Goal: Task Accomplishment & Management: Use online tool/utility

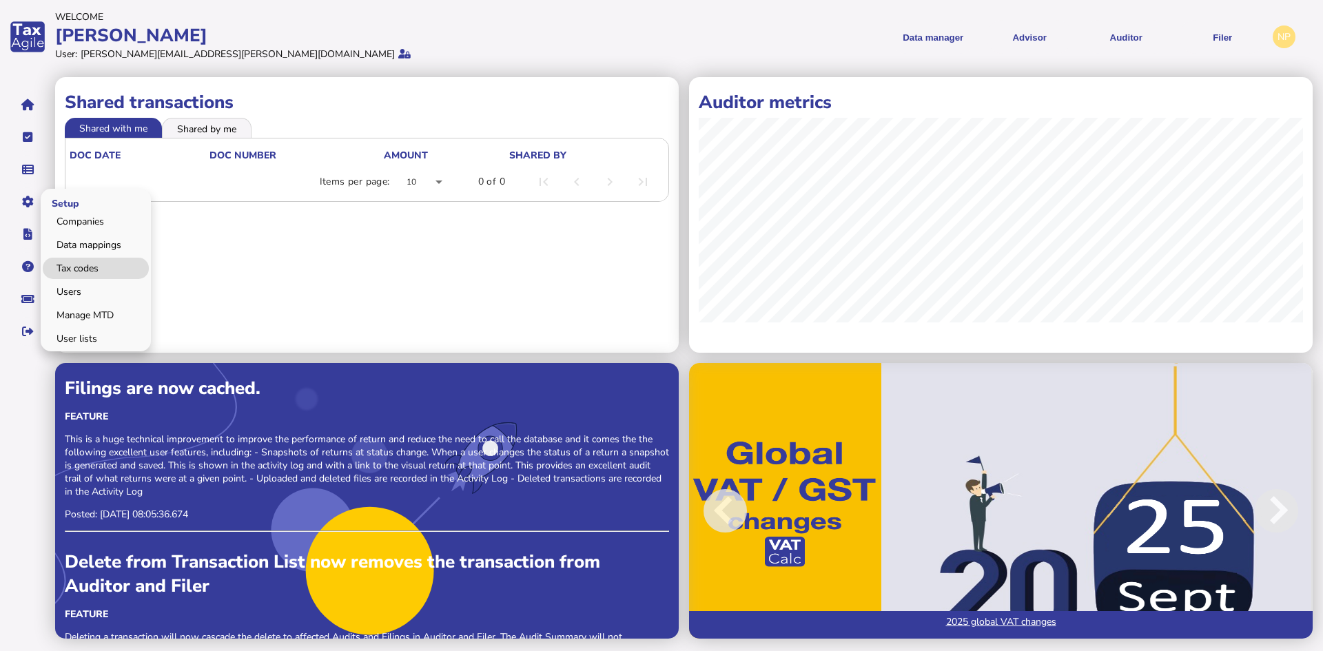
click at [70, 265] on link "Tax codes" at bounding box center [96, 268] width 106 height 21
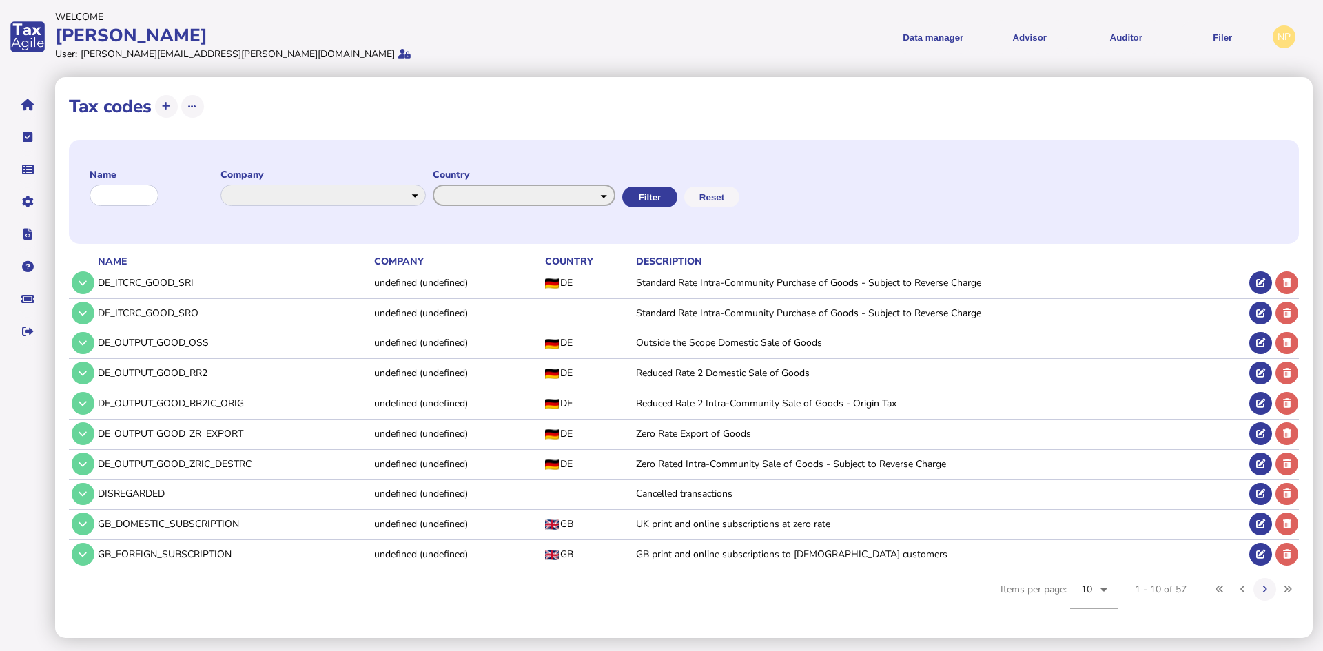
click at [615, 199] on select "**********" at bounding box center [524, 195] width 183 height 21
select select "*******"
click at [447, 185] on select "**********" at bounding box center [524, 195] width 183 height 21
click at [676, 196] on button "Filter" at bounding box center [648, 197] width 55 height 21
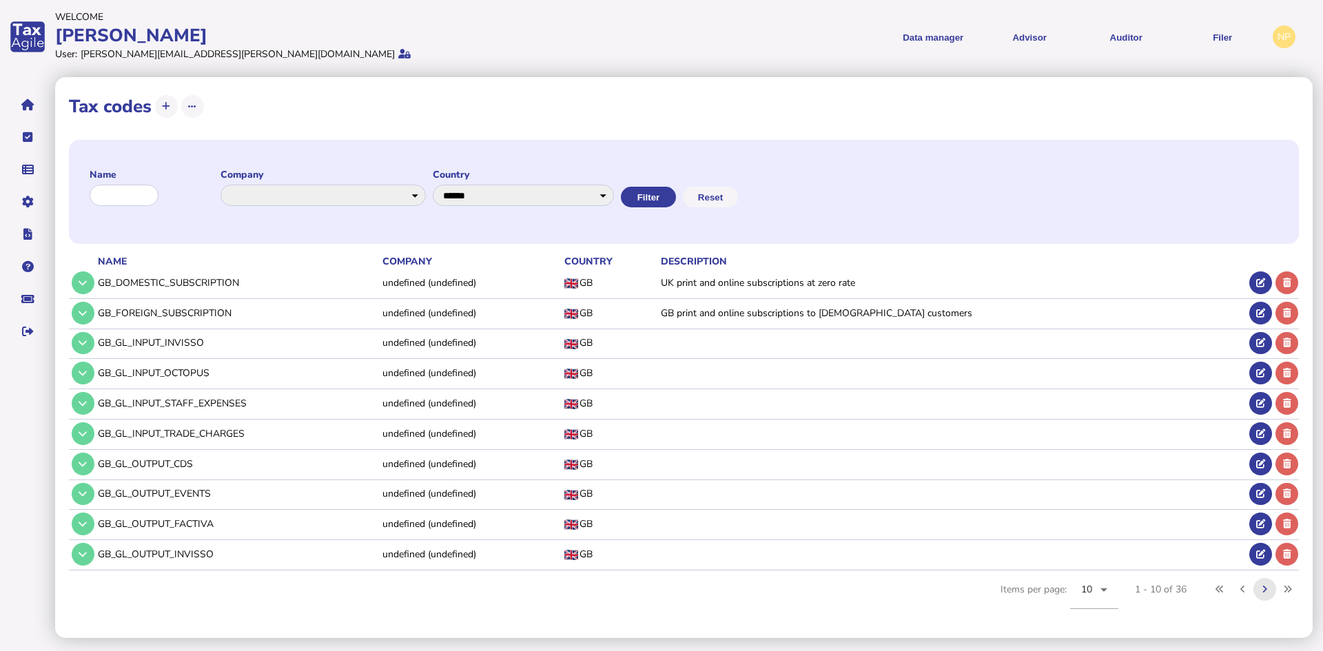
click at [1268, 589] on icon at bounding box center [1265, 589] width 5 height 9
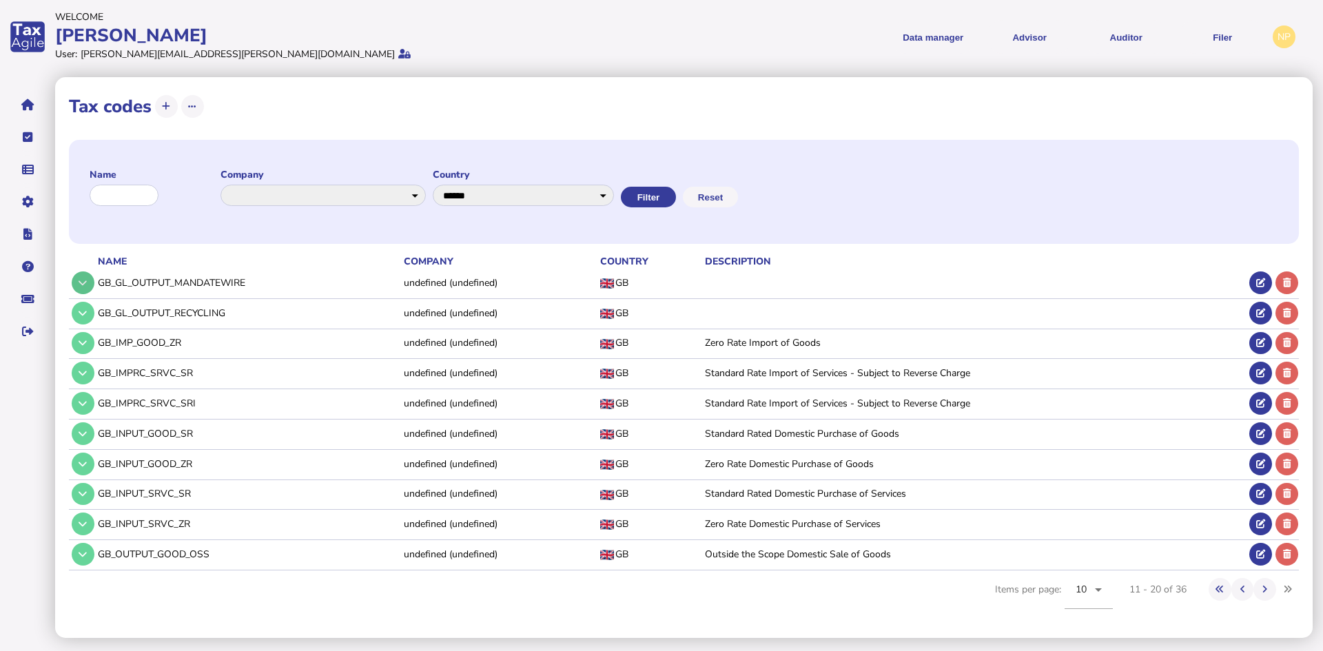
click at [81, 280] on icon at bounding box center [83, 282] width 8 height 9
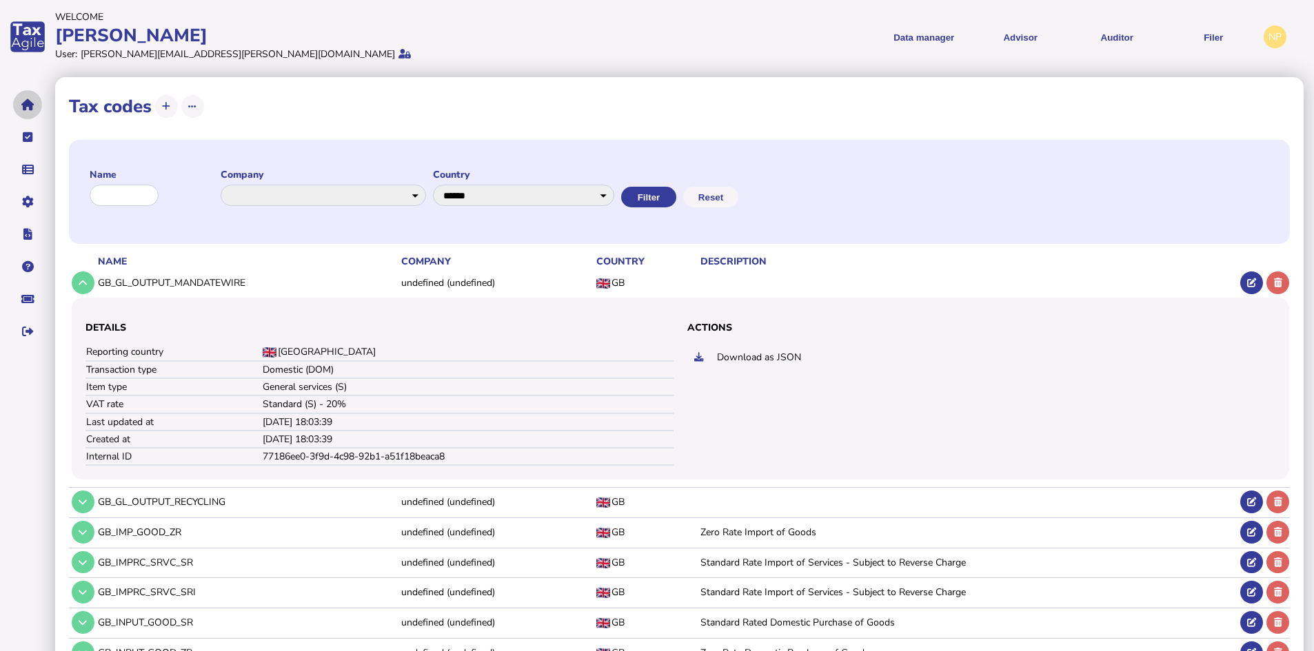
click at [23, 105] on icon "navigate application pages" at bounding box center [27, 105] width 13 height 1
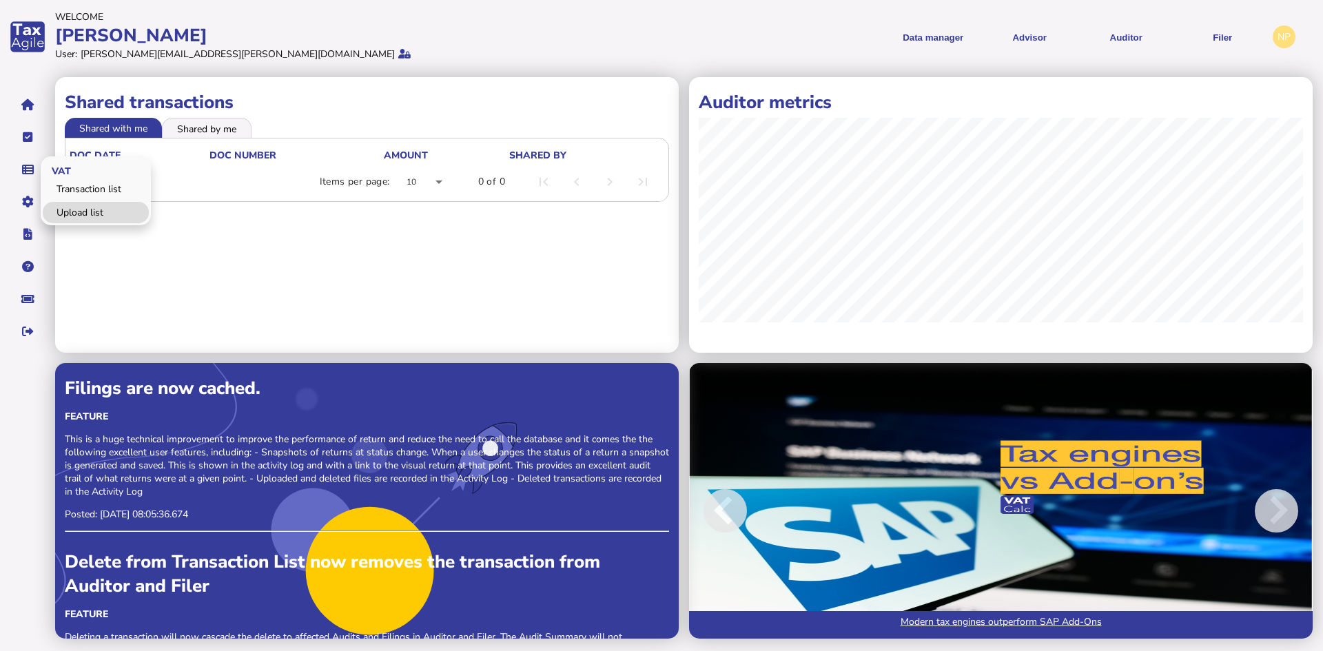
click at [68, 208] on link "Upload list" at bounding box center [96, 212] width 106 height 21
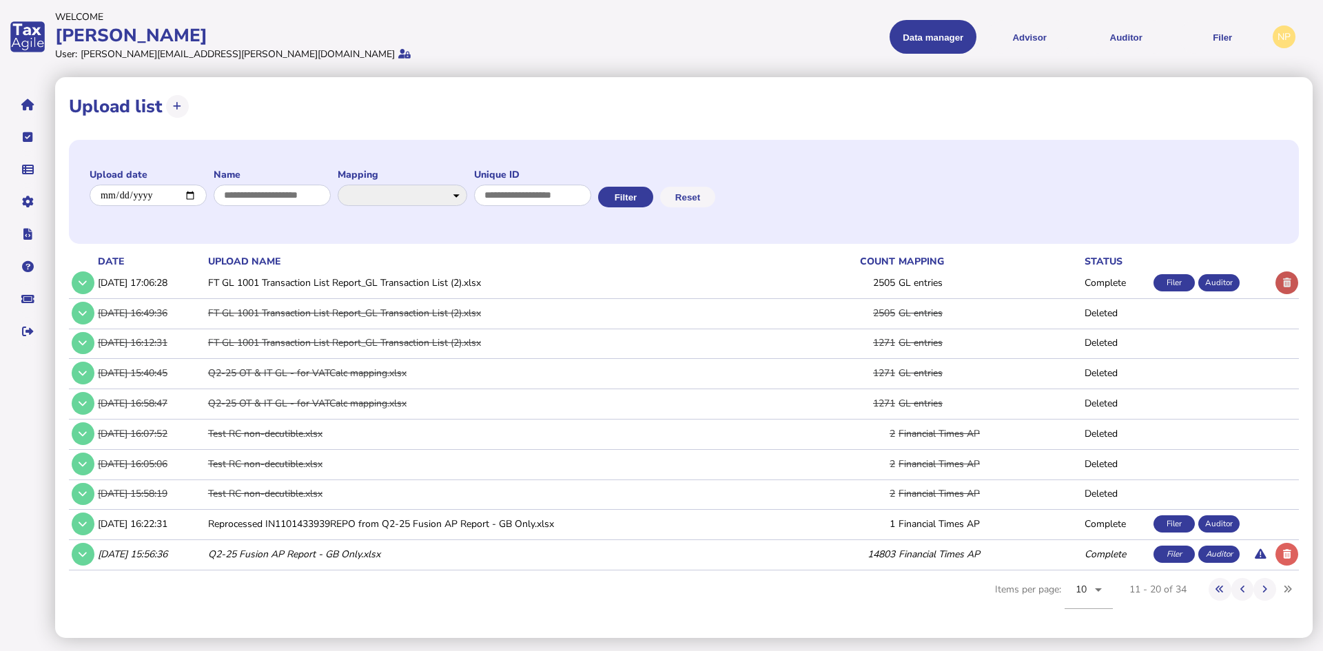
click at [1286, 281] on icon at bounding box center [1287, 282] width 8 height 9
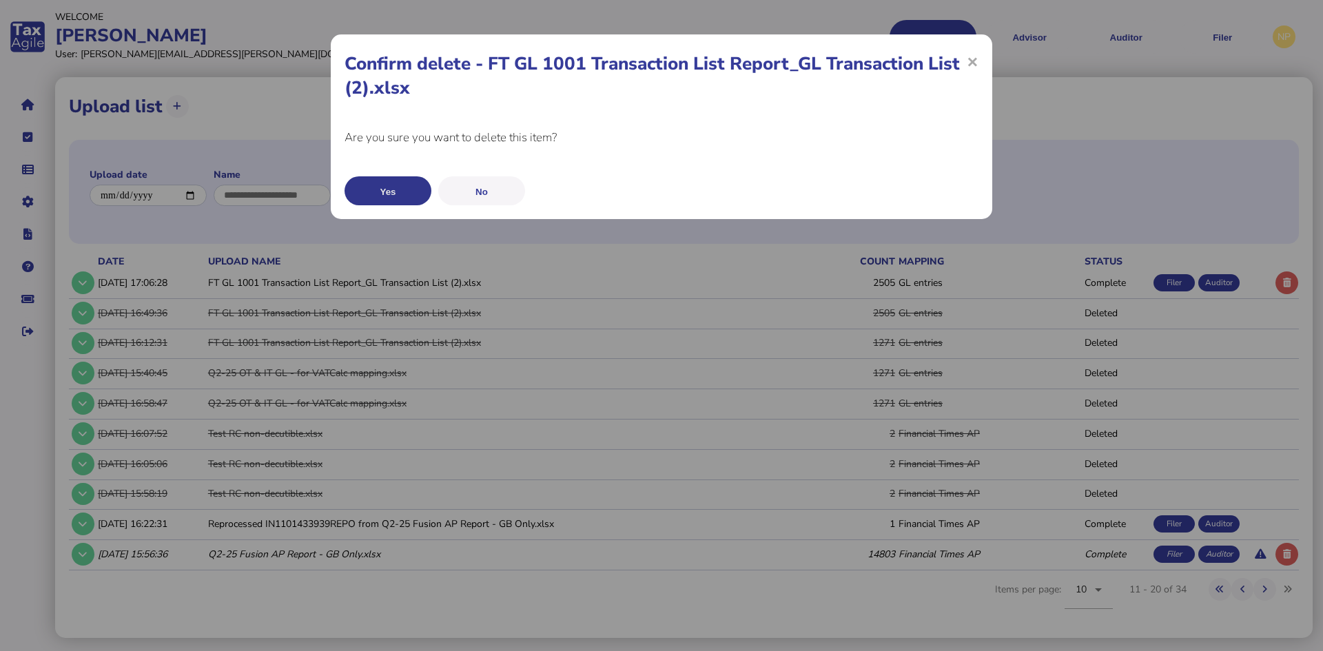
click at [374, 190] on button "Yes" at bounding box center [388, 190] width 87 height 29
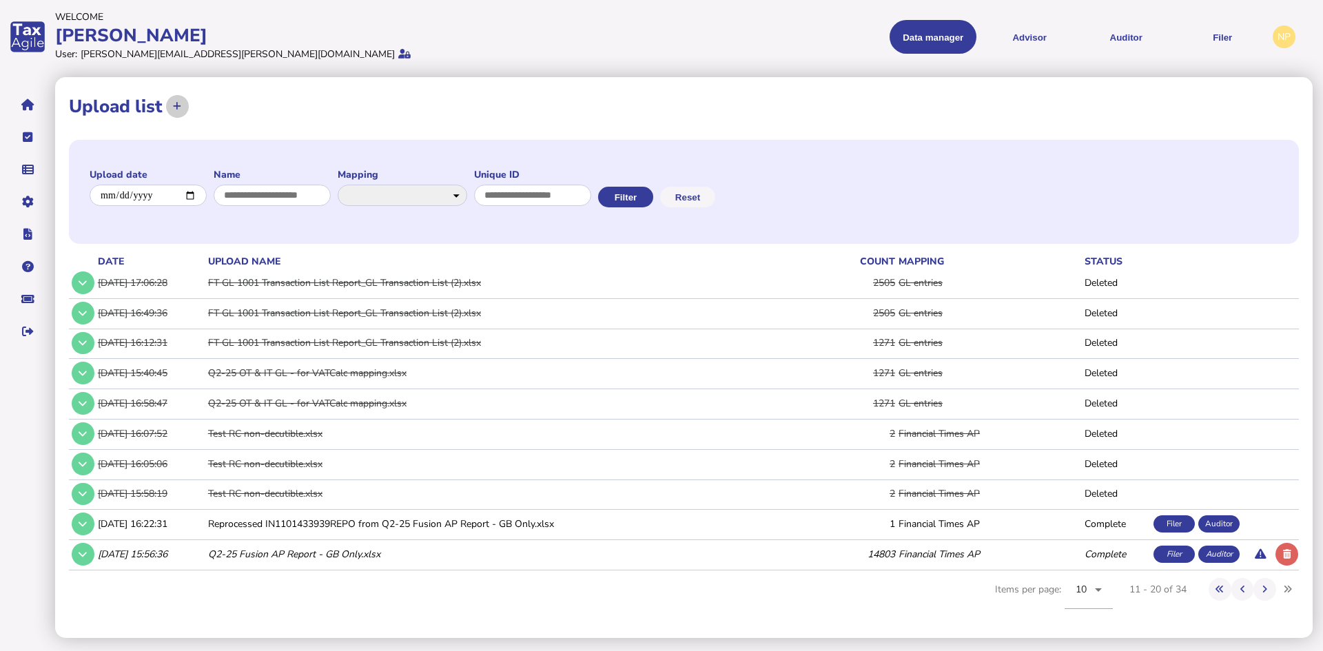
click at [179, 104] on icon at bounding box center [177, 106] width 8 height 9
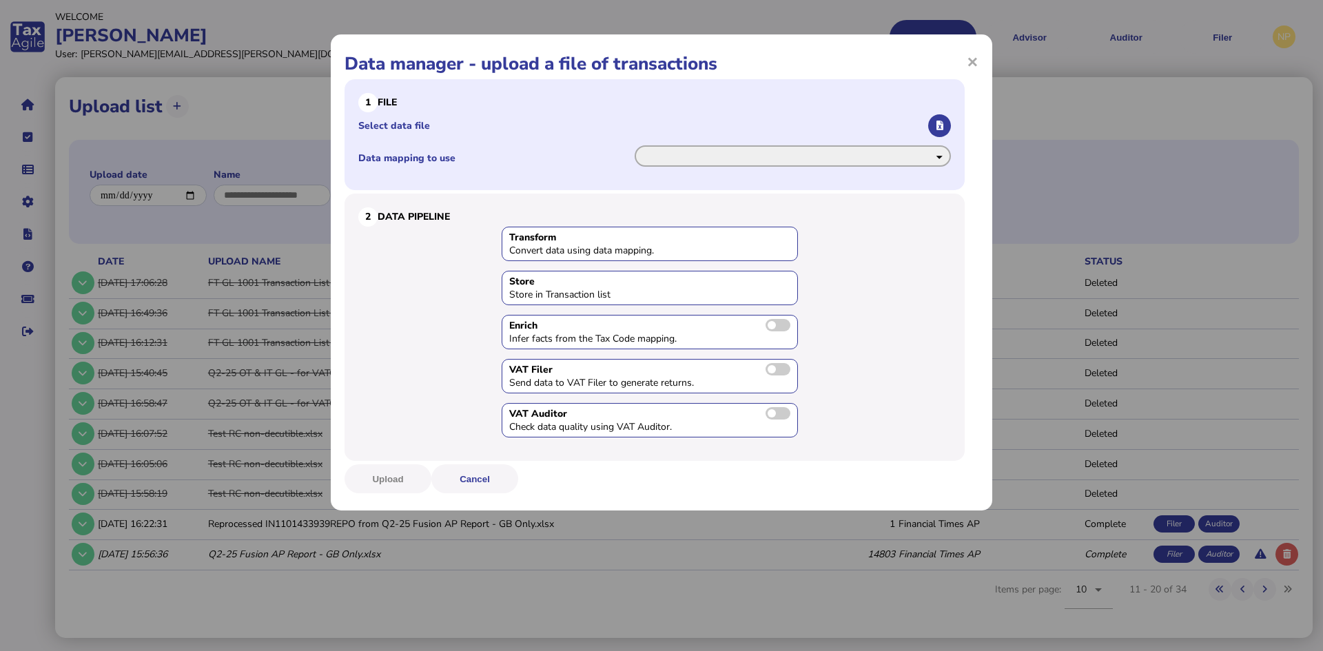
click at [939, 156] on select "**********" at bounding box center [793, 155] width 316 height 21
select select "**********"
click at [635, 145] on select "**********" at bounding box center [793, 155] width 316 height 21
click at [939, 124] on icon "button" at bounding box center [940, 125] width 7 height 9
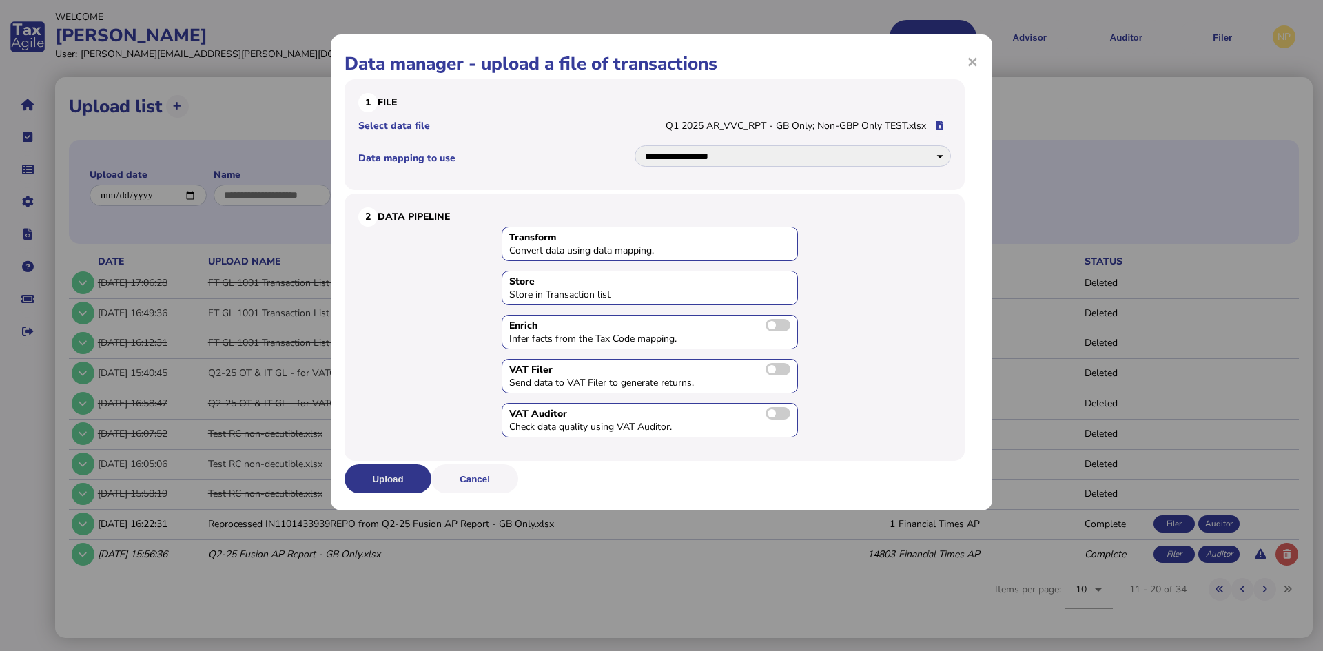
click at [380, 475] on button "Upload" at bounding box center [388, 479] width 87 height 29
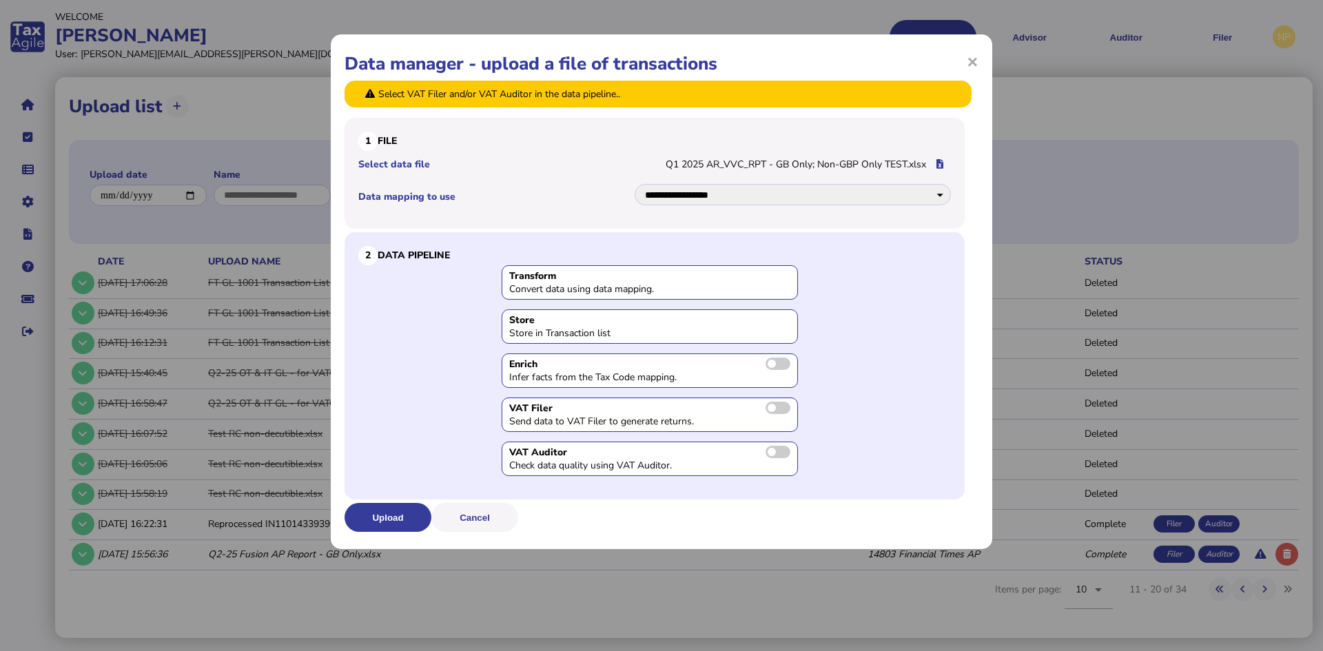
click at [773, 409] on span at bounding box center [778, 408] width 25 height 12
click at [772, 450] on span at bounding box center [778, 452] width 25 height 12
click at [775, 365] on span at bounding box center [778, 364] width 25 height 12
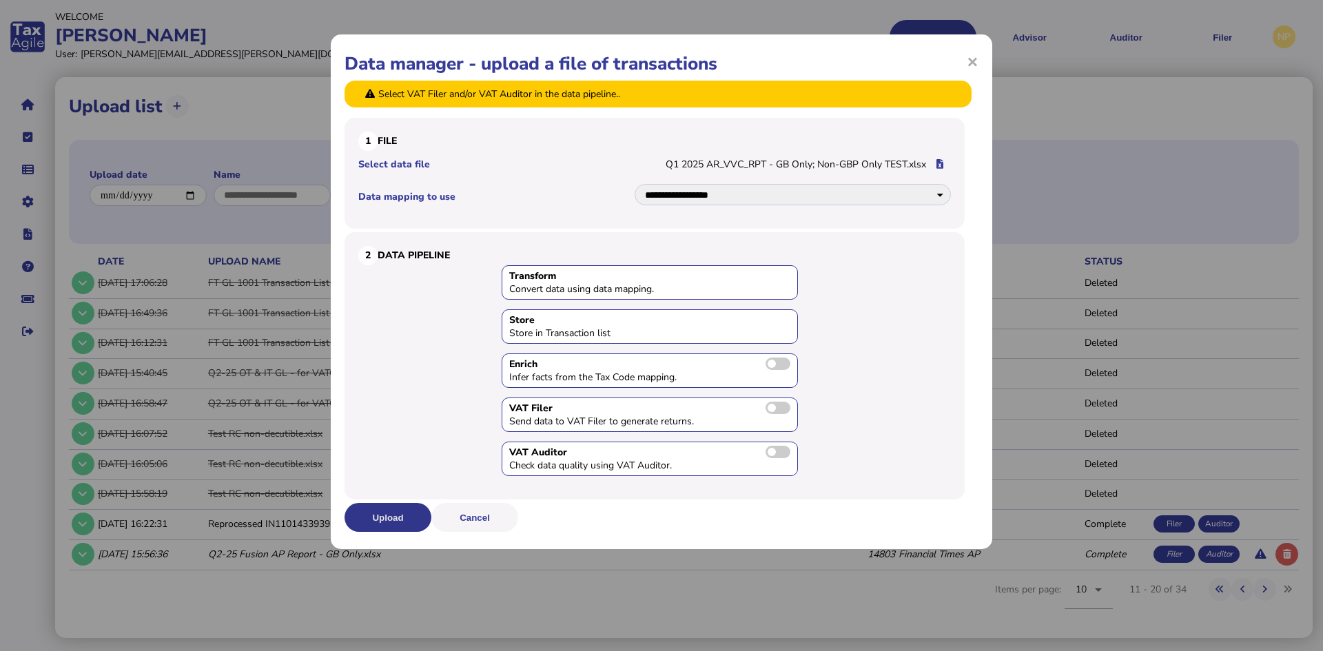
click at [384, 513] on button "Upload" at bounding box center [388, 517] width 87 height 29
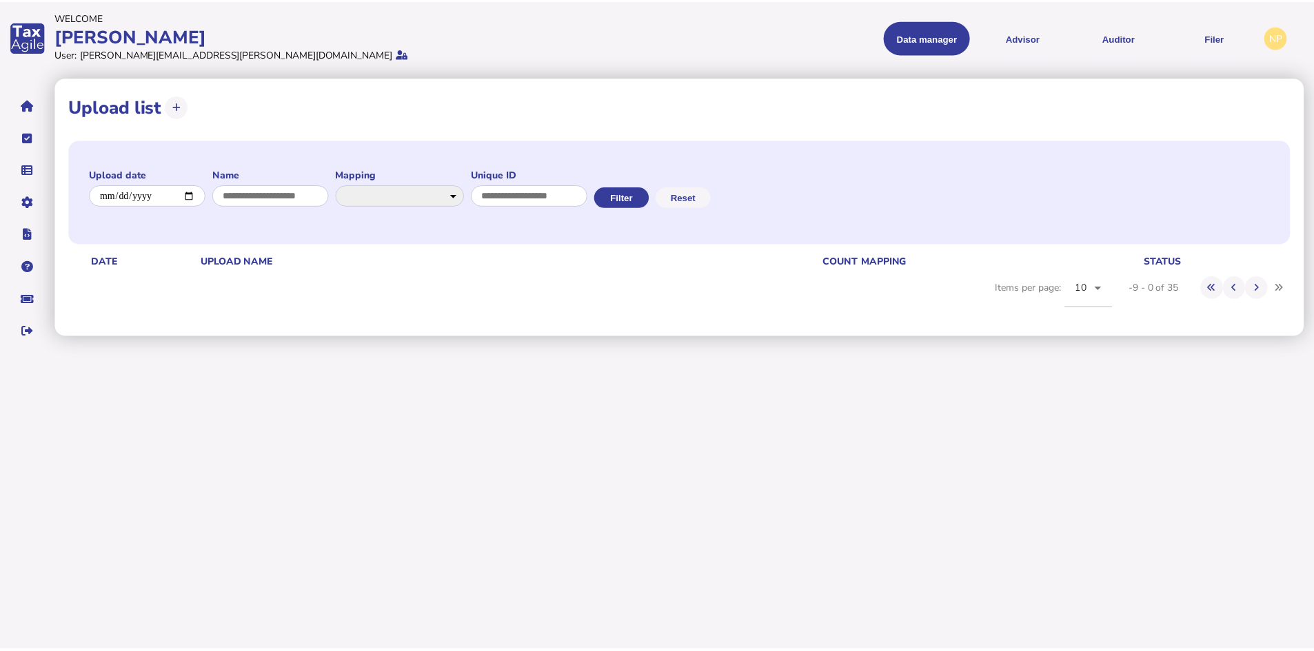
scroll to position [0, 0]
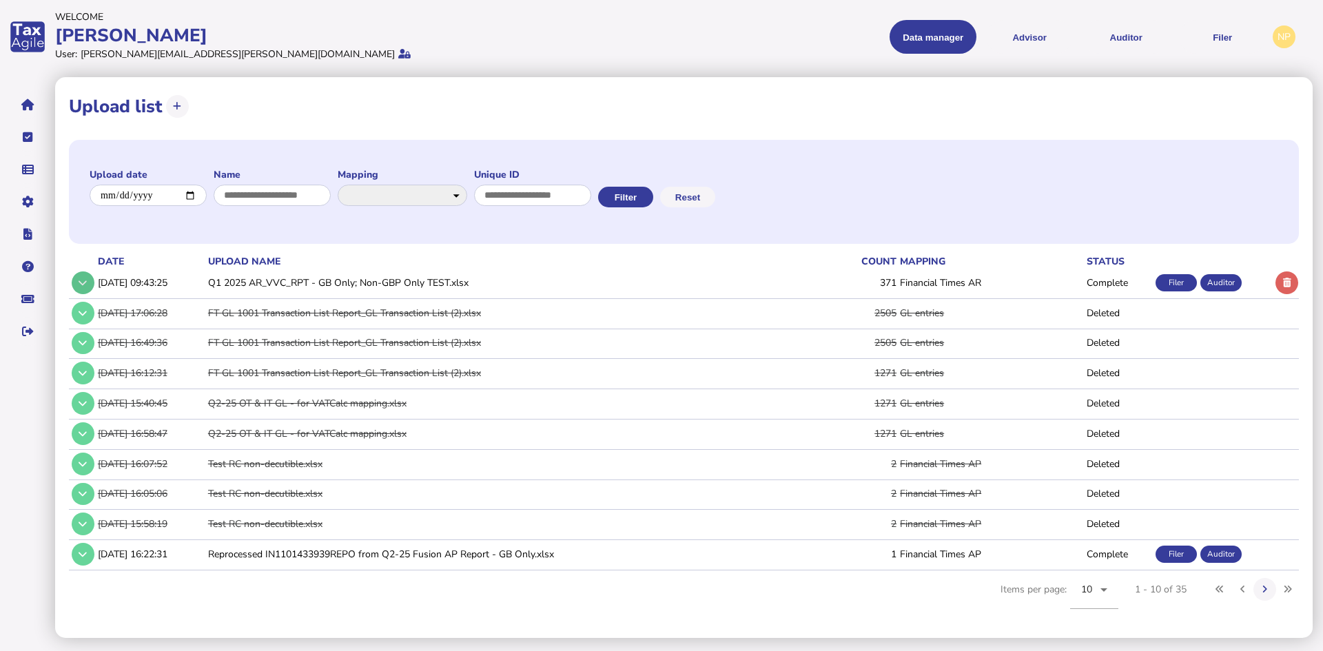
click at [82, 282] on icon at bounding box center [83, 282] width 8 height 9
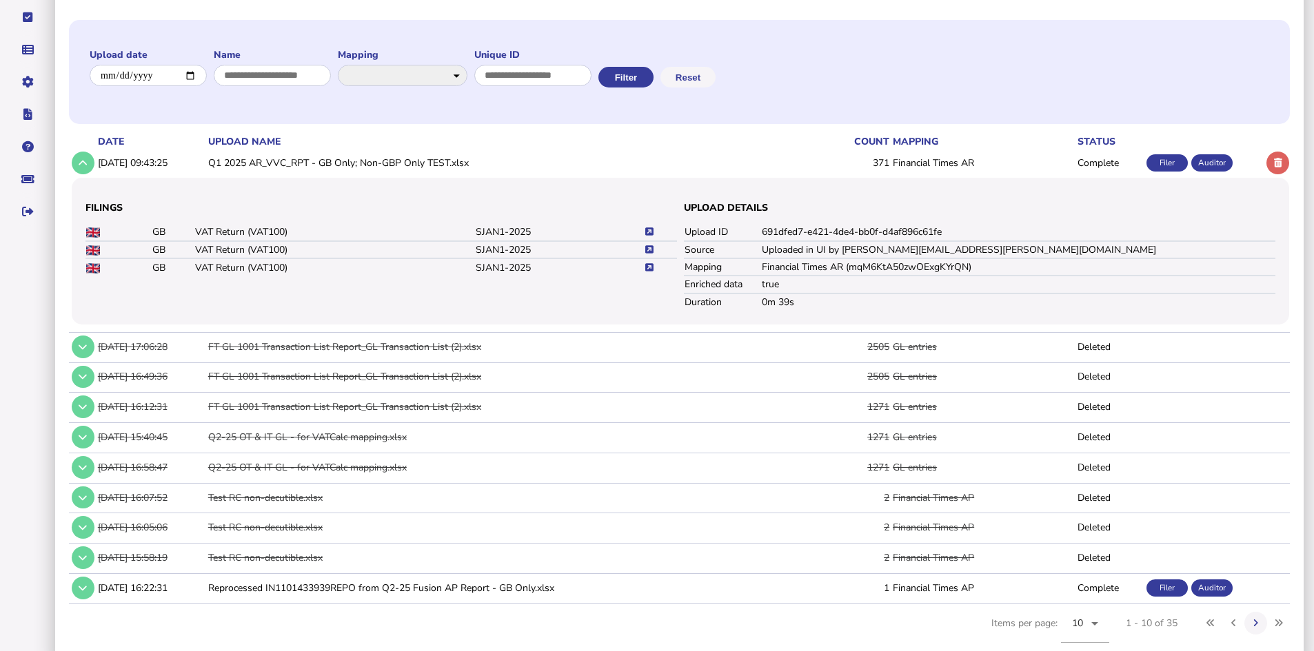
scroll to position [141, 0]
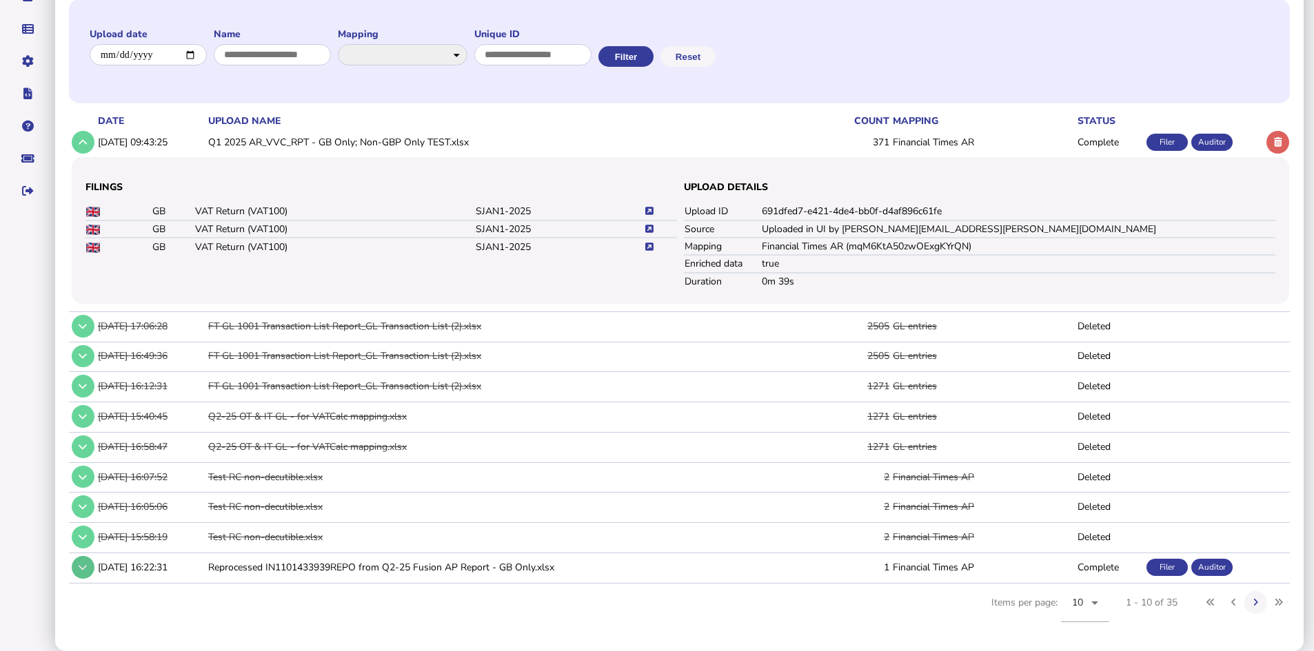
click at [81, 569] on icon at bounding box center [83, 567] width 8 height 9
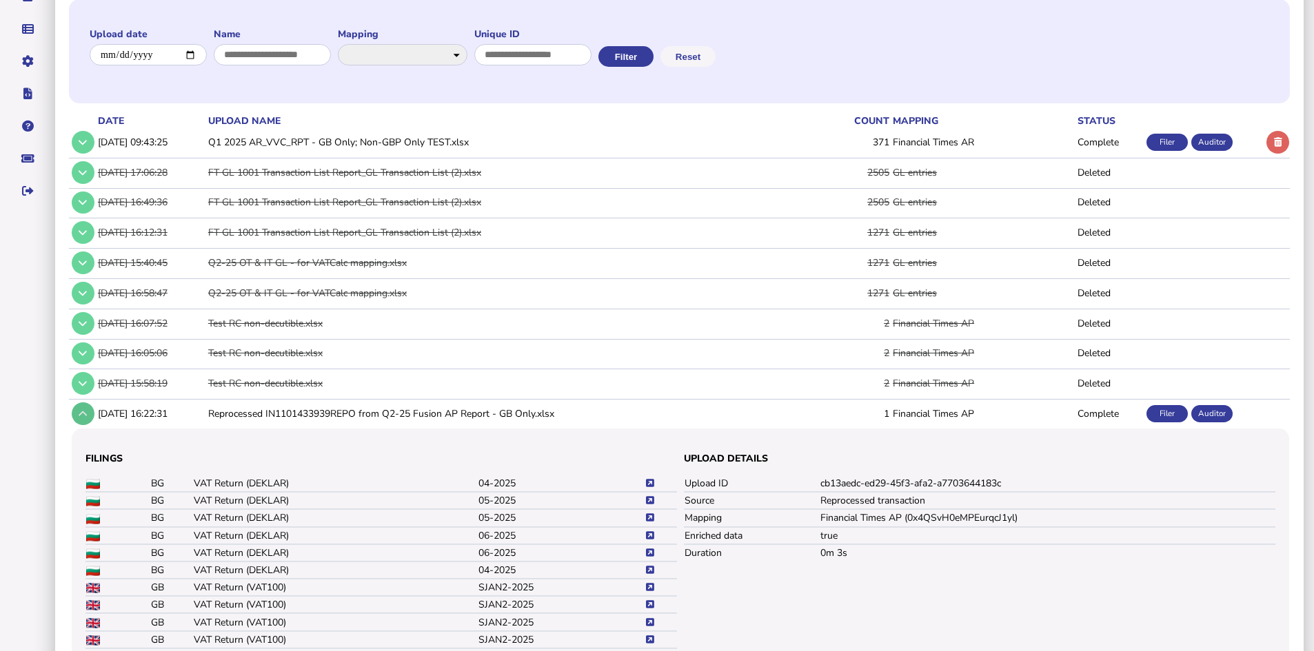
click at [82, 410] on icon at bounding box center [83, 413] width 8 height 9
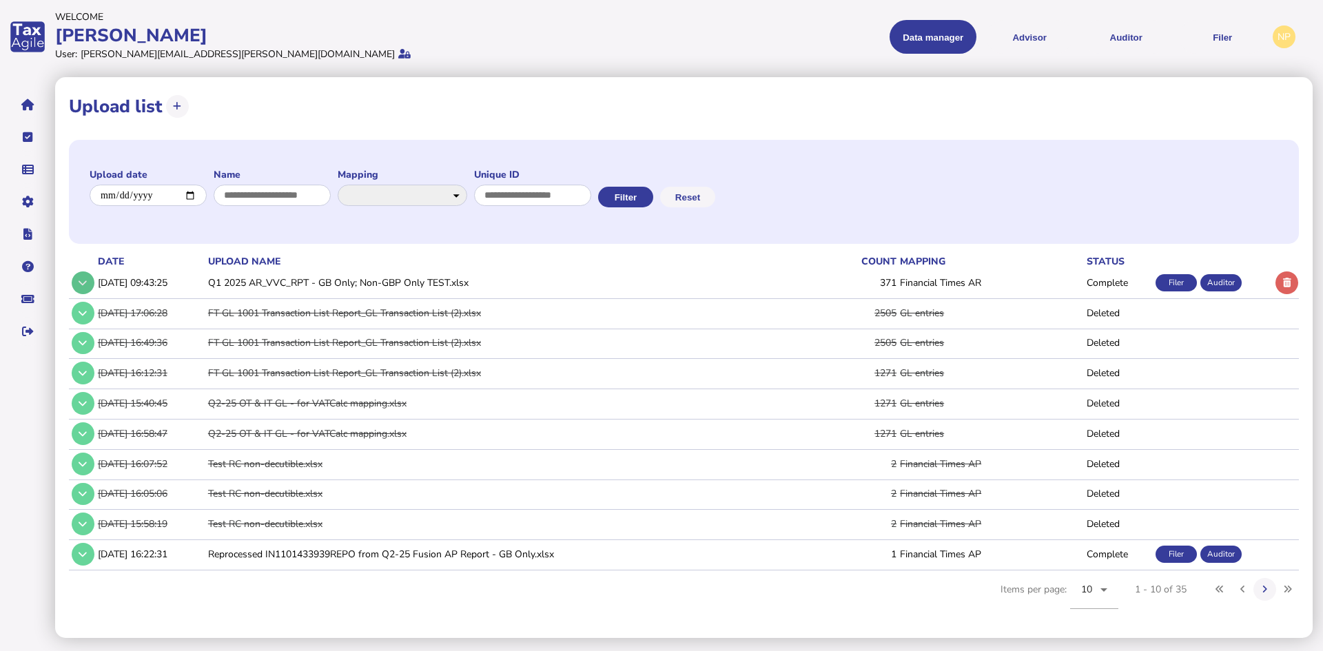
click at [81, 286] on icon at bounding box center [83, 282] width 8 height 9
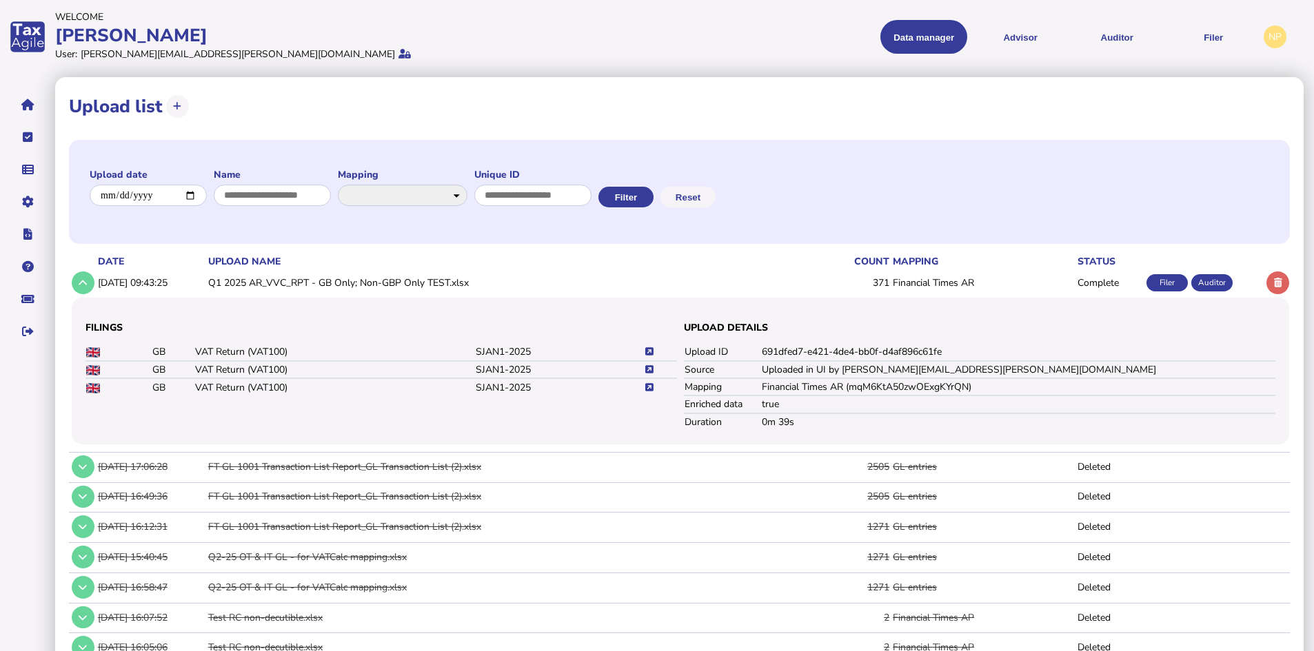
click at [651, 349] on icon at bounding box center [649, 351] width 8 height 9
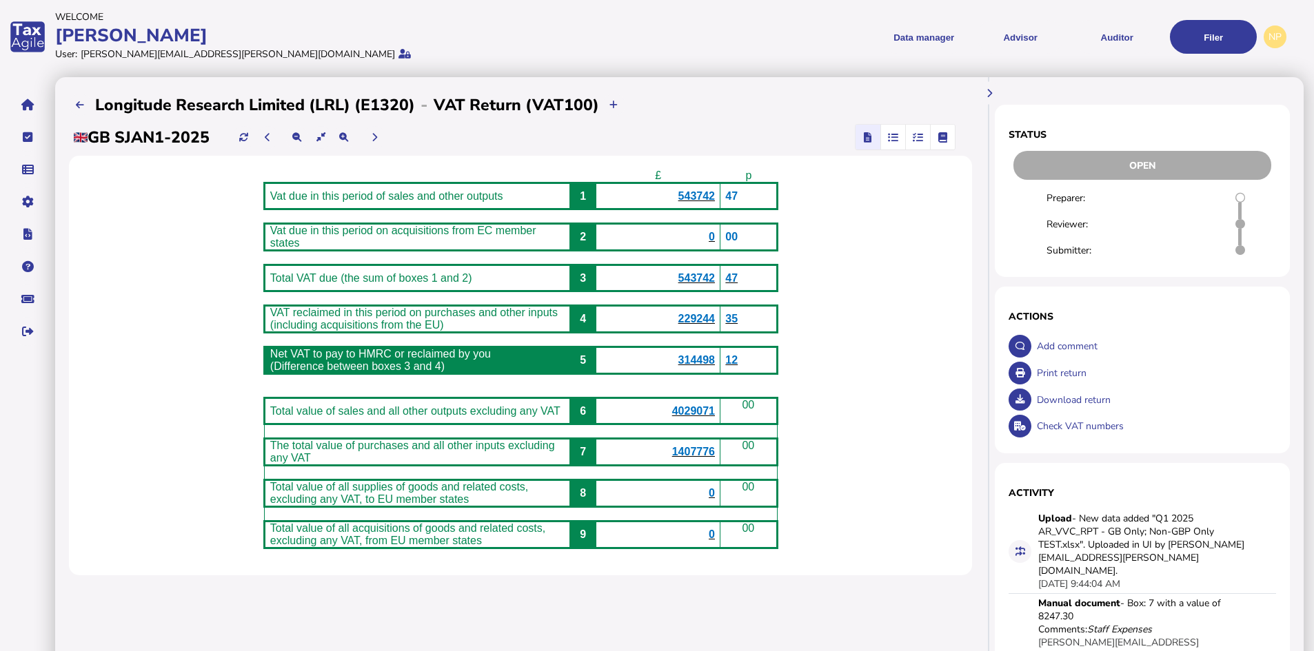
click at [918, 137] on icon "button" at bounding box center [918, 137] width 10 height 1
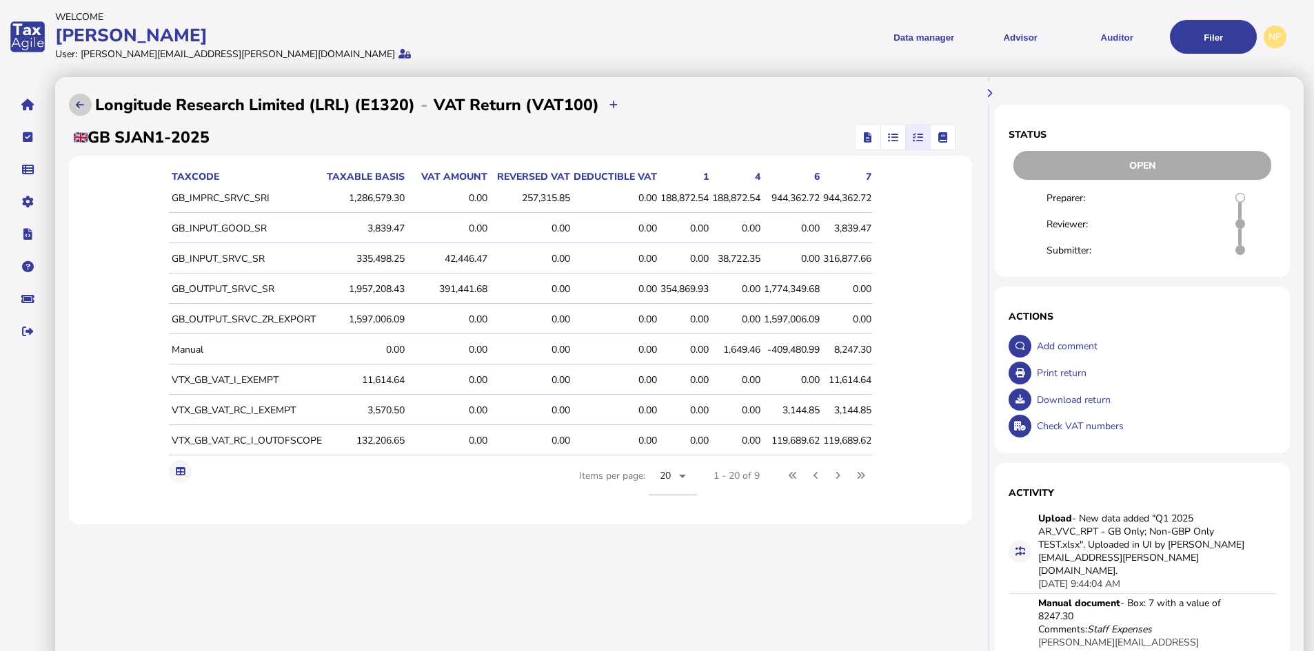
click at [80, 102] on icon at bounding box center [80, 105] width 8 height 9
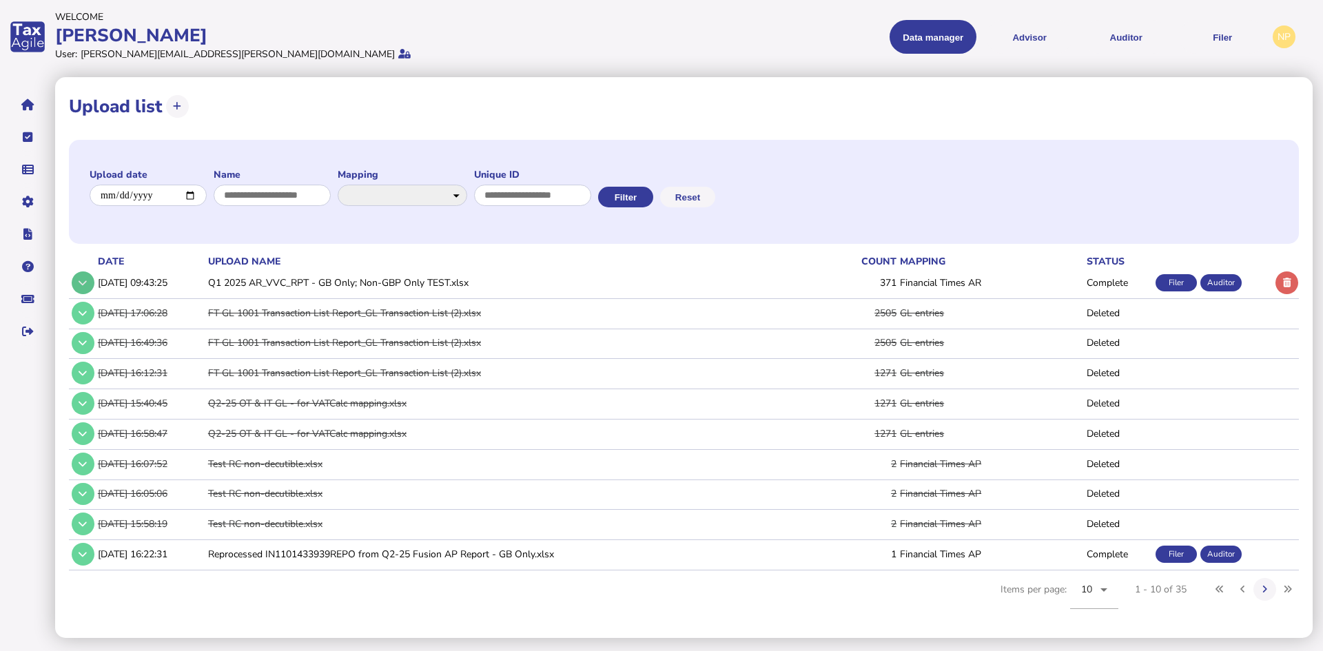
click at [86, 283] on icon at bounding box center [83, 282] width 8 height 9
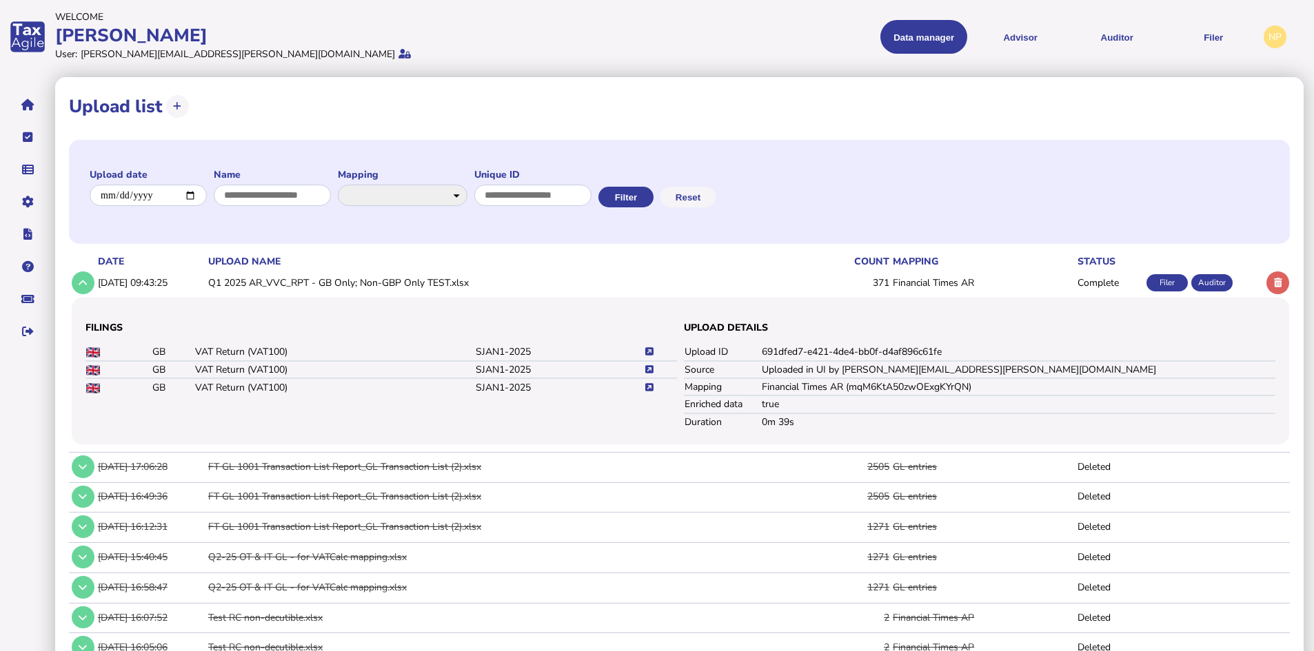
click at [649, 349] on icon at bounding box center [649, 351] width 8 height 9
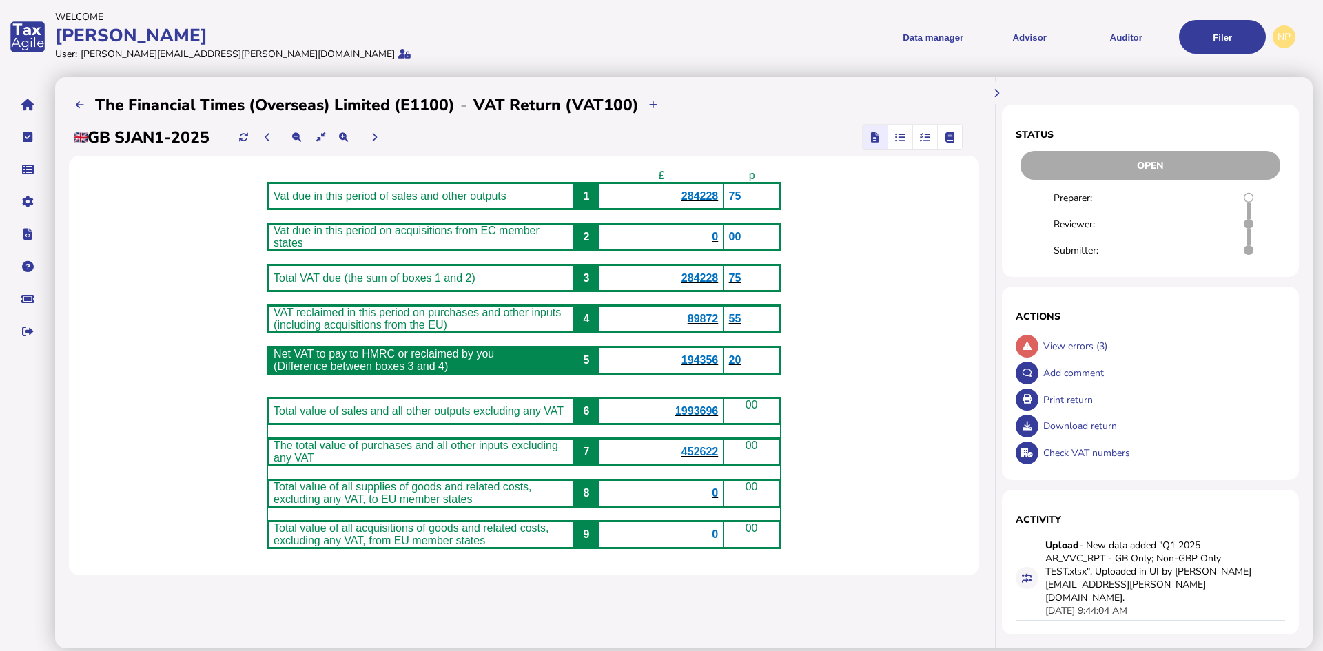
click at [922, 138] on icon "button" at bounding box center [925, 137] width 10 height 1
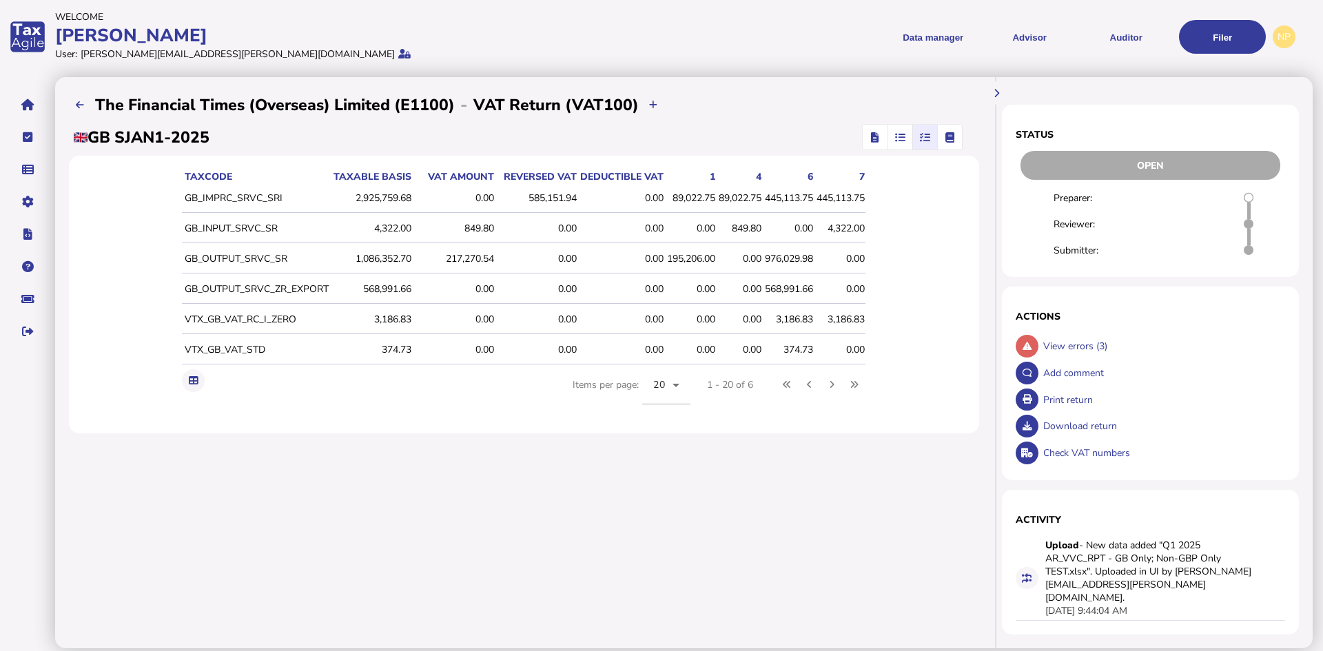
click at [896, 138] on icon "button" at bounding box center [900, 137] width 10 height 1
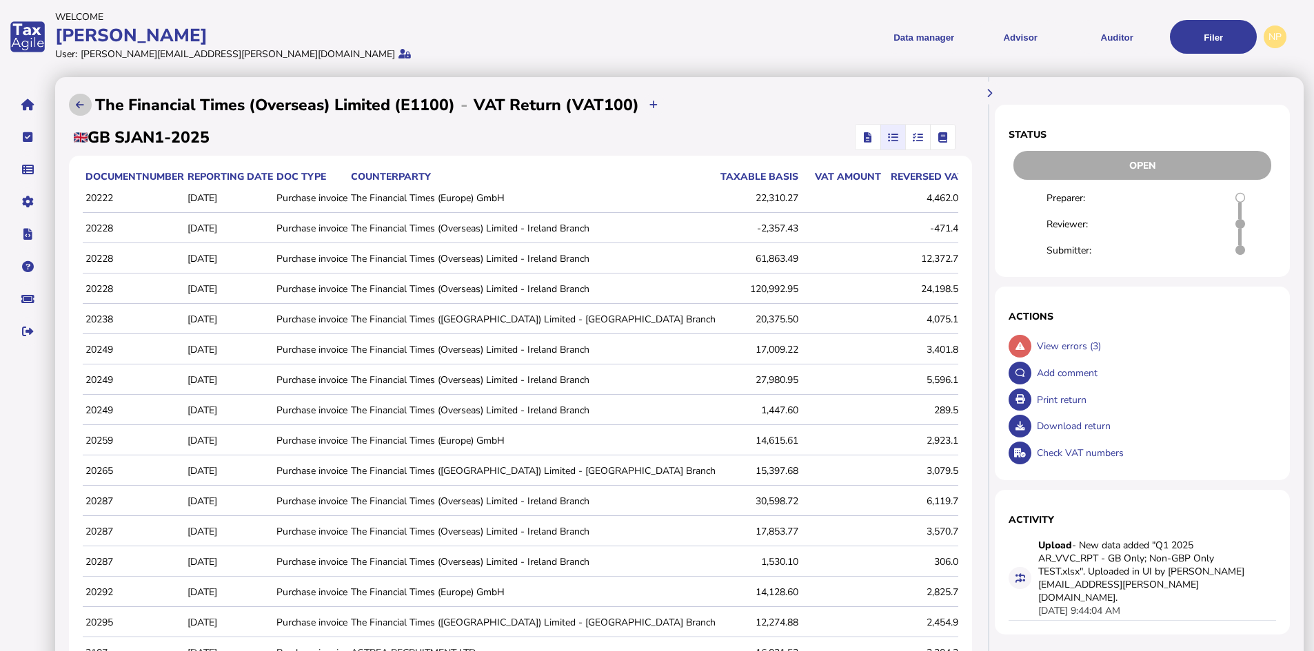
click at [82, 105] on icon at bounding box center [80, 105] width 8 height 9
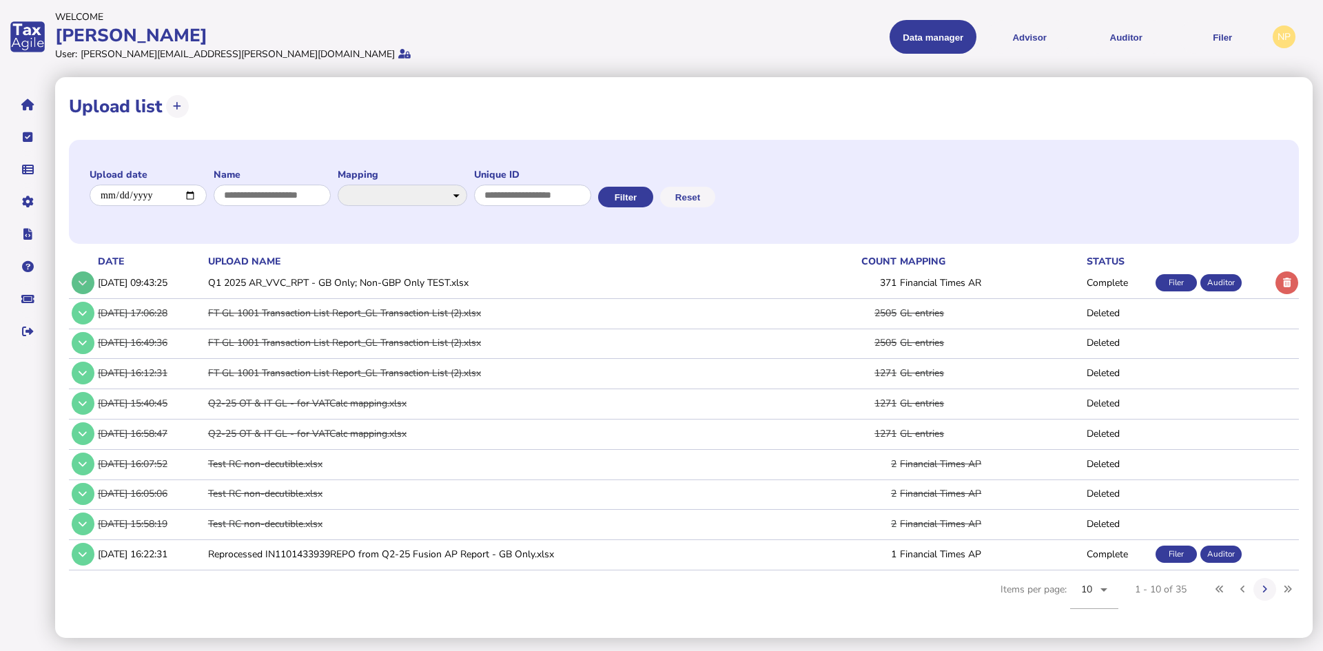
click at [83, 283] on icon at bounding box center [83, 282] width 8 height 9
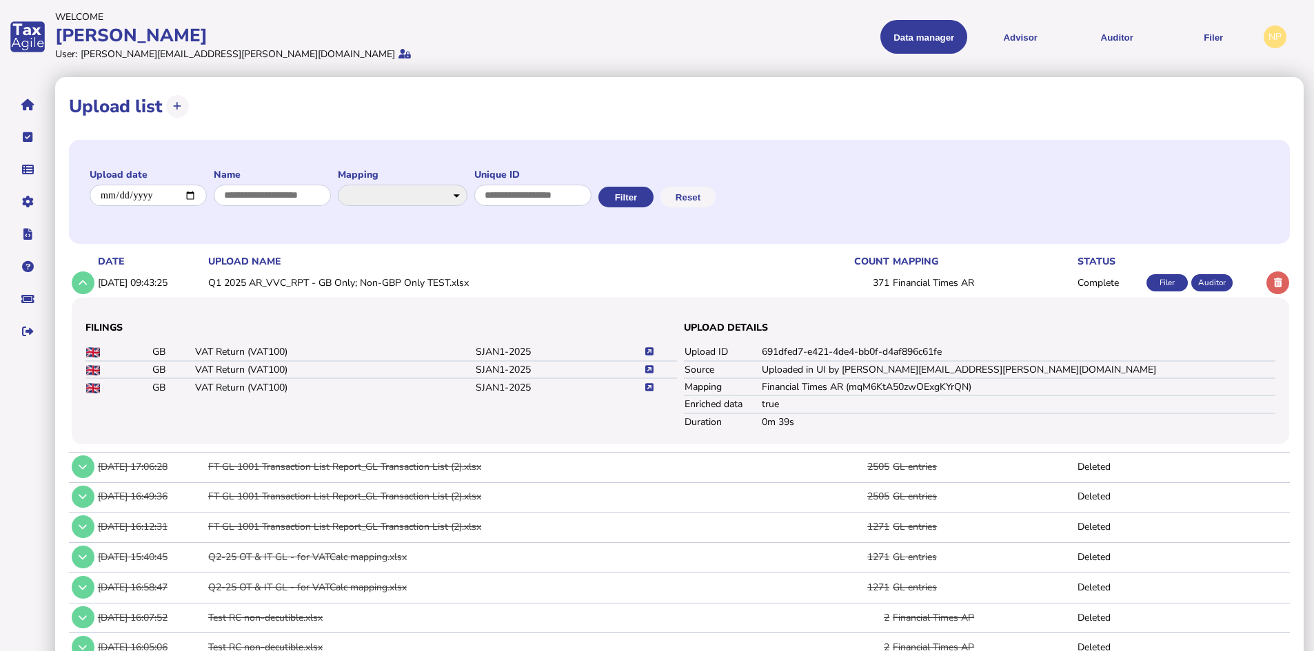
click at [649, 352] on icon at bounding box center [649, 351] width 8 height 9
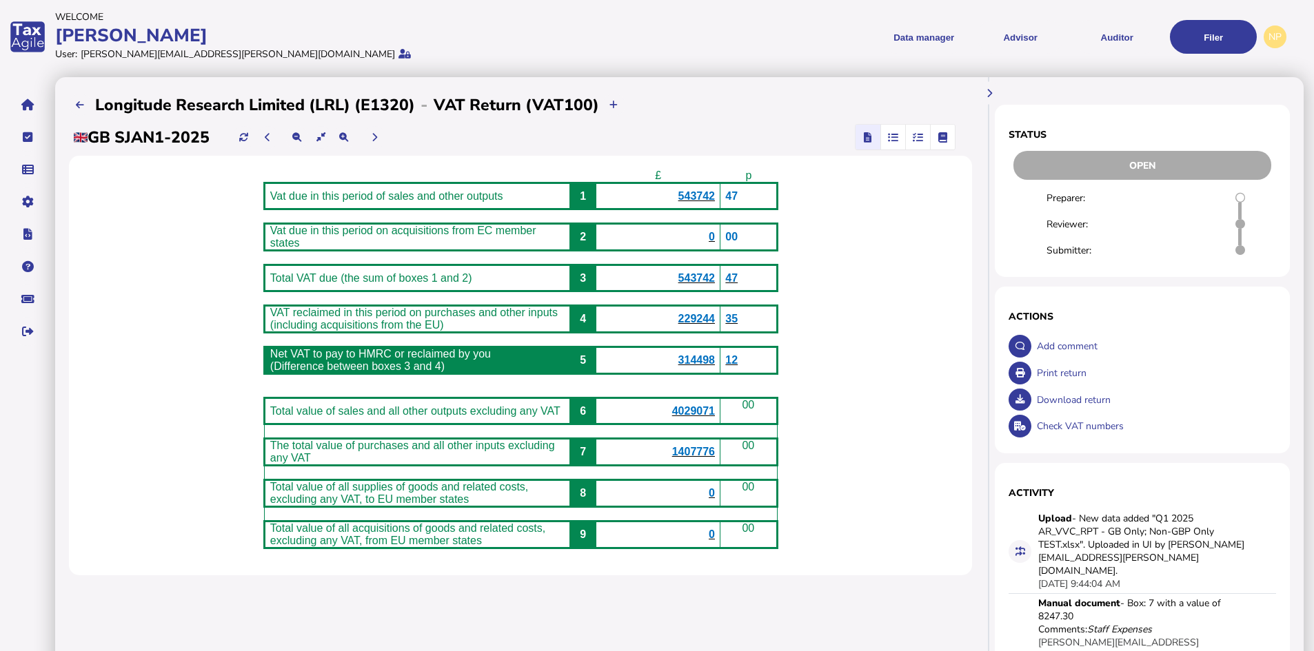
click at [710, 194] on span "543742" at bounding box center [696, 196] width 37 height 12
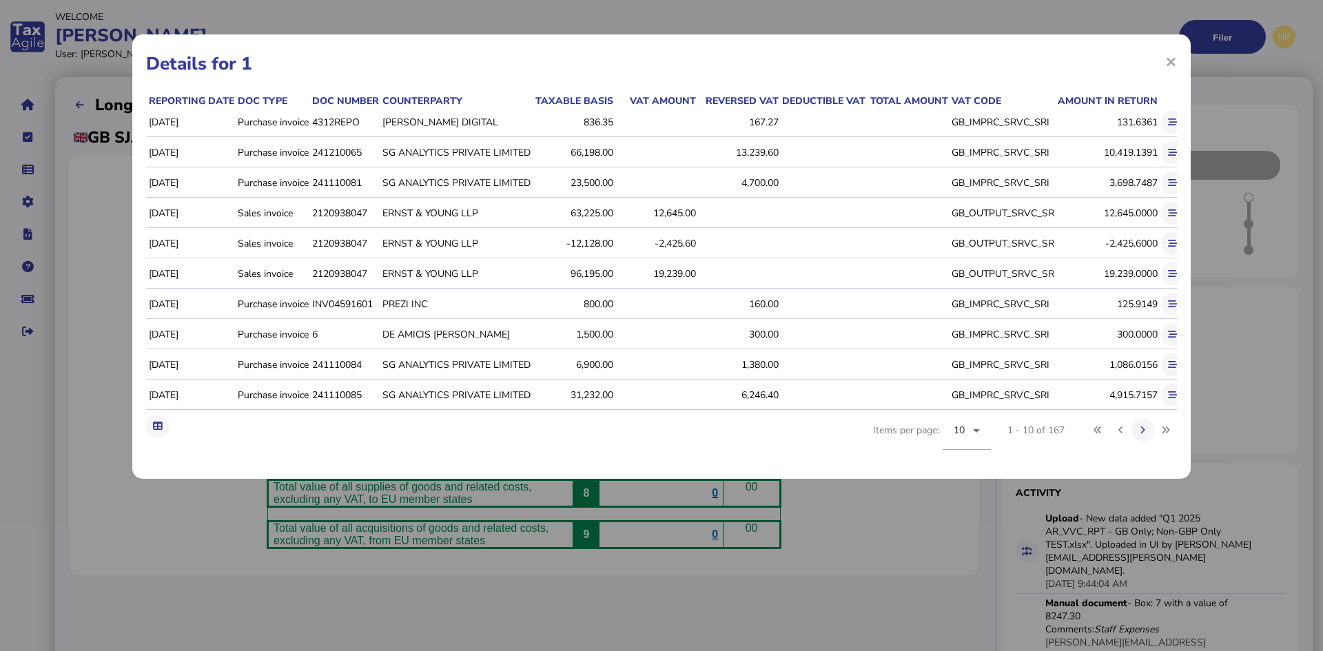
scroll to position [0, 60]
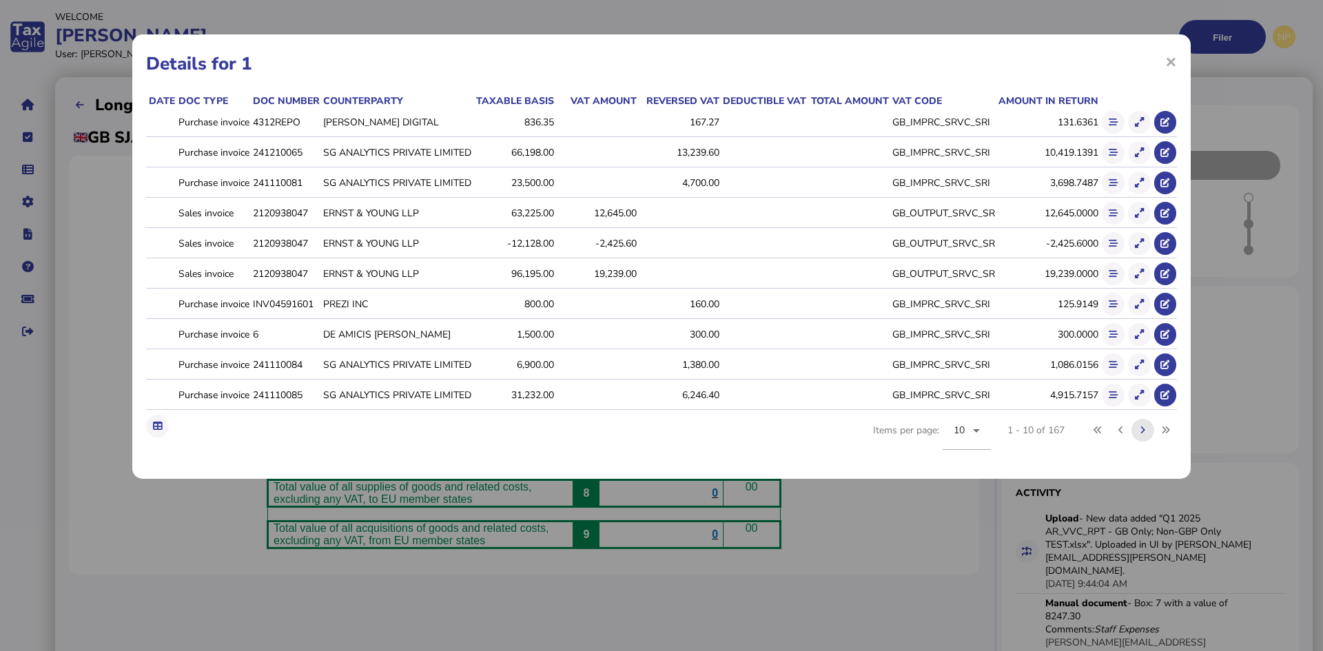
click at [1143, 435] on icon at bounding box center [1143, 430] width 5 height 9
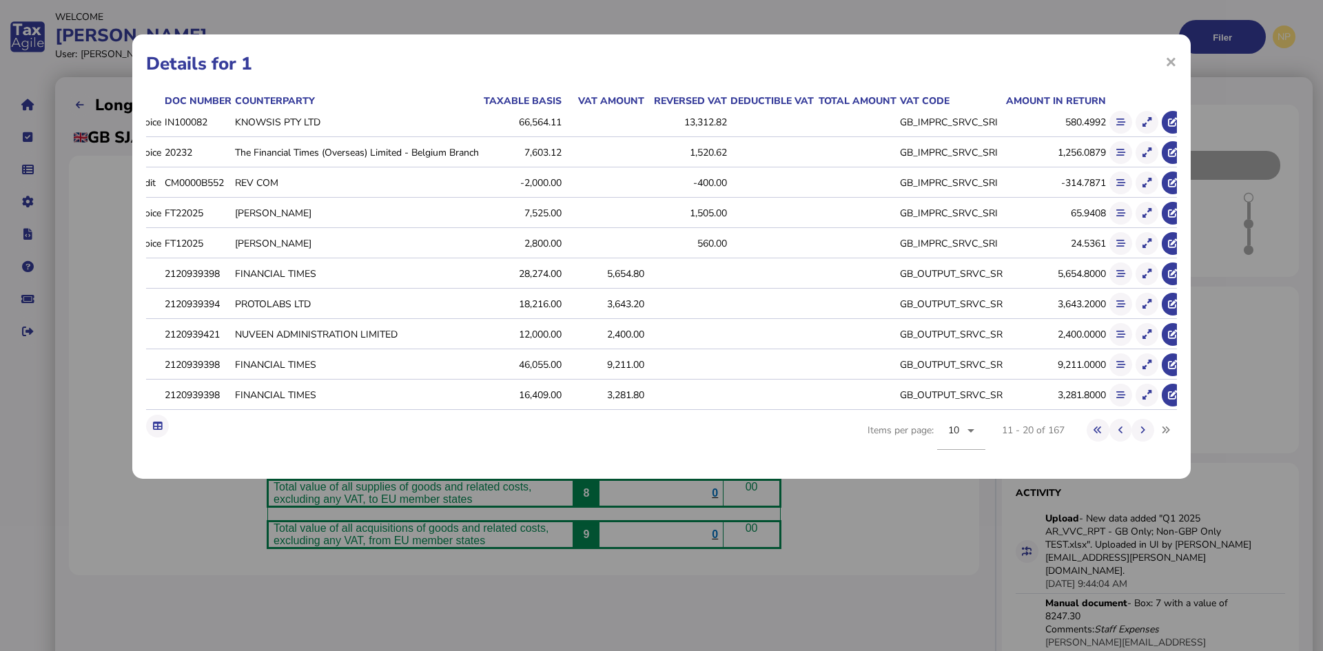
scroll to position [0, 159]
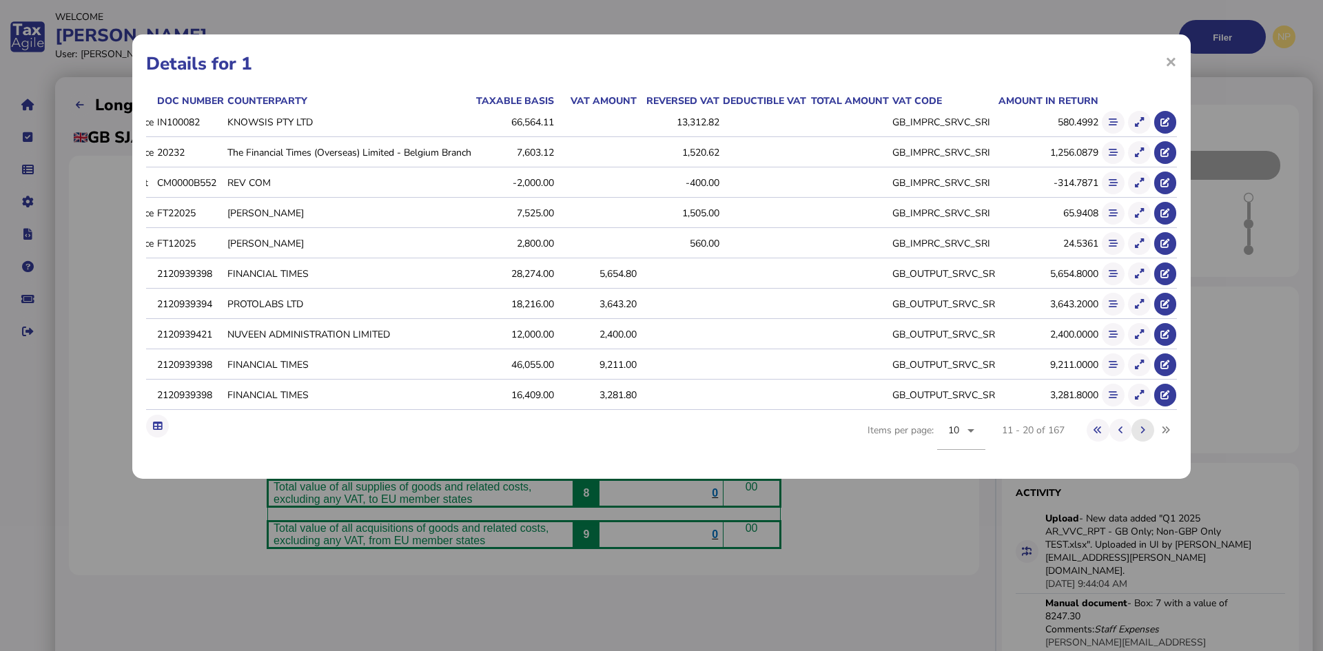
click at [1142, 442] on button at bounding box center [1143, 430] width 23 height 23
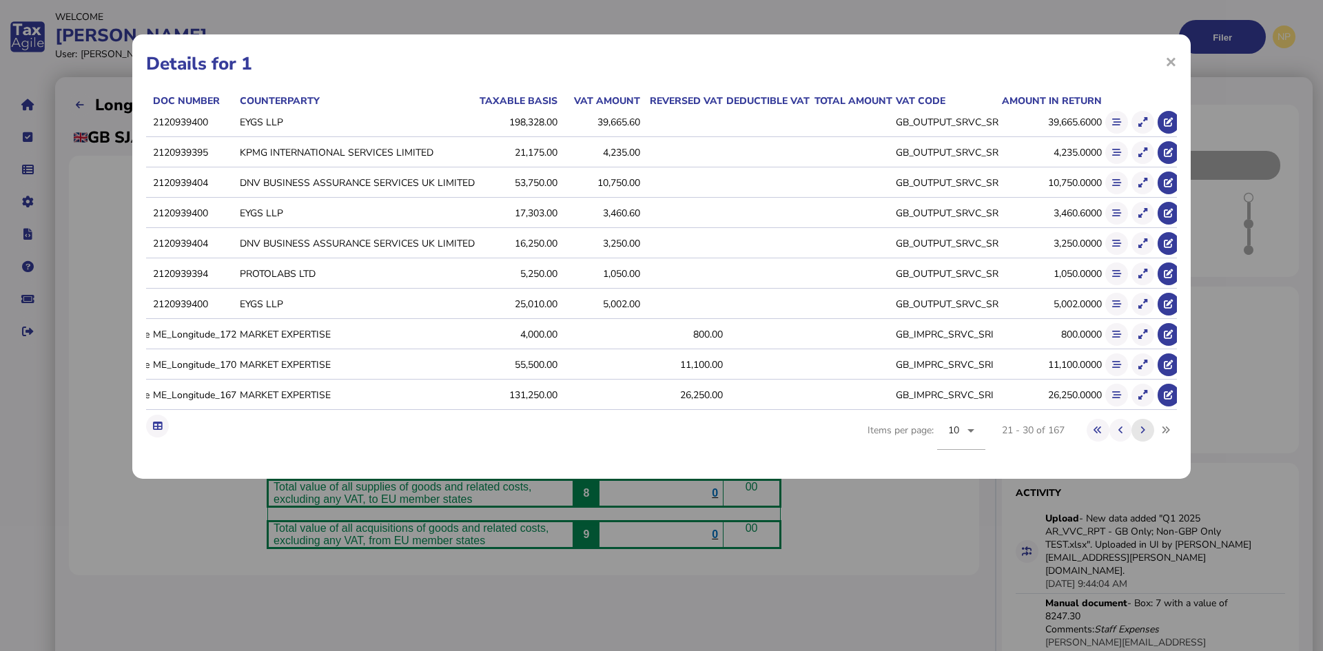
click at [1144, 435] on icon at bounding box center [1143, 430] width 5 height 9
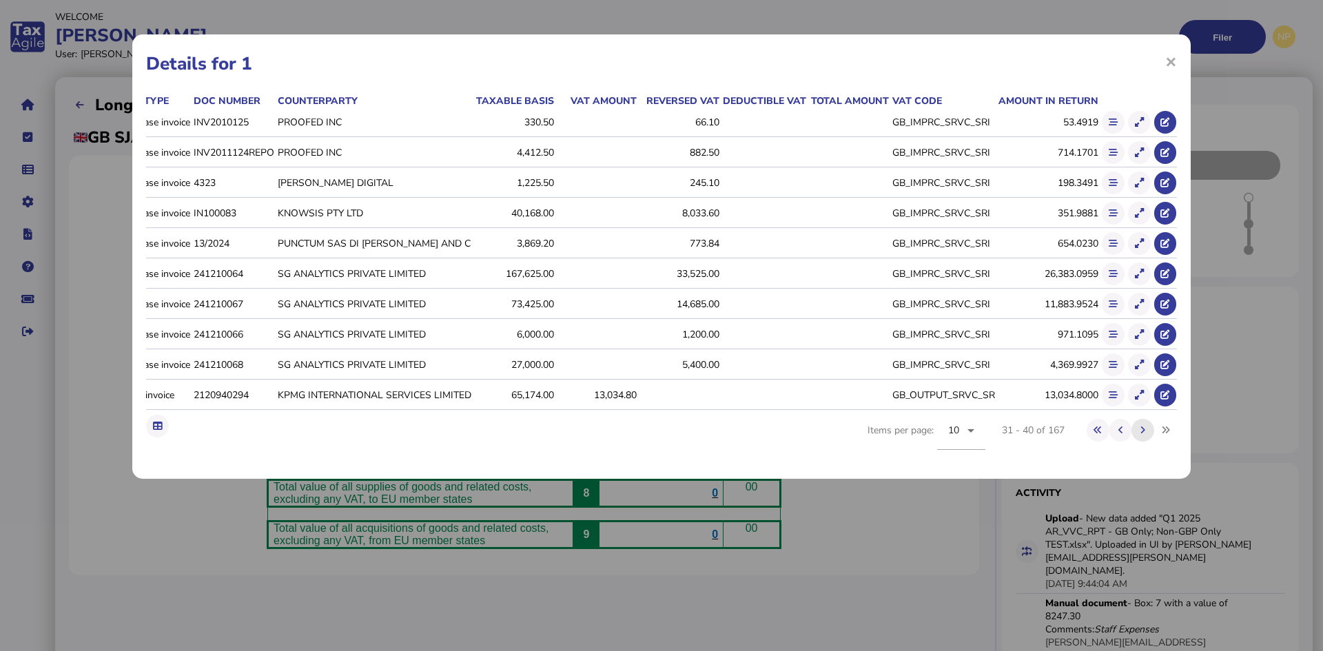
scroll to position [0, 123]
click at [1169, 62] on span "×" at bounding box center [1171, 61] width 12 height 26
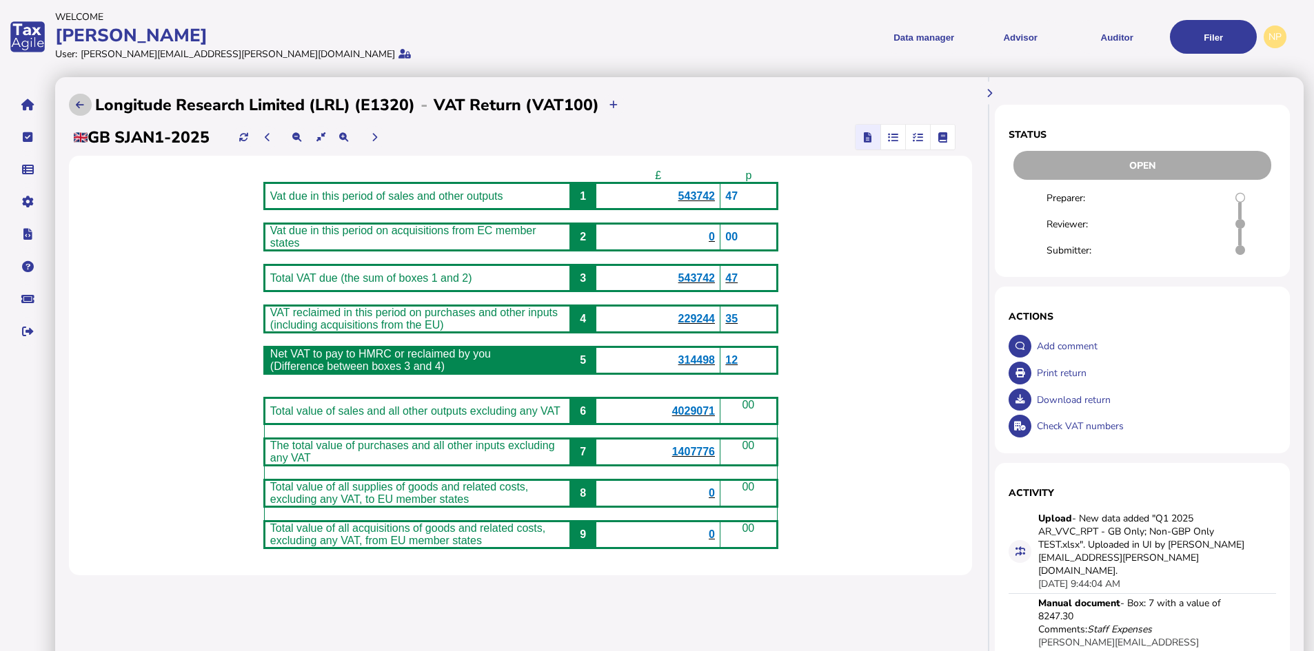
click at [78, 105] on icon at bounding box center [80, 105] width 8 height 9
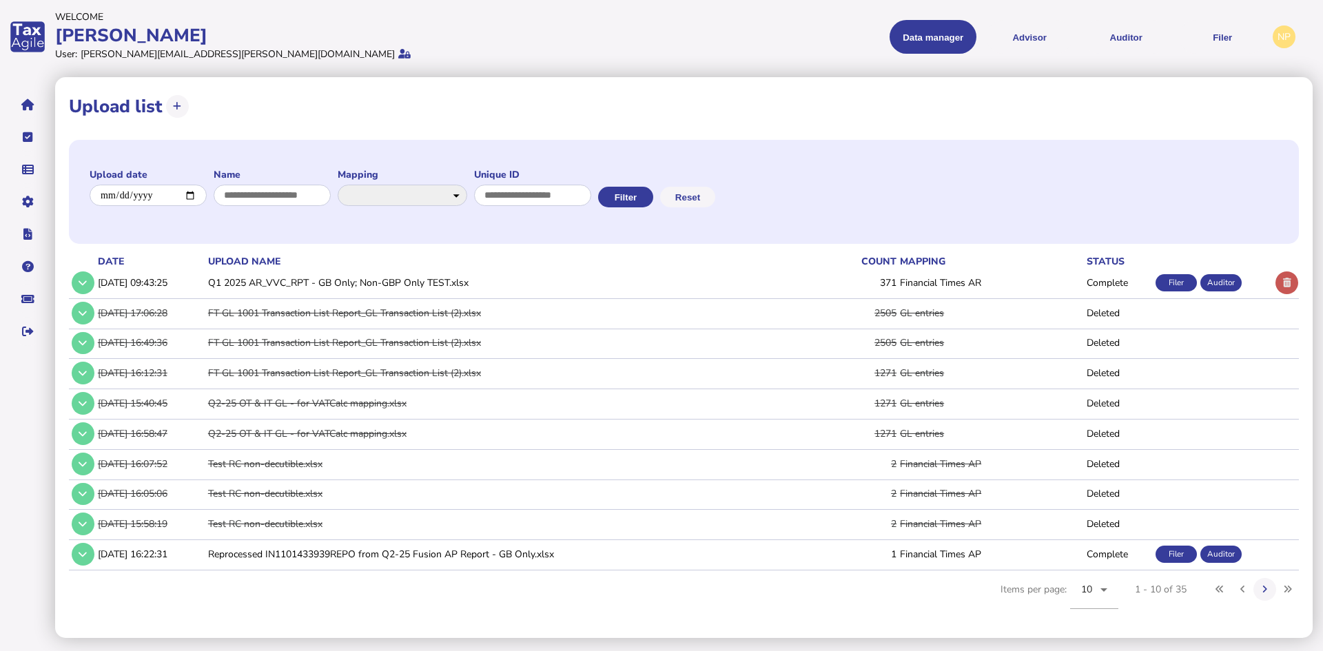
click at [1287, 277] on button at bounding box center [1287, 283] width 23 height 23
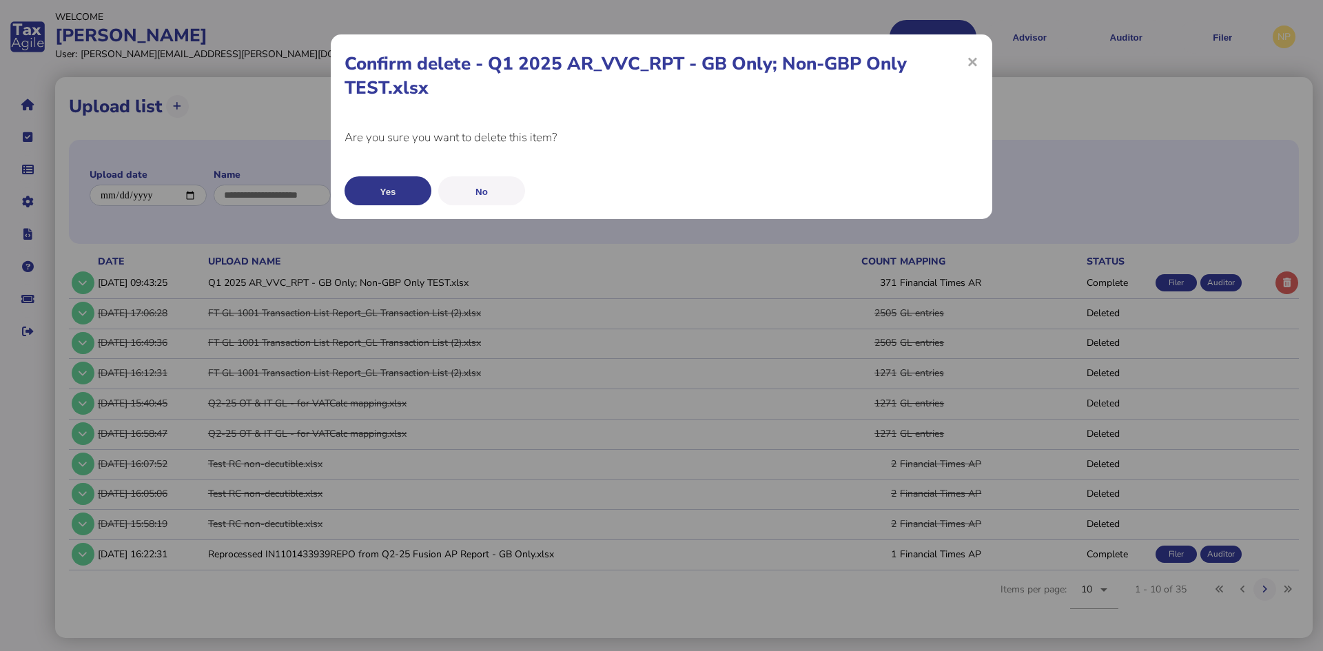
click at [371, 189] on button "Yes" at bounding box center [388, 190] width 87 height 29
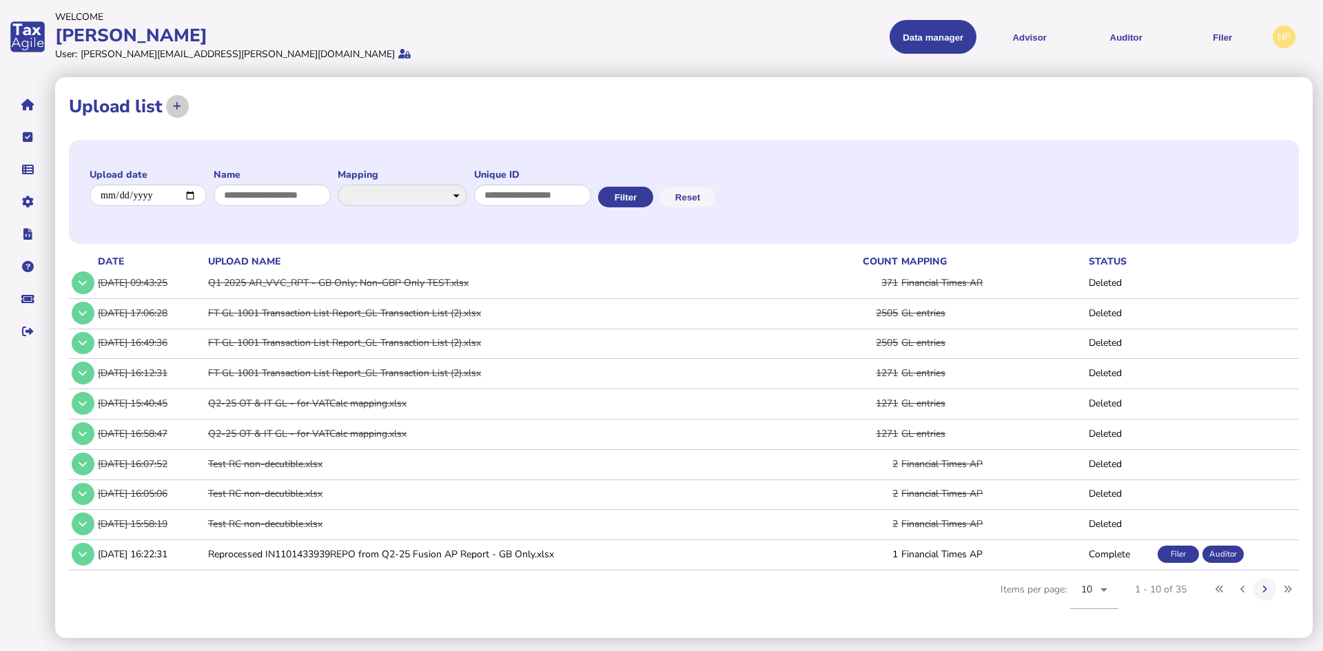
click at [174, 104] on icon at bounding box center [177, 106] width 8 height 9
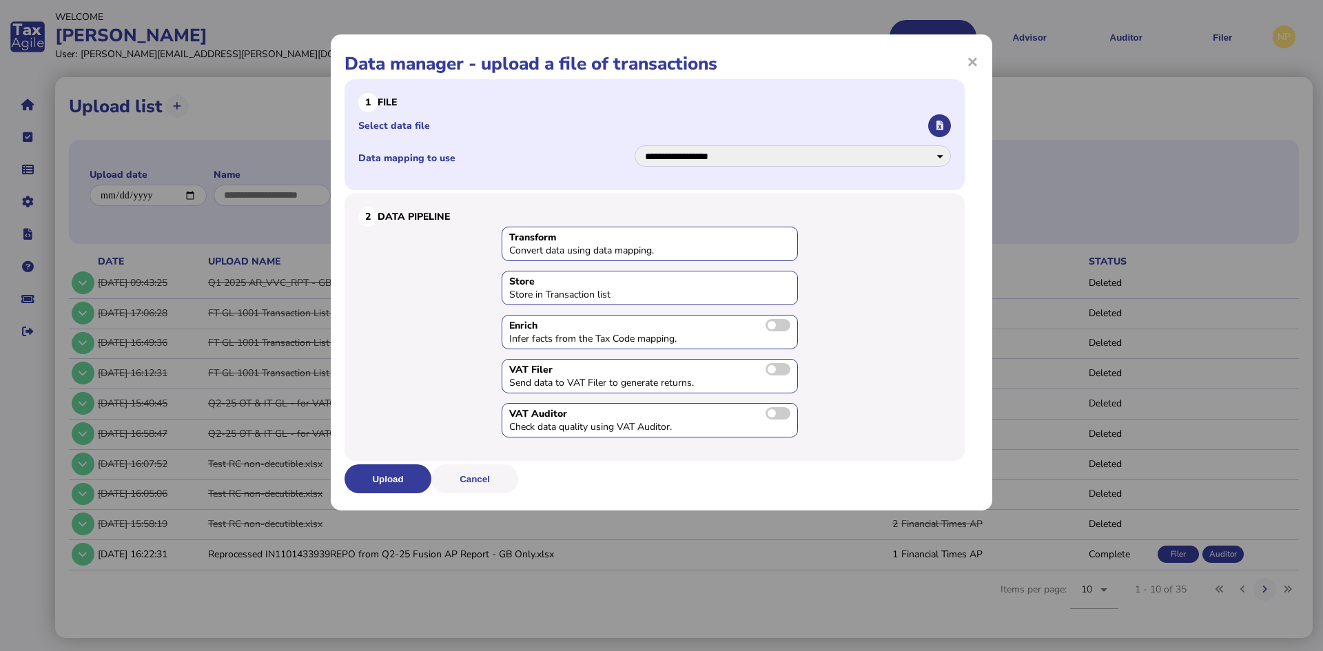
click at [941, 127] on icon "button" at bounding box center [940, 125] width 7 height 9
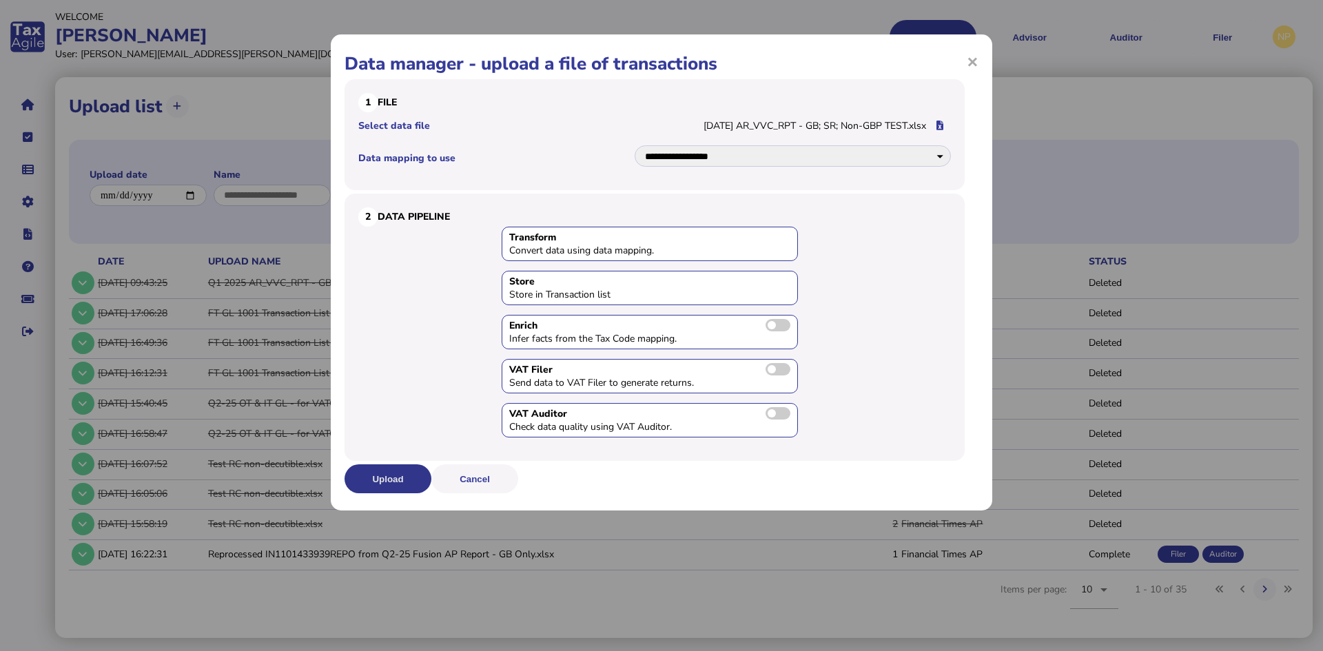
click at [388, 476] on button "Upload" at bounding box center [388, 479] width 87 height 29
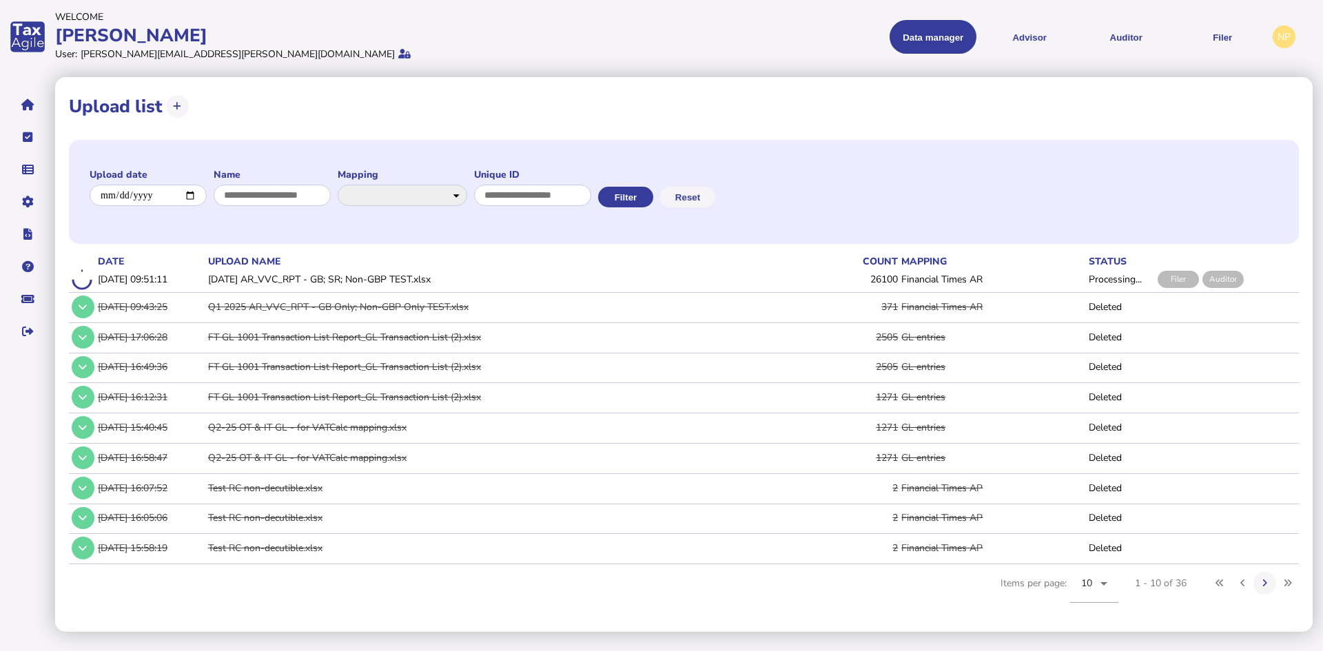
click at [82, 281] on div at bounding box center [82, 279] width 21 height 21
click at [1109, 280] on td "Processing..." at bounding box center [1120, 280] width 69 height 22
click at [441, 279] on td "[DATE] AR_VVC_RPT - GB; SR; Non-GBP TEST.xlsx" at bounding box center [509, 280] width 609 height 22
click at [176, 106] on icon at bounding box center [177, 106] width 8 height 9
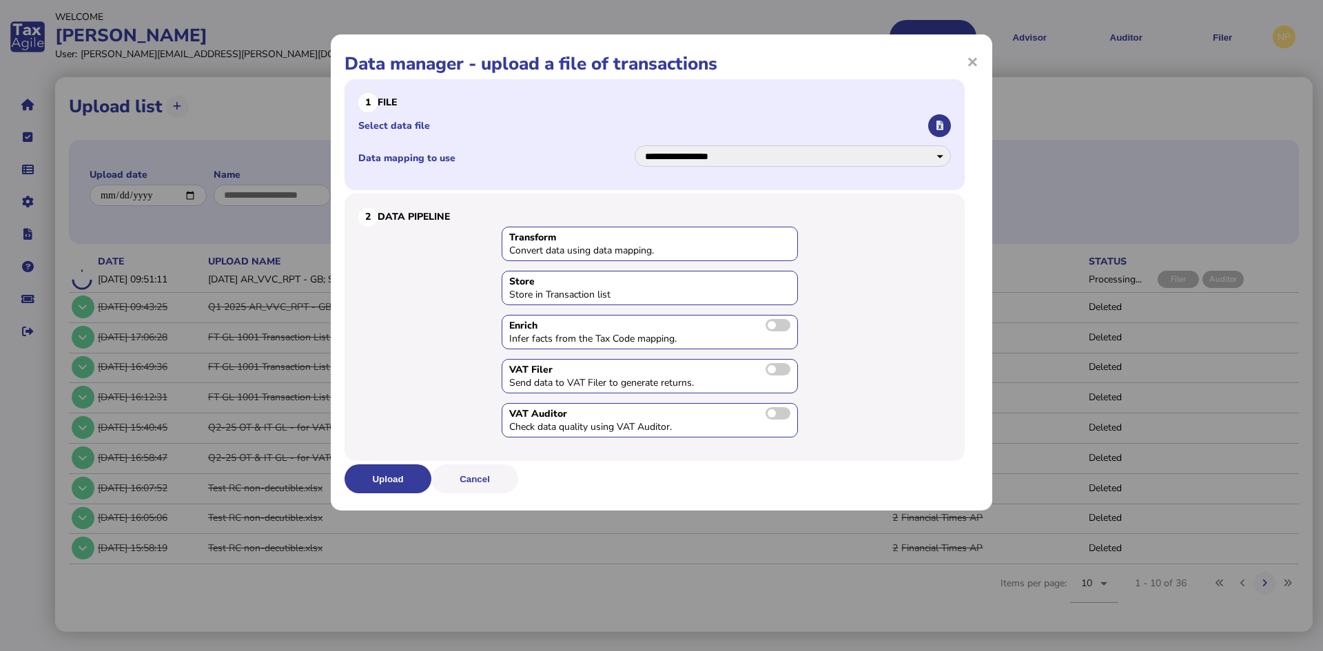
click at [945, 125] on button "button" at bounding box center [939, 125] width 23 height 23
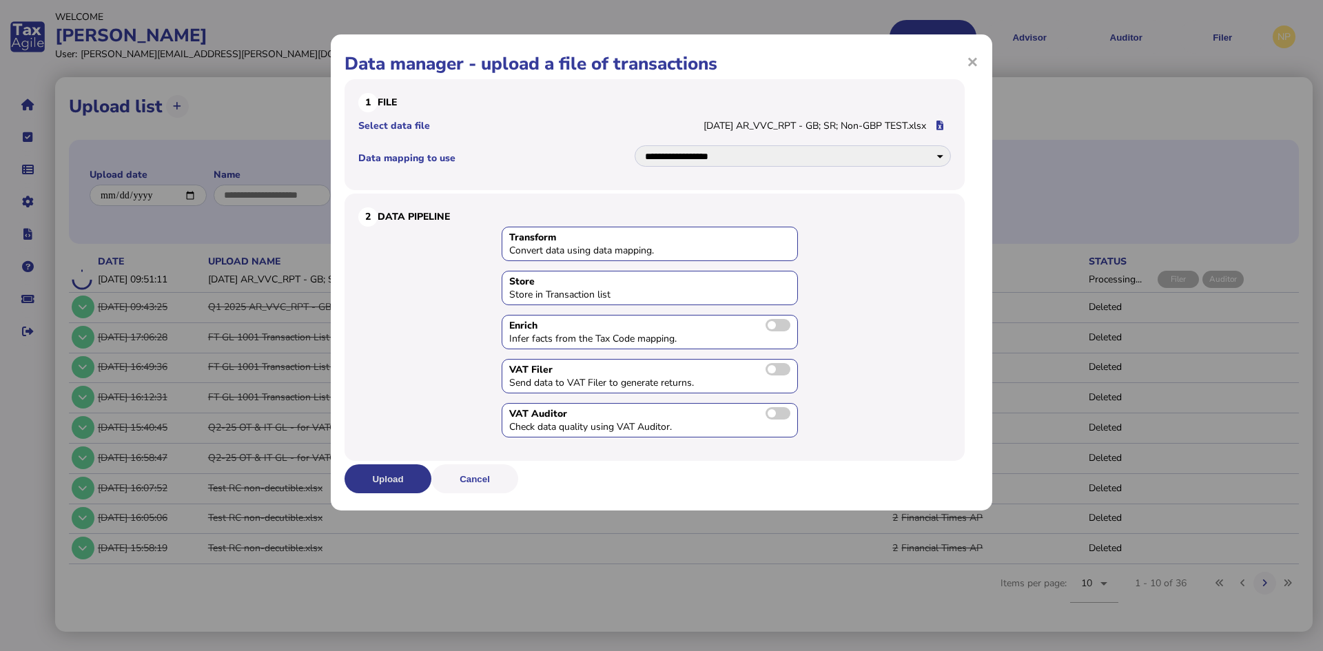
click at [393, 476] on button "Upload" at bounding box center [388, 479] width 87 height 29
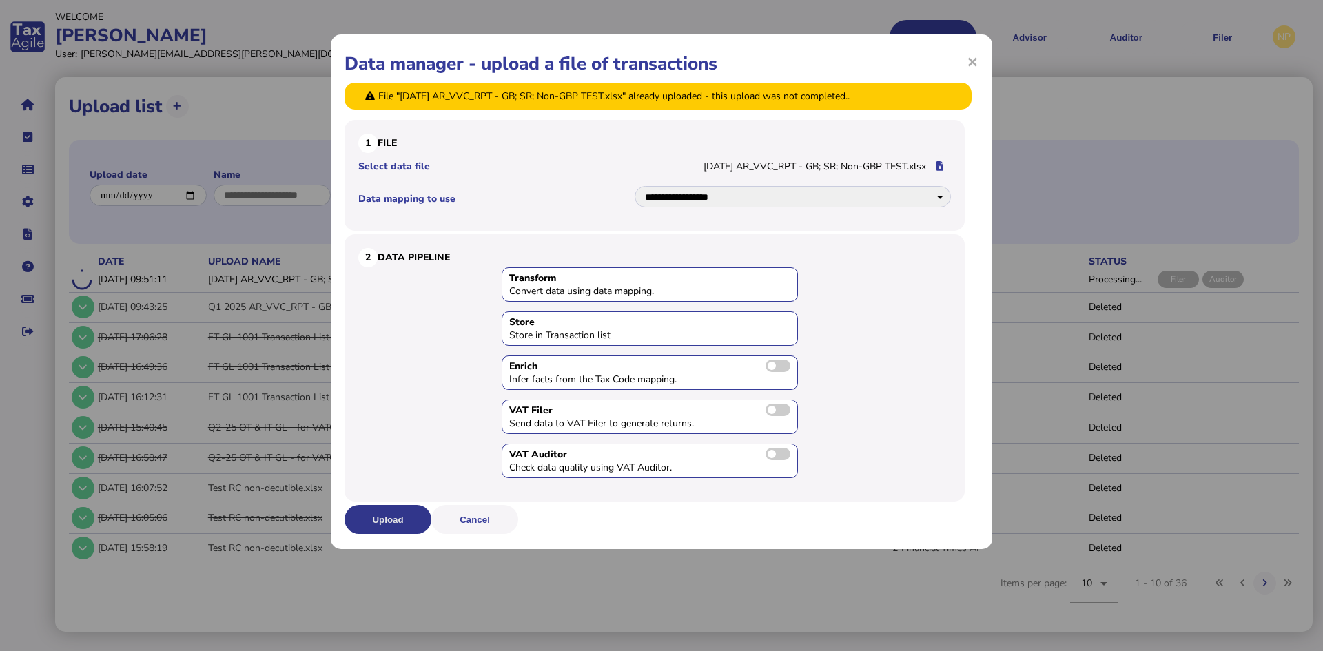
scroll to position [2, 0]
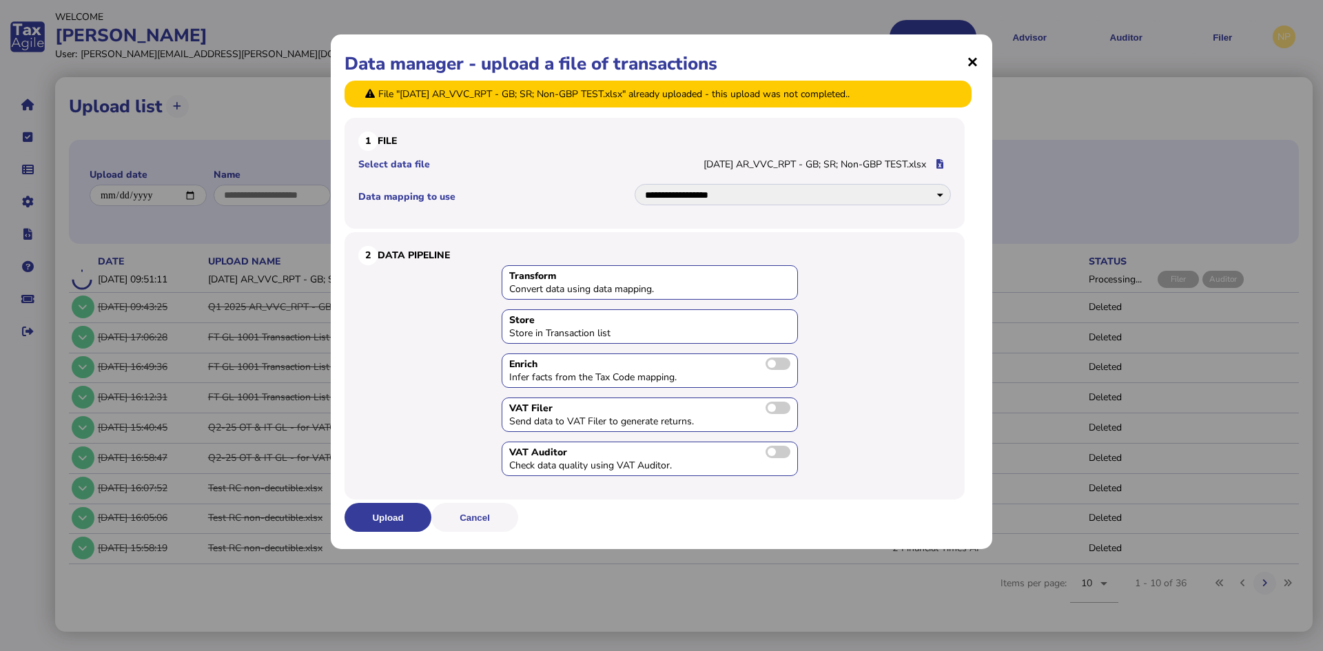
click at [970, 62] on span "×" at bounding box center [973, 61] width 12 height 26
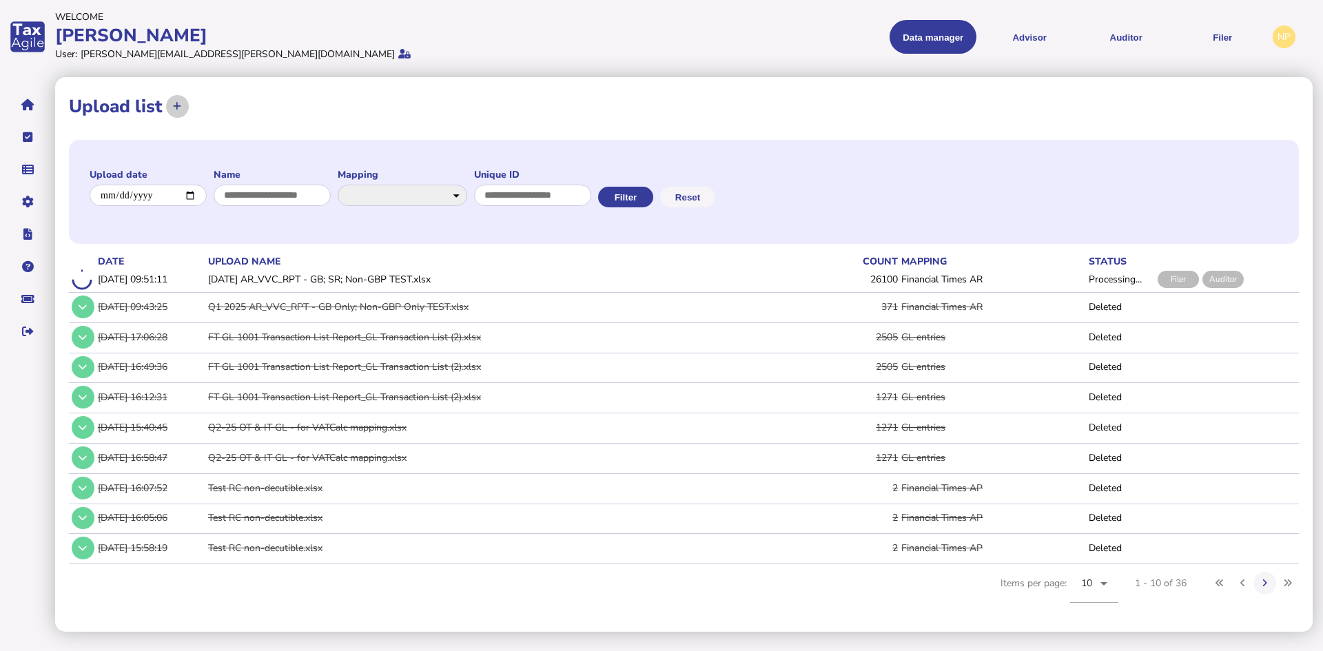
click at [177, 110] on icon at bounding box center [177, 106] width 8 height 9
select select "**********"
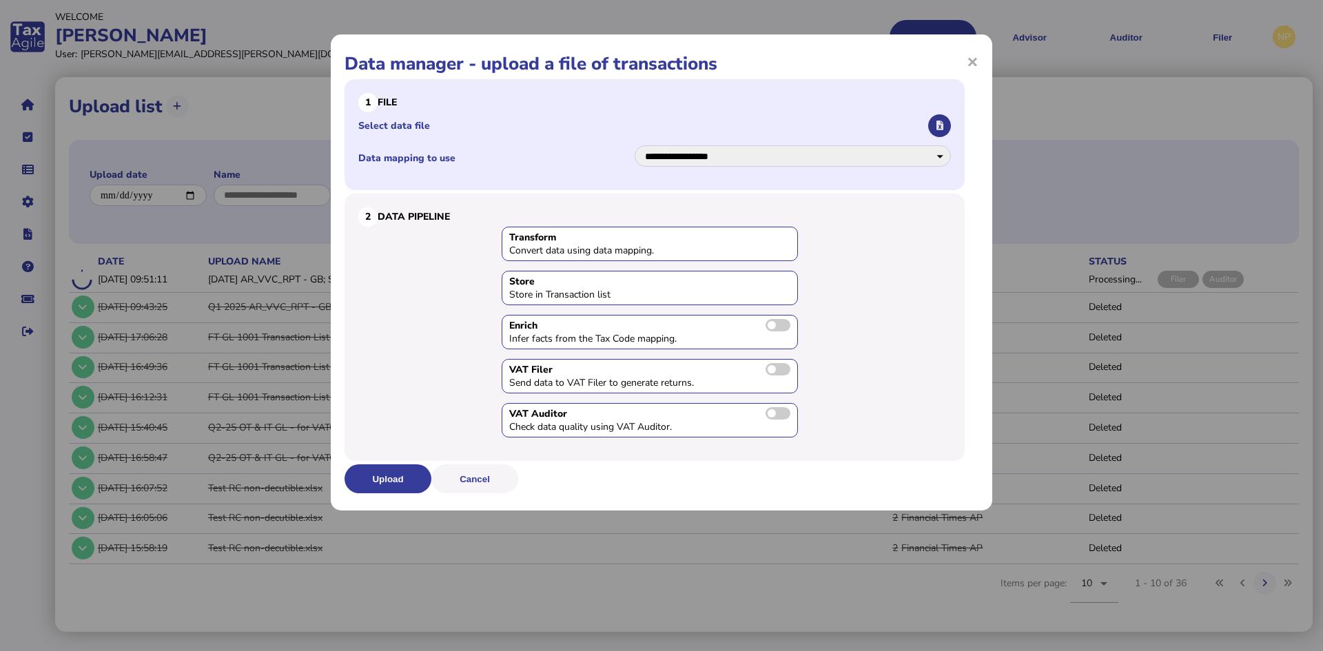
click at [944, 125] on button "button" at bounding box center [939, 125] width 23 height 23
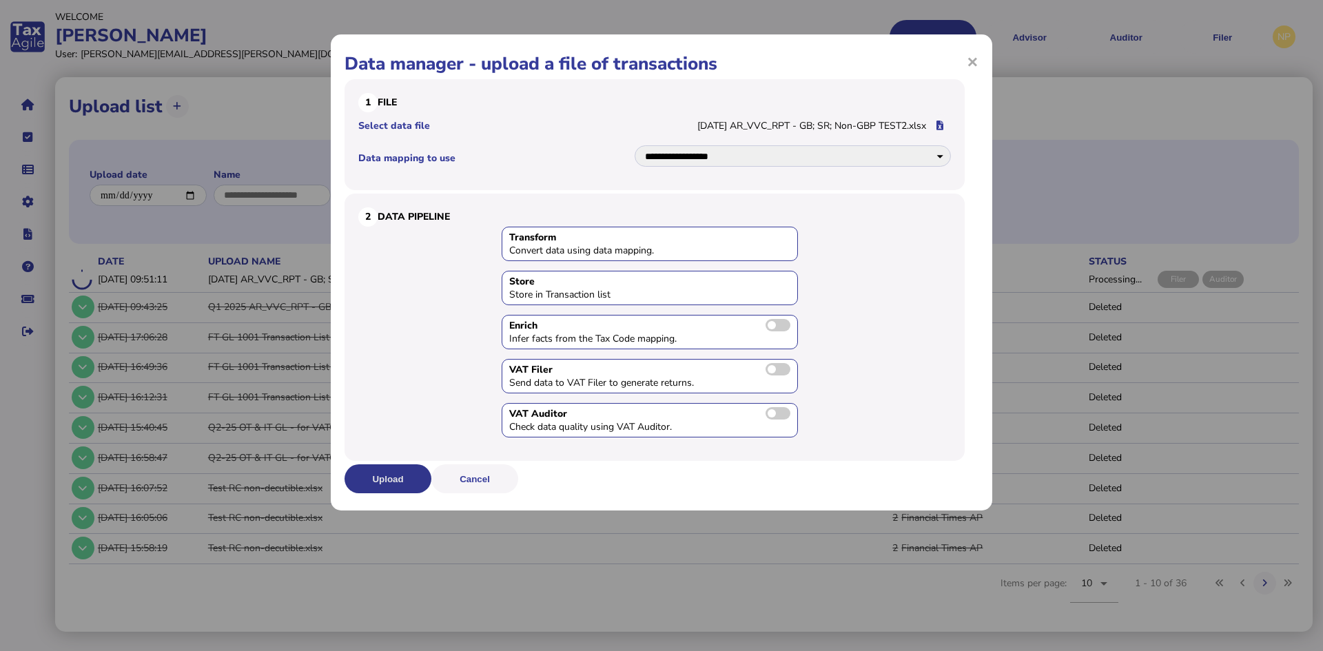
click at [374, 478] on button "Upload" at bounding box center [388, 479] width 87 height 29
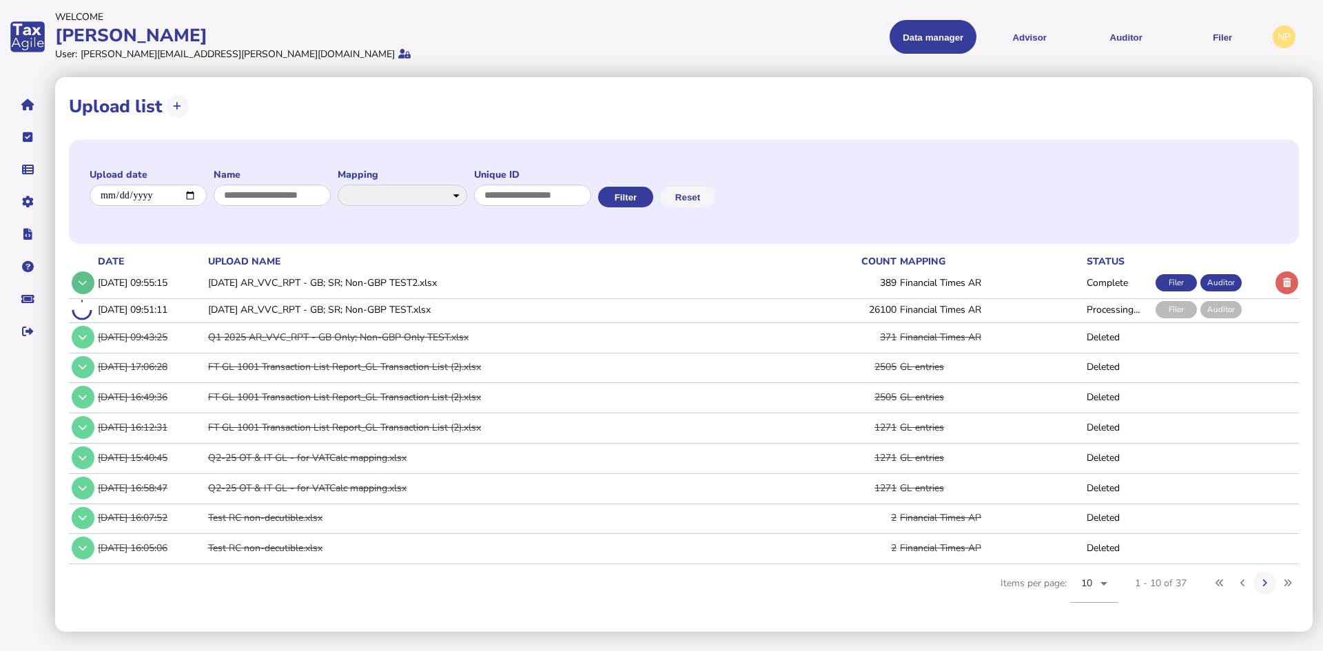
click at [74, 287] on button at bounding box center [83, 283] width 23 height 23
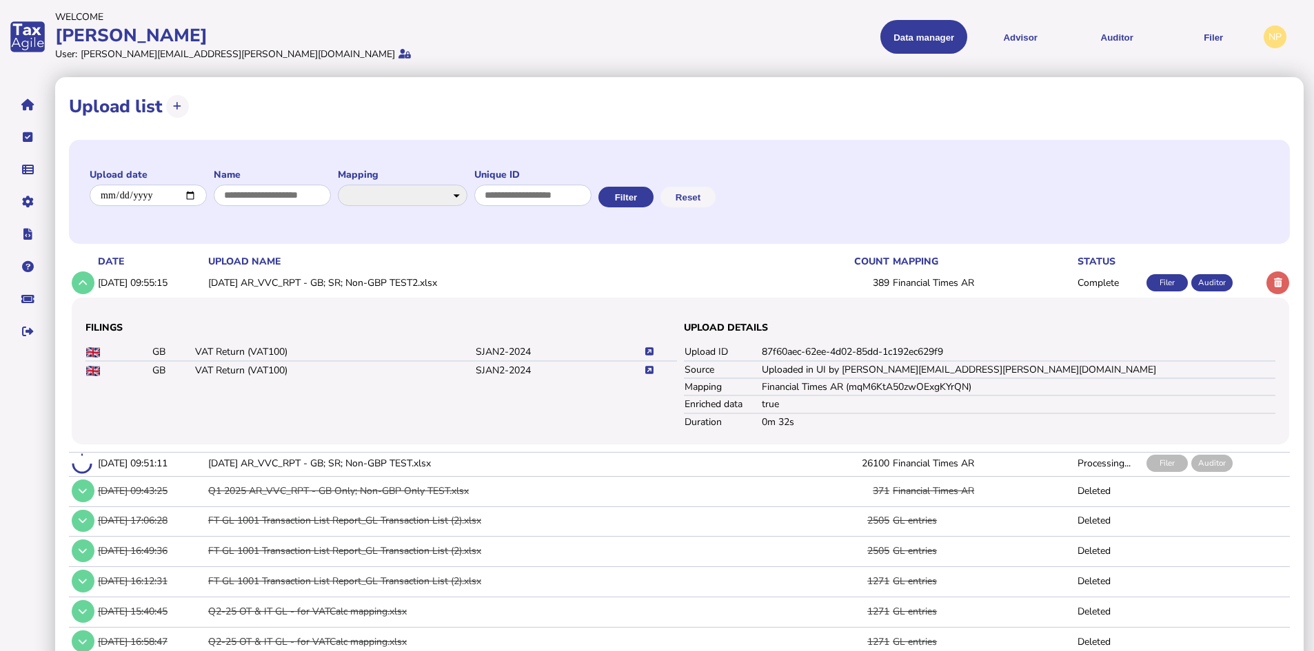
click at [651, 353] on icon at bounding box center [649, 351] width 8 height 9
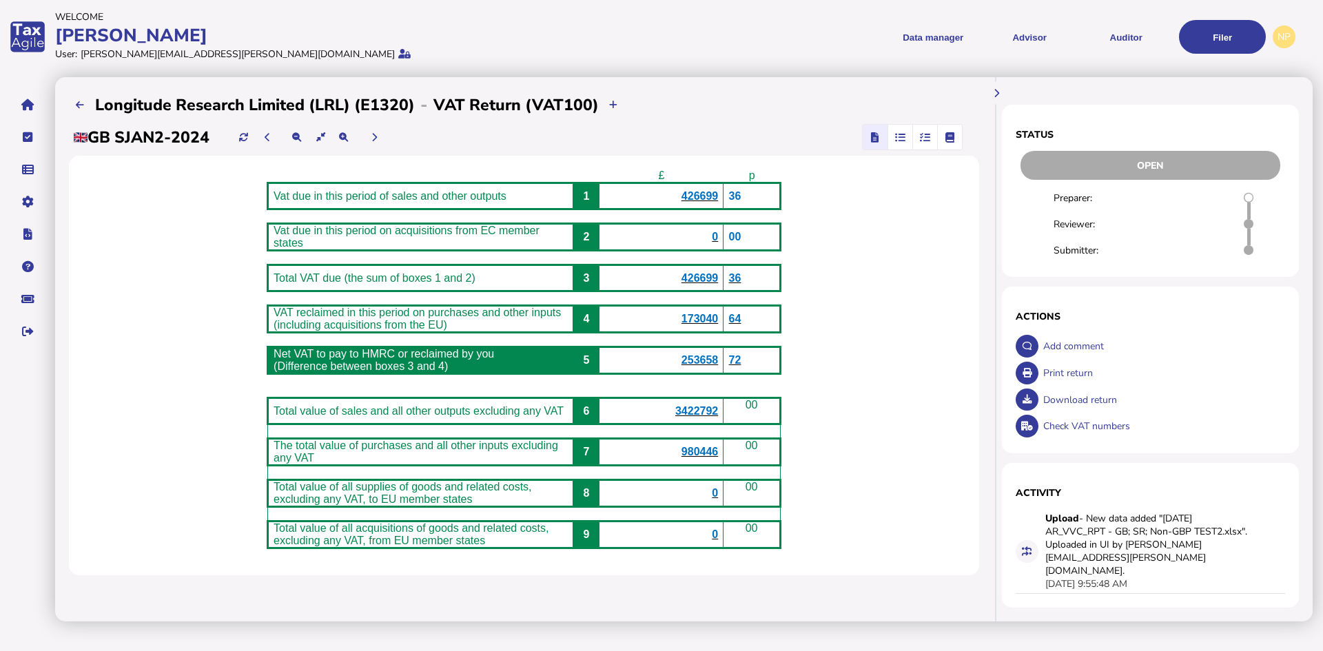
click at [714, 197] on span "426699" at bounding box center [700, 196] width 37 height 12
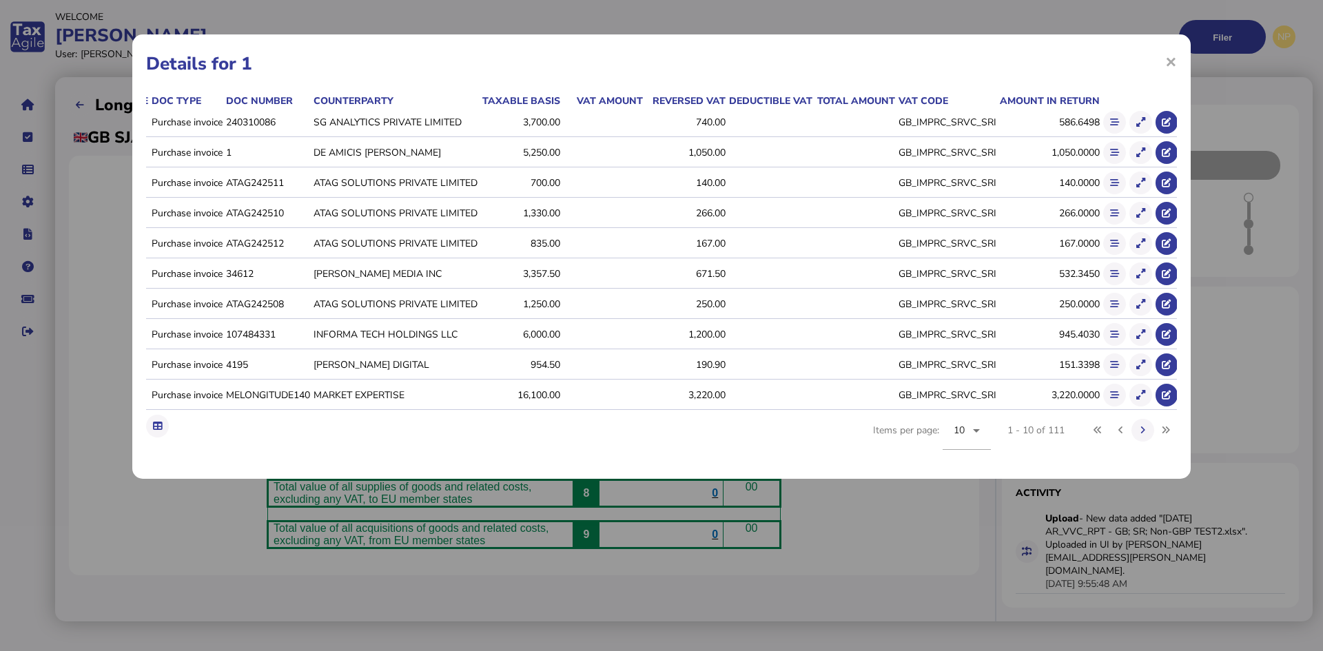
scroll to position [0, 88]
click at [1144, 435] on icon at bounding box center [1143, 430] width 5 height 9
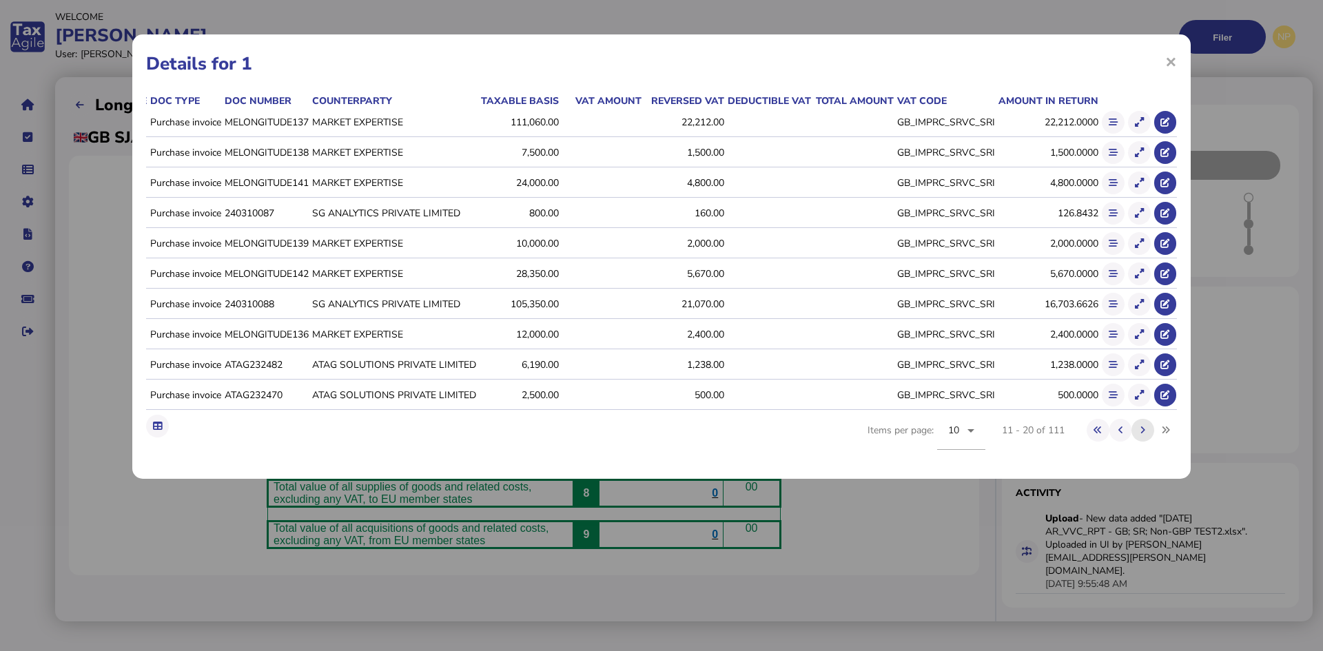
click at [1143, 435] on icon at bounding box center [1143, 430] width 5 height 9
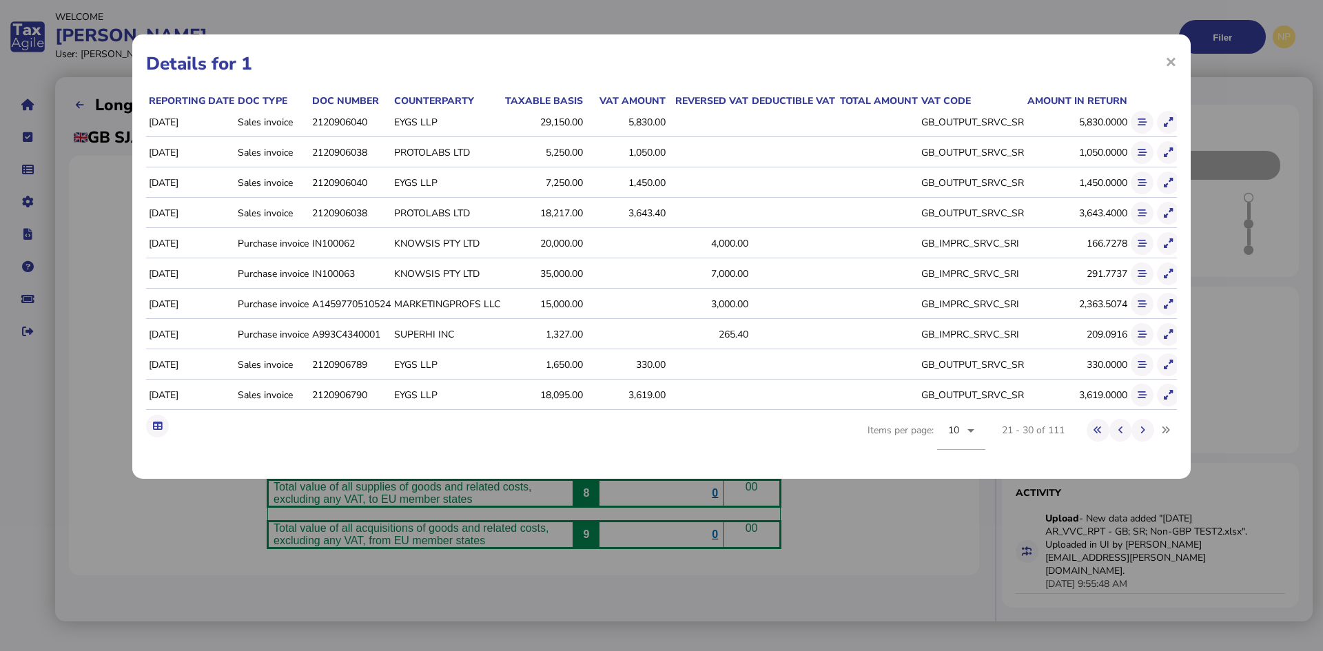
scroll to position [0, 33]
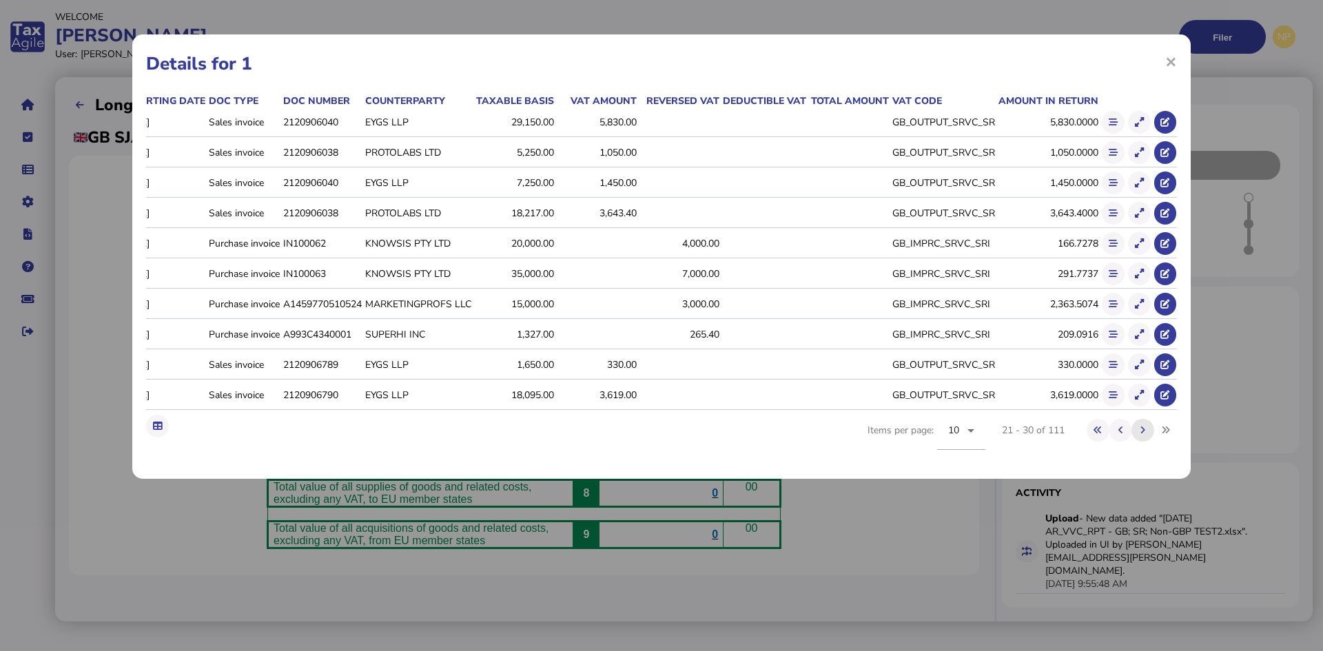
click at [1146, 440] on button at bounding box center [1143, 430] width 23 height 23
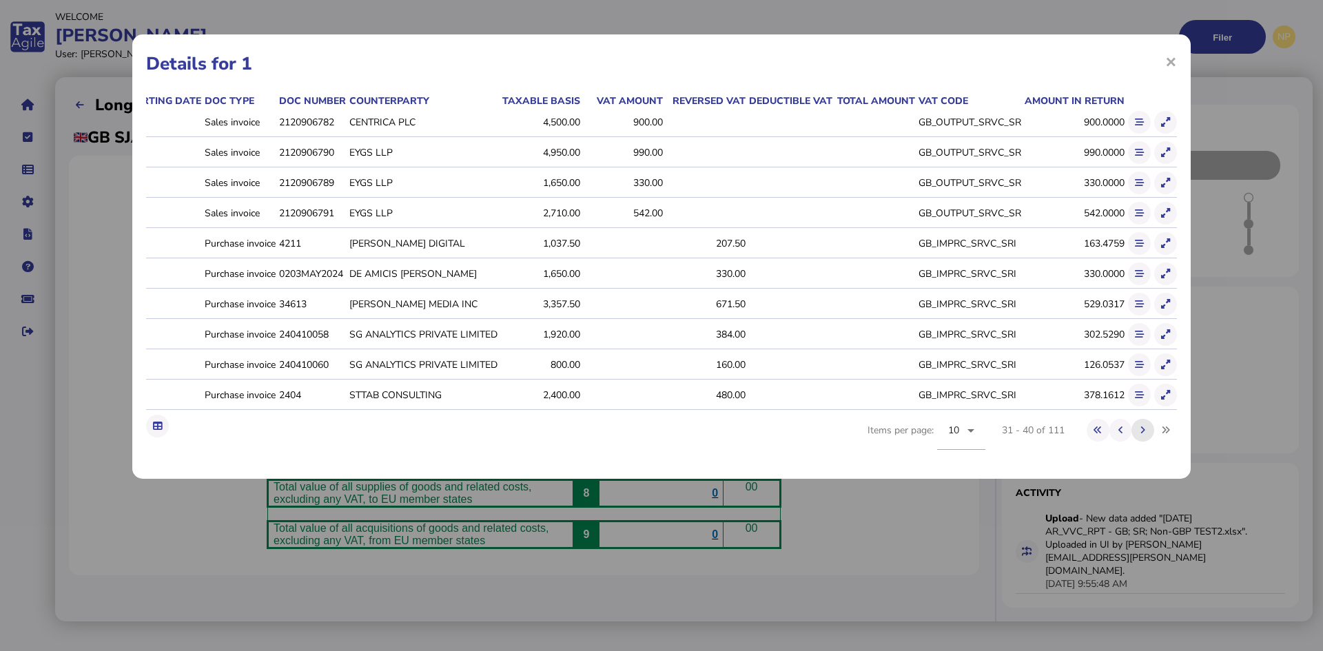
click at [1145, 435] on icon at bounding box center [1143, 430] width 5 height 9
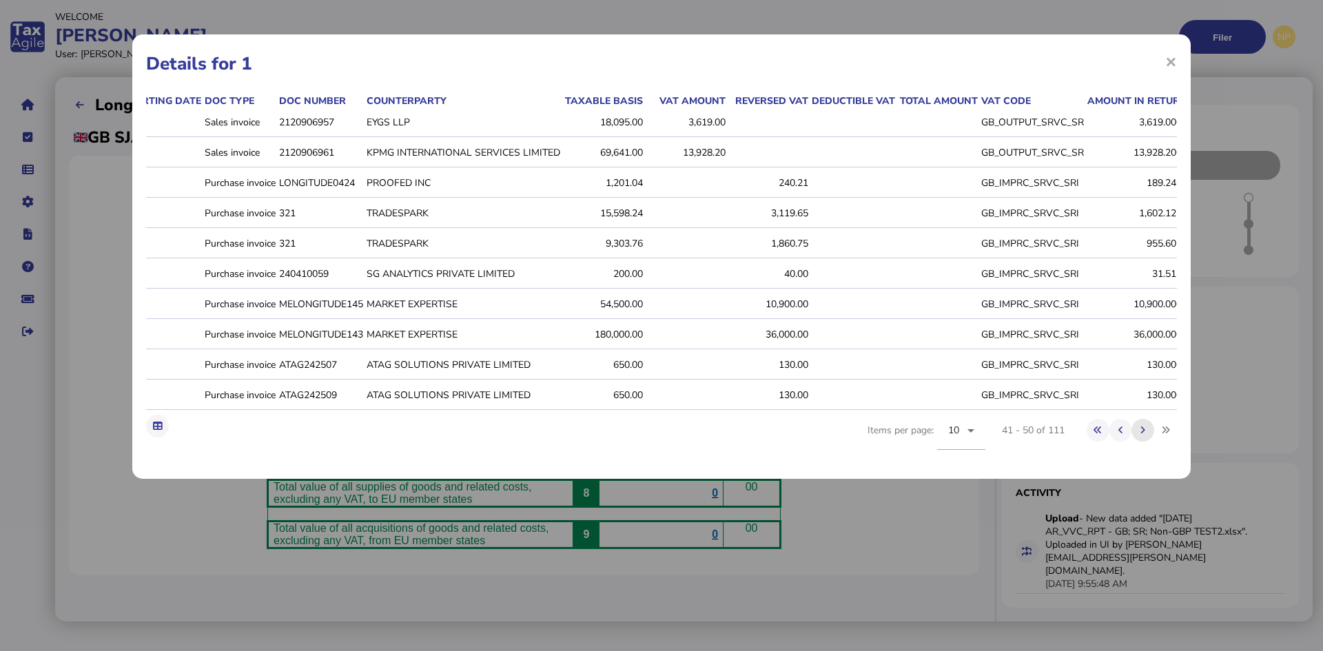
click at [1145, 435] on icon at bounding box center [1143, 430] width 5 height 9
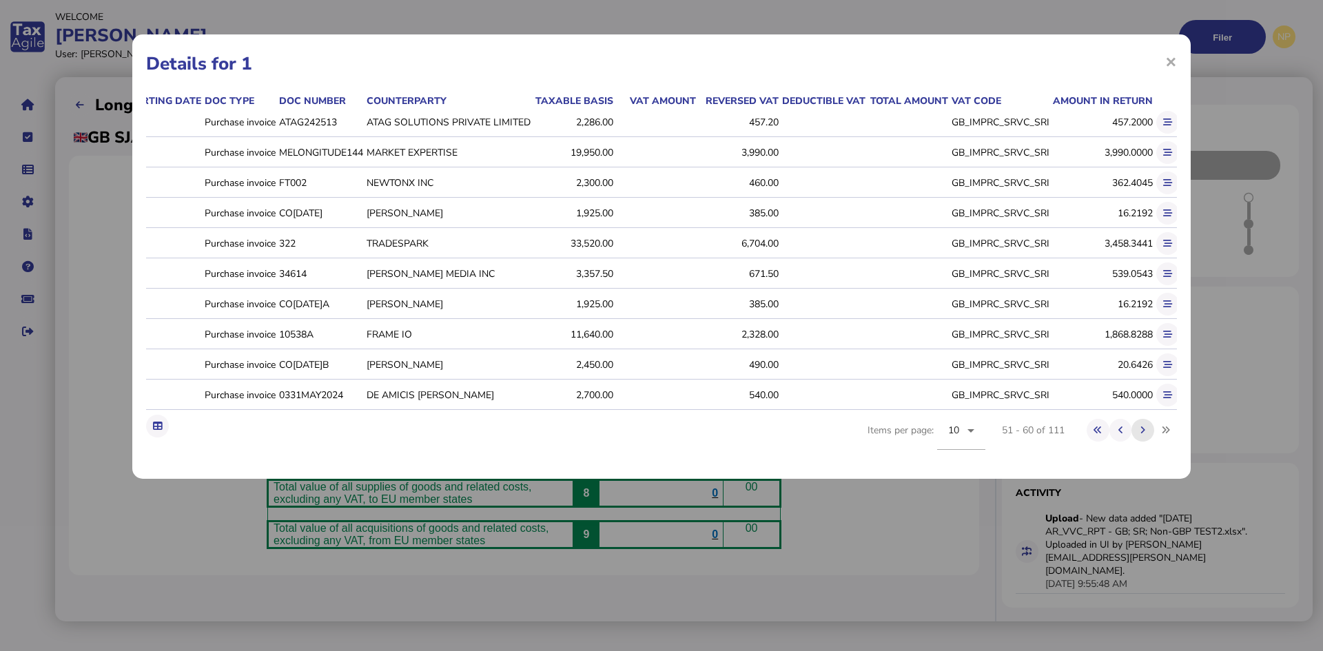
click at [1145, 435] on icon at bounding box center [1143, 430] width 5 height 9
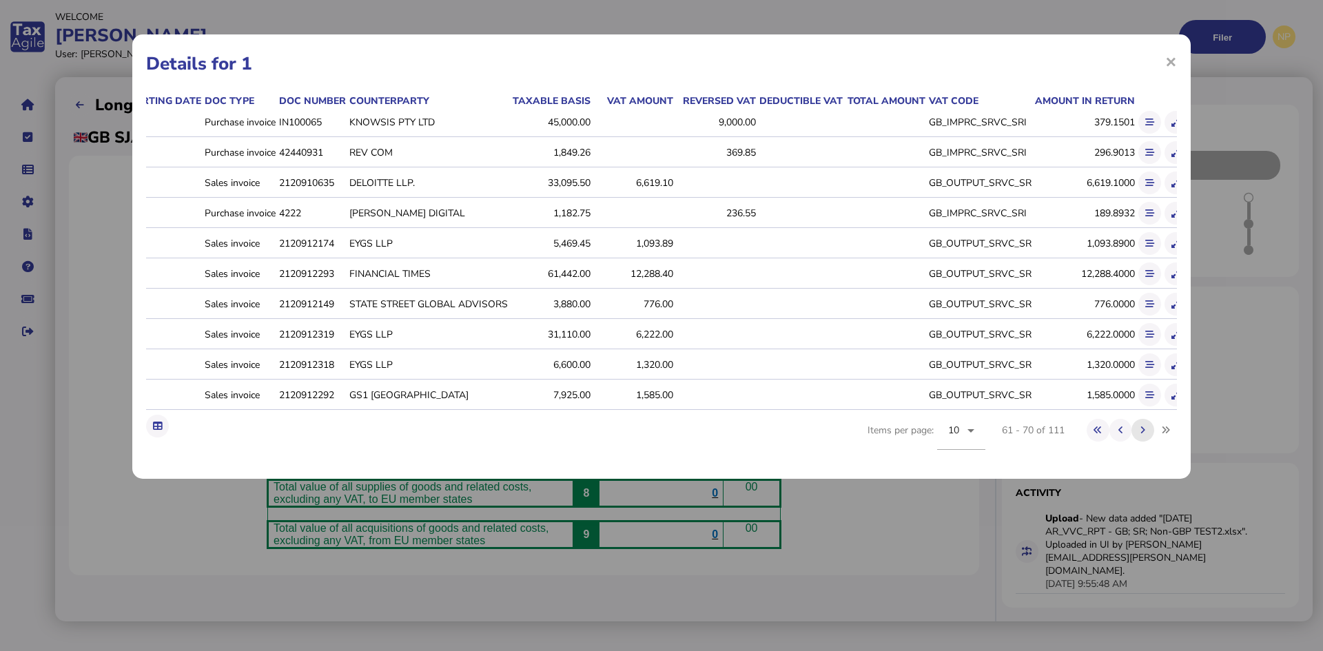
click at [1145, 435] on icon at bounding box center [1143, 430] width 5 height 9
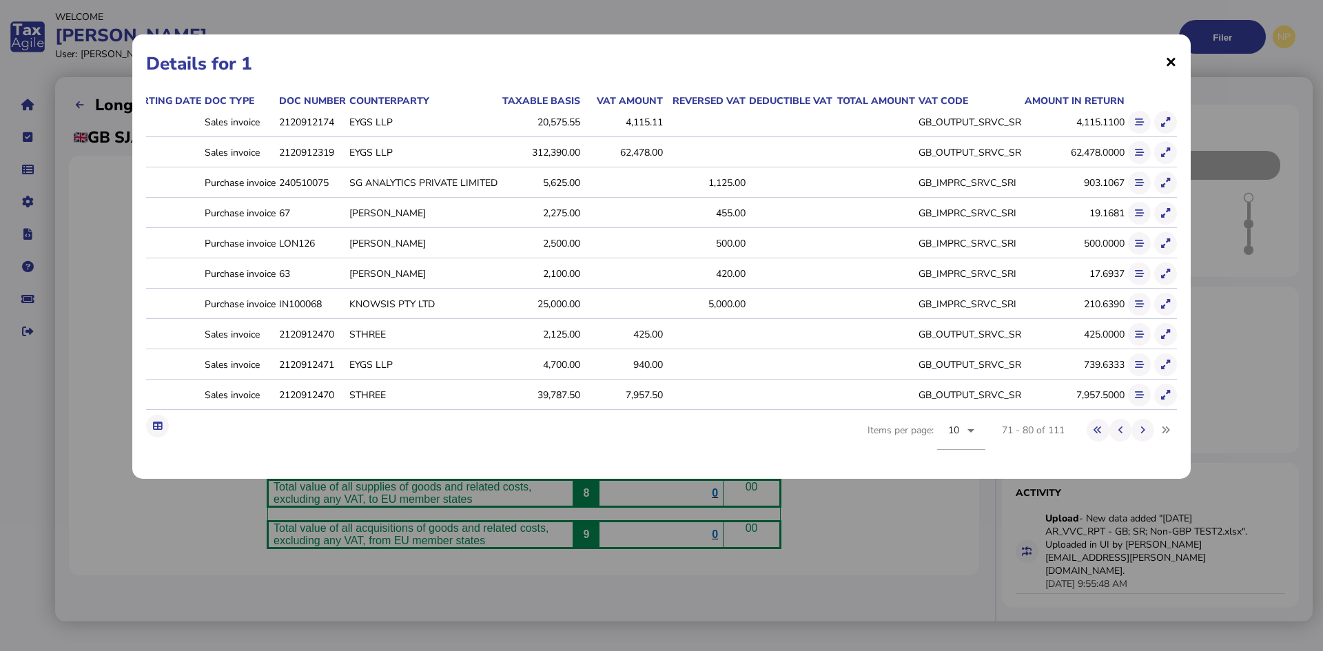
click at [1167, 63] on span "×" at bounding box center [1171, 61] width 12 height 26
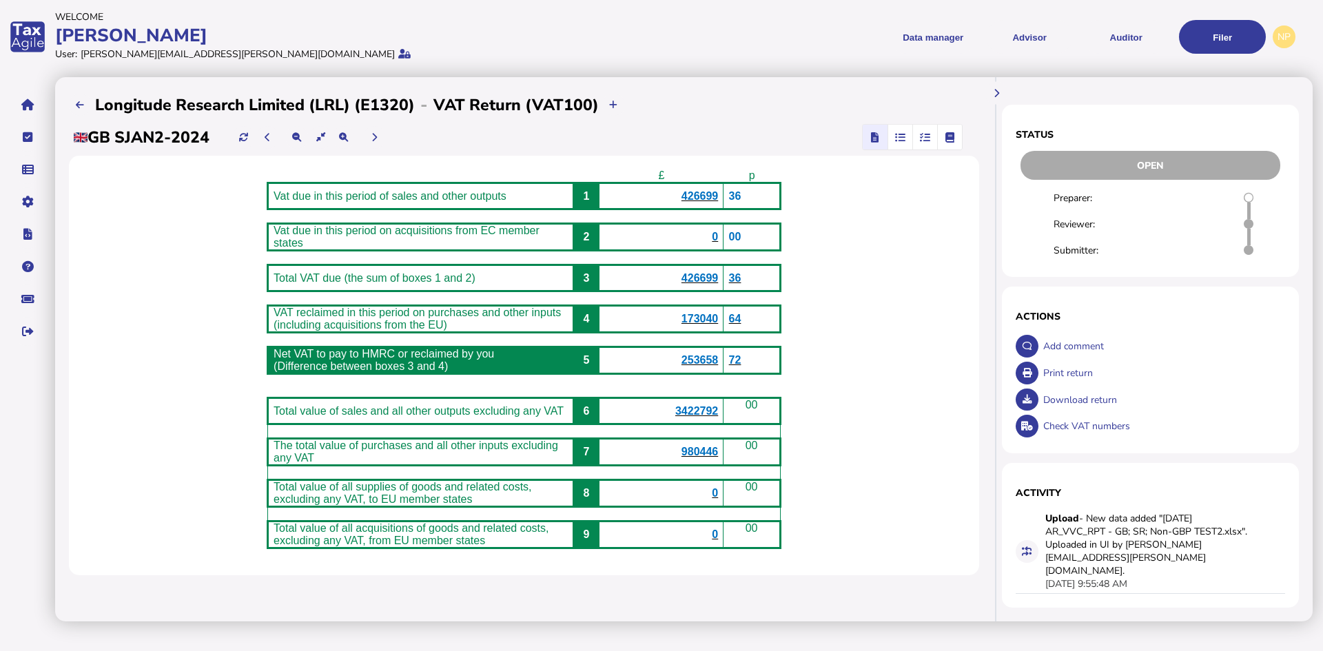
click at [712, 196] on span "426699" at bounding box center [700, 196] width 37 height 12
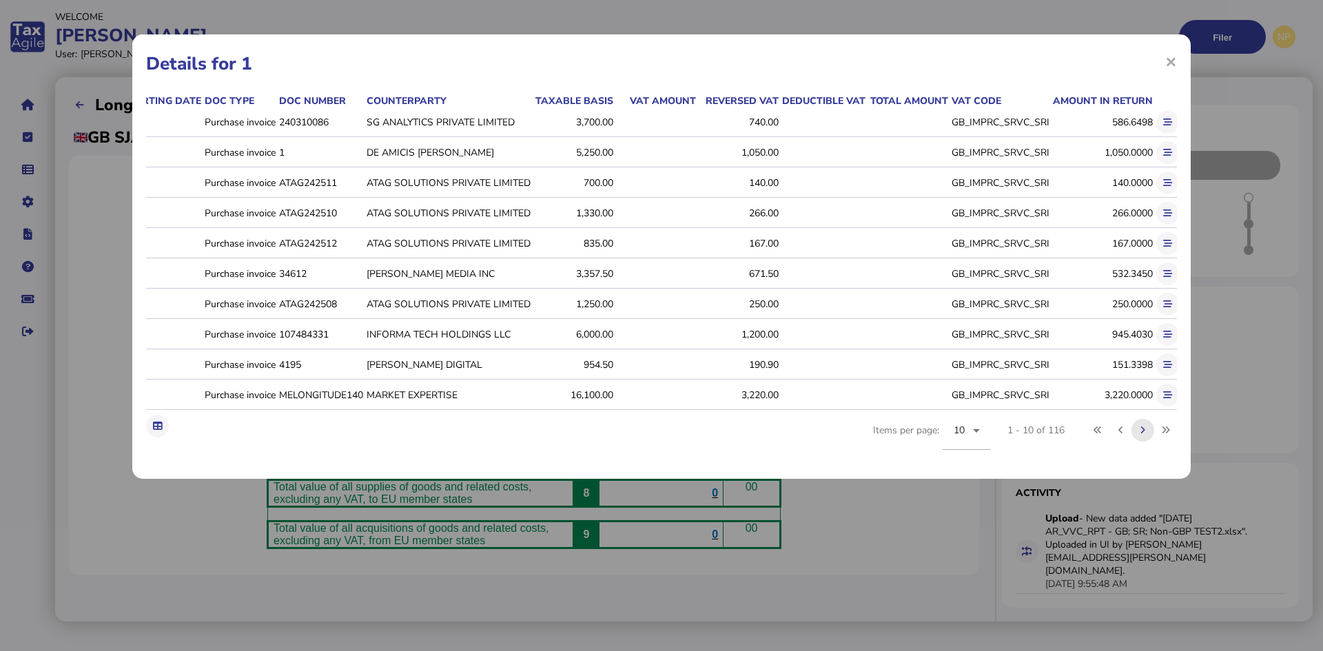
click at [1143, 435] on icon at bounding box center [1143, 430] width 5 height 9
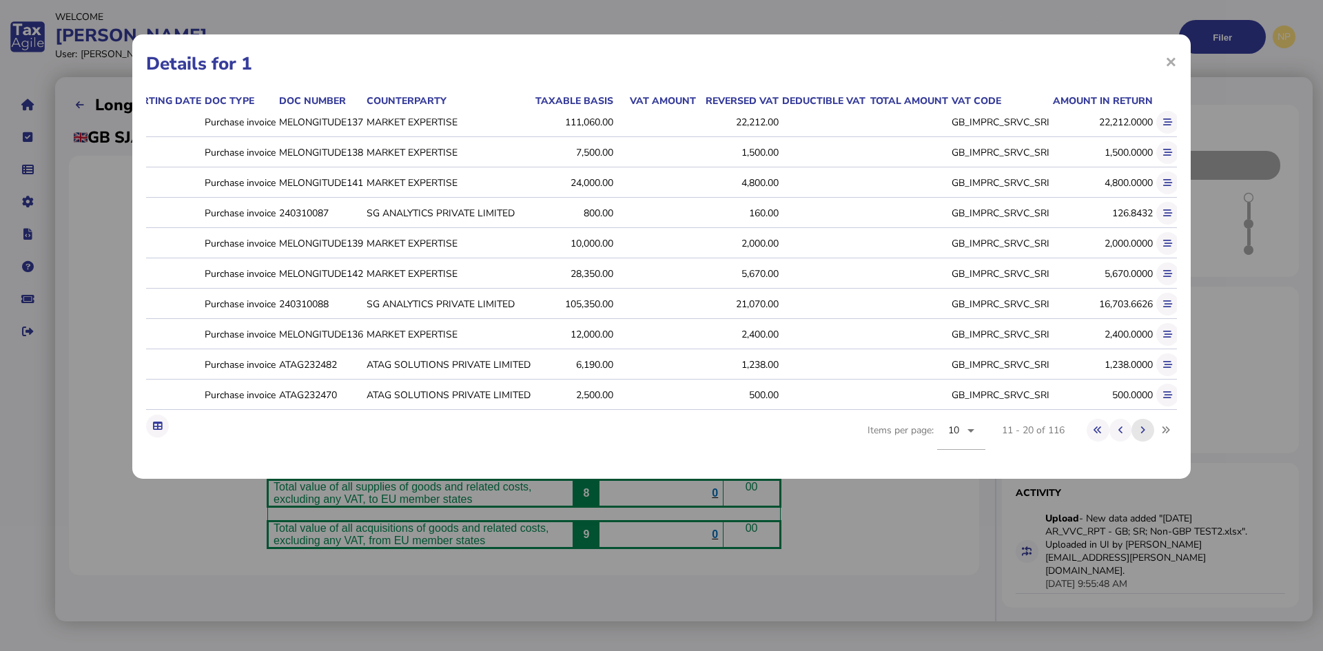
click at [1145, 435] on icon at bounding box center [1143, 430] width 5 height 9
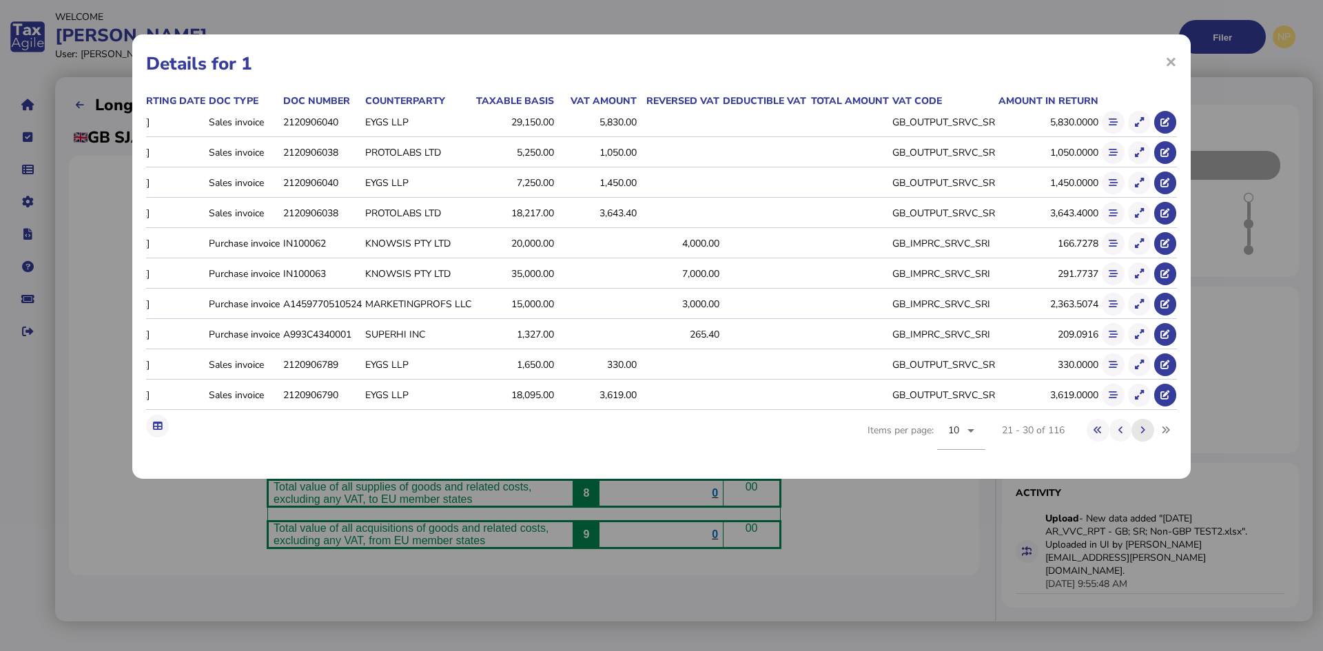
click at [1143, 435] on icon at bounding box center [1143, 430] width 5 height 9
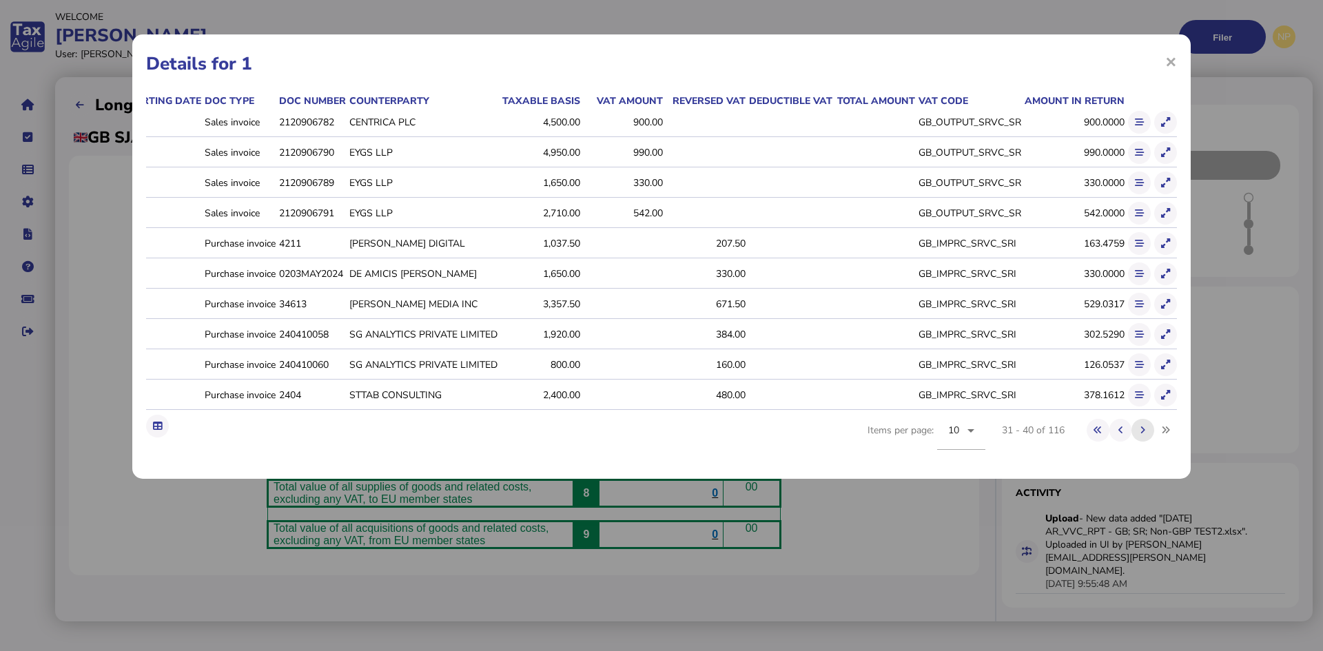
click at [1143, 435] on icon at bounding box center [1143, 430] width 5 height 9
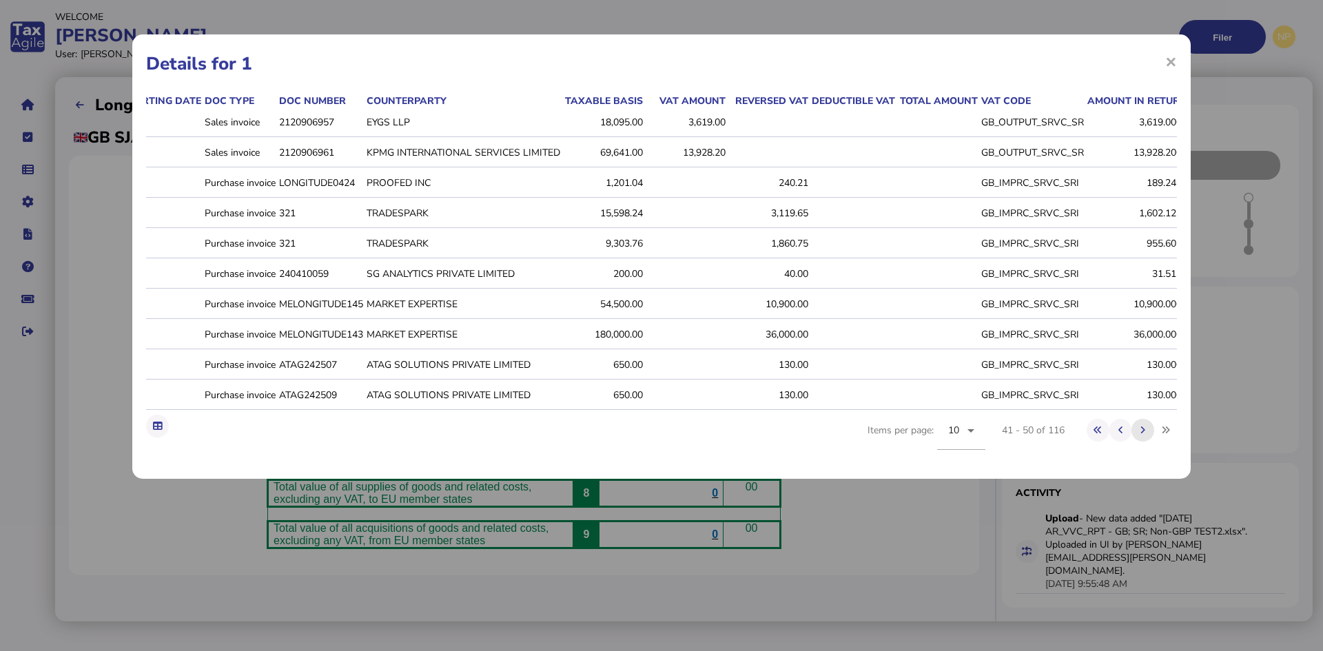
click at [1143, 435] on icon at bounding box center [1143, 430] width 5 height 9
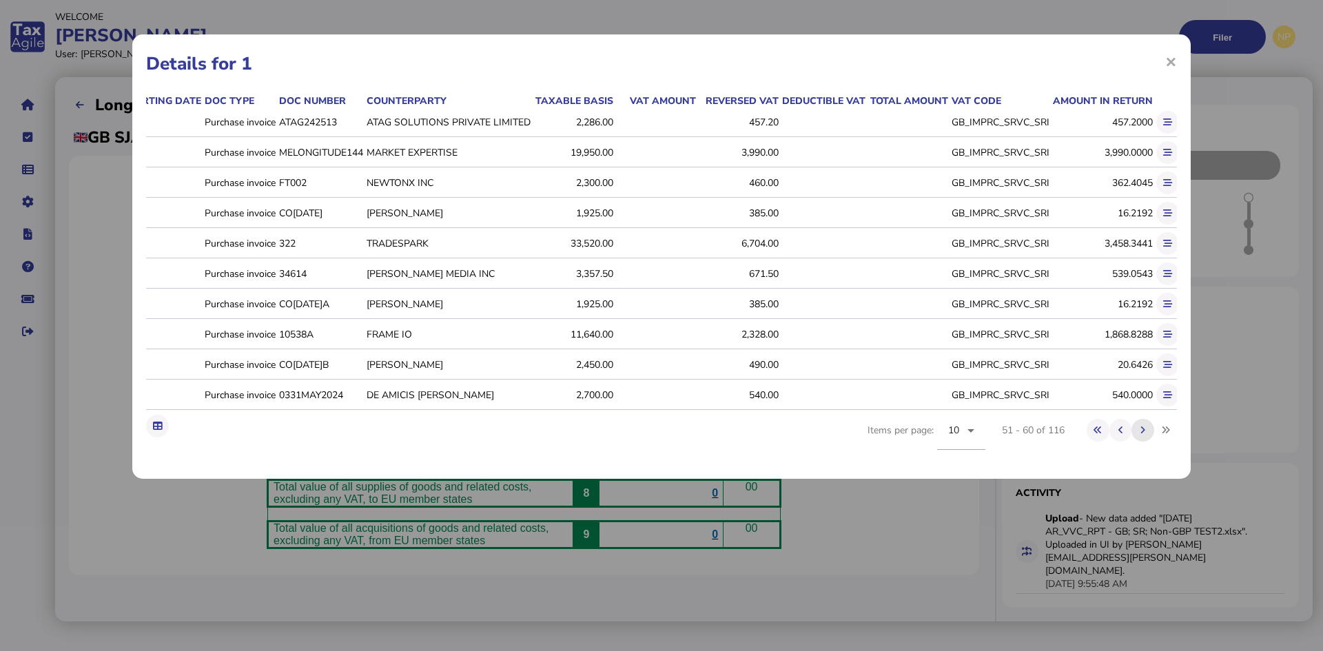
click at [1144, 435] on icon at bounding box center [1143, 430] width 5 height 9
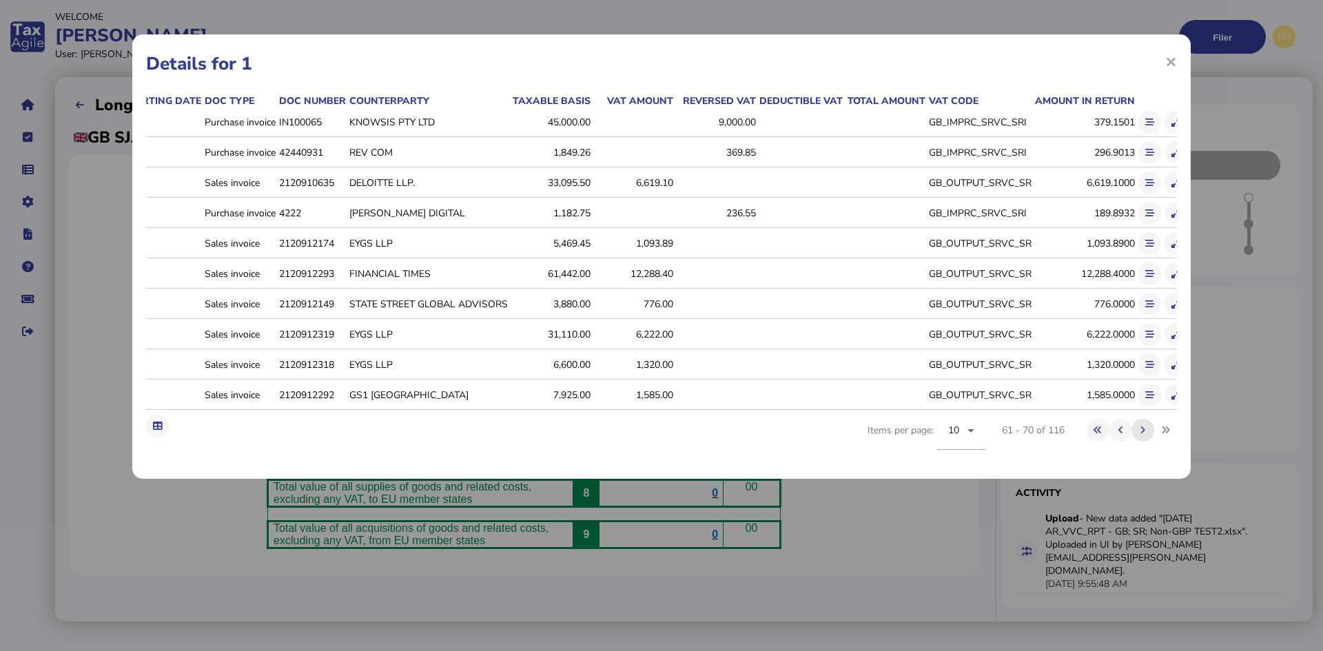
click at [1145, 435] on icon at bounding box center [1143, 430] width 5 height 9
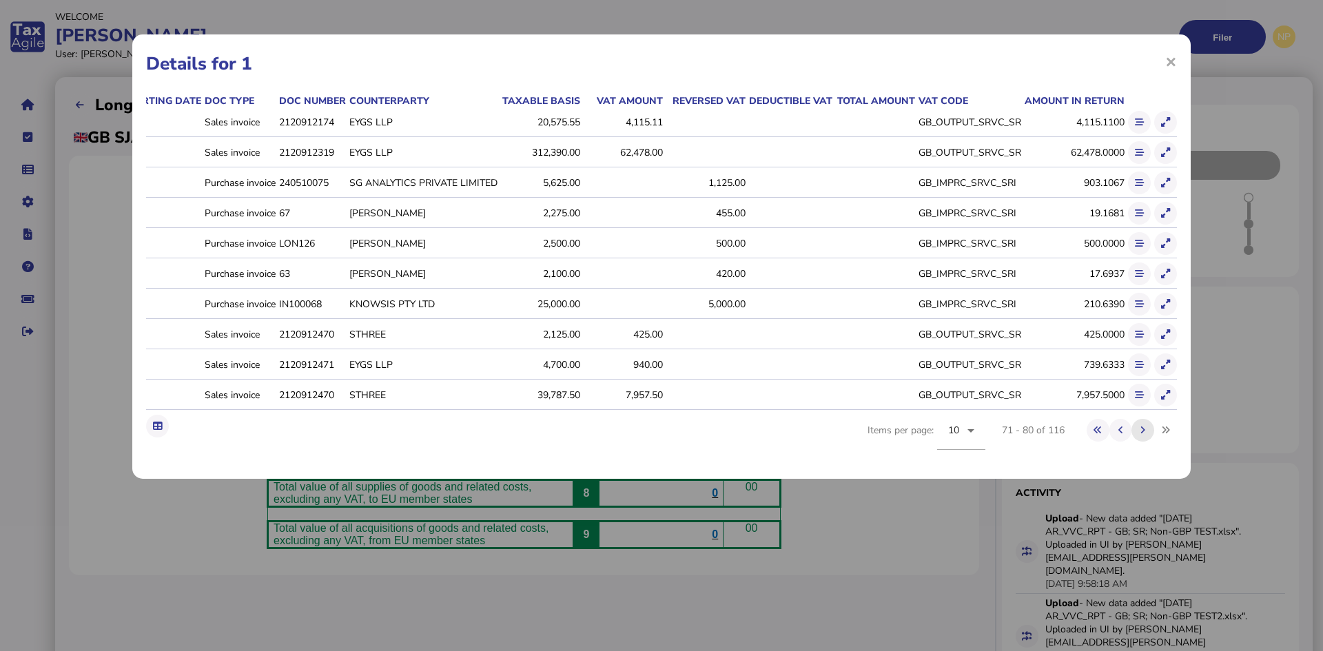
click at [1143, 435] on icon at bounding box center [1143, 430] width 5 height 9
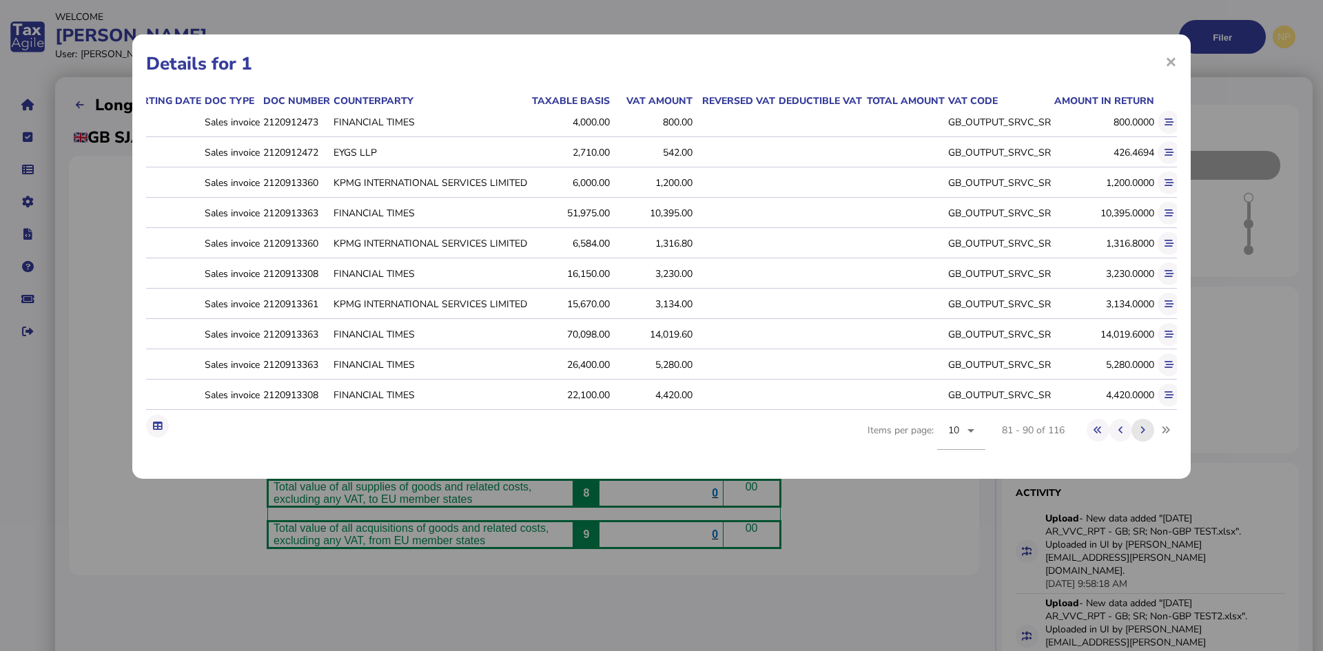
click at [1140, 440] on button at bounding box center [1143, 430] width 23 height 23
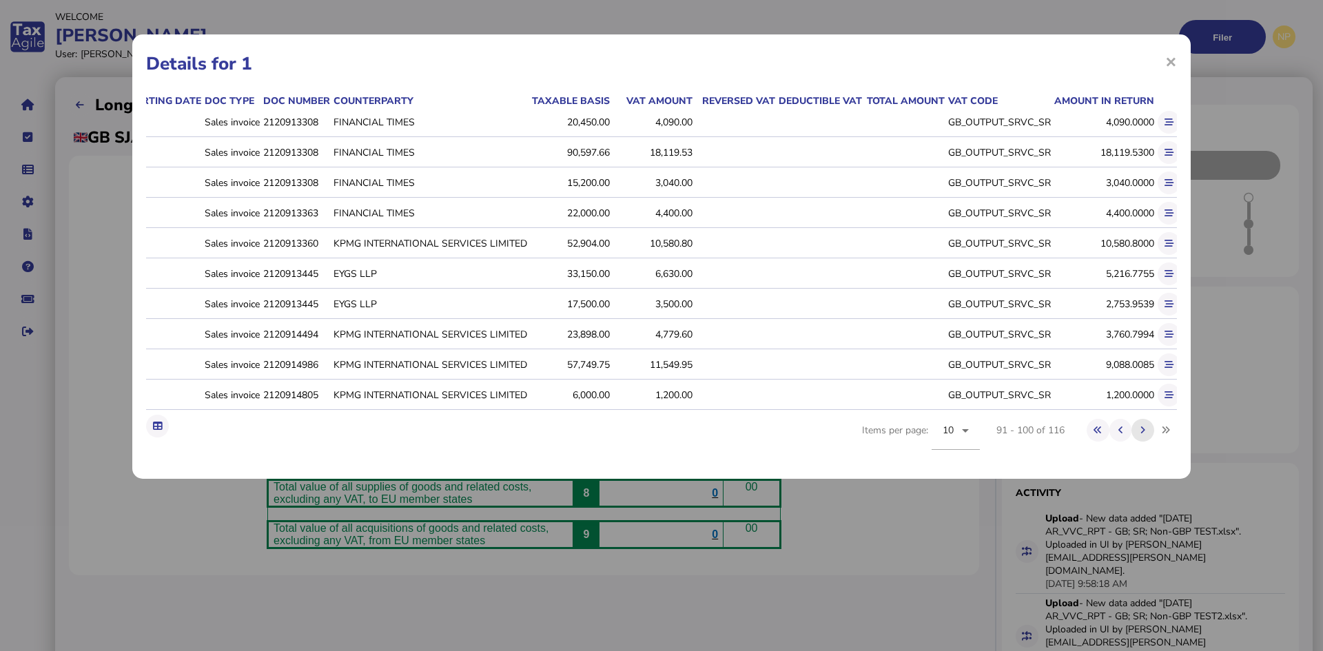
click at [1139, 440] on button at bounding box center [1143, 430] width 23 height 23
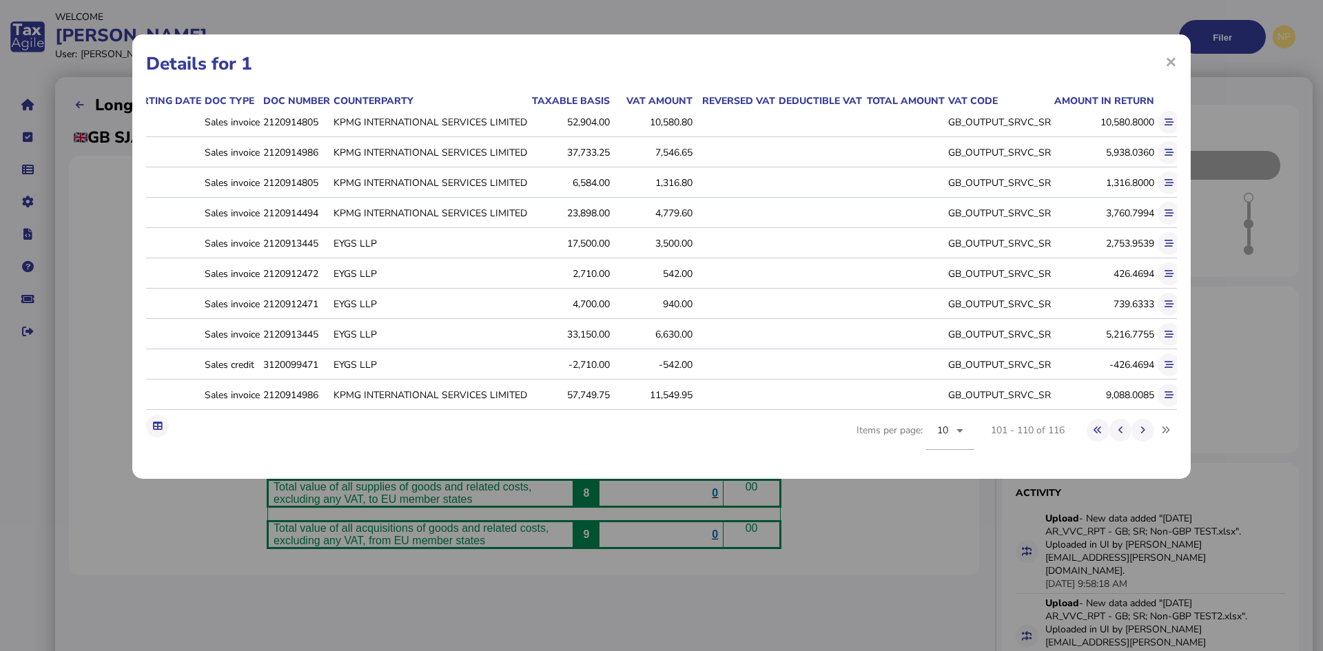
drag, startPoint x: 1167, startPoint y: 61, endPoint x: 1146, endPoint y: 59, distance: 20.8
click at [1168, 61] on span "×" at bounding box center [1171, 61] width 12 height 26
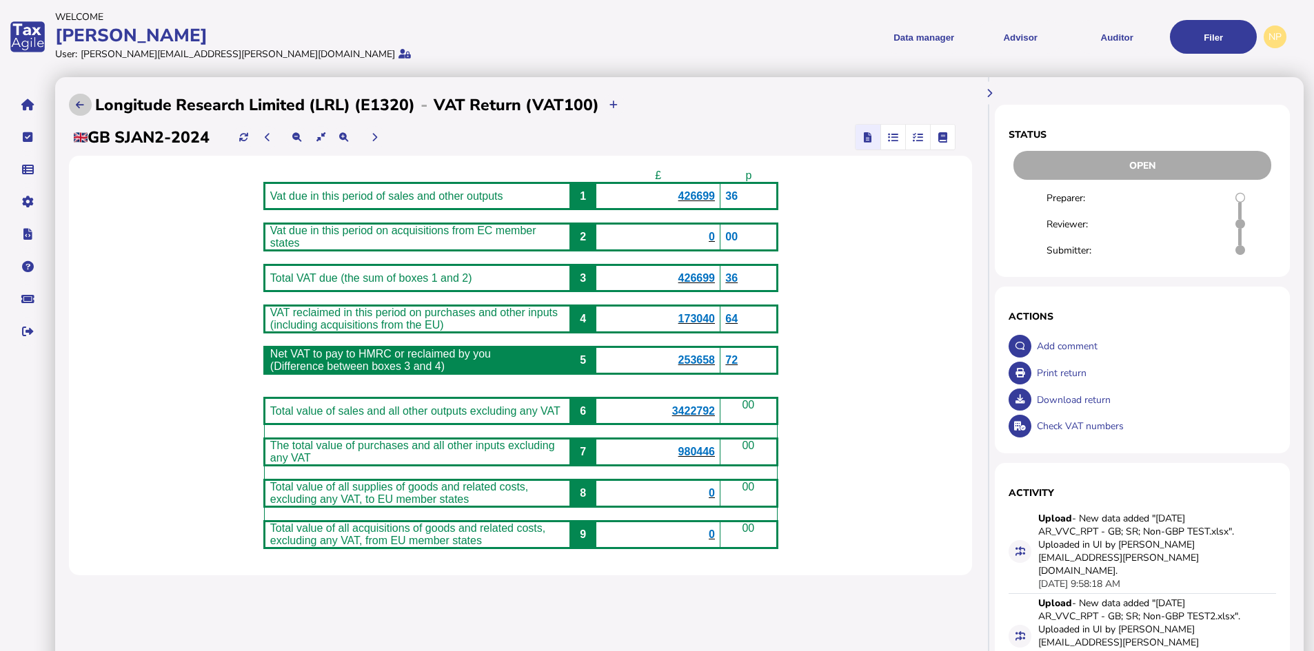
click at [79, 103] on icon at bounding box center [80, 105] width 8 height 9
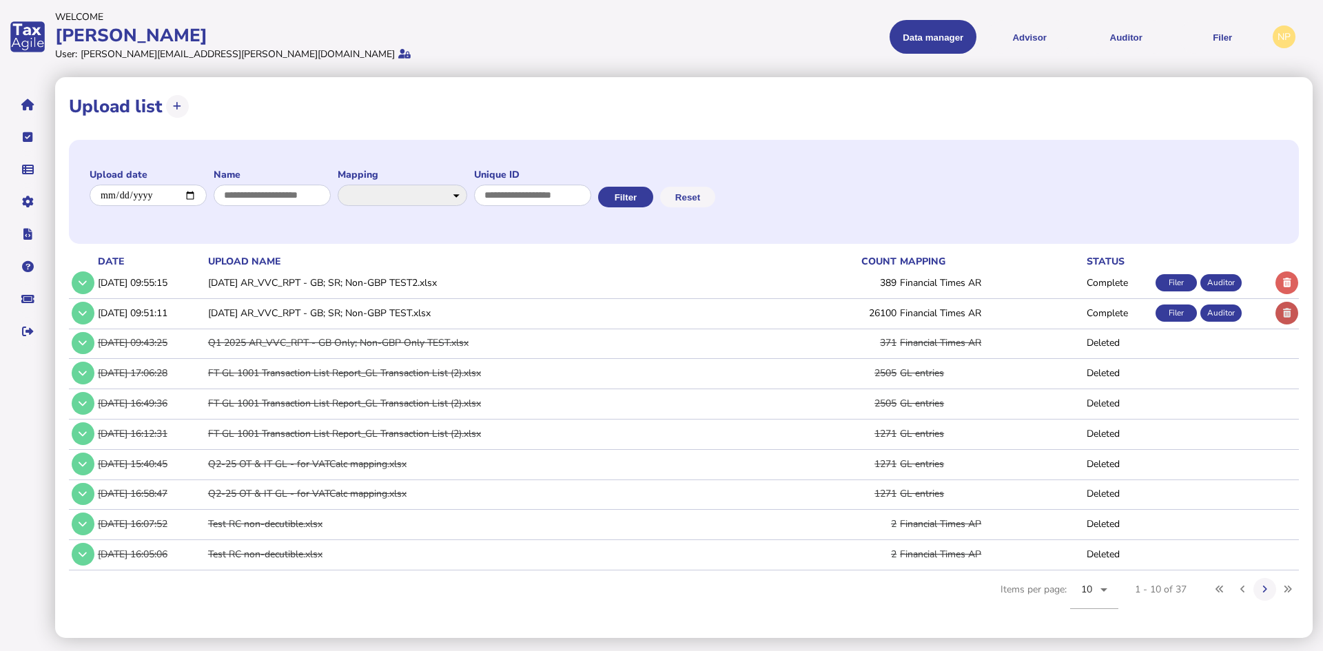
click at [1290, 312] on icon at bounding box center [1287, 313] width 8 height 9
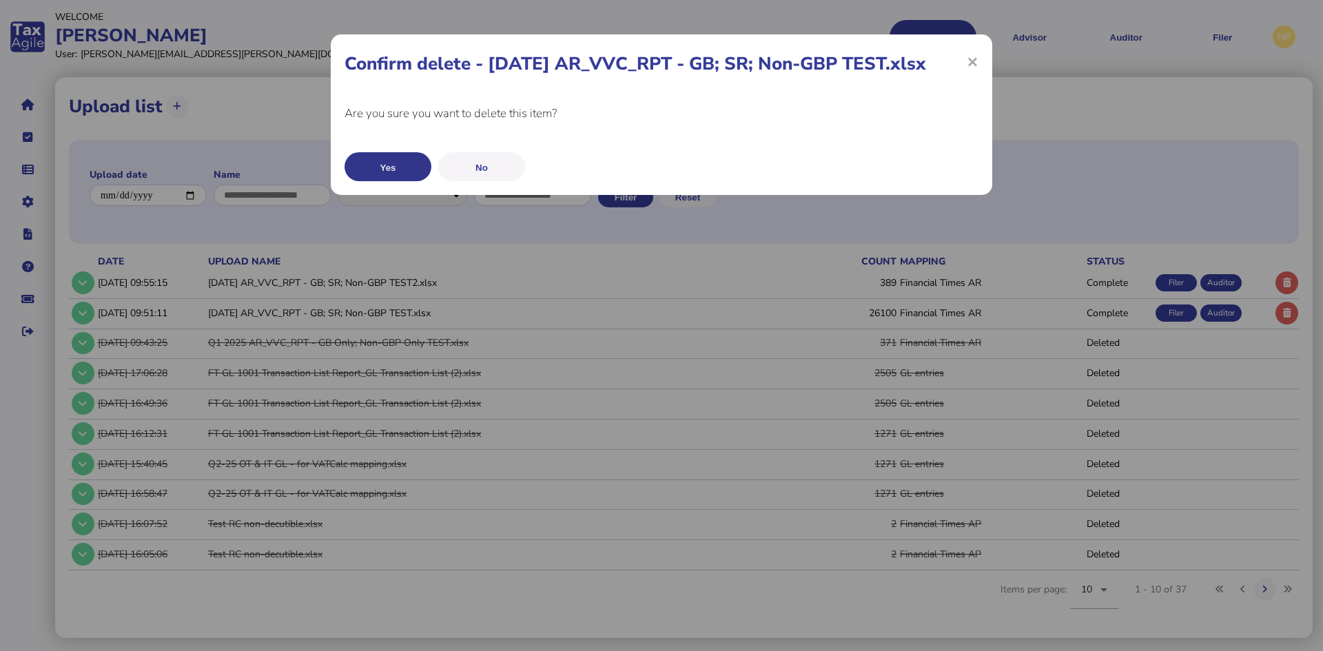
click at [397, 162] on button "Yes" at bounding box center [388, 166] width 87 height 29
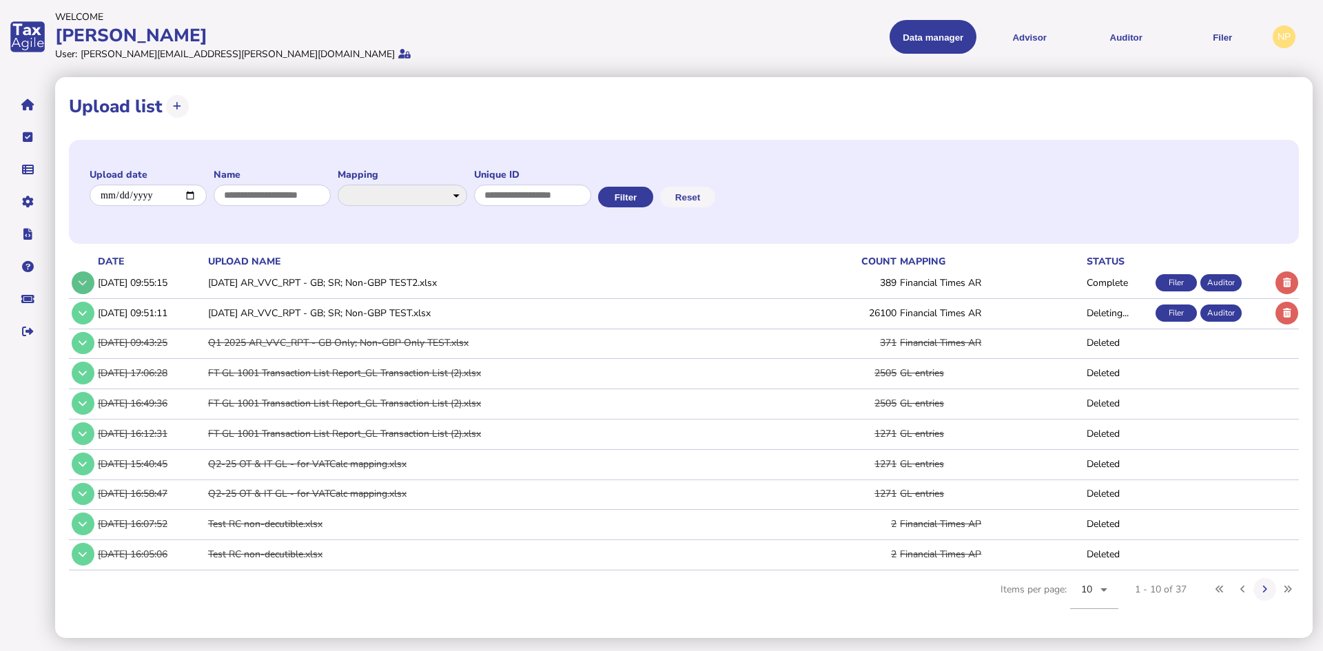
click at [84, 279] on icon at bounding box center [83, 282] width 8 height 9
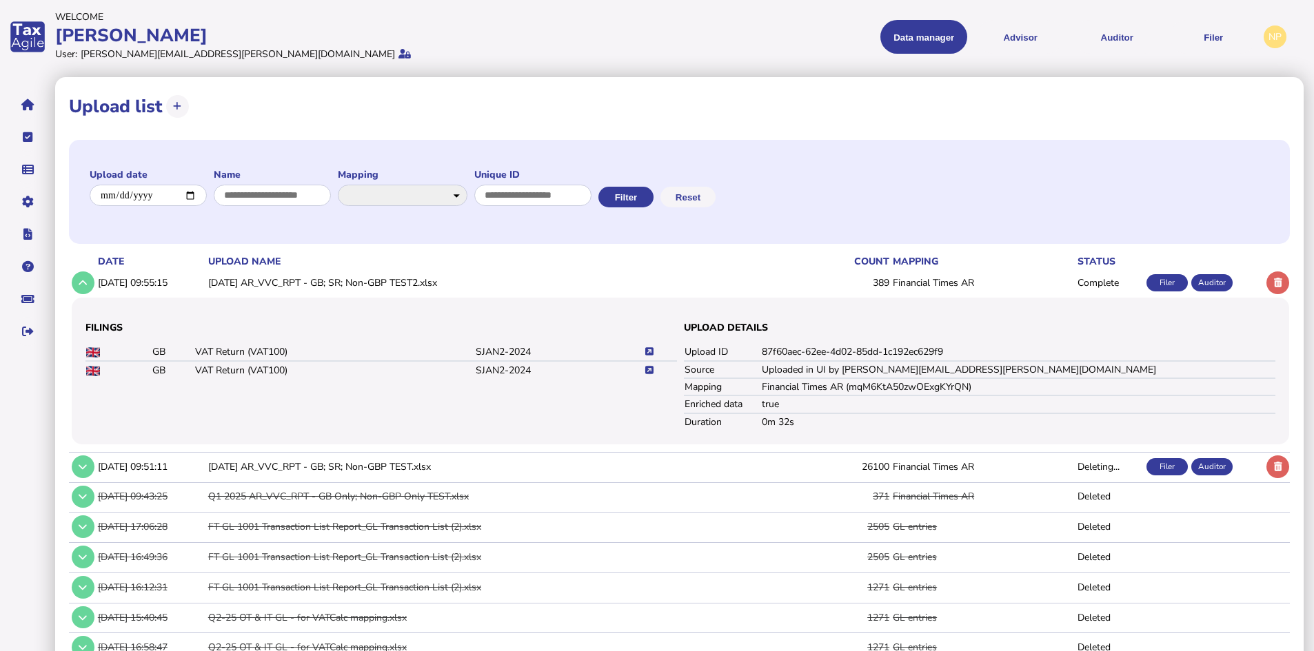
click at [652, 371] on icon at bounding box center [649, 370] width 8 height 9
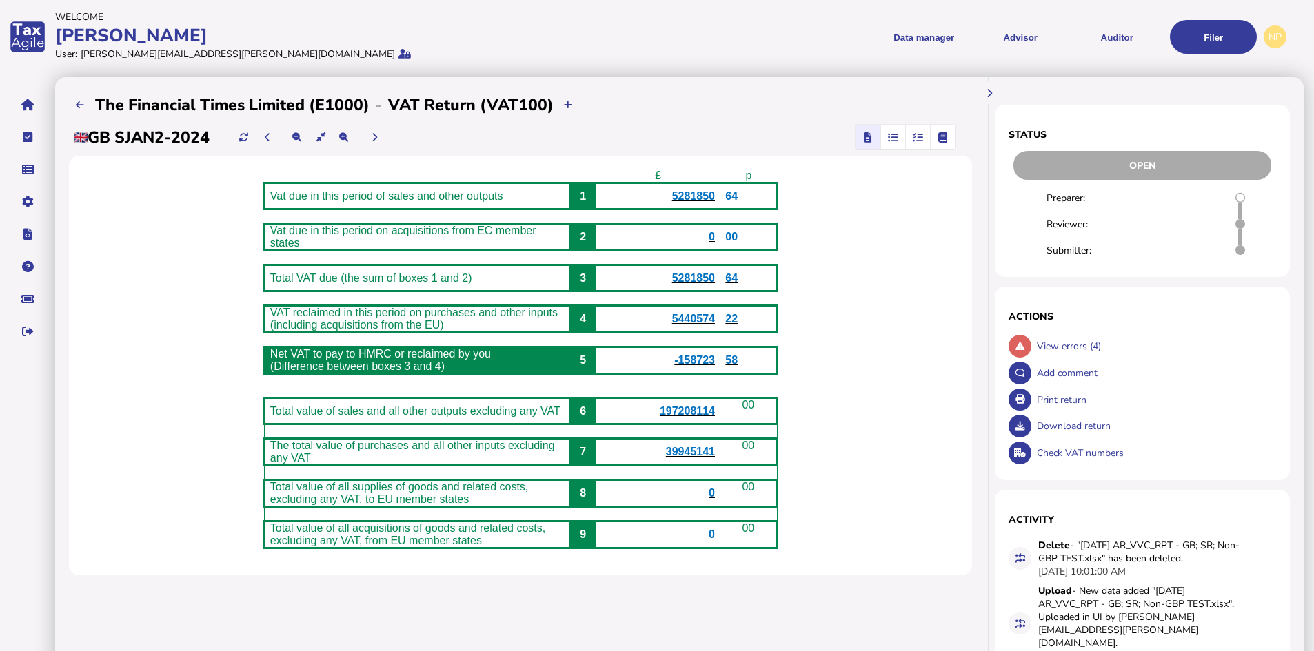
click at [706, 199] on span "5281850" at bounding box center [693, 196] width 43 height 12
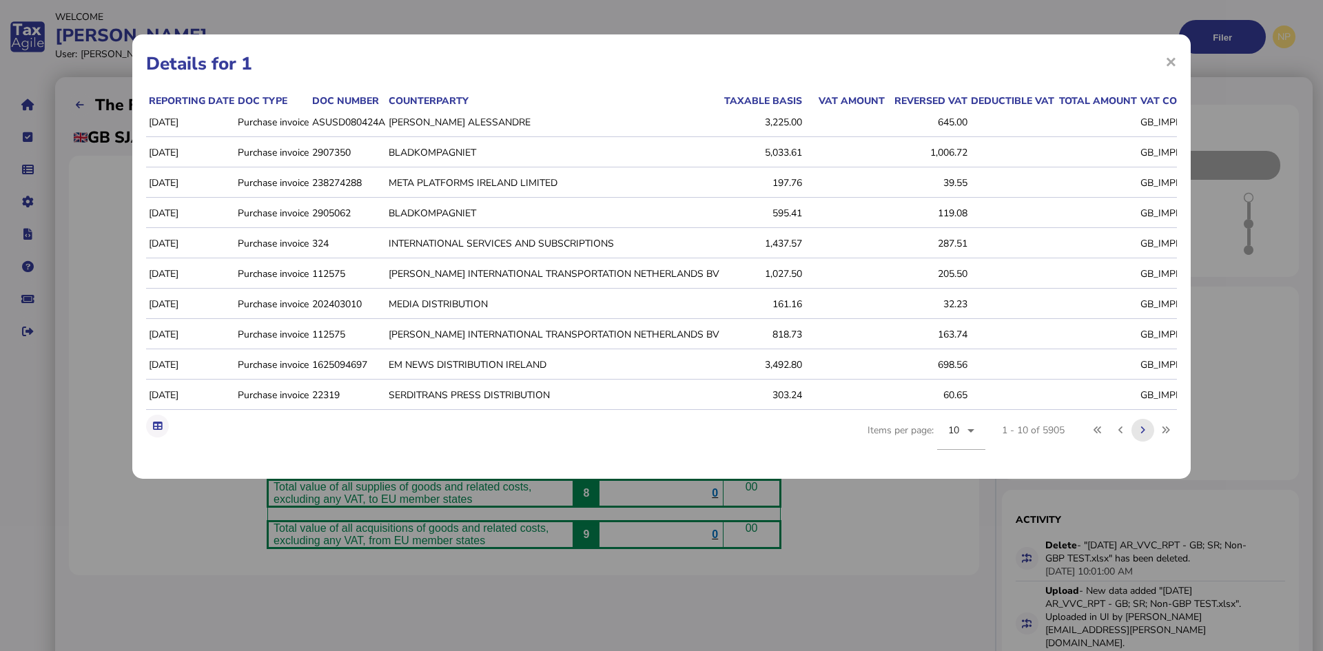
click at [1146, 435] on icon at bounding box center [1143, 430] width 5 height 9
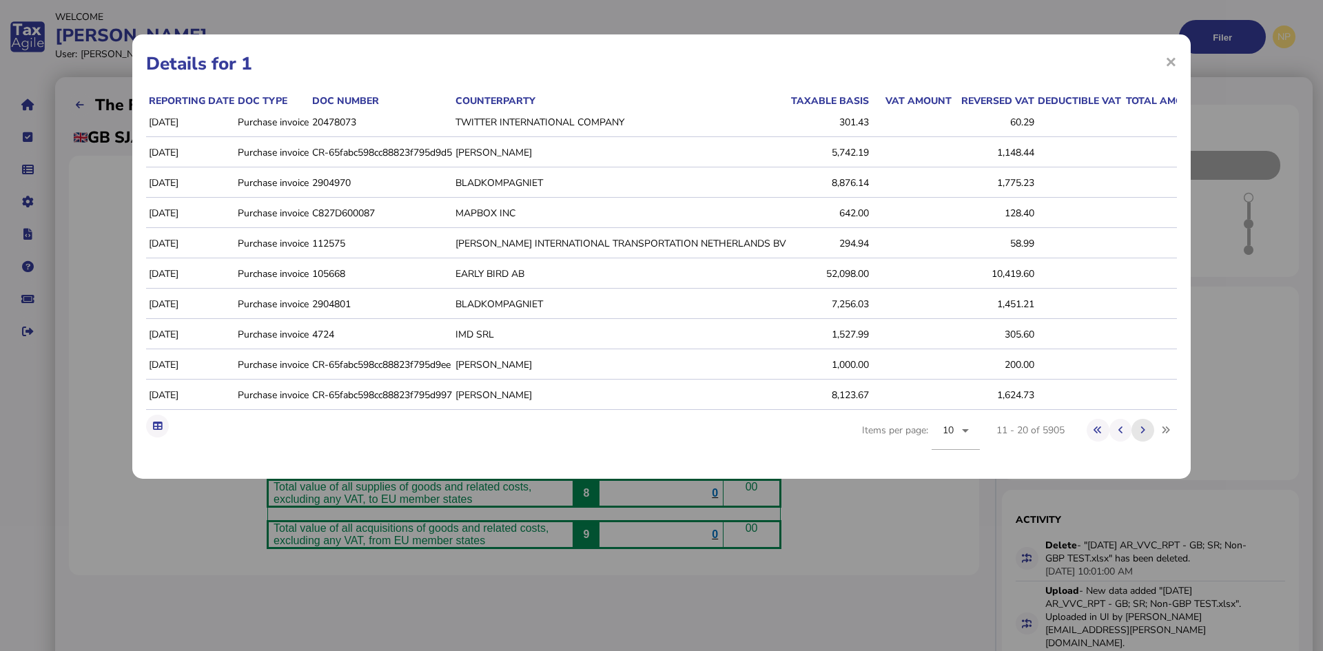
click at [1146, 435] on icon at bounding box center [1143, 430] width 5 height 9
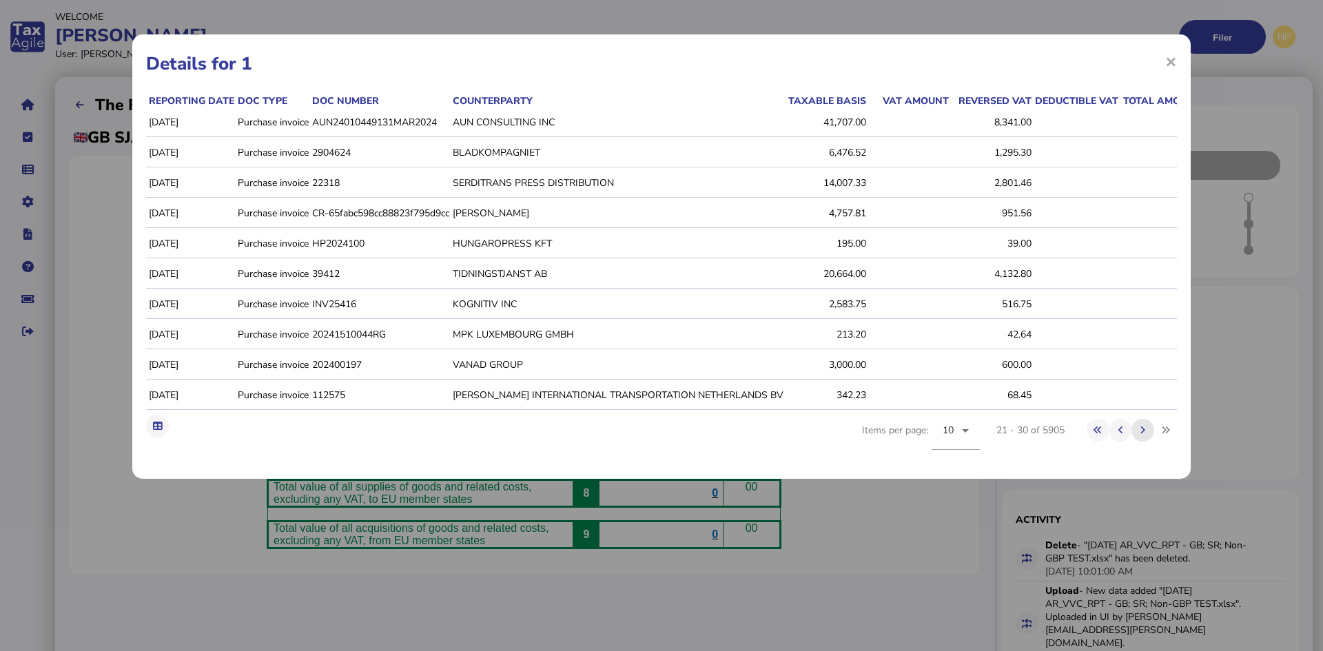
click at [1146, 435] on icon at bounding box center [1143, 430] width 5 height 9
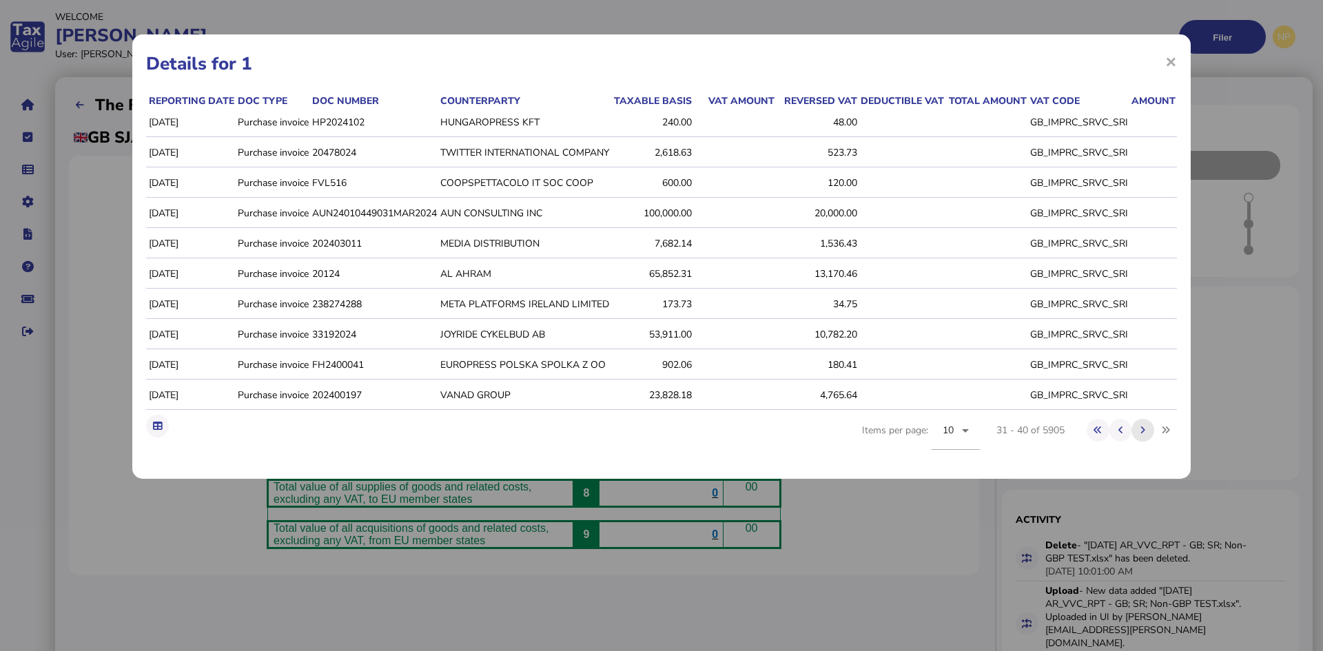
click at [1146, 435] on icon at bounding box center [1143, 430] width 5 height 9
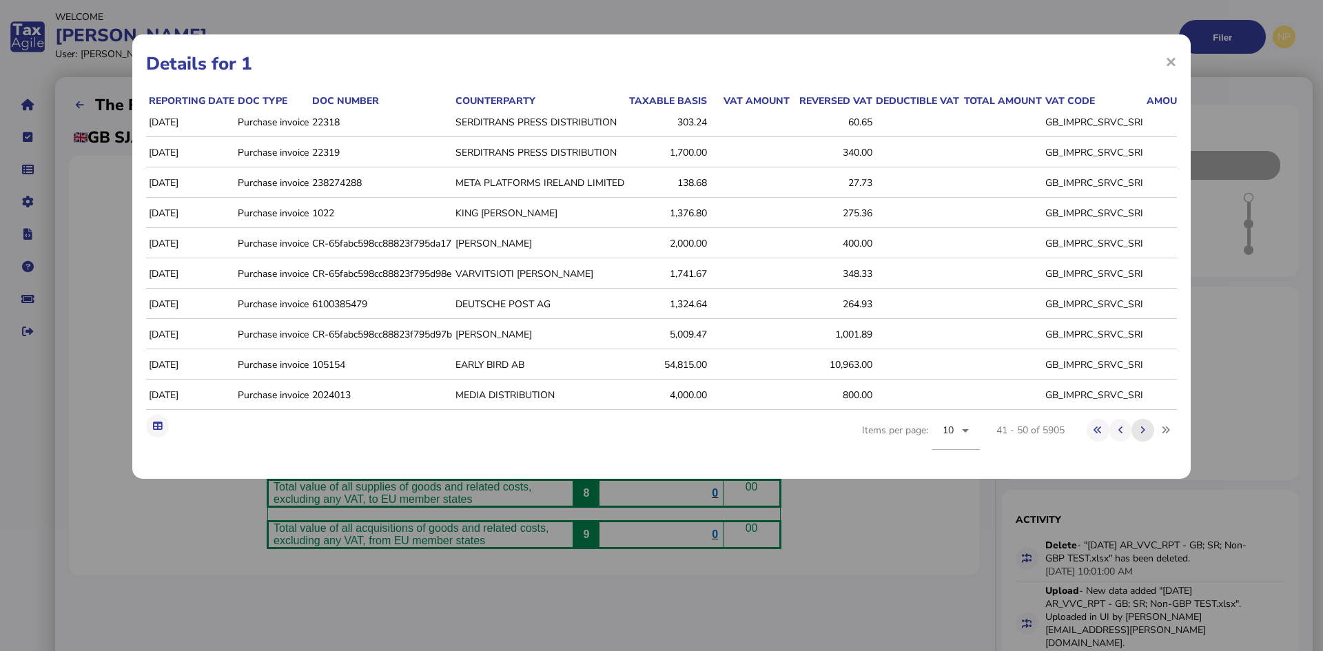
click at [1146, 435] on icon at bounding box center [1143, 430] width 5 height 9
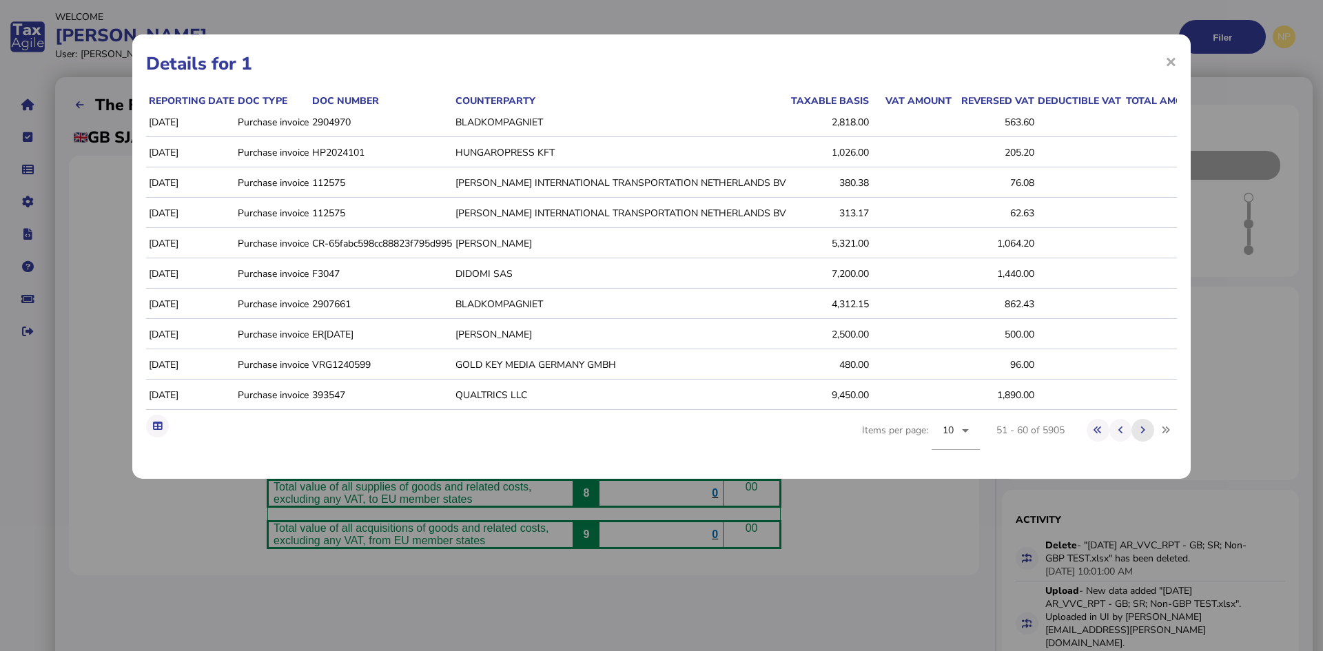
click at [1146, 435] on icon at bounding box center [1143, 430] width 5 height 9
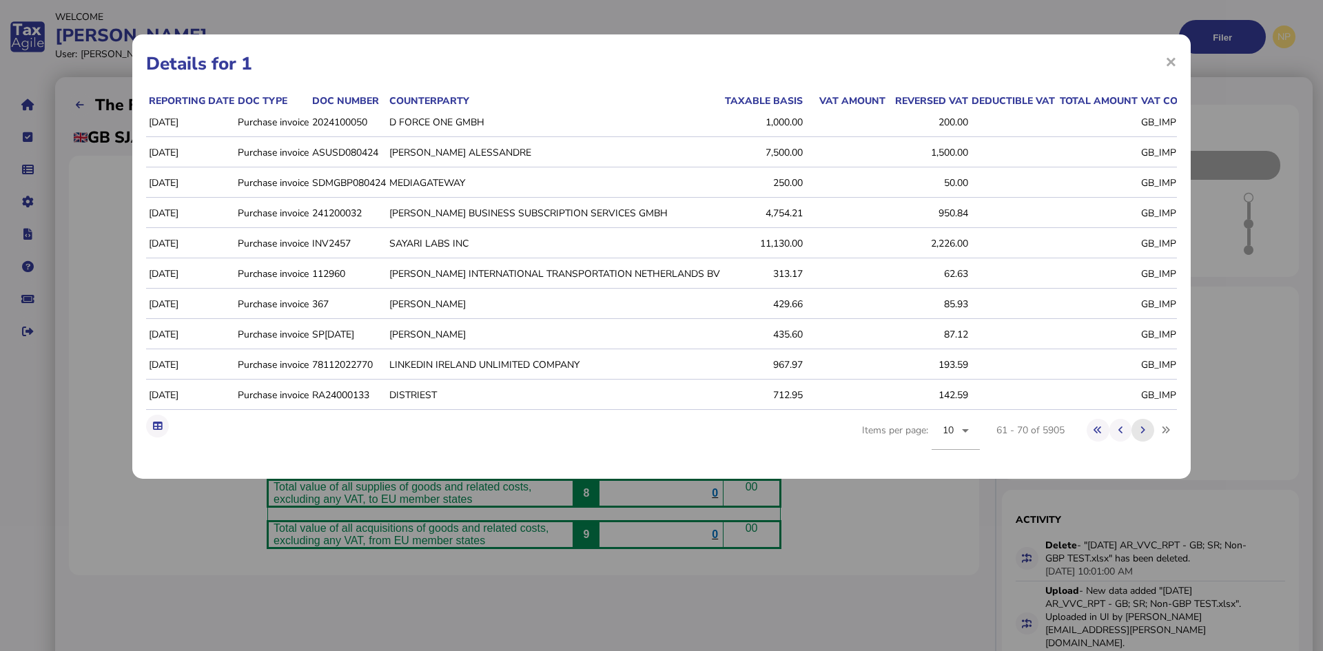
click at [1146, 435] on icon at bounding box center [1143, 430] width 5 height 9
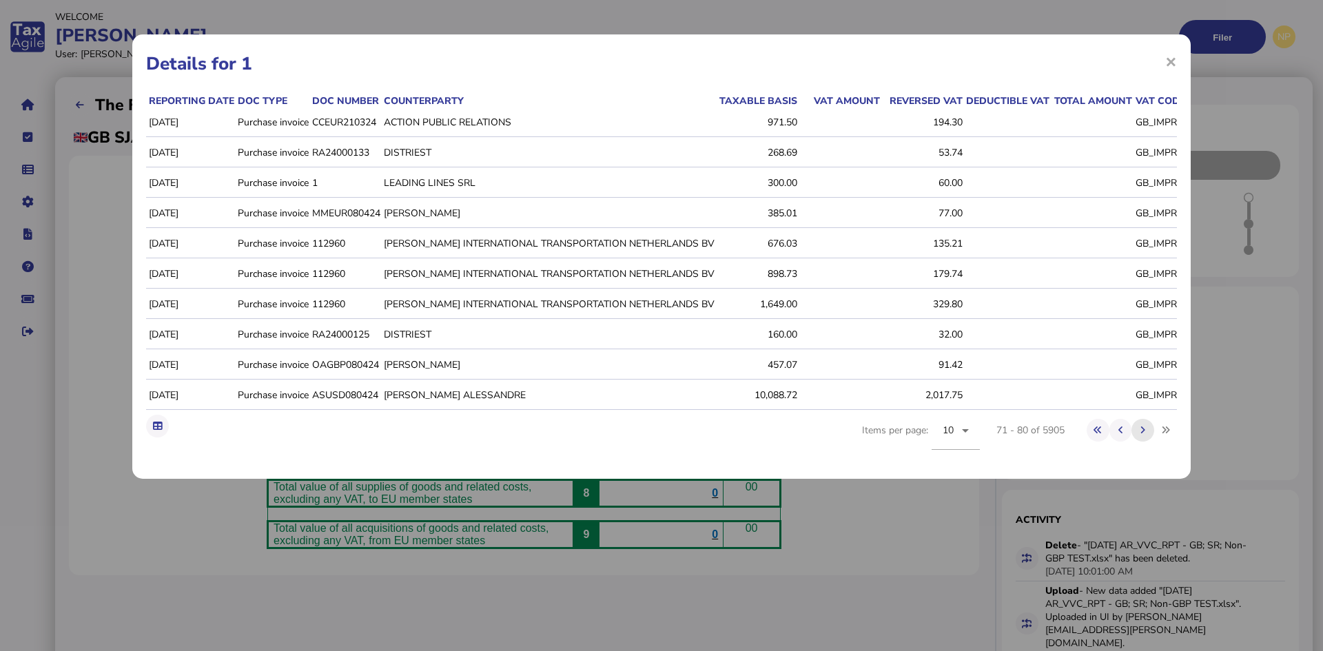
click at [1146, 435] on icon at bounding box center [1143, 430] width 5 height 9
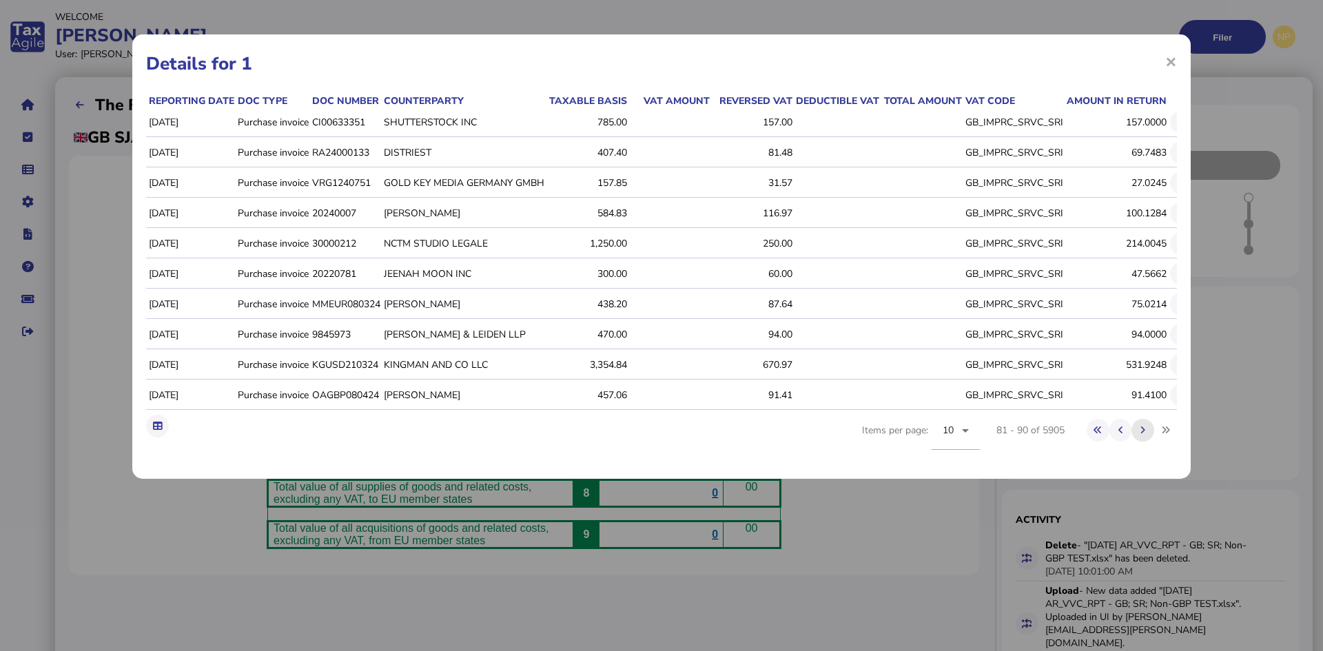
click at [1146, 435] on icon at bounding box center [1143, 430] width 5 height 9
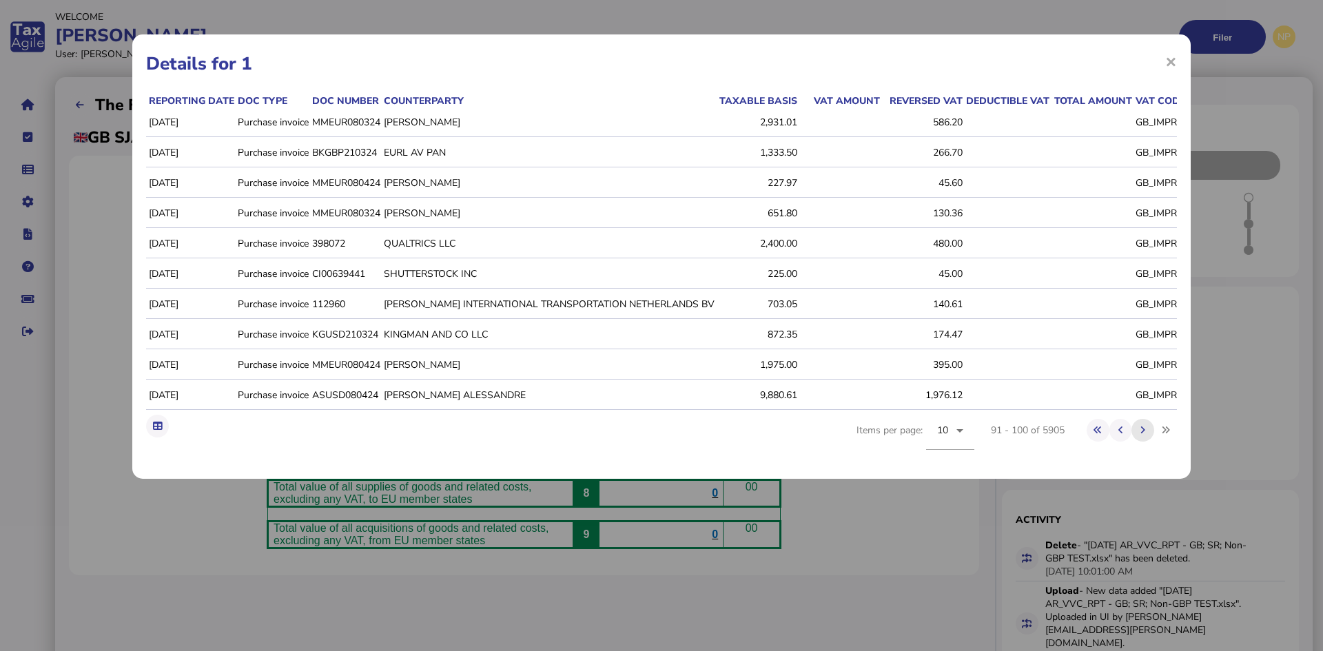
click at [1146, 435] on icon at bounding box center [1143, 430] width 5 height 9
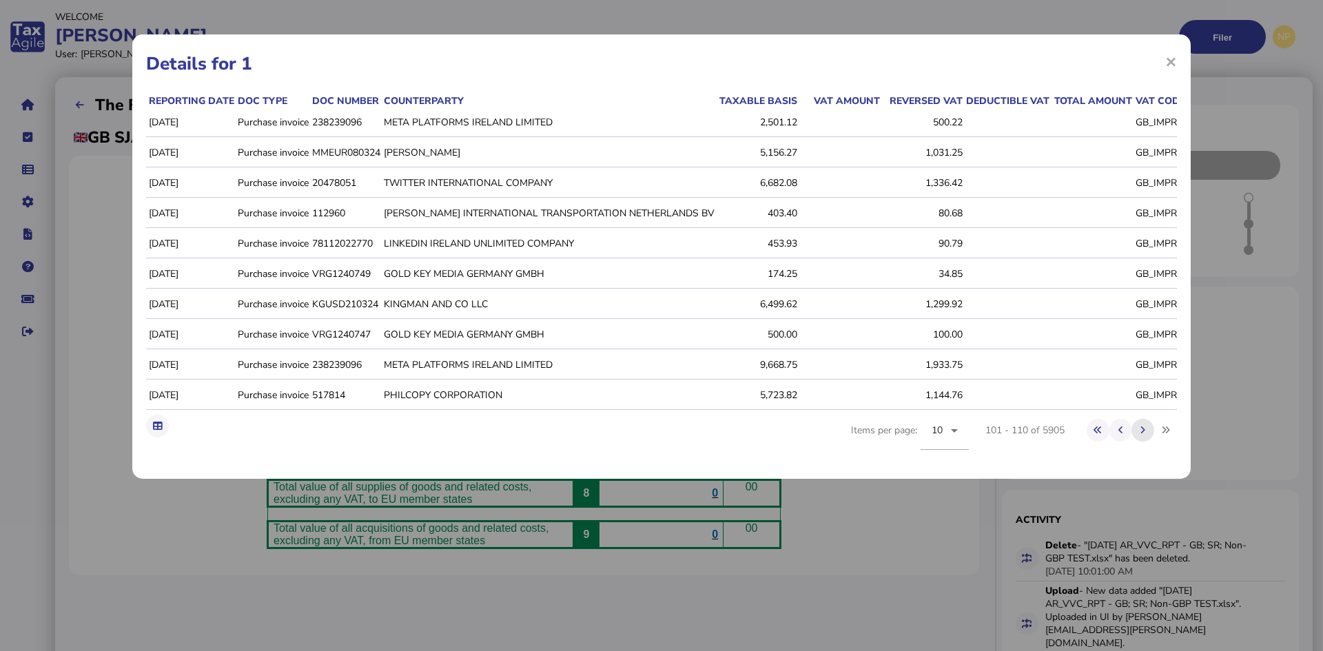
click at [1146, 435] on icon at bounding box center [1143, 430] width 5 height 9
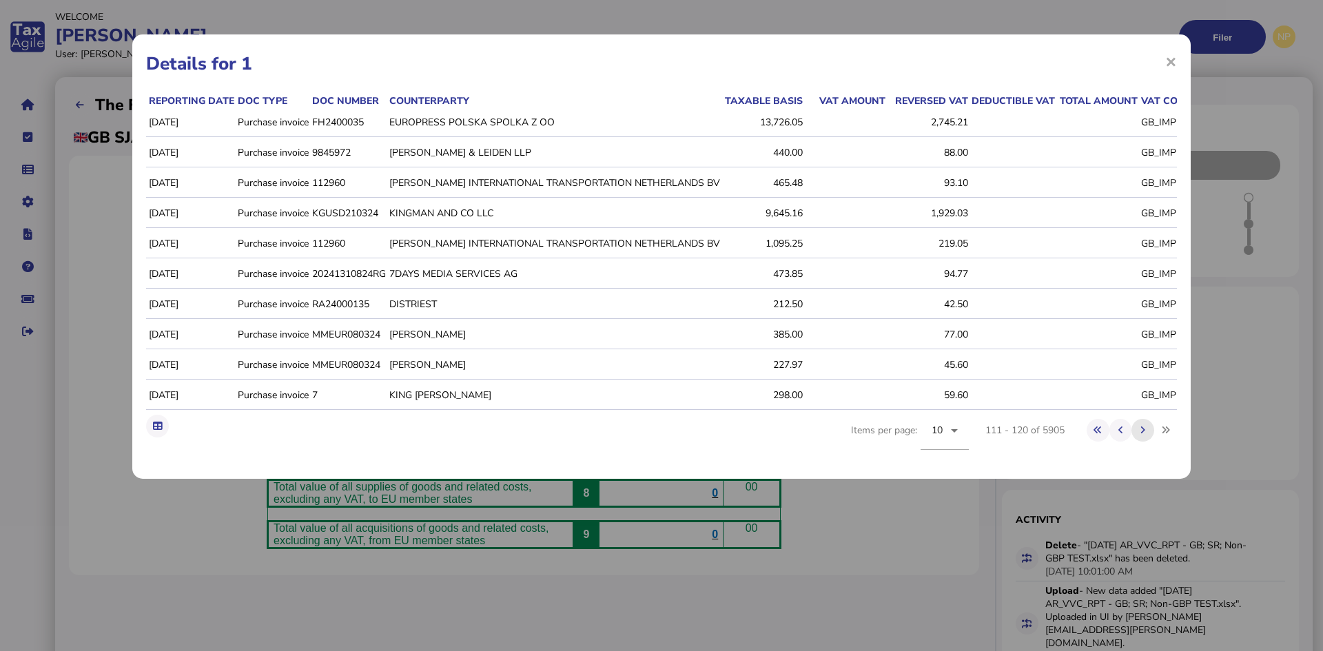
click at [1146, 435] on icon at bounding box center [1143, 430] width 5 height 9
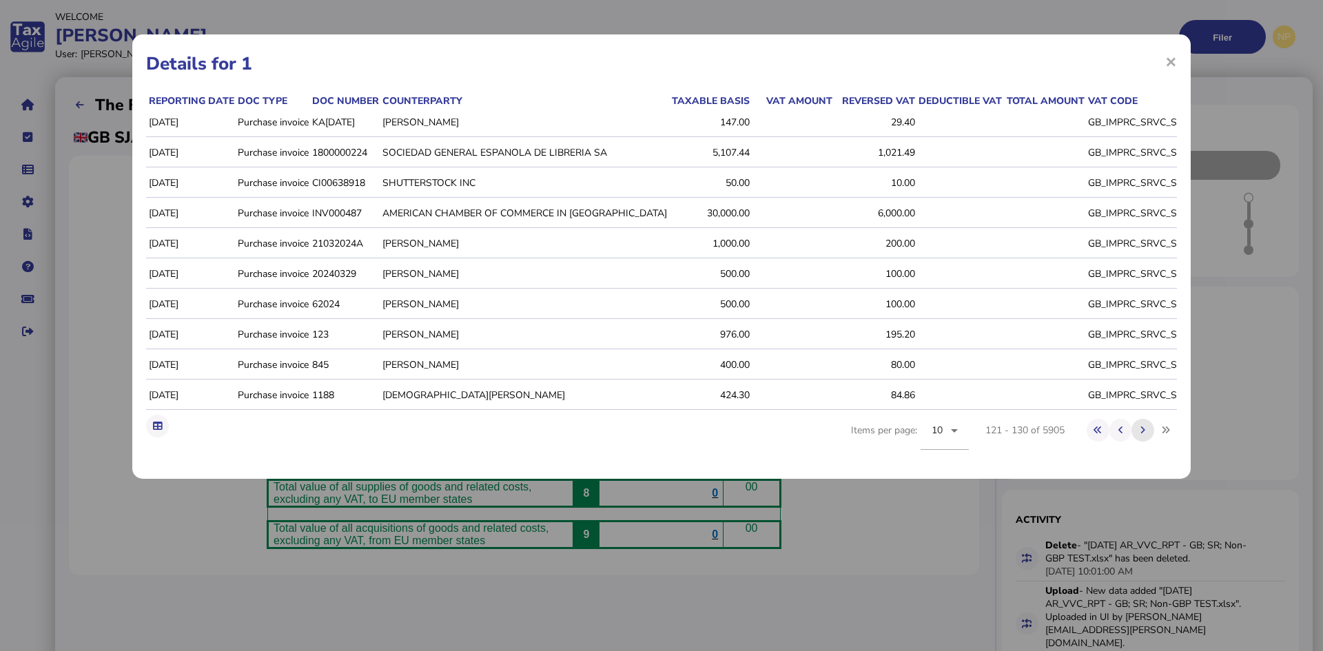
click at [1146, 435] on icon at bounding box center [1143, 430] width 5 height 9
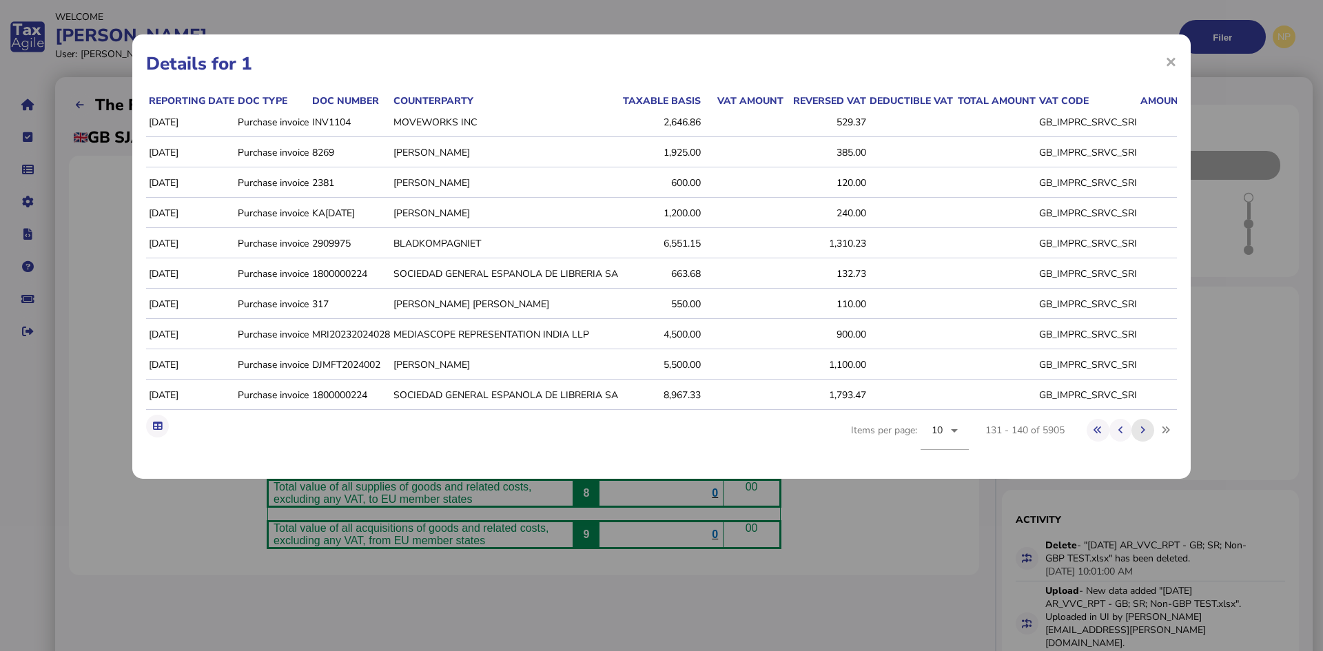
click at [1146, 435] on icon at bounding box center [1143, 430] width 5 height 9
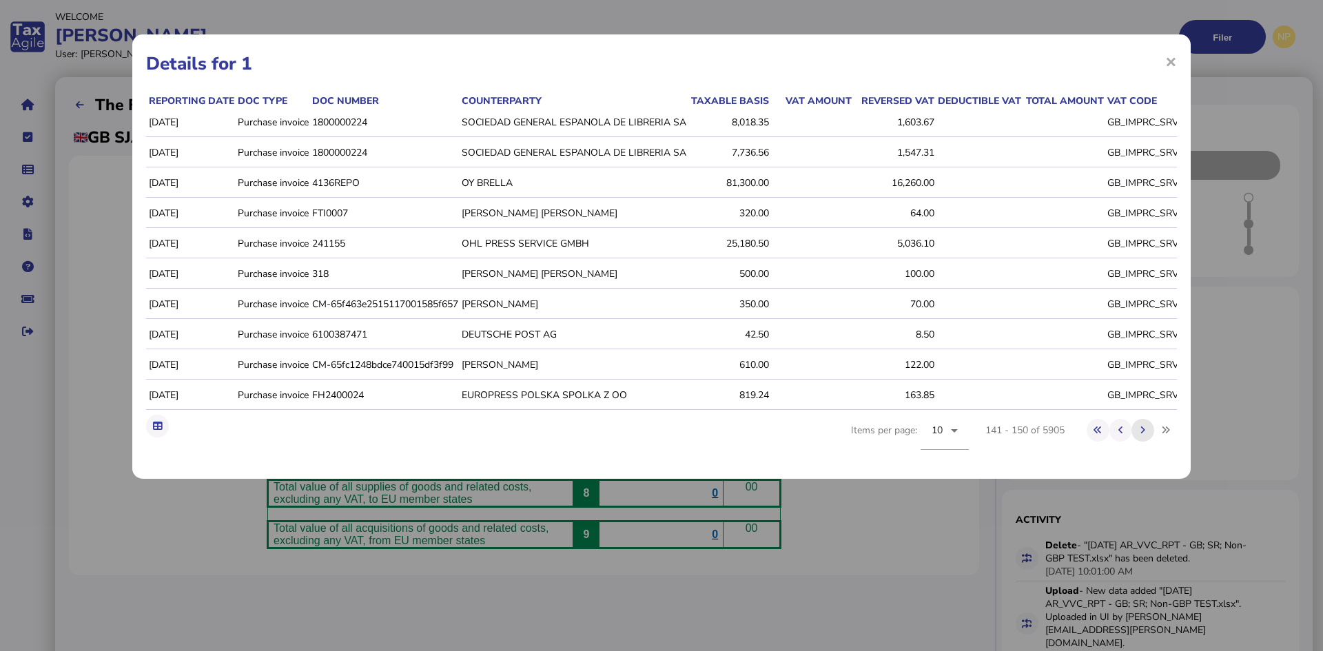
click at [1146, 435] on icon at bounding box center [1143, 430] width 5 height 9
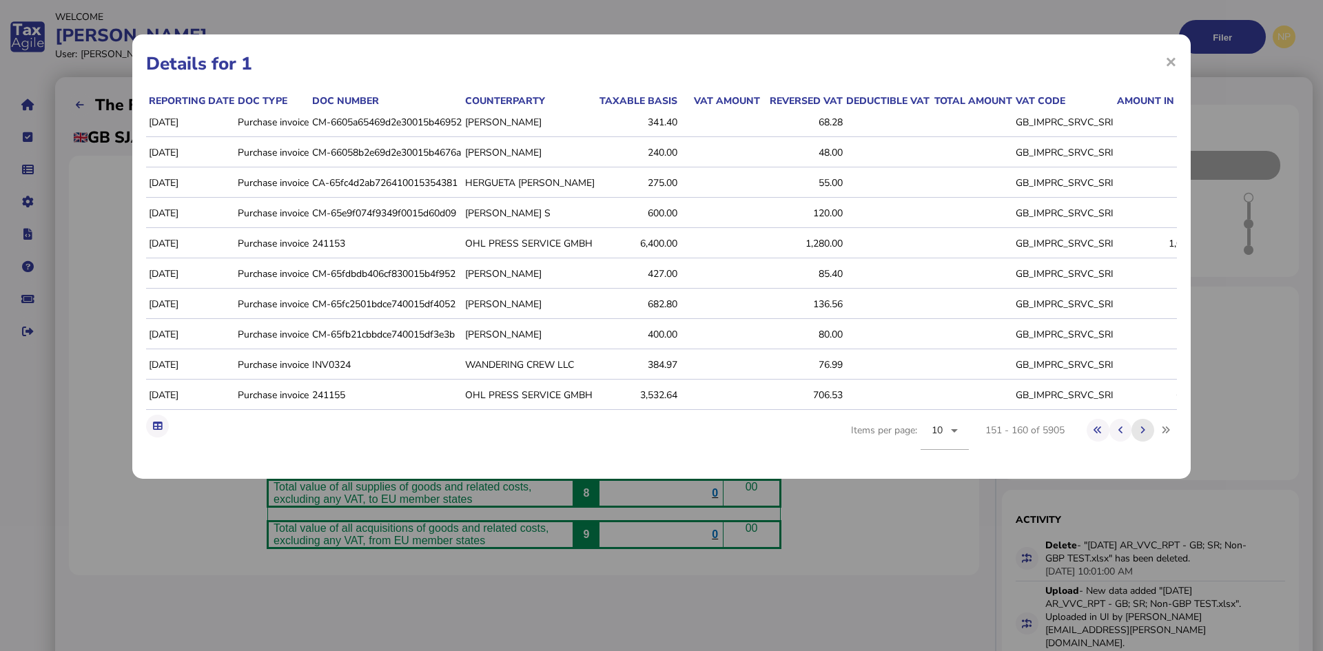
click at [1146, 435] on icon at bounding box center [1143, 430] width 5 height 9
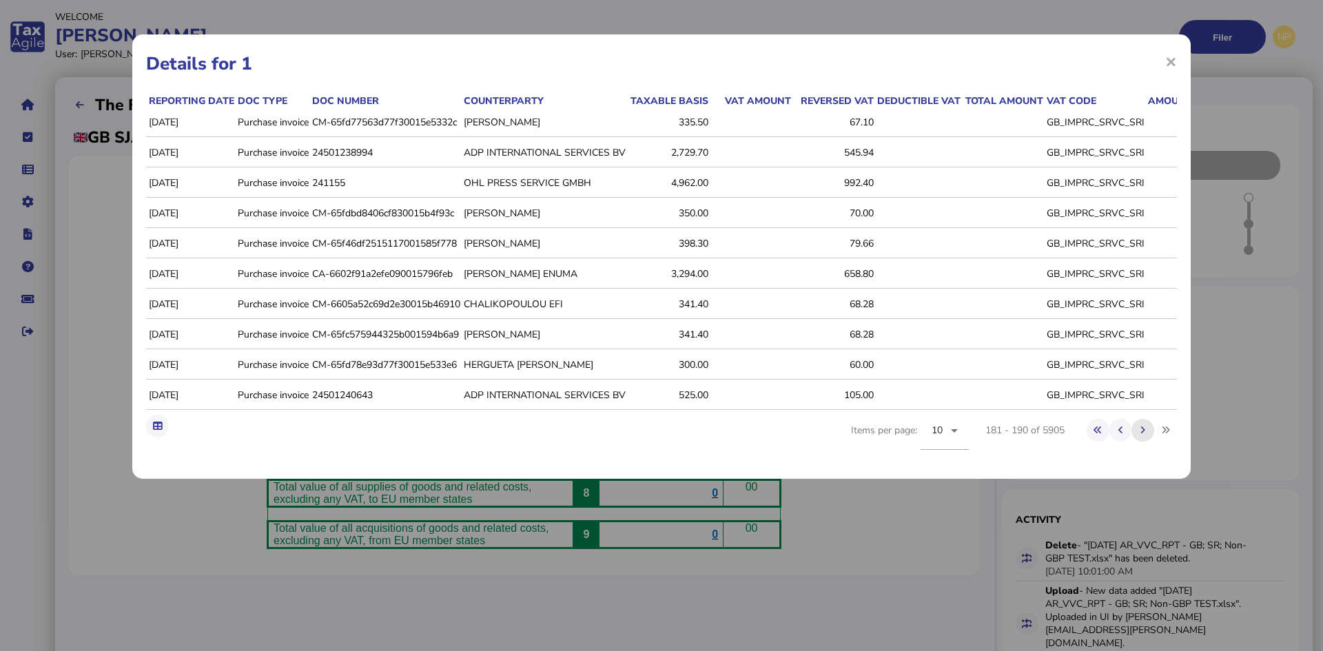
click at [1146, 435] on icon at bounding box center [1143, 430] width 5 height 9
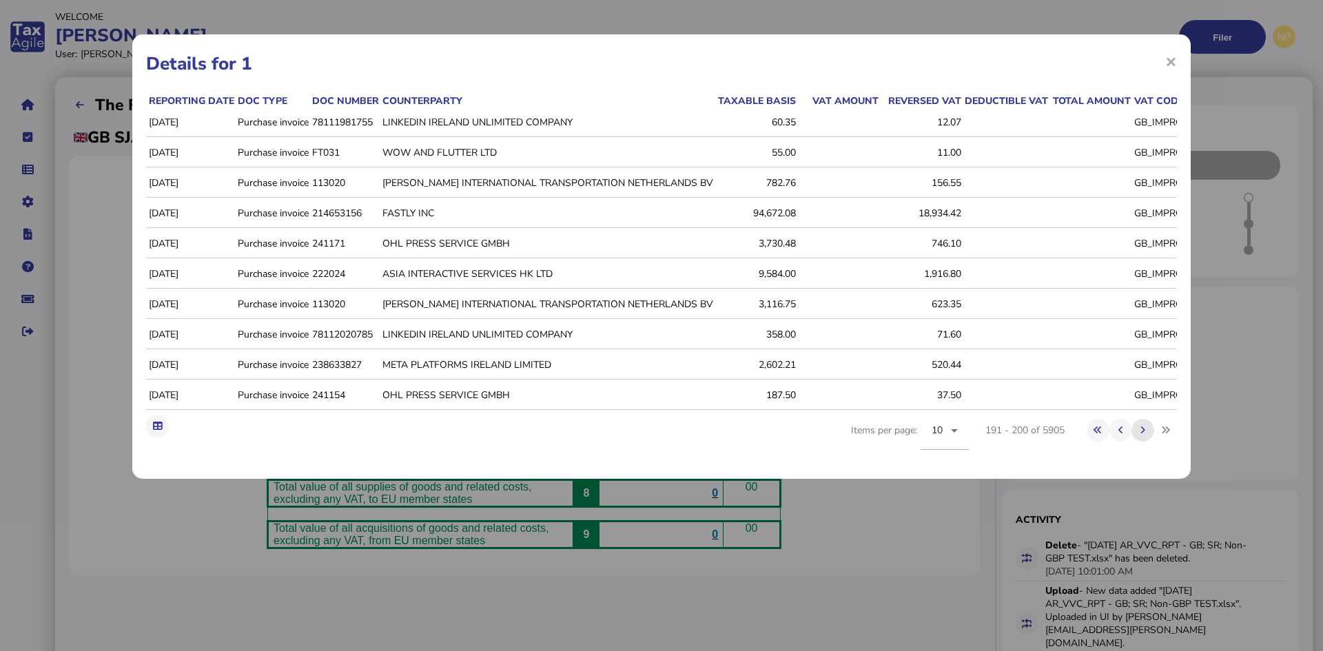
click at [1146, 435] on icon at bounding box center [1143, 430] width 5 height 9
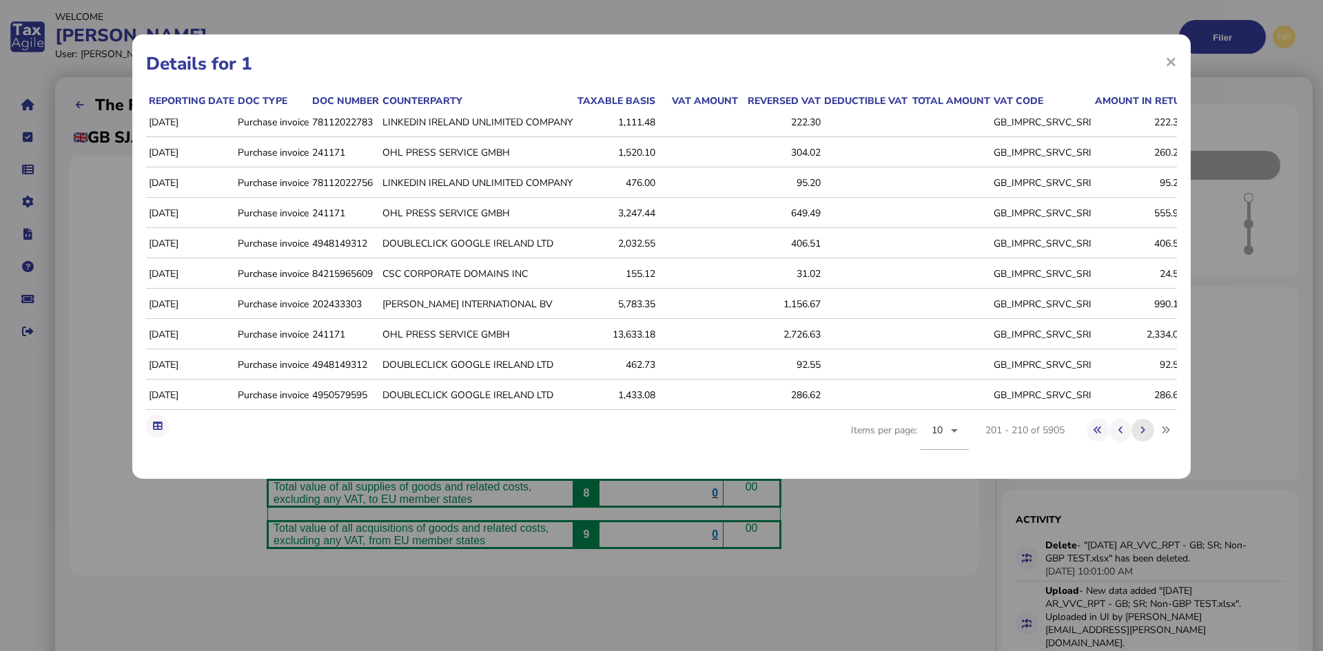
click at [1146, 435] on icon at bounding box center [1143, 430] width 5 height 9
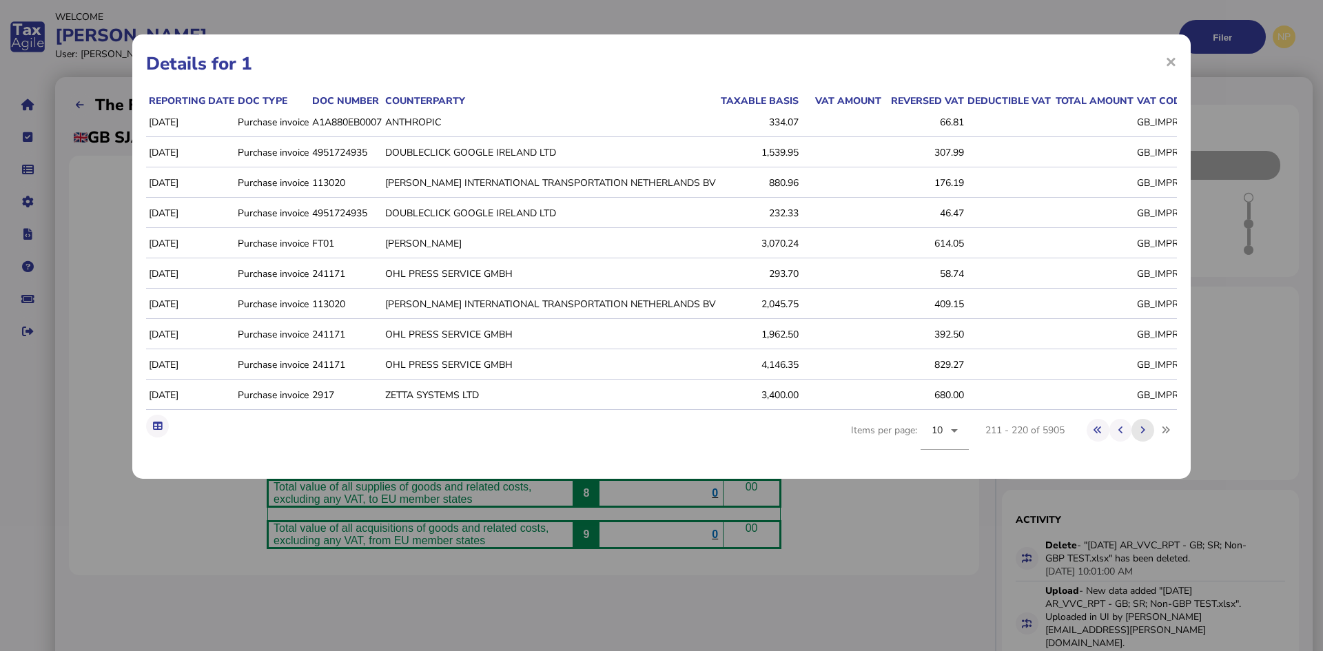
click at [1146, 435] on icon at bounding box center [1143, 430] width 5 height 9
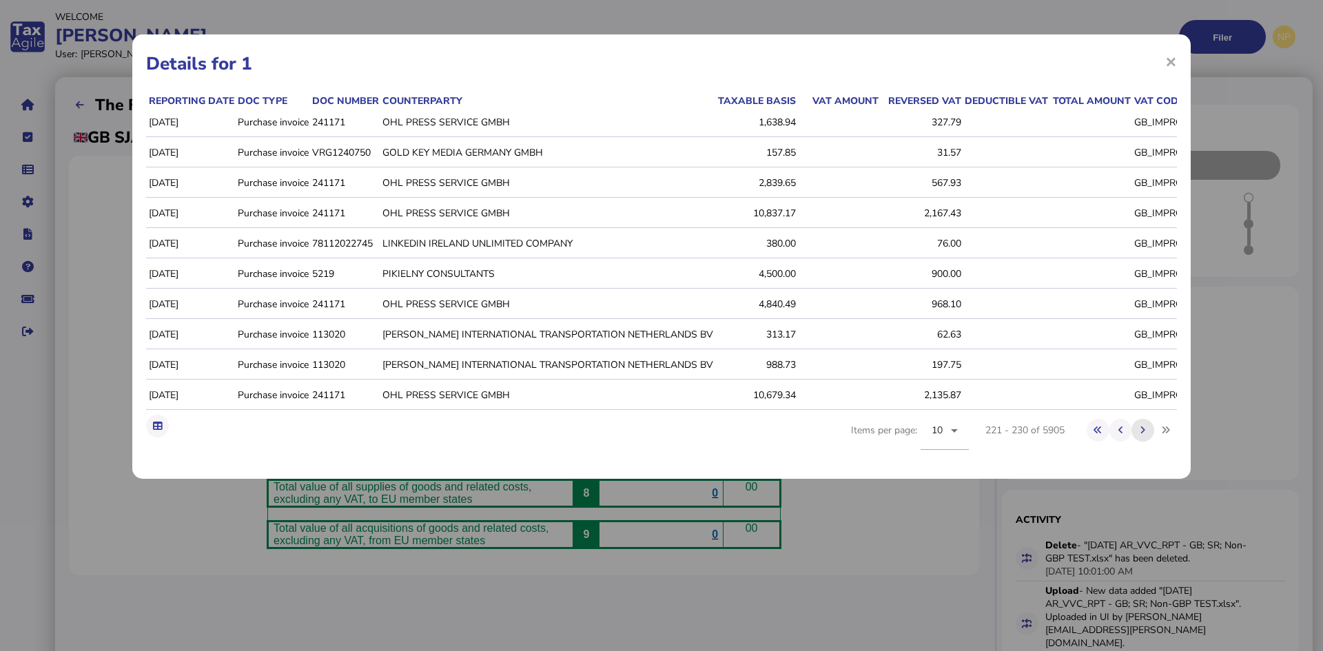
click at [1146, 435] on icon at bounding box center [1143, 430] width 5 height 9
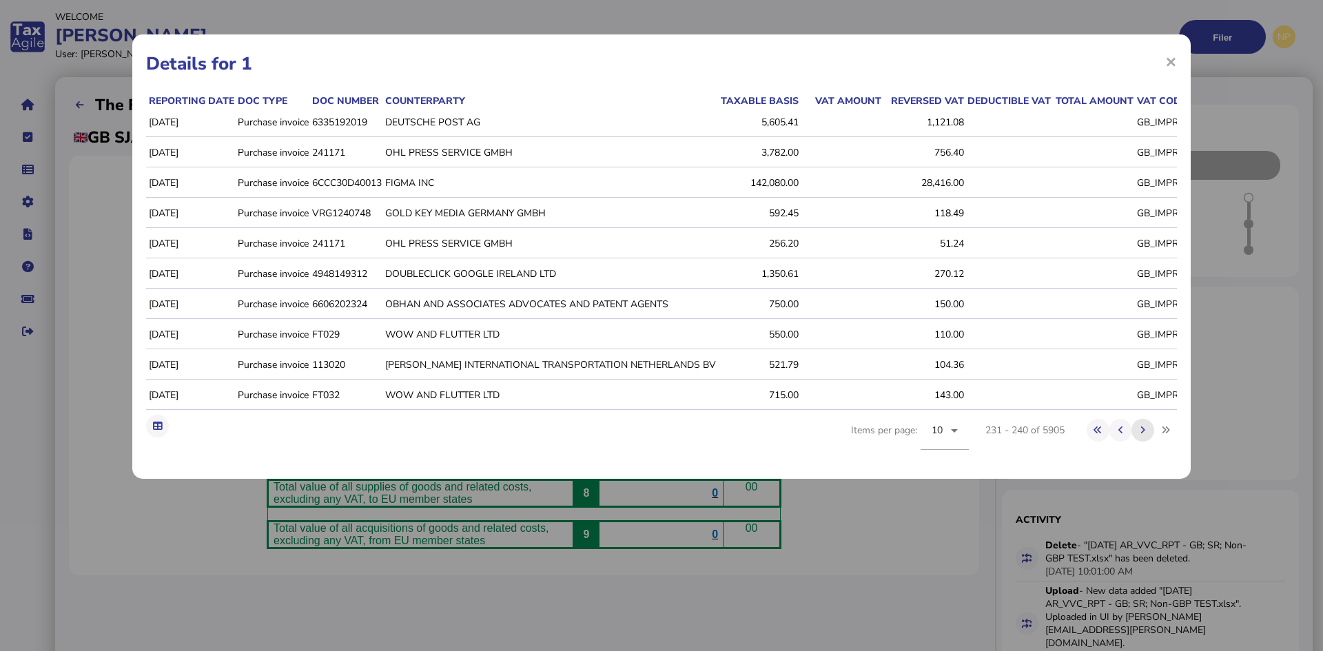
click at [1146, 435] on icon at bounding box center [1143, 430] width 5 height 9
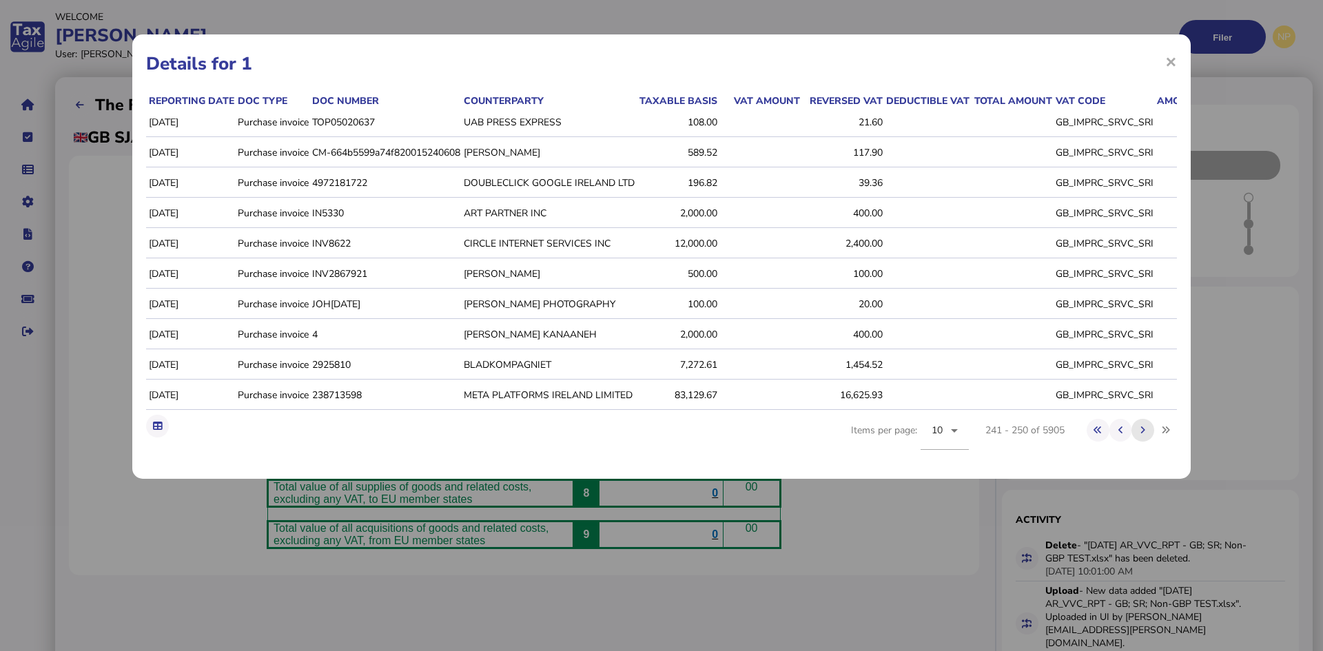
click at [1146, 435] on icon at bounding box center [1143, 430] width 5 height 9
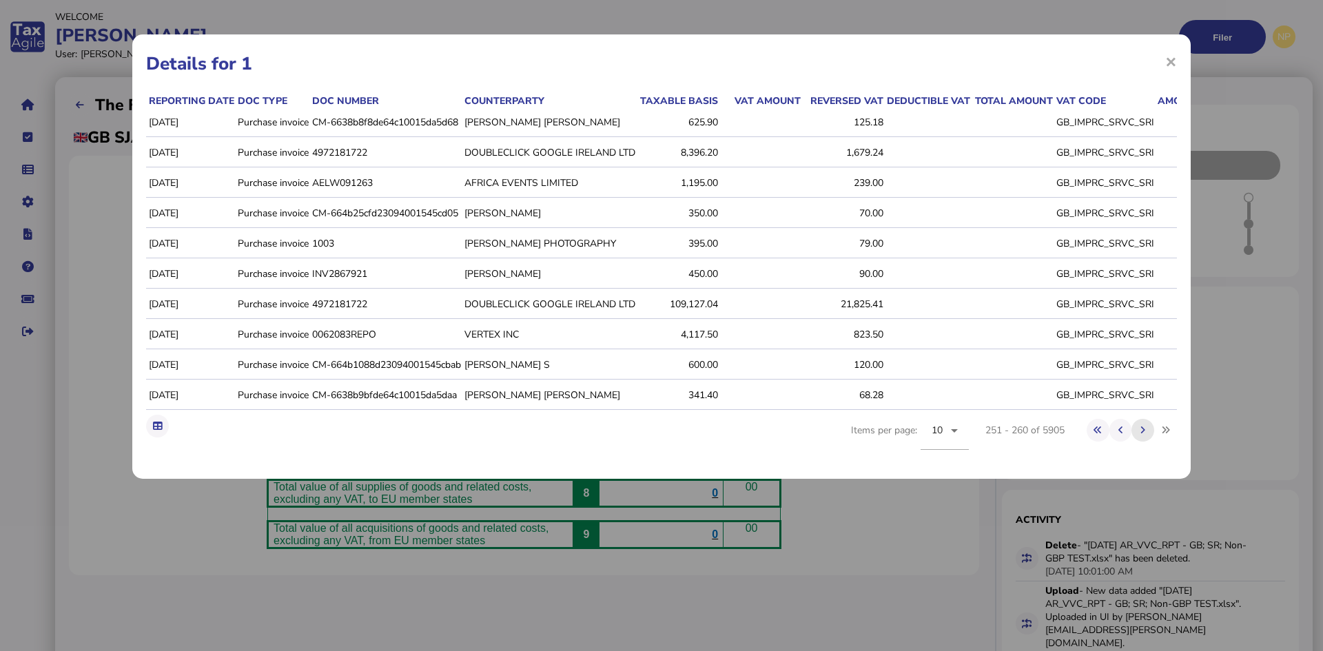
click at [1146, 435] on icon at bounding box center [1143, 430] width 5 height 9
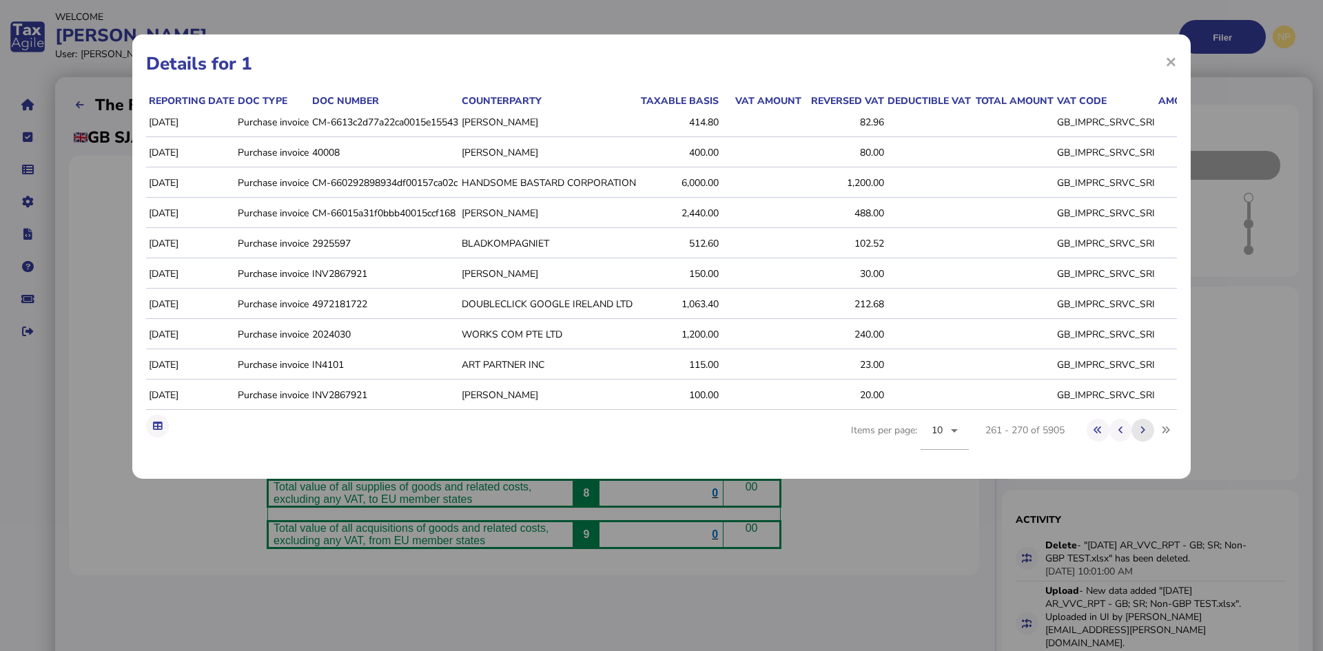
click at [1146, 435] on icon at bounding box center [1143, 430] width 5 height 9
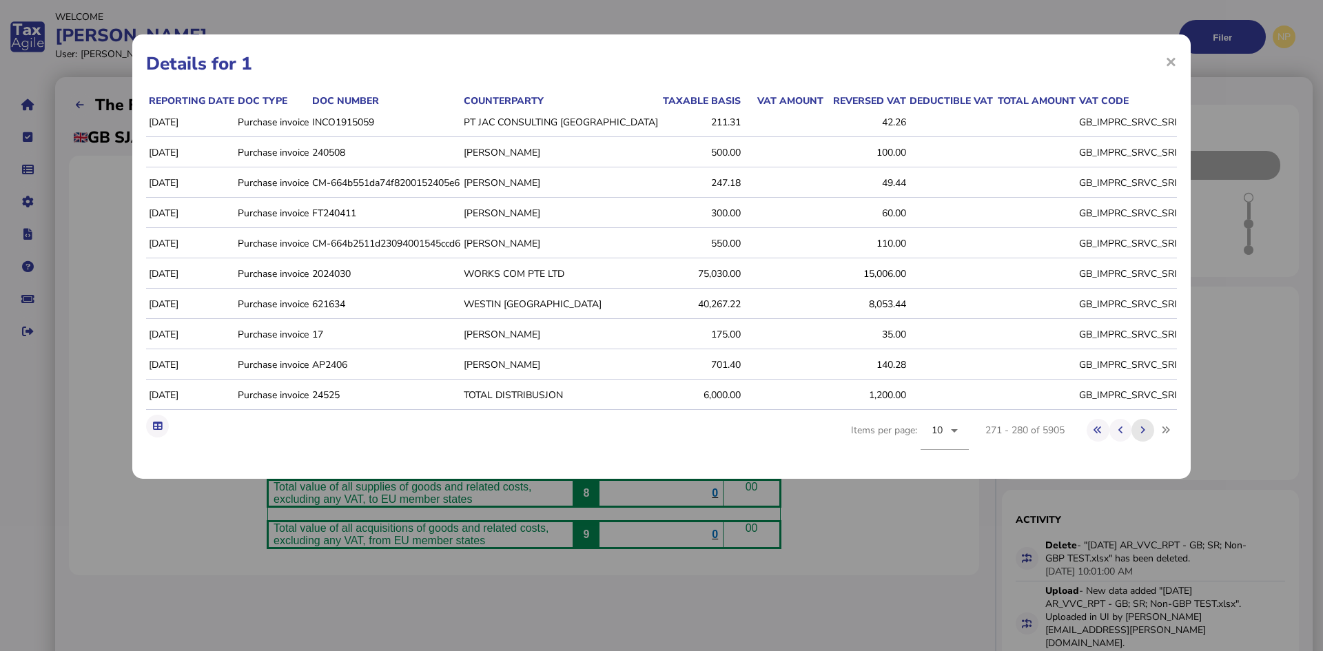
click at [1146, 435] on icon at bounding box center [1143, 430] width 5 height 9
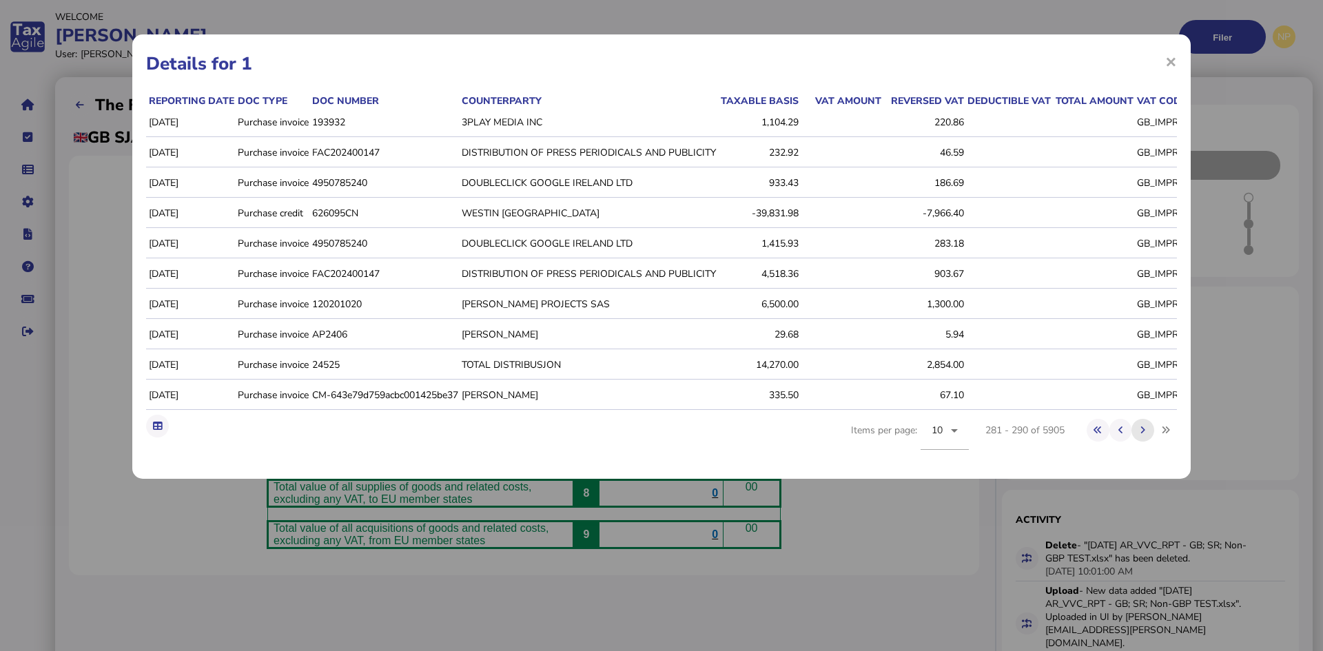
click at [1146, 435] on icon at bounding box center [1143, 430] width 5 height 9
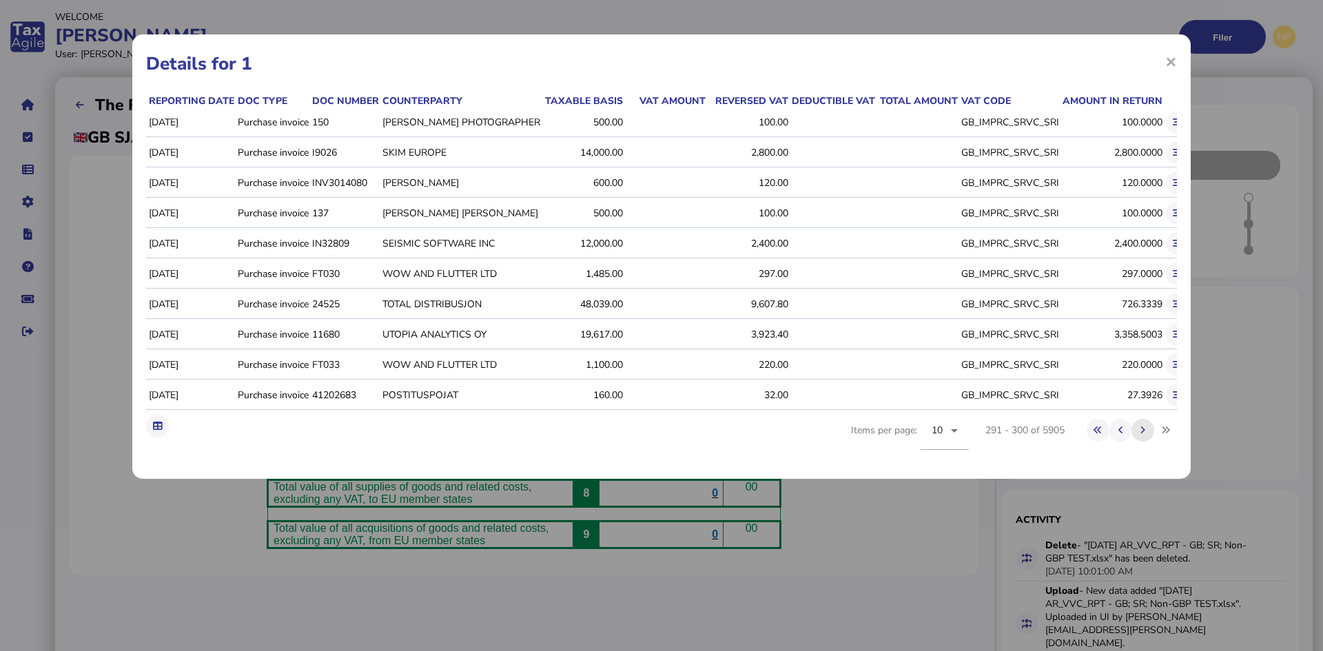
click at [1146, 435] on icon at bounding box center [1143, 430] width 5 height 9
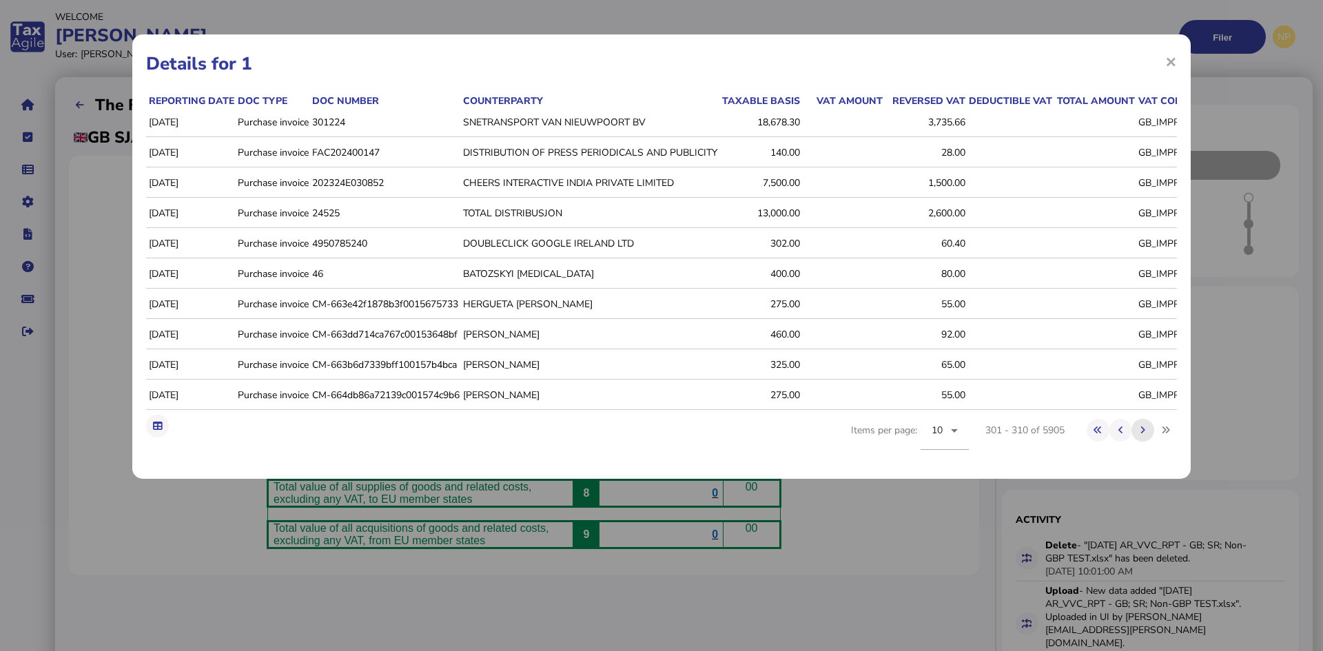
click at [1146, 435] on icon at bounding box center [1143, 430] width 5 height 9
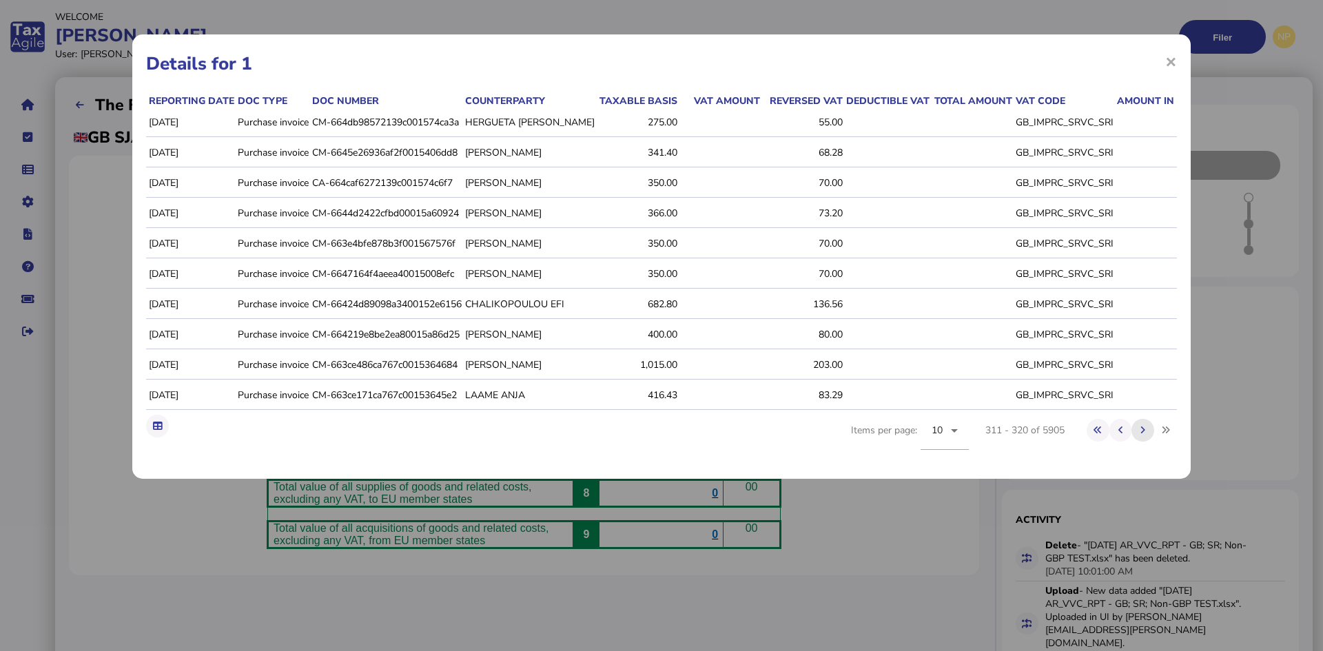
click at [1146, 435] on icon at bounding box center [1143, 430] width 5 height 9
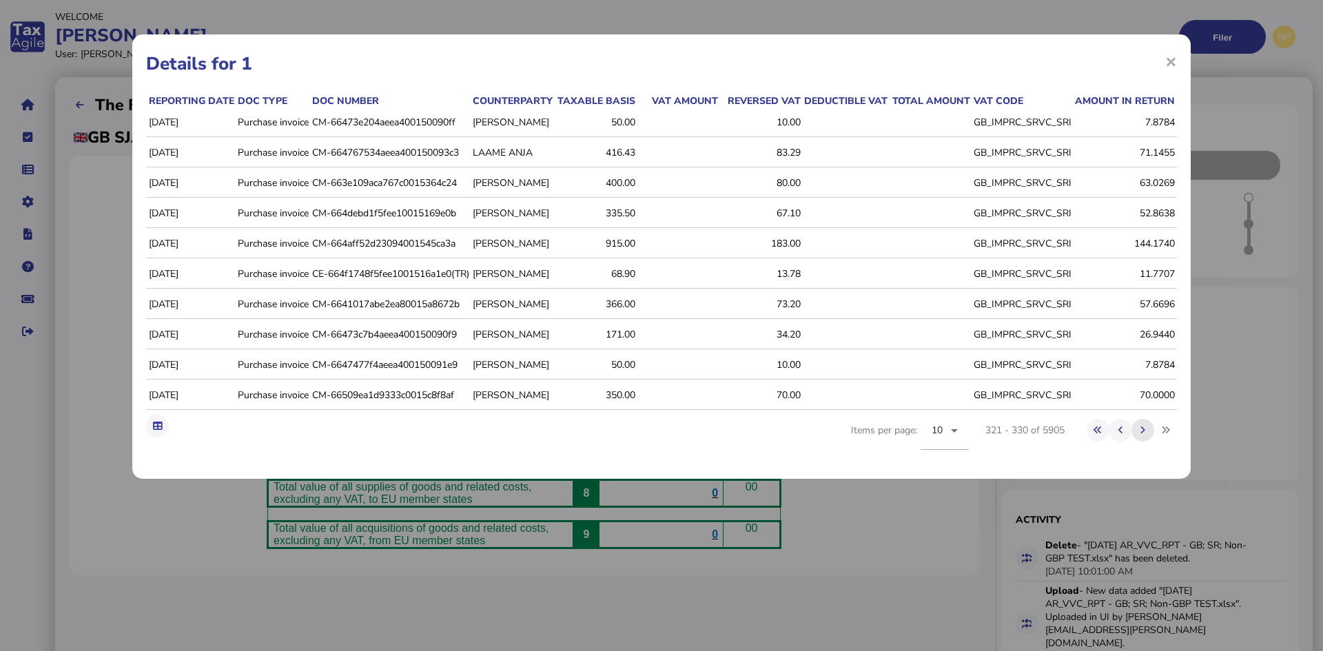
click at [1146, 435] on icon at bounding box center [1143, 430] width 5 height 9
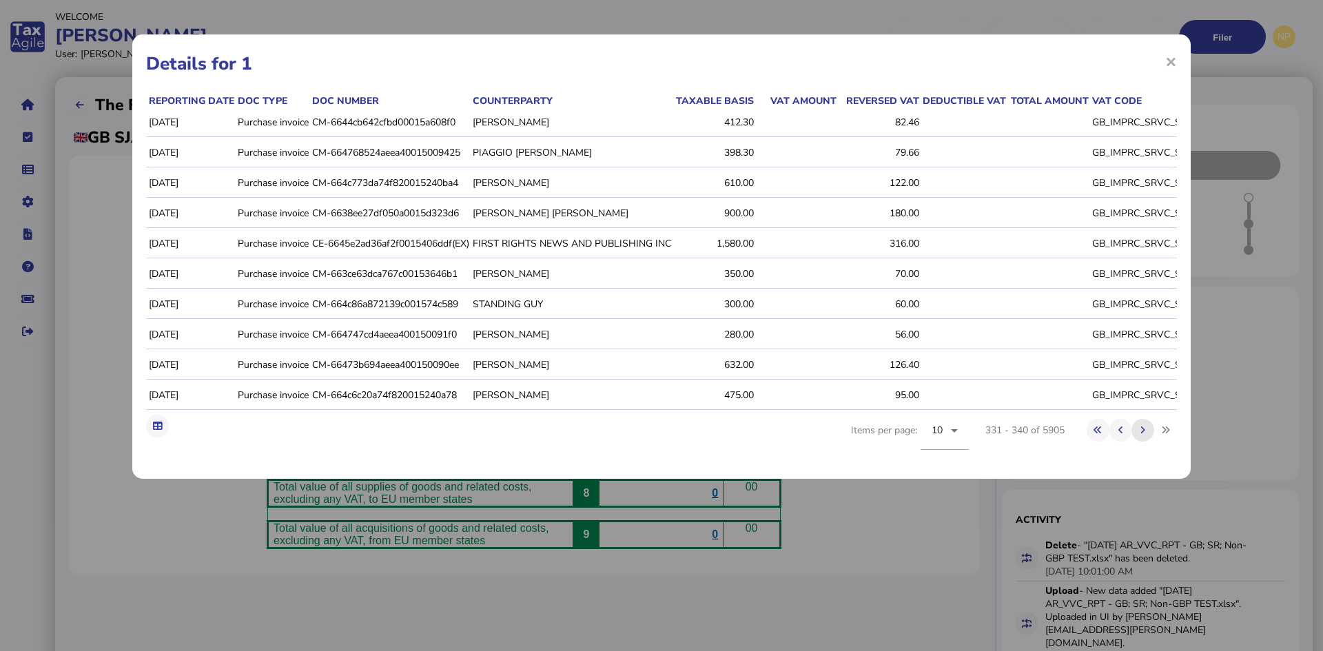
click at [1146, 435] on icon at bounding box center [1143, 430] width 5 height 9
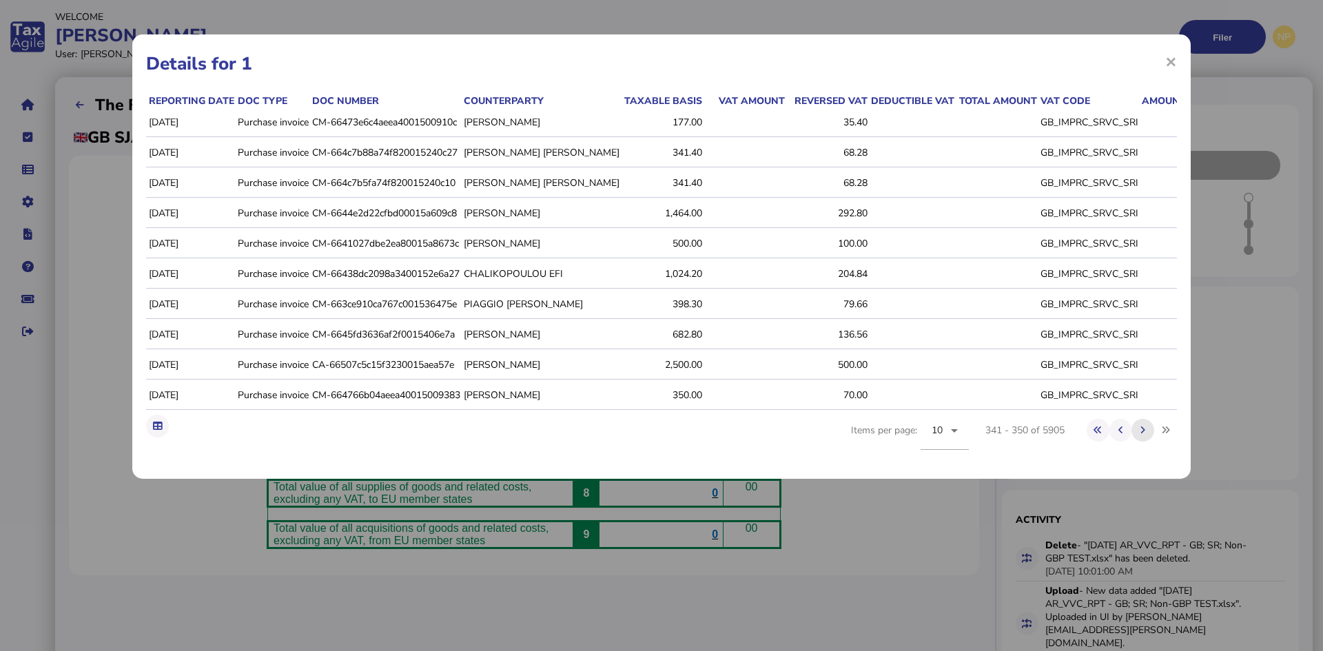
click at [1146, 435] on icon at bounding box center [1143, 430] width 5 height 9
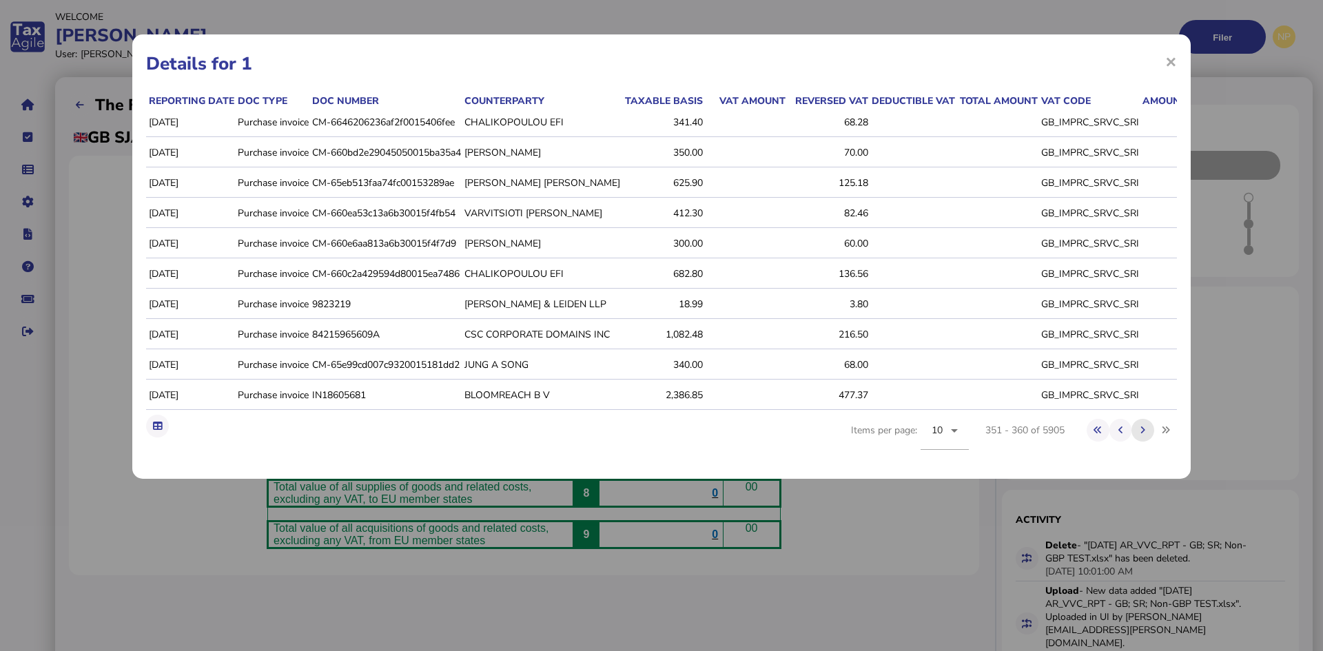
click at [1146, 435] on icon at bounding box center [1143, 430] width 5 height 9
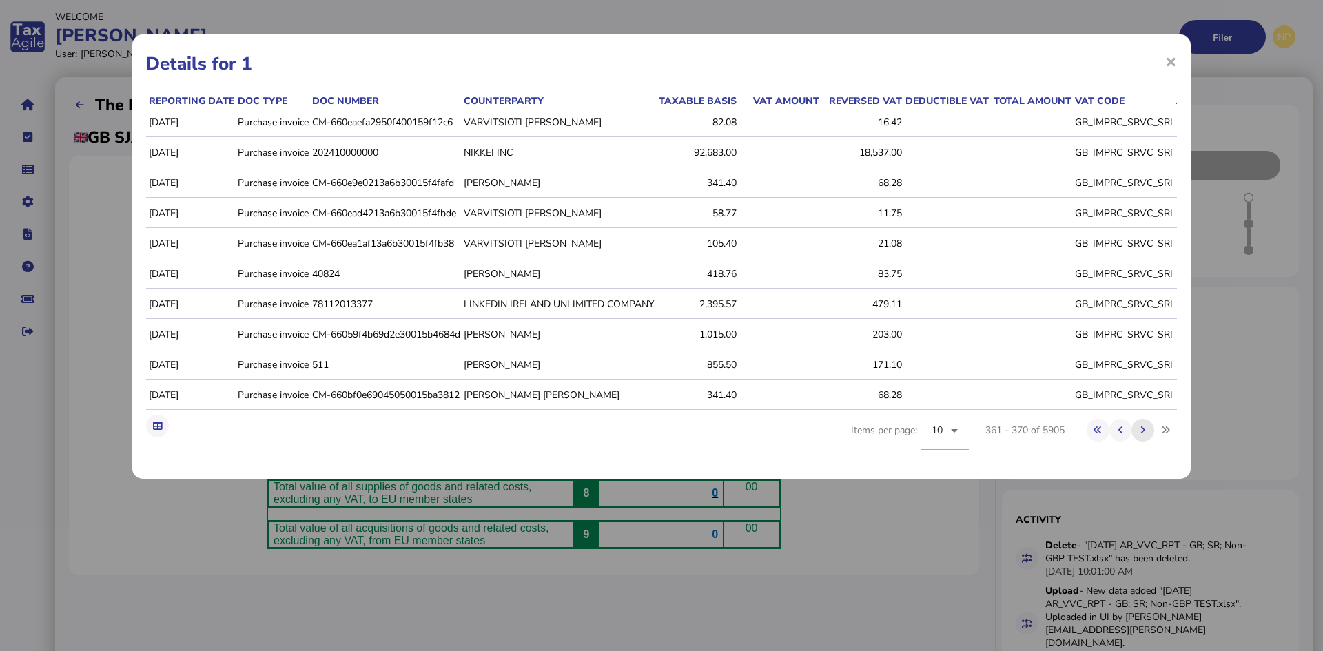
click at [1146, 435] on icon at bounding box center [1143, 430] width 5 height 9
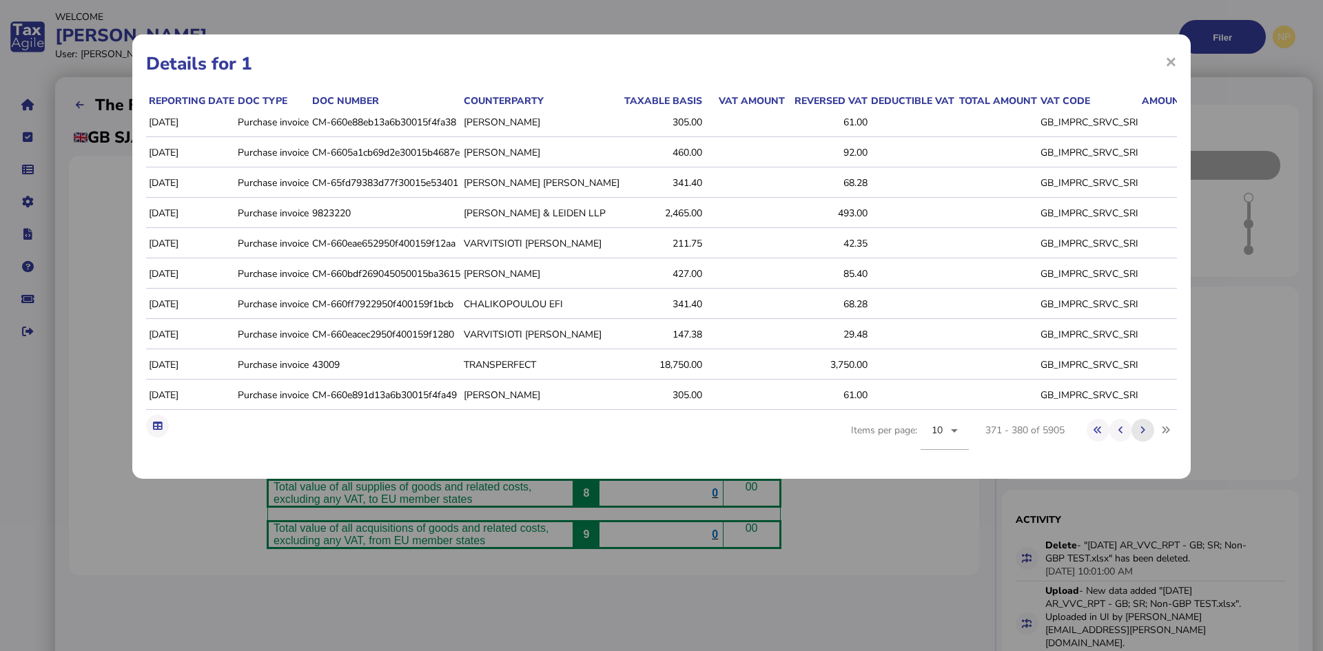
click at [1146, 435] on icon at bounding box center [1143, 430] width 5 height 9
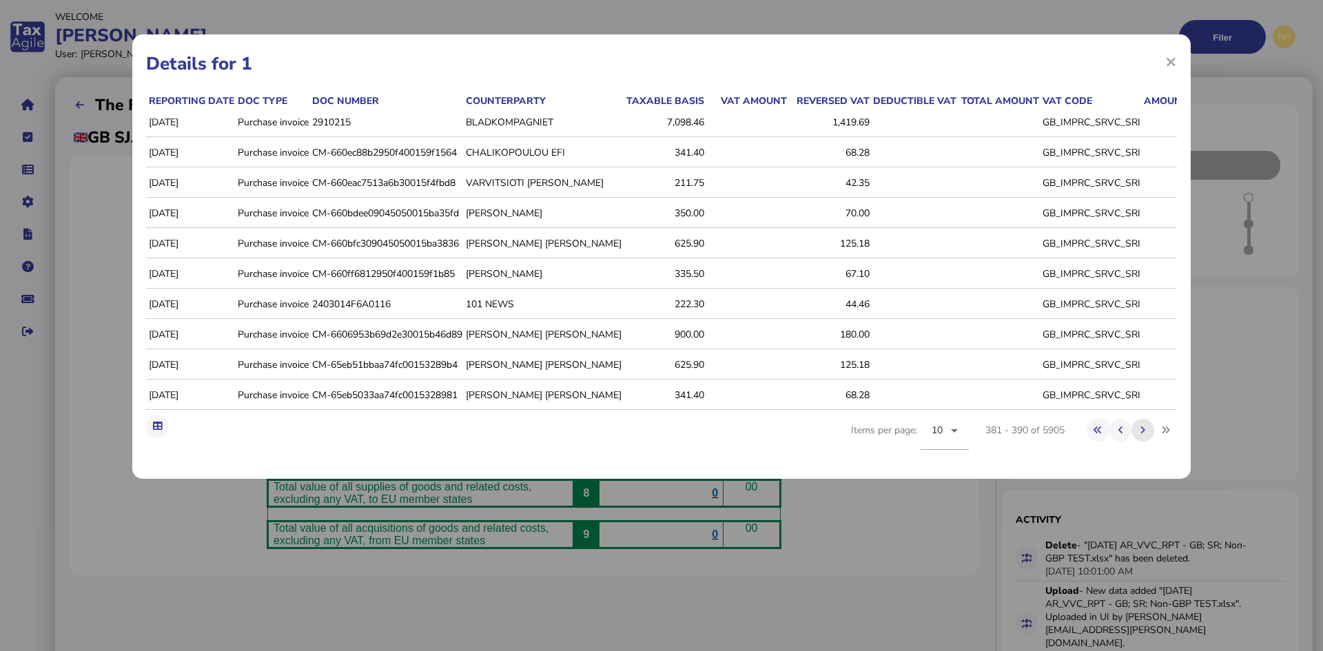
click at [1146, 435] on icon at bounding box center [1143, 430] width 5 height 9
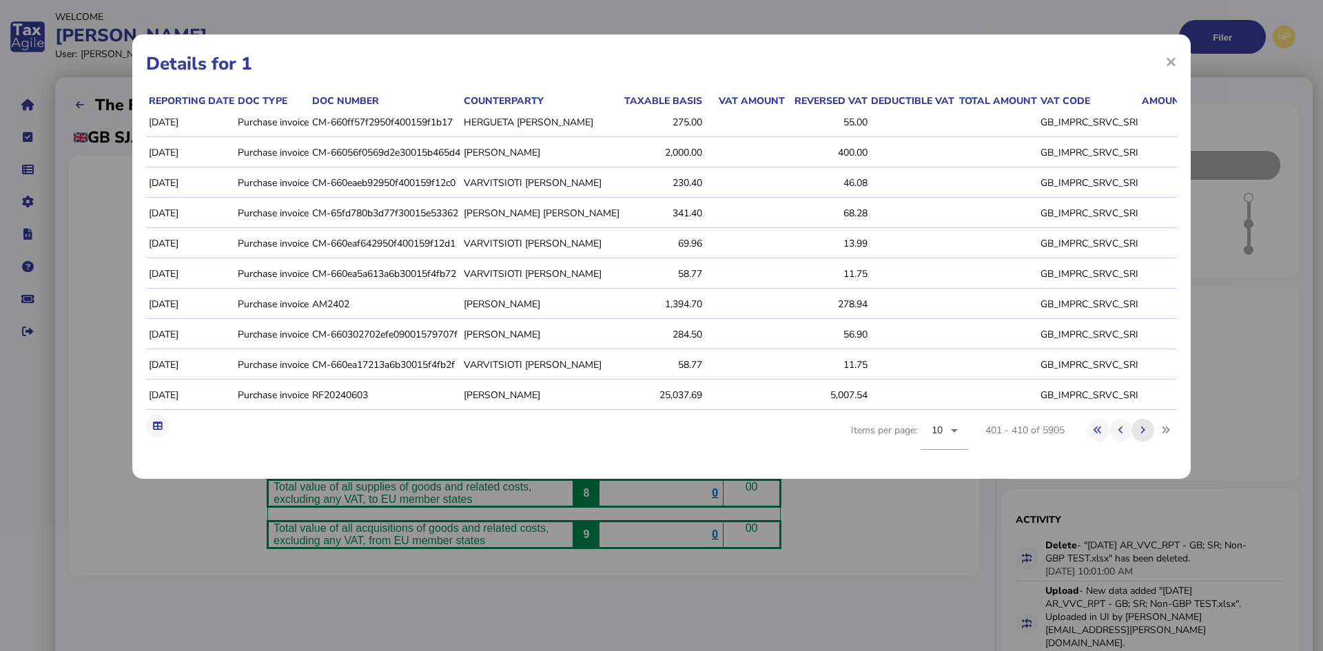
click at [1146, 435] on icon at bounding box center [1143, 430] width 5 height 9
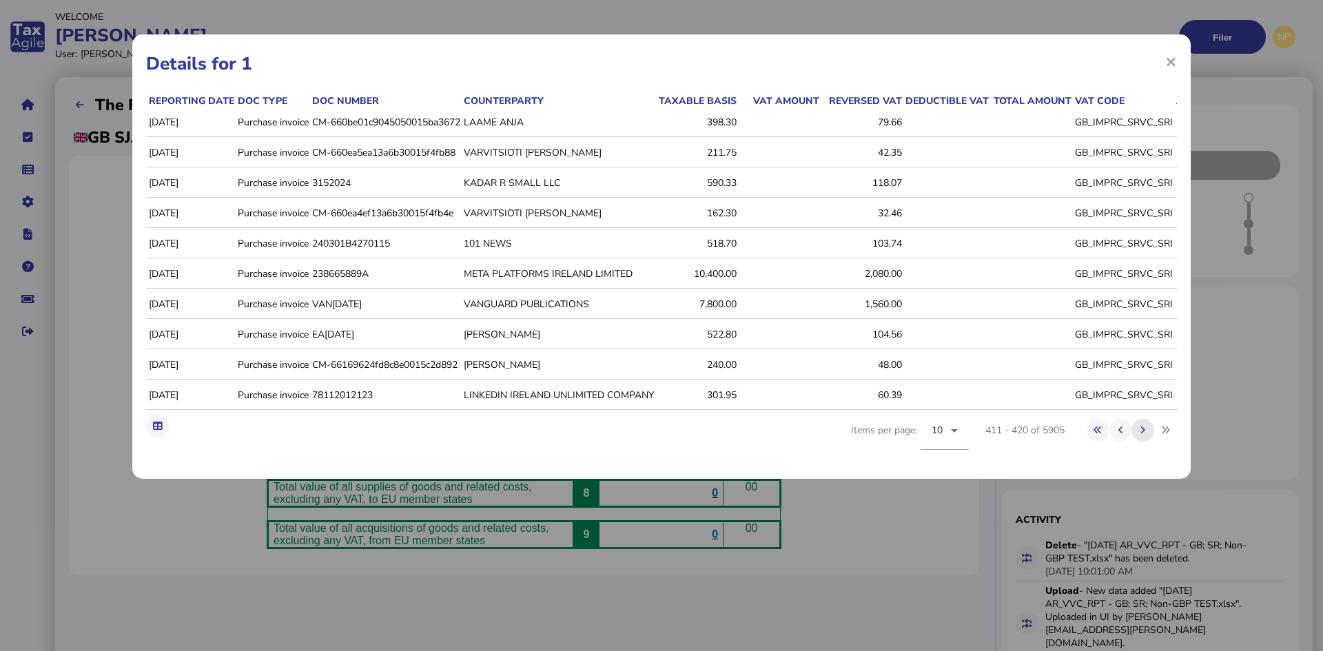
click at [1146, 435] on icon at bounding box center [1143, 430] width 5 height 9
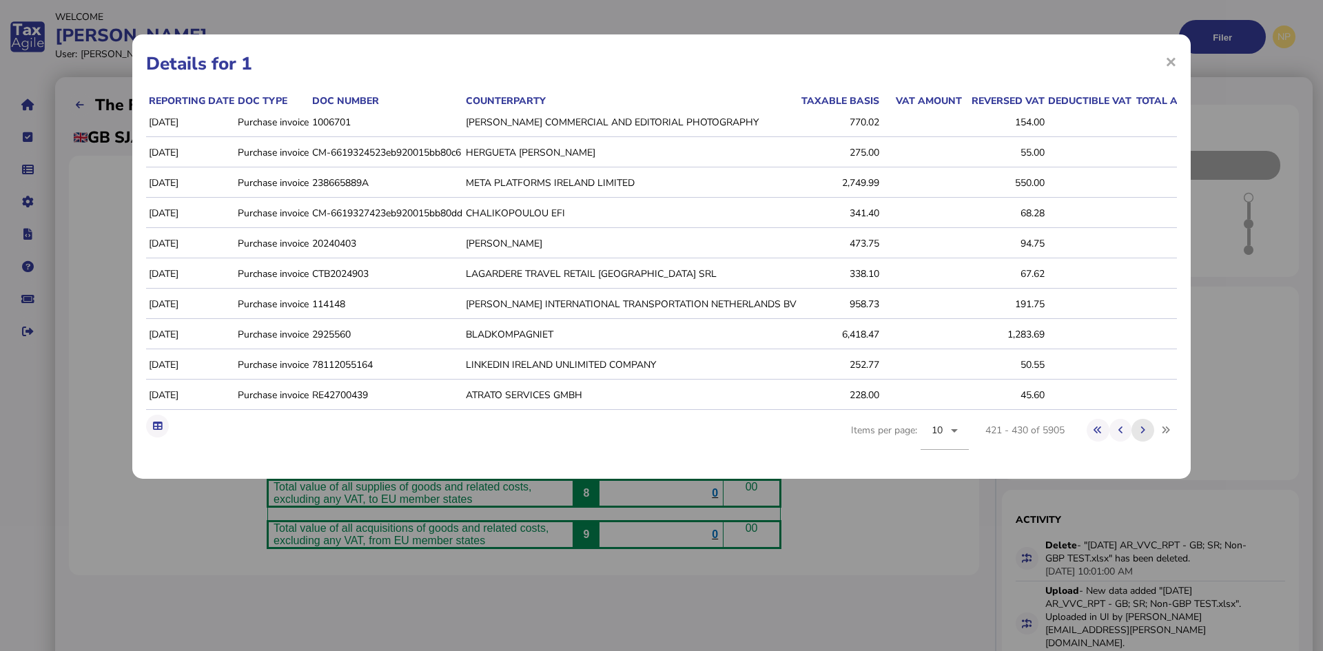
click at [1146, 435] on icon at bounding box center [1143, 430] width 5 height 9
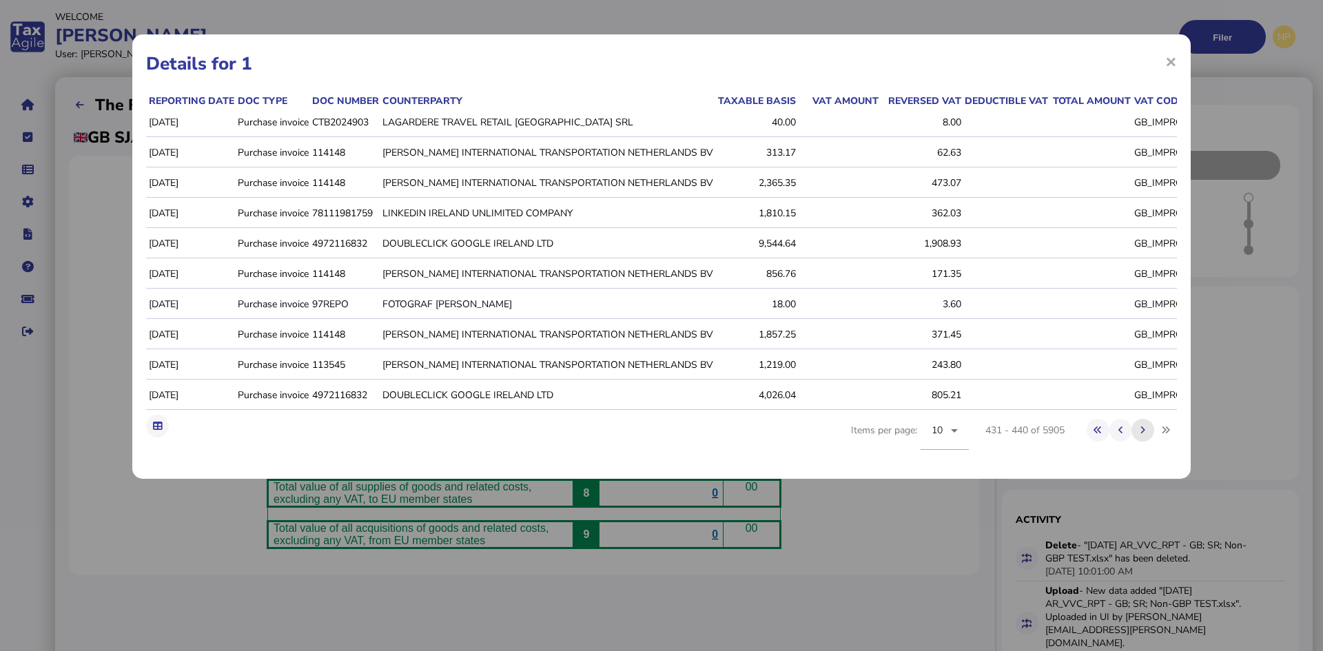
click at [1146, 435] on icon at bounding box center [1143, 430] width 5 height 9
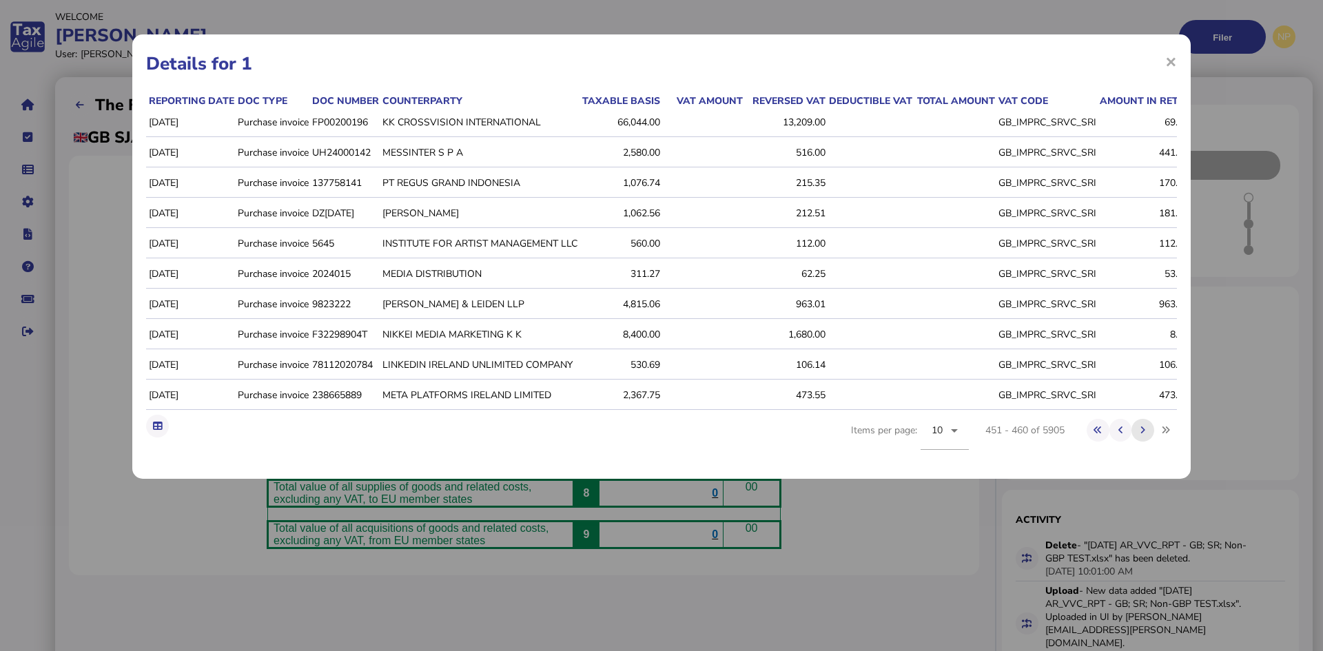
click at [1146, 435] on icon at bounding box center [1143, 430] width 5 height 9
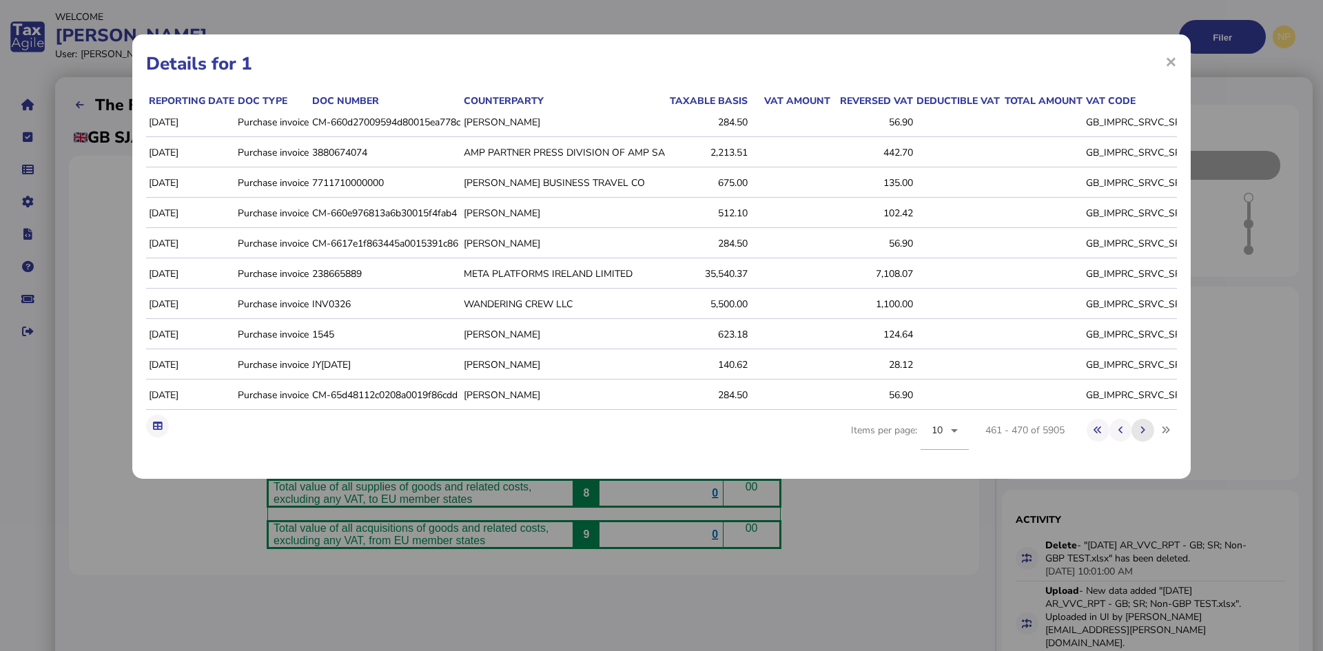
click at [1146, 435] on icon at bounding box center [1143, 430] width 5 height 9
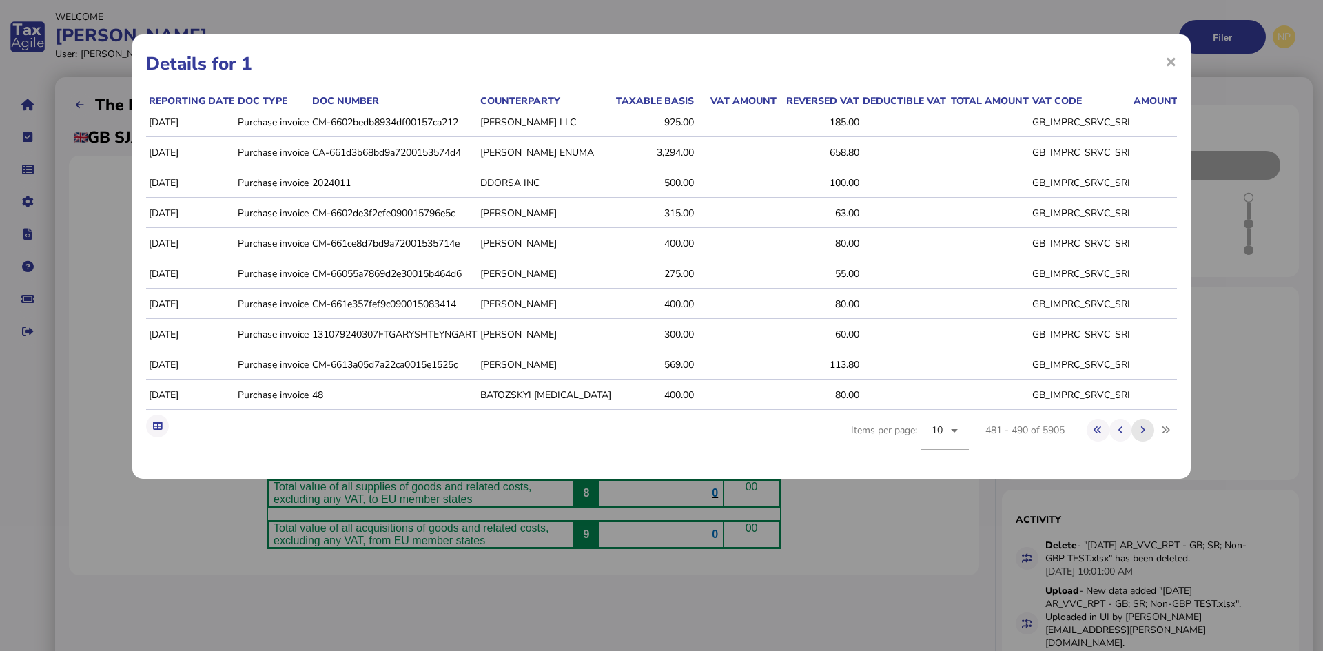
click at [1146, 435] on icon at bounding box center [1143, 430] width 5 height 9
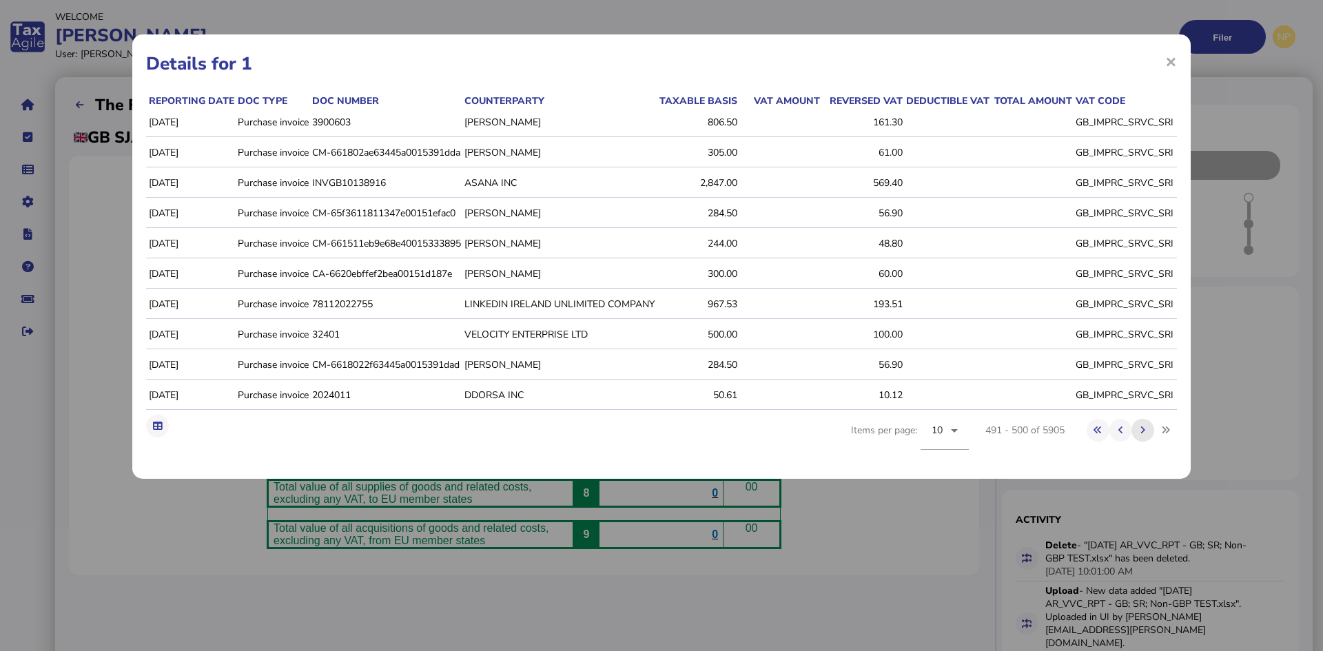
click at [1146, 435] on icon at bounding box center [1143, 430] width 5 height 9
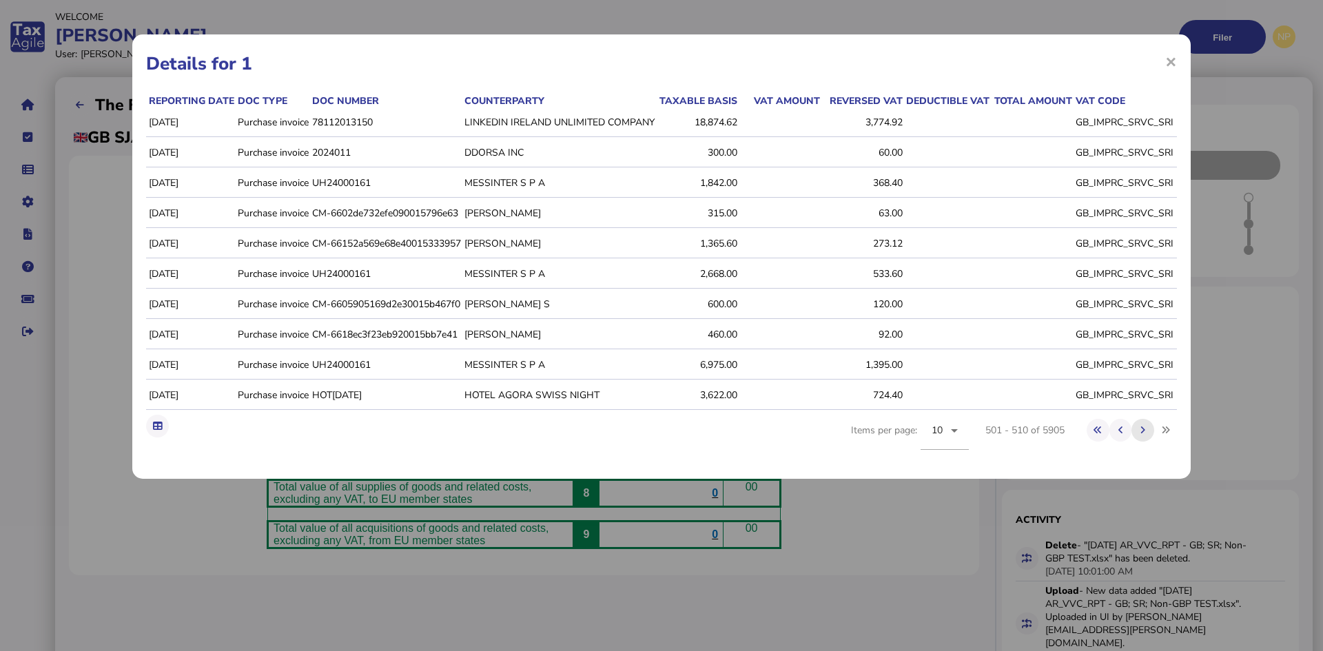
click at [1146, 435] on icon at bounding box center [1143, 430] width 5 height 9
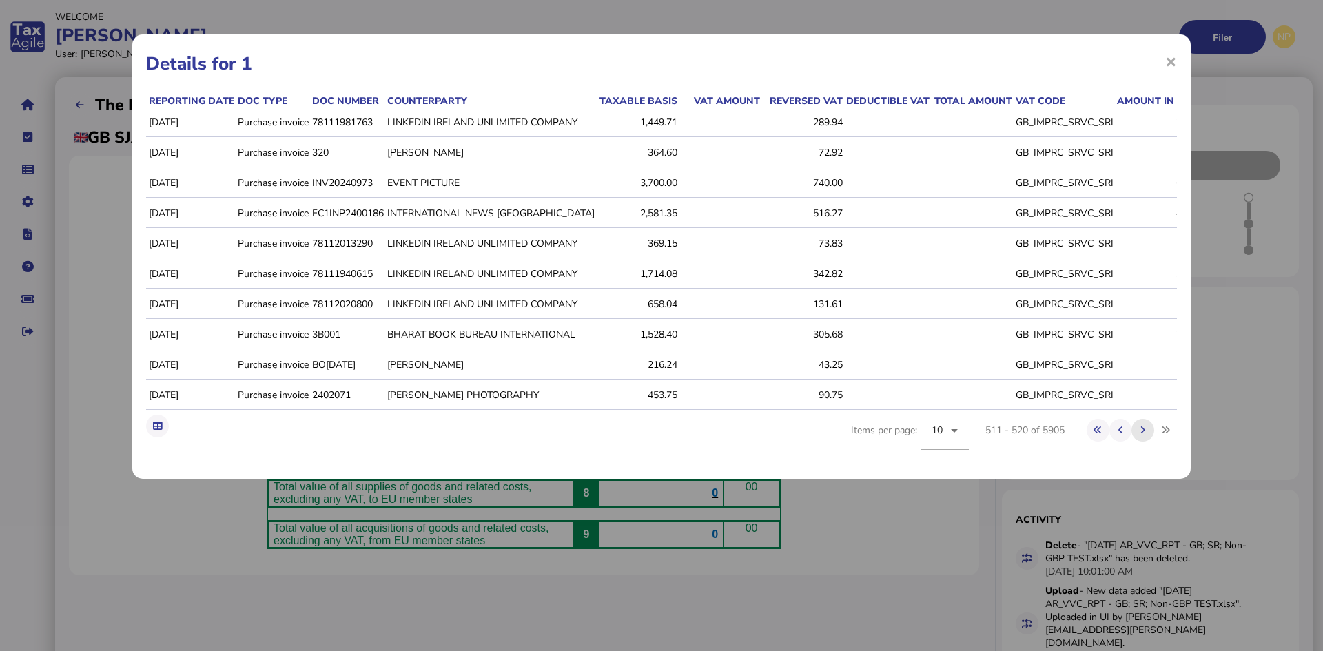
click at [1146, 435] on icon at bounding box center [1143, 430] width 5 height 9
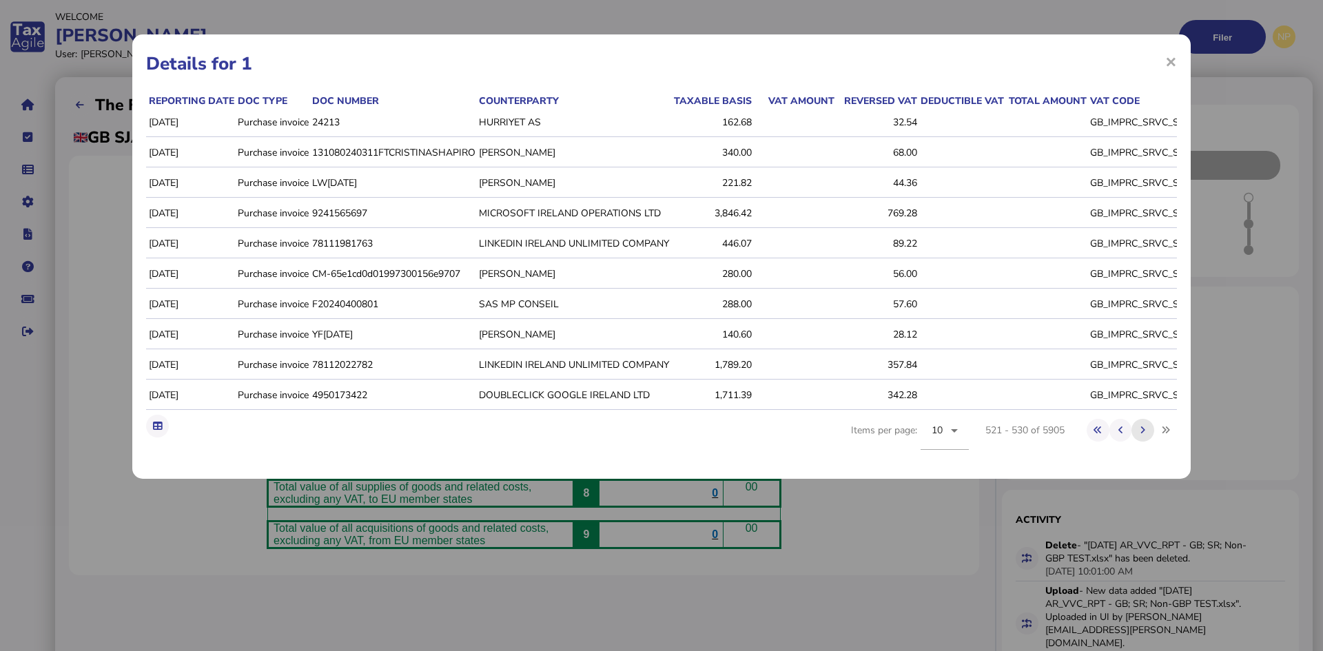
click at [1146, 435] on icon at bounding box center [1143, 430] width 5 height 9
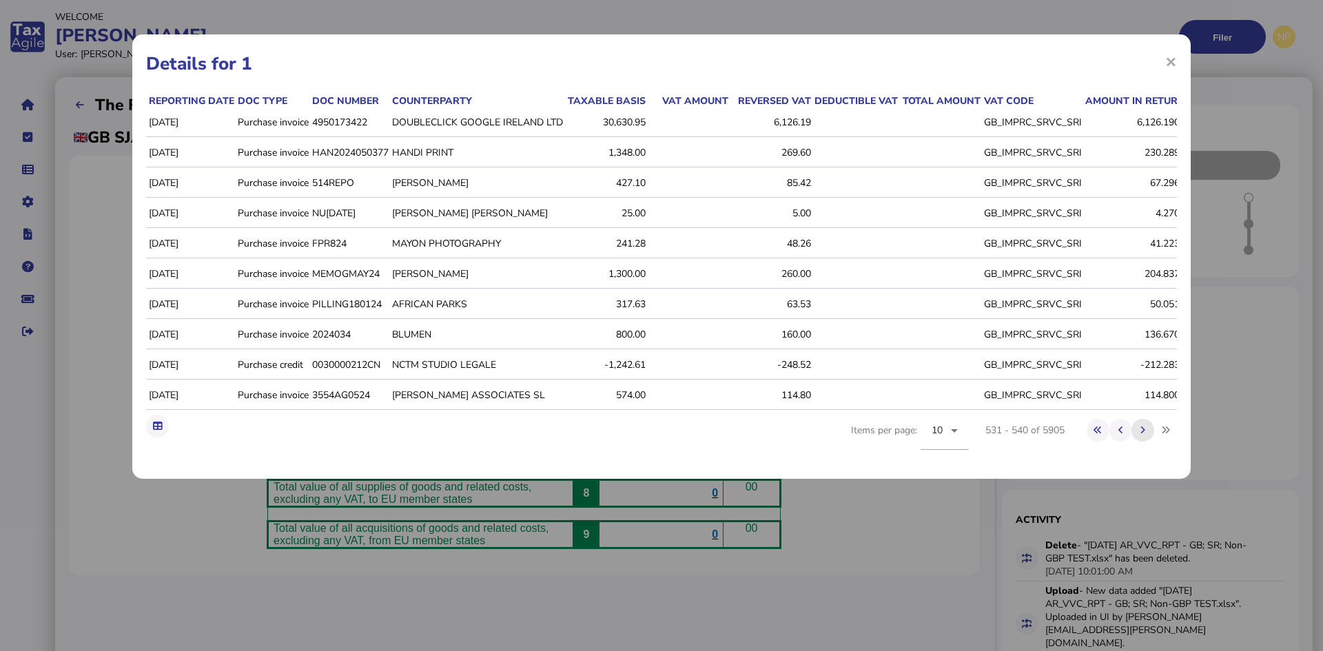
click at [1146, 435] on icon at bounding box center [1143, 430] width 5 height 9
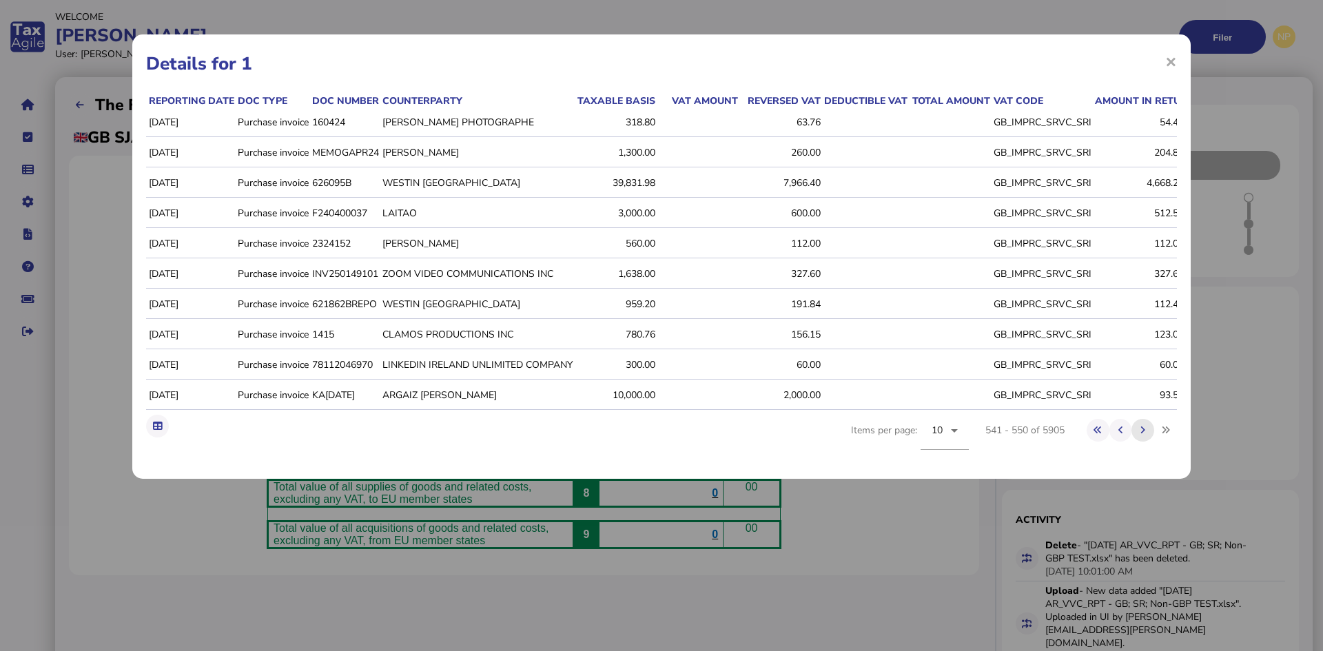
click at [1146, 435] on icon at bounding box center [1143, 430] width 5 height 9
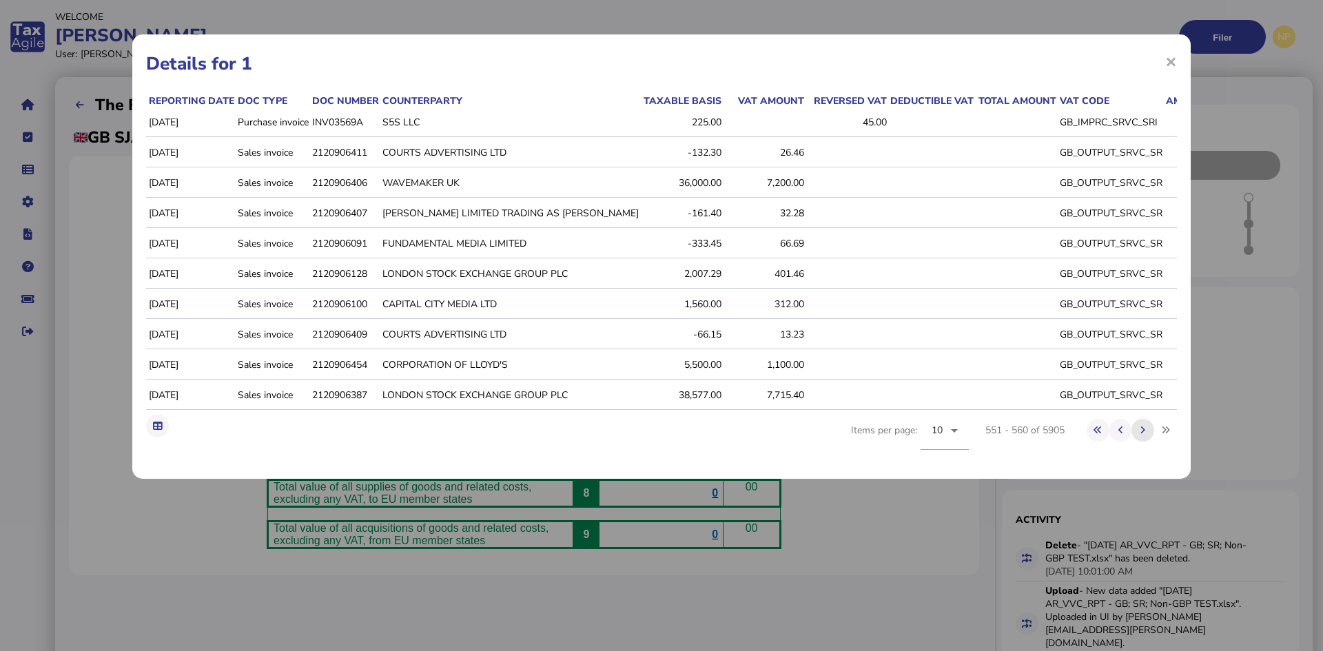
click at [1146, 435] on icon at bounding box center [1143, 430] width 5 height 9
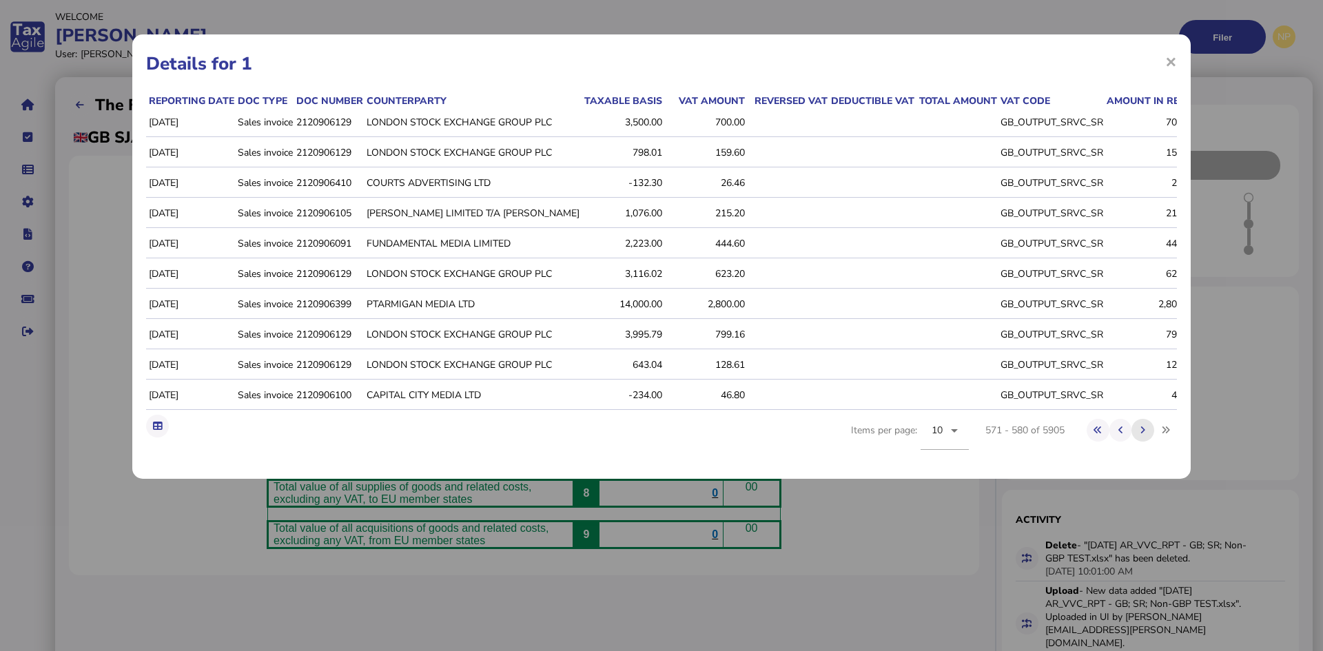
click at [1146, 435] on icon at bounding box center [1143, 430] width 5 height 9
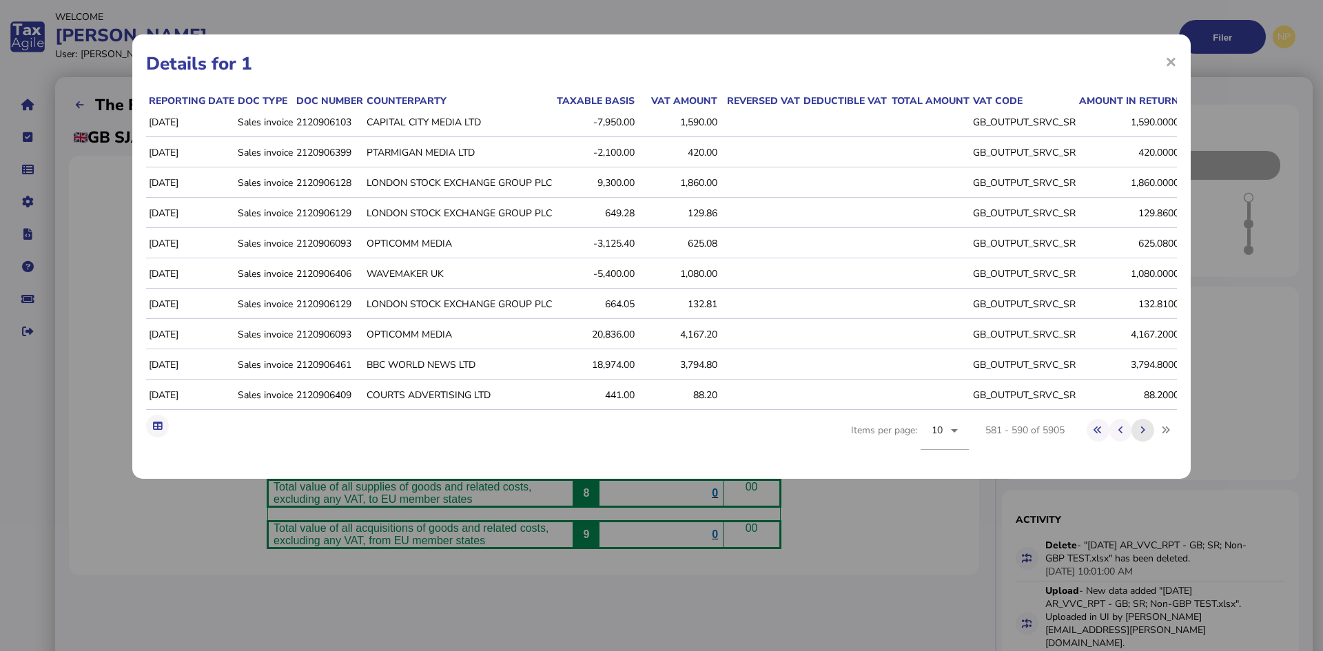
click at [1146, 435] on icon at bounding box center [1143, 430] width 5 height 9
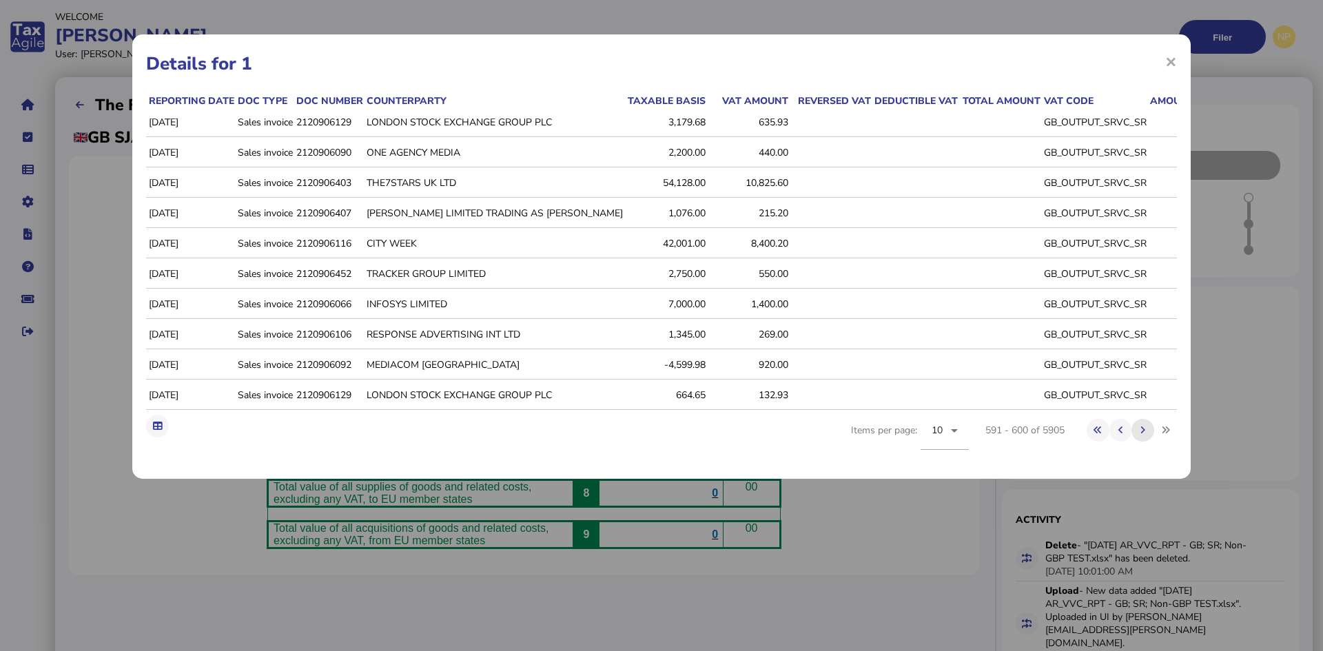
click at [1146, 435] on icon at bounding box center [1143, 430] width 5 height 9
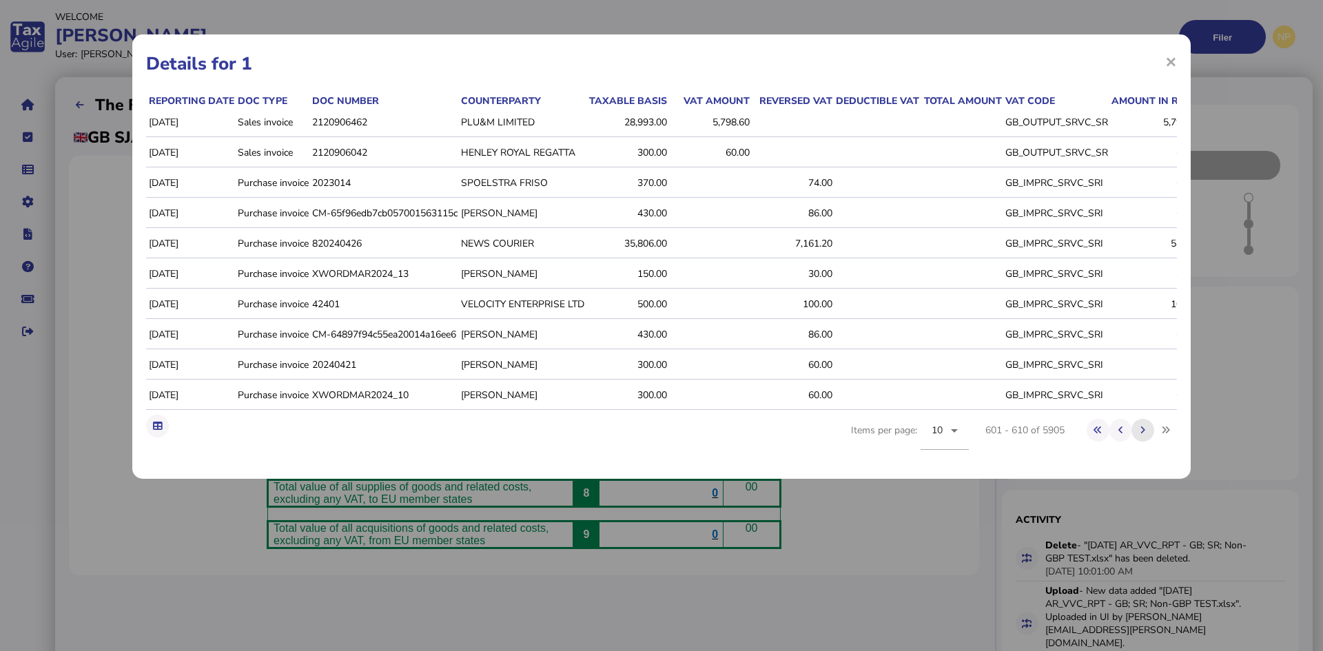
click at [1146, 435] on icon at bounding box center [1143, 430] width 5 height 9
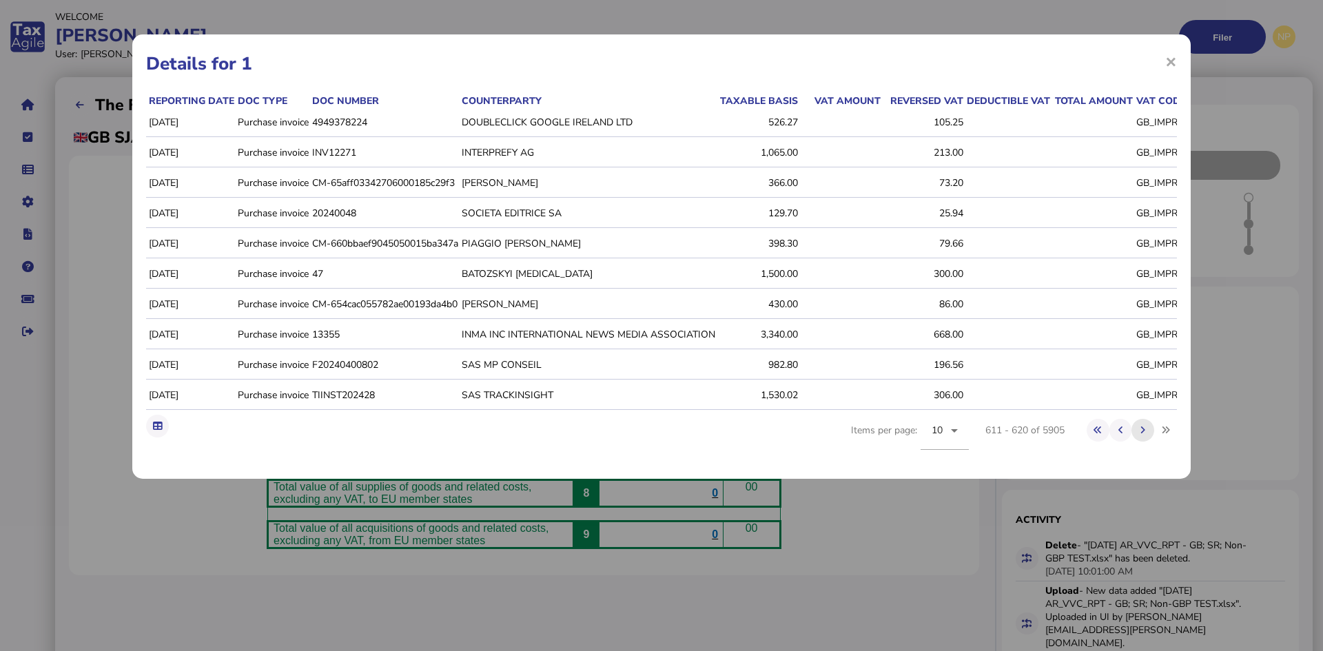
click at [1146, 435] on icon at bounding box center [1143, 430] width 5 height 9
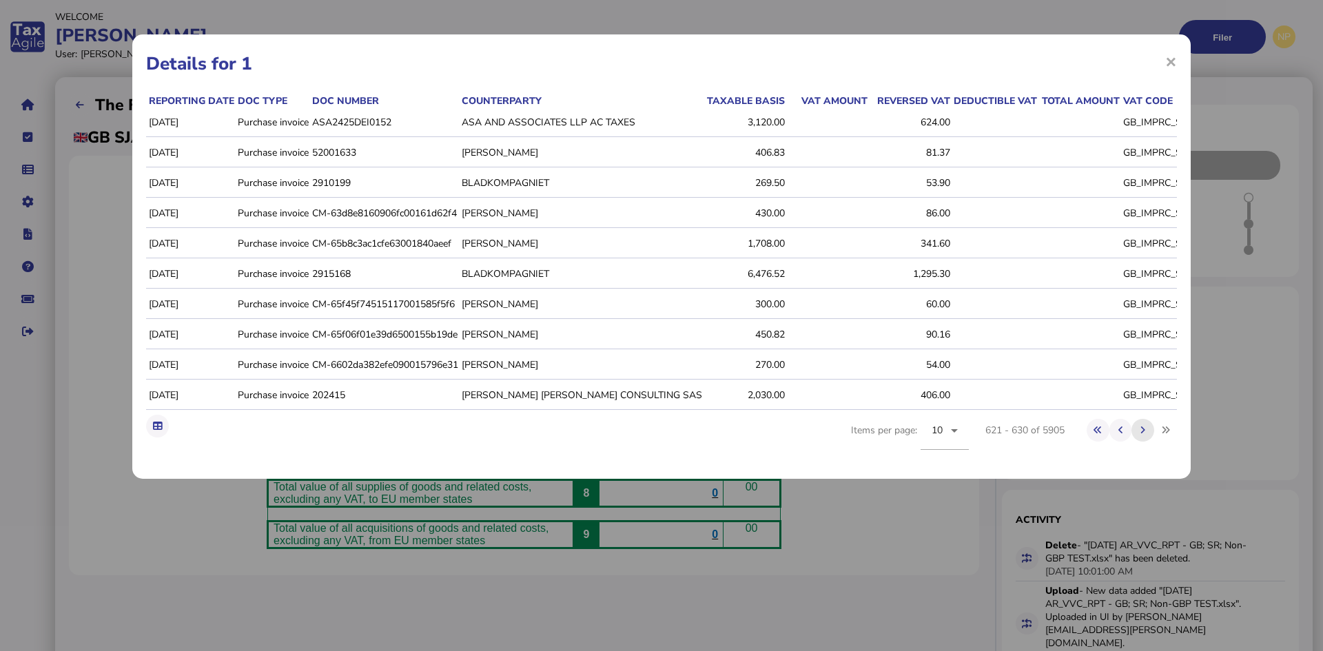
click at [1146, 435] on icon at bounding box center [1143, 430] width 5 height 9
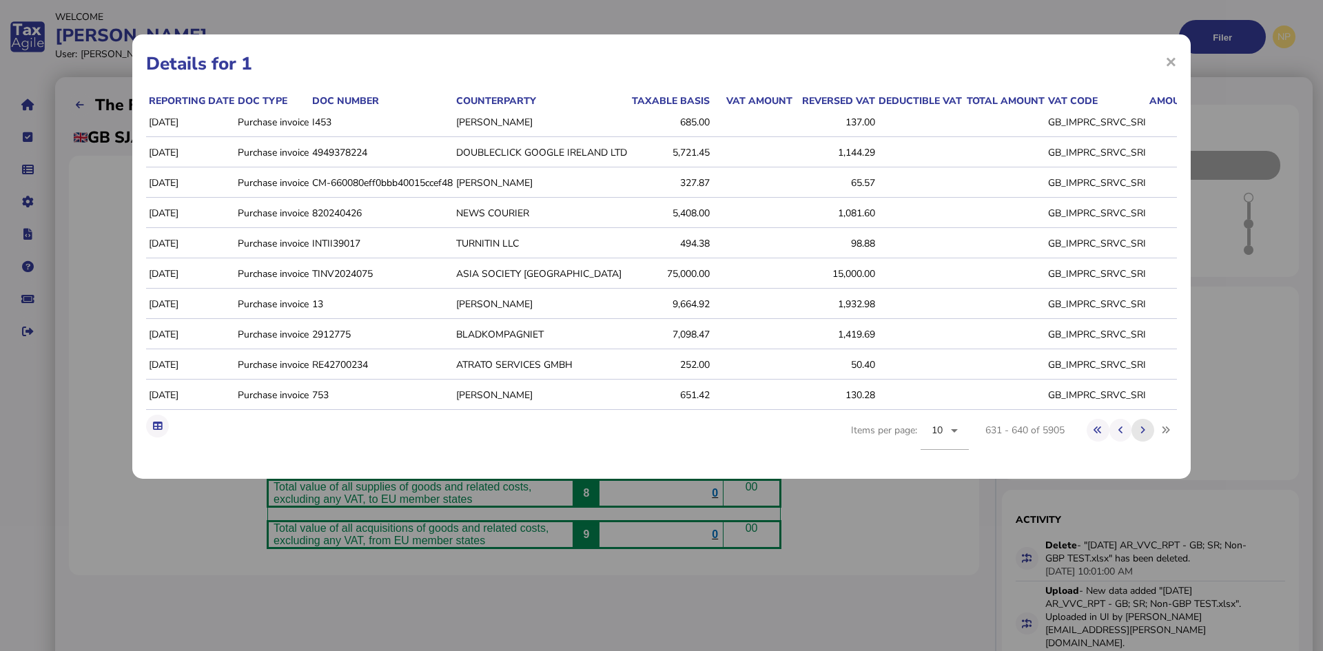
click at [1146, 435] on icon at bounding box center [1143, 430] width 5 height 9
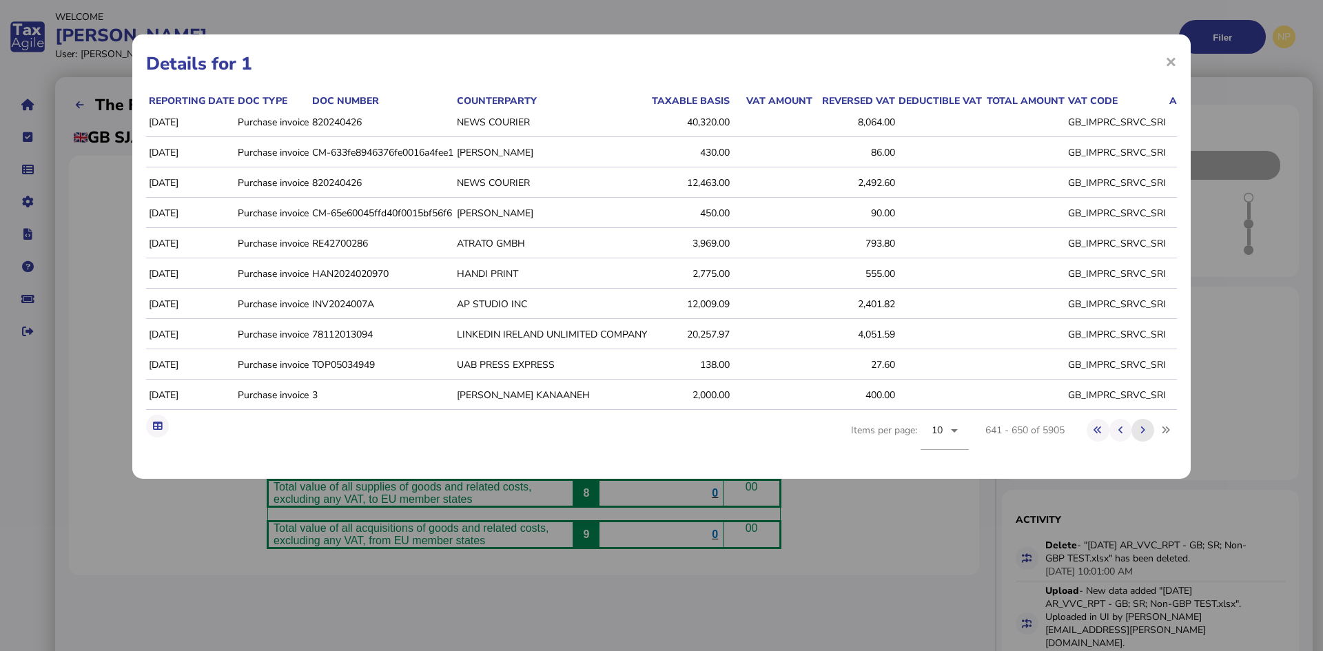
click at [1146, 435] on icon at bounding box center [1143, 430] width 5 height 9
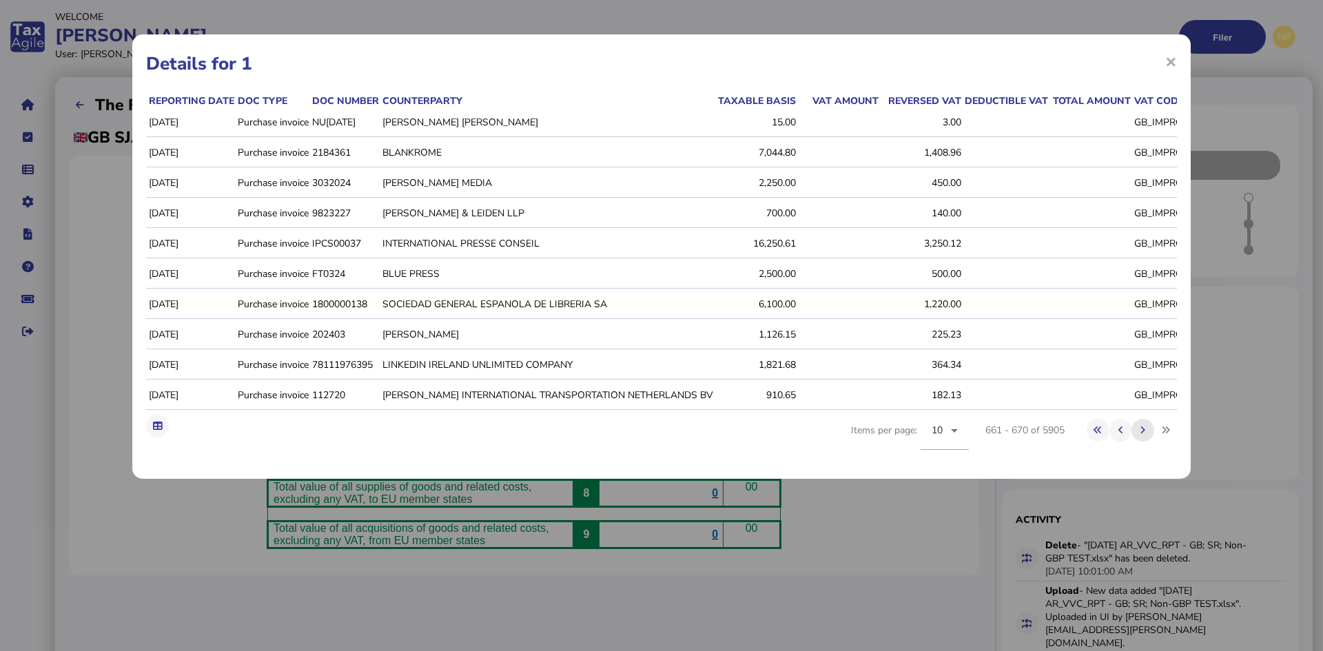
click at [1146, 435] on icon at bounding box center [1143, 430] width 5 height 9
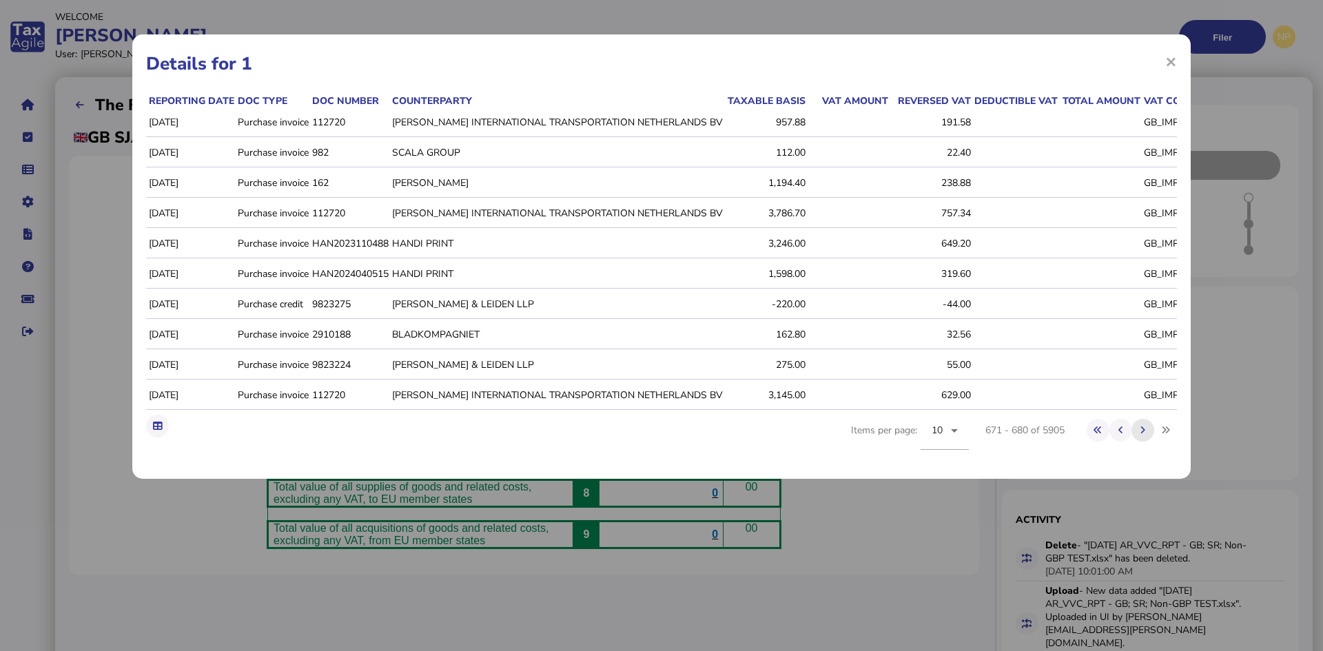
click at [1146, 435] on icon at bounding box center [1143, 430] width 5 height 9
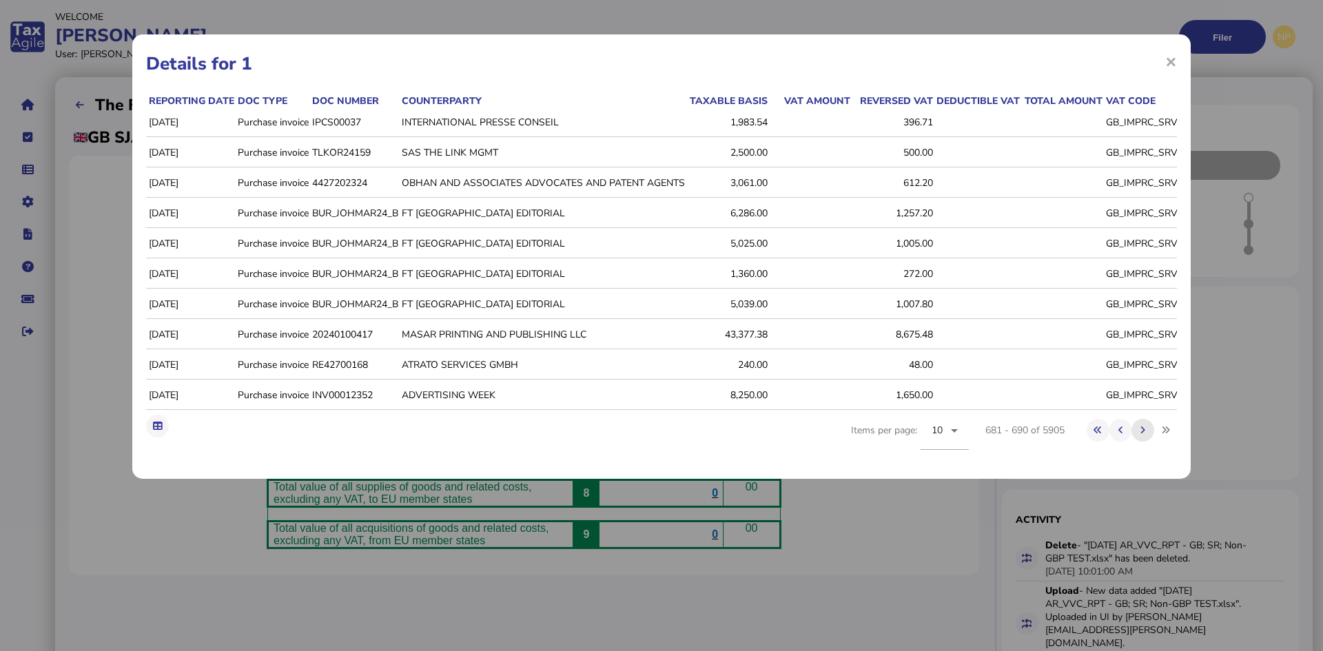
click at [1146, 435] on icon at bounding box center [1143, 430] width 5 height 9
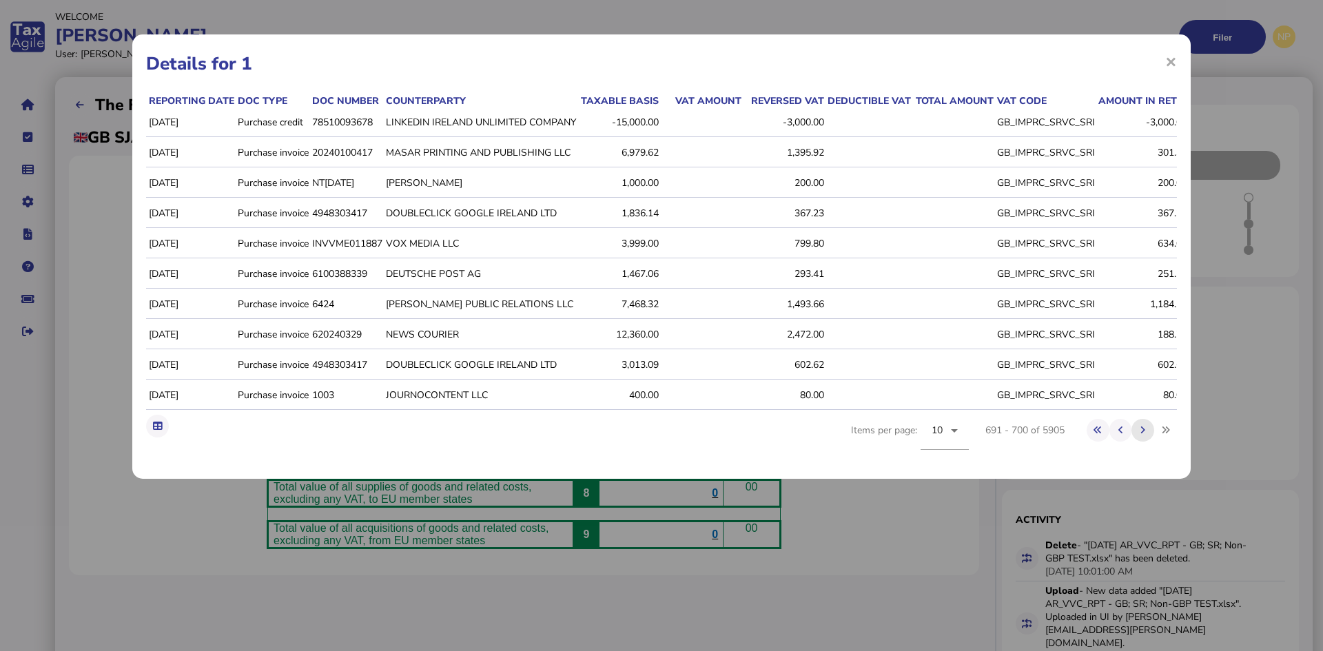
click at [1146, 435] on icon at bounding box center [1143, 430] width 5 height 9
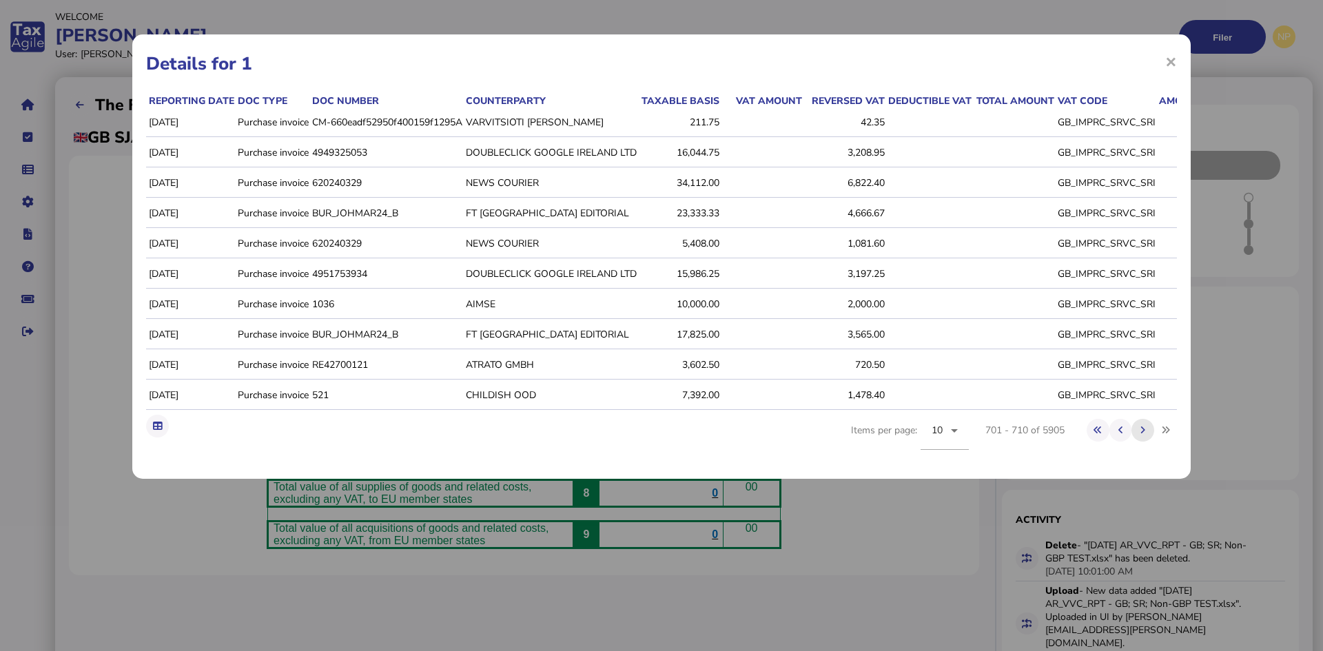
click at [1146, 435] on icon at bounding box center [1143, 430] width 5 height 9
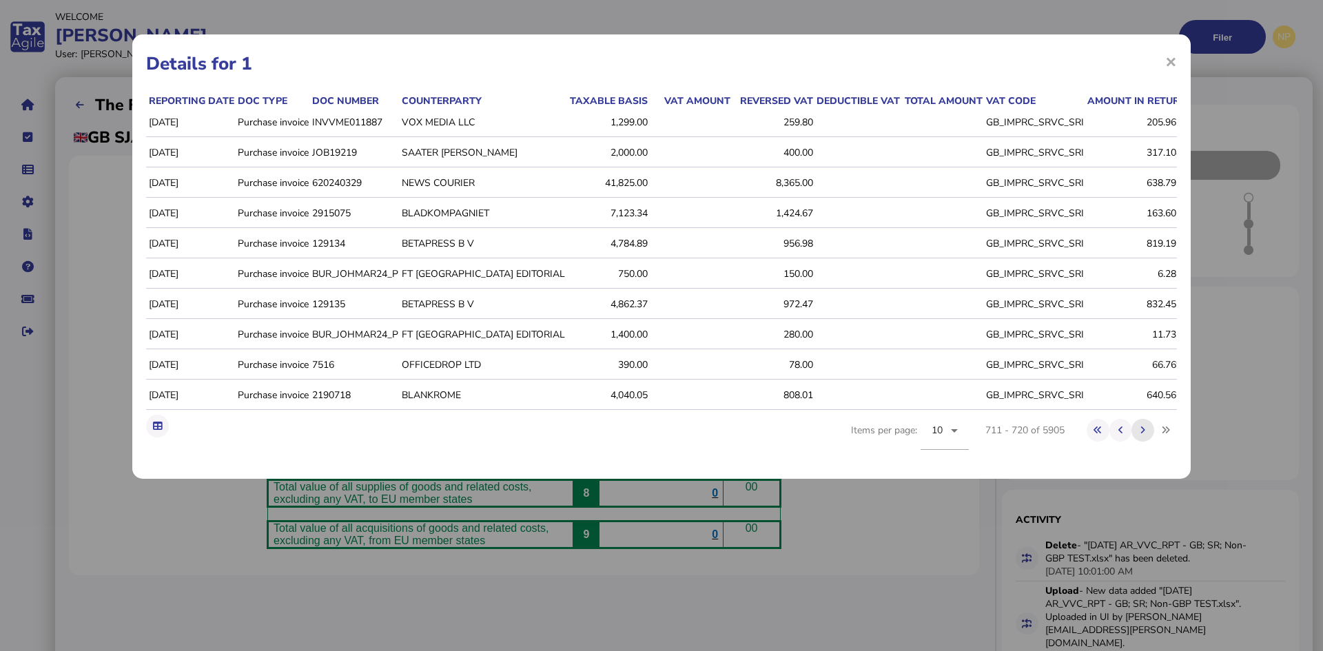
click at [1146, 435] on icon at bounding box center [1143, 430] width 5 height 9
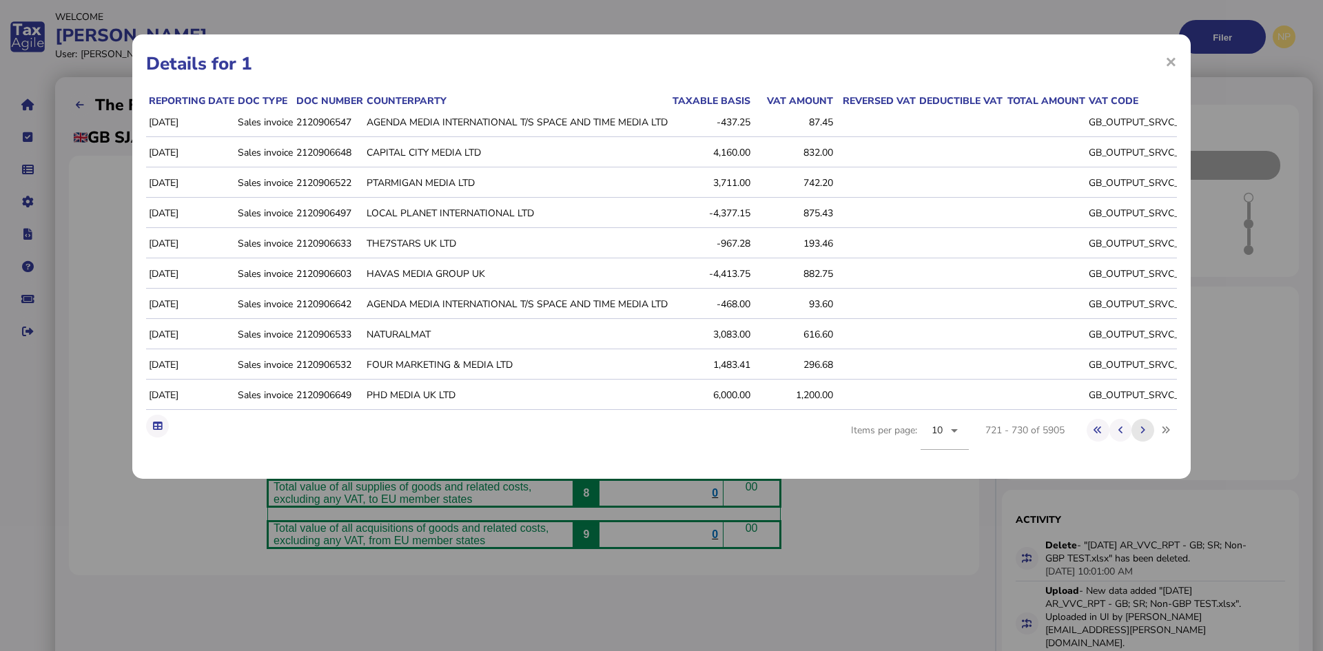
click at [1146, 435] on icon at bounding box center [1143, 430] width 5 height 9
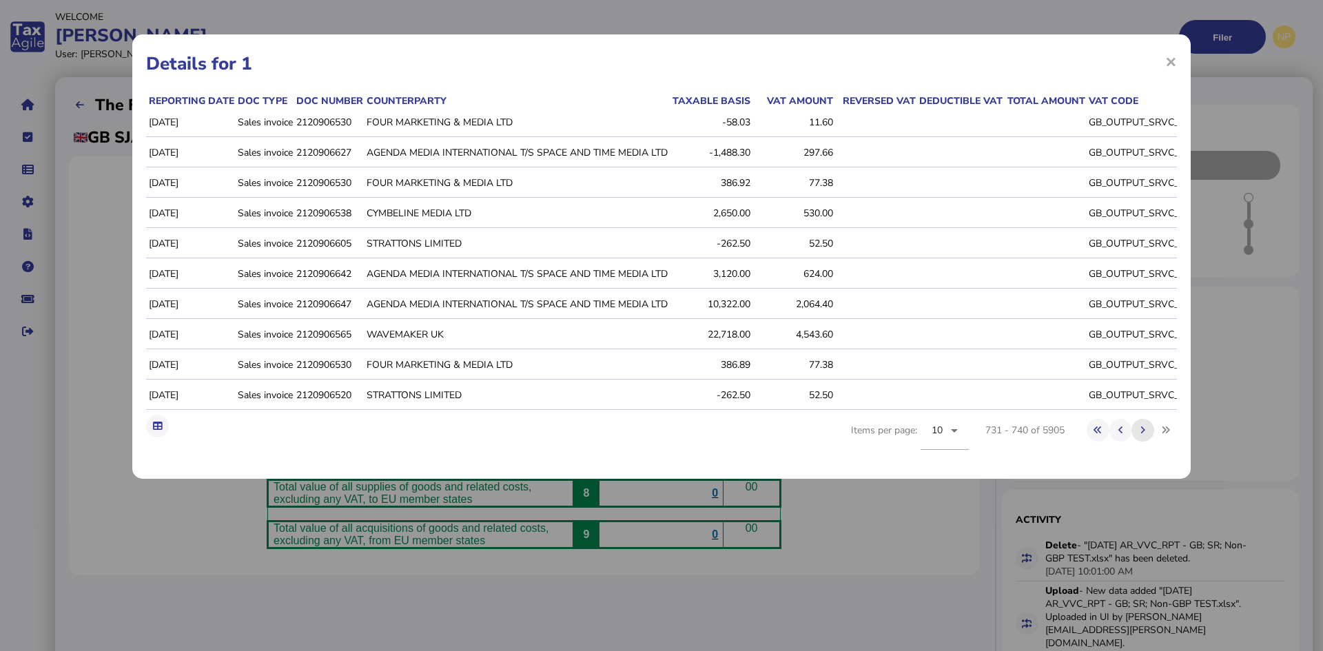
click at [1146, 435] on icon at bounding box center [1143, 430] width 5 height 9
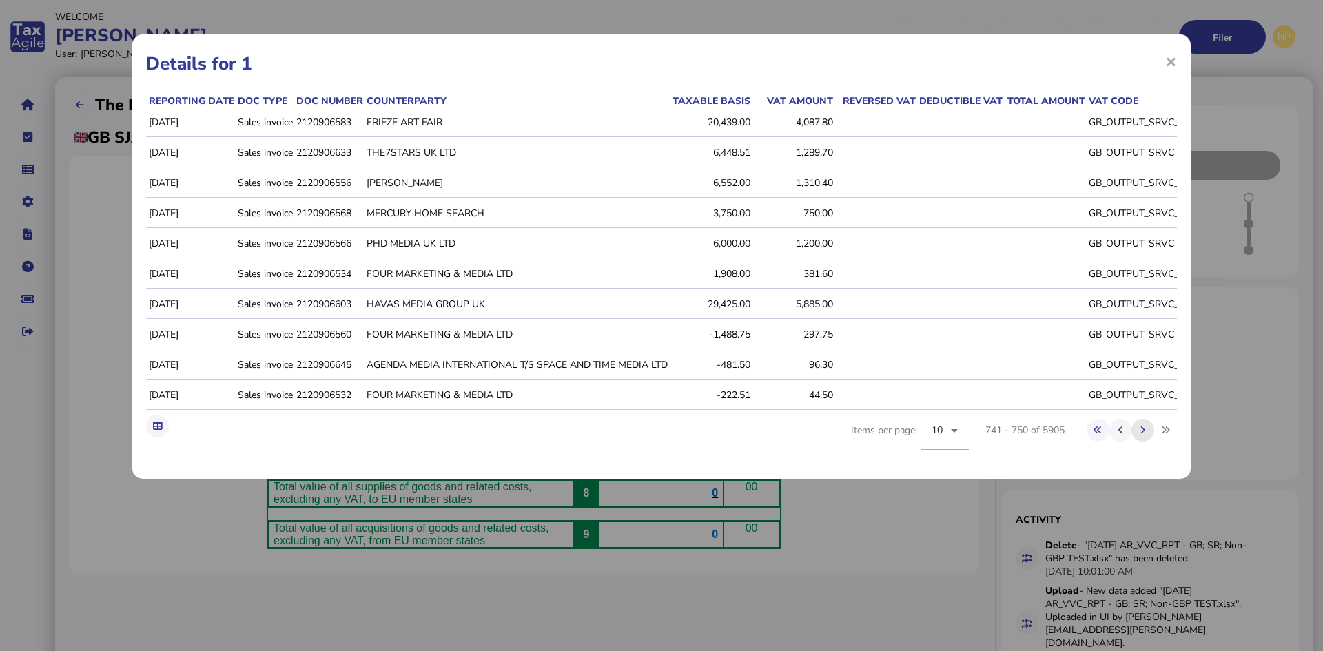
click at [1146, 435] on icon at bounding box center [1143, 430] width 5 height 9
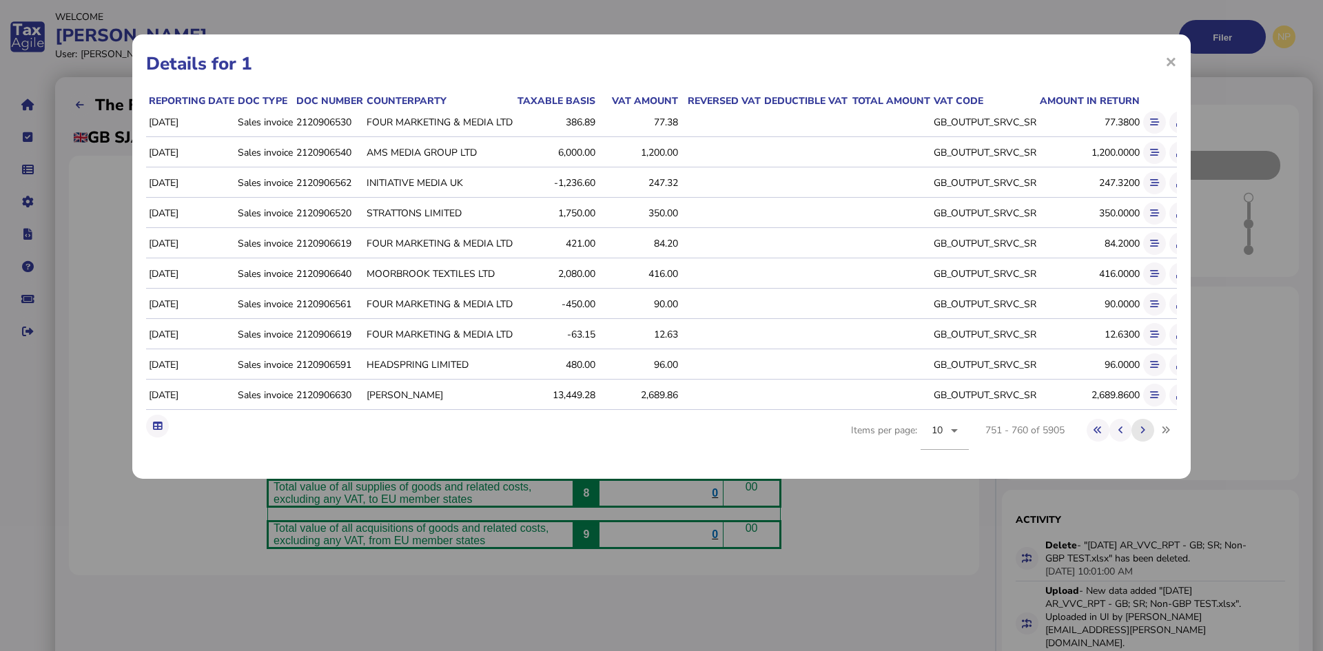
click at [1146, 435] on icon at bounding box center [1143, 430] width 5 height 9
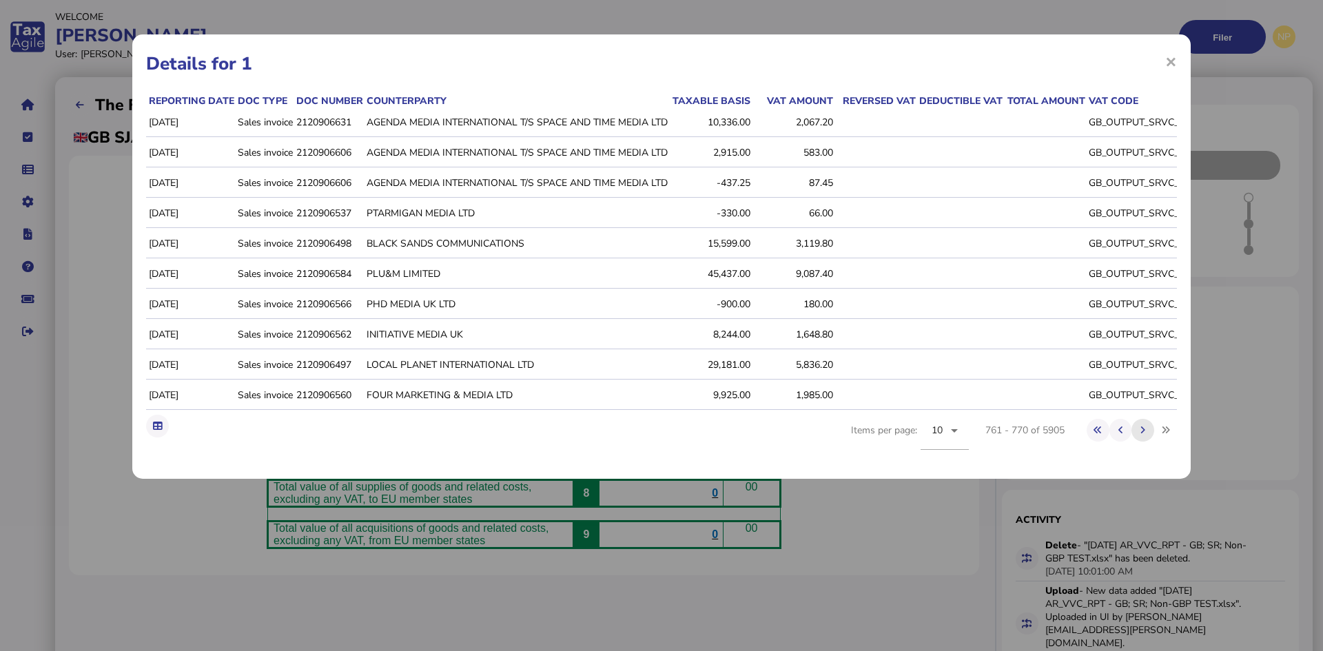
click at [1146, 435] on icon at bounding box center [1143, 430] width 5 height 9
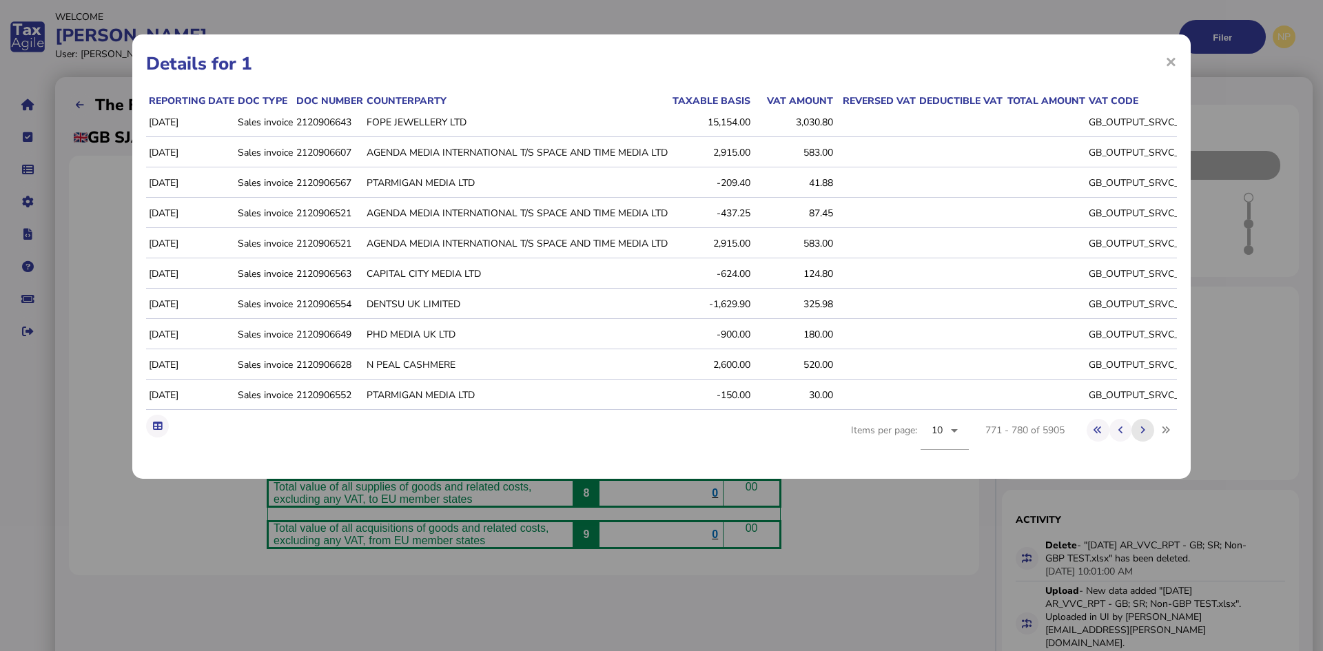
click at [1146, 435] on icon at bounding box center [1143, 430] width 5 height 9
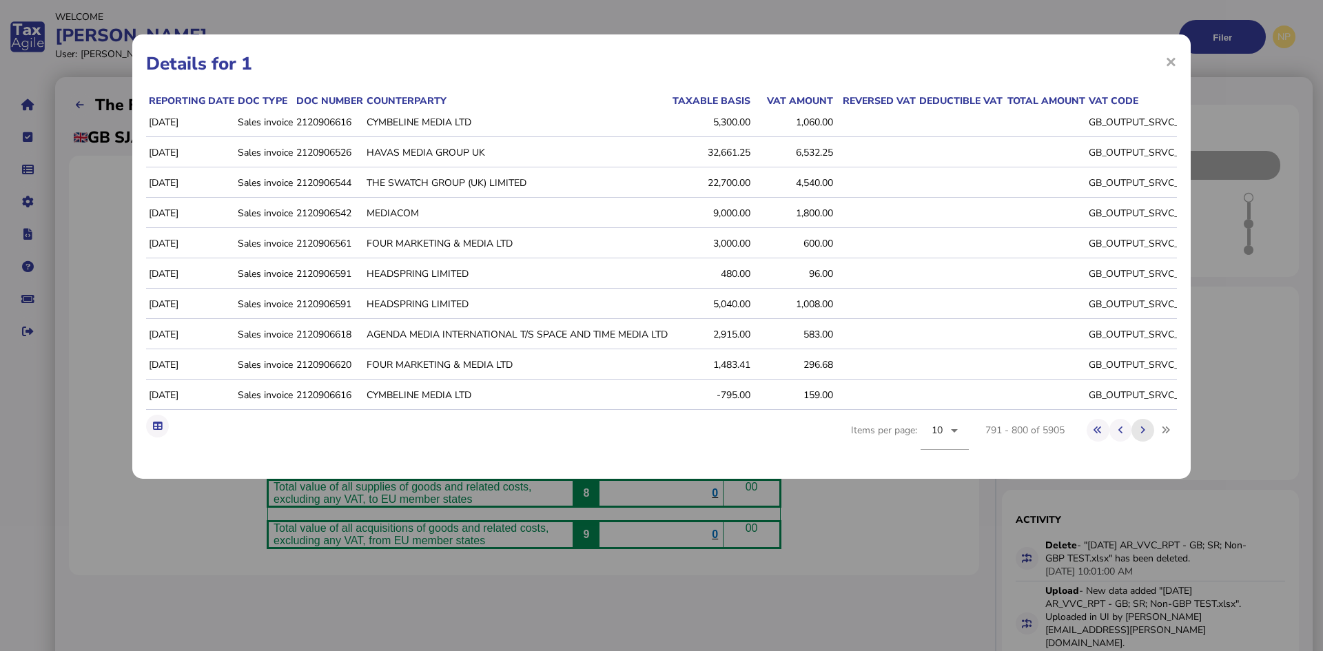
click at [1146, 435] on icon at bounding box center [1143, 430] width 5 height 9
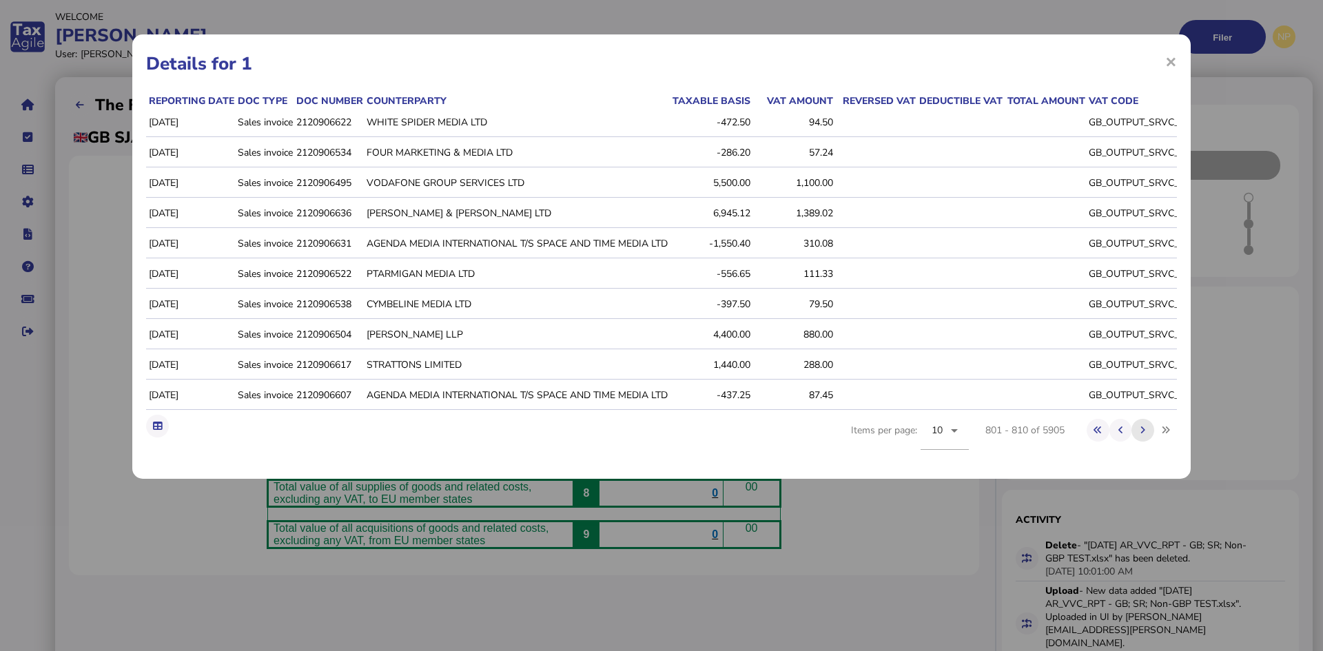
click at [1146, 435] on icon at bounding box center [1143, 430] width 5 height 9
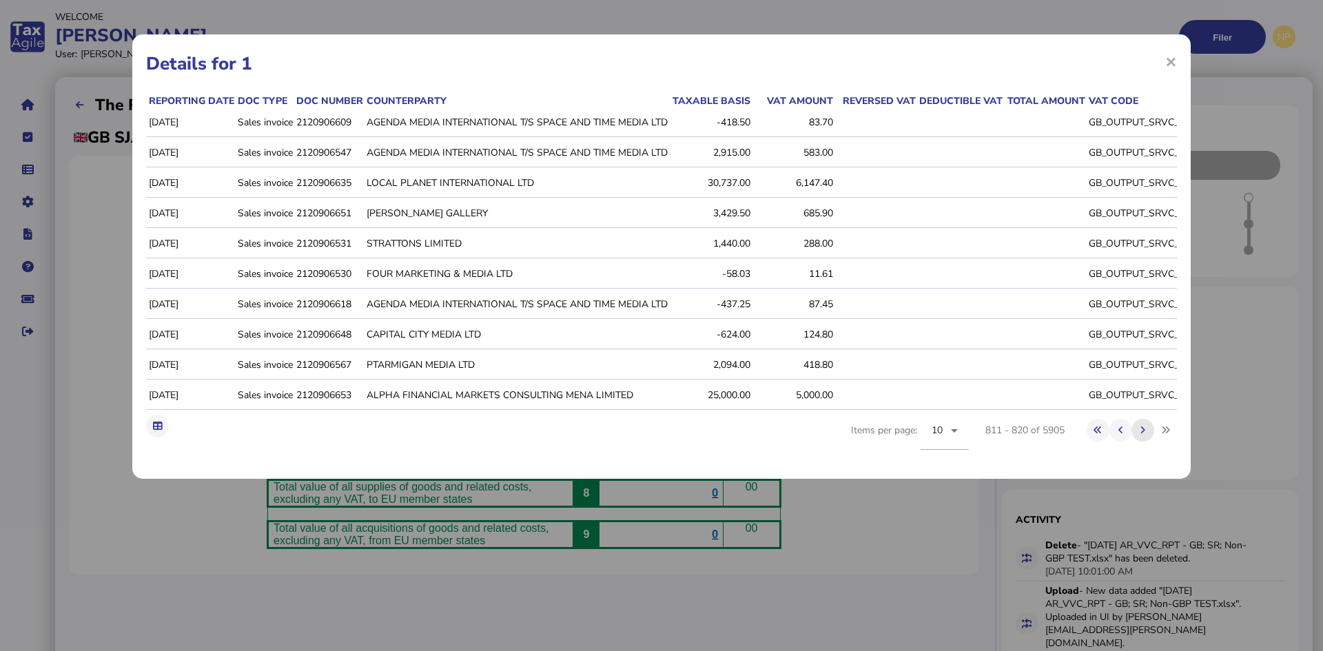
click at [1146, 435] on icon at bounding box center [1143, 430] width 5 height 9
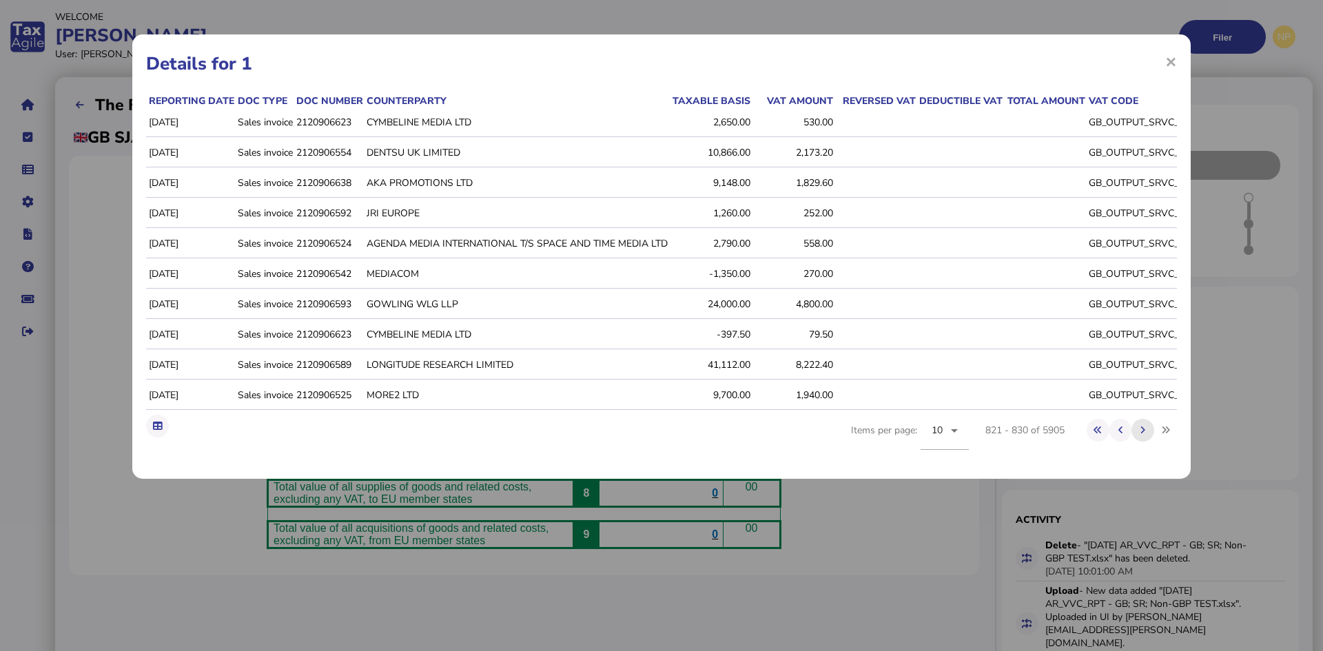
click at [1146, 435] on icon at bounding box center [1143, 430] width 5 height 9
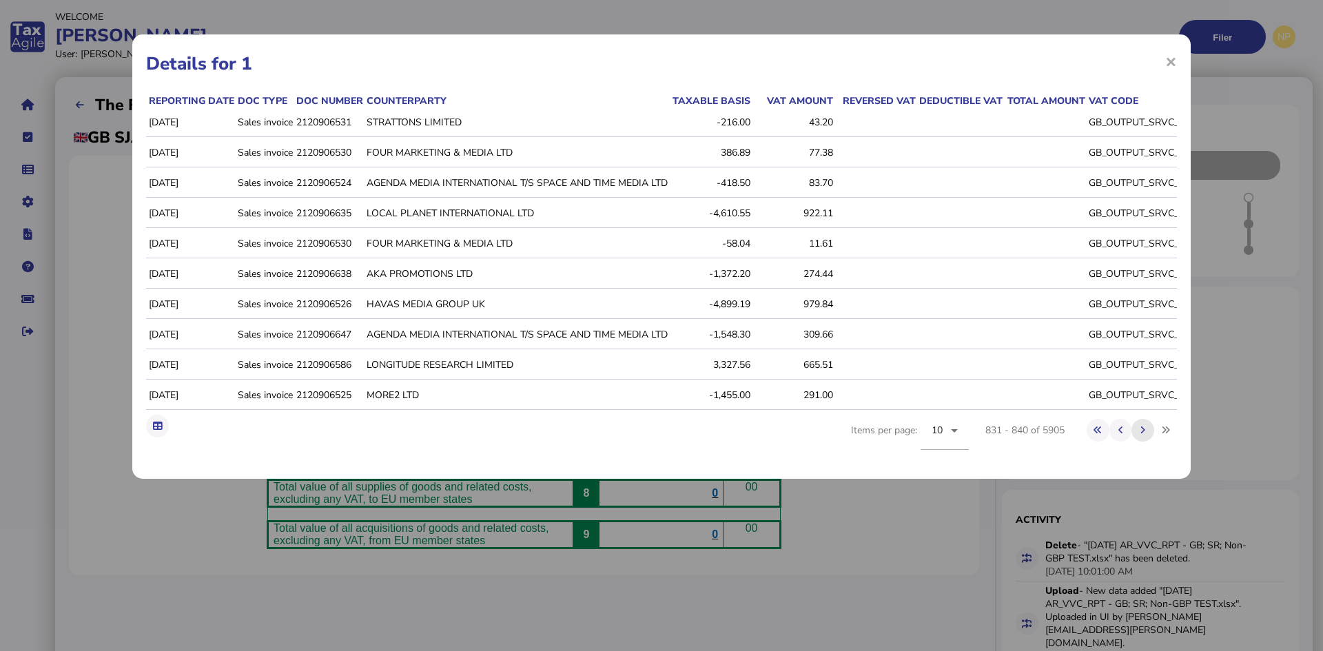
click at [1146, 435] on icon at bounding box center [1143, 430] width 5 height 9
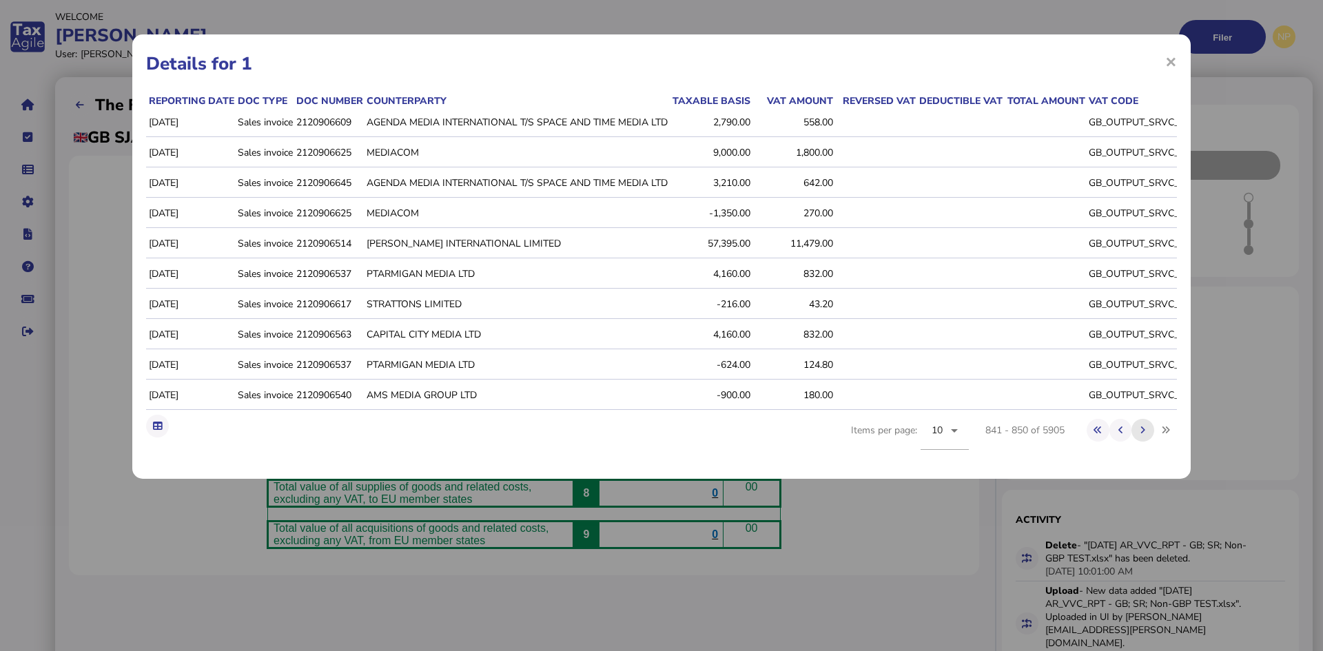
click at [1146, 435] on icon at bounding box center [1143, 430] width 5 height 9
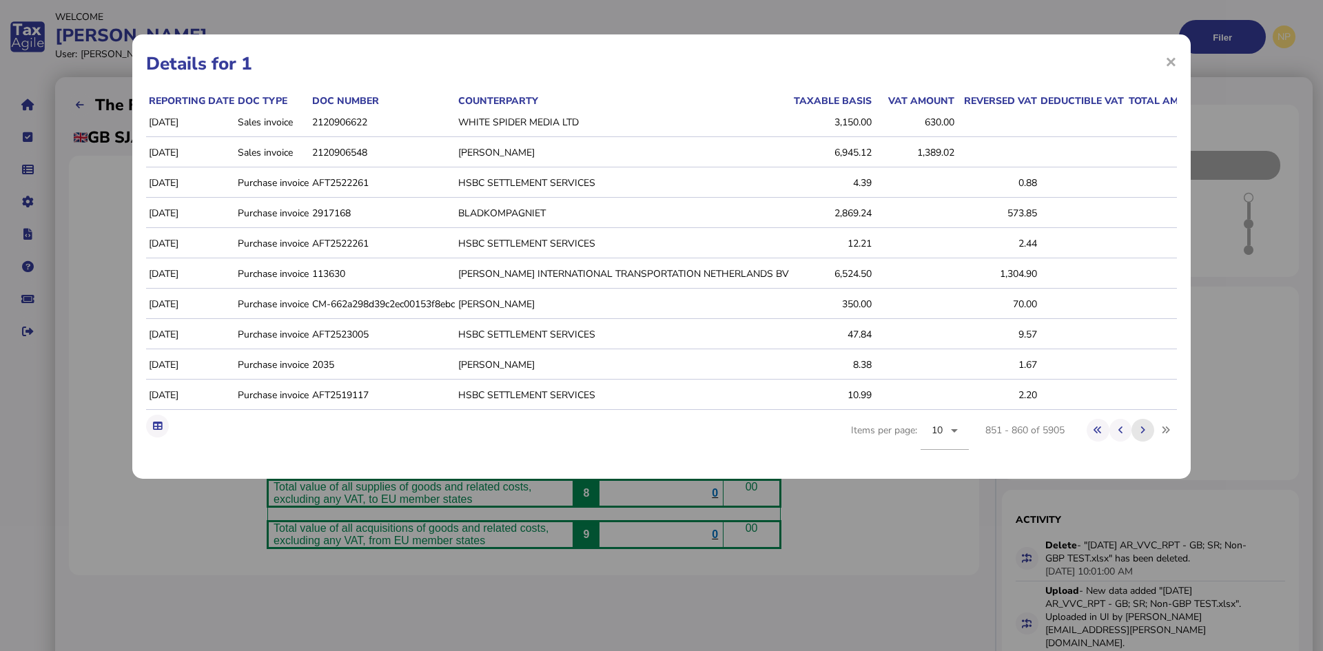
click at [1146, 435] on icon at bounding box center [1143, 430] width 5 height 9
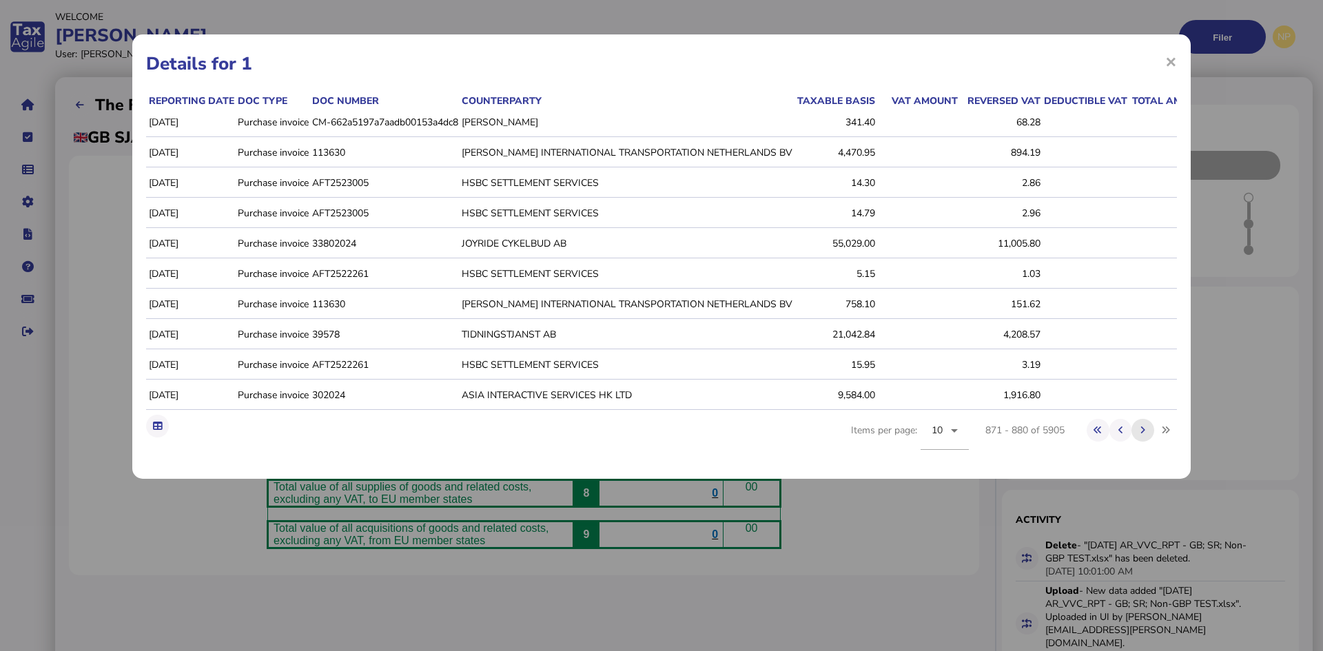
click at [1146, 435] on icon at bounding box center [1143, 430] width 5 height 9
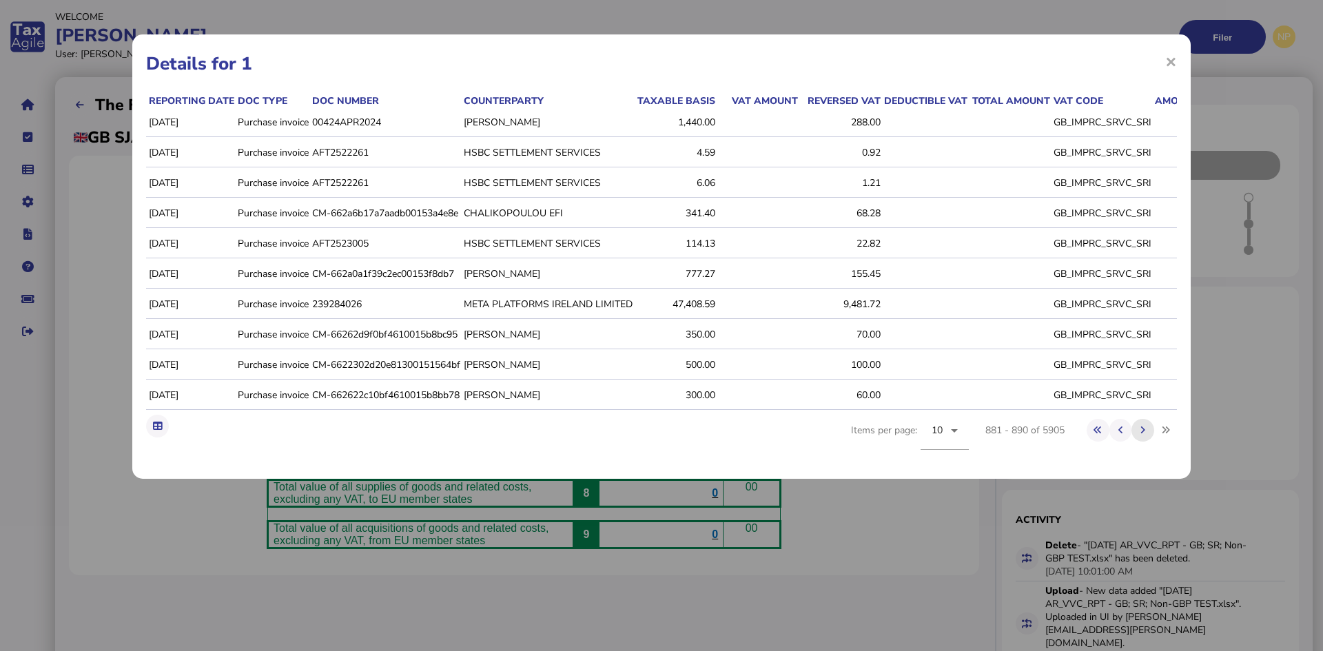
click at [1146, 435] on icon at bounding box center [1143, 430] width 5 height 9
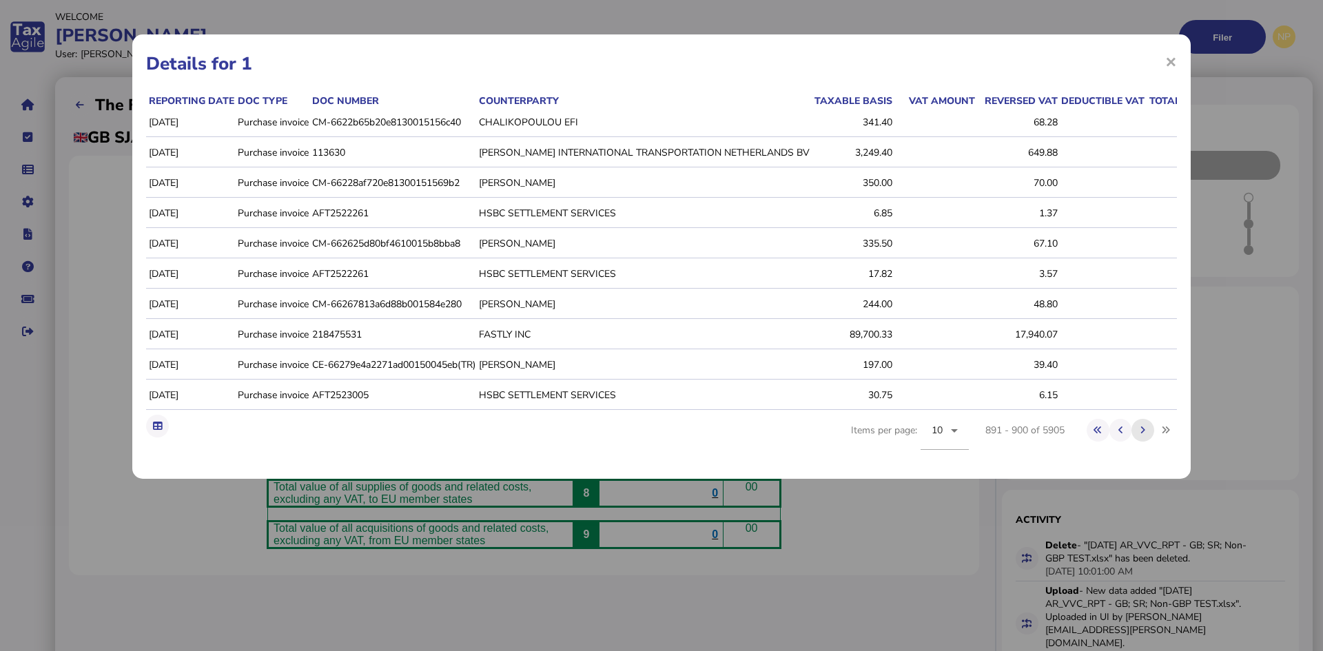
click at [1146, 435] on icon at bounding box center [1143, 430] width 5 height 9
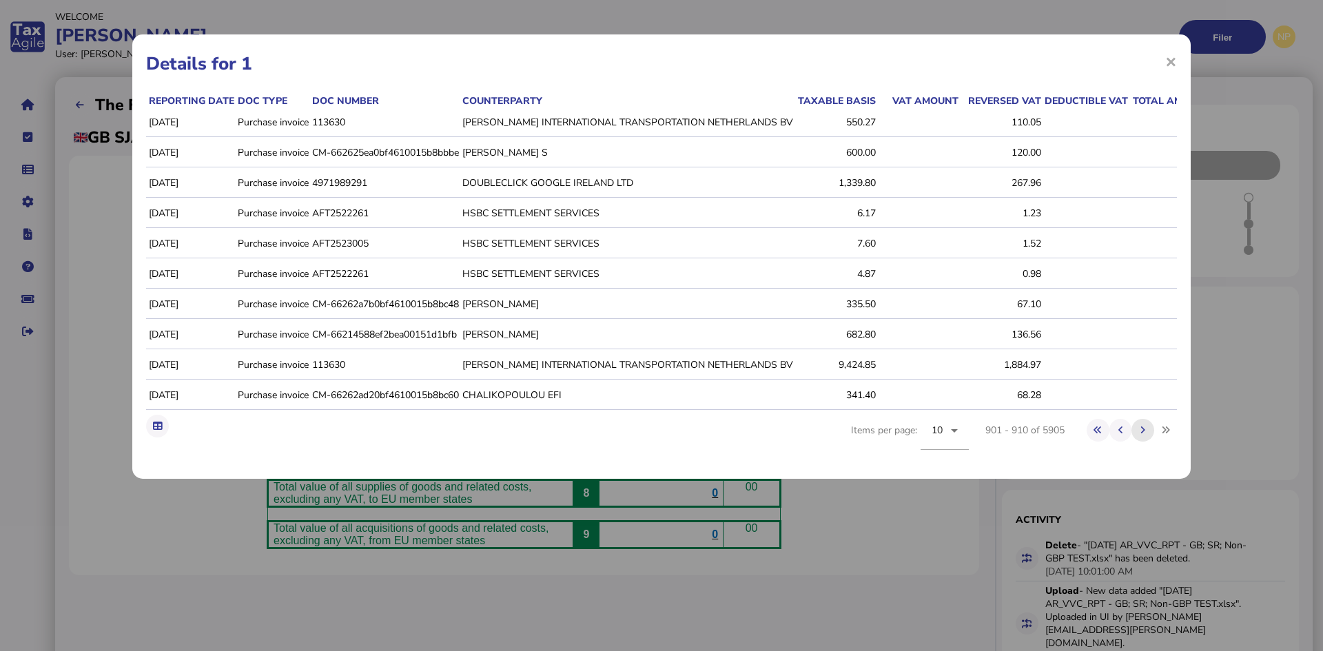
click at [1146, 435] on icon at bounding box center [1143, 430] width 5 height 9
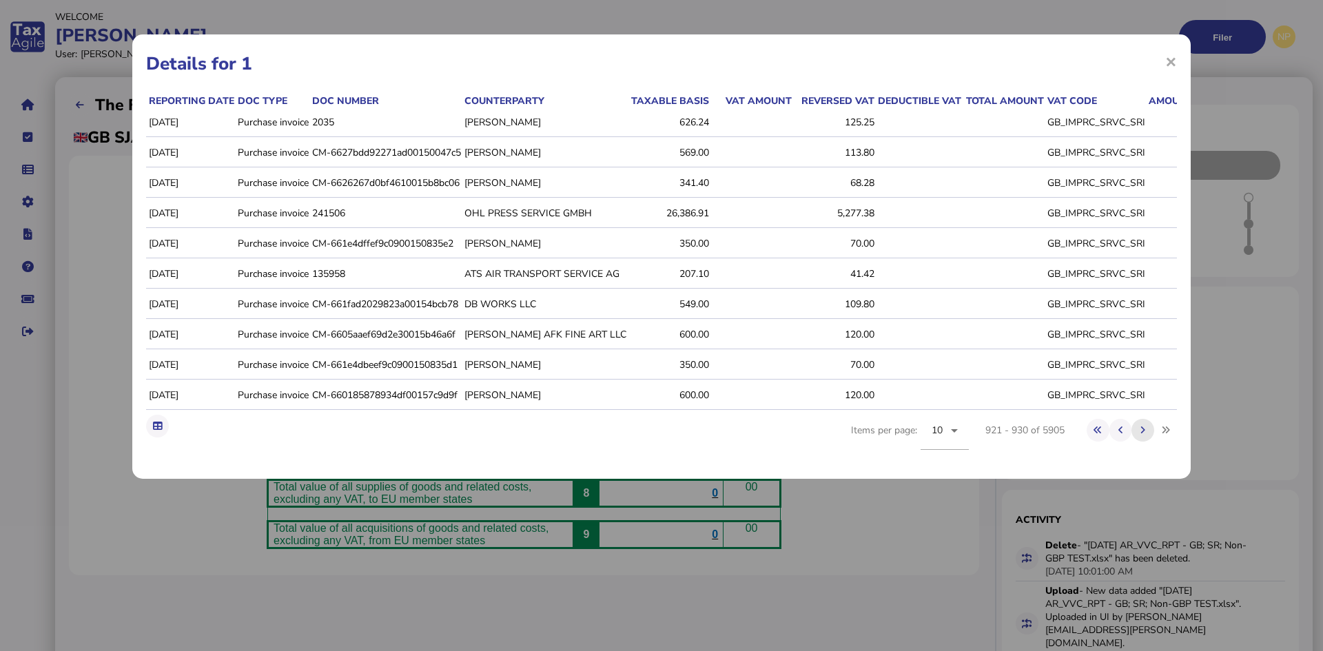
click at [1146, 435] on icon at bounding box center [1143, 430] width 5 height 9
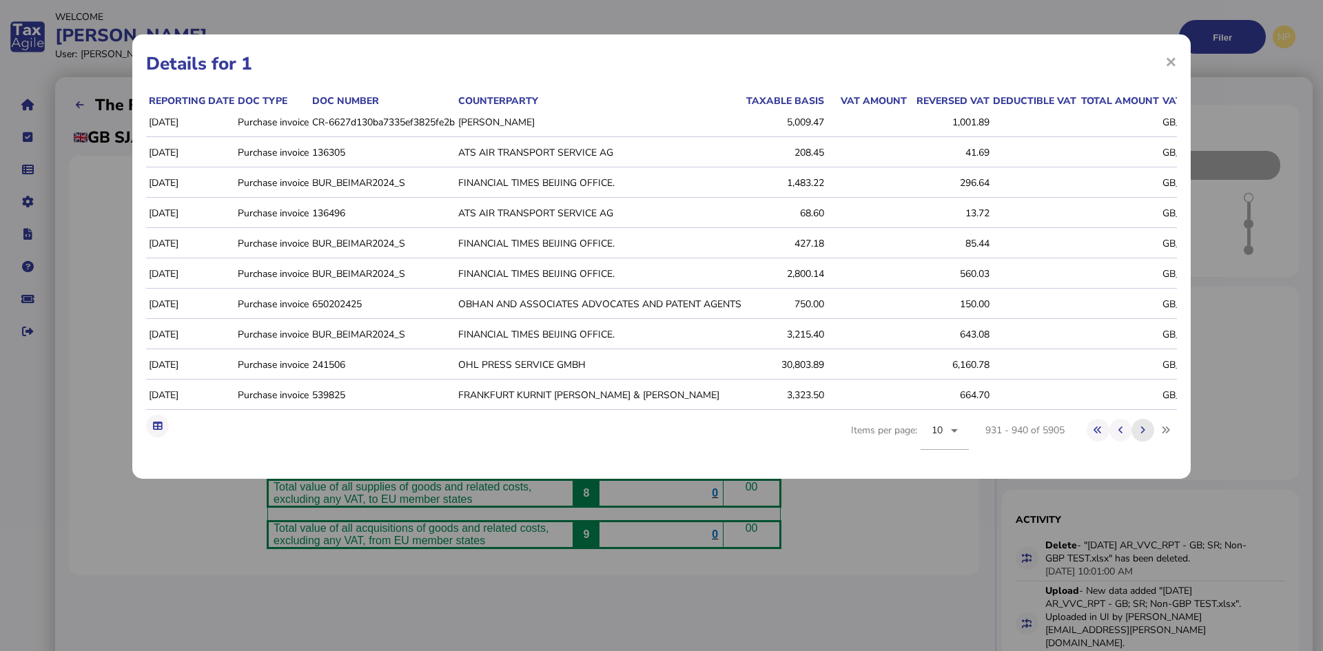
click at [1146, 435] on icon at bounding box center [1143, 430] width 5 height 9
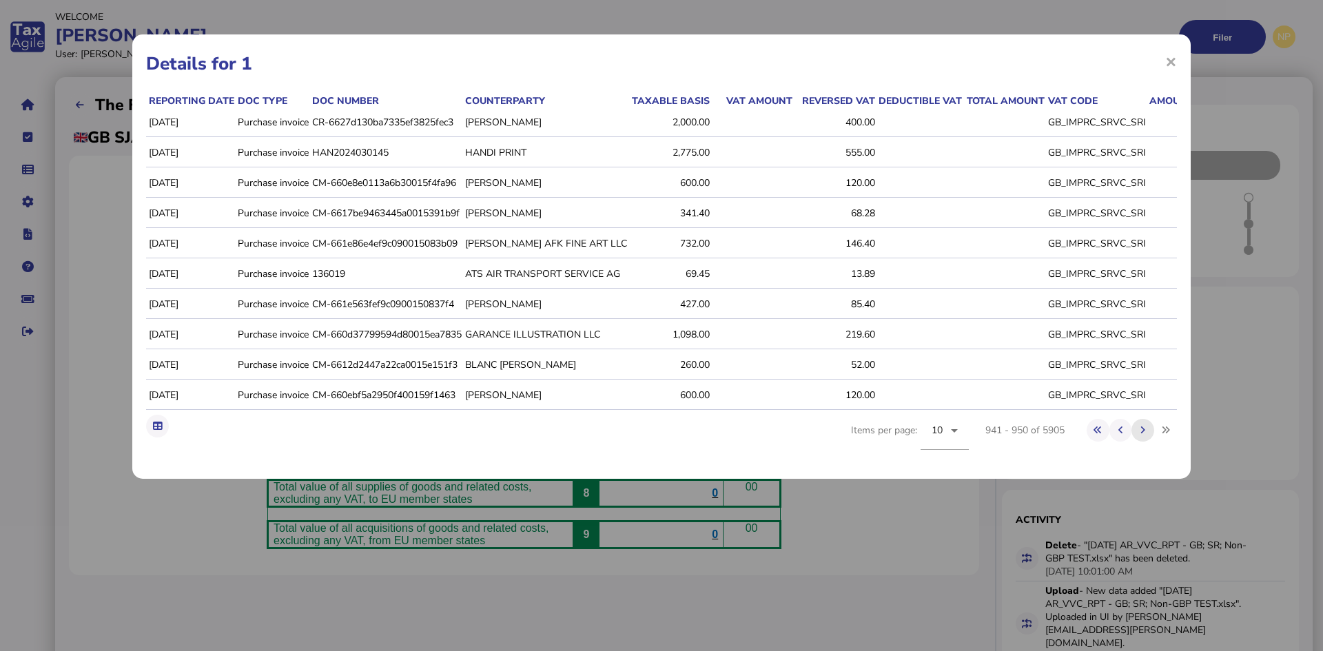
click at [1146, 435] on icon at bounding box center [1143, 430] width 5 height 9
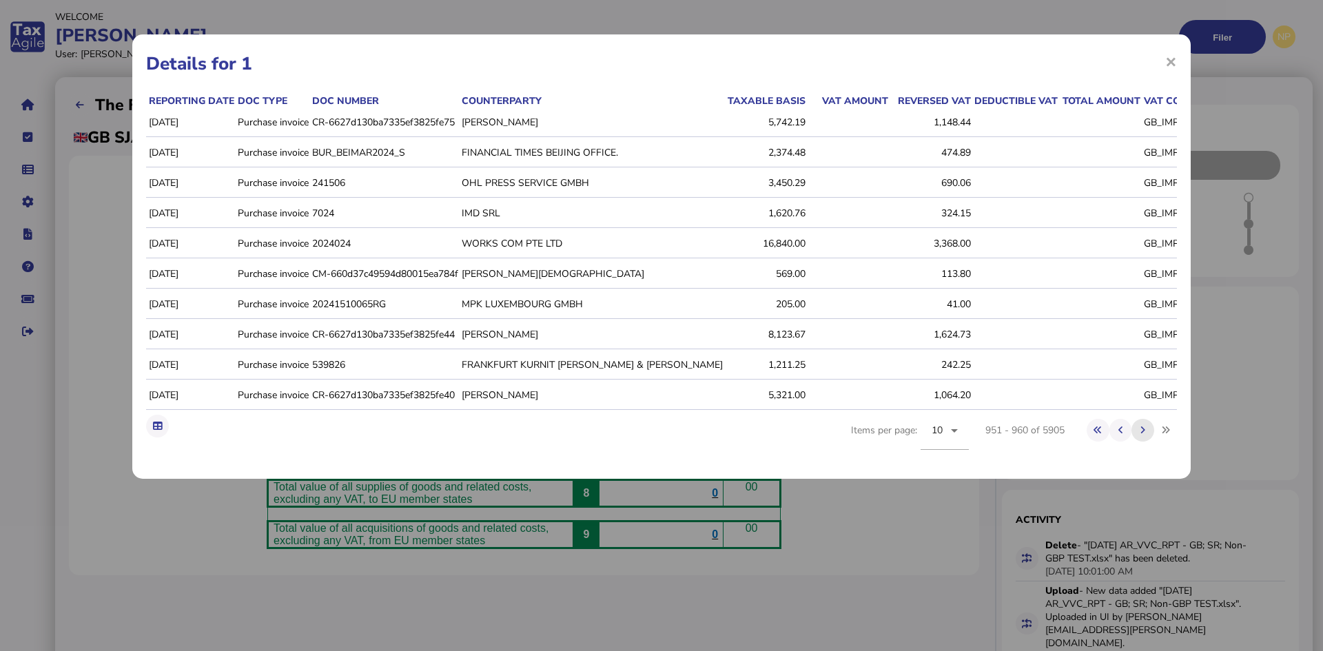
click at [1146, 435] on icon at bounding box center [1143, 430] width 5 height 9
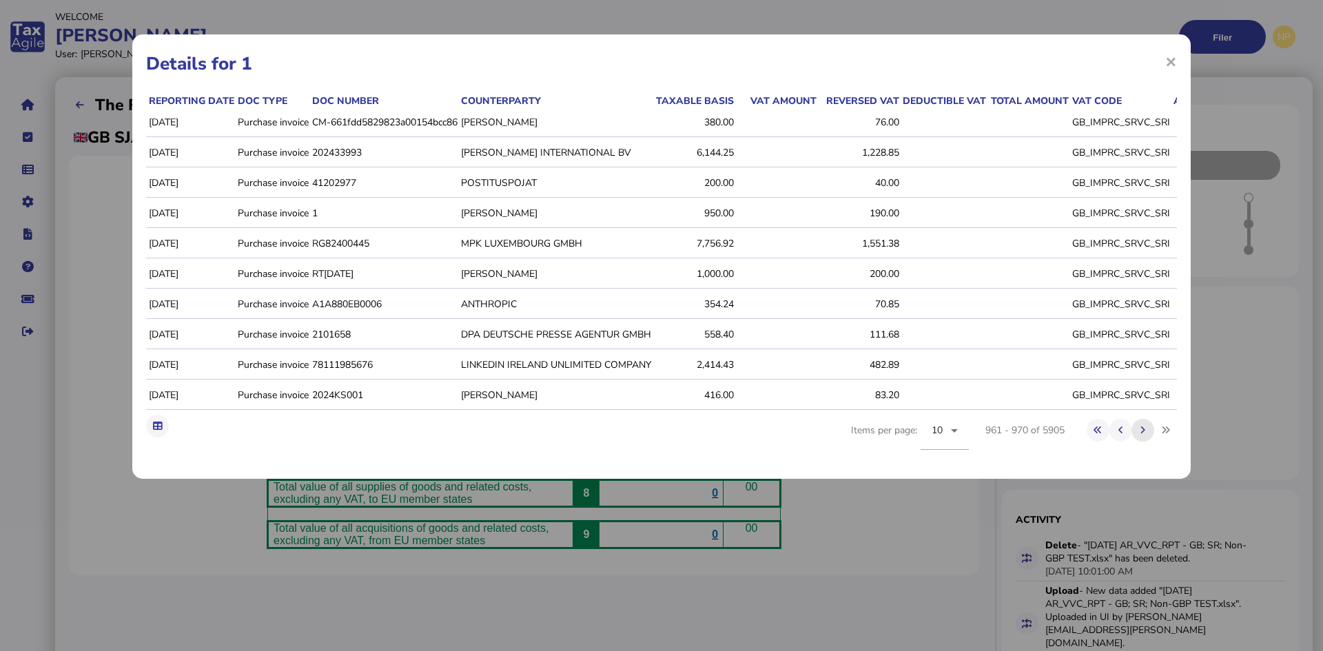
click at [1146, 435] on icon at bounding box center [1143, 430] width 5 height 9
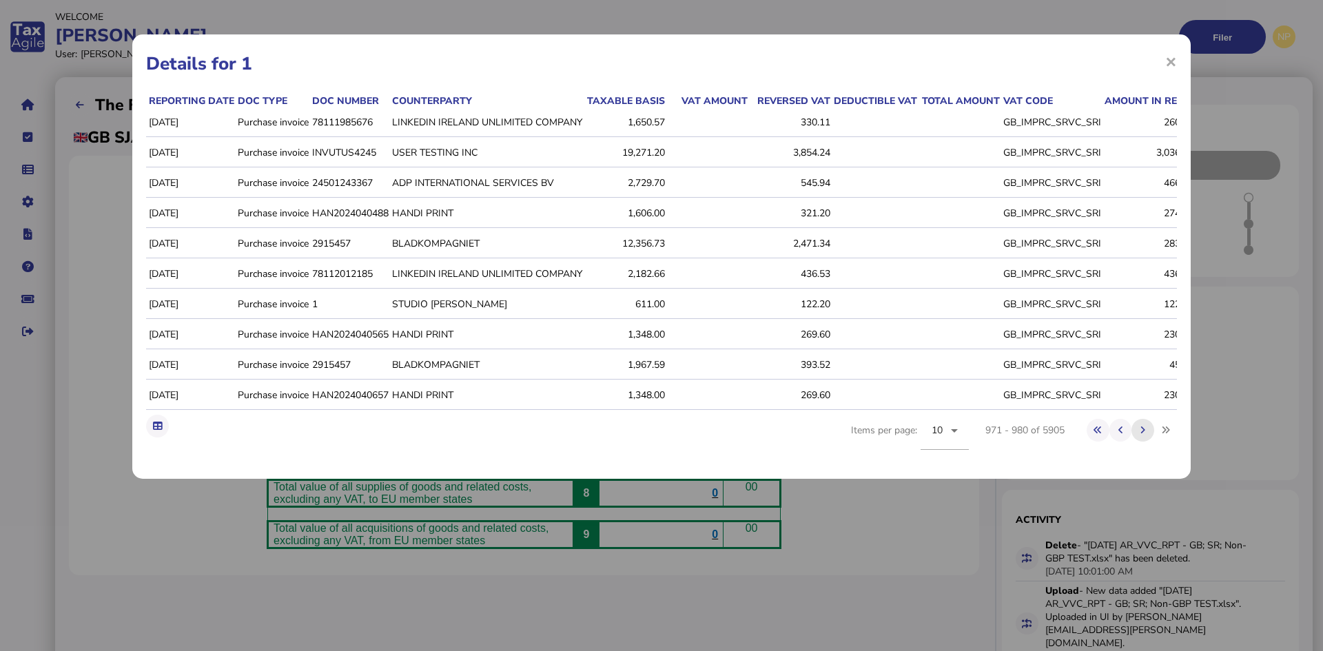
click at [1146, 435] on icon at bounding box center [1143, 430] width 5 height 9
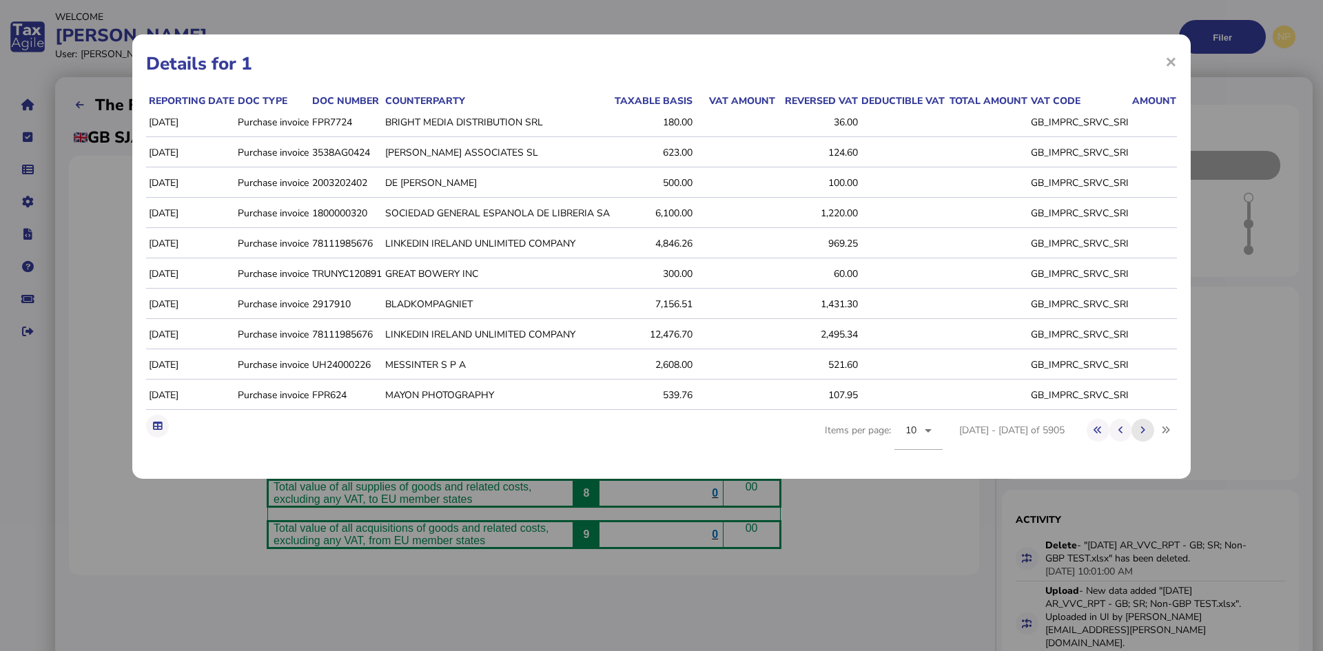
click at [1146, 435] on icon at bounding box center [1143, 430] width 5 height 9
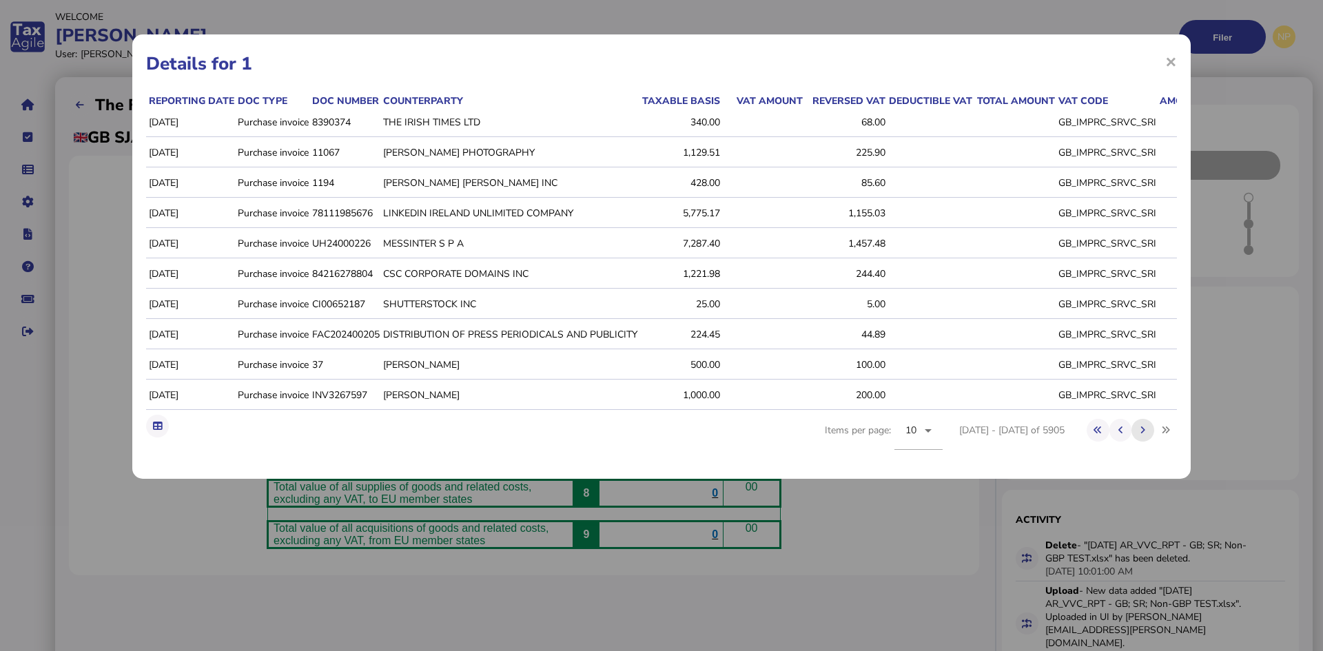
click at [1146, 435] on icon at bounding box center [1143, 430] width 5 height 9
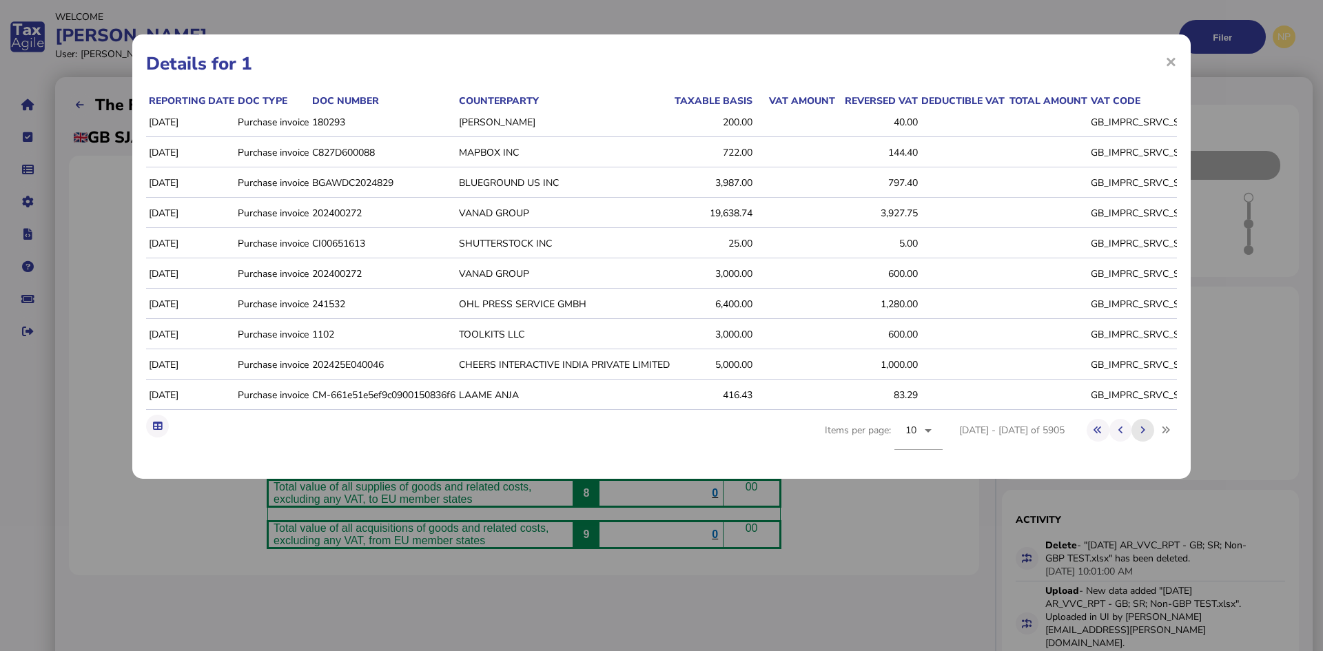
click at [1146, 435] on icon at bounding box center [1143, 430] width 5 height 9
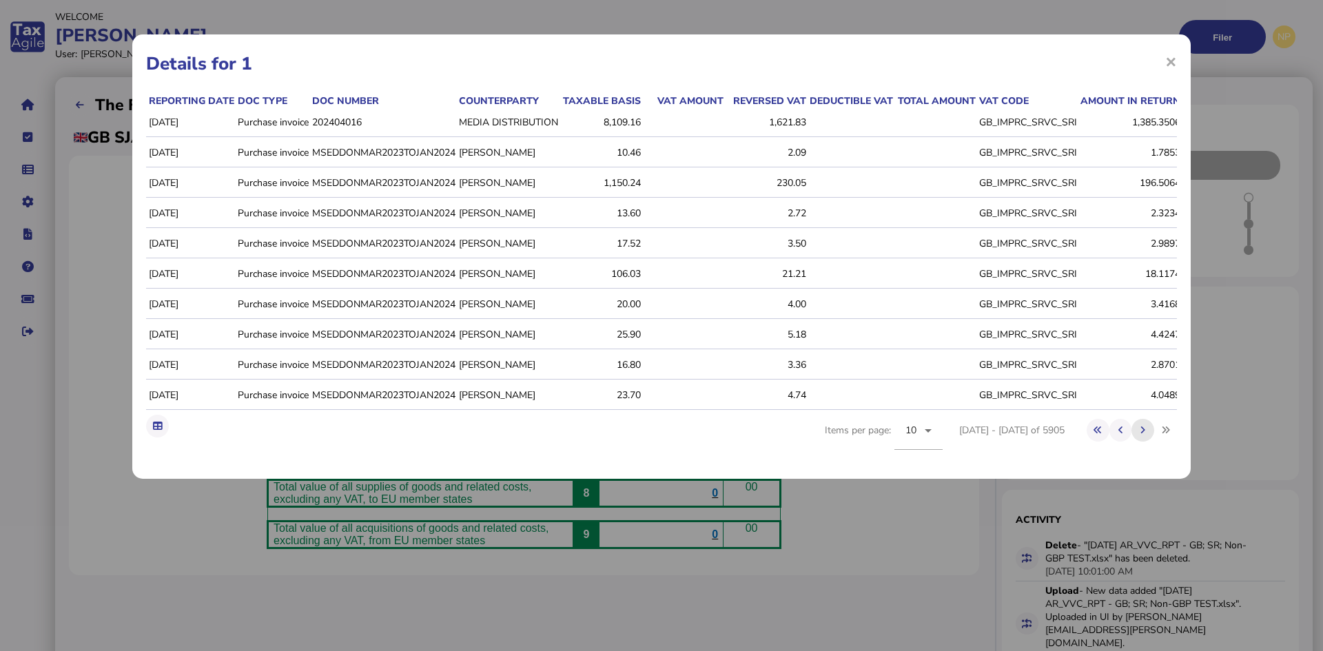
click at [1146, 435] on icon at bounding box center [1143, 430] width 5 height 9
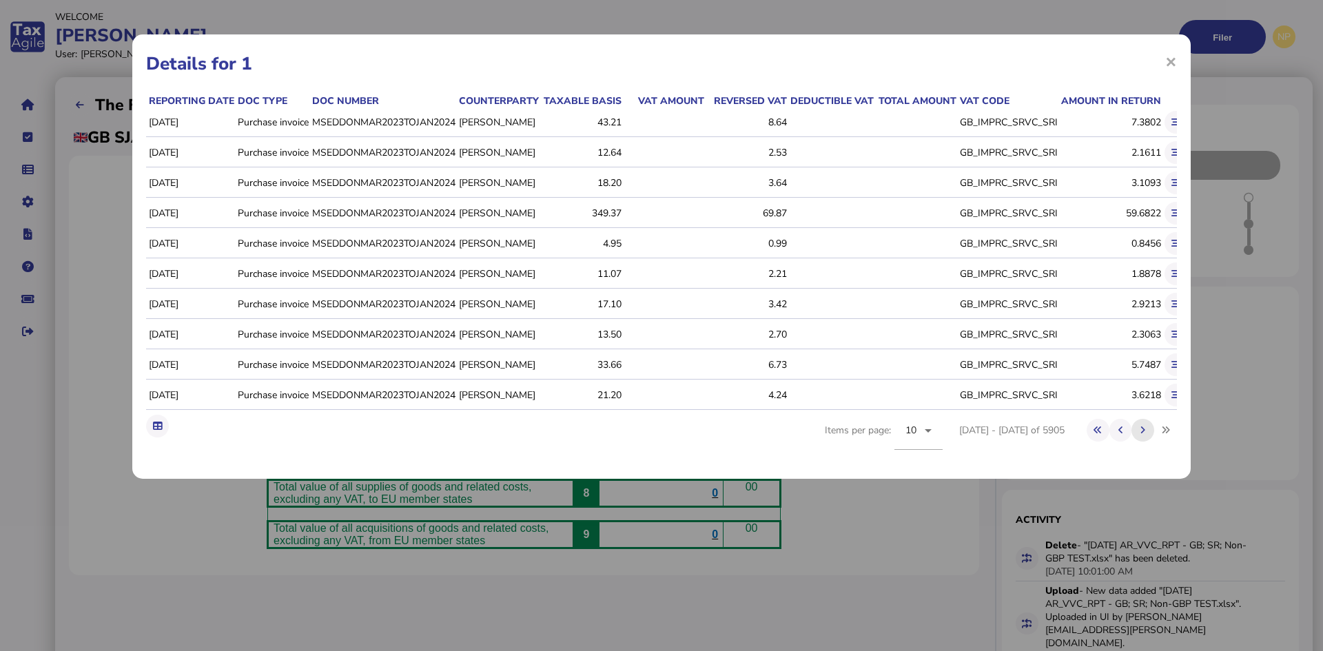
click at [1146, 435] on icon at bounding box center [1143, 430] width 5 height 9
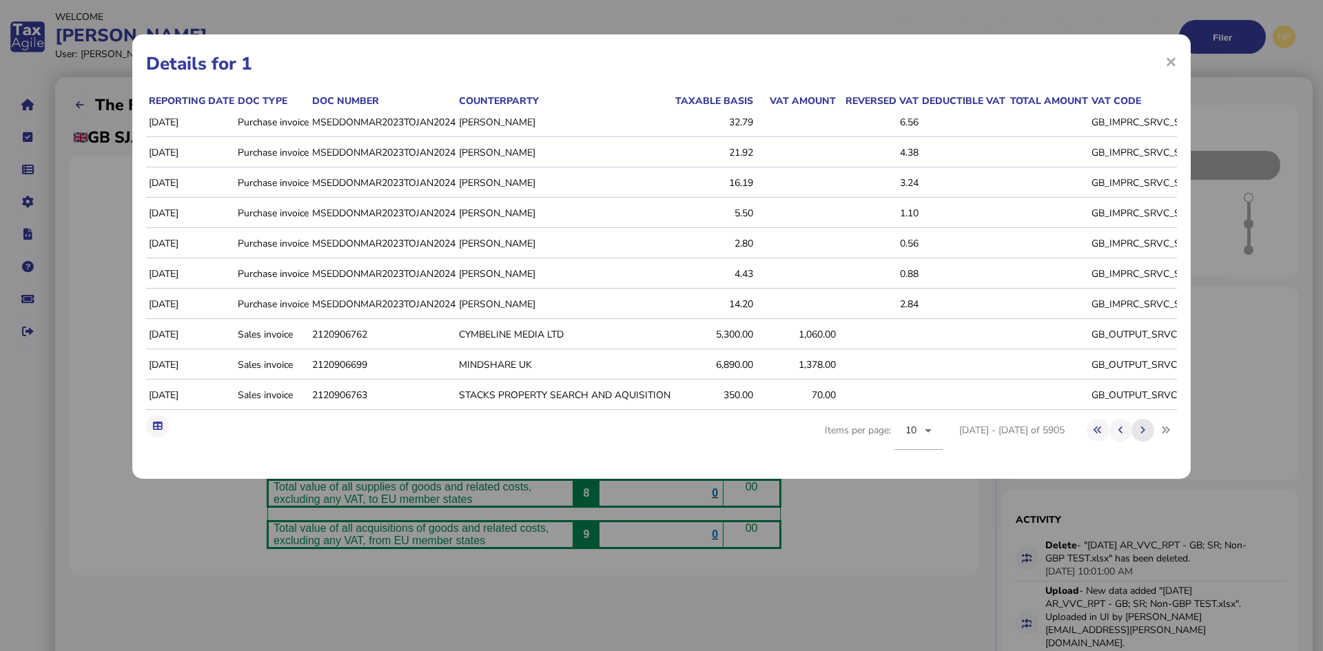
click at [1143, 435] on icon at bounding box center [1143, 430] width 5 height 9
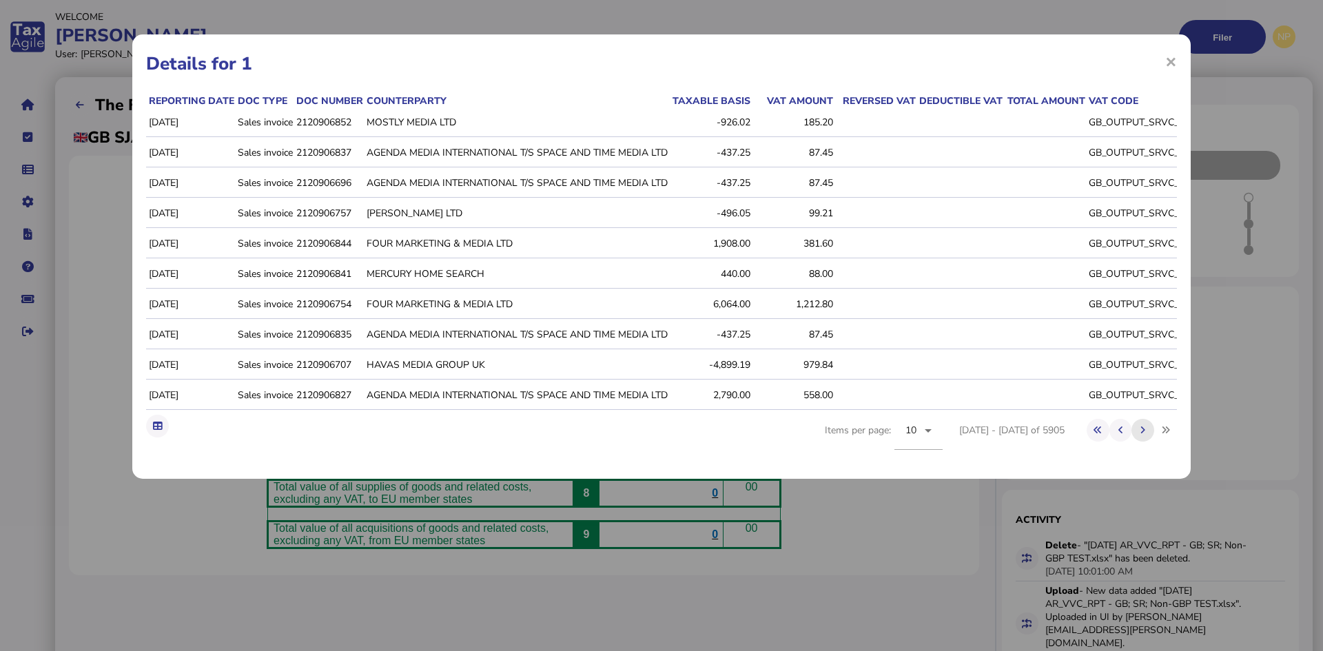
click at [1143, 435] on icon at bounding box center [1143, 430] width 5 height 9
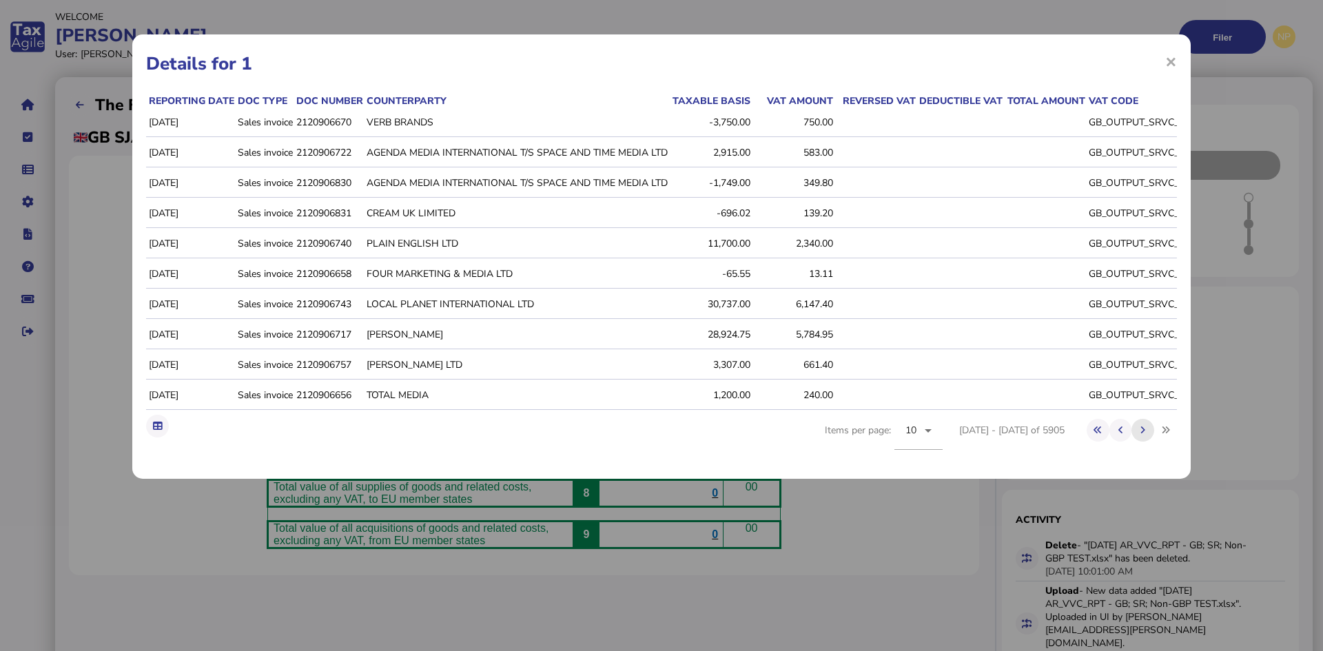
click at [1143, 435] on icon at bounding box center [1143, 430] width 5 height 9
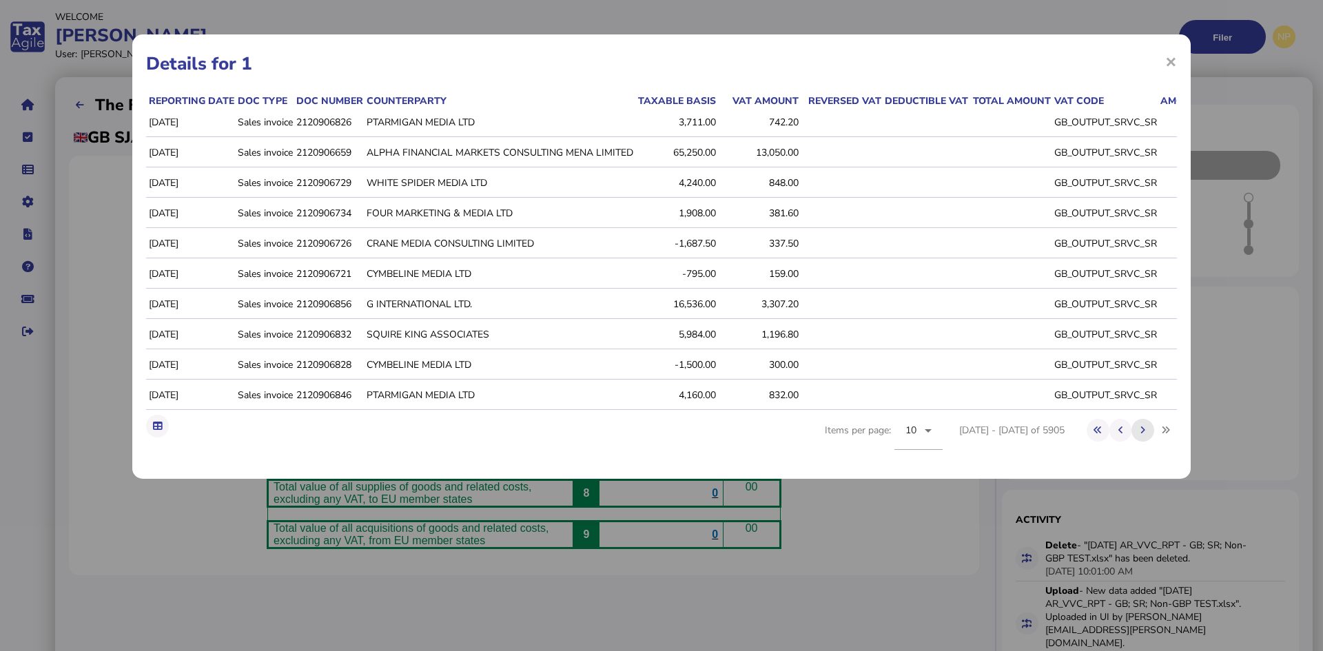
click at [1143, 435] on icon at bounding box center [1143, 430] width 5 height 9
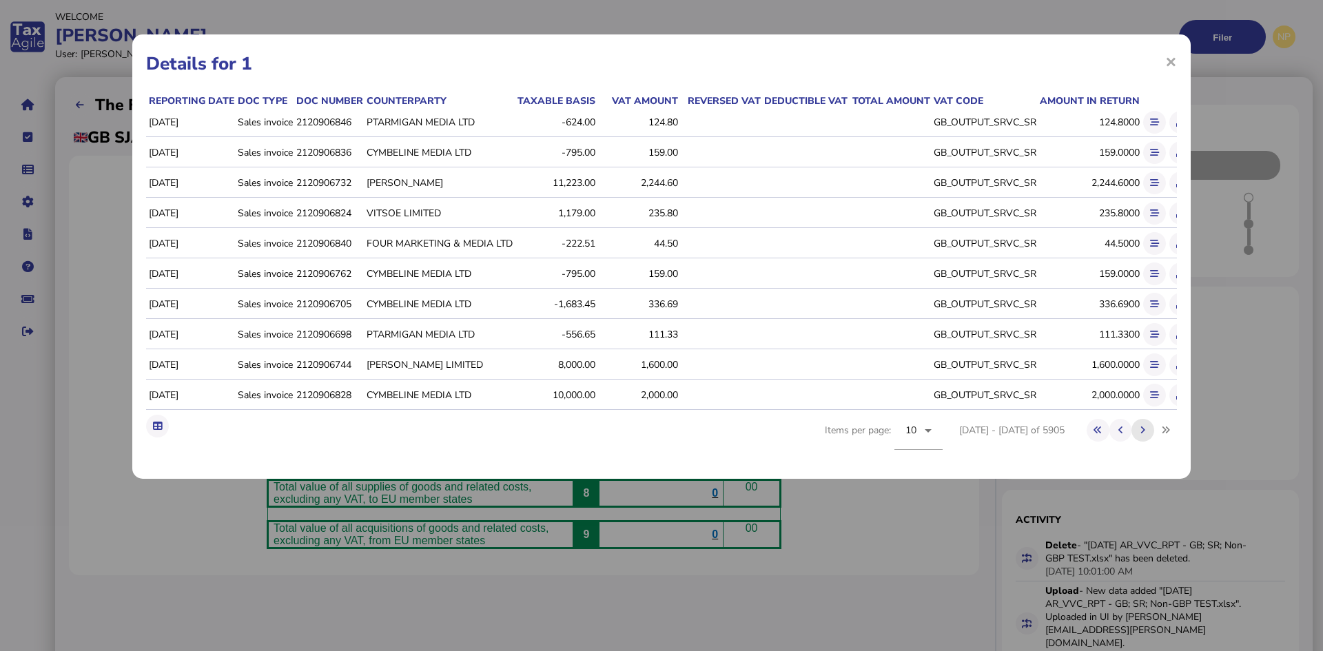
click at [1143, 435] on icon at bounding box center [1143, 430] width 5 height 9
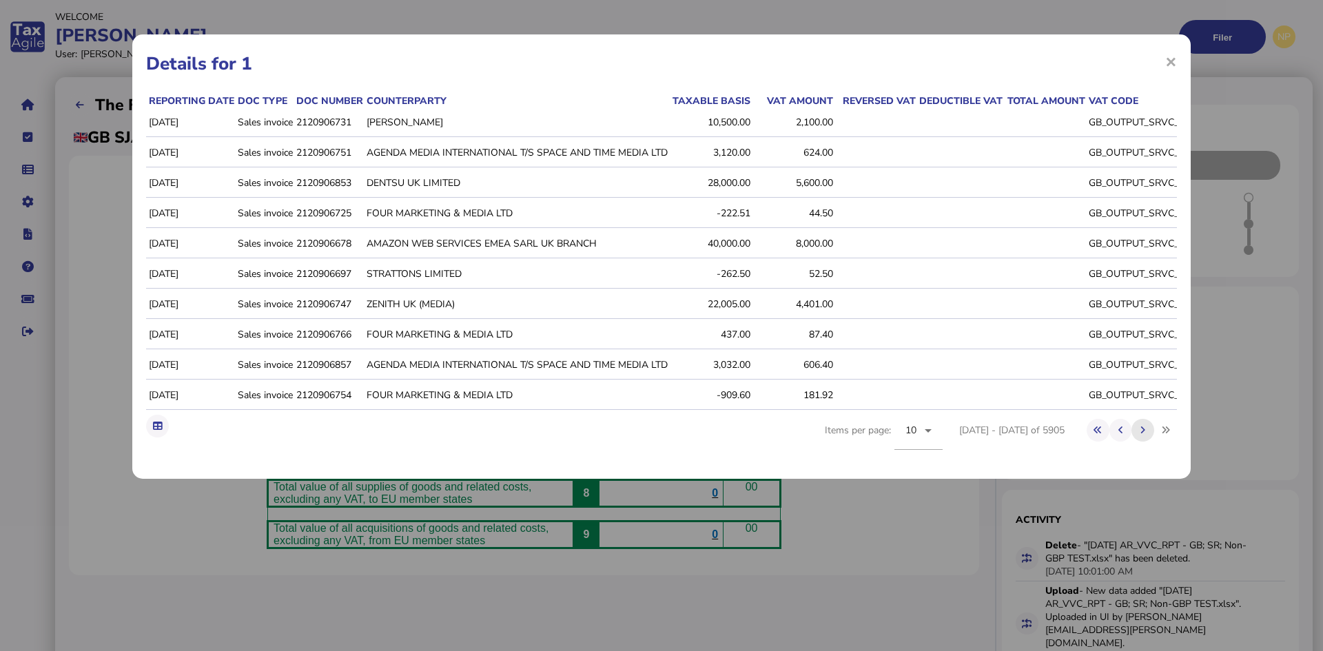
click at [1143, 435] on icon at bounding box center [1143, 430] width 5 height 9
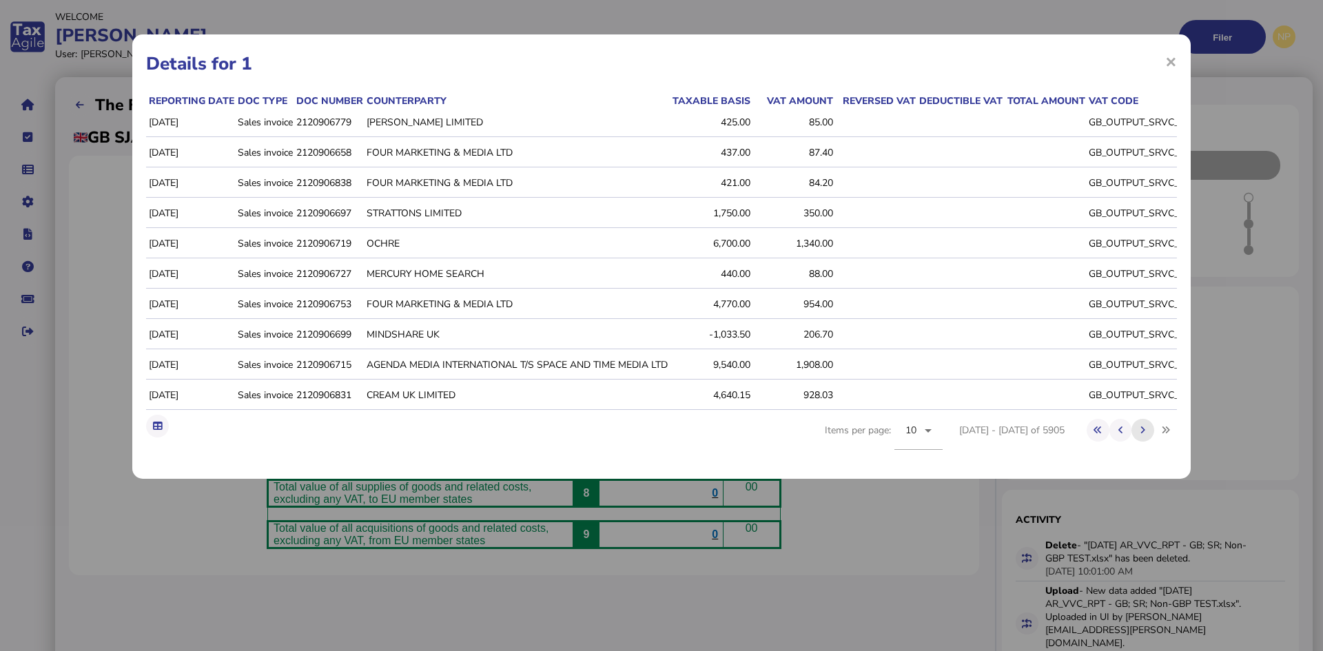
click at [1143, 435] on icon at bounding box center [1143, 430] width 5 height 9
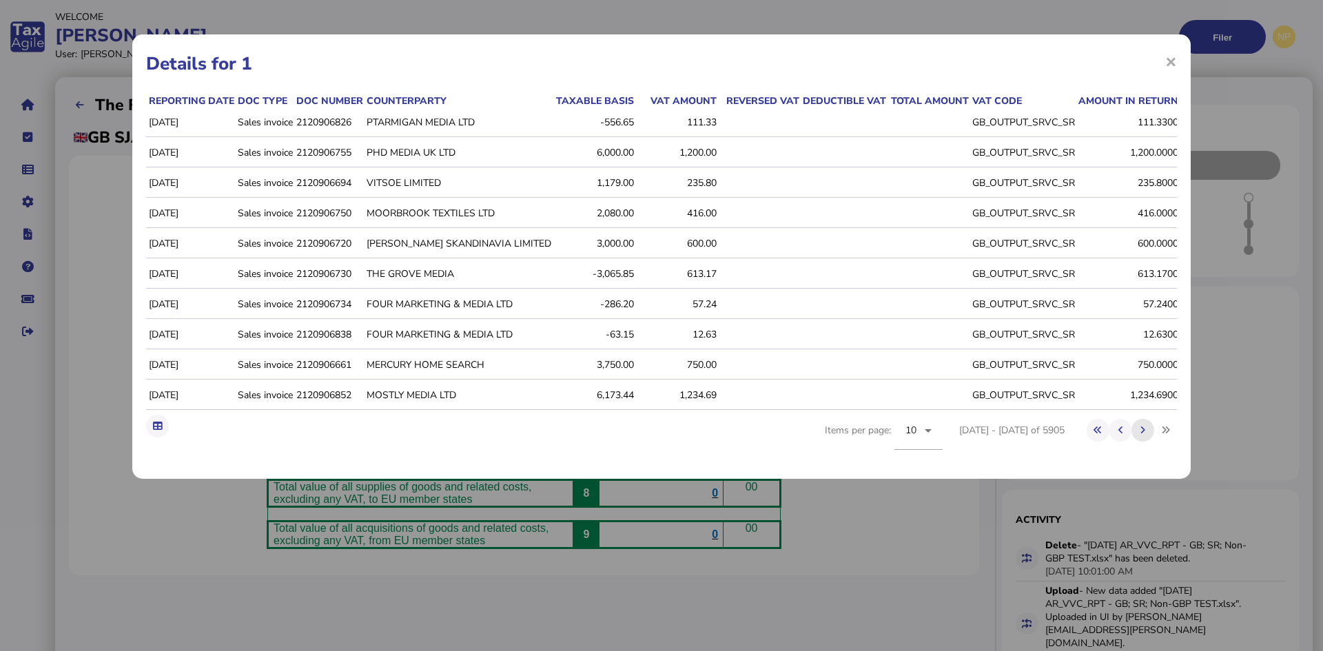
click at [1143, 435] on icon at bounding box center [1143, 430] width 5 height 9
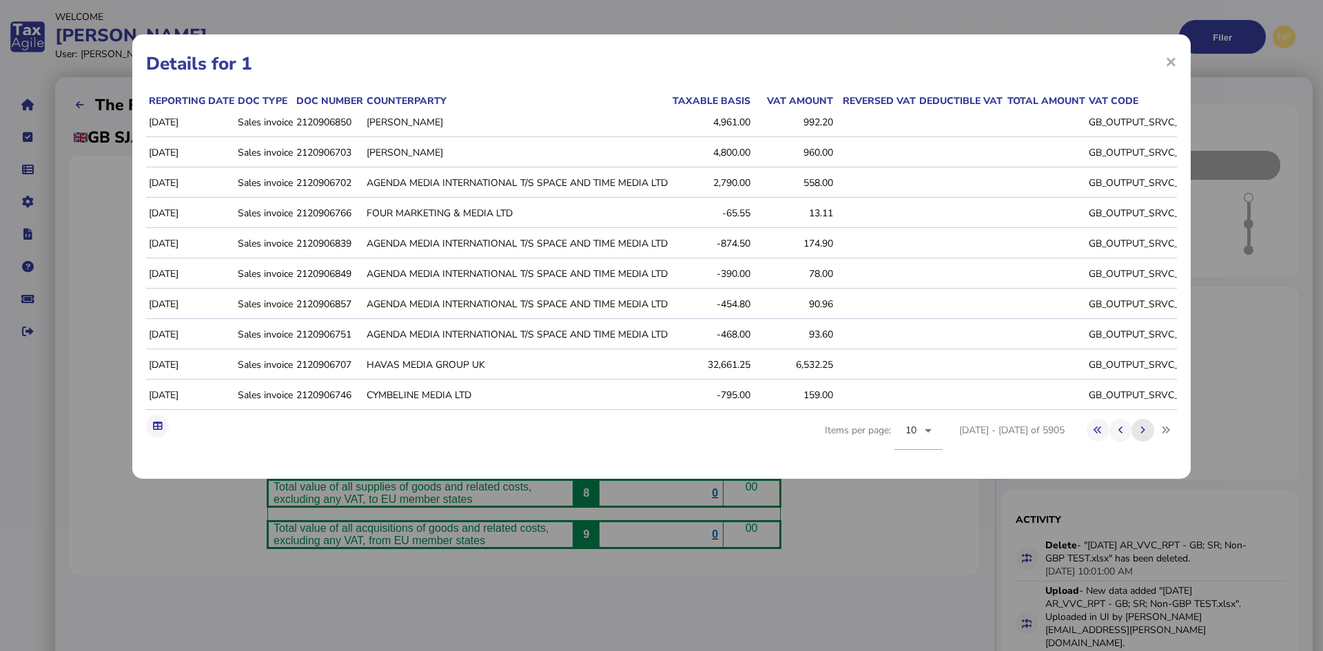
click at [1143, 435] on icon at bounding box center [1143, 430] width 5 height 9
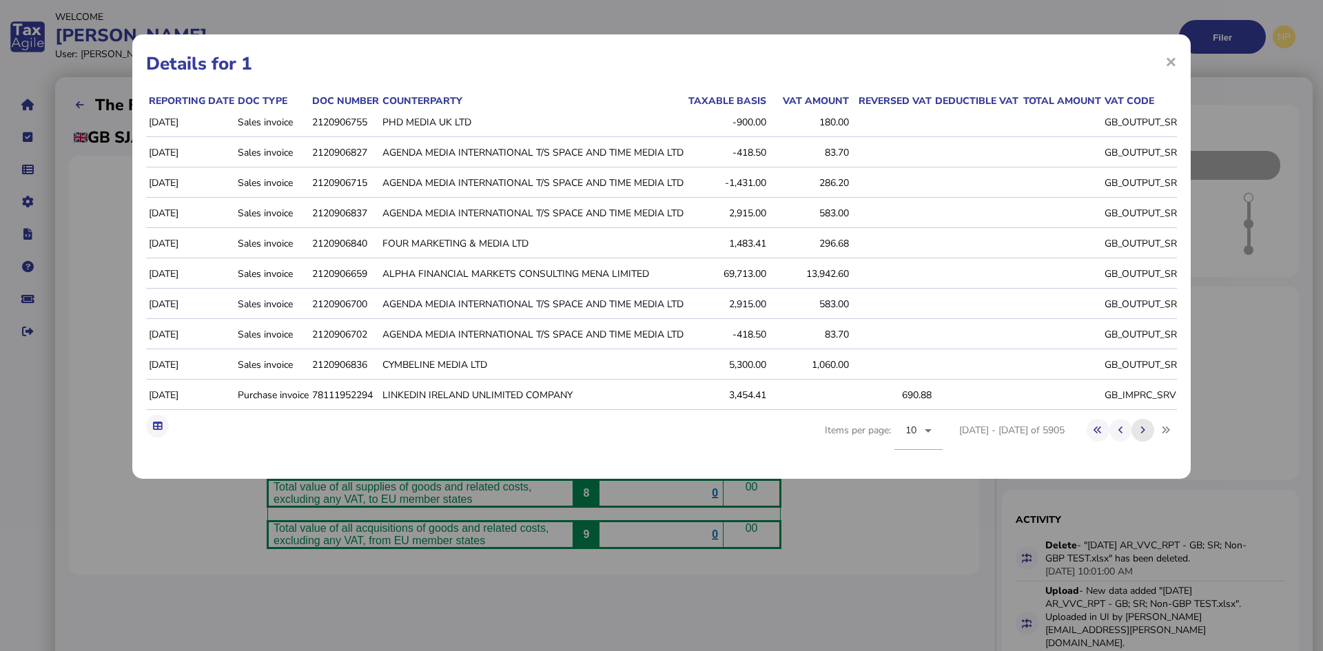
click at [1143, 435] on icon at bounding box center [1143, 430] width 5 height 9
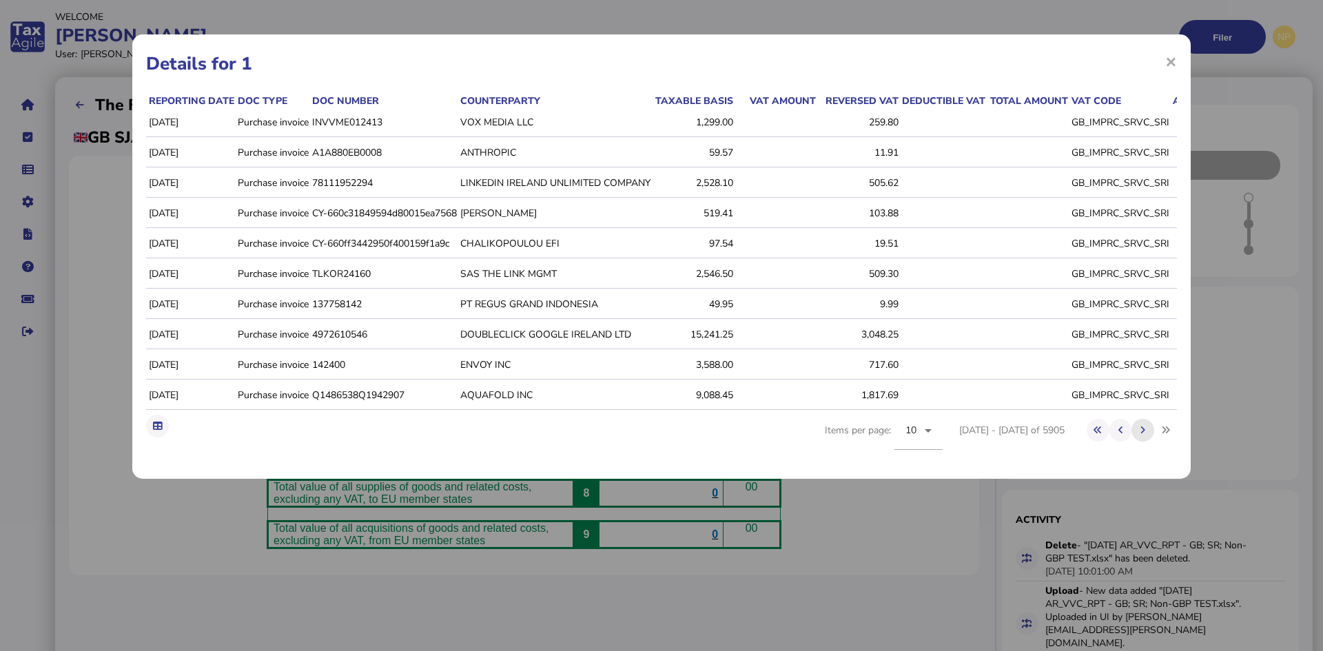
click at [1143, 435] on icon at bounding box center [1143, 430] width 5 height 9
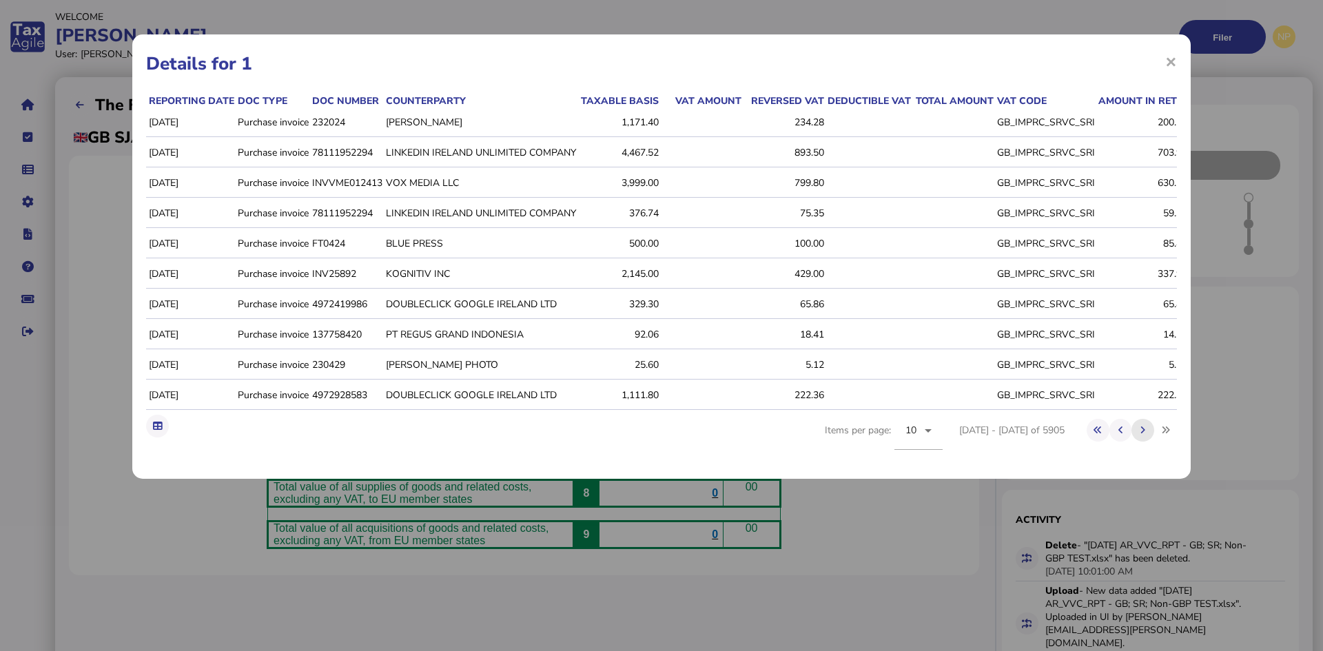
click at [1143, 435] on icon at bounding box center [1143, 430] width 5 height 9
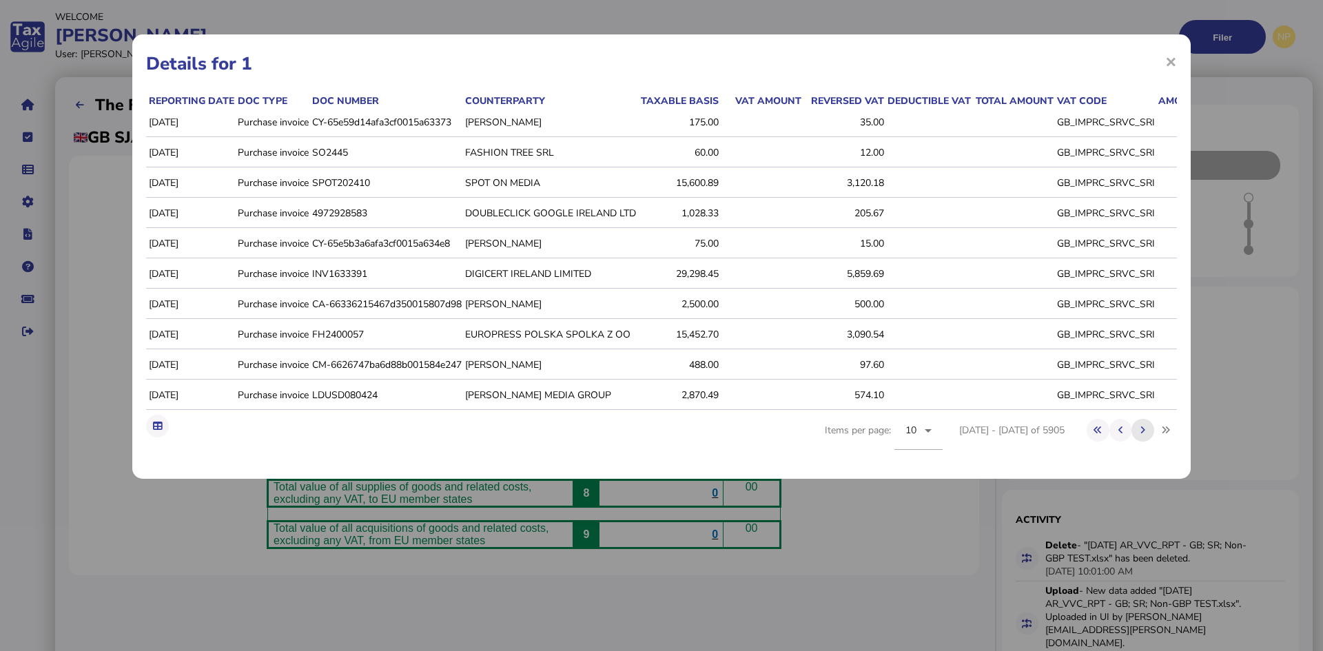
click at [1143, 435] on icon at bounding box center [1143, 430] width 5 height 9
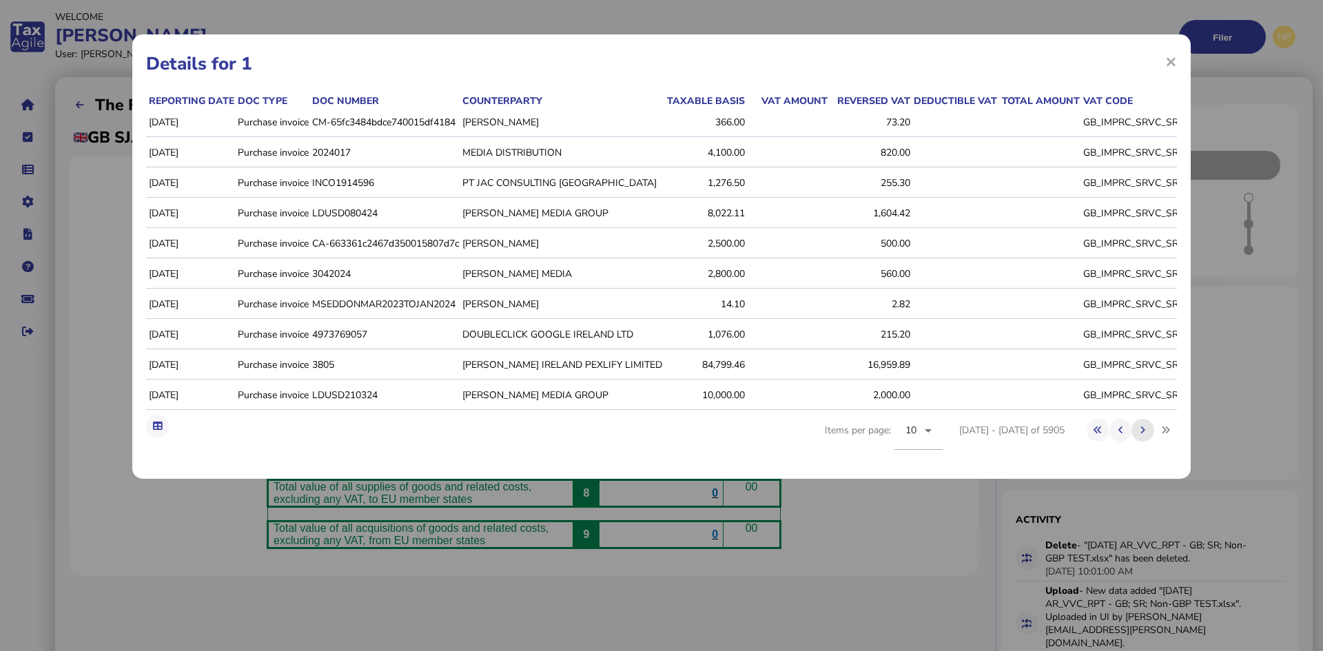
click at [1143, 435] on icon at bounding box center [1143, 430] width 5 height 9
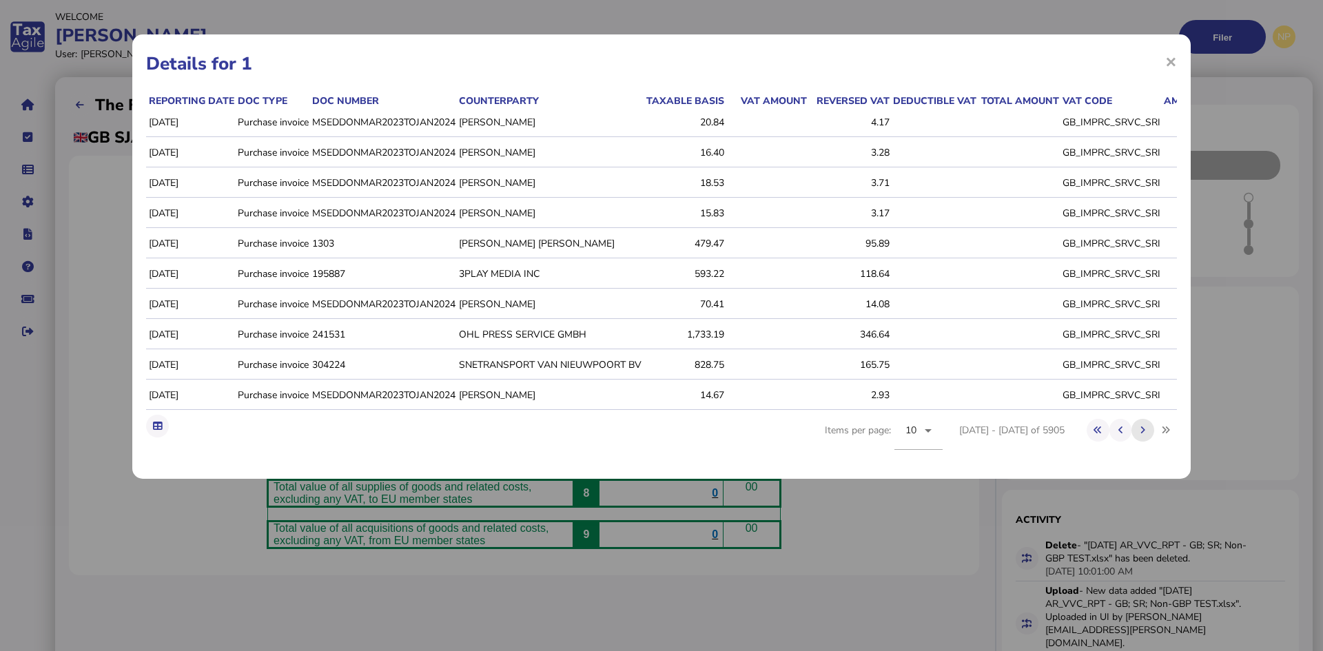
click at [1143, 435] on icon at bounding box center [1143, 430] width 5 height 9
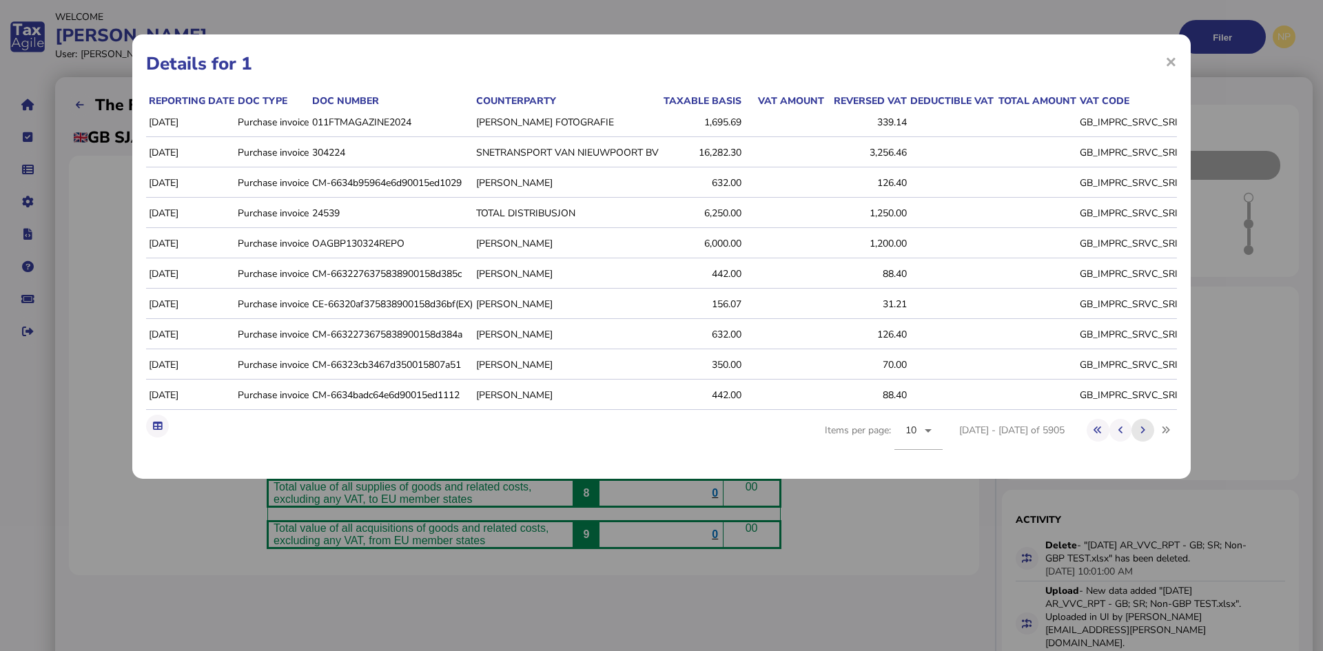
click at [1143, 435] on icon at bounding box center [1143, 430] width 5 height 9
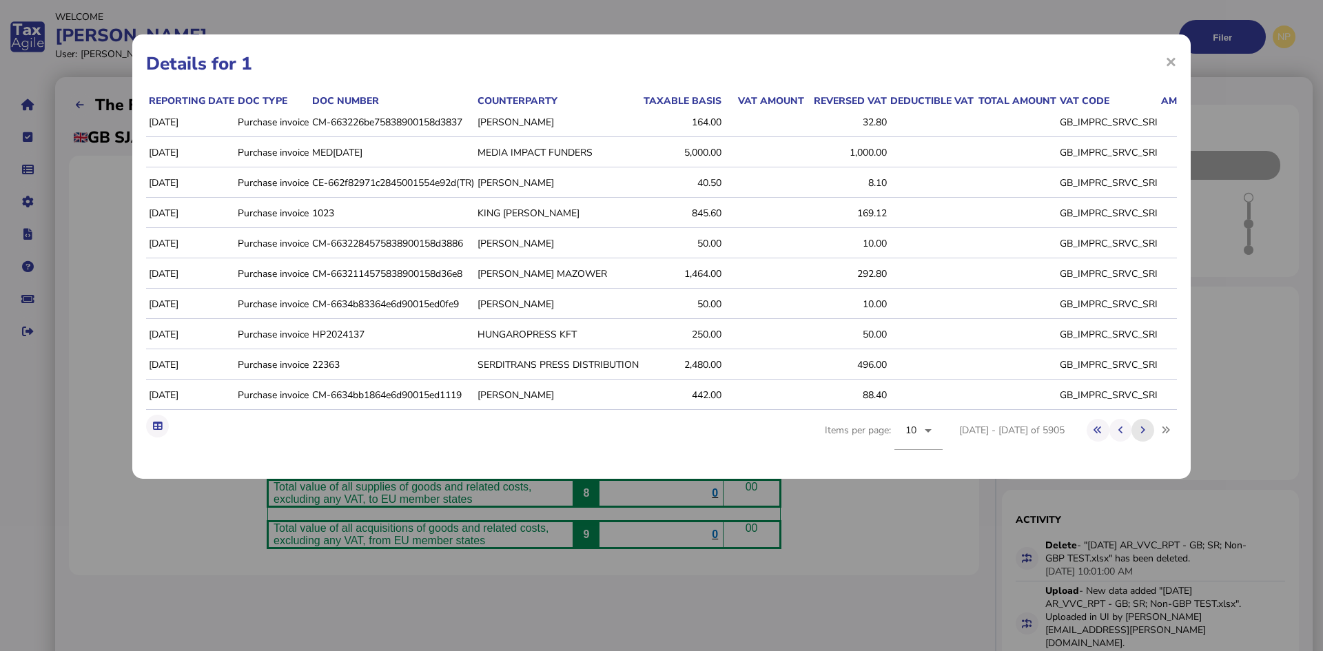
click at [1143, 435] on icon at bounding box center [1143, 430] width 5 height 9
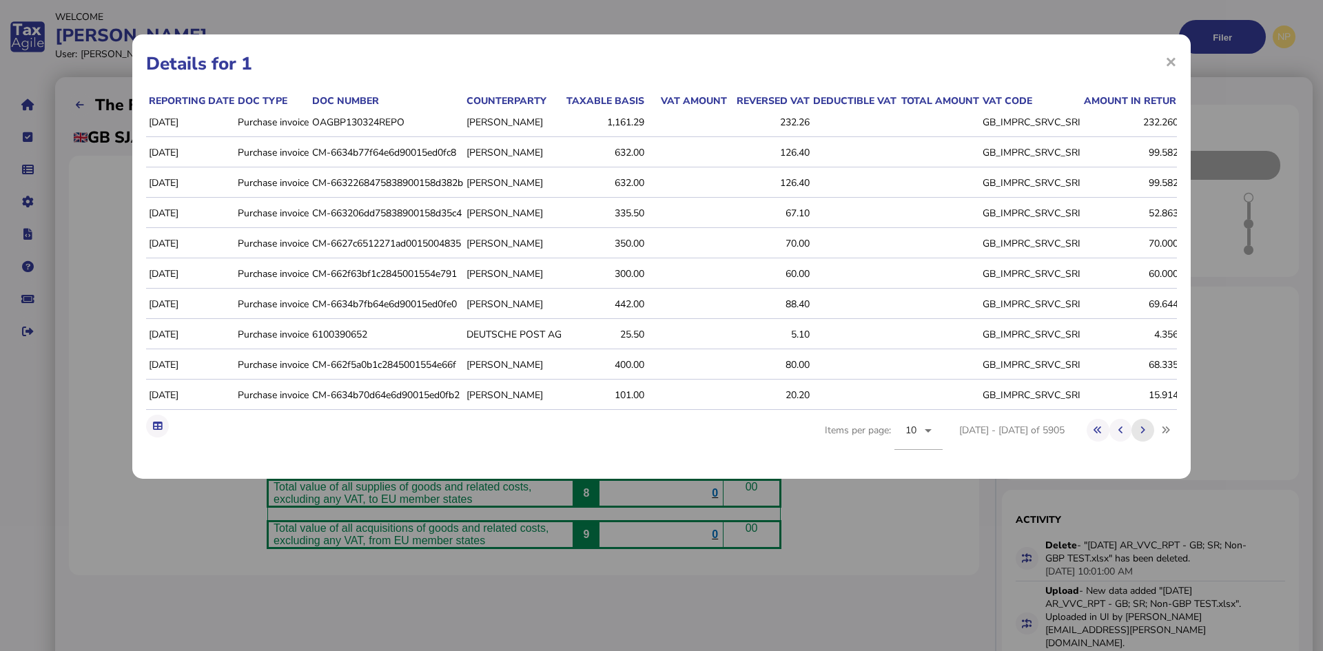
click at [1143, 435] on icon at bounding box center [1143, 430] width 5 height 9
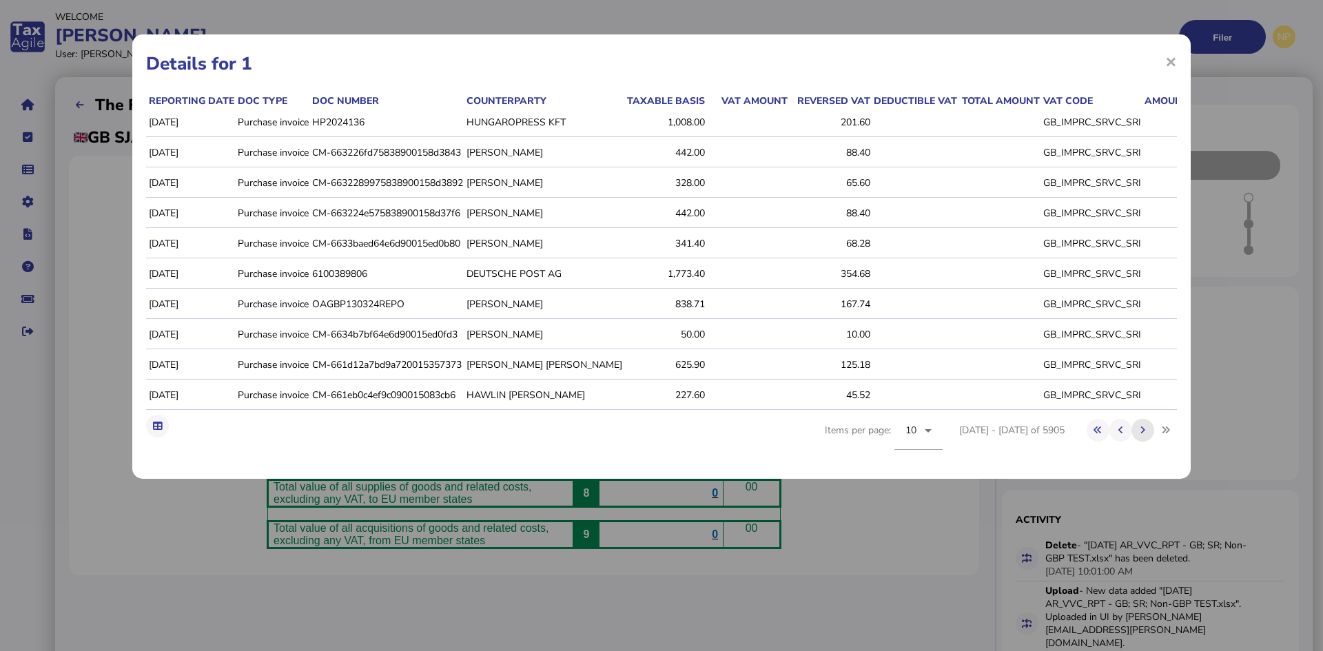
click at [1143, 435] on icon at bounding box center [1143, 430] width 5 height 9
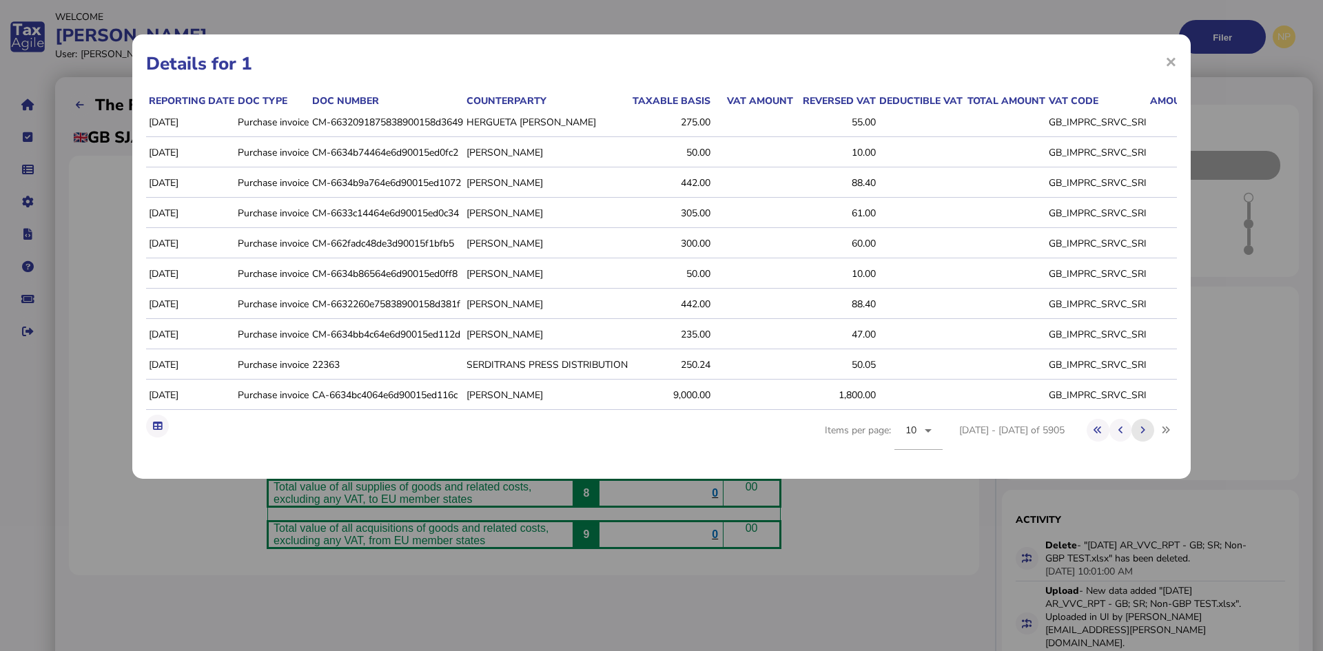
click at [1143, 435] on icon at bounding box center [1143, 430] width 5 height 9
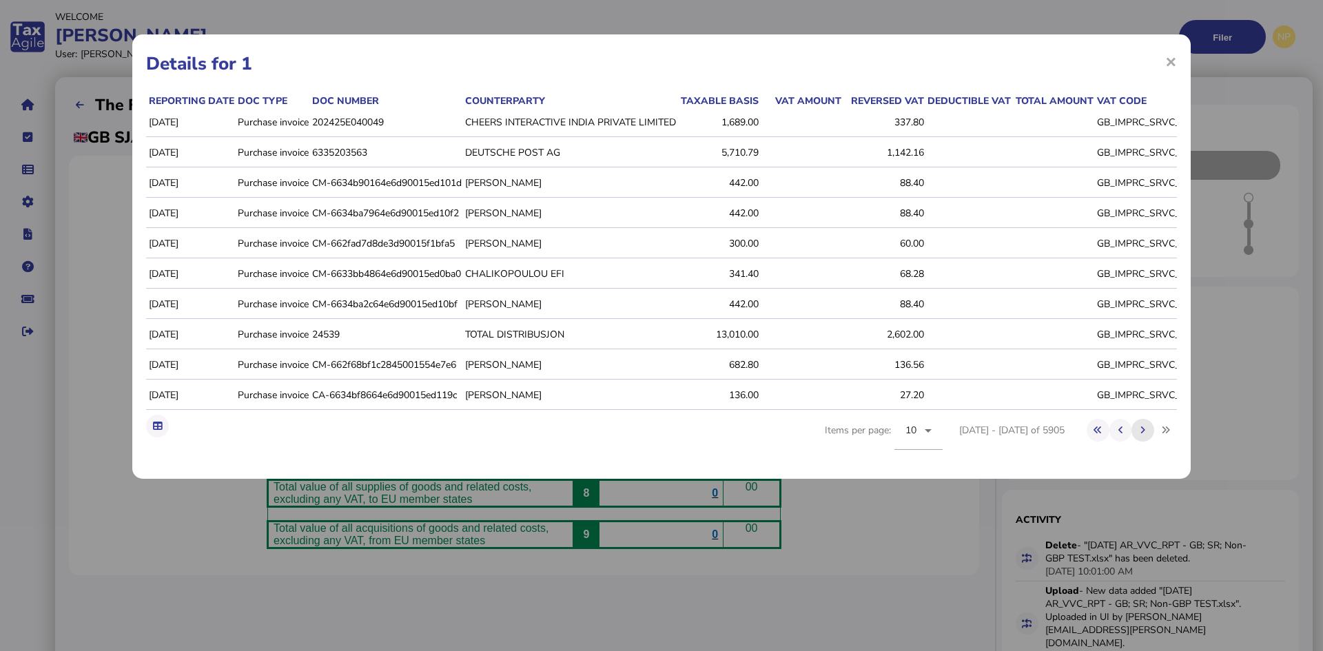
click at [1143, 435] on icon at bounding box center [1143, 430] width 5 height 9
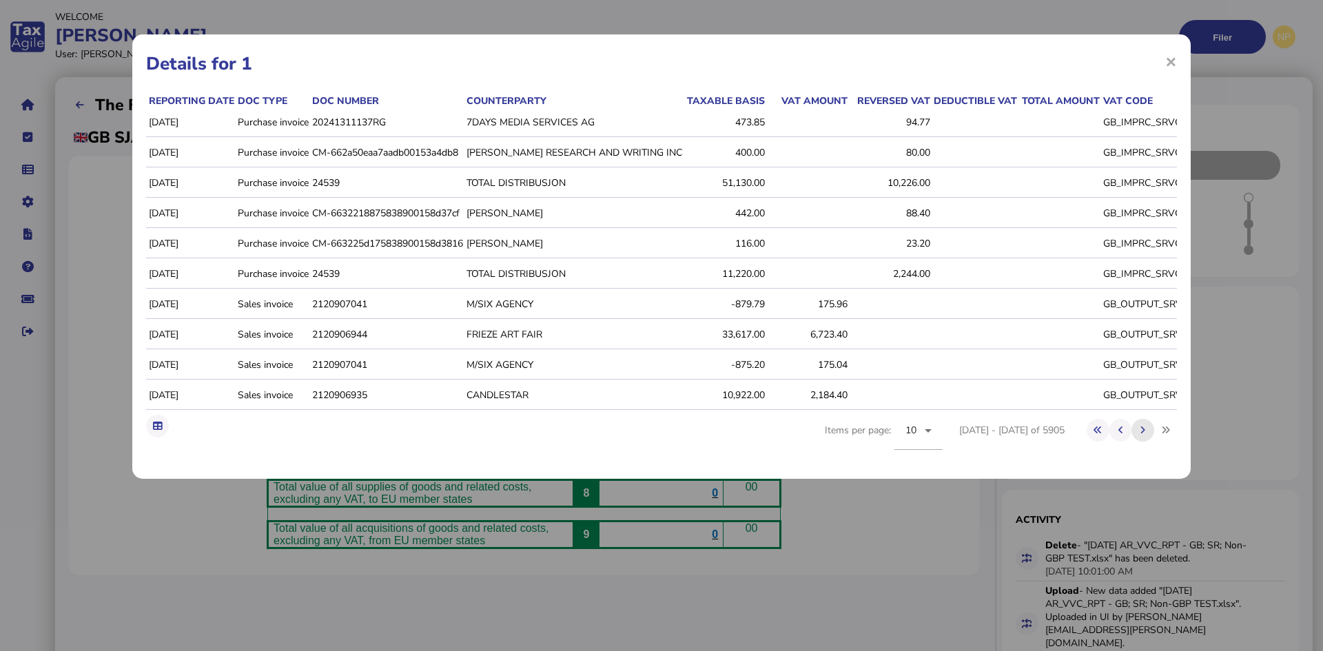
click at [1143, 435] on icon at bounding box center [1143, 430] width 5 height 9
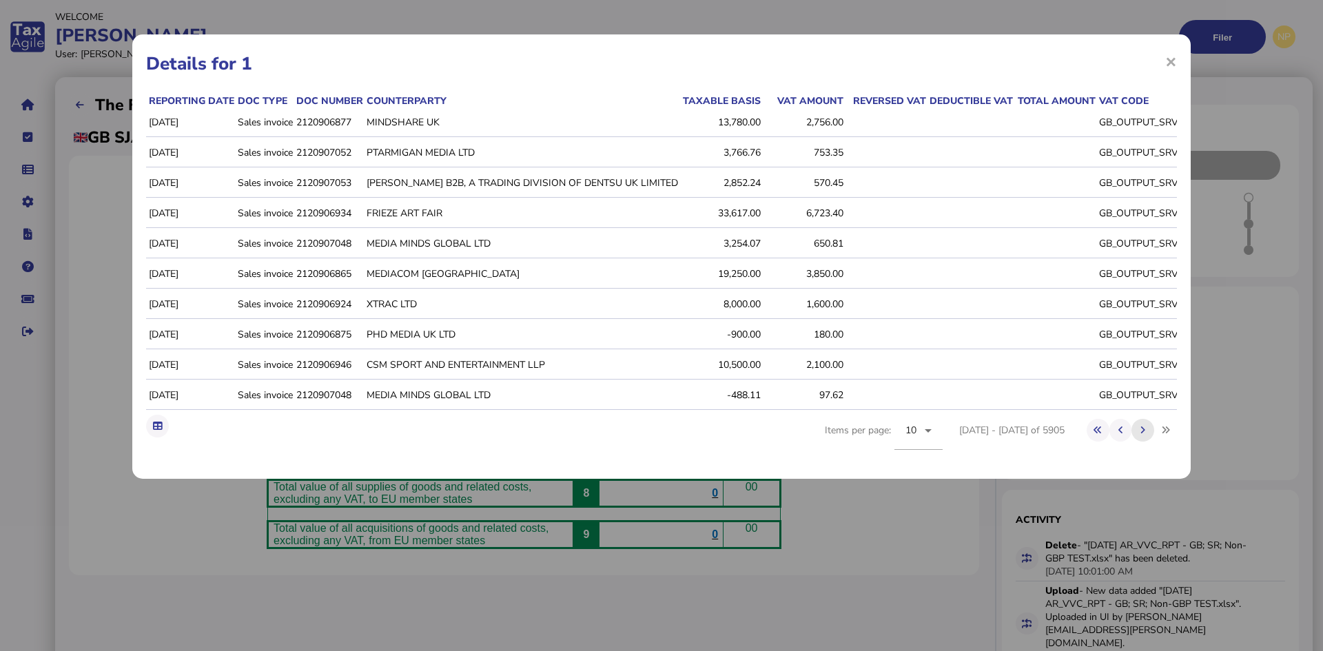
click at [1143, 435] on icon at bounding box center [1143, 430] width 5 height 9
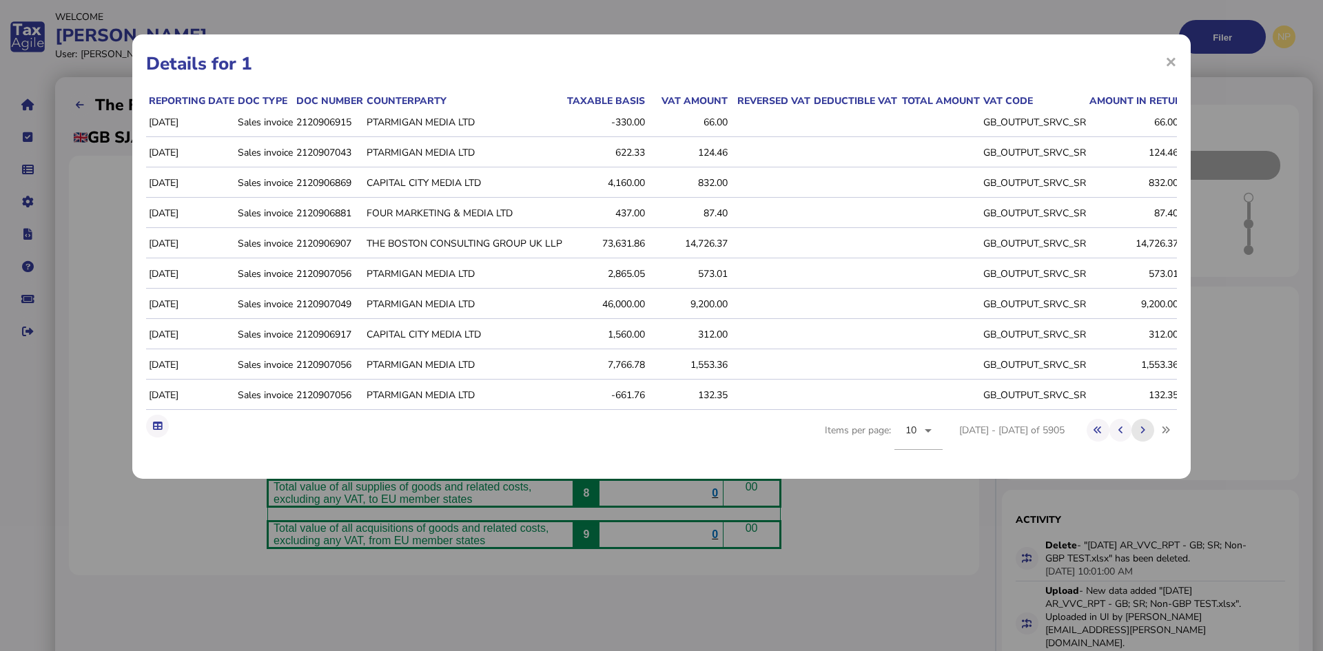
click at [1143, 435] on icon at bounding box center [1143, 430] width 5 height 9
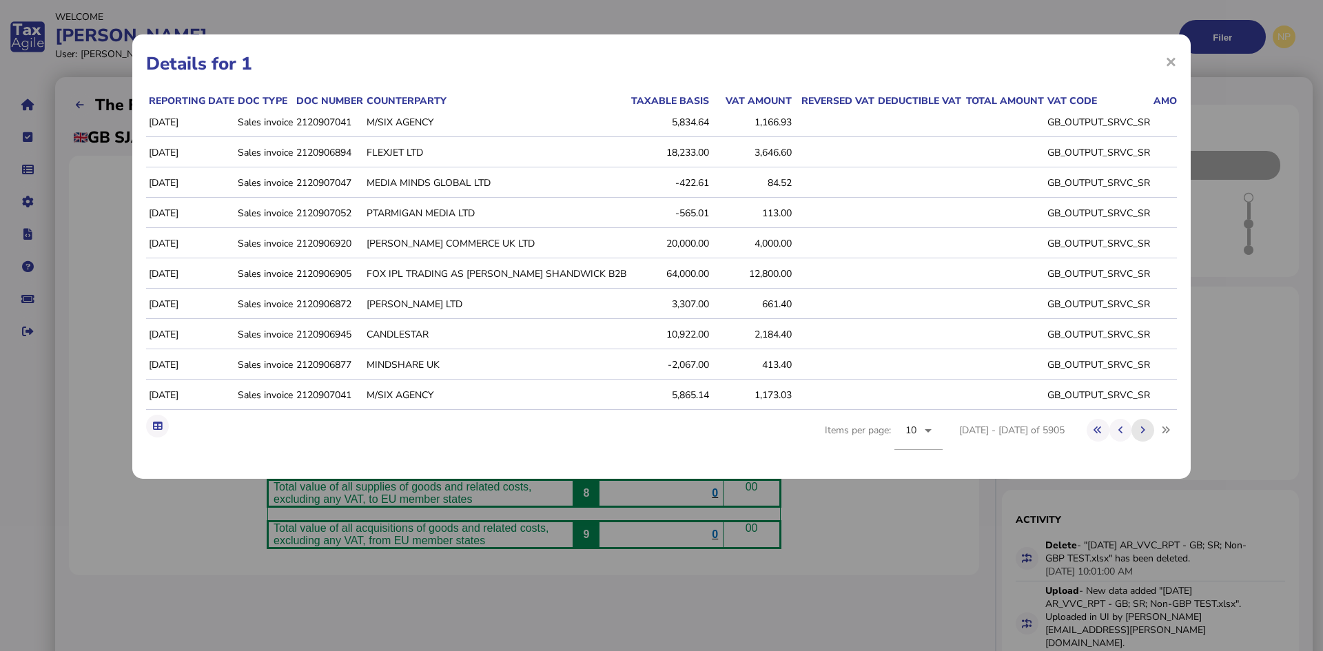
click at [1143, 435] on icon at bounding box center [1143, 430] width 5 height 9
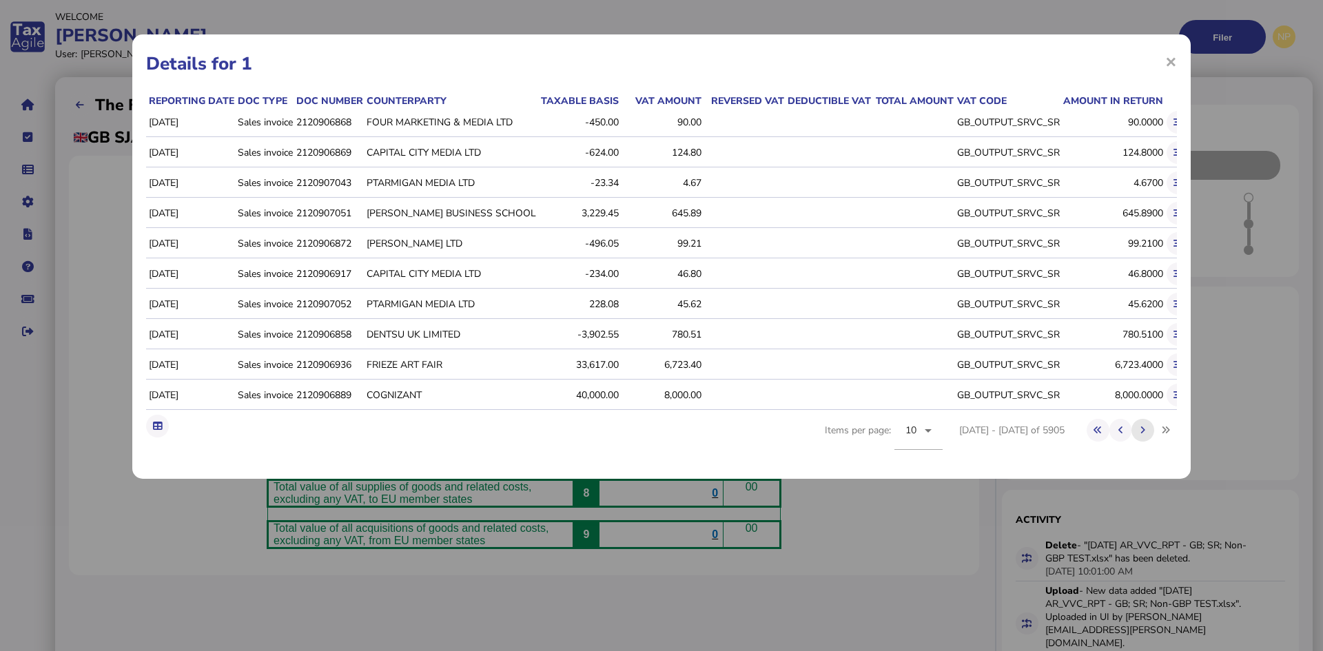
click at [1143, 435] on icon at bounding box center [1143, 430] width 5 height 9
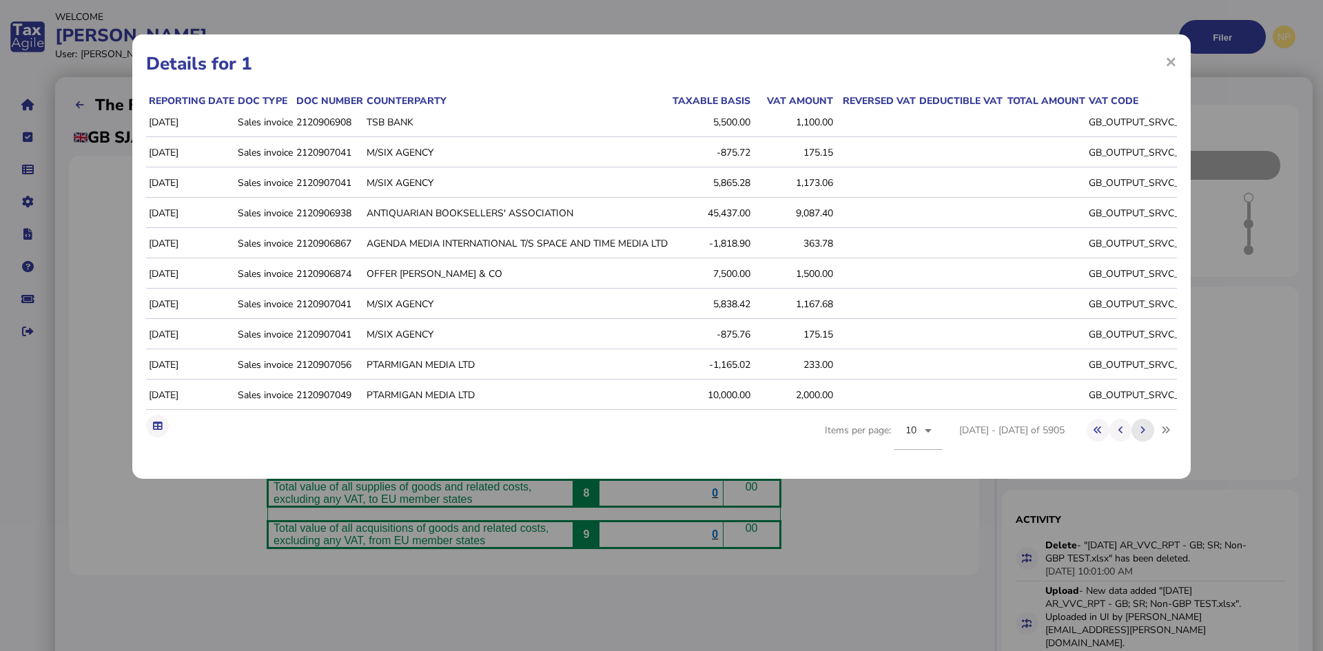
click at [1143, 435] on icon at bounding box center [1143, 430] width 5 height 9
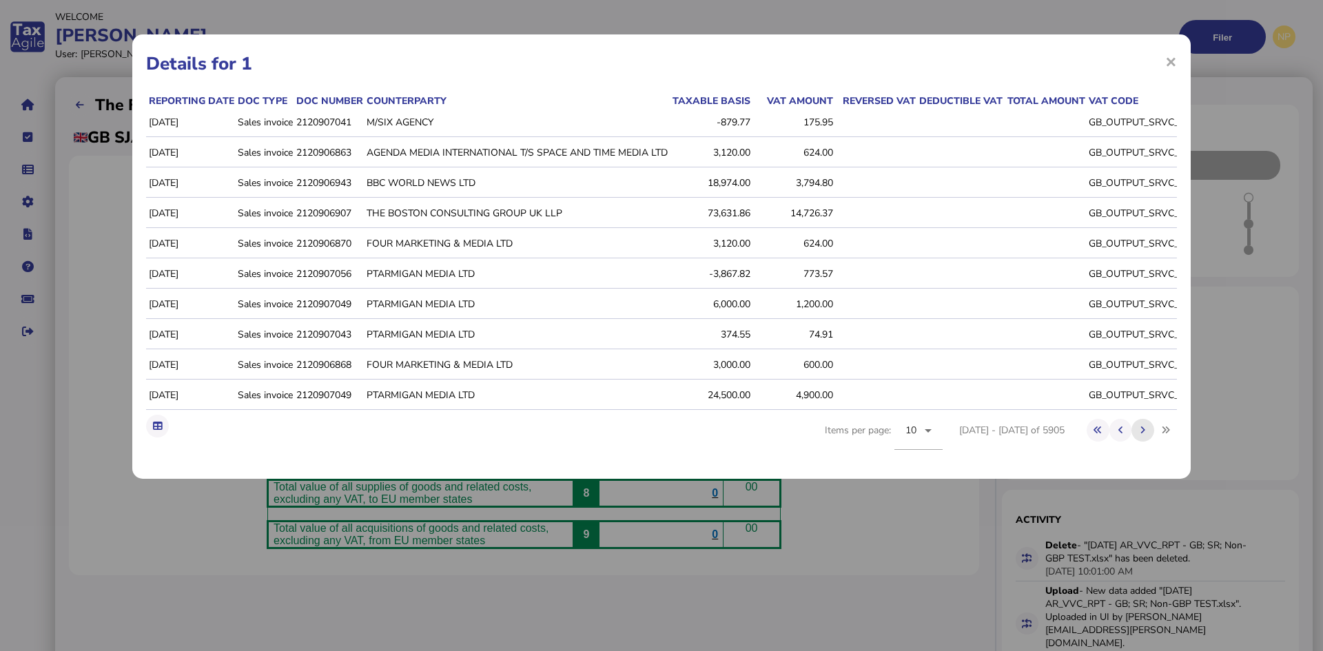
click at [1143, 435] on icon at bounding box center [1143, 430] width 5 height 9
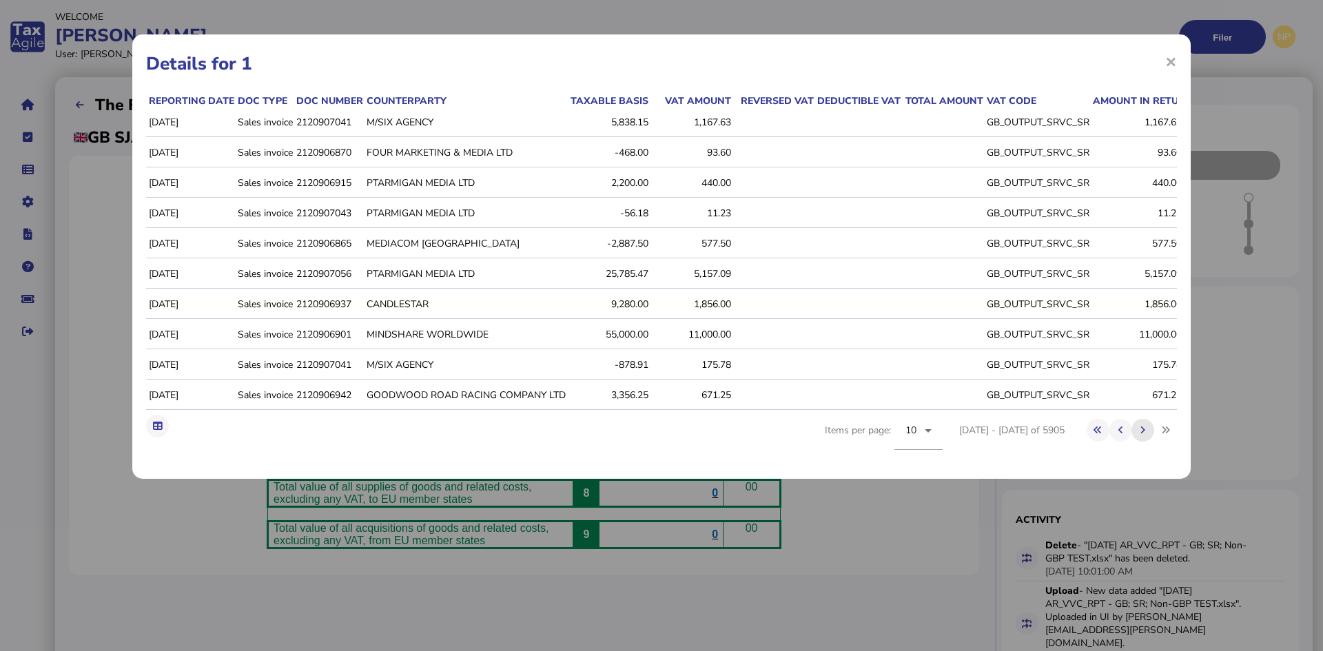
click at [1143, 435] on icon at bounding box center [1143, 430] width 5 height 9
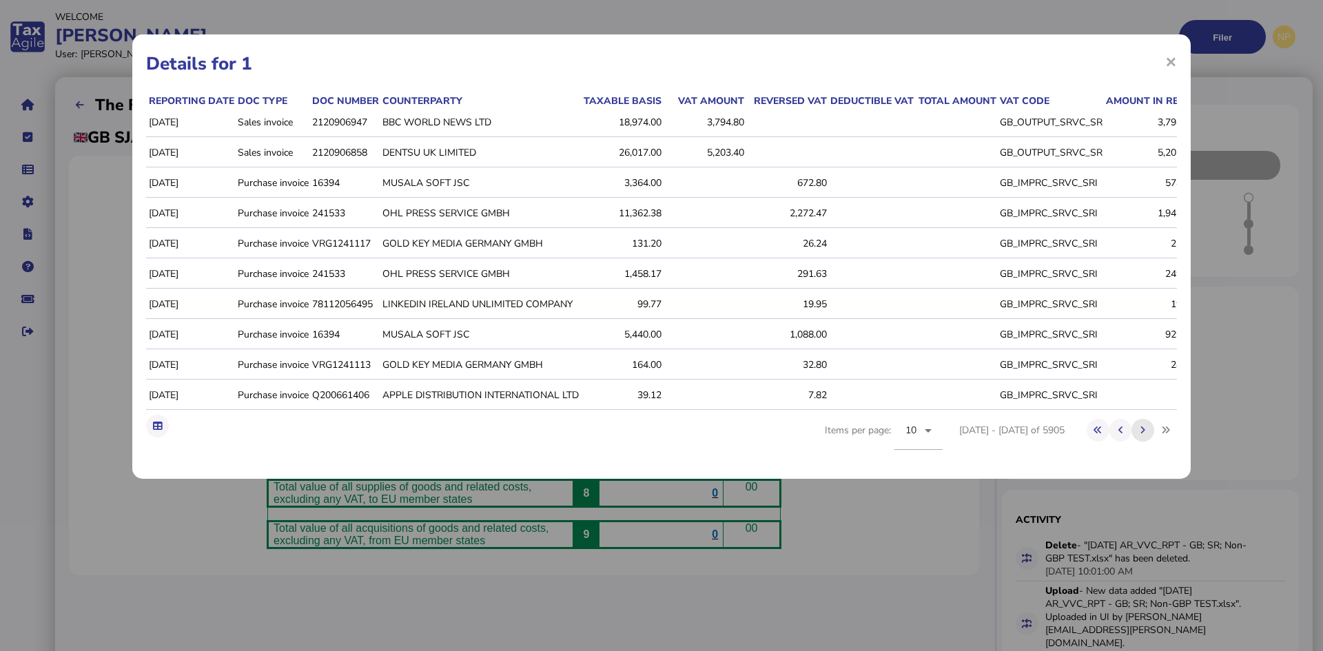
click at [1143, 435] on icon at bounding box center [1143, 430] width 5 height 9
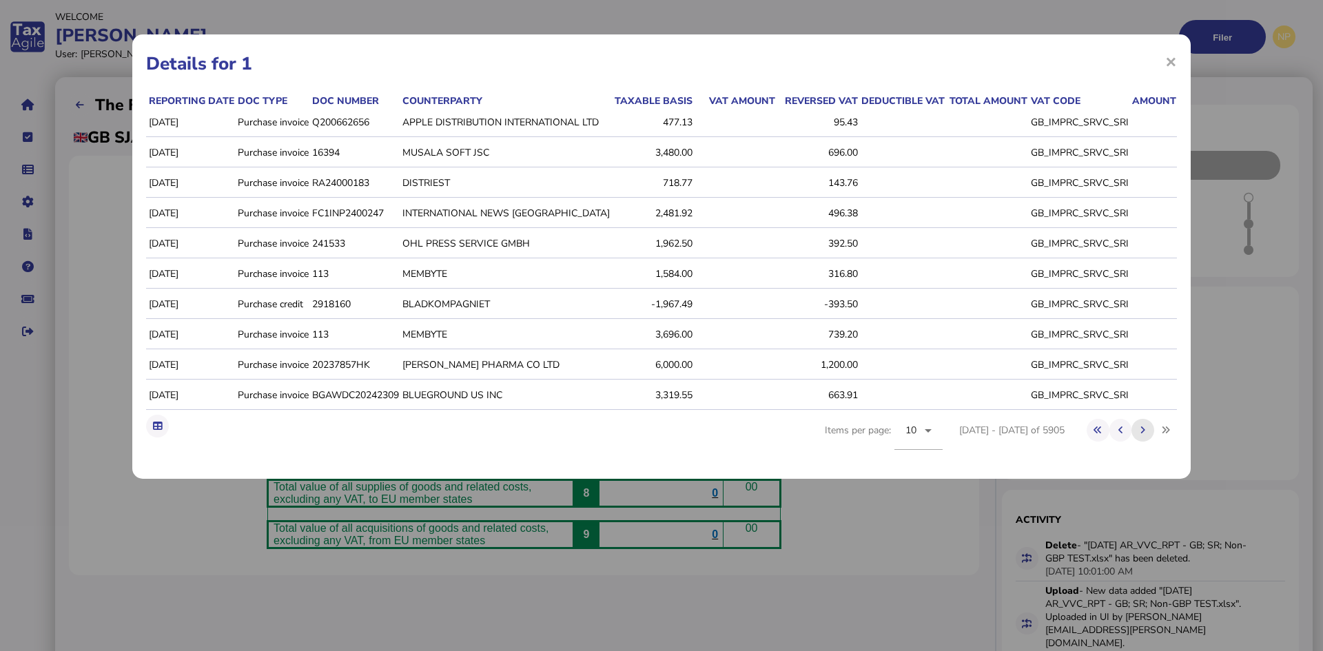
click at [1143, 435] on icon at bounding box center [1143, 430] width 5 height 9
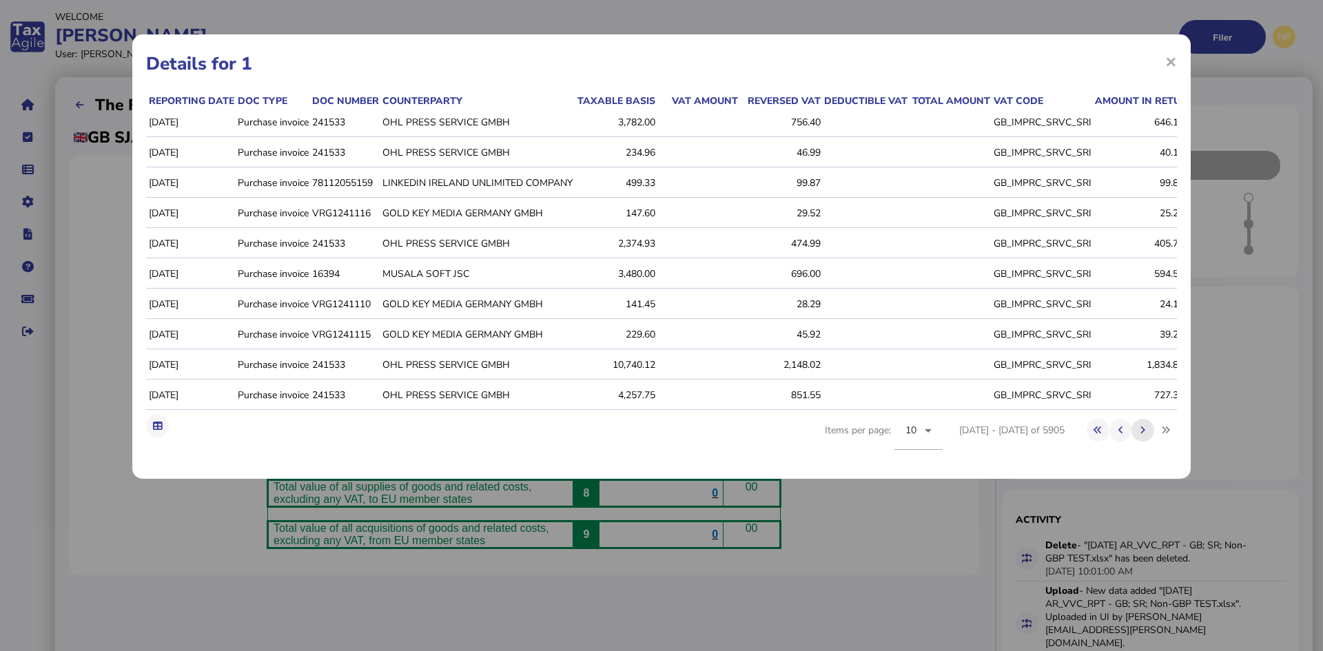
click at [1143, 435] on icon at bounding box center [1143, 430] width 5 height 9
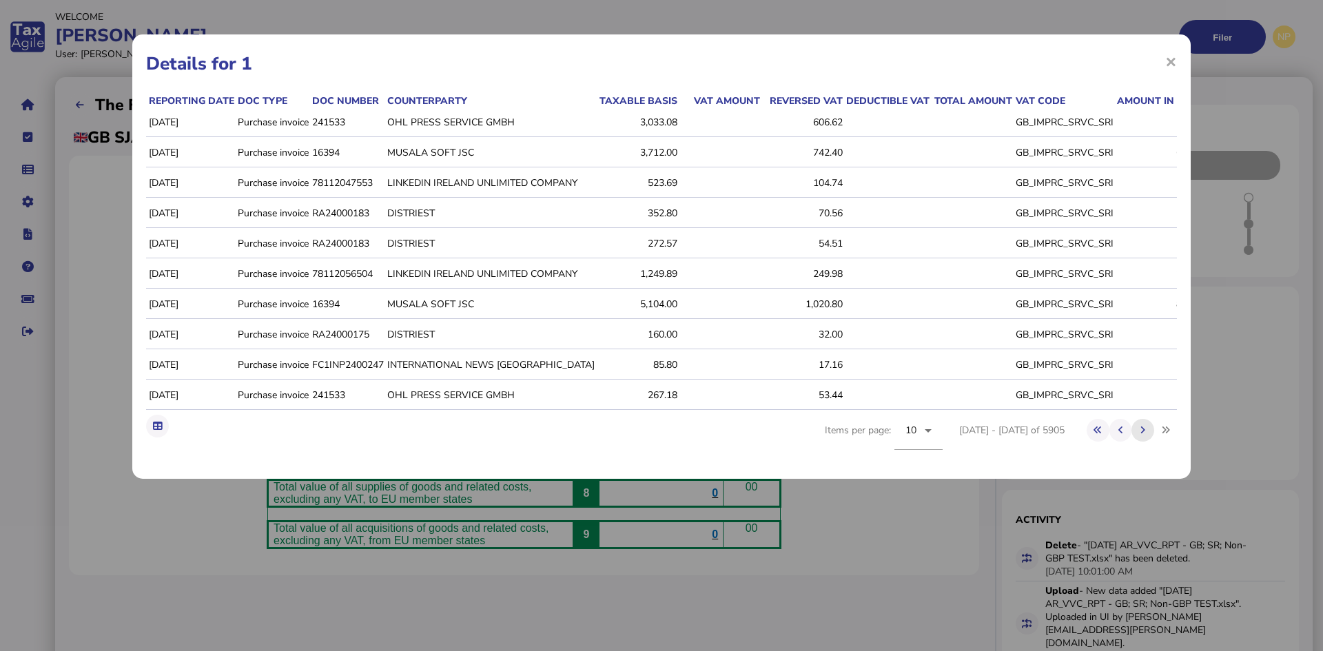
click at [1143, 435] on icon at bounding box center [1143, 430] width 5 height 9
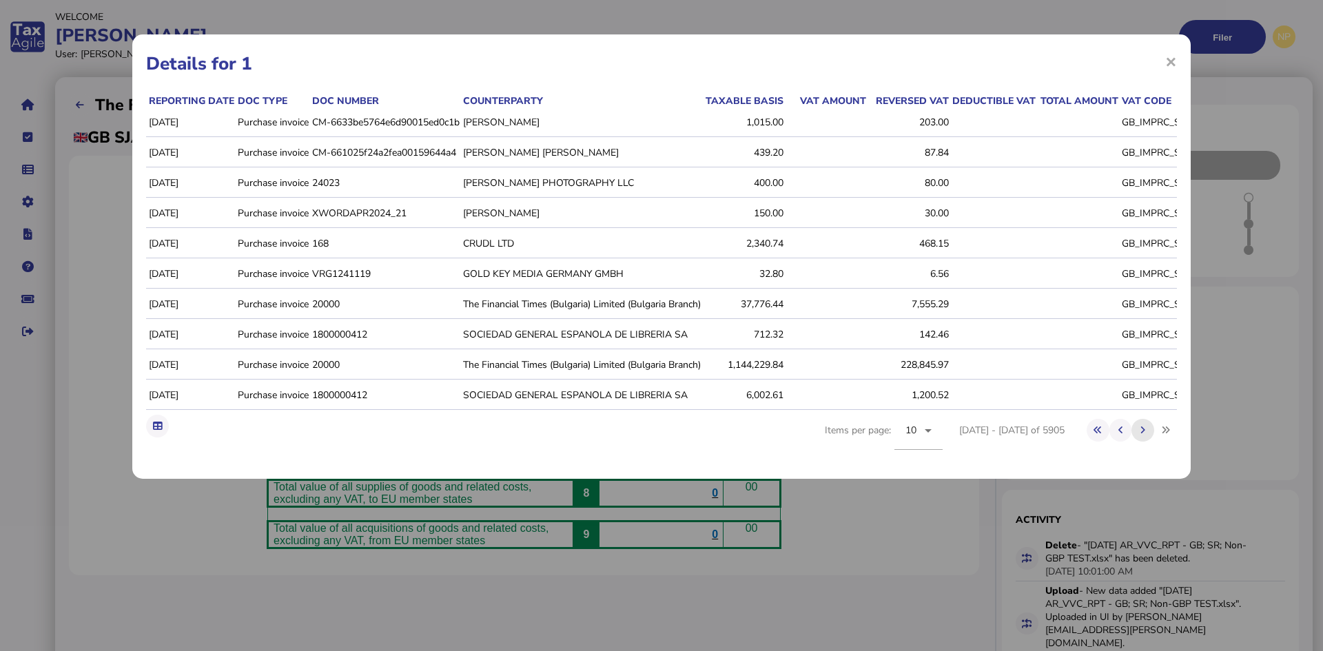
click at [1143, 435] on icon at bounding box center [1143, 430] width 5 height 9
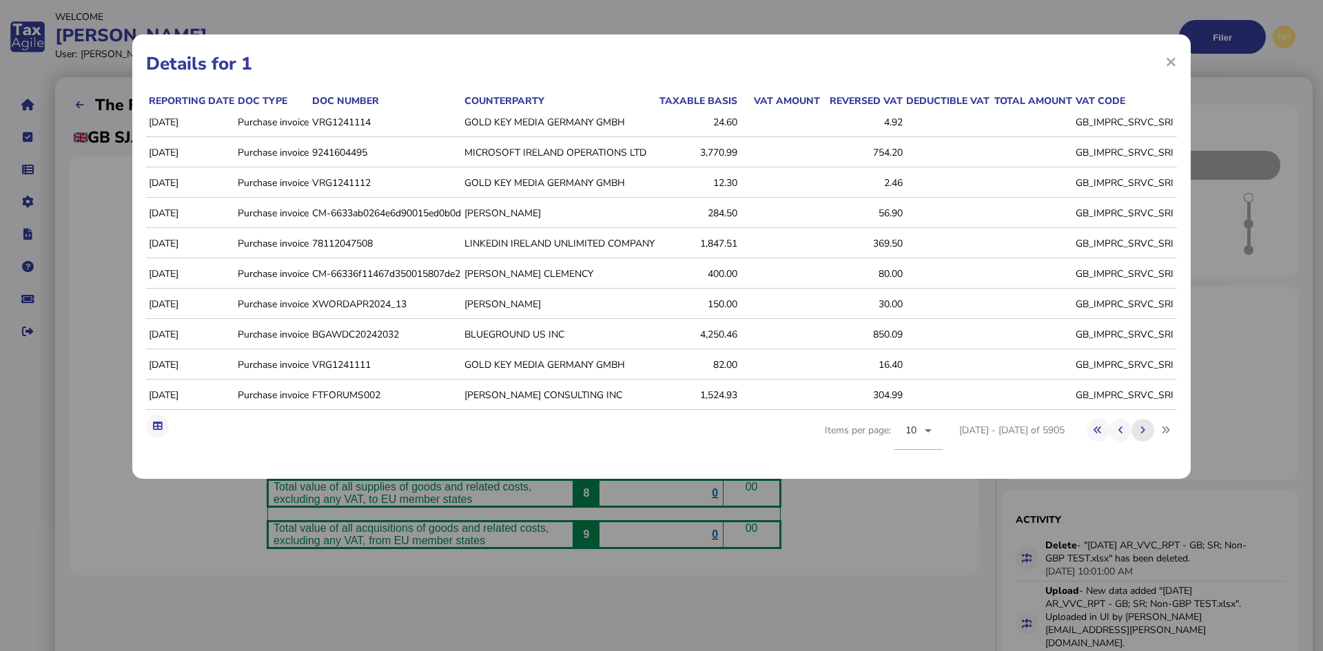
click at [1143, 435] on icon at bounding box center [1143, 430] width 5 height 9
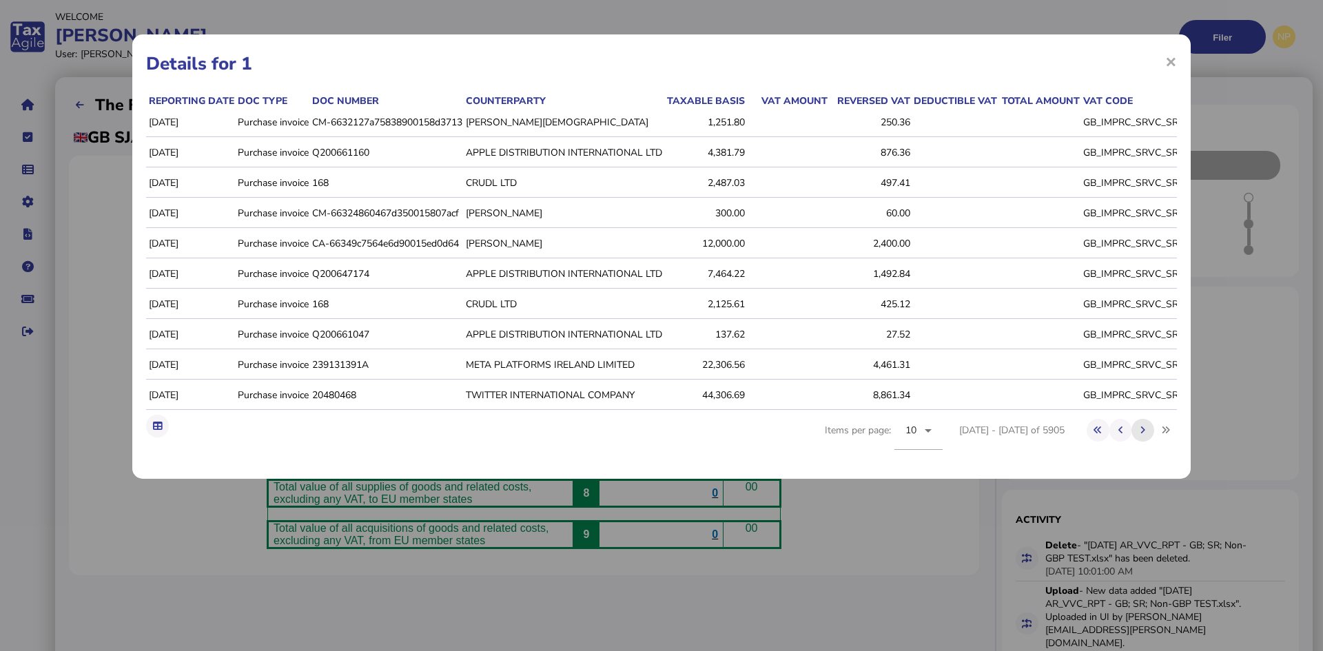
click at [1143, 435] on icon at bounding box center [1143, 430] width 5 height 9
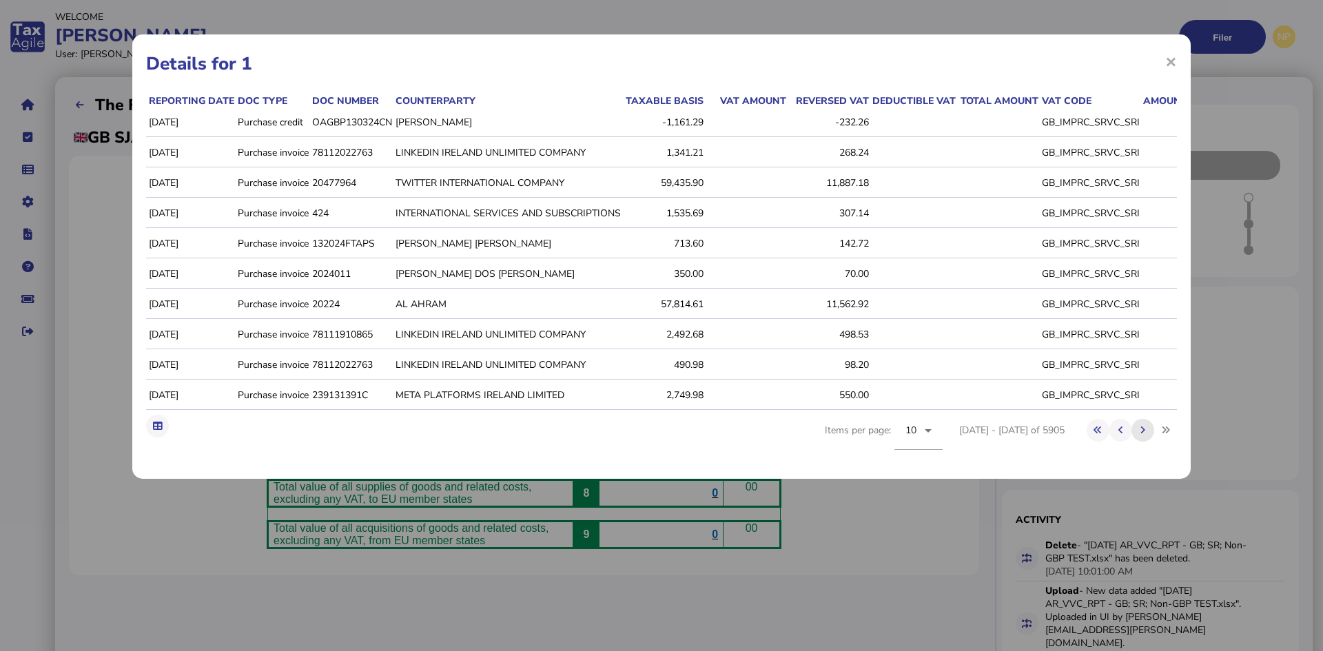
click at [1143, 435] on icon at bounding box center [1143, 430] width 5 height 9
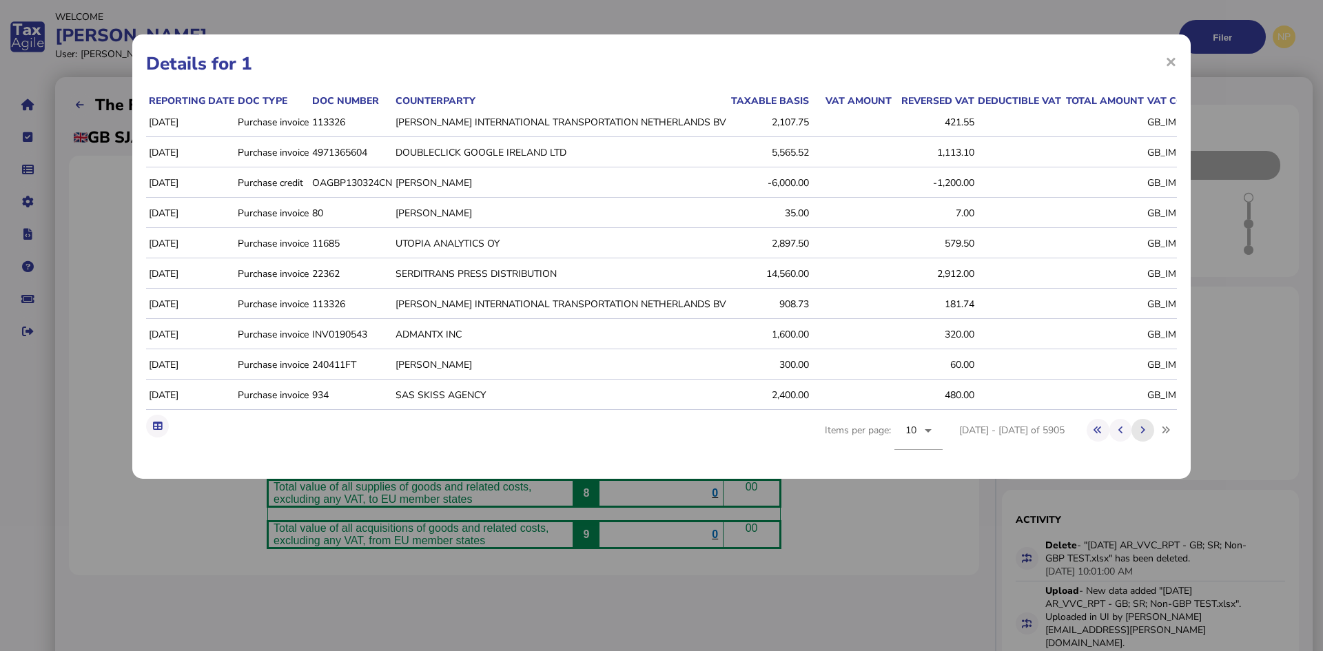
click at [1143, 435] on icon at bounding box center [1143, 430] width 5 height 9
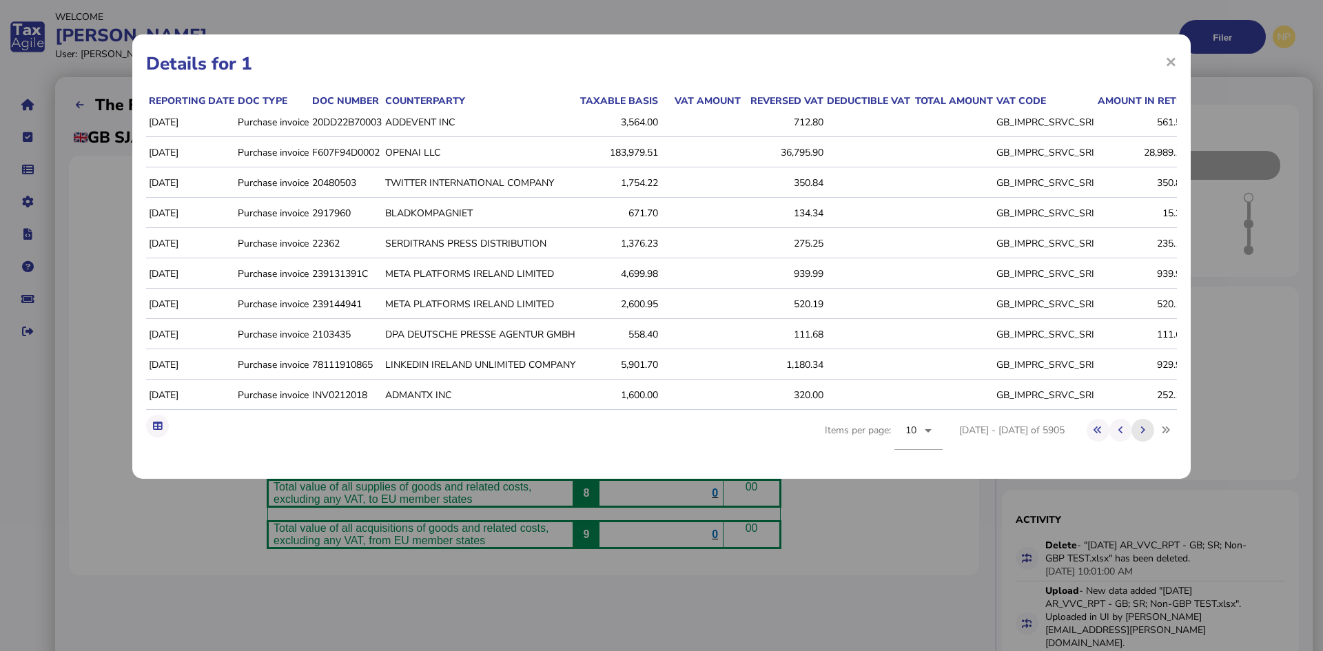
click at [1143, 435] on icon at bounding box center [1143, 430] width 5 height 9
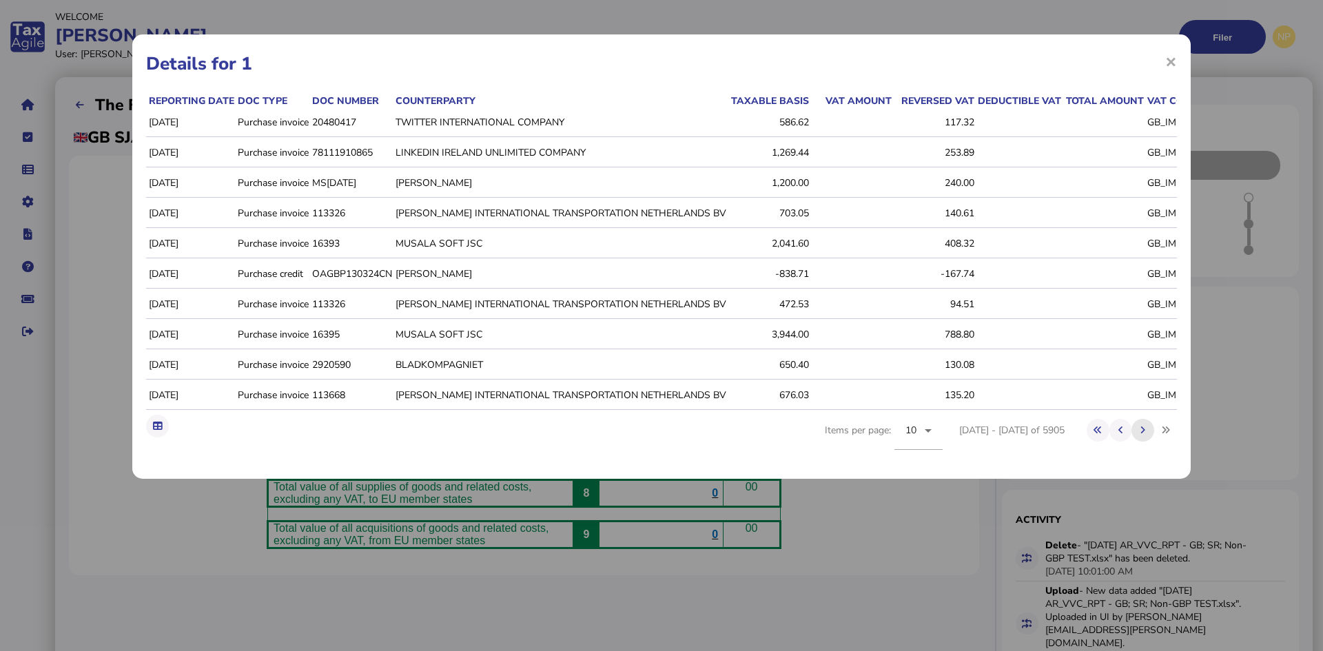
click at [1143, 435] on icon at bounding box center [1143, 430] width 5 height 9
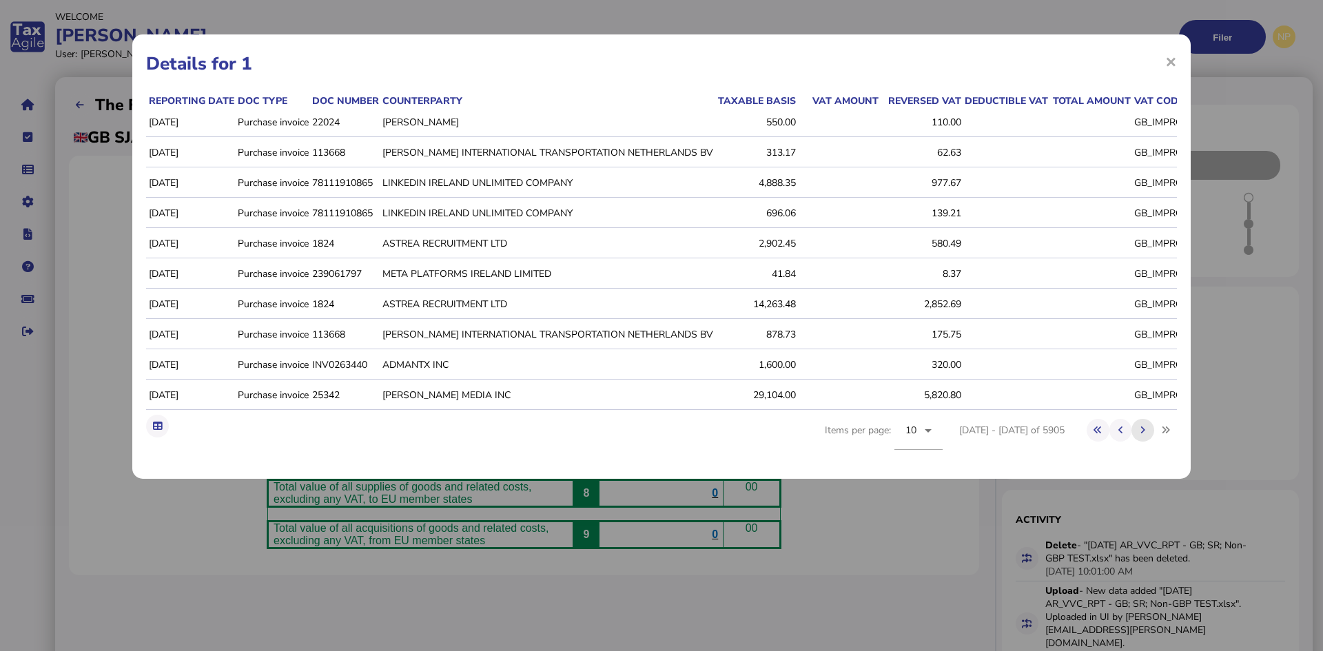
click at [1143, 435] on icon at bounding box center [1143, 430] width 5 height 9
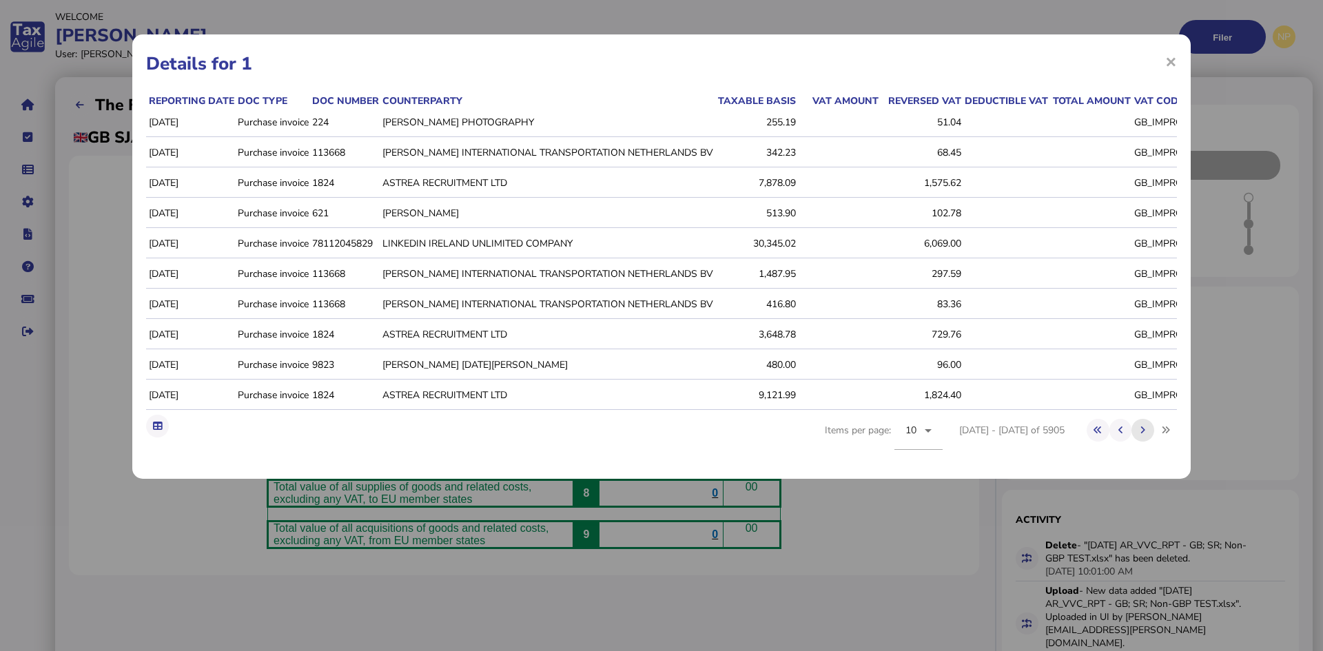
click at [1143, 435] on icon at bounding box center [1143, 430] width 5 height 9
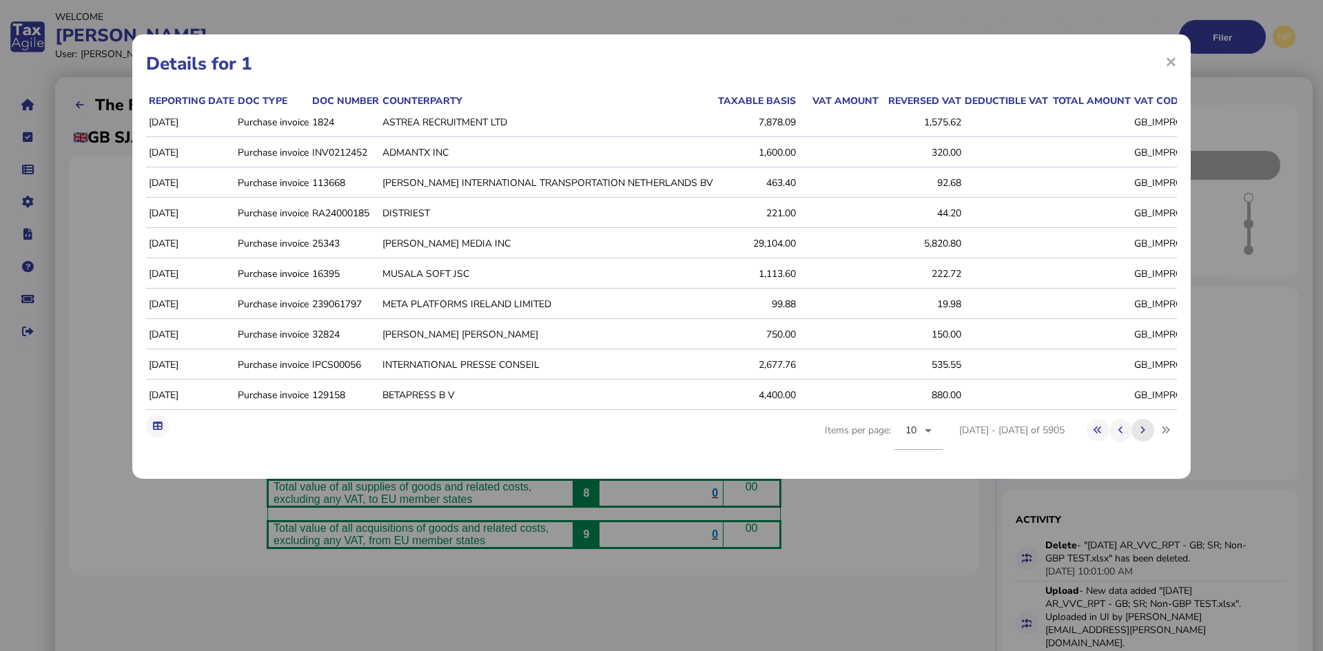
click at [1143, 435] on icon at bounding box center [1143, 430] width 5 height 9
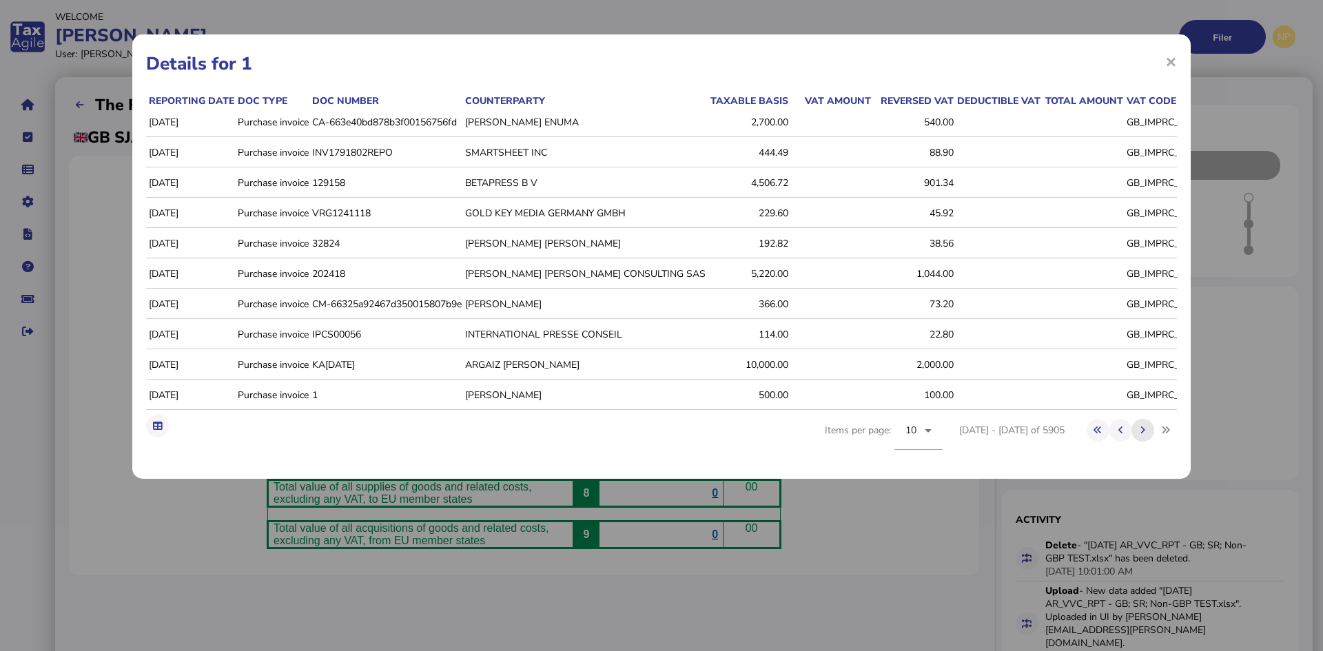
click at [1143, 435] on icon at bounding box center [1143, 430] width 5 height 9
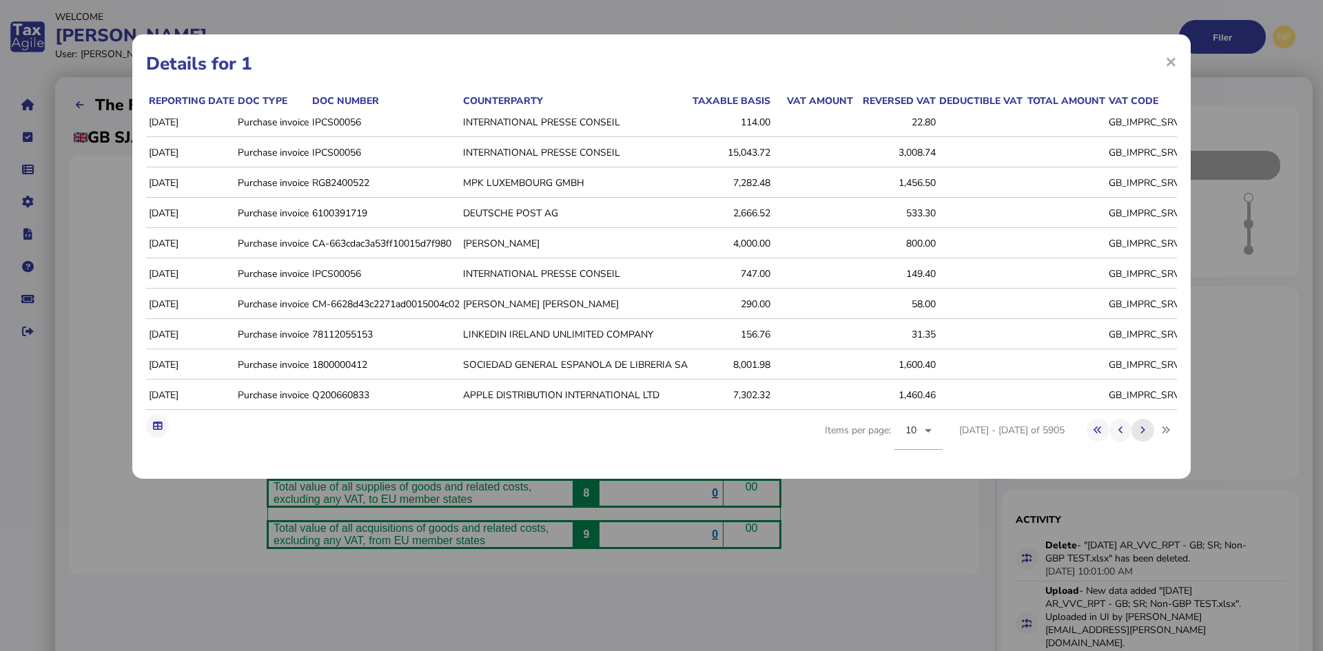
click at [1143, 435] on icon at bounding box center [1143, 430] width 5 height 9
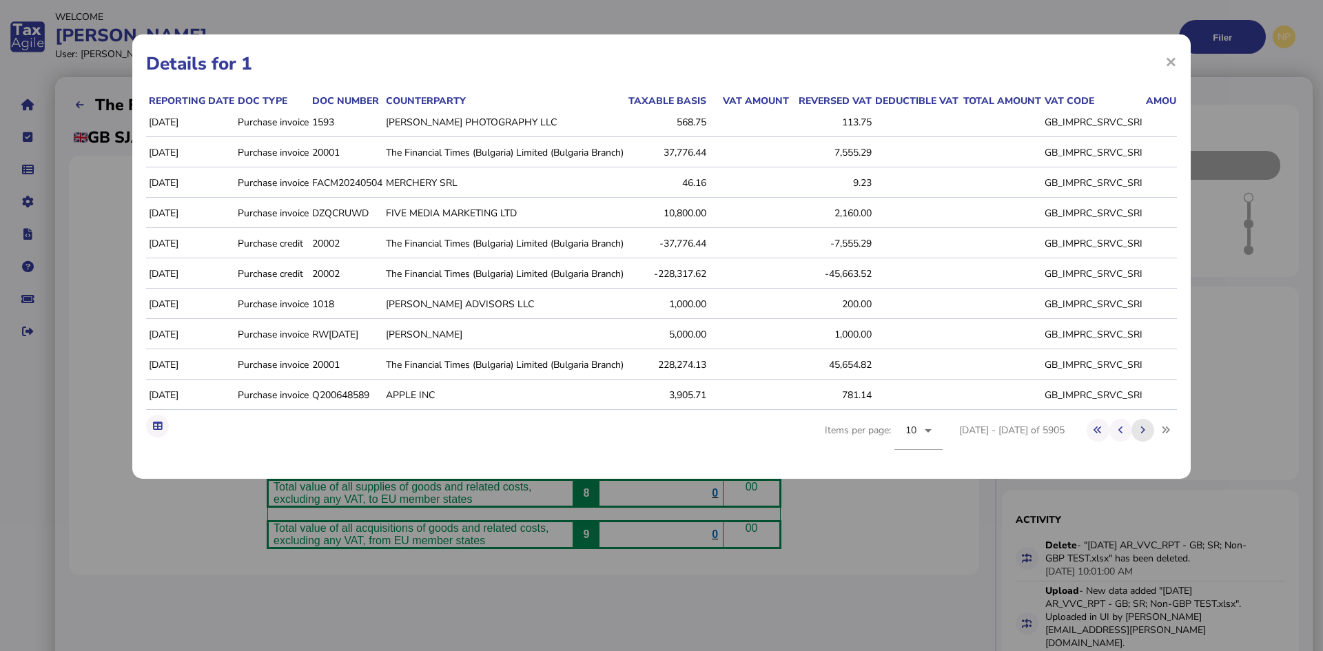
click at [1143, 435] on icon at bounding box center [1143, 430] width 5 height 9
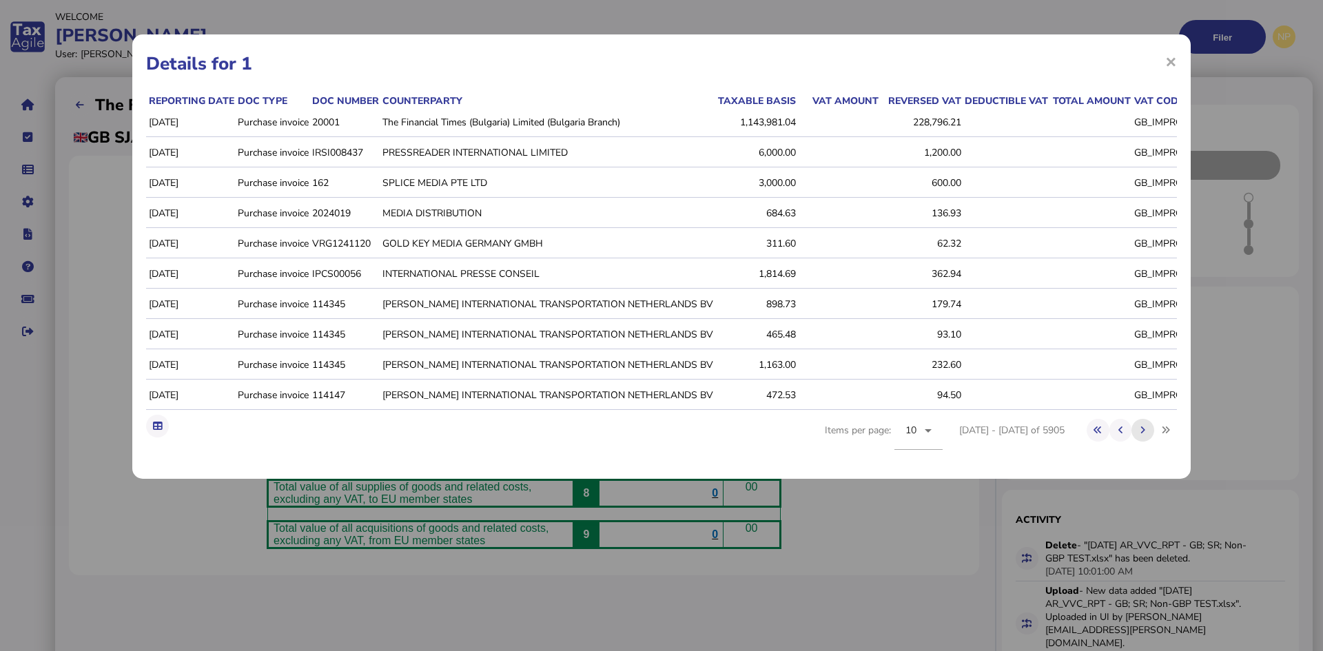
click at [1143, 435] on icon at bounding box center [1143, 430] width 5 height 9
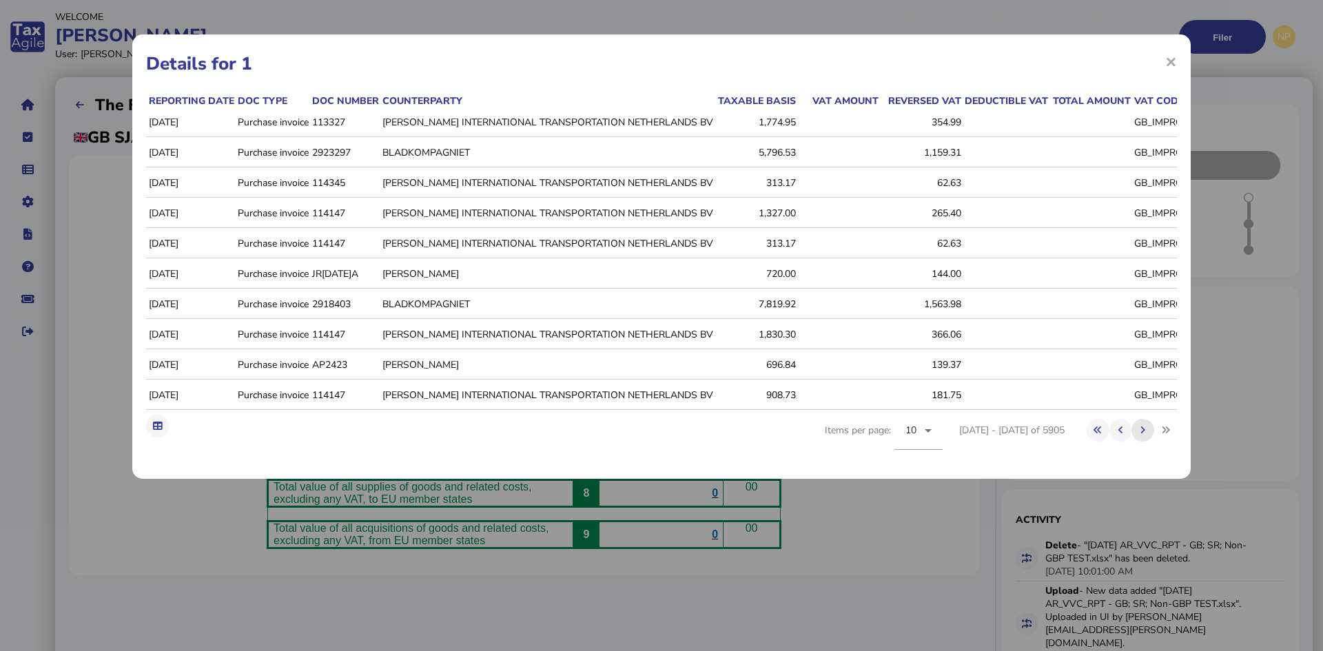
click at [1143, 435] on icon at bounding box center [1143, 430] width 5 height 9
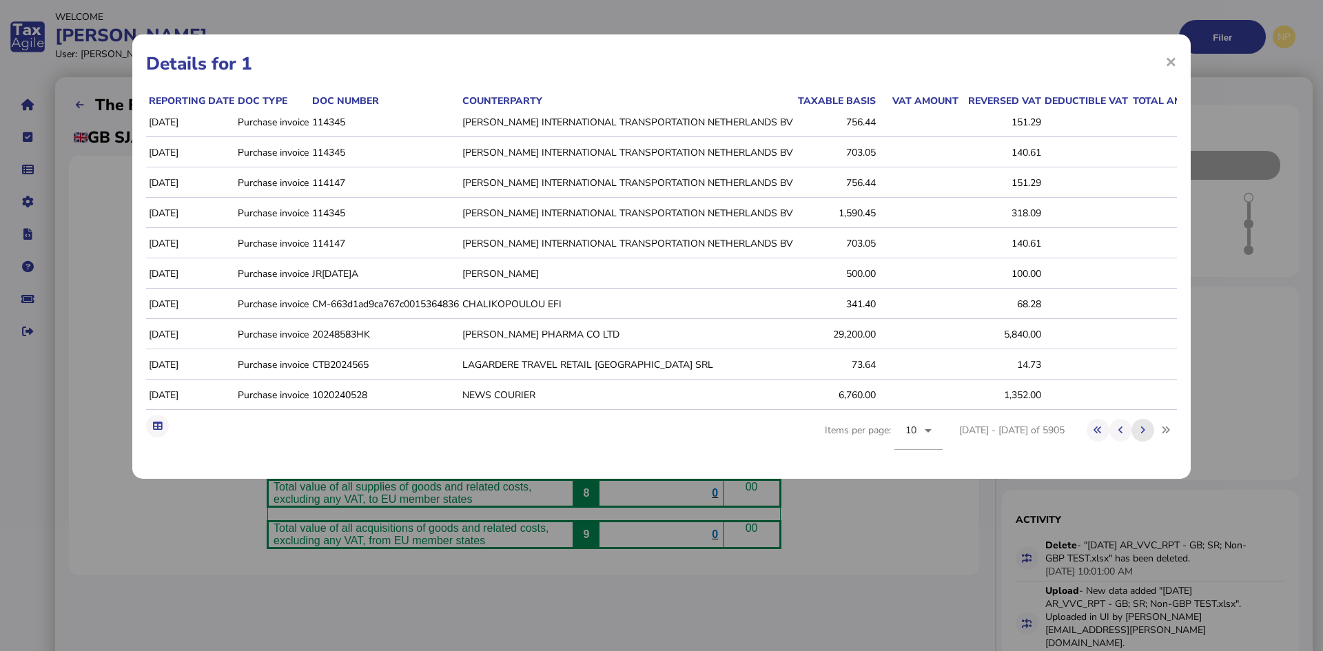
click at [1143, 435] on icon at bounding box center [1143, 430] width 5 height 9
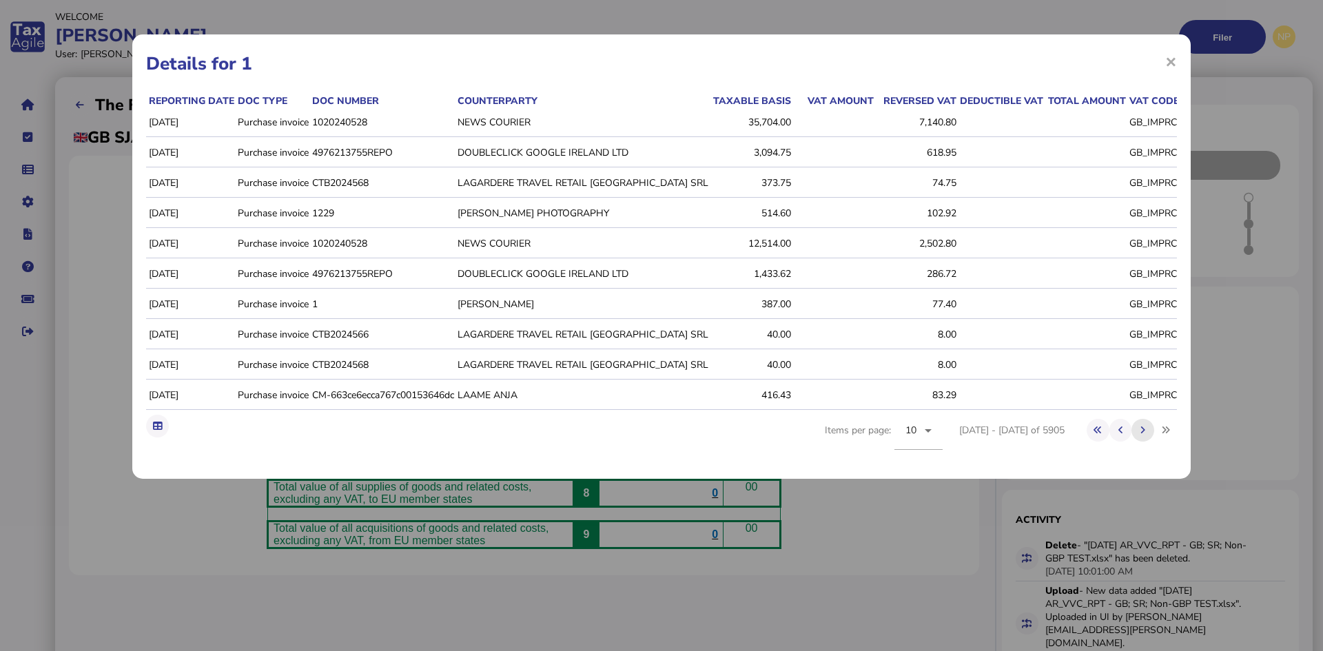
click at [1143, 435] on icon at bounding box center [1143, 430] width 5 height 9
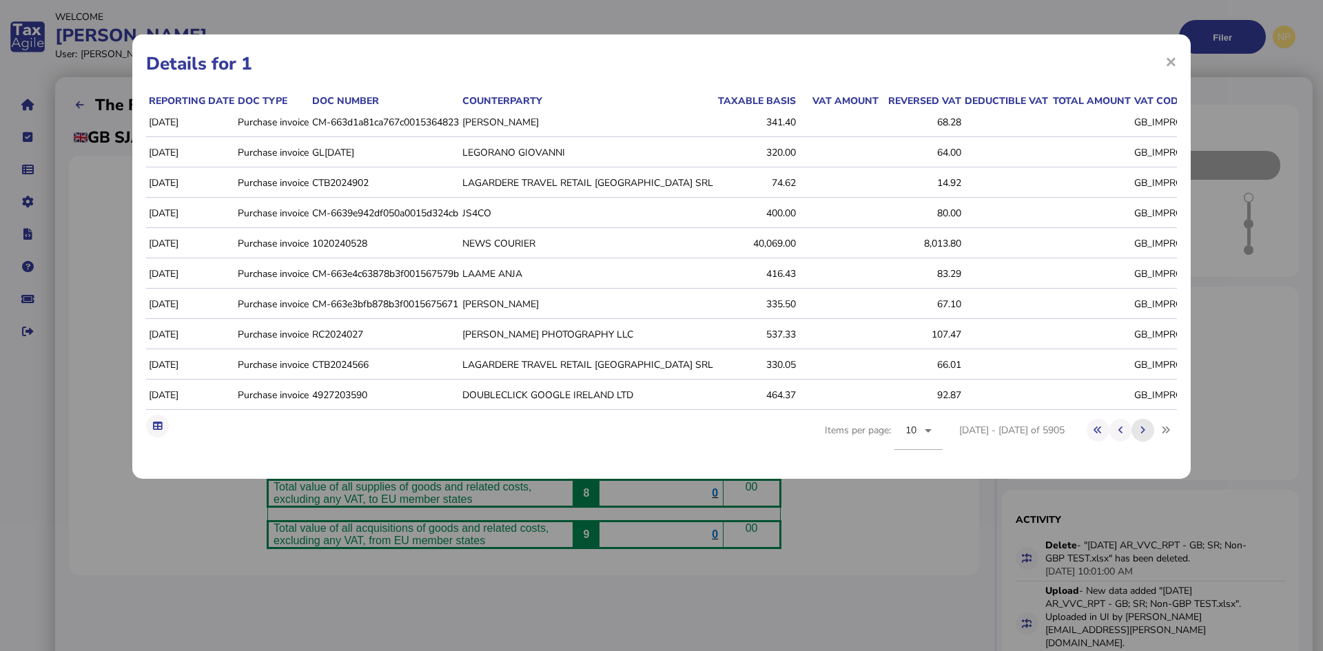
click at [1143, 435] on icon at bounding box center [1143, 430] width 5 height 9
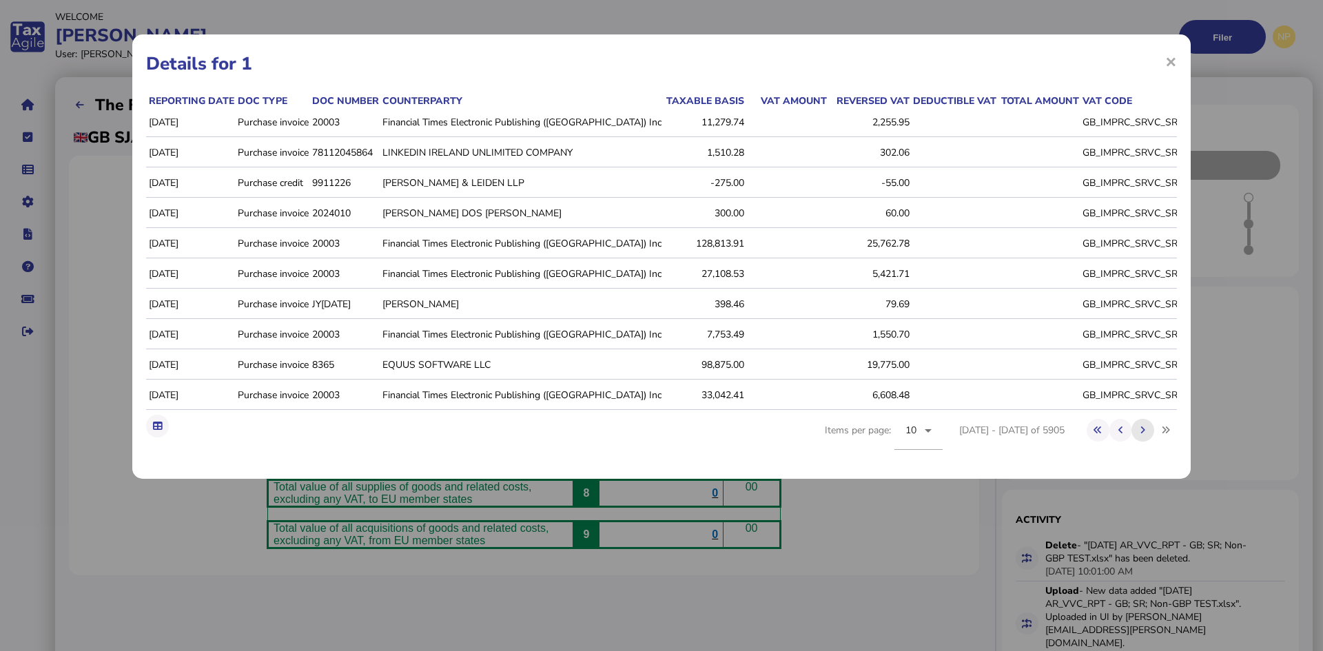
click at [1143, 435] on icon at bounding box center [1143, 430] width 5 height 9
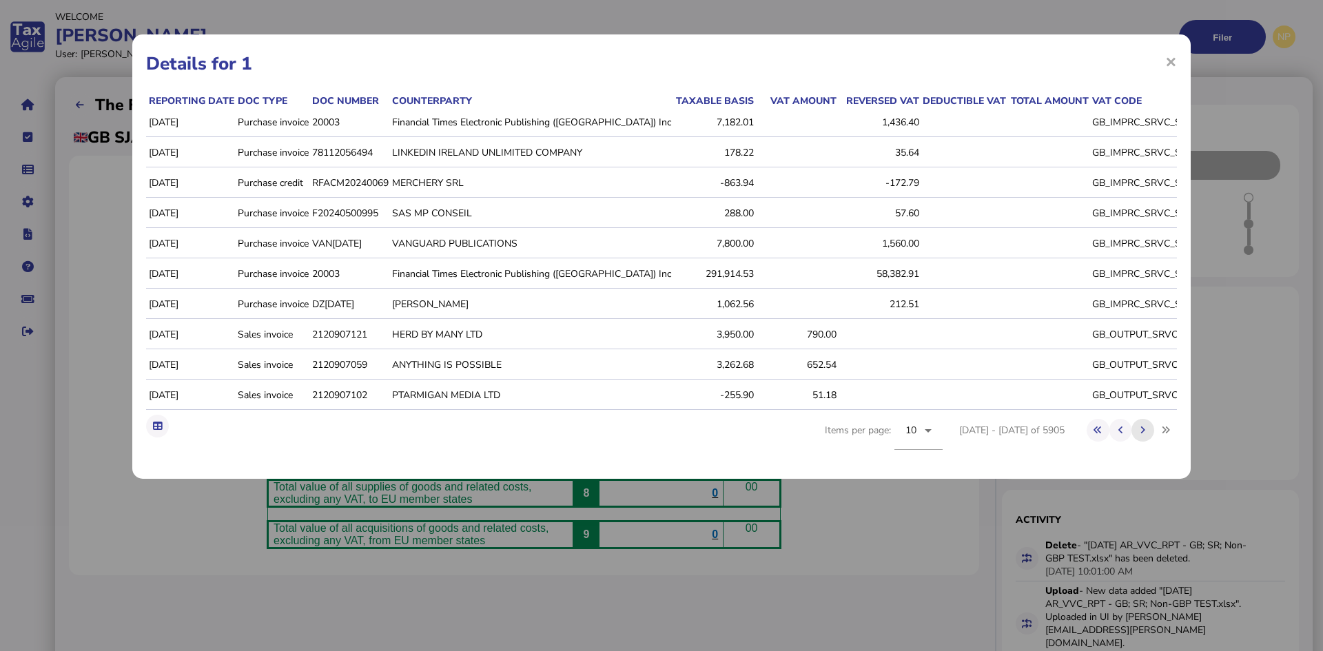
click at [1143, 435] on icon at bounding box center [1143, 430] width 5 height 9
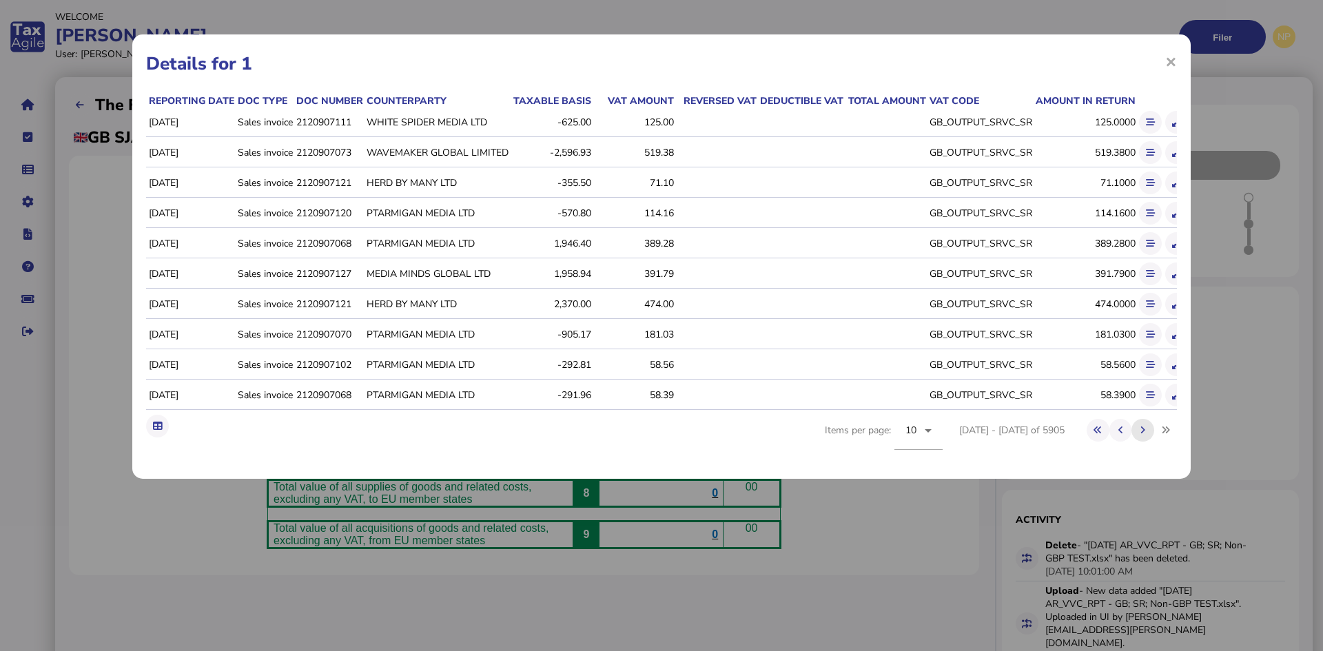
click at [1143, 435] on icon at bounding box center [1143, 430] width 5 height 9
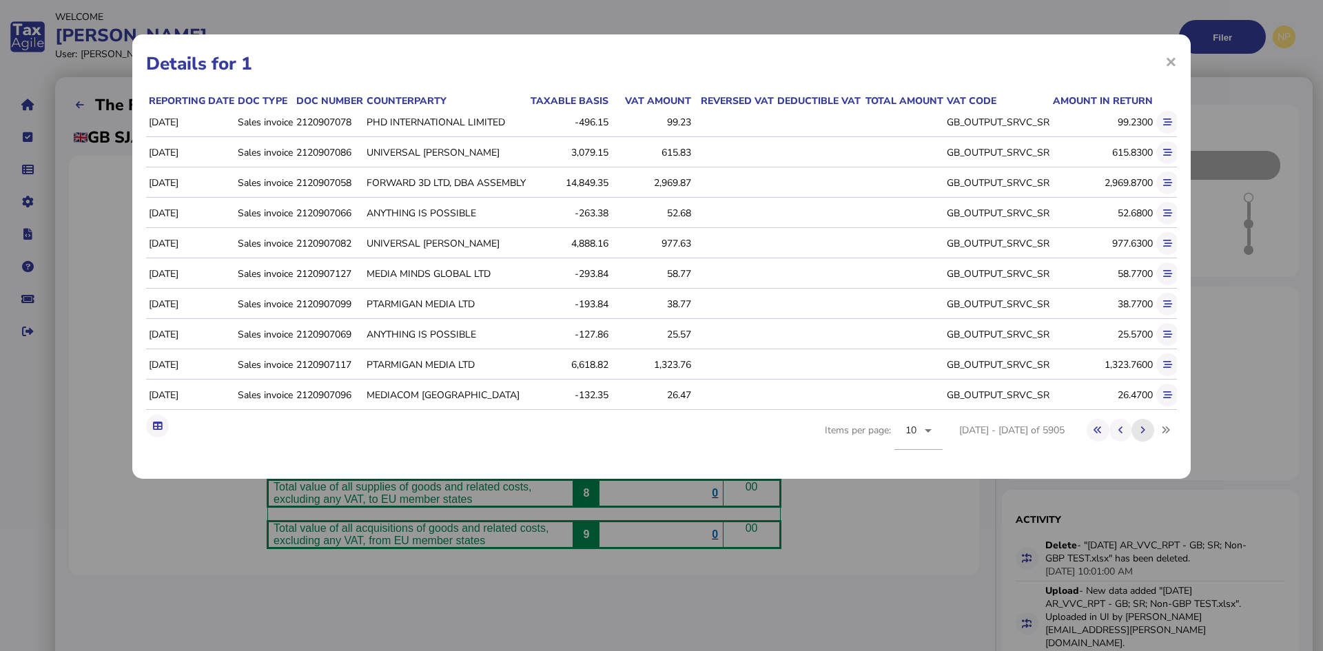
click at [1143, 435] on icon at bounding box center [1143, 430] width 5 height 9
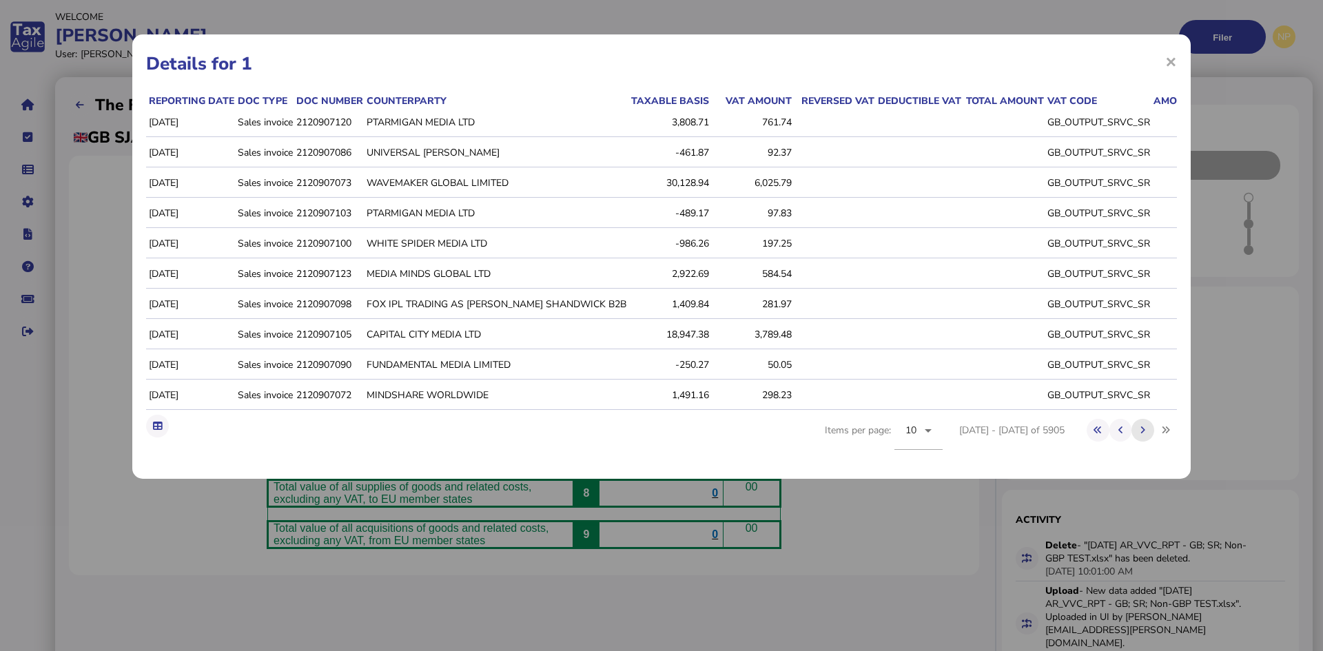
click at [1143, 435] on icon at bounding box center [1143, 430] width 5 height 9
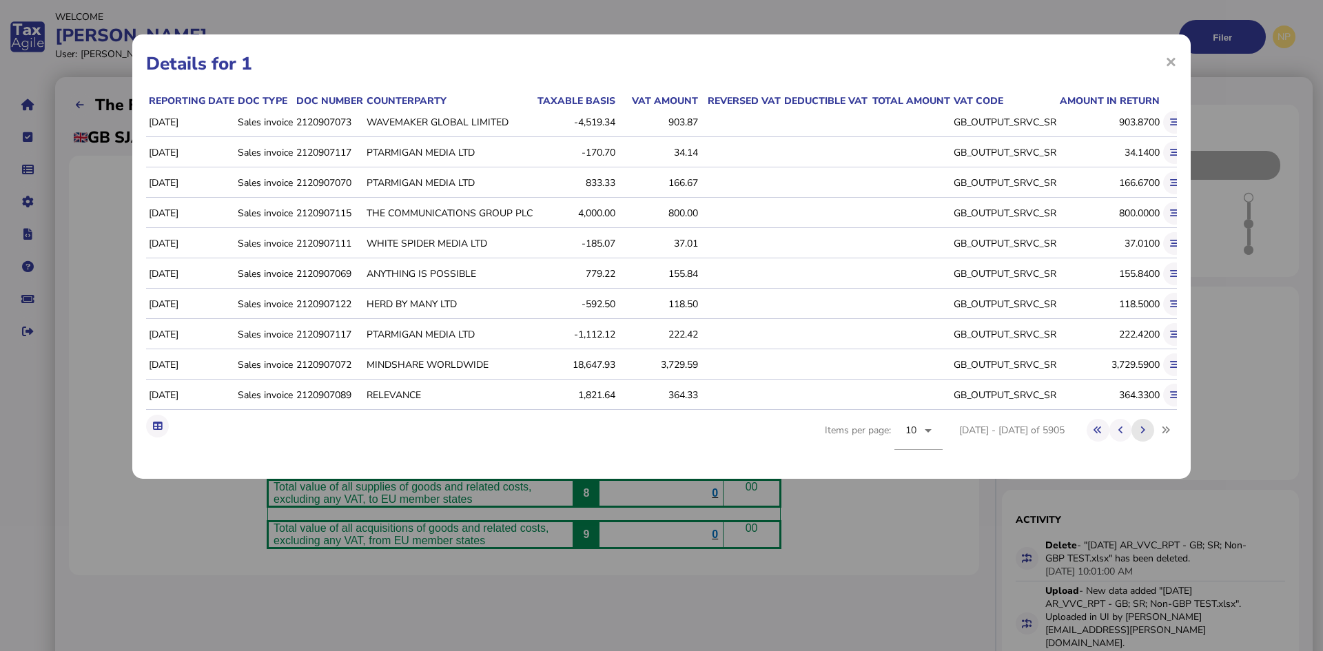
click at [1143, 435] on icon at bounding box center [1143, 430] width 5 height 9
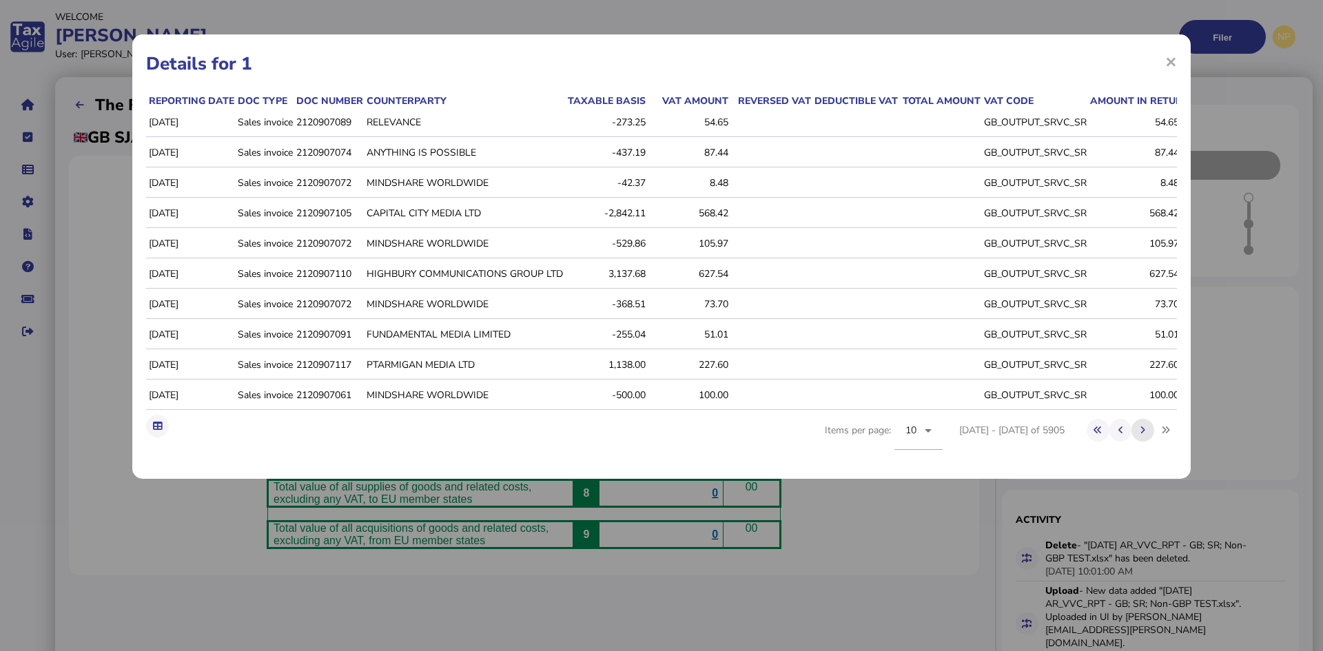
click at [1143, 435] on icon at bounding box center [1143, 430] width 5 height 9
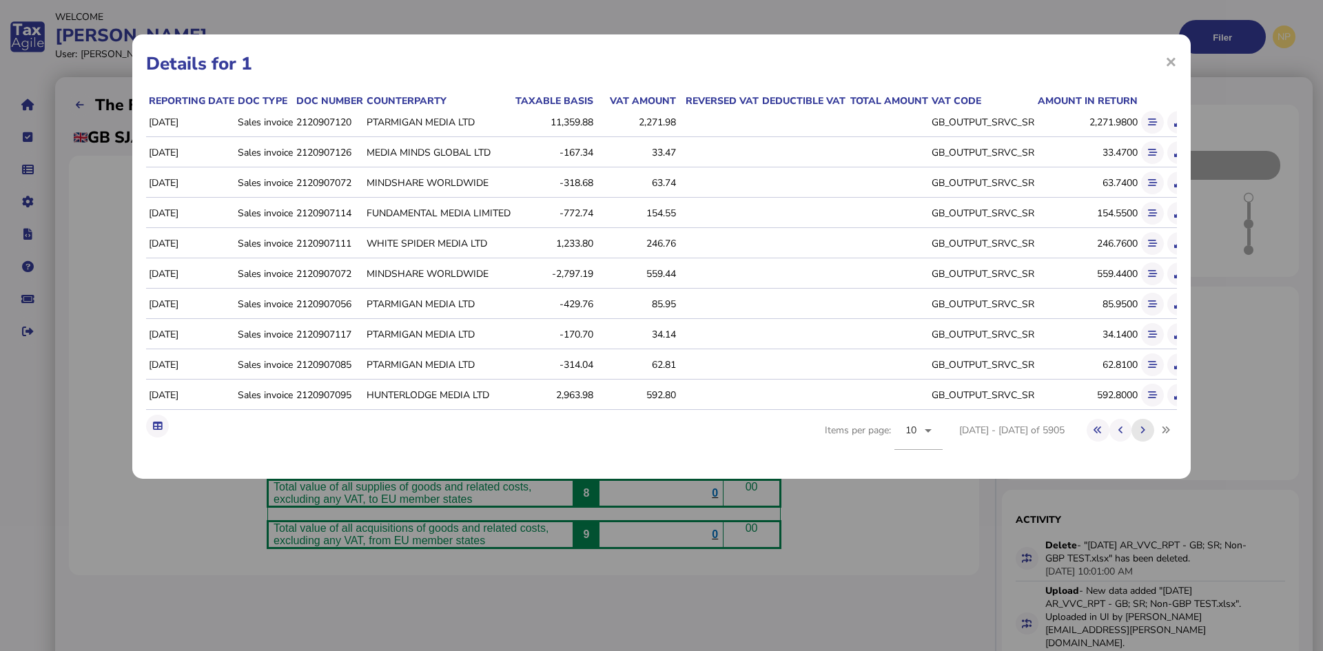
click at [1143, 435] on icon at bounding box center [1143, 430] width 5 height 9
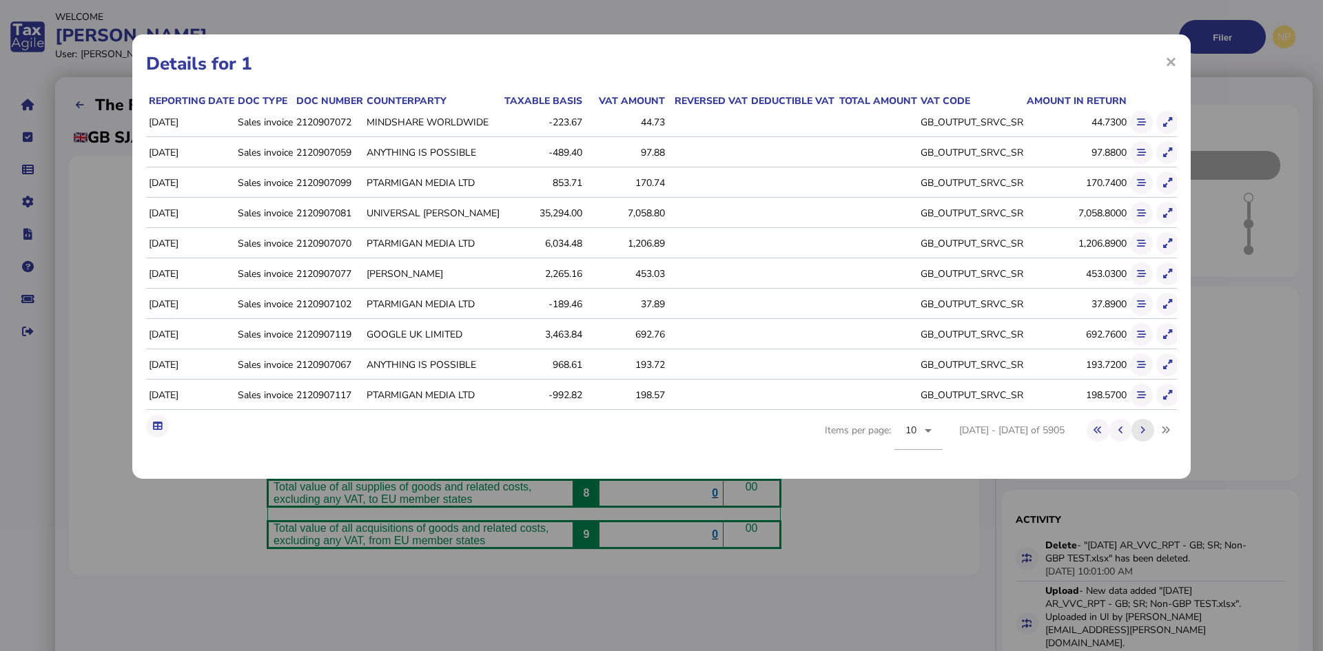
click at [1143, 435] on icon at bounding box center [1143, 430] width 5 height 9
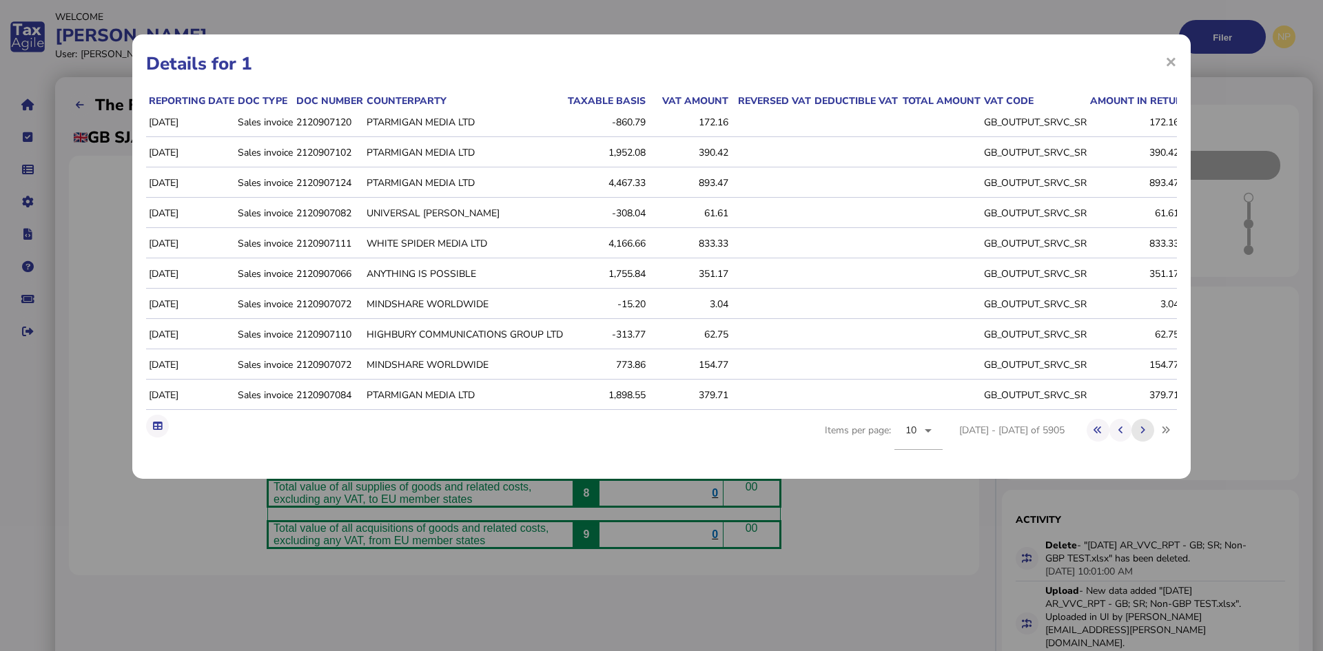
click at [1143, 435] on icon at bounding box center [1143, 430] width 5 height 9
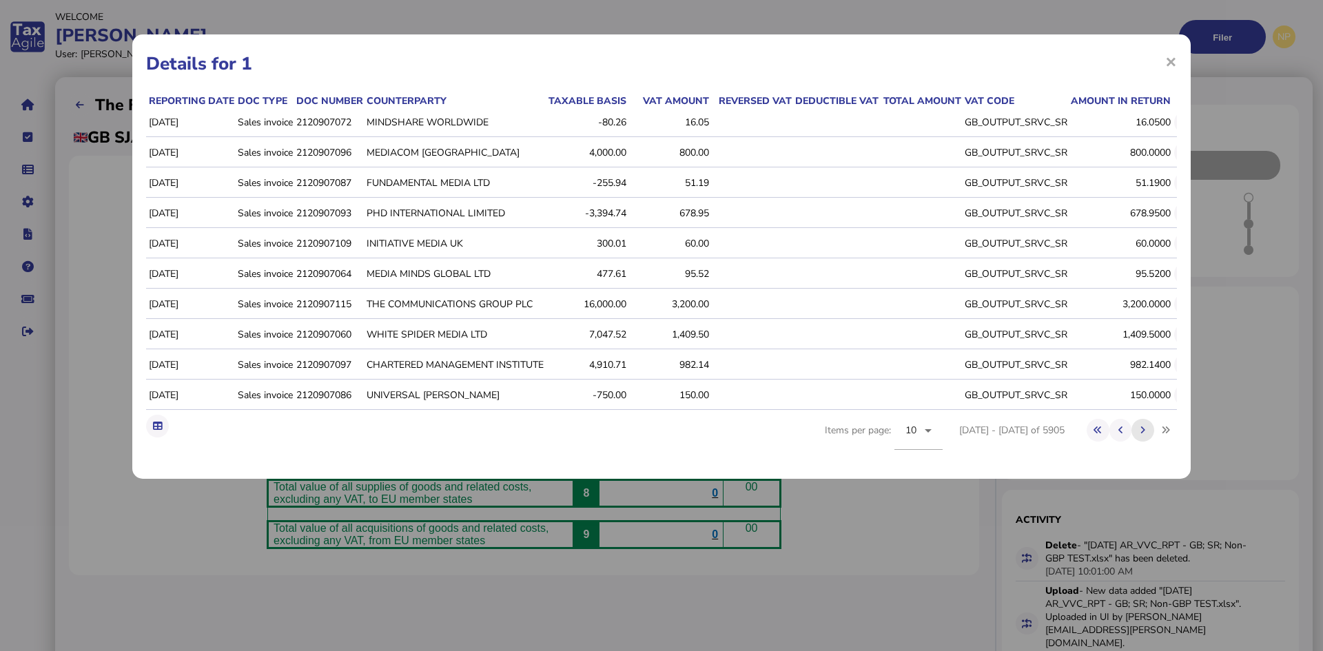
click at [1143, 435] on icon at bounding box center [1143, 430] width 5 height 9
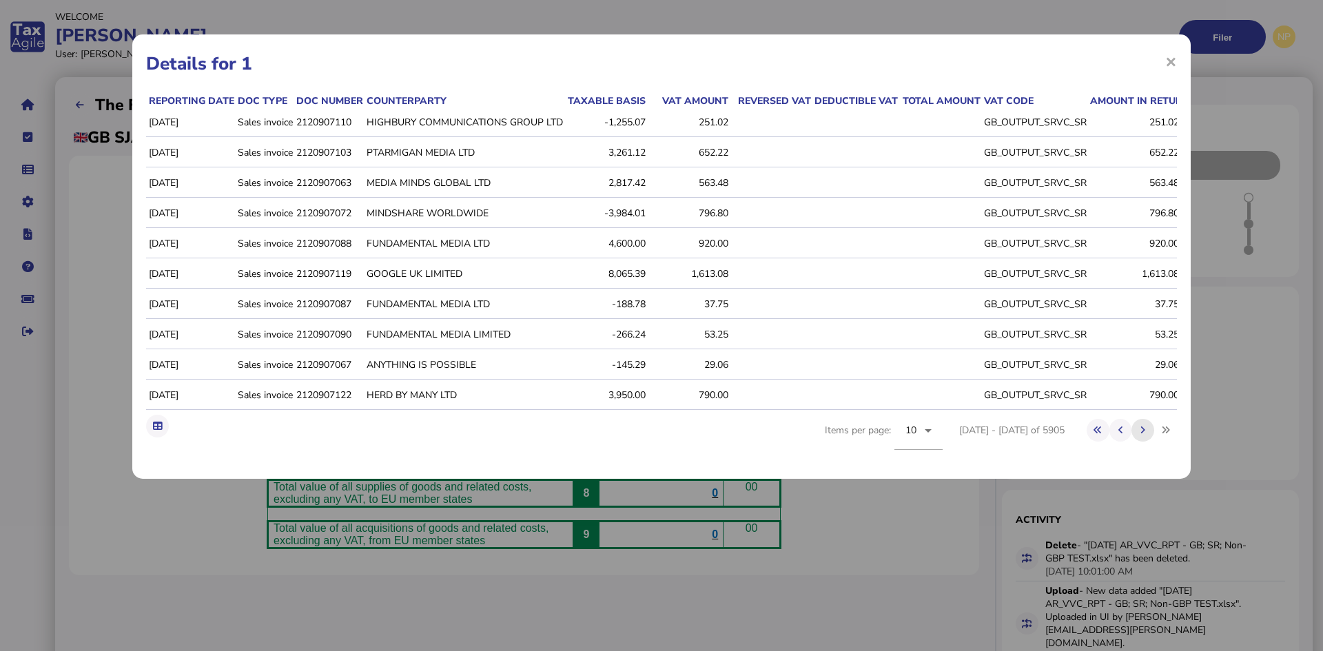
click at [1143, 435] on icon at bounding box center [1143, 430] width 5 height 9
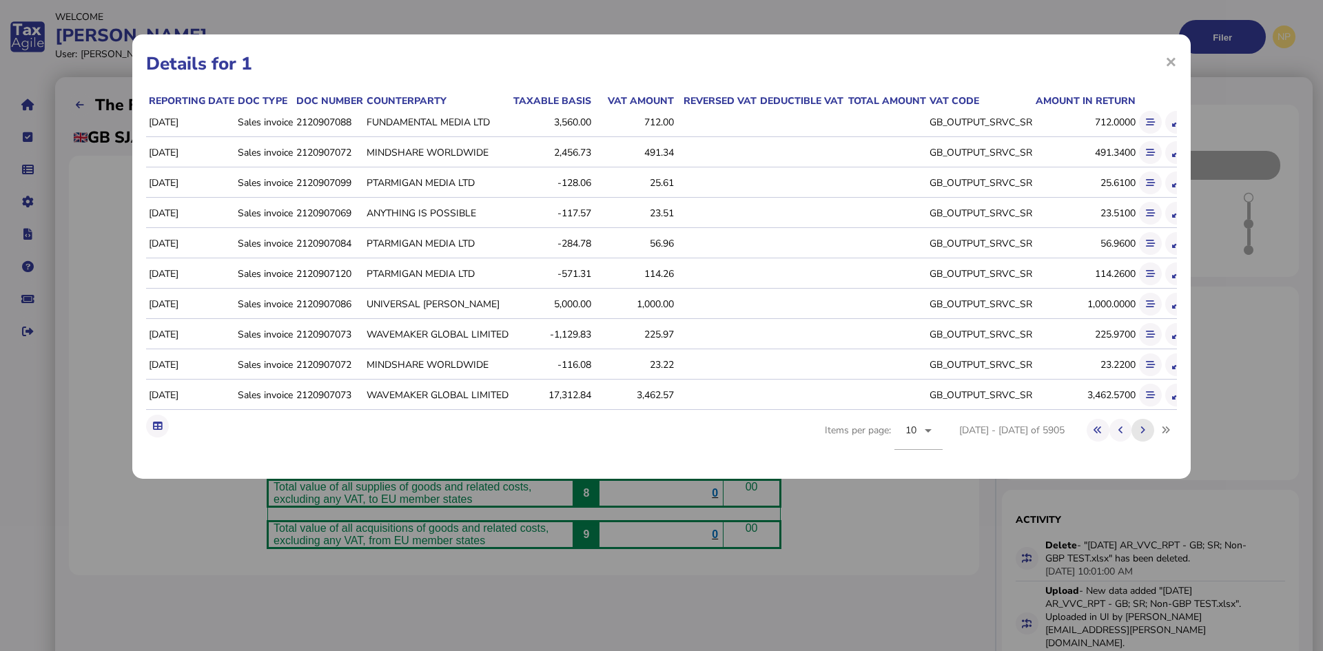
click at [1143, 435] on icon at bounding box center [1143, 430] width 5 height 9
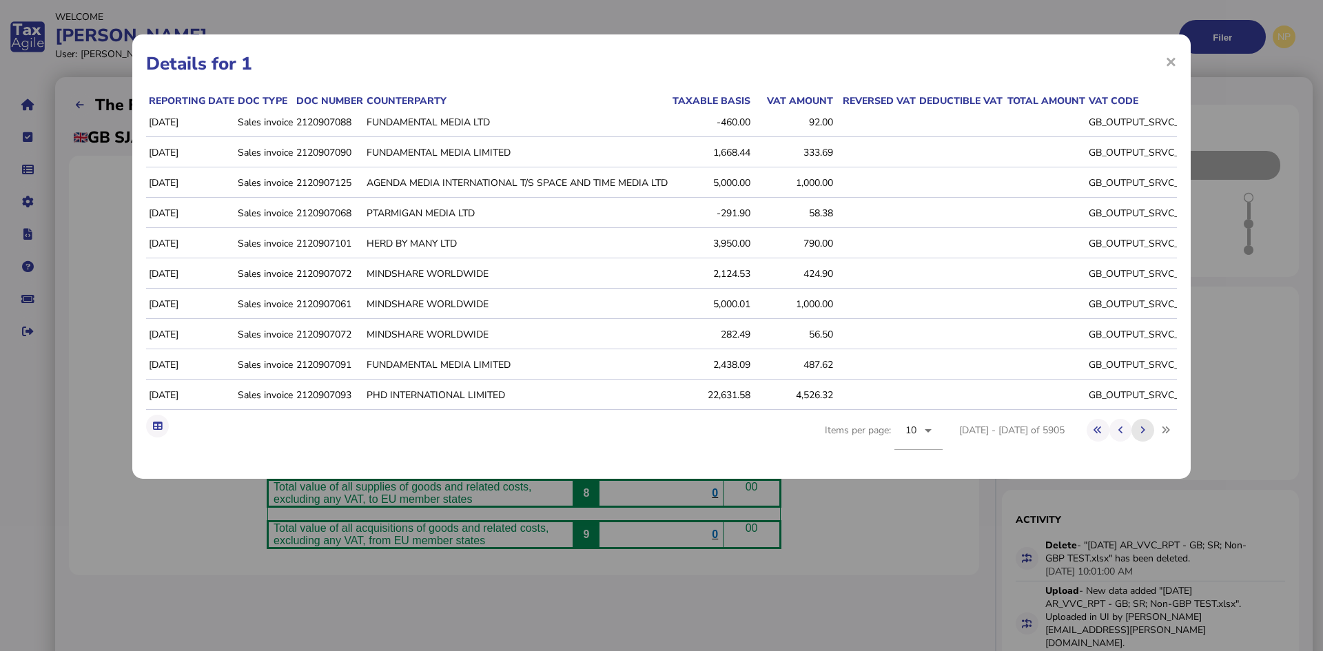
click at [1143, 435] on icon at bounding box center [1143, 430] width 5 height 9
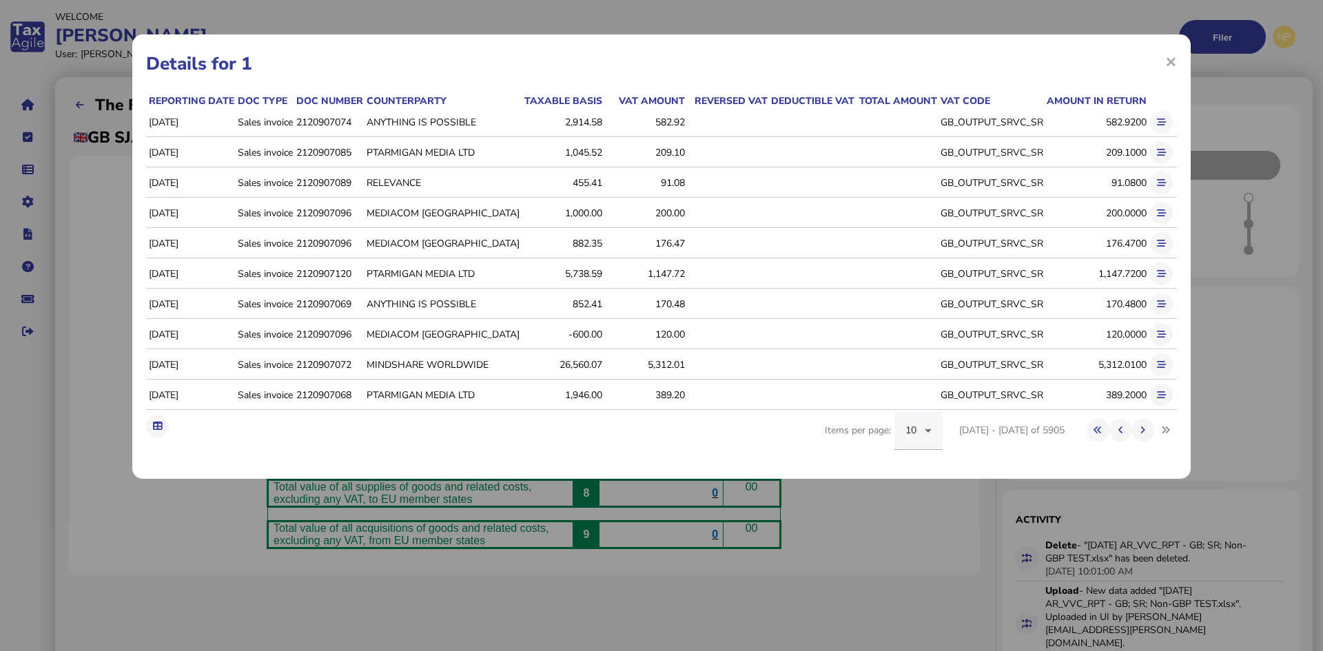
click at [936, 439] on icon at bounding box center [928, 431] width 17 height 17
click at [927, 544] on span "50" at bounding box center [925, 548] width 12 height 17
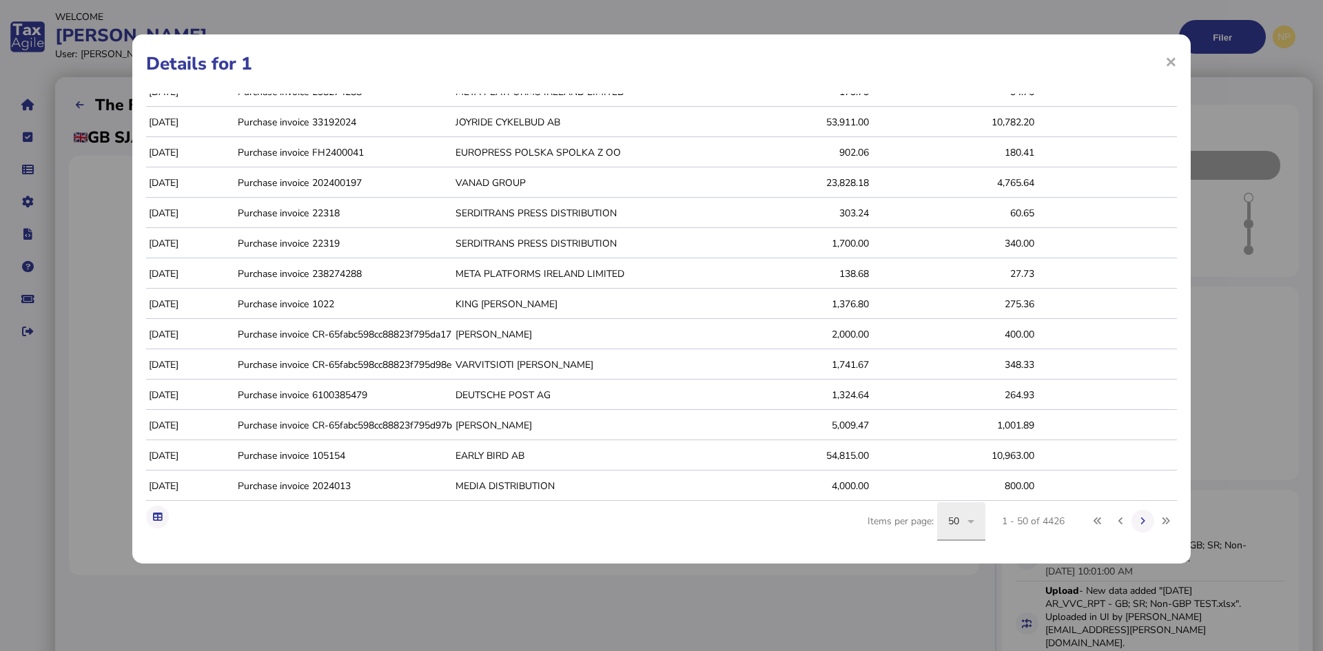
scroll to position [1139, 0]
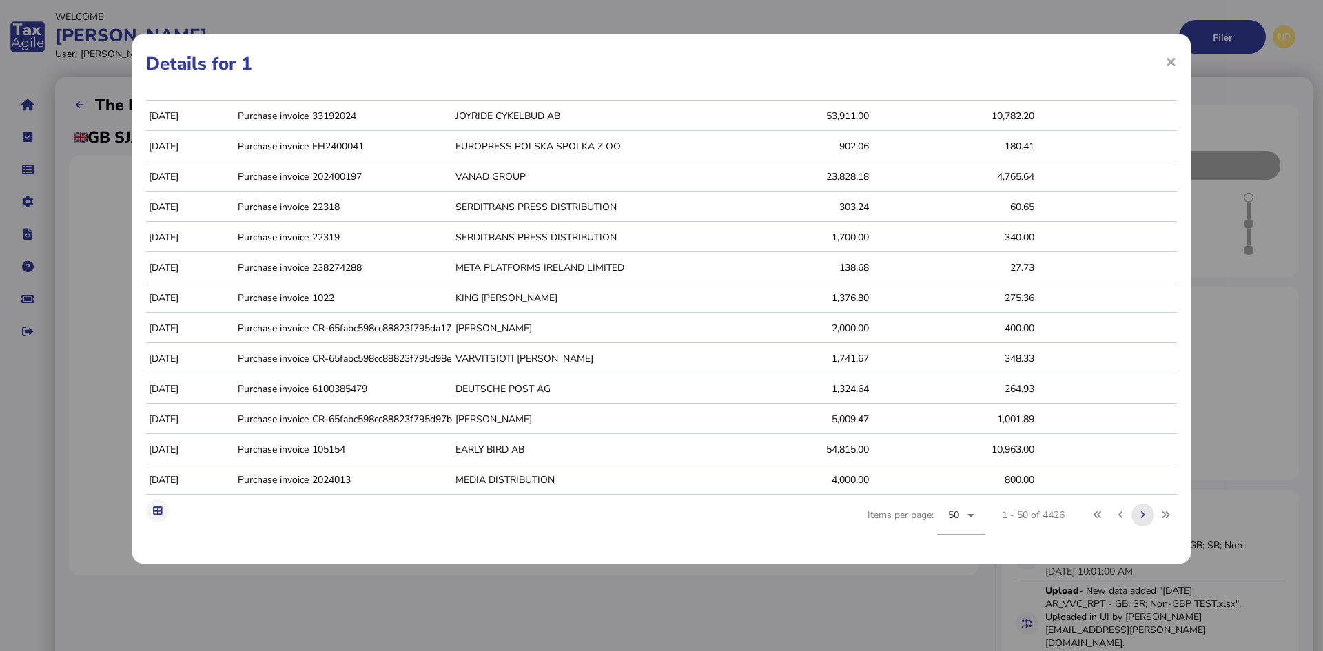
click at [1141, 516] on icon at bounding box center [1143, 515] width 5 height 9
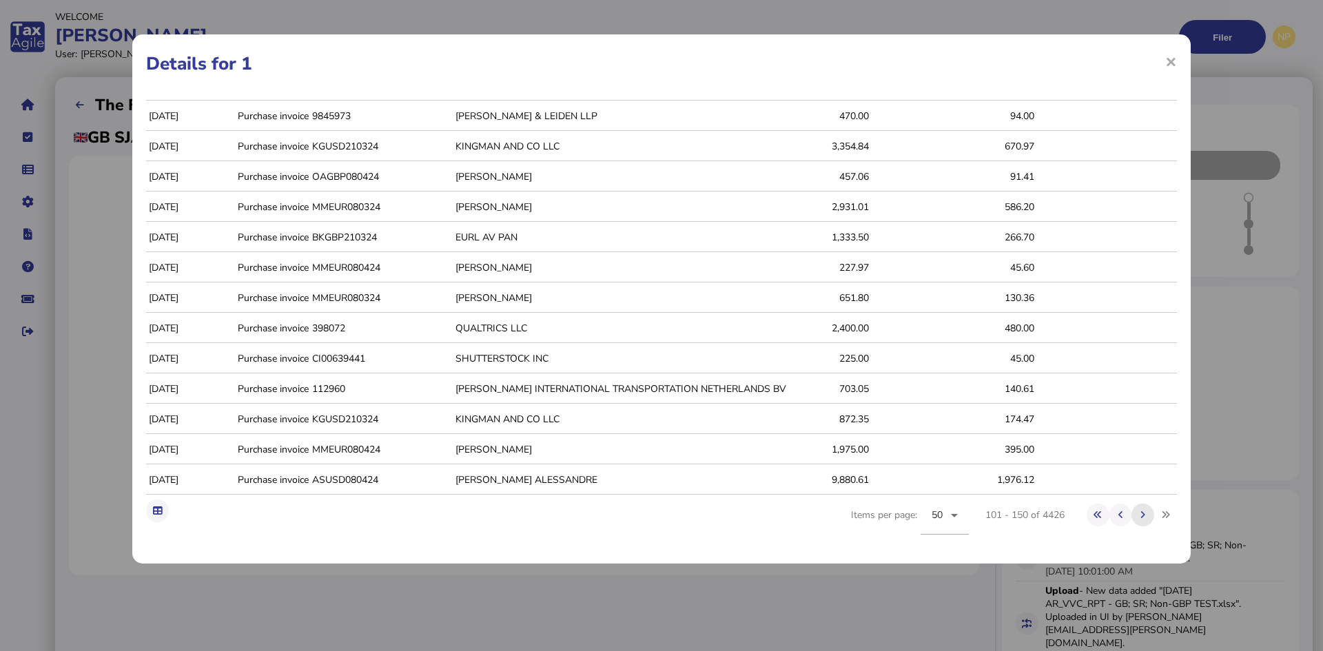
click at [1141, 516] on icon at bounding box center [1143, 515] width 5 height 9
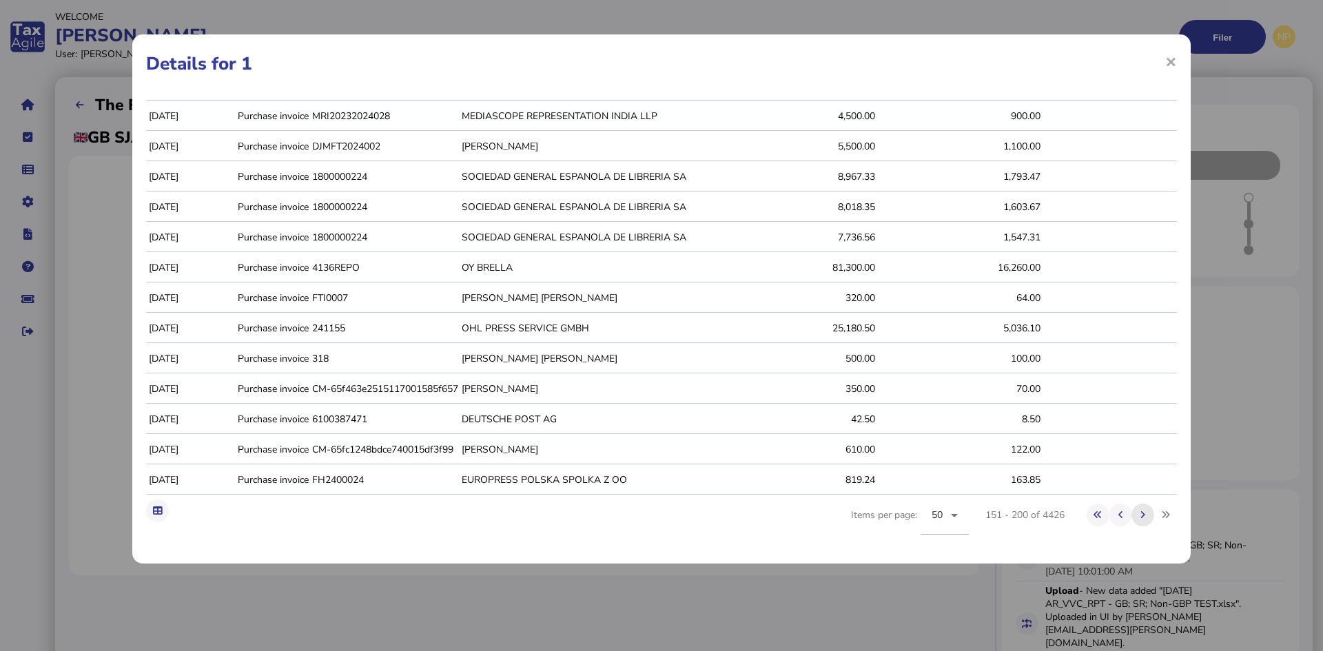
click at [1141, 516] on icon at bounding box center [1143, 515] width 5 height 9
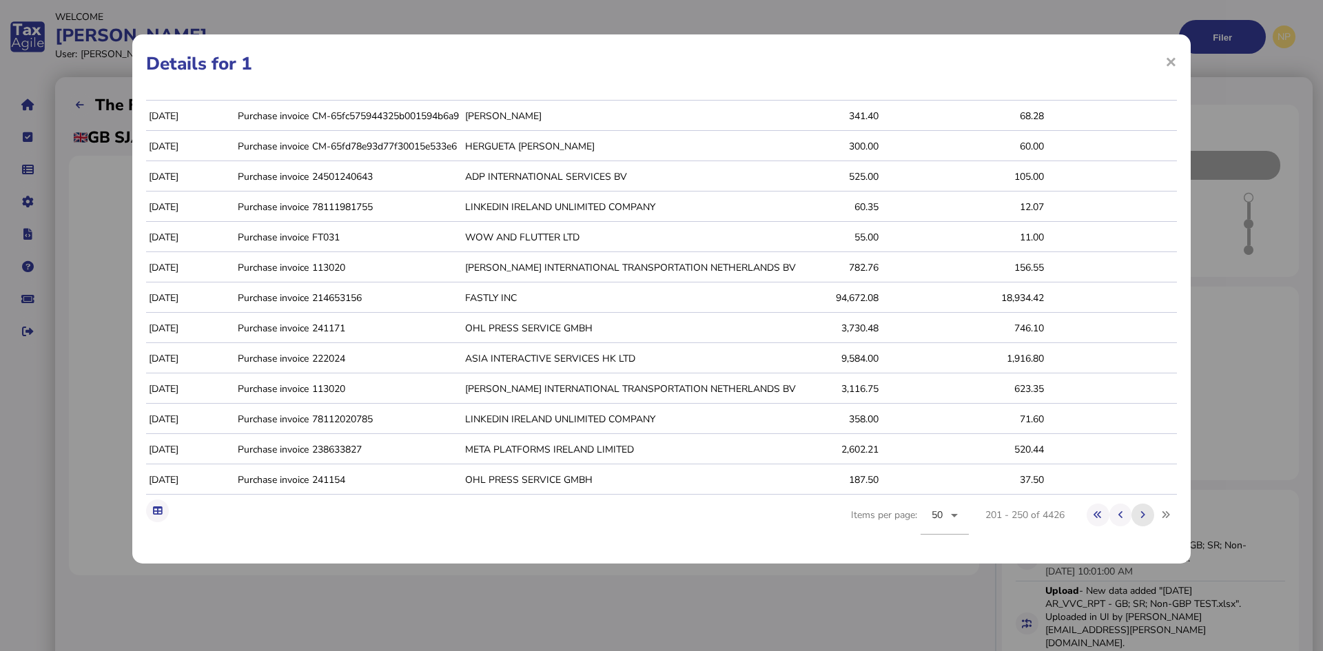
click at [1141, 516] on icon at bounding box center [1143, 515] width 5 height 9
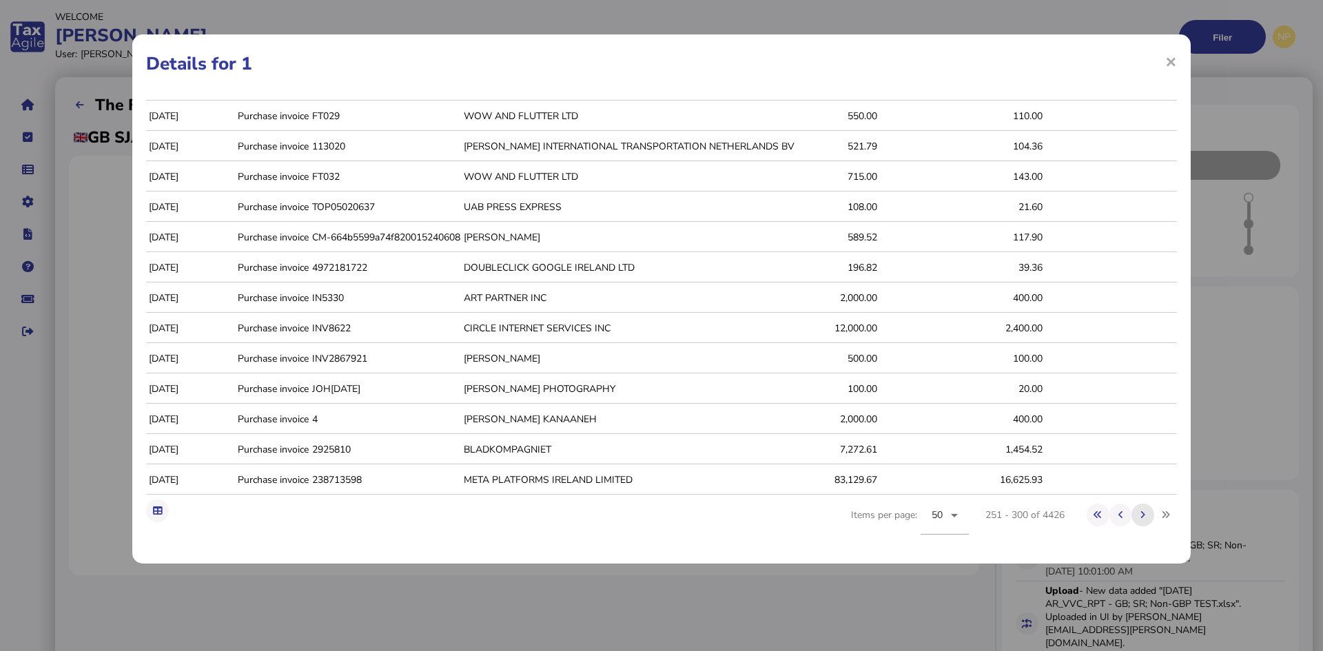
click at [1141, 516] on icon at bounding box center [1143, 515] width 5 height 9
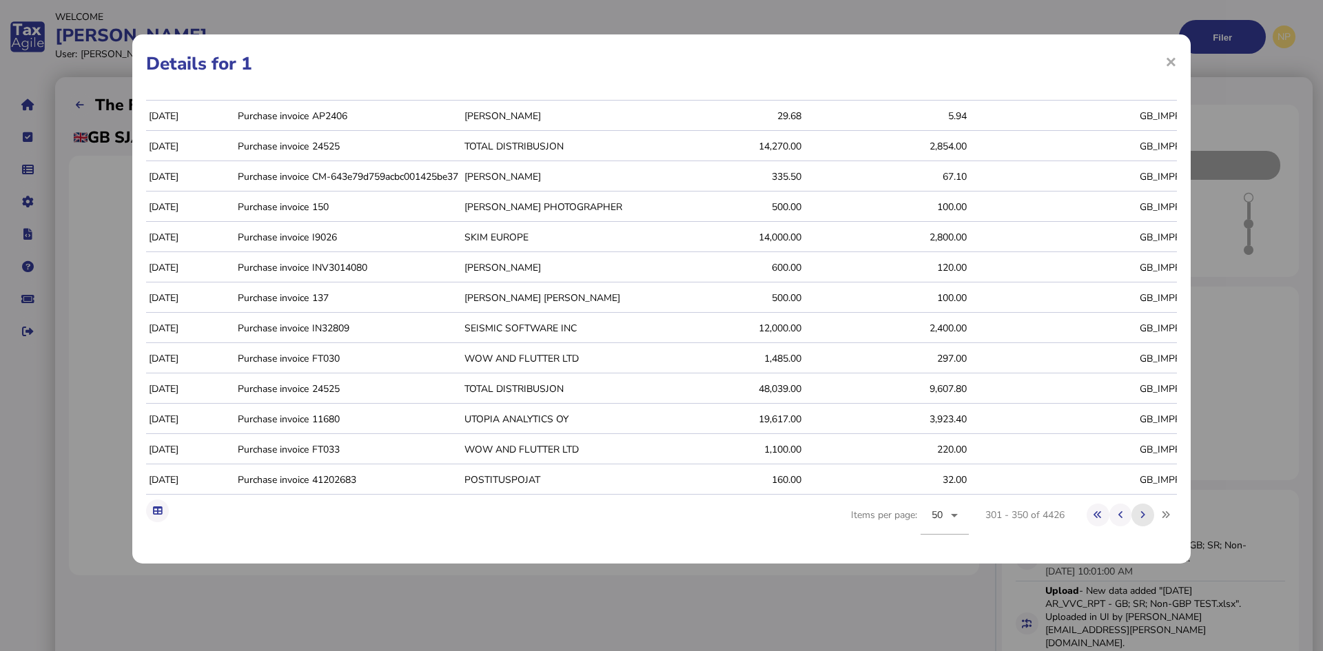
click at [1141, 516] on icon at bounding box center [1143, 515] width 5 height 9
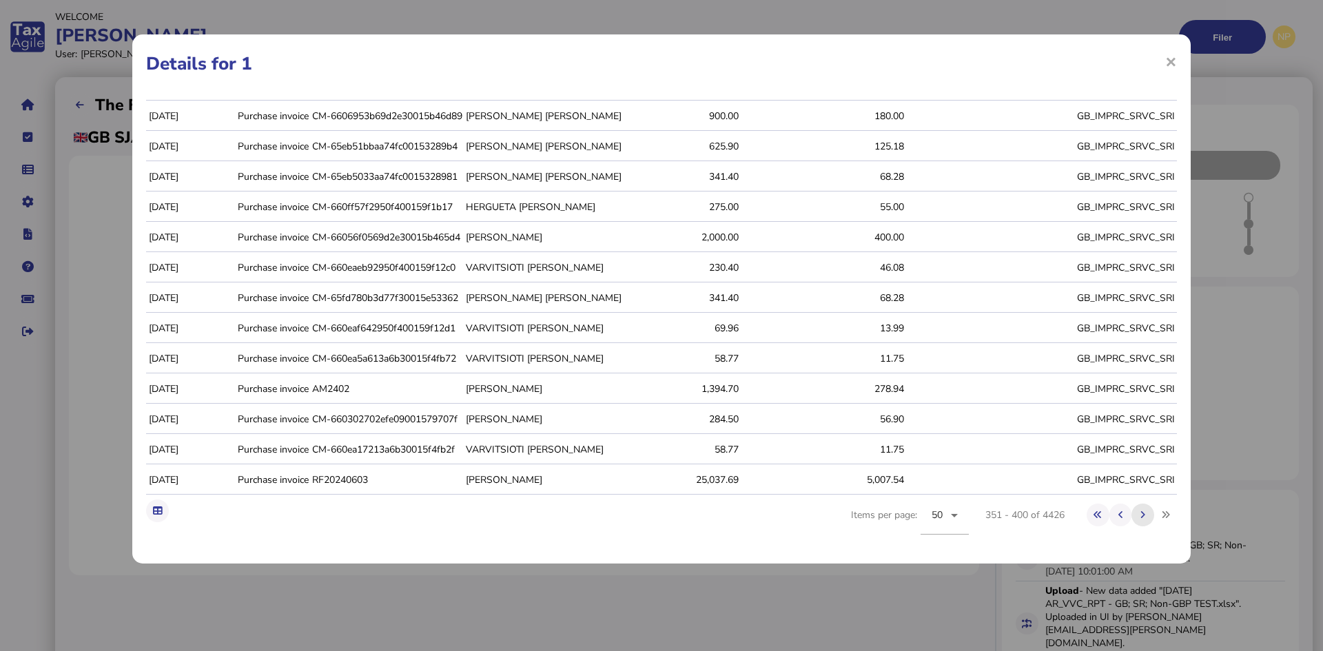
click at [1141, 513] on icon at bounding box center [1143, 515] width 5 height 9
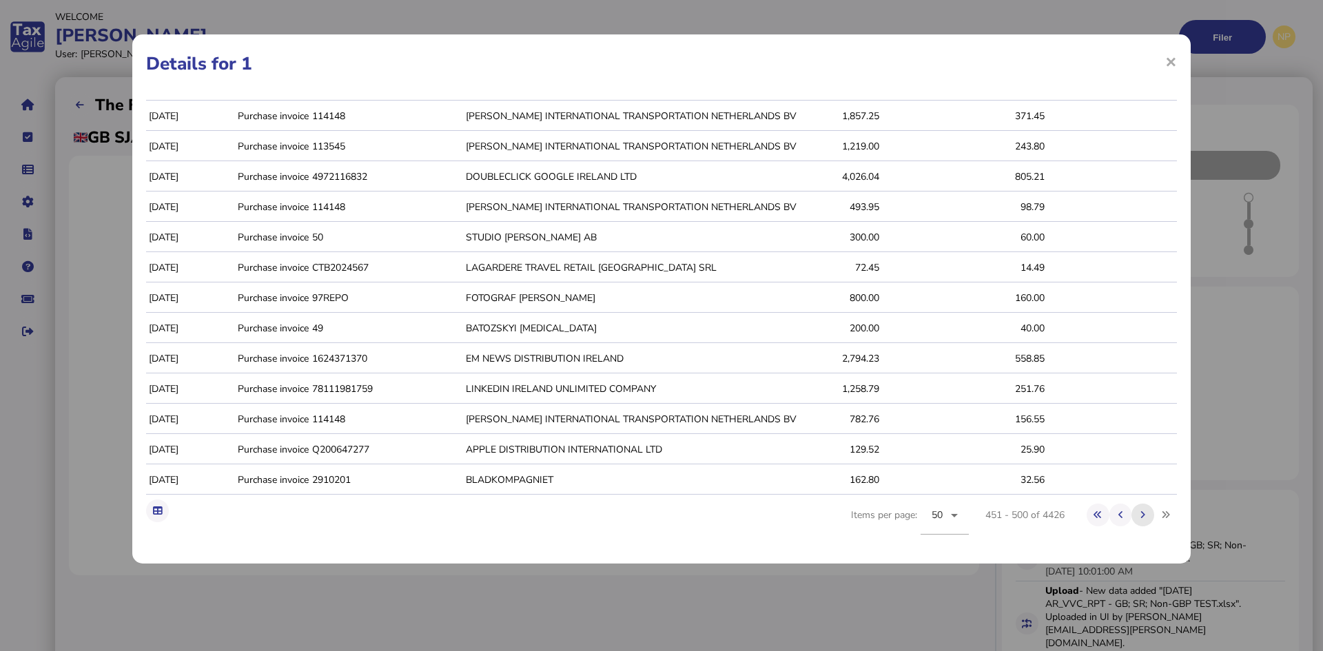
click at [1141, 513] on icon at bounding box center [1143, 515] width 5 height 9
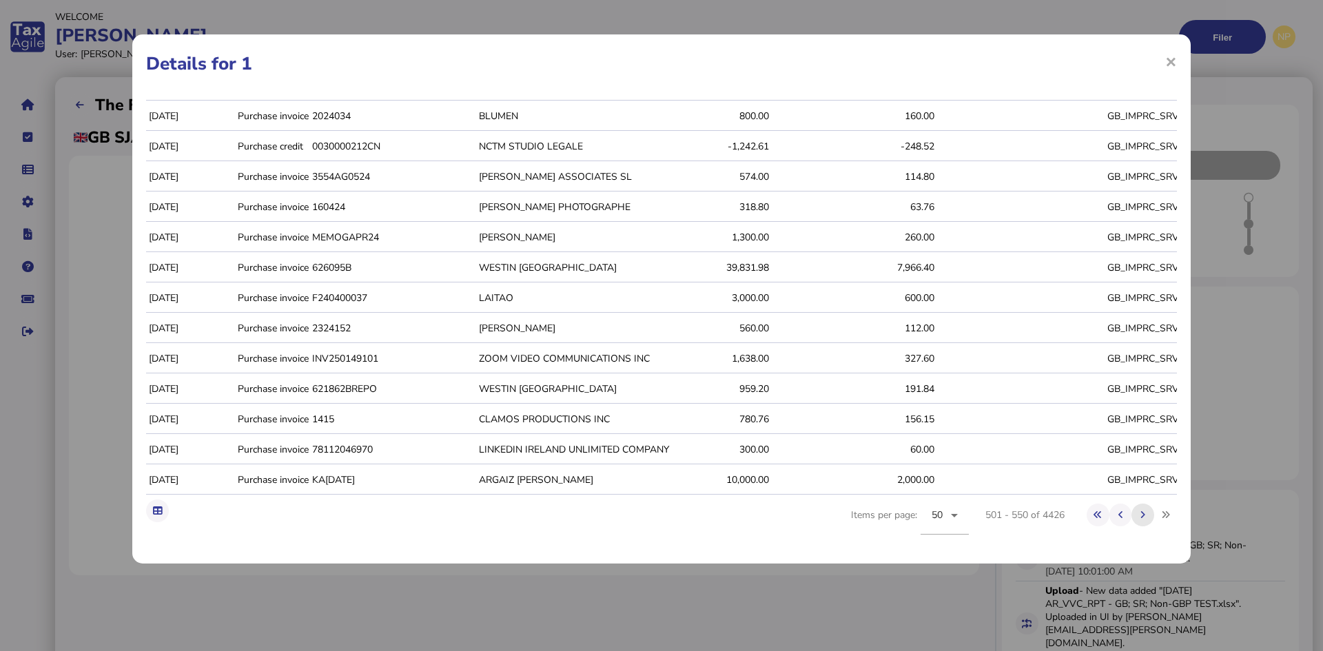
click at [1141, 513] on icon at bounding box center [1143, 515] width 5 height 9
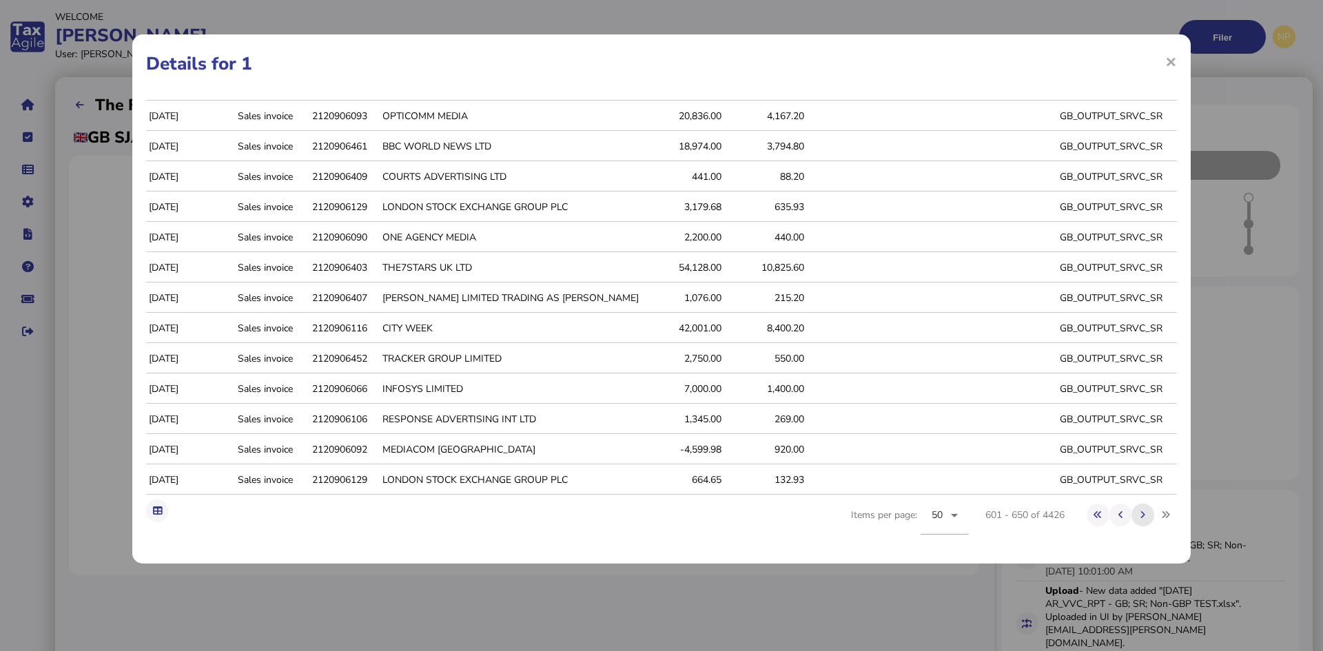
click at [1141, 513] on icon at bounding box center [1143, 515] width 5 height 9
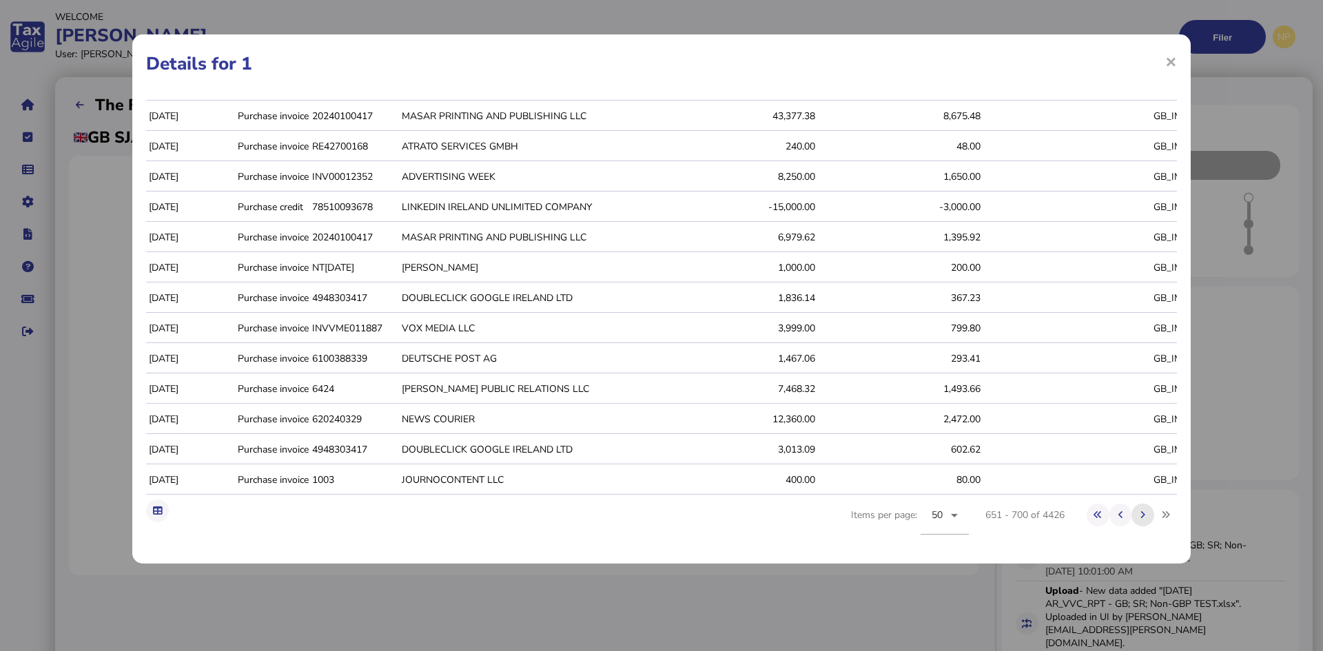
click at [1141, 513] on icon at bounding box center [1143, 515] width 5 height 9
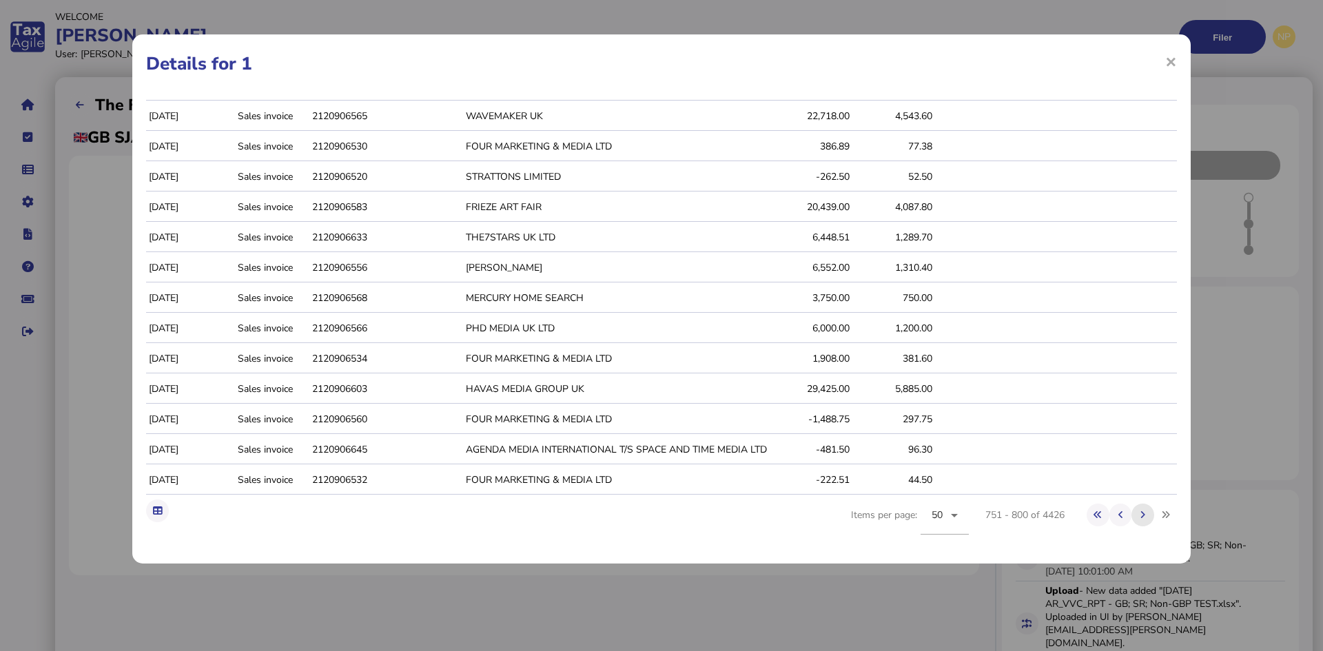
click at [1141, 513] on icon at bounding box center [1143, 515] width 5 height 9
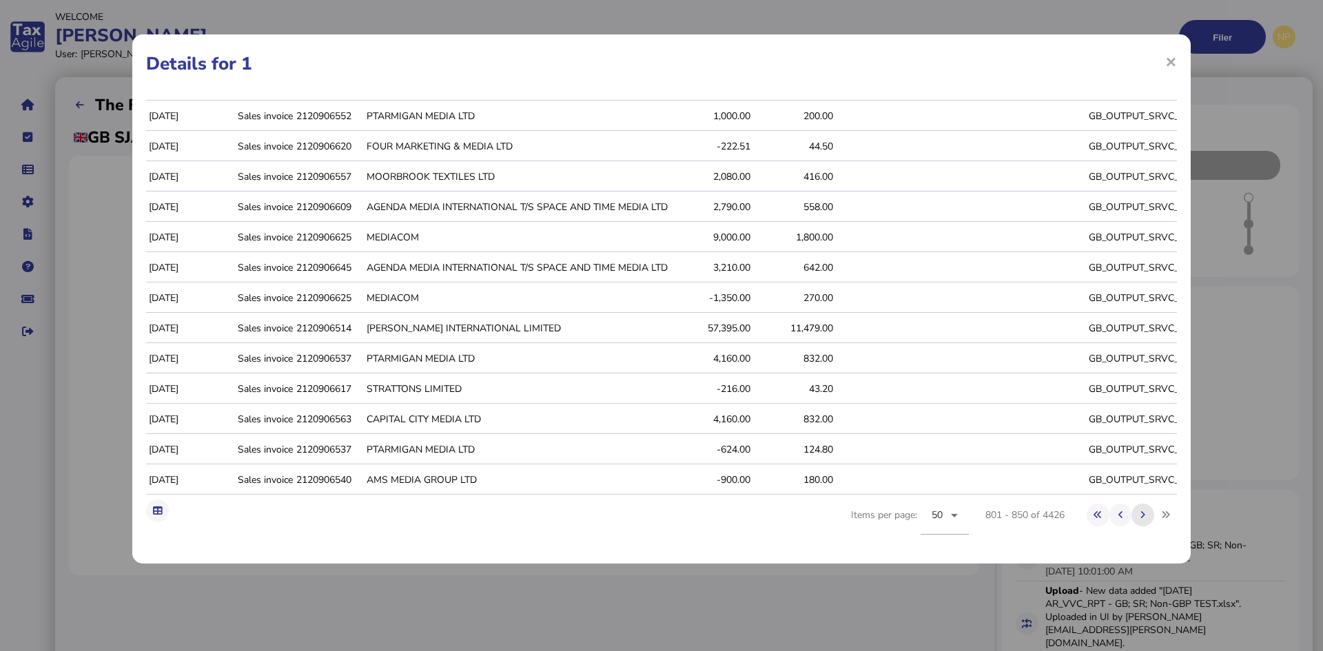
click at [1141, 513] on icon at bounding box center [1143, 515] width 5 height 9
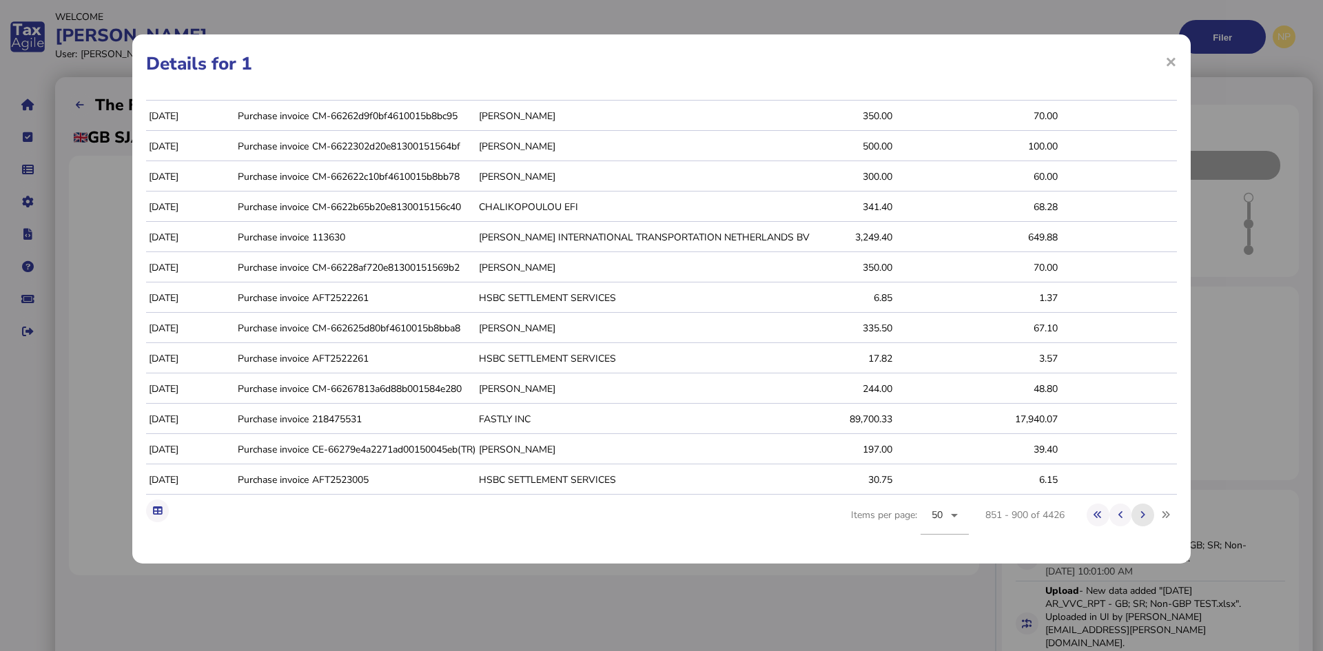
click at [1141, 513] on icon at bounding box center [1143, 515] width 5 height 9
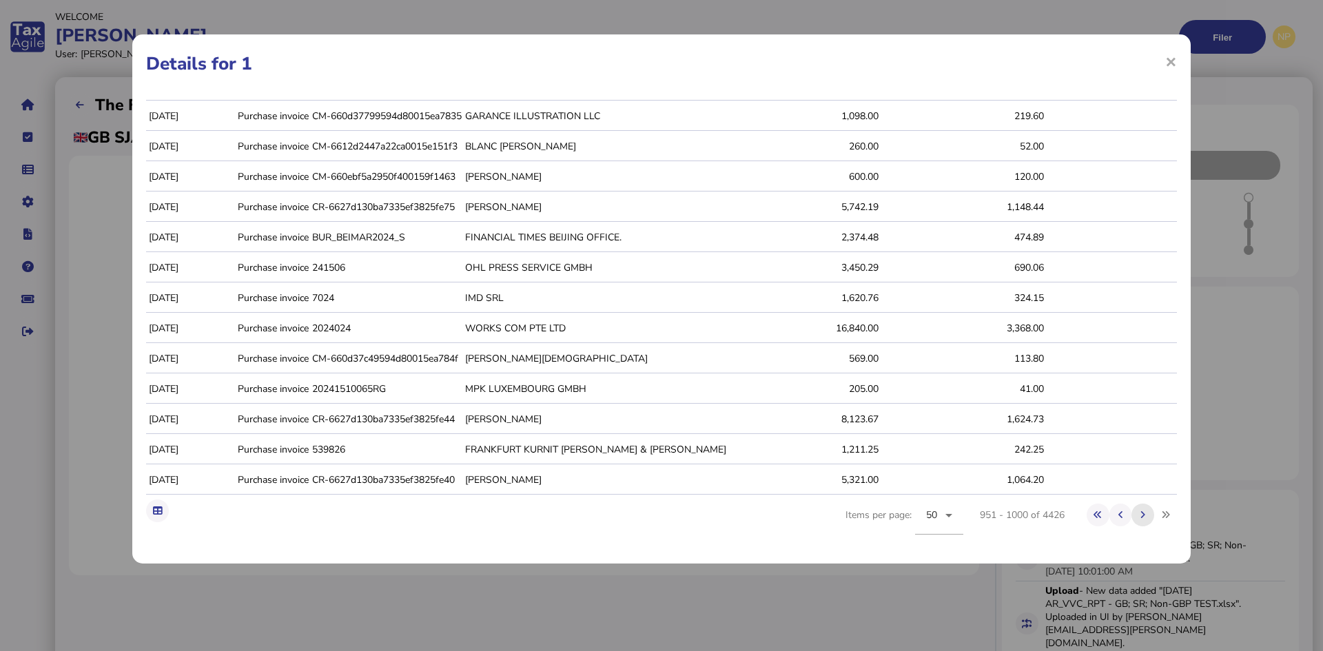
click at [1141, 513] on icon at bounding box center [1143, 515] width 5 height 9
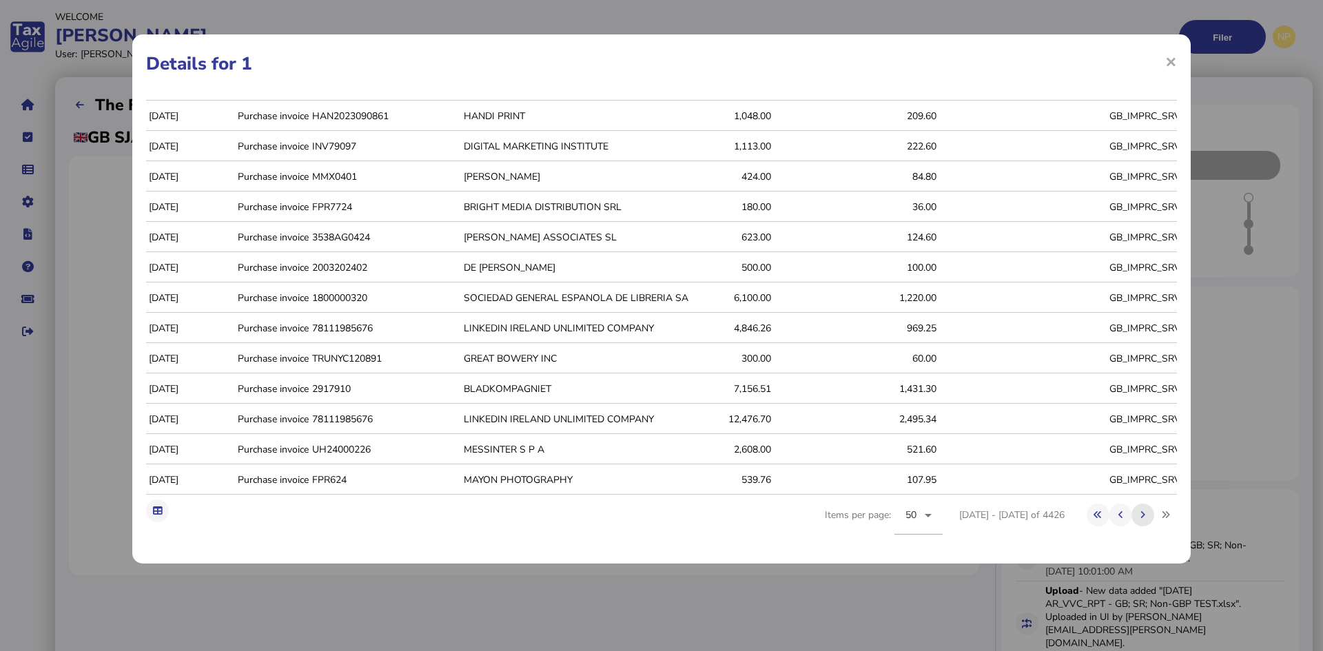
click at [1141, 513] on icon at bounding box center [1143, 515] width 5 height 9
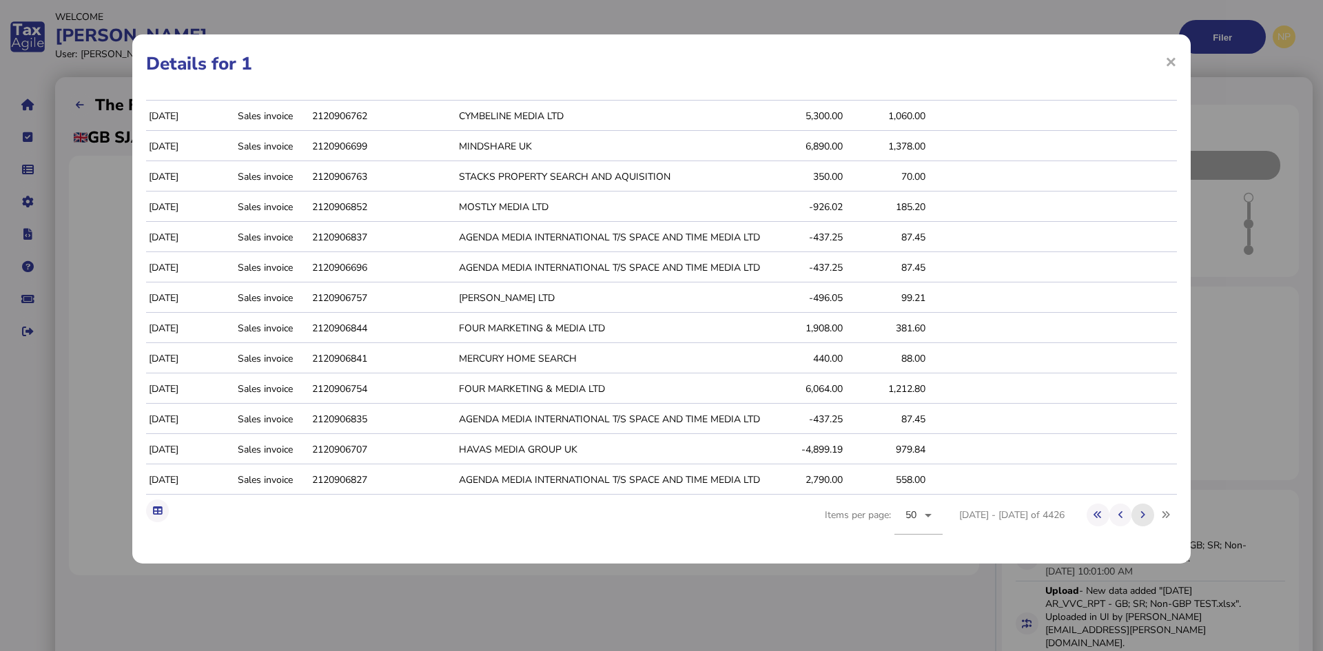
click at [1141, 513] on icon at bounding box center [1143, 515] width 5 height 9
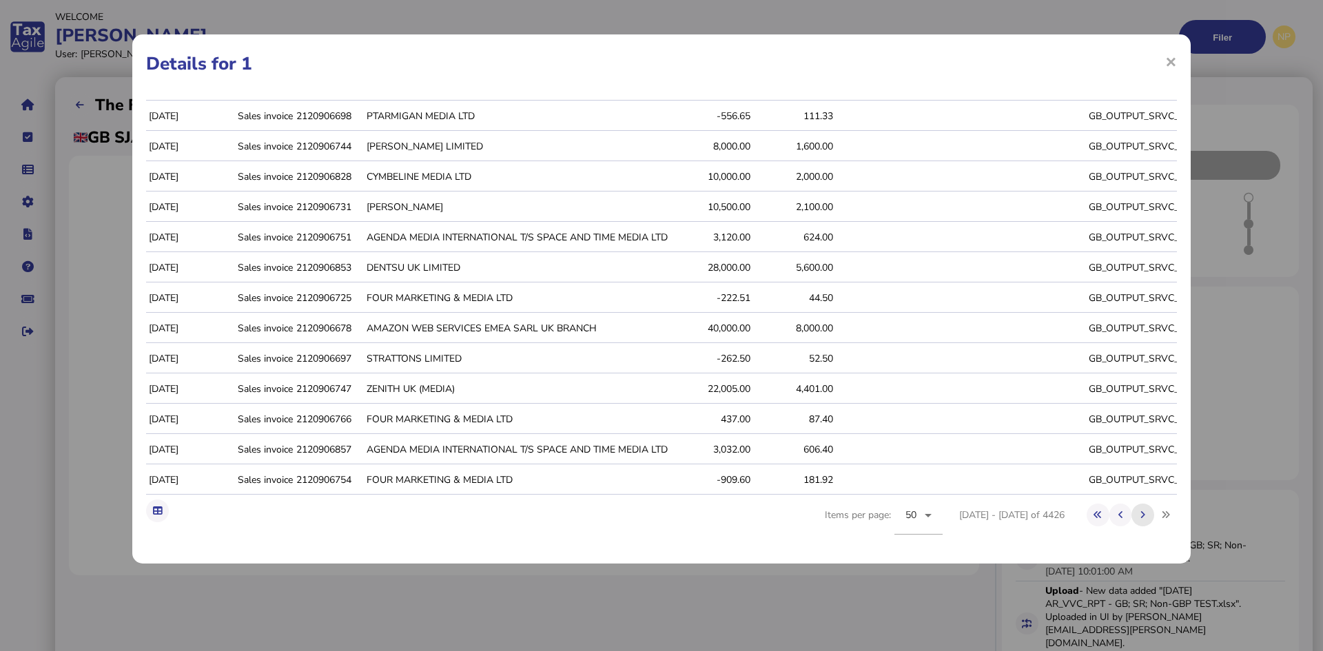
click at [1141, 513] on icon at bounding box center [1143, 515] width 5 height 9
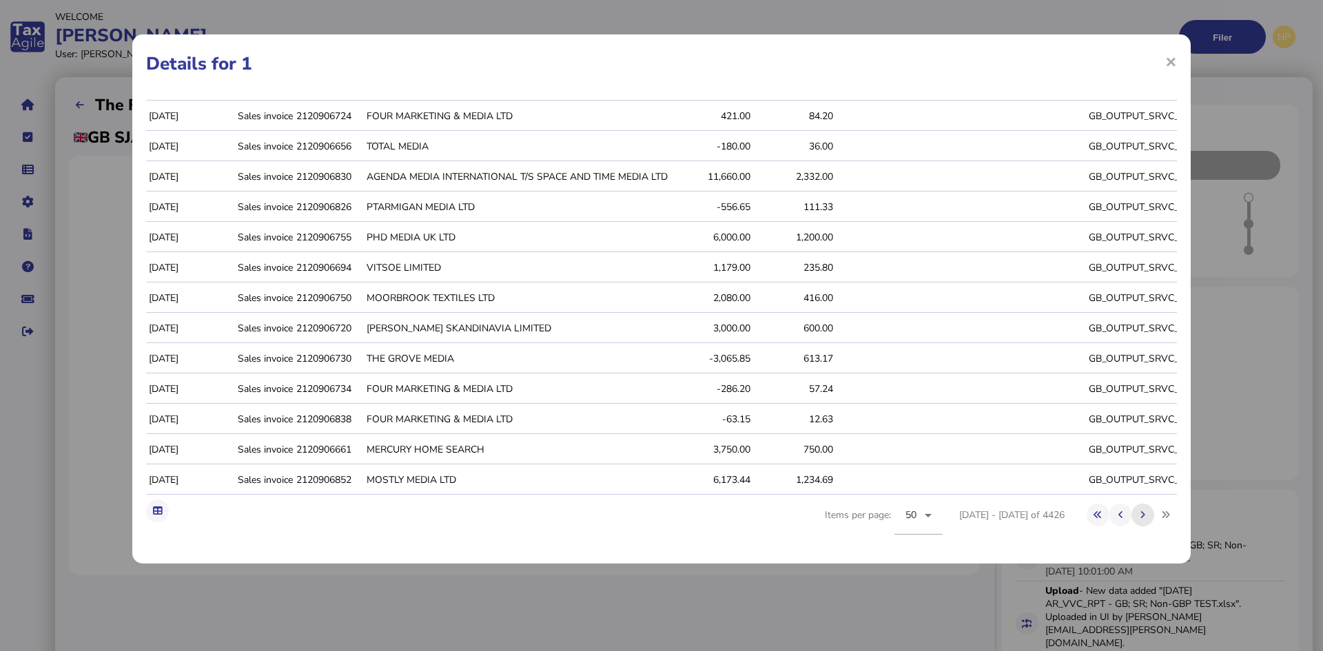
click at [1141, 513] on icon at bounding box center [1143, 515] width 5 height 9
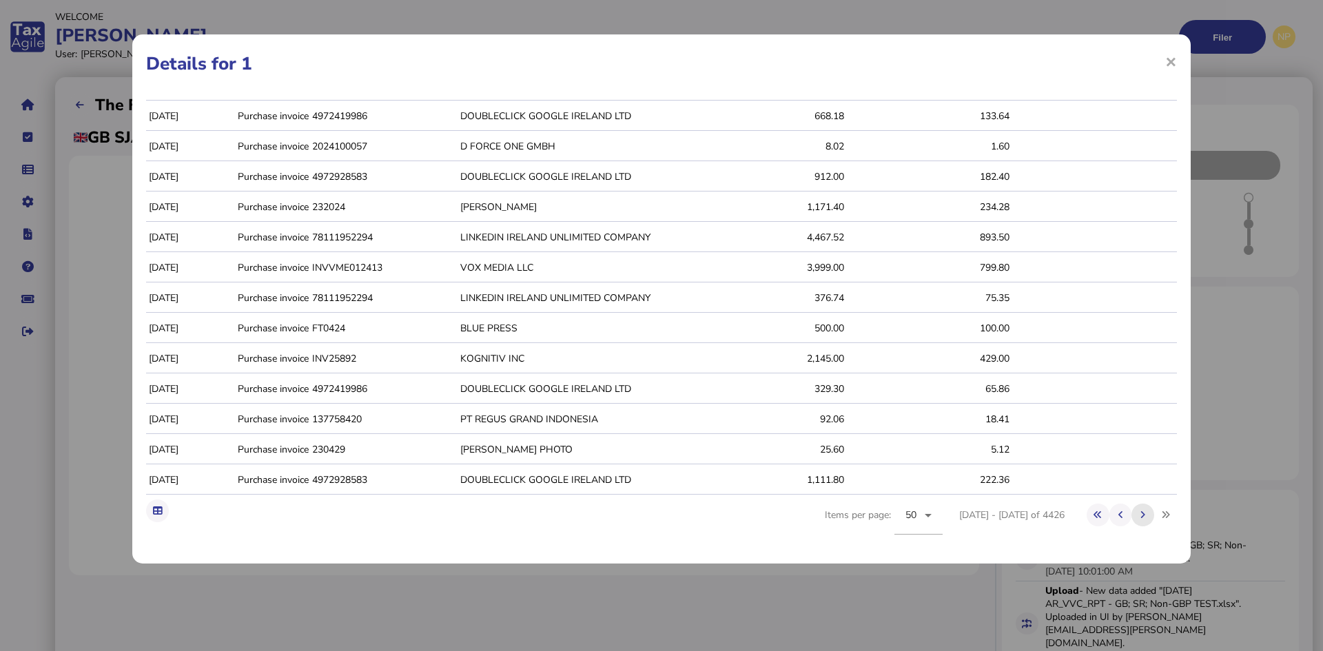
click at [1141, 513] on icon at bounding box center [1143, 515] width 5 height 9
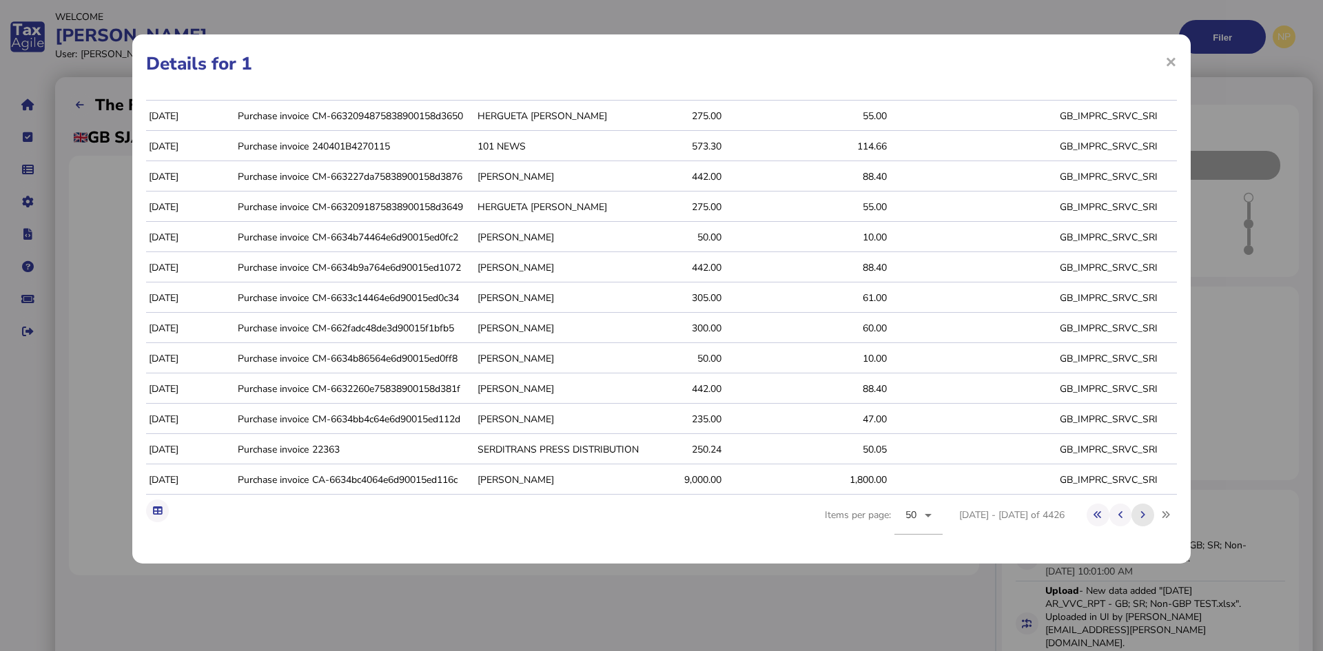
click at [1141, 513] on icon at bounding box center [1143, 515] width 5 height 9
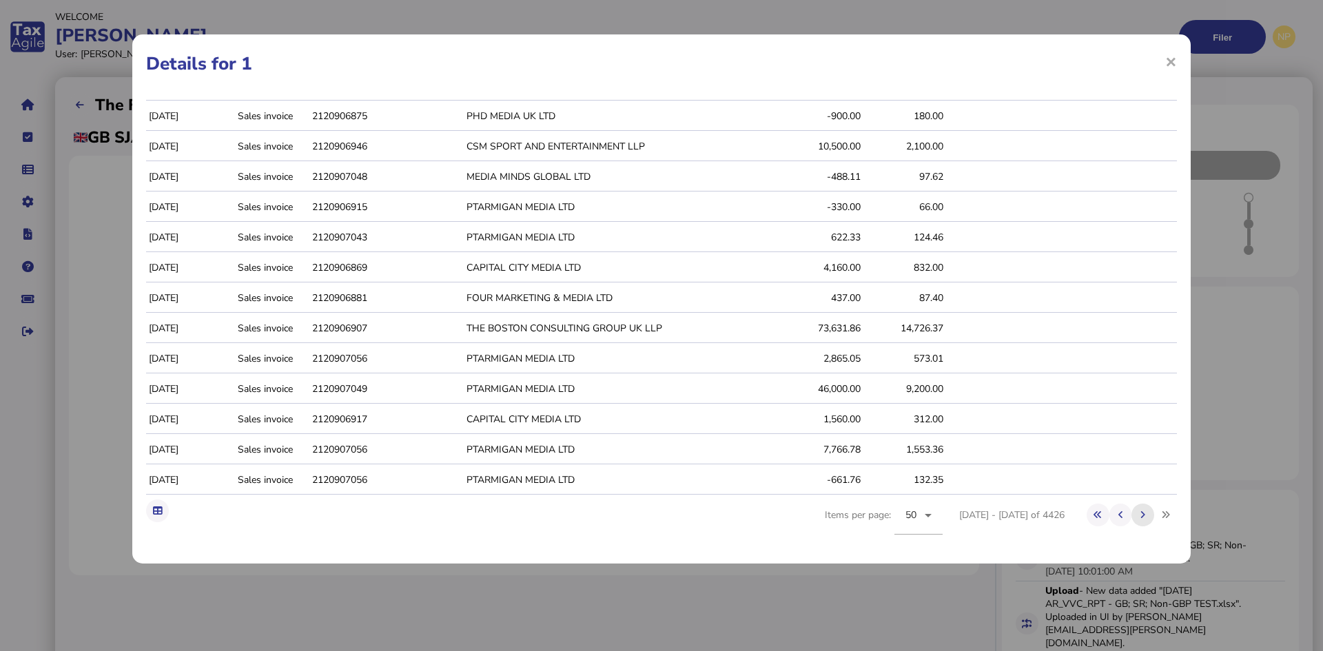
click at [1141, 513] on icon at bounding box center [1143, 515] width 5 height 9
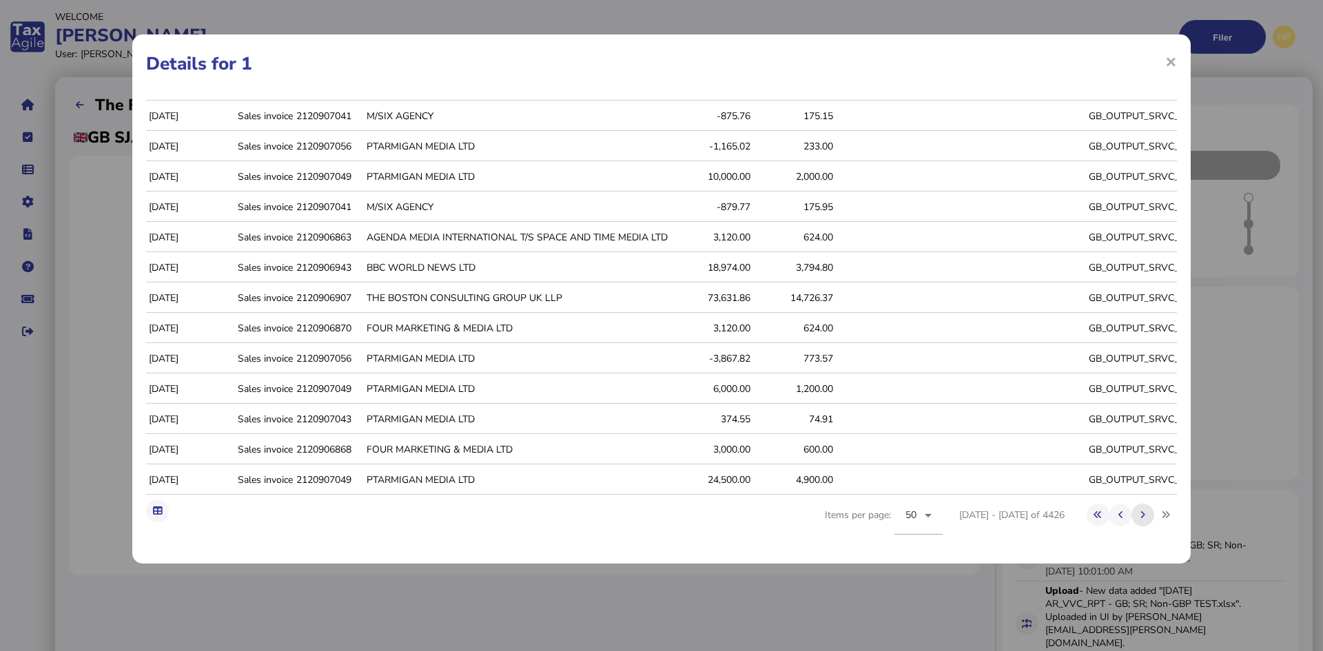
click at [1141, 513] on icon at bounding box center [1143, 515] width 5 height 9
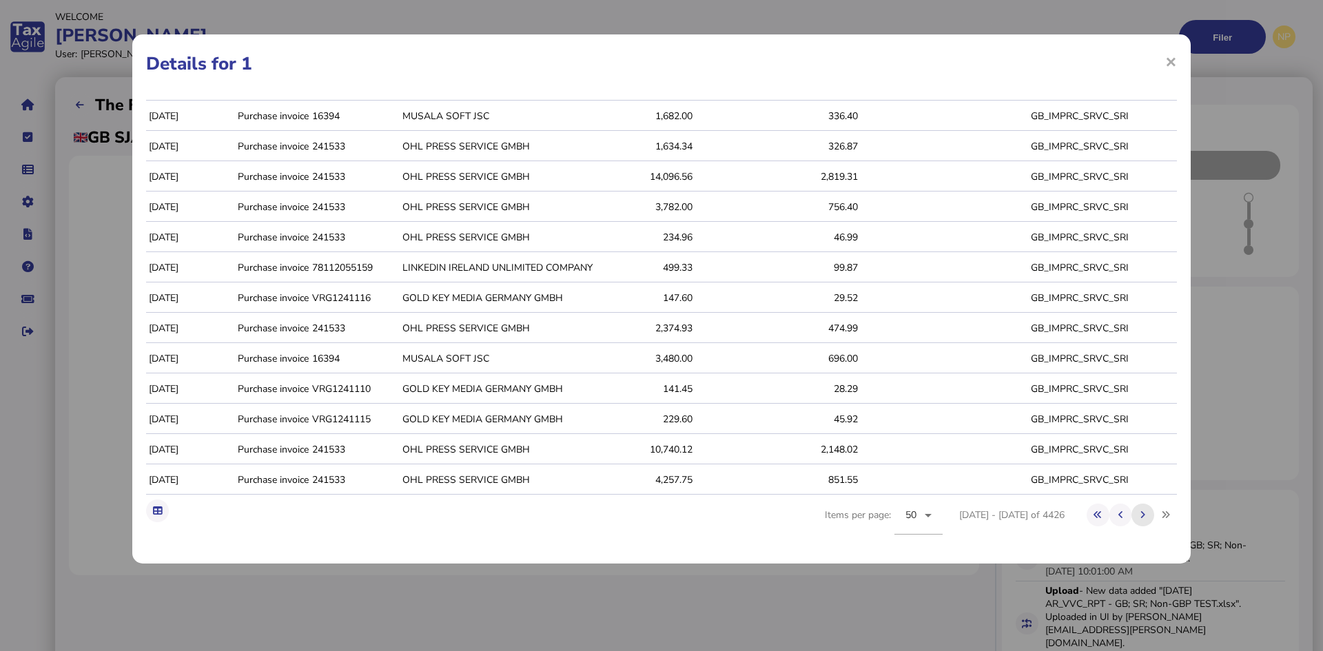
click at [1141, 513] on icon at bounding box center [1143, 515] width 5 height 9
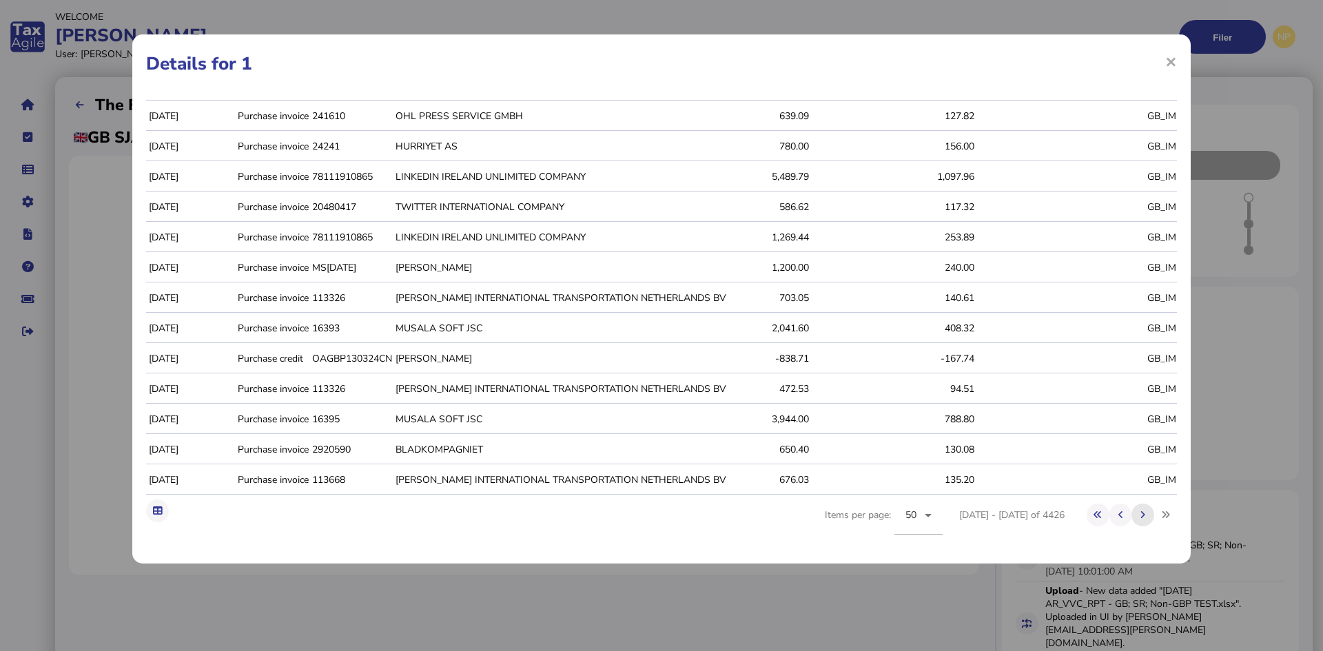
click at [1141, 513] on icon at bounding box center [1143, 515] width 5 height 9
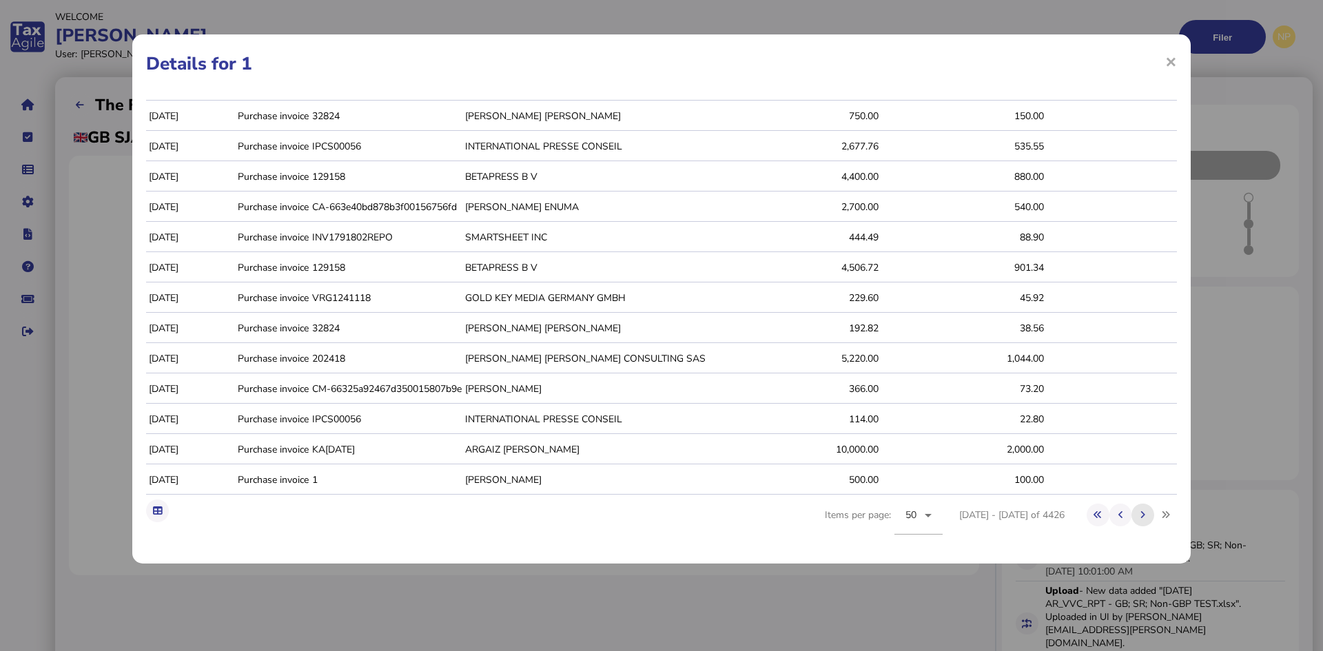
click at [1141, 513] on icon at bounding box center [1143, 515] width 5 height 9
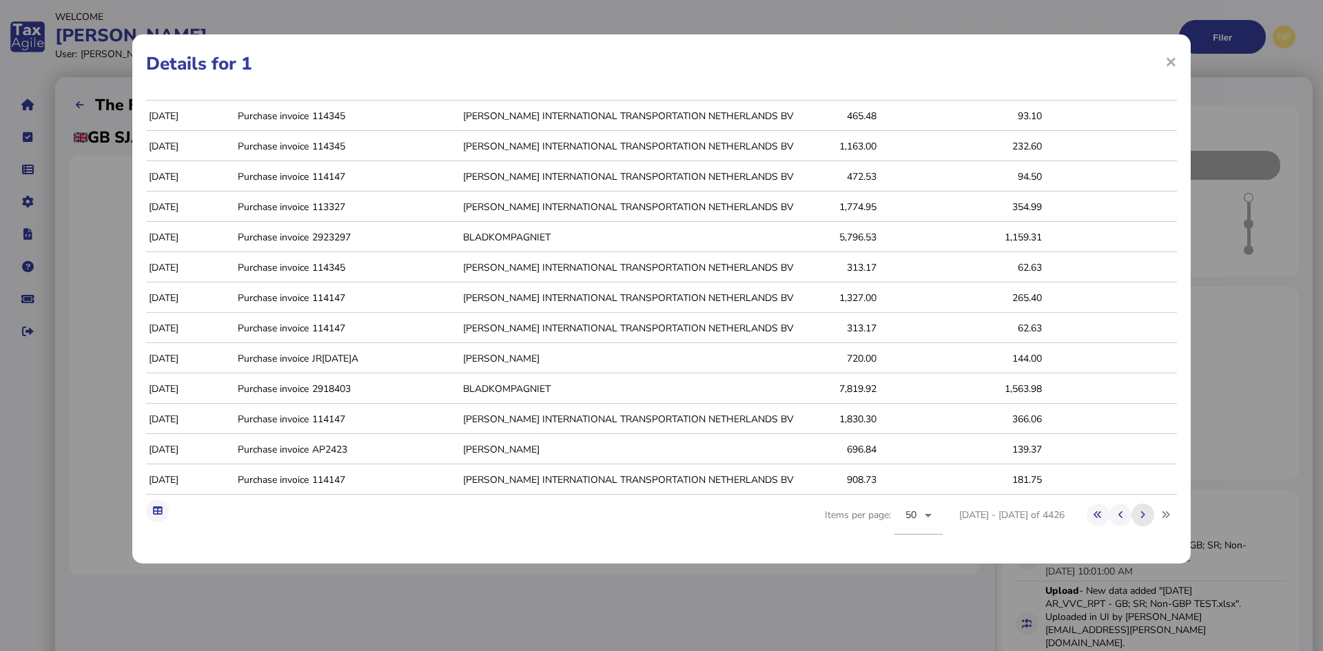
click at [1141, 513] on icon at bounding box center [1143, 515] width 5 height 9
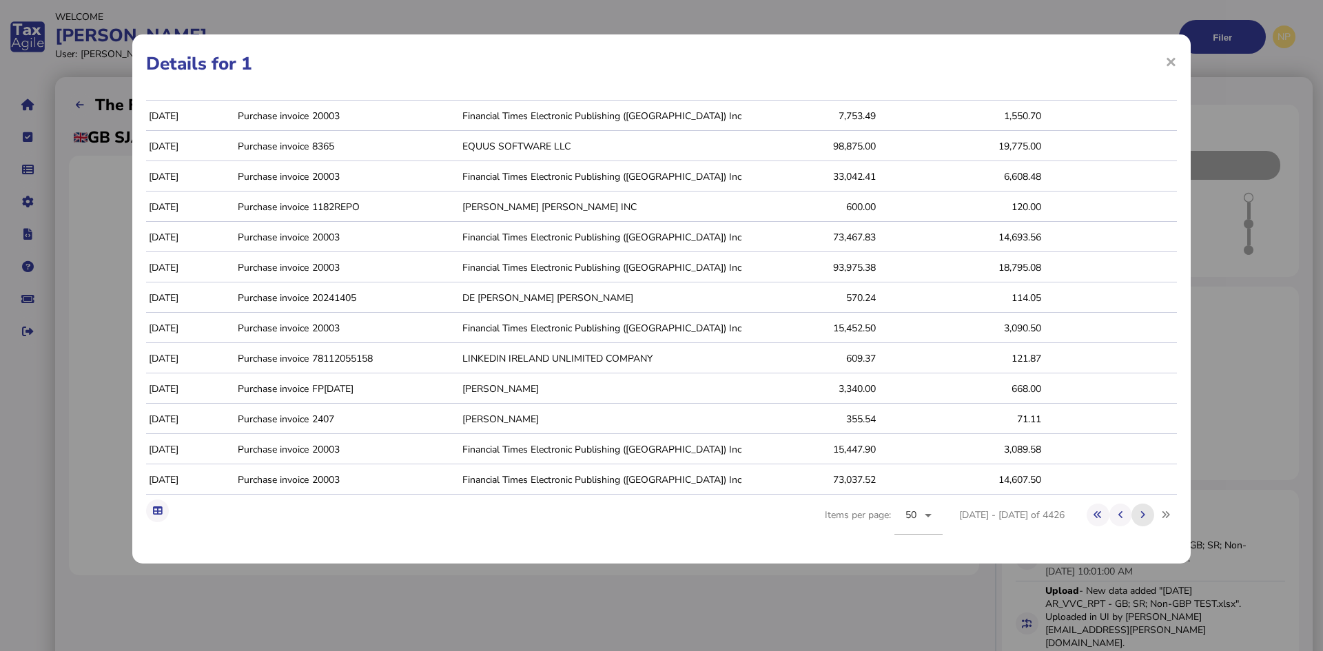
click at [1141, 513] on icon at bounding box center [1143, 515] width 5 height 9
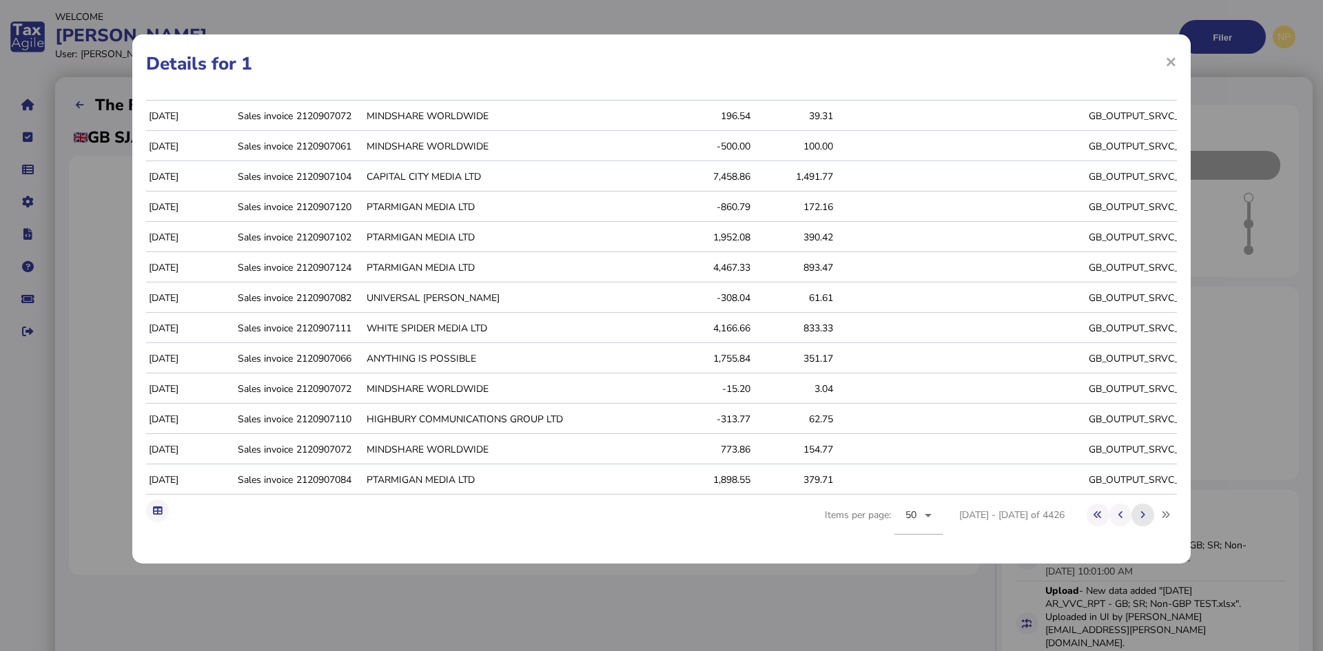
click at [1141, 513] on icon at bounding box center [1143, 515] width 5 height 9
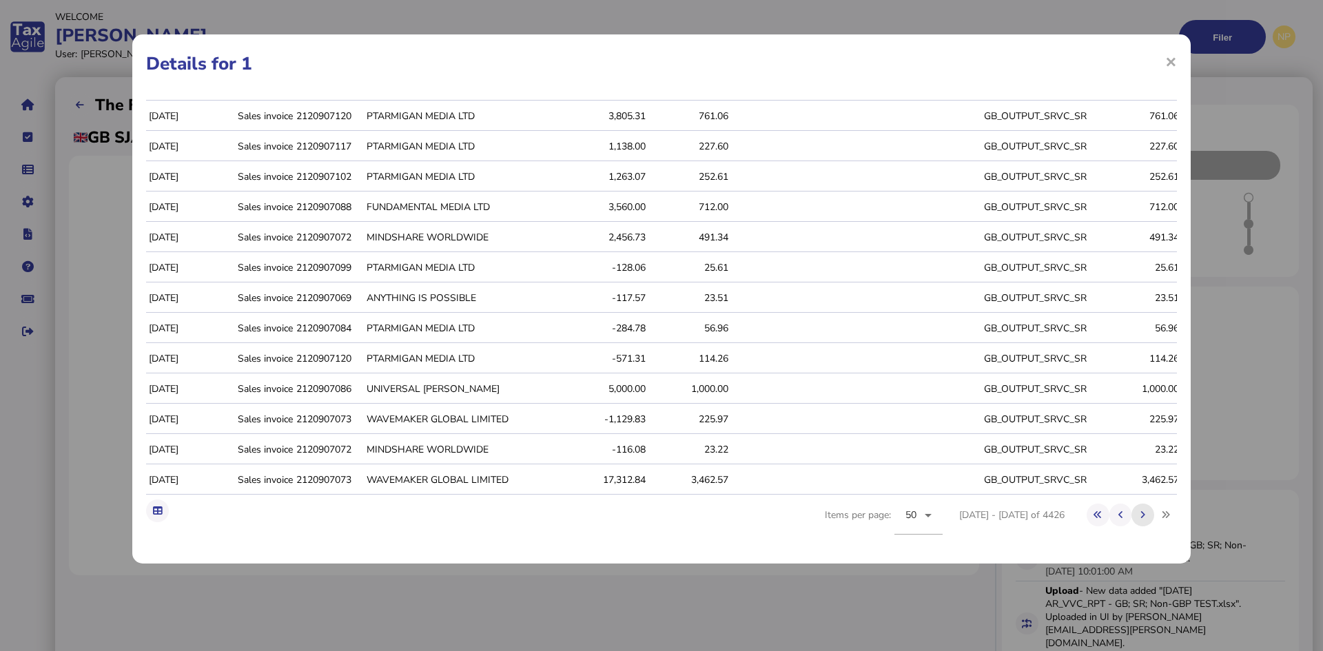
click at [1141, 513] on icon at bounding box center [1143, 515] width 5 height 9
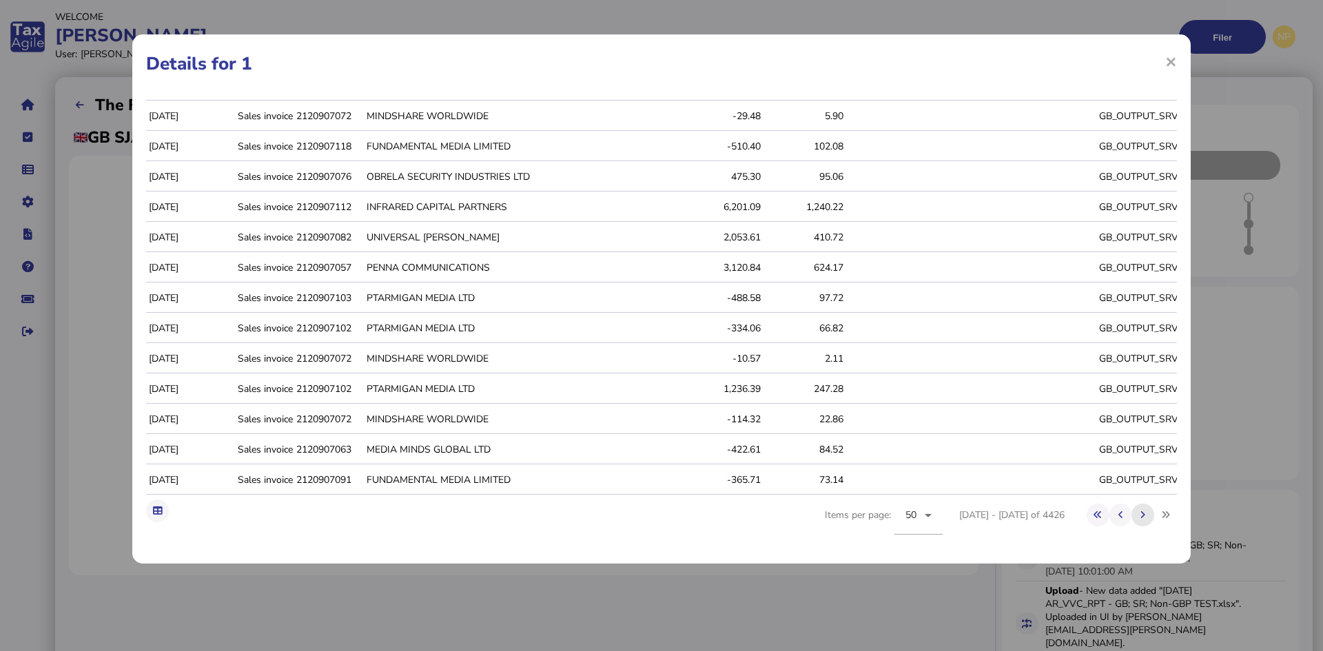
click at [1141, 513] on icon at bounding box center [1143, 515] width 5 height 9
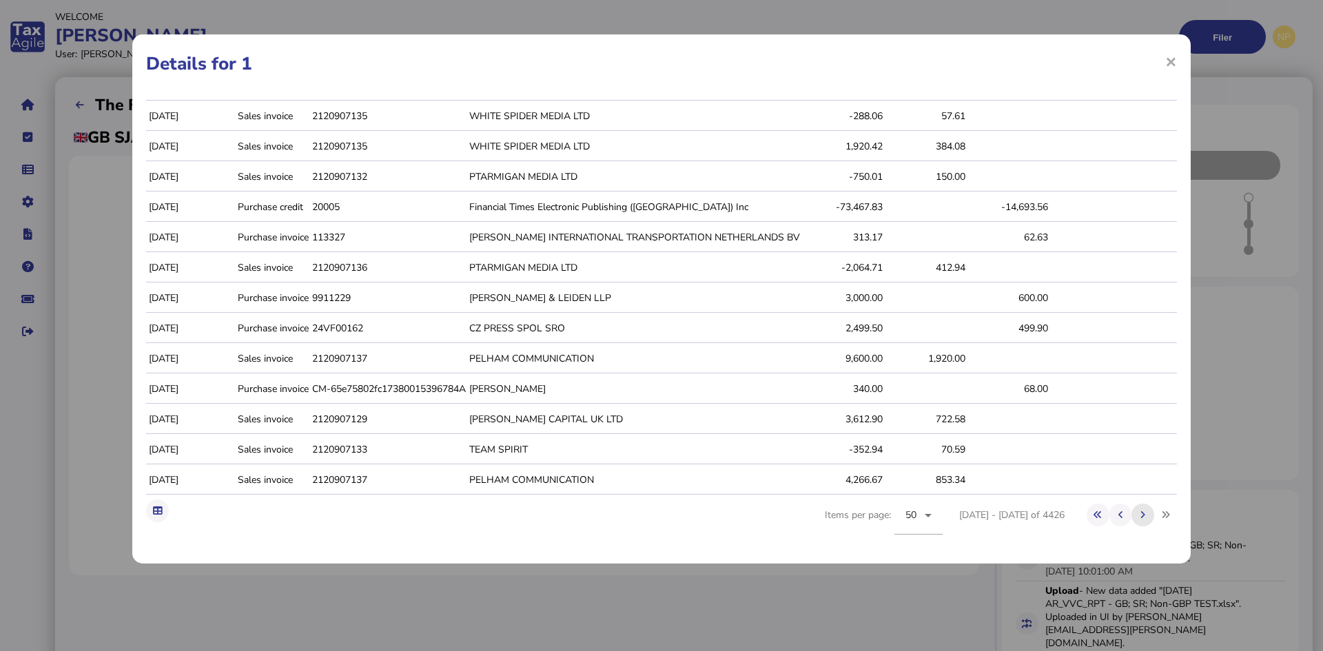
click at [1141, 513] on icon at bounding box center [1143, 515] width 5 height 9
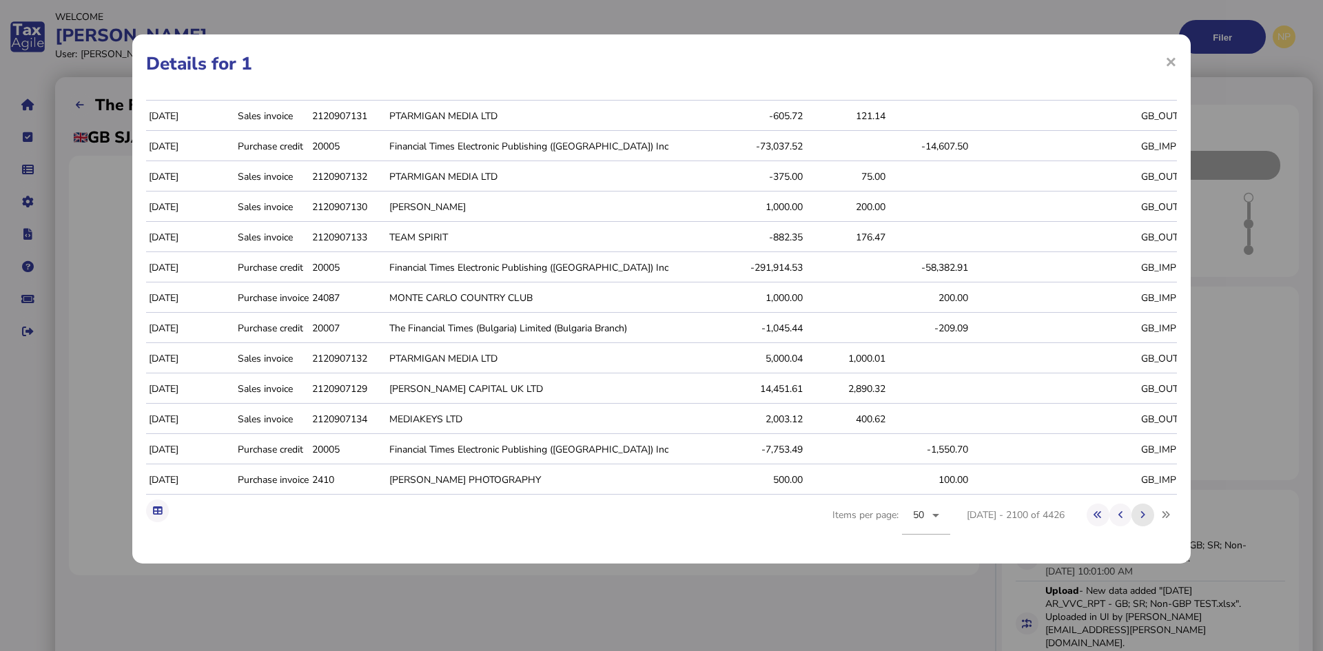
click at [1141, 513] on icon at bounding box center [1143, 515] width 5 height 9
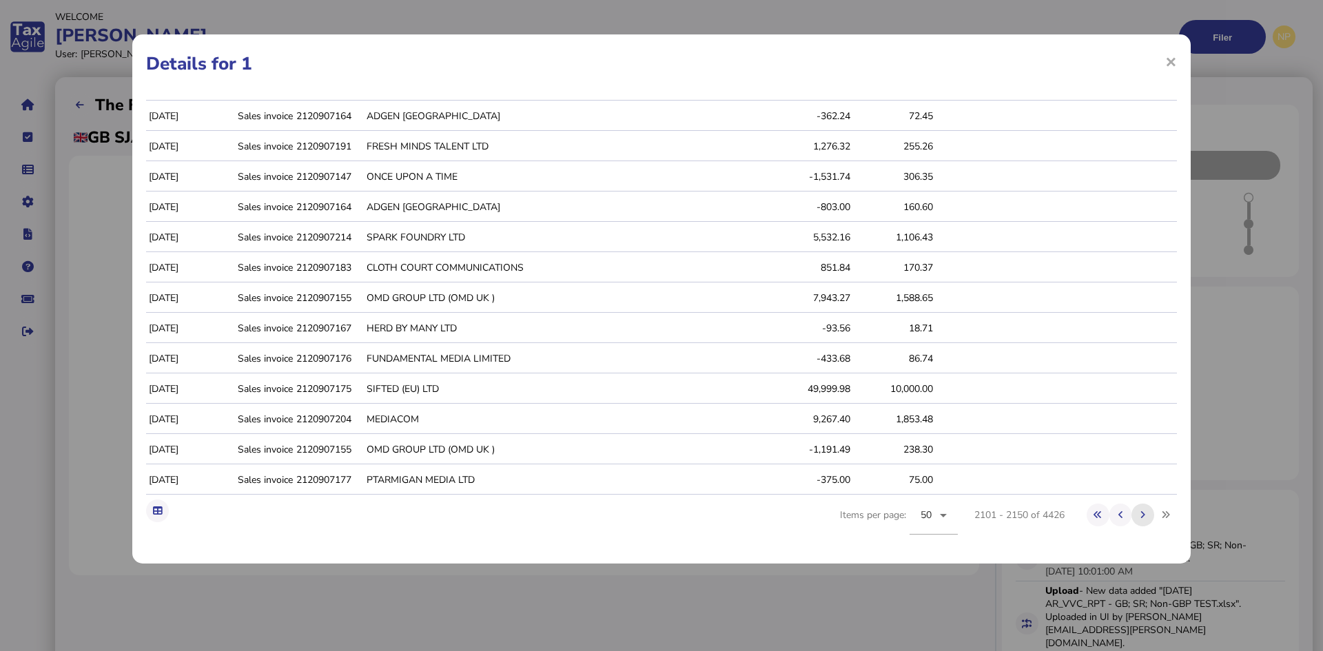
click at [1141, 513] on icon at bounding box center [1143, 515] width 5 height 9
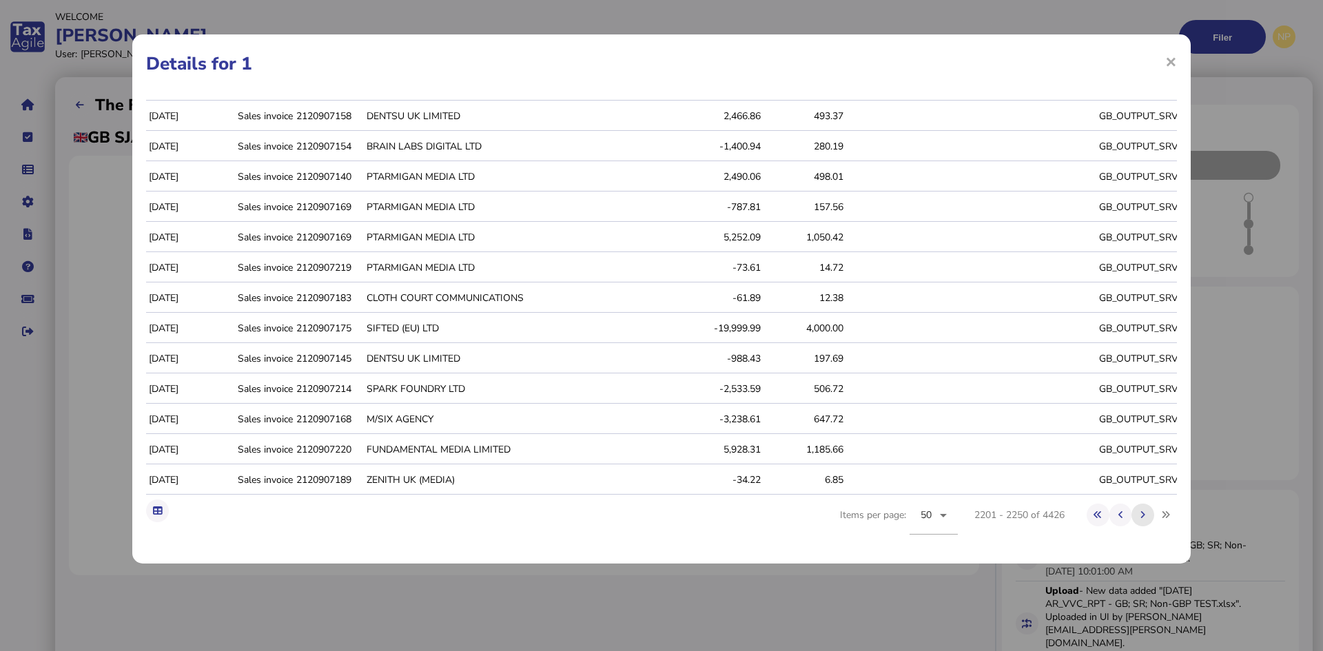
click at [1141, 513] on icon at bounding box center [1143, 515] width 5 height 9
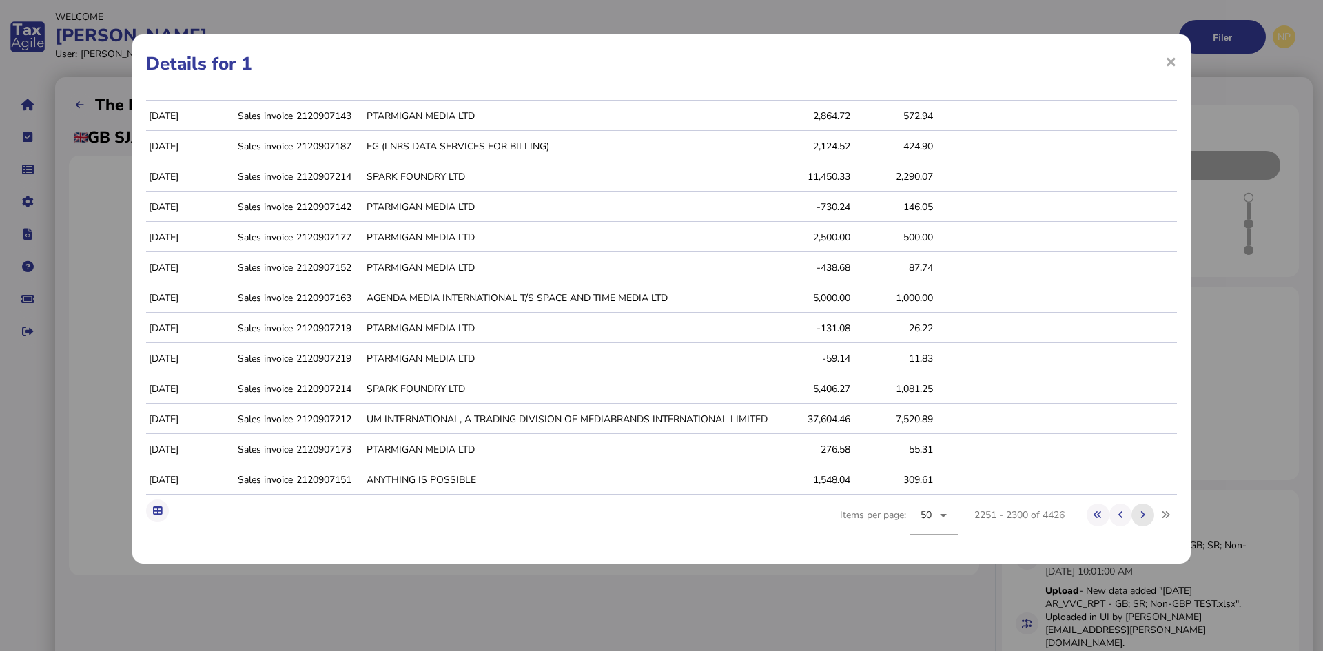
click at [1141, 513] on icon at bounding box center [1143, 515] width 5 height 9
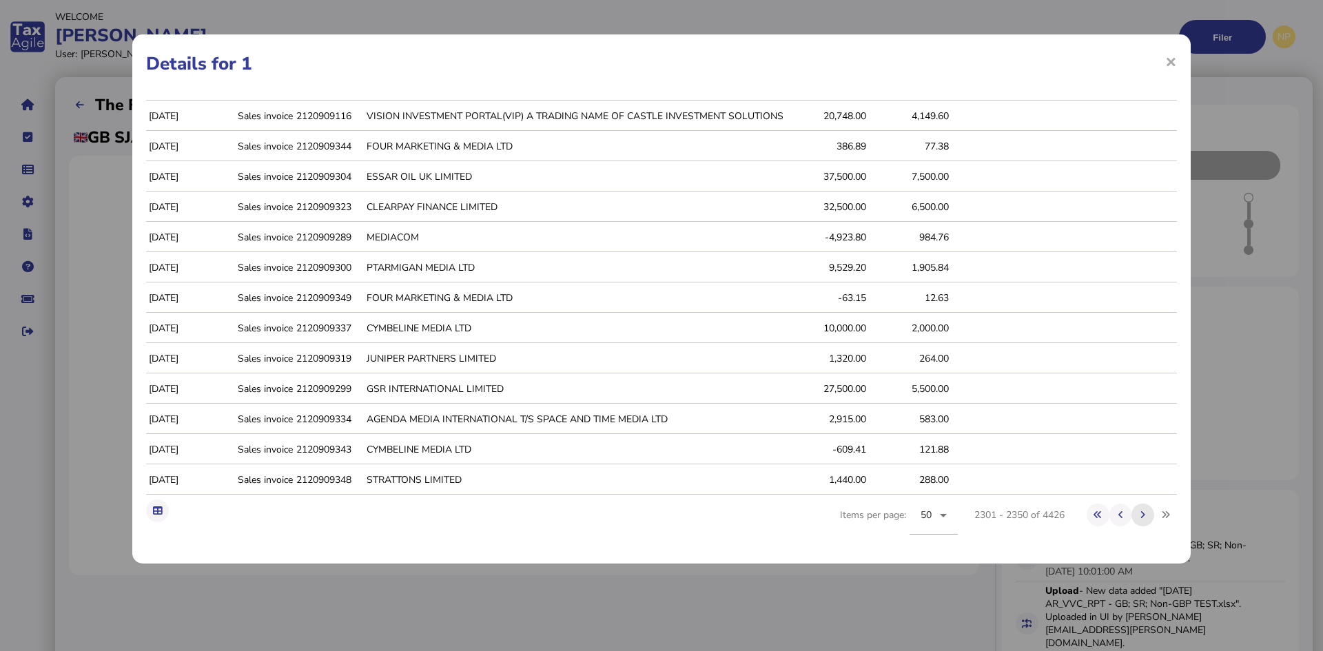
click at [1141, 514] on icon at bounding box center [1143, 515] width 5 height 9
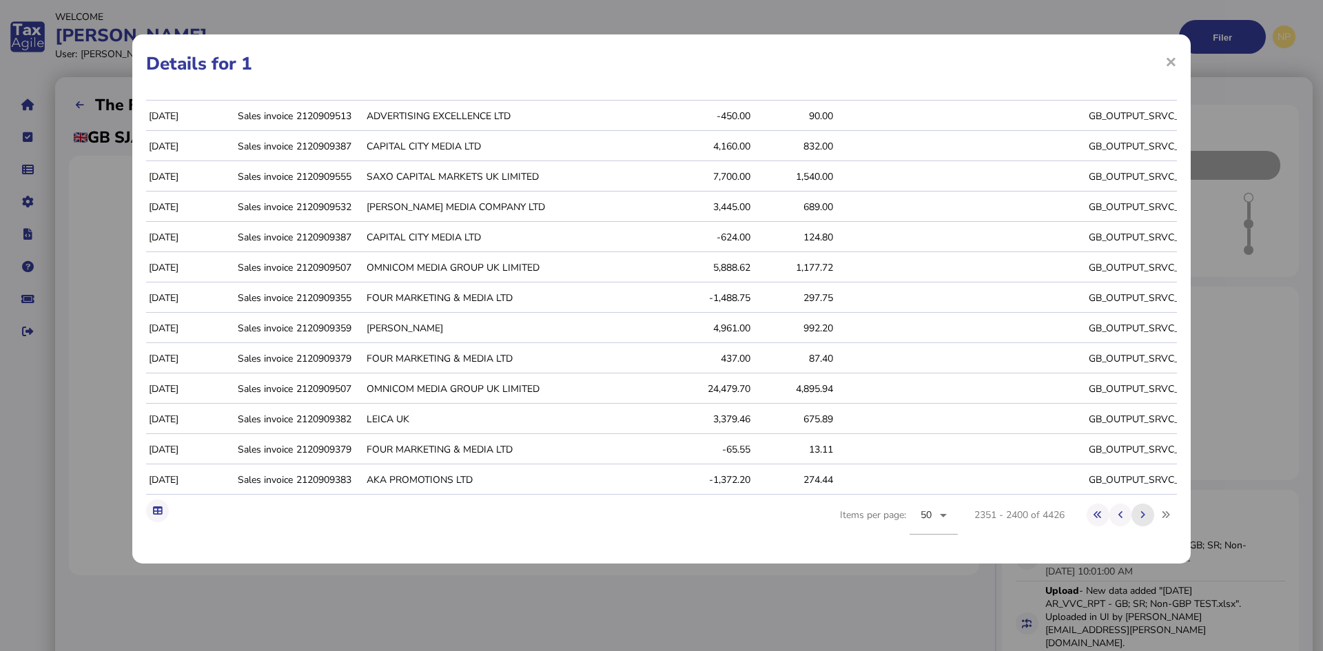
click at [1141, 514] on icon at bounding box center [1143, 515] width 5 height 9
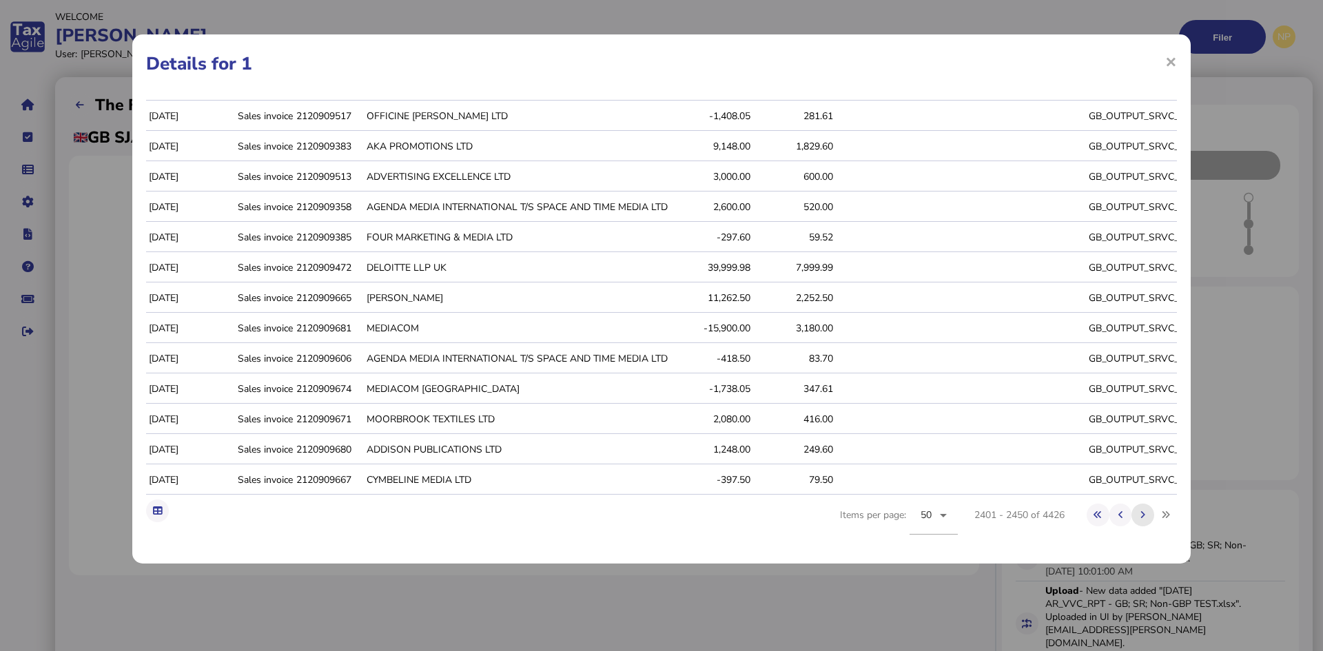
click at [1141, 514] on icon at bounding box center [1143, 515] width 5 height 9
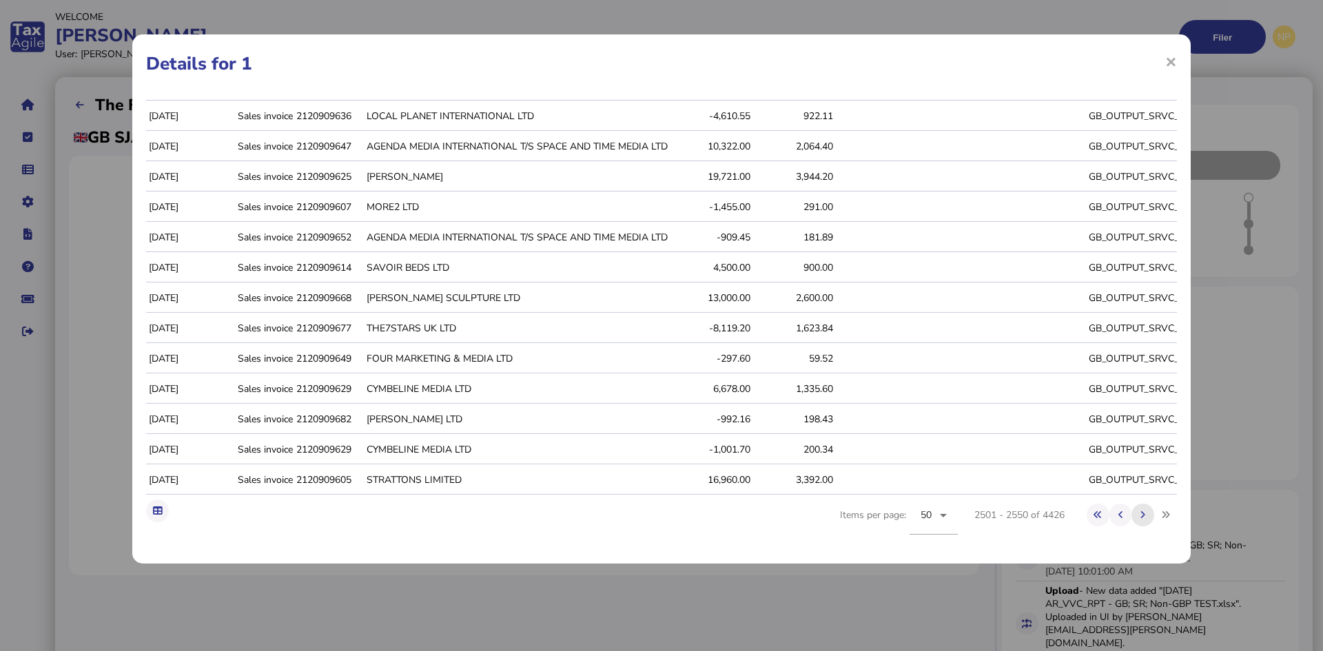
click at [1141, 514] on icon at bounding box center [1143, 515] width 5 height 9
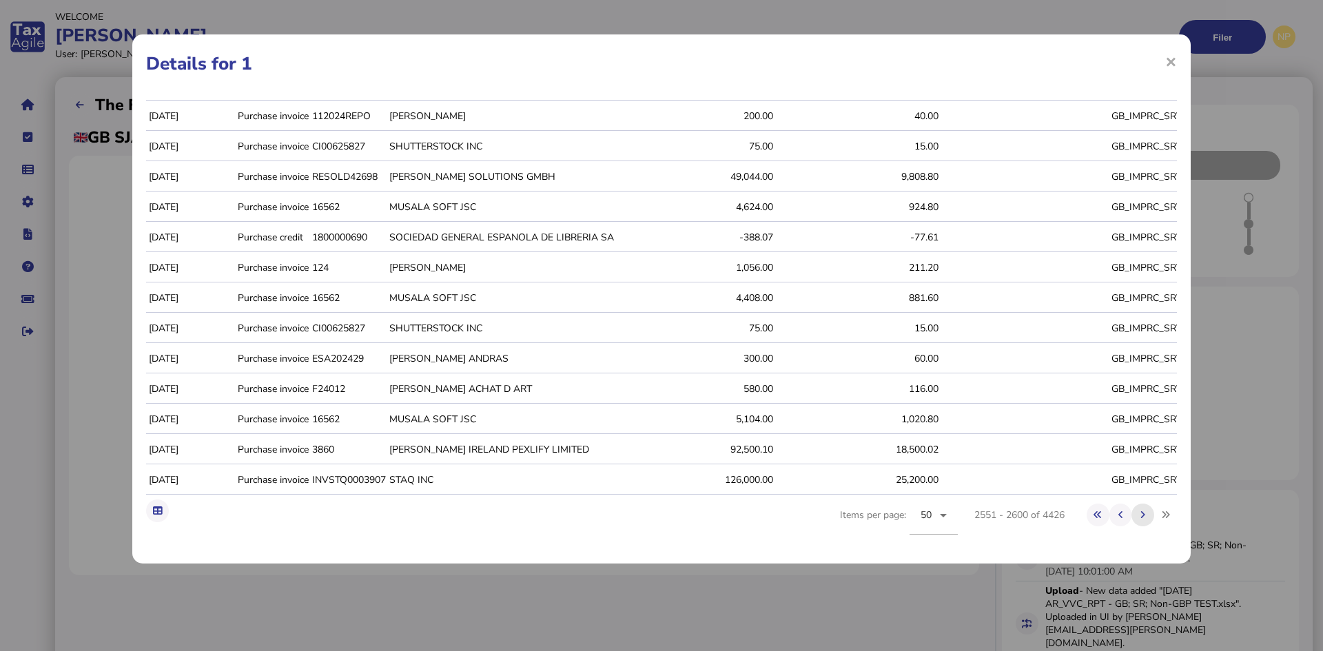
click at [1141, 514] on icon at bounding box center [1143, 515] width 5 height 9
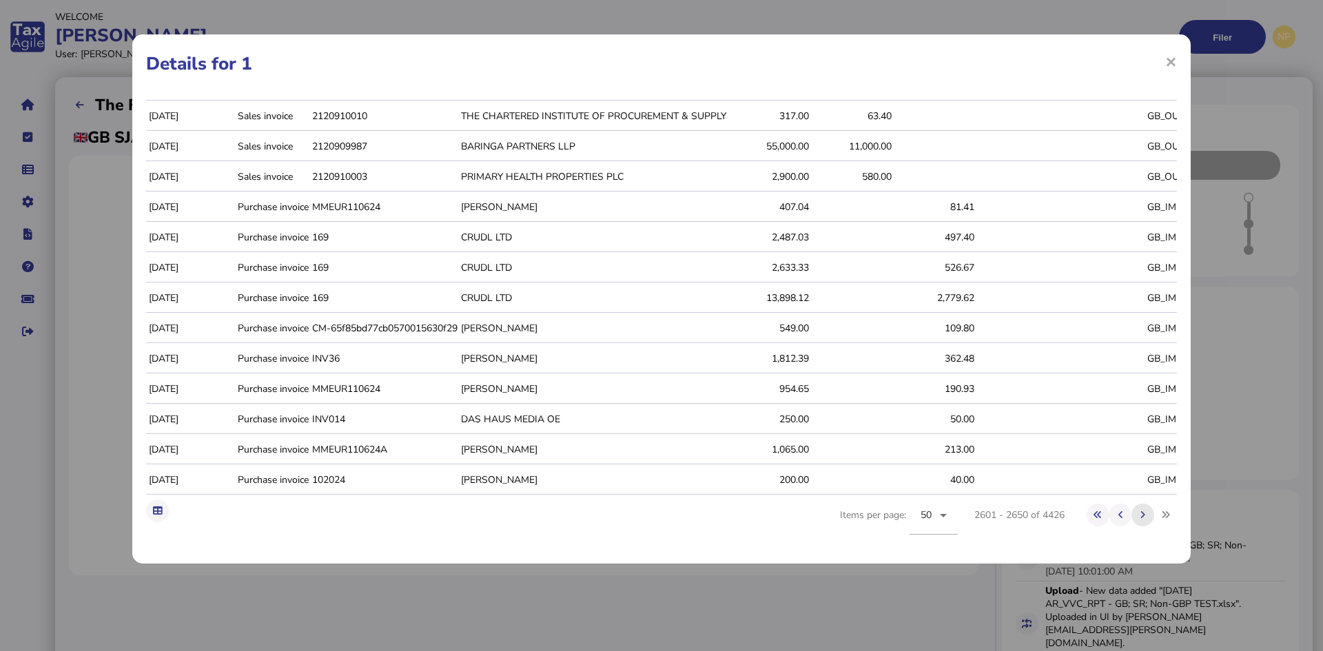
click at [1141, 514] on icon at bounding box center [1143, 515] width 5 height 9
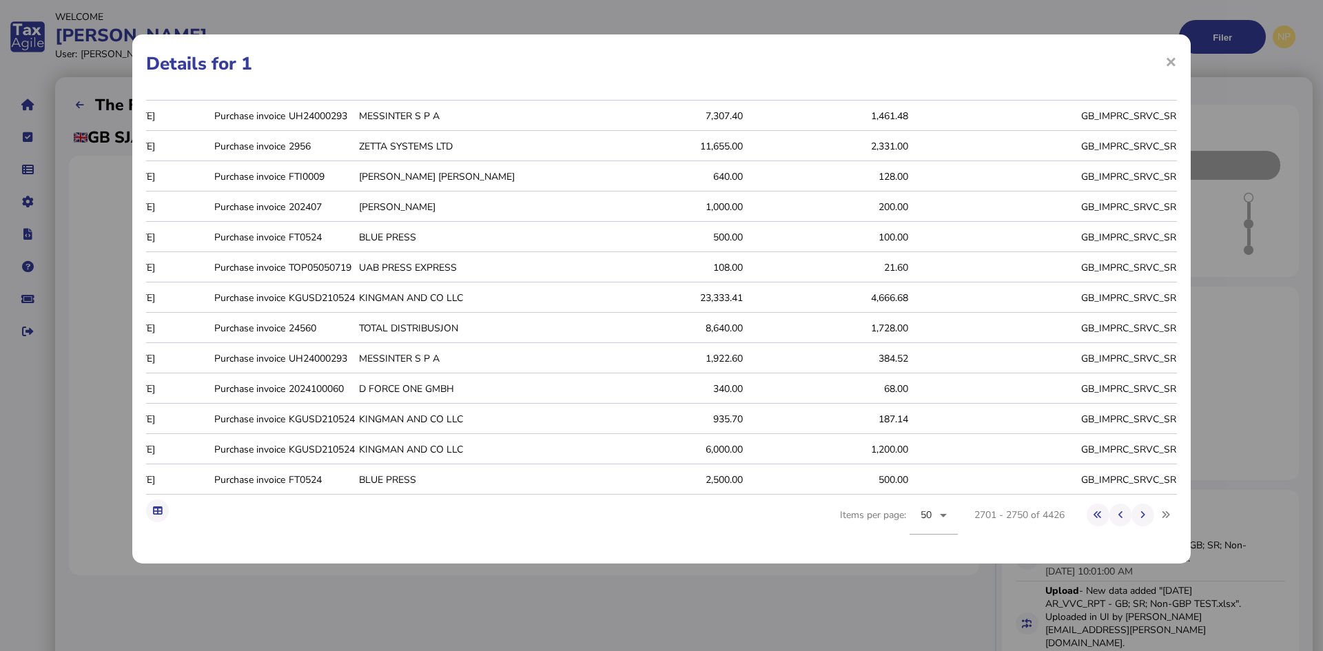
scroll to position [0, 14]
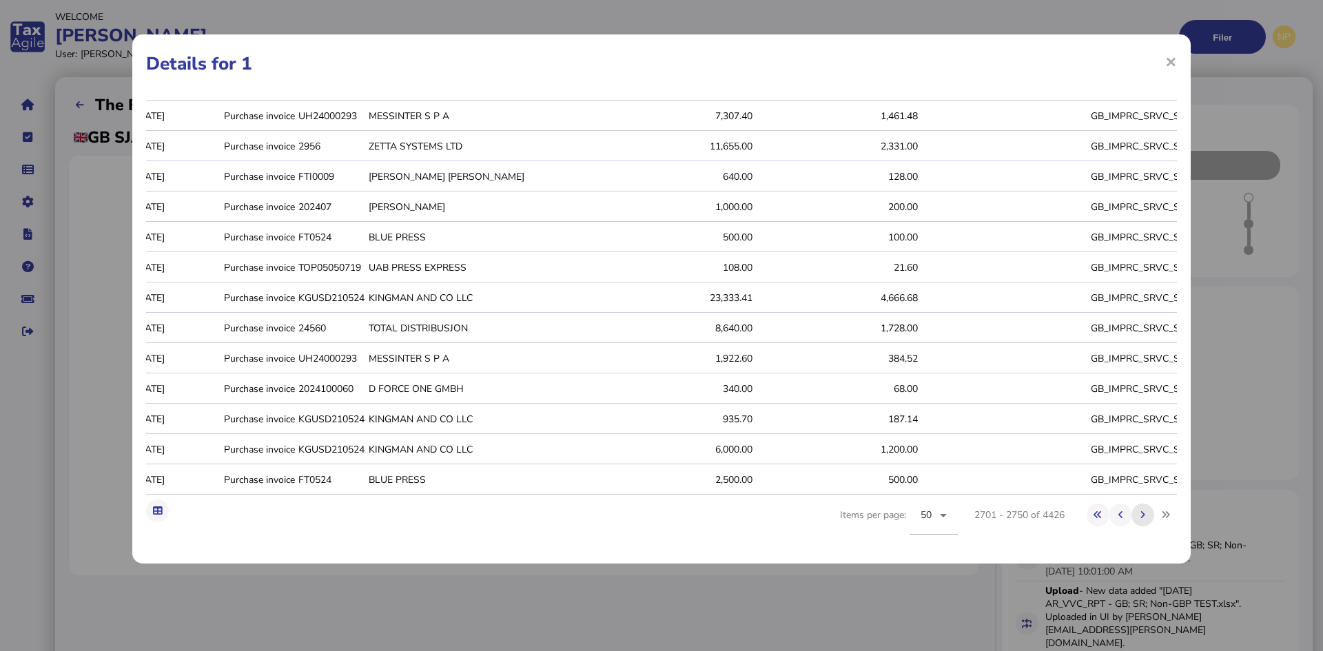
click at [1141, 516] on icon at bounding box center [1143, 515] width 5 height 9
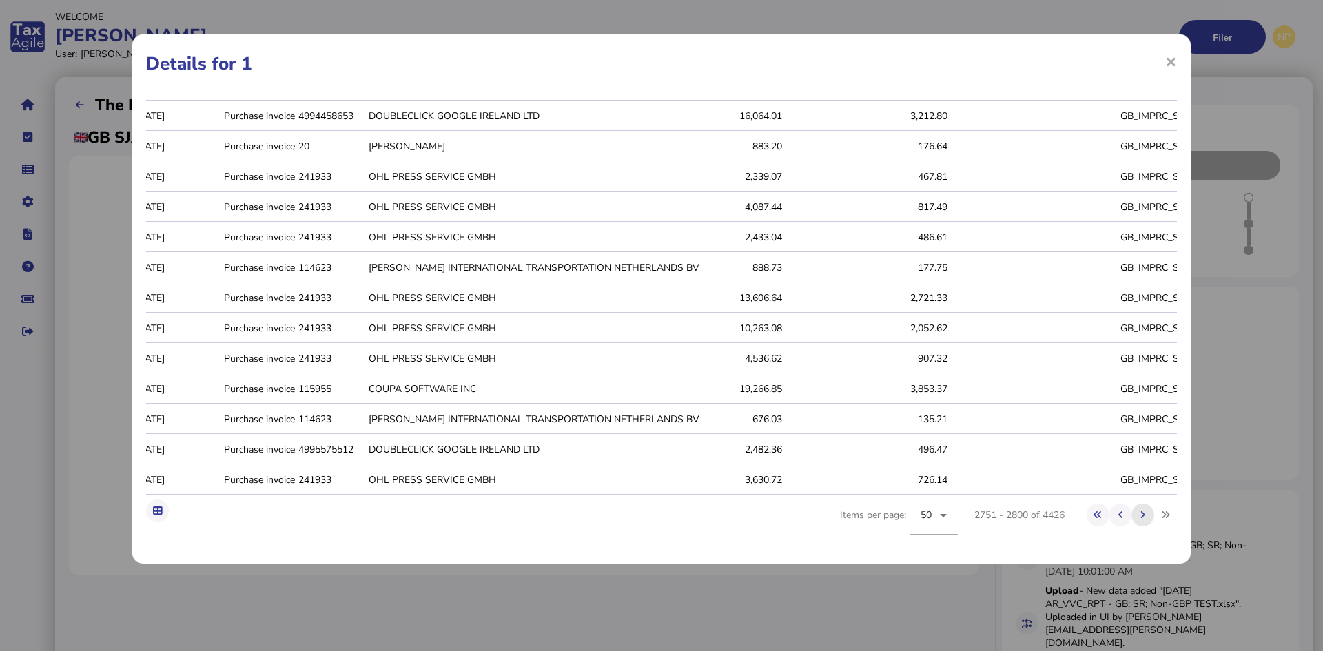
click at [1141, 514] on icon at bounding box center [1143, 515] width 5 height 9
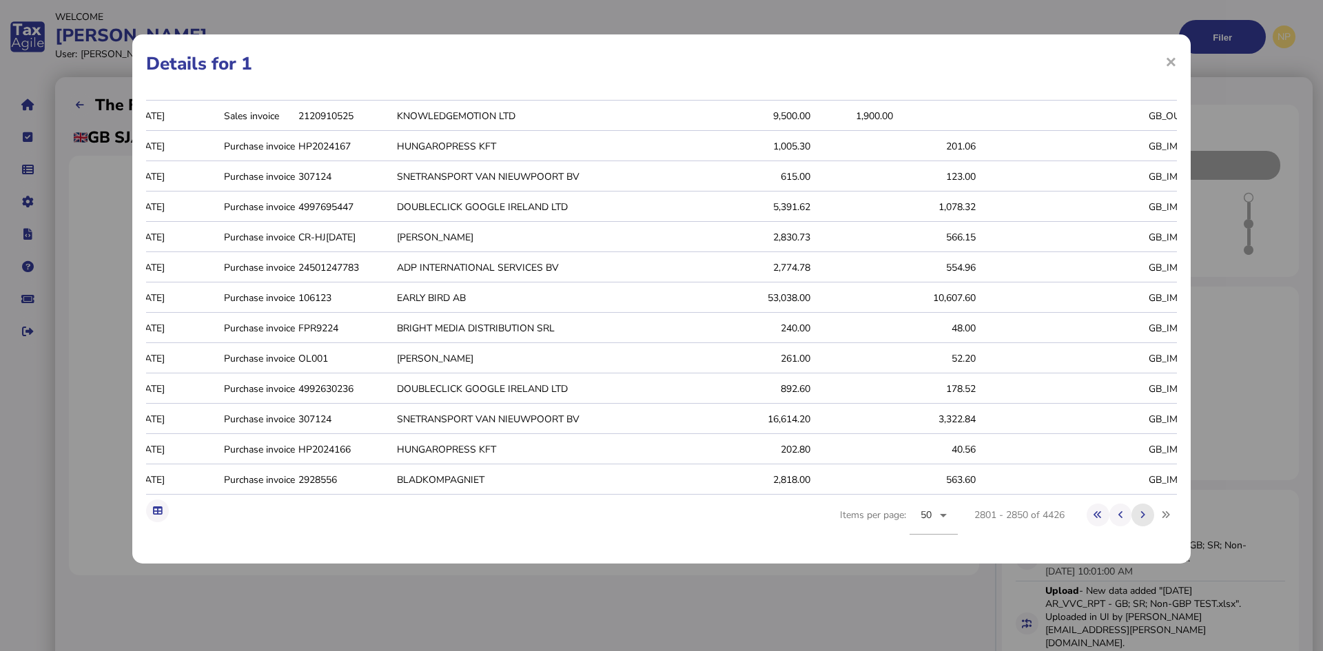
click at [1141, 514] on icon at bounding box center [1143, 515] width 5 height 9
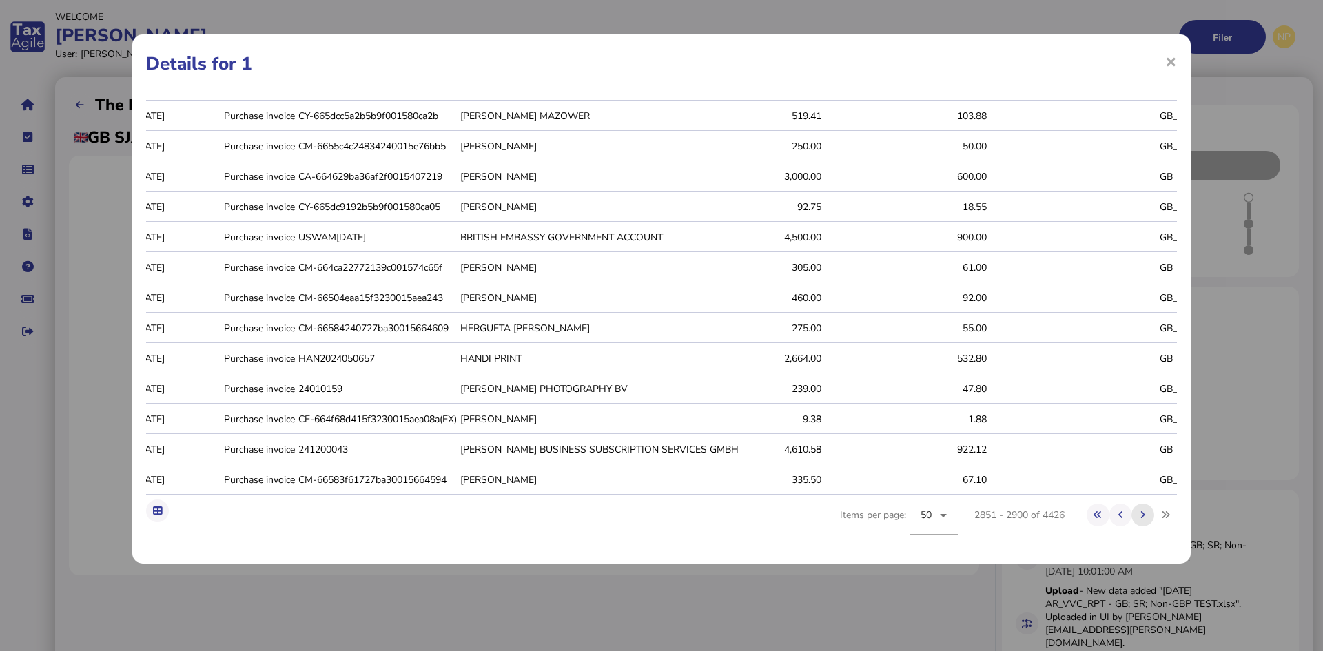
click at [1141, 514] on icon at bounding box center [1143, 515] width 5 height 9
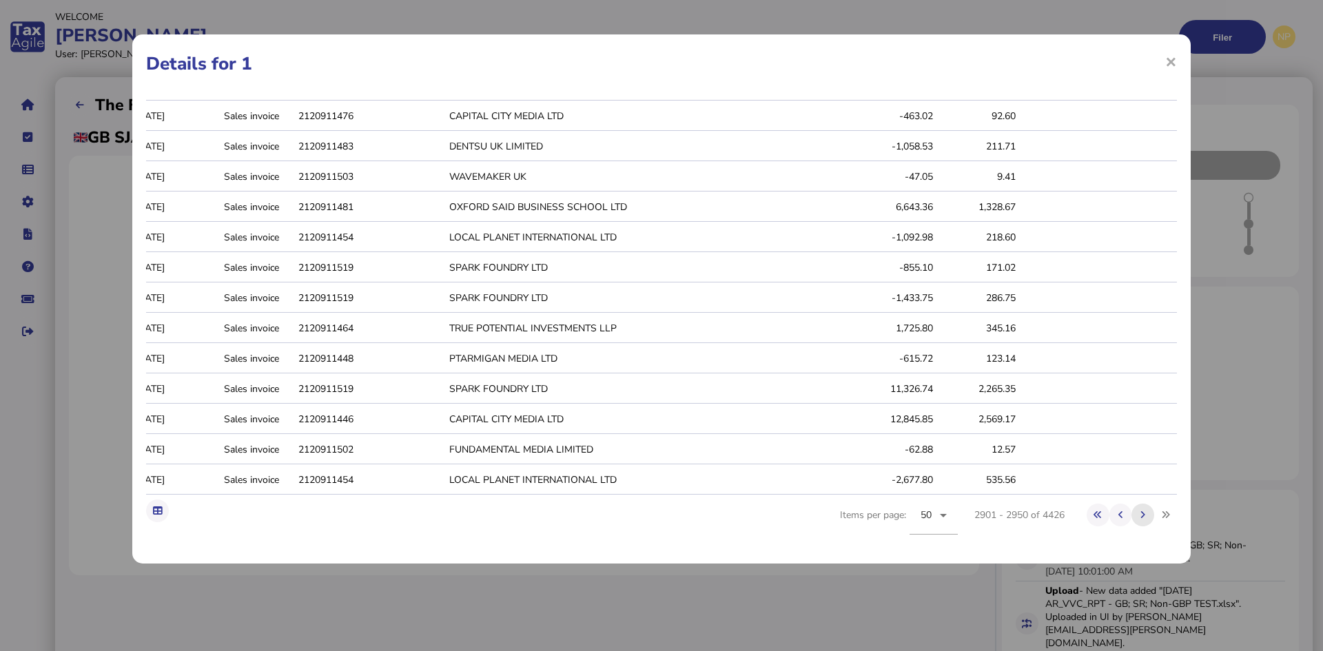
click at [1141, 514] on icon at bounding box center [1143, 515] width 5 height 9
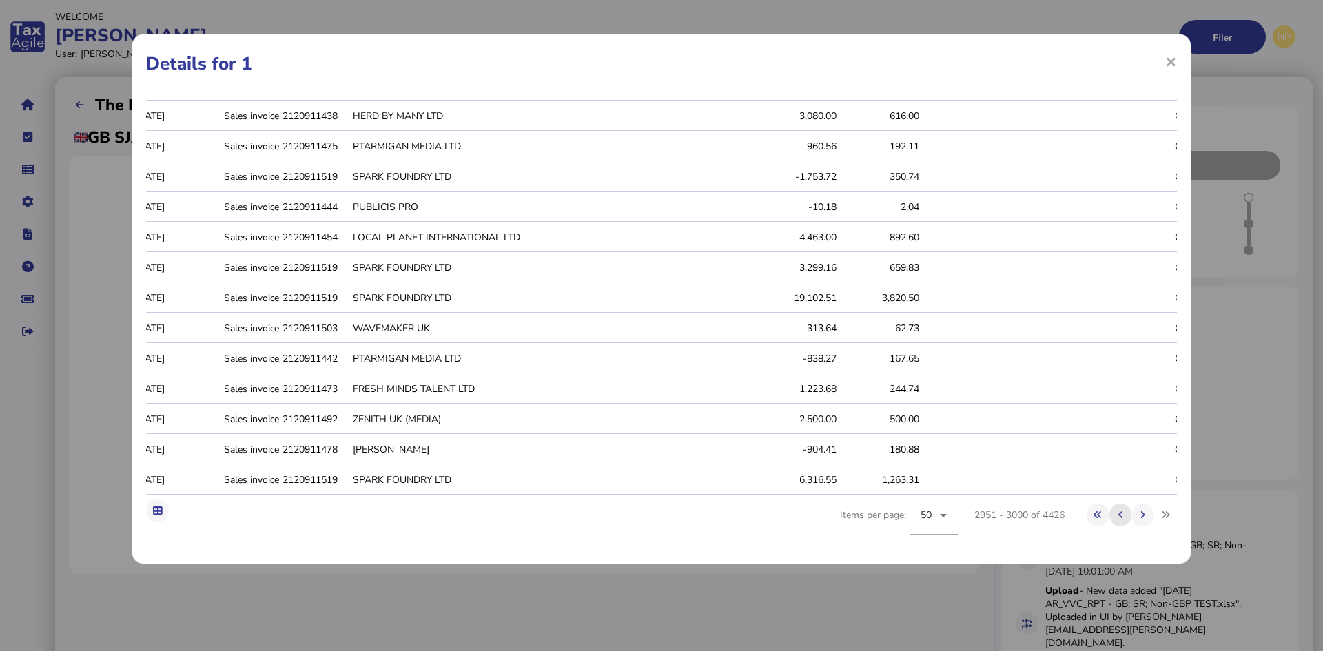
click at [1119, 512] on icon at bounding box center [1121, 515] width 5 height 9
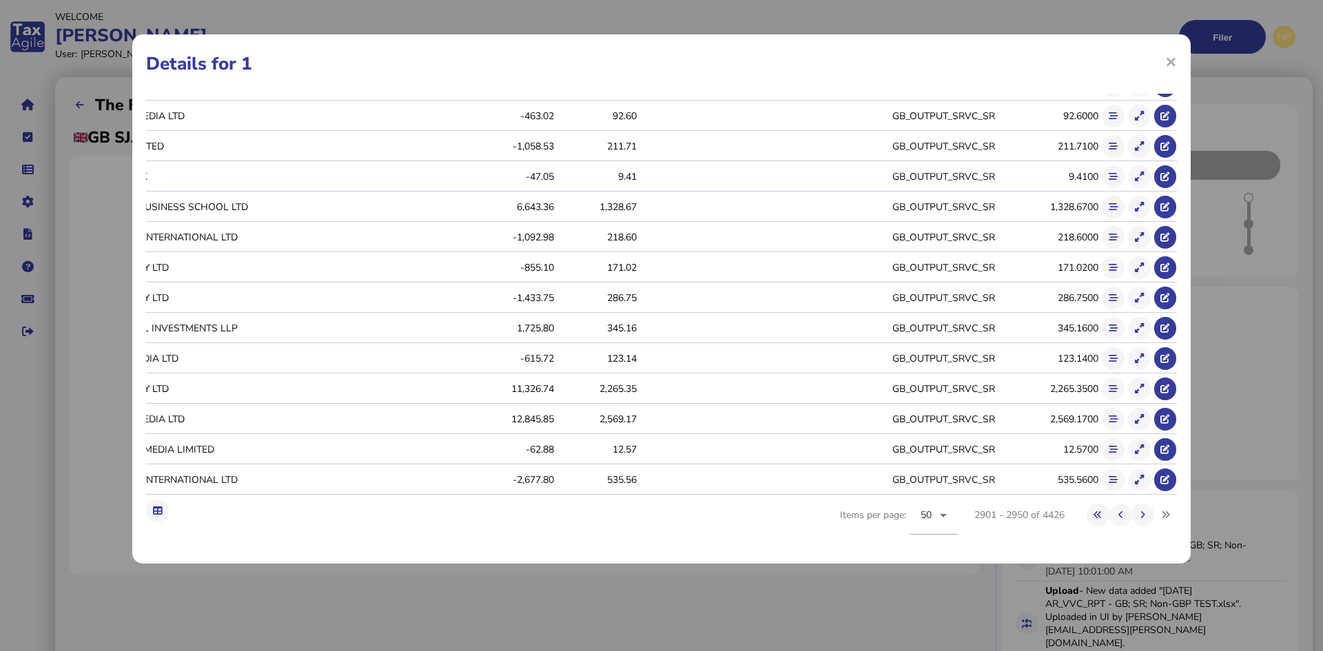
scroll to position [1139, 0]
click at [1141, 514] on icon at bounding box center [1143, 515] width 5 height 9
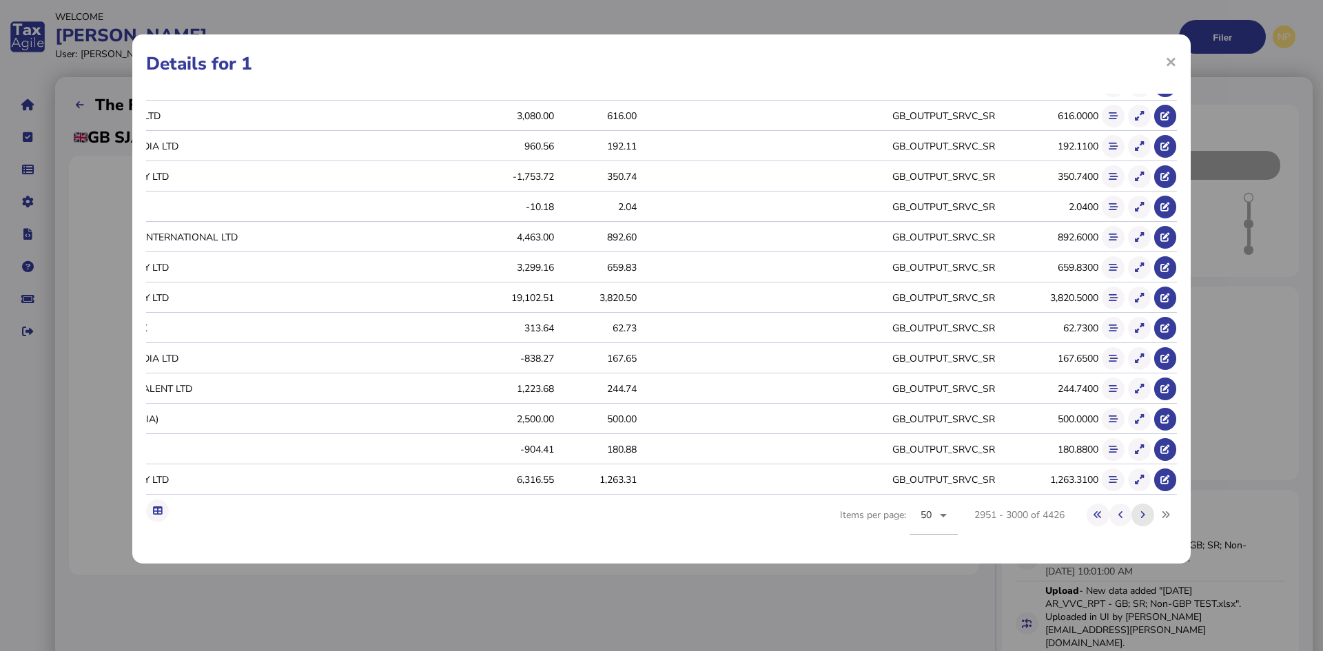
scroll to position [0, 307]
click at [1141, 513] on icon at bounding box center [1143, 515] width 5 height 9
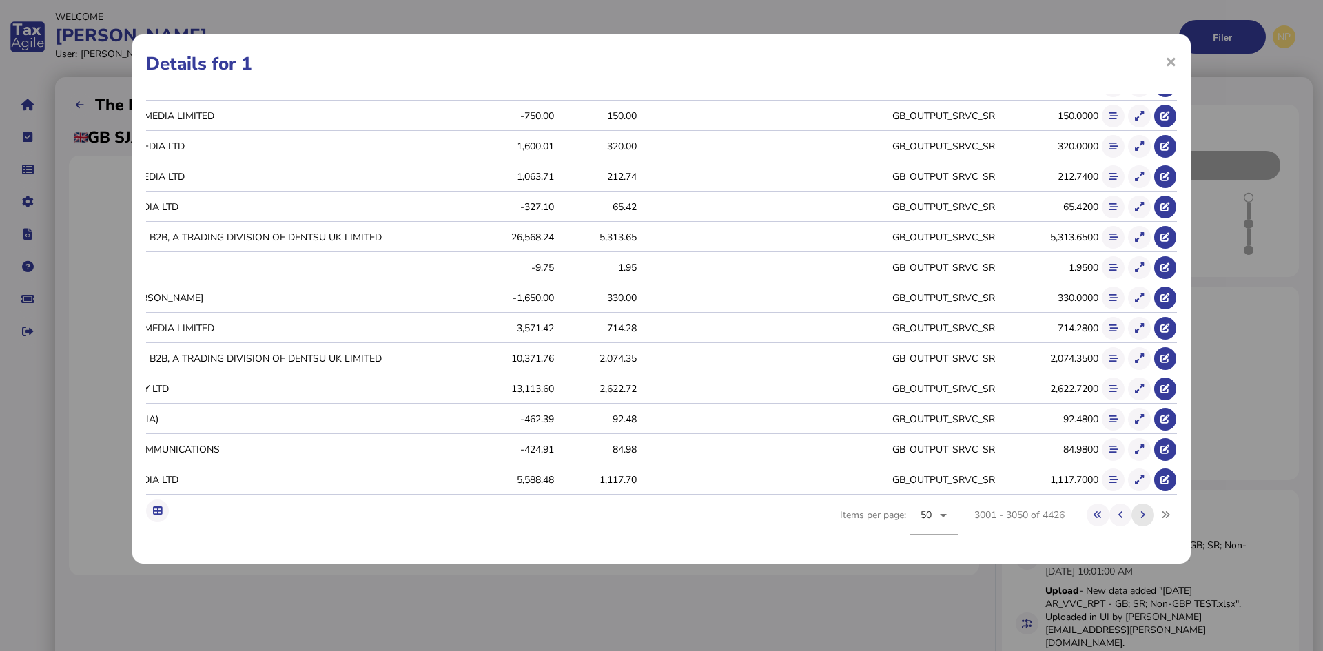
click at [1141, 513] on icon at bounding box center [1143, 515] width 5 height 9
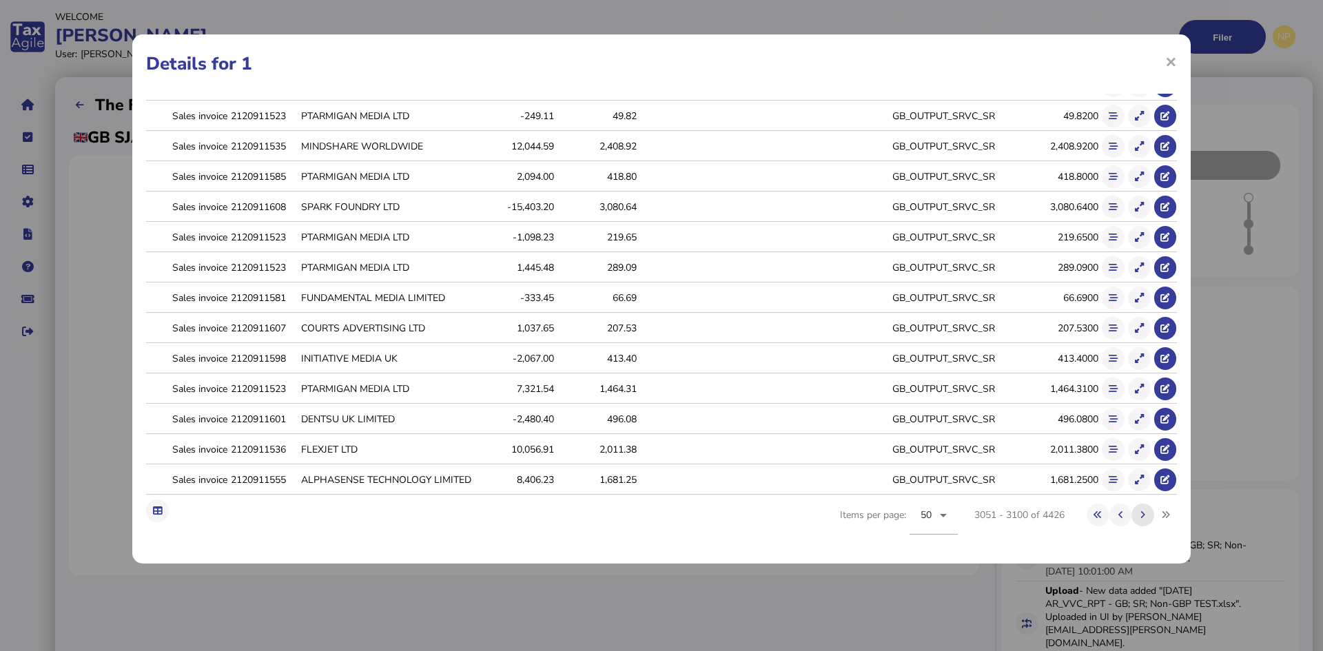
scroll to position [0, 75]
click at [1141, 511] on icon at bounding box center [1143, 515] width 5 height 9
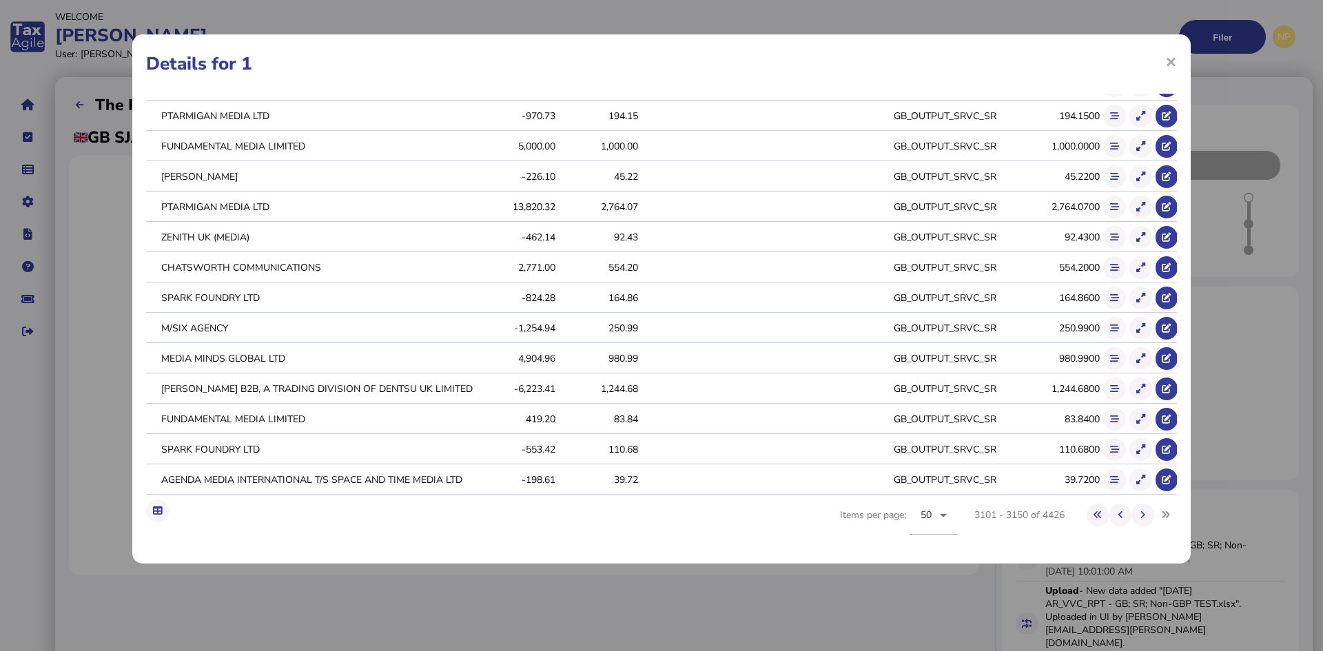
scroll to position [0, 208]
click at [1141, 511] on icon at bounding box center [1143, 515] width 5 height 9
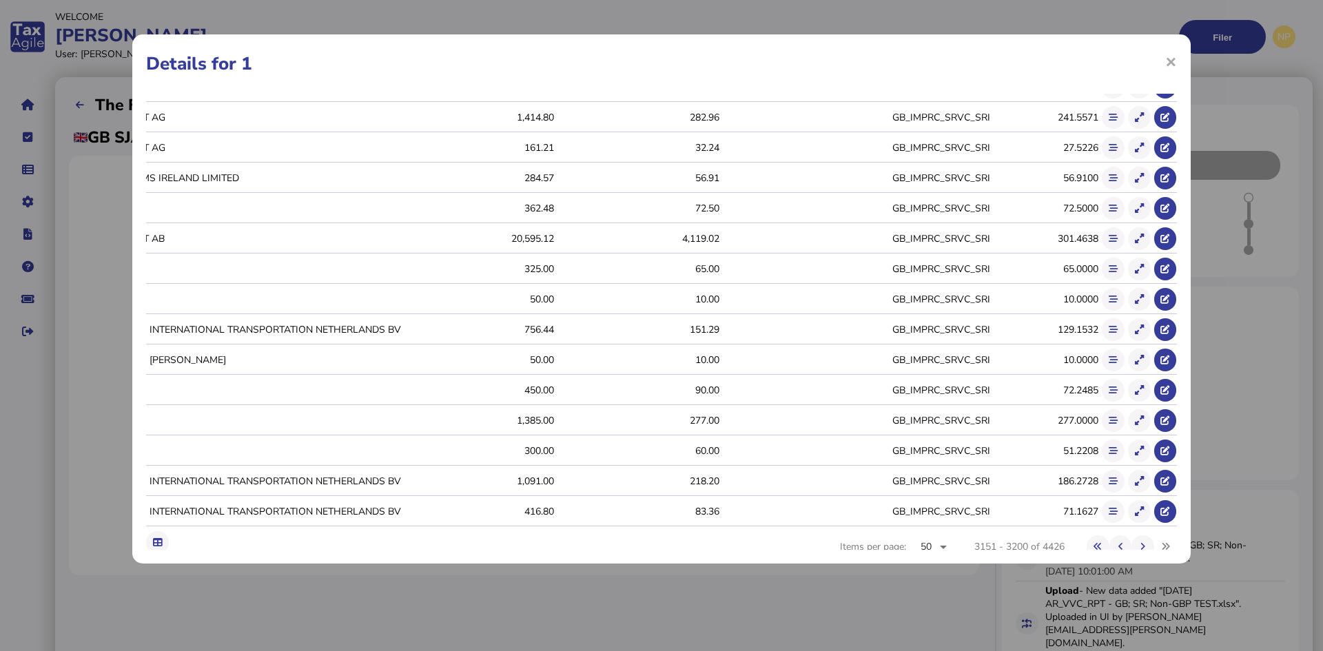
scroll to position [1139, 0]
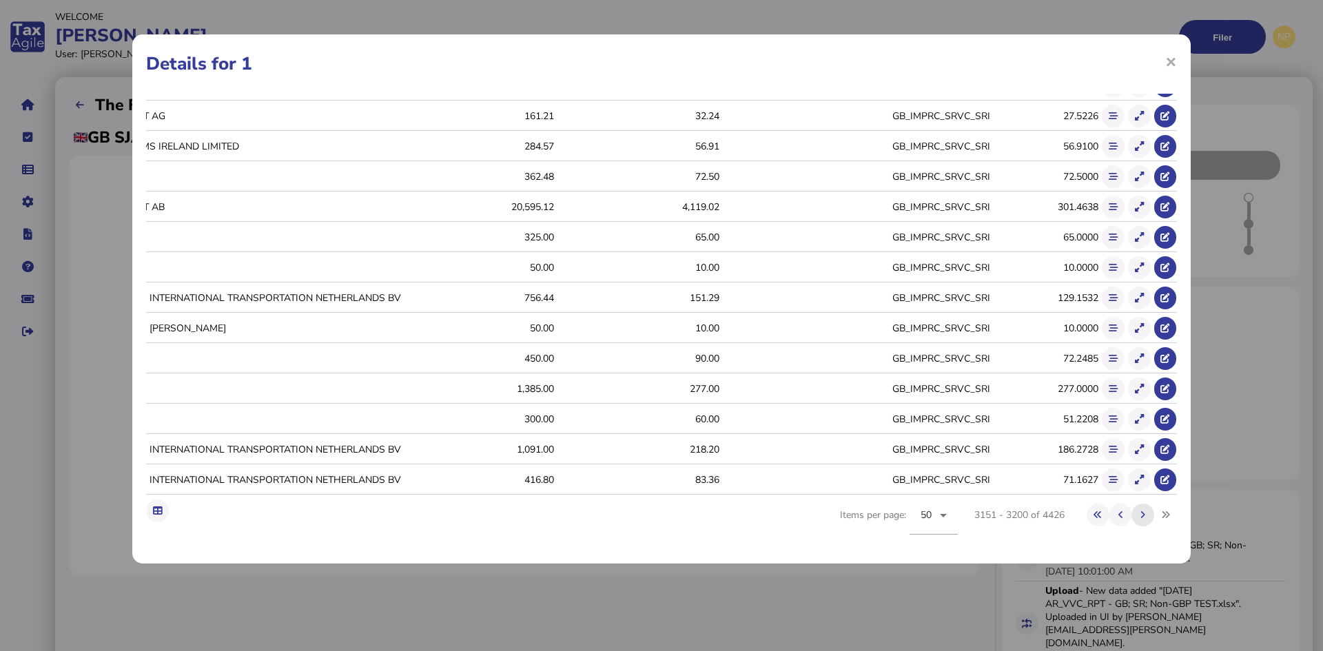
click at [1132, 513] on button at bounding box center [1143, 515] width 23 height 23
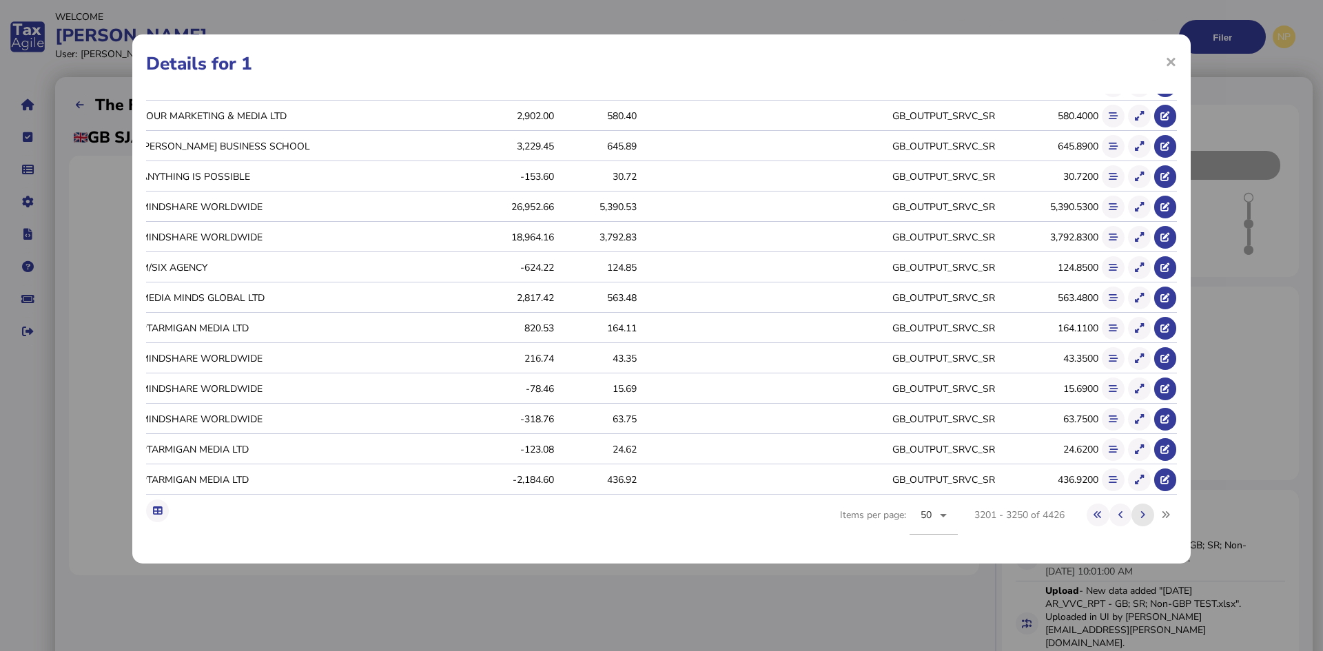
scroll to position [0, 265]
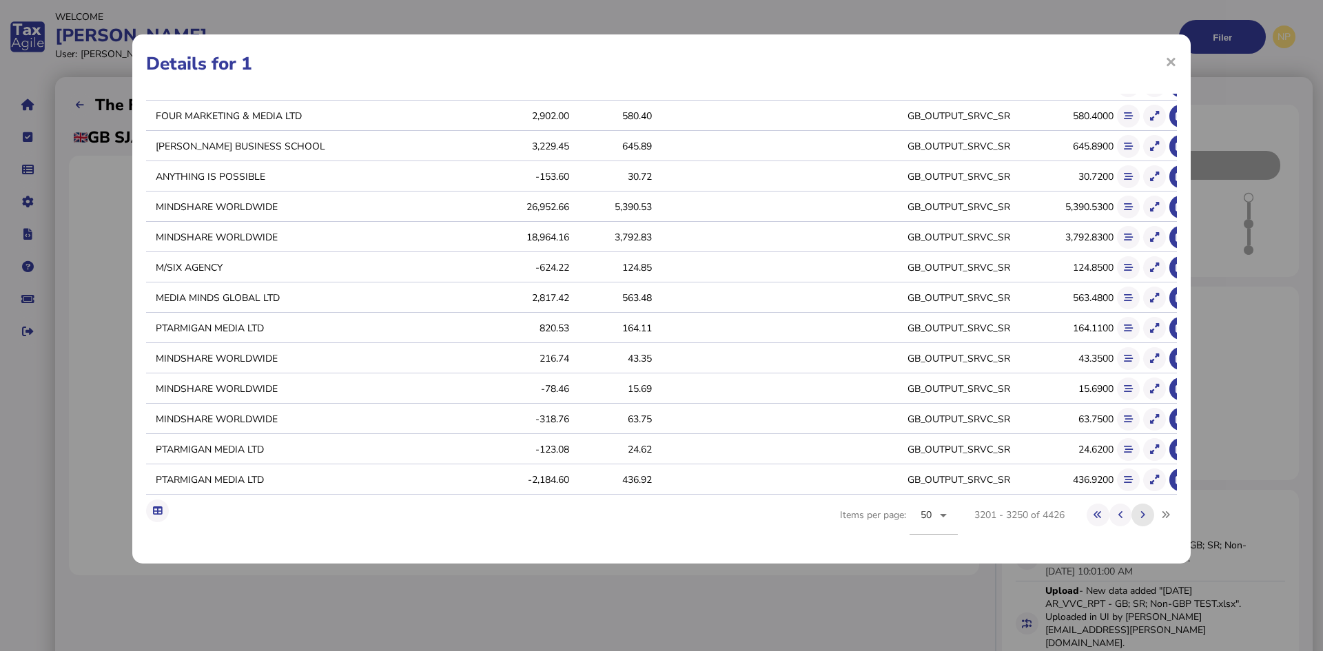
click at [1141, 512] on icon at bounding box center [1143, 515] width 5 height 9
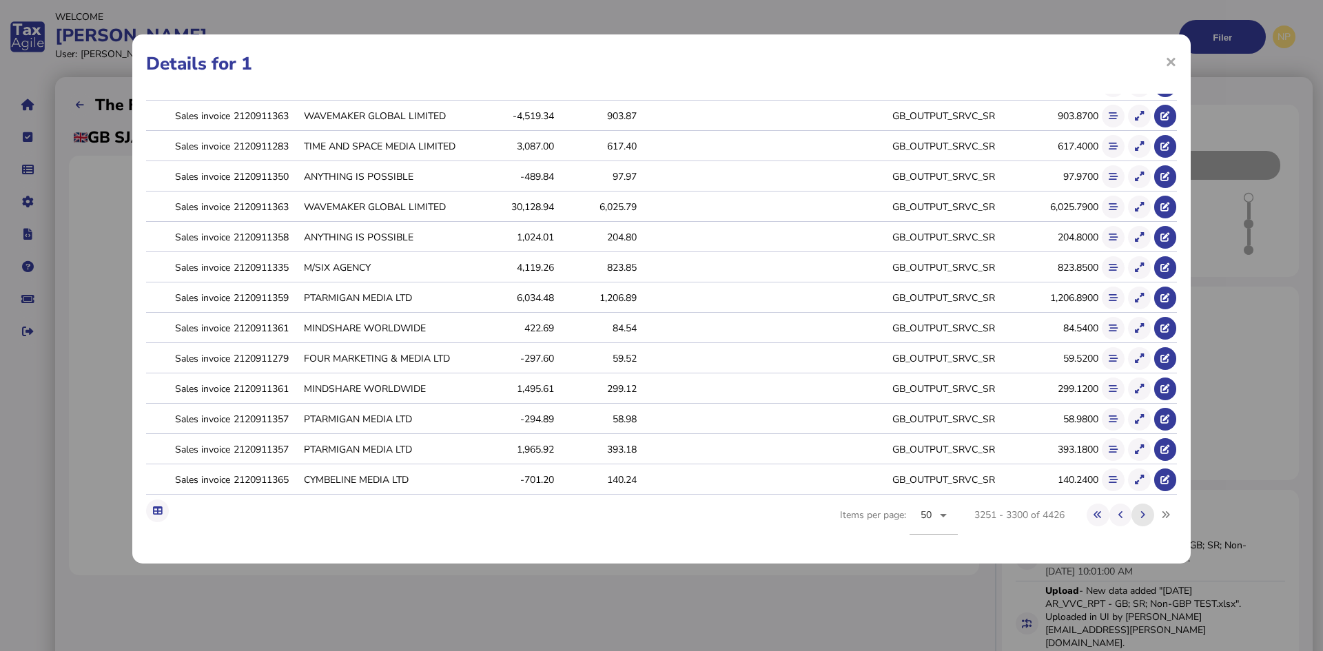
scroll to position [0, 74]
click at [1141, 512] on icon at bounding box center [1143, 515] width 5 height 9
click at [1141, 511] on icon at bounding box center [1143, 515] width 5 height 9
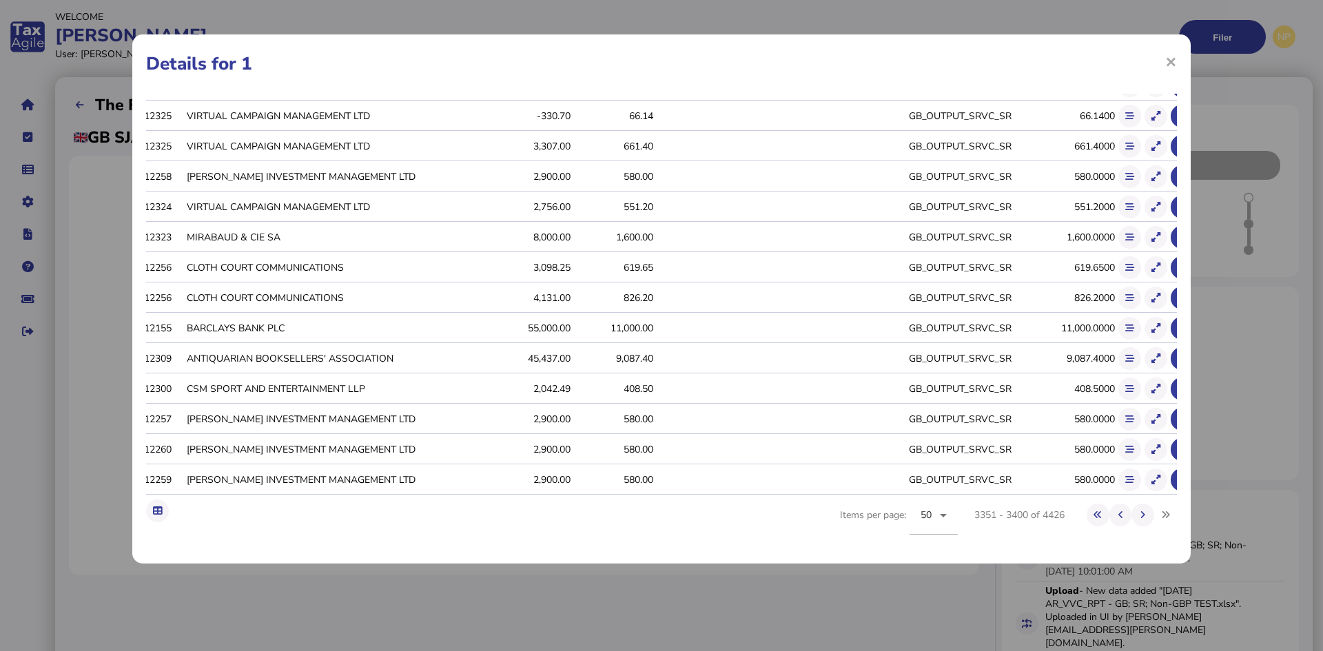
scroll to position [0, 208]
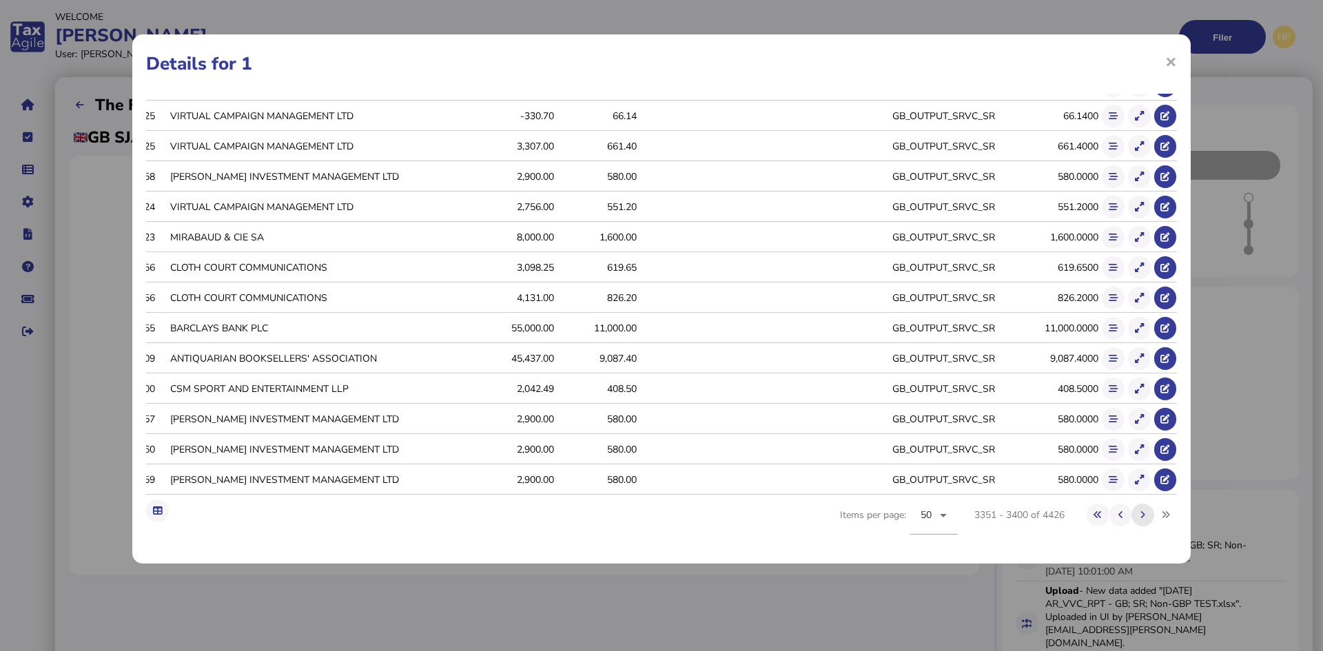
click at [1141, 512] on icon at bounding box center [1143, 515] width 5 height 9
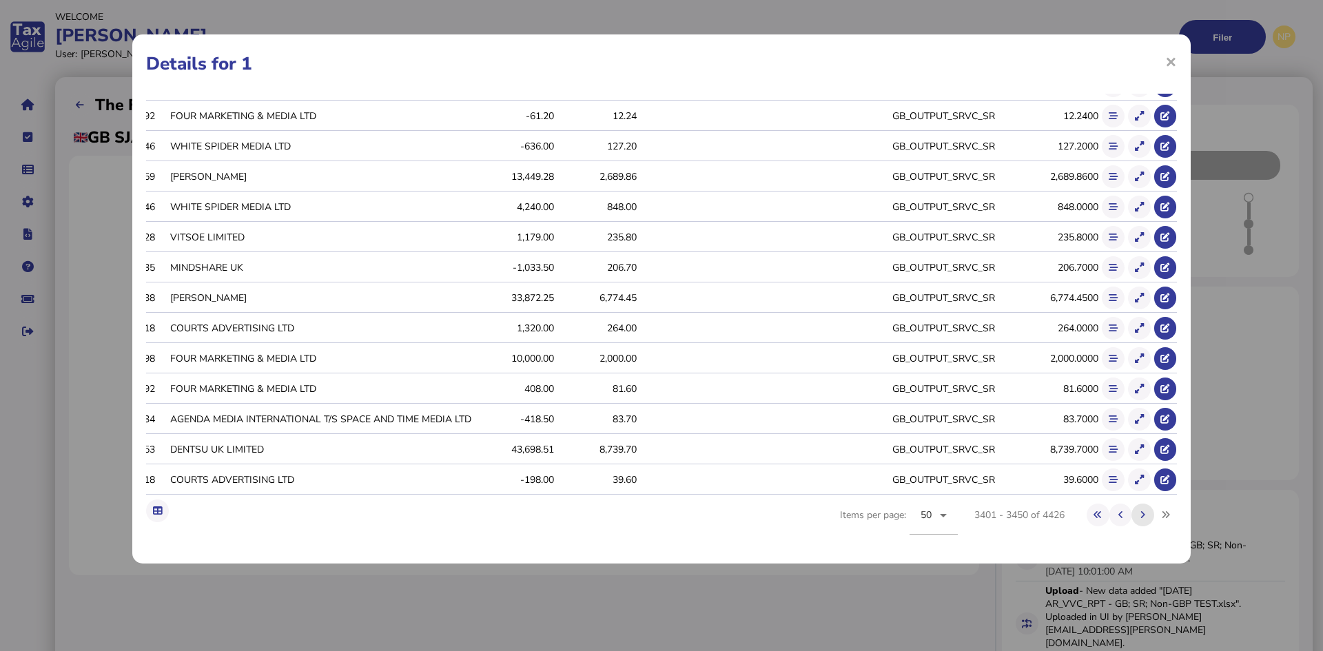
click at [1141, 512] on icon at bounding box center [1143, 515] width 5 height 9
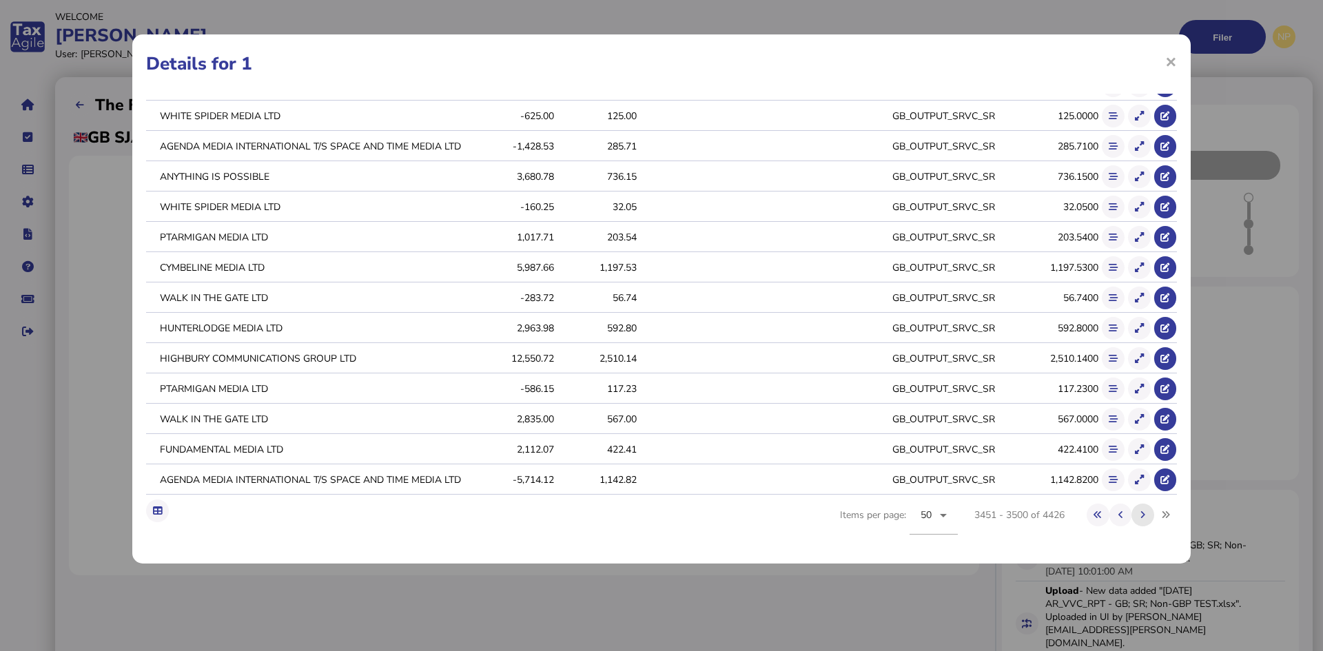
click at [1141, 511] on icon at bounding box center [1143, 515] width 5 height 9
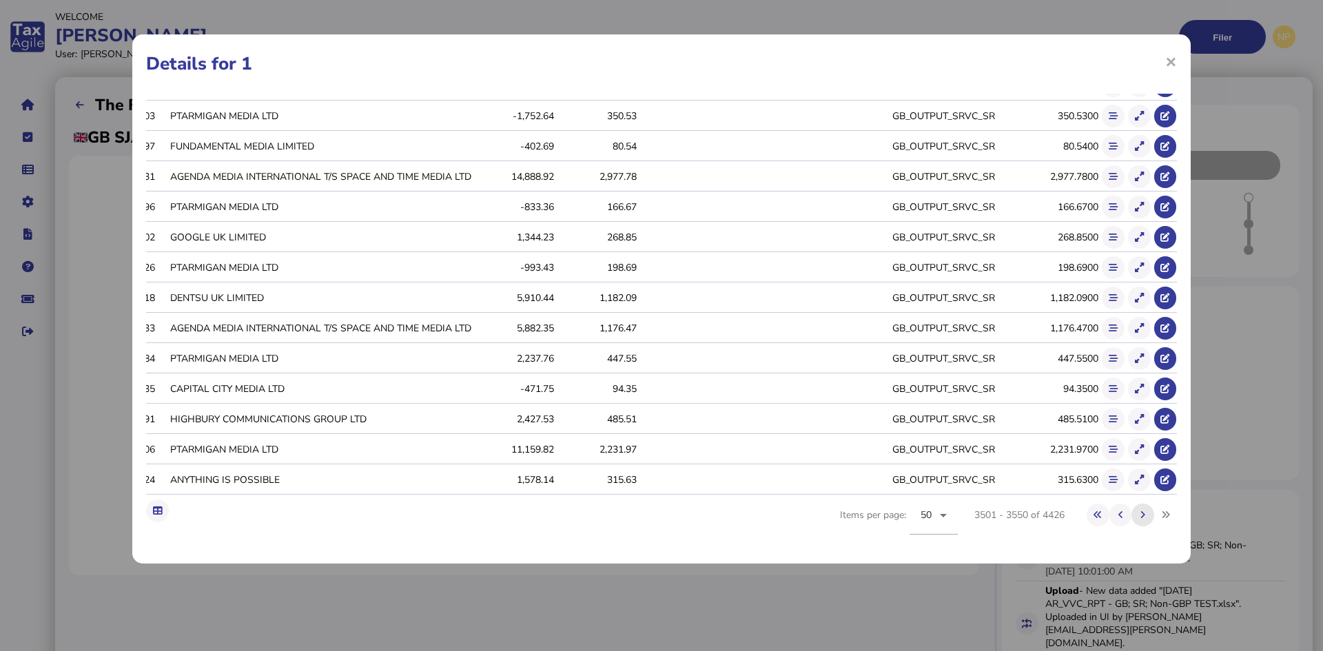
click at [1141, 511] on icon at bounding box center [1143, 515] width 5 height 9
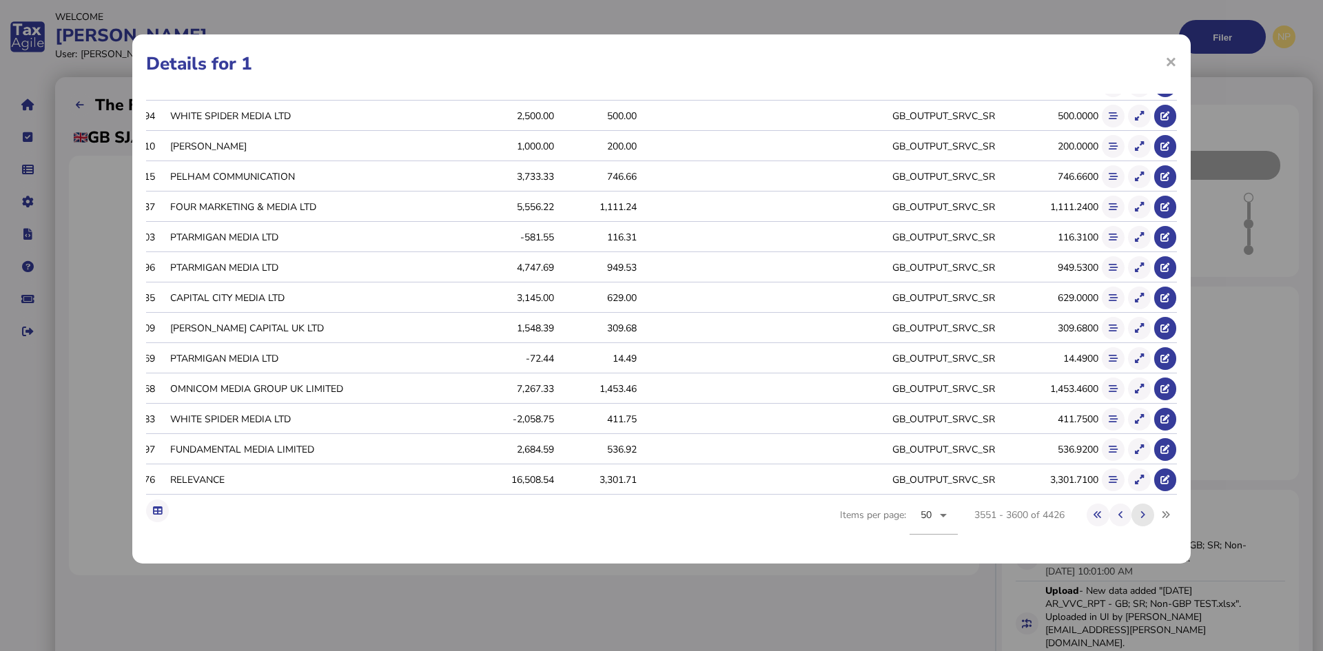
click at [1141, 511] on icon at bounding box center [1143, 515] width 5 height 9
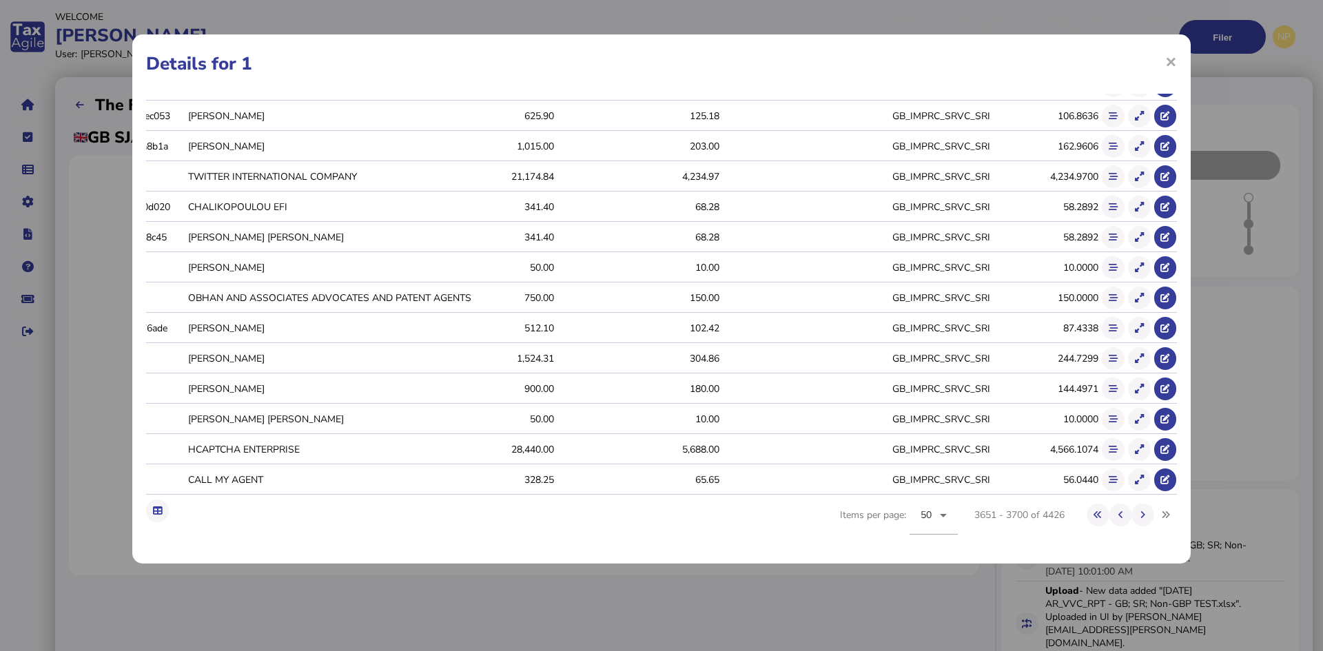
scroll to position [1139, 0]
click at [1141, 512] on icon at bounding box center [1143, 515] width 5 height 9
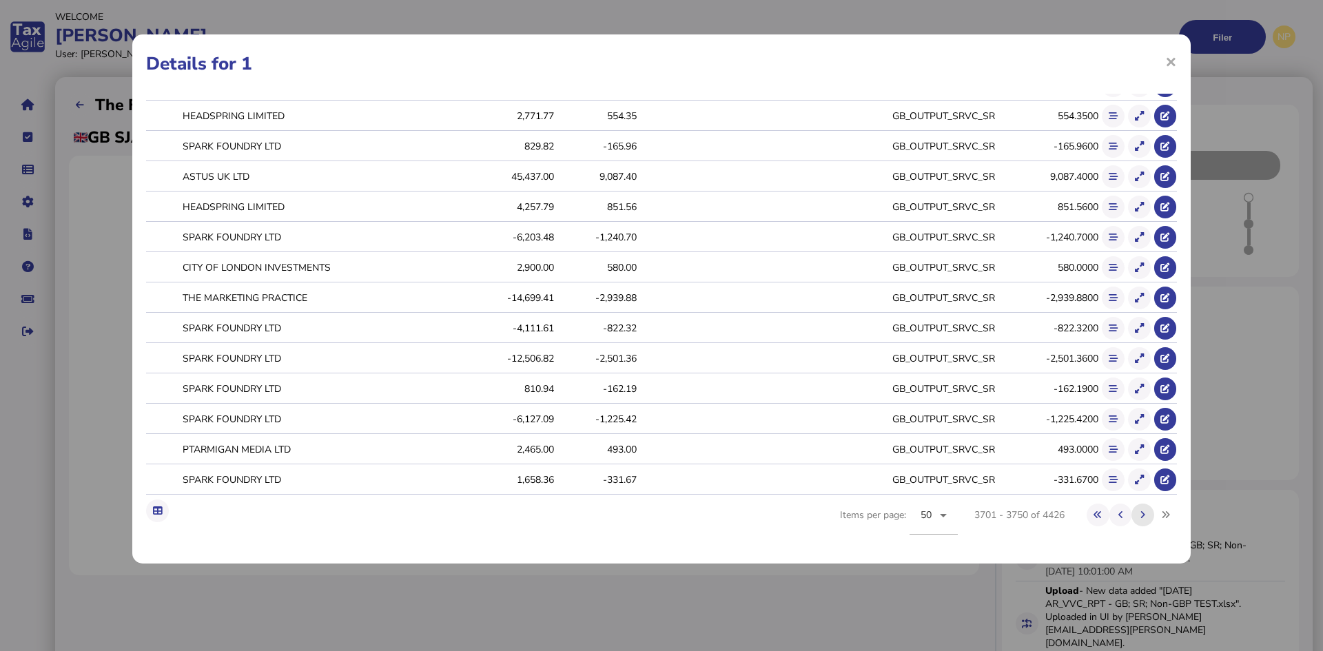
click at [1141, 512] on icon at bounding box center [1143, 515] width 5 height 9
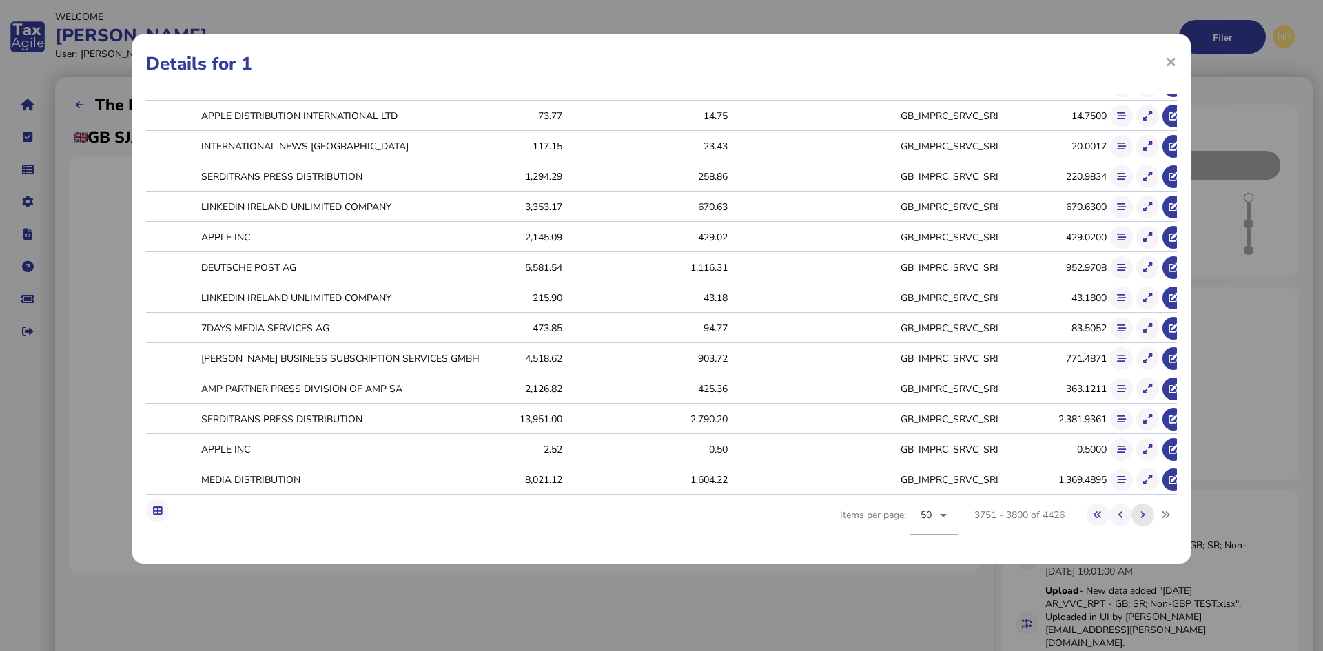
click at [1141, 515] on icon at bounding box center [1143, 515] width 5 height 9
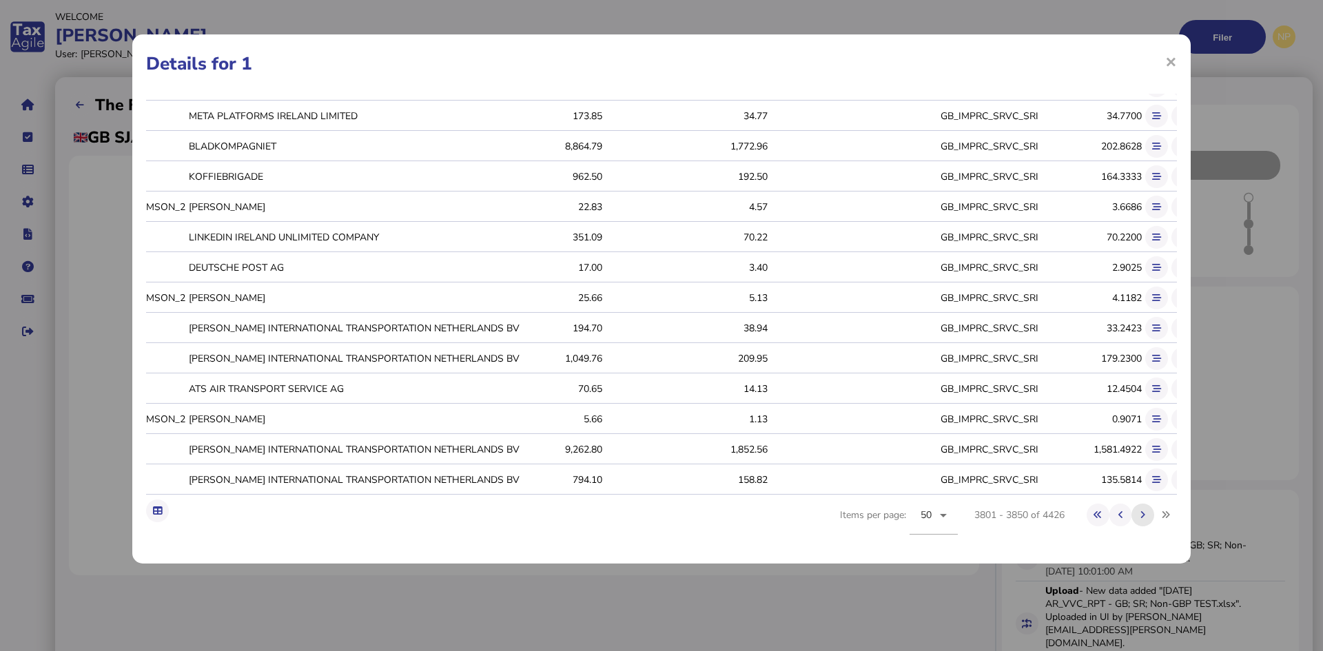
click at [1141, 515] on icon at bounding box center [1143, 515] width 5 height 9
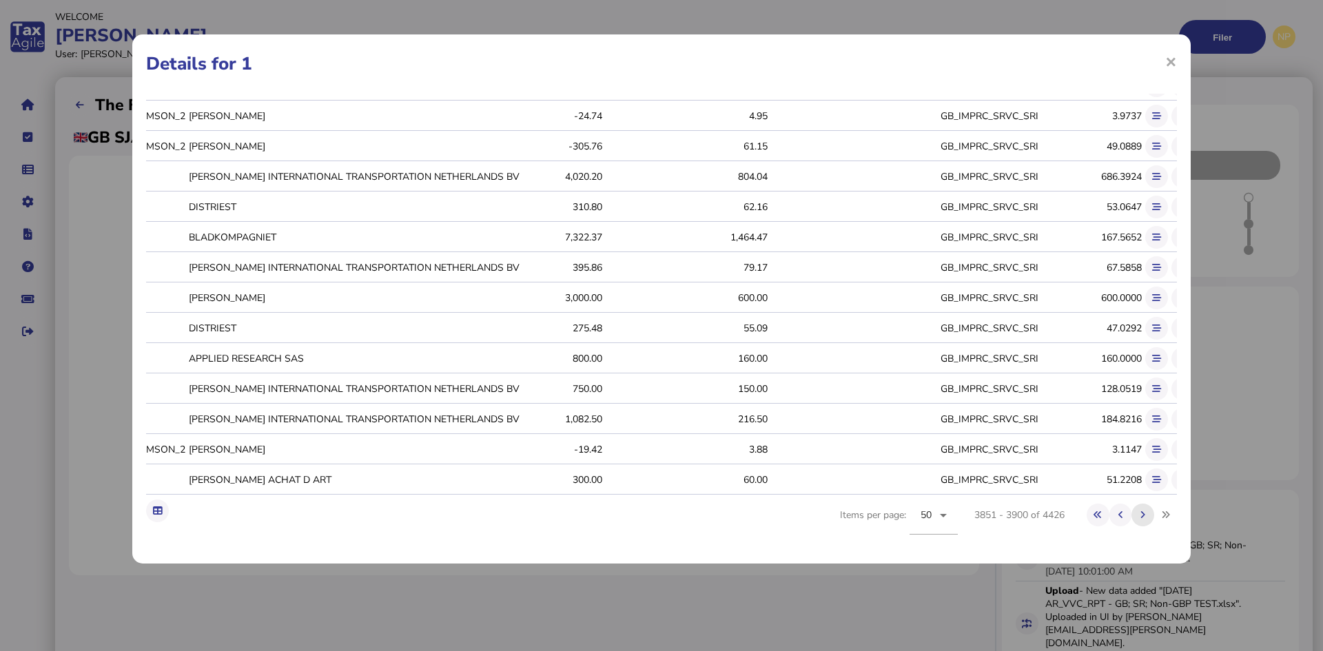
click at [1141, 515] on icon at bounding box center [1143, 515] width 5 height 9
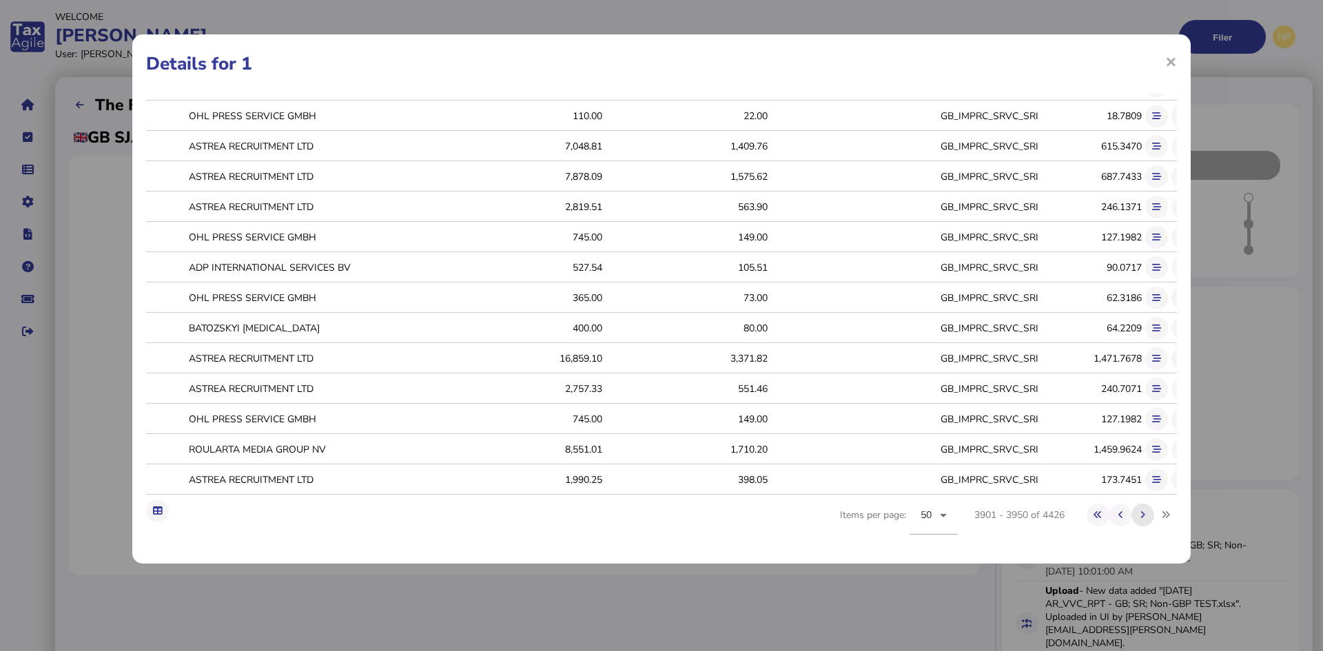
click at [1141, 515] on icon at bounding box center [1143, 515] width 5 height 9
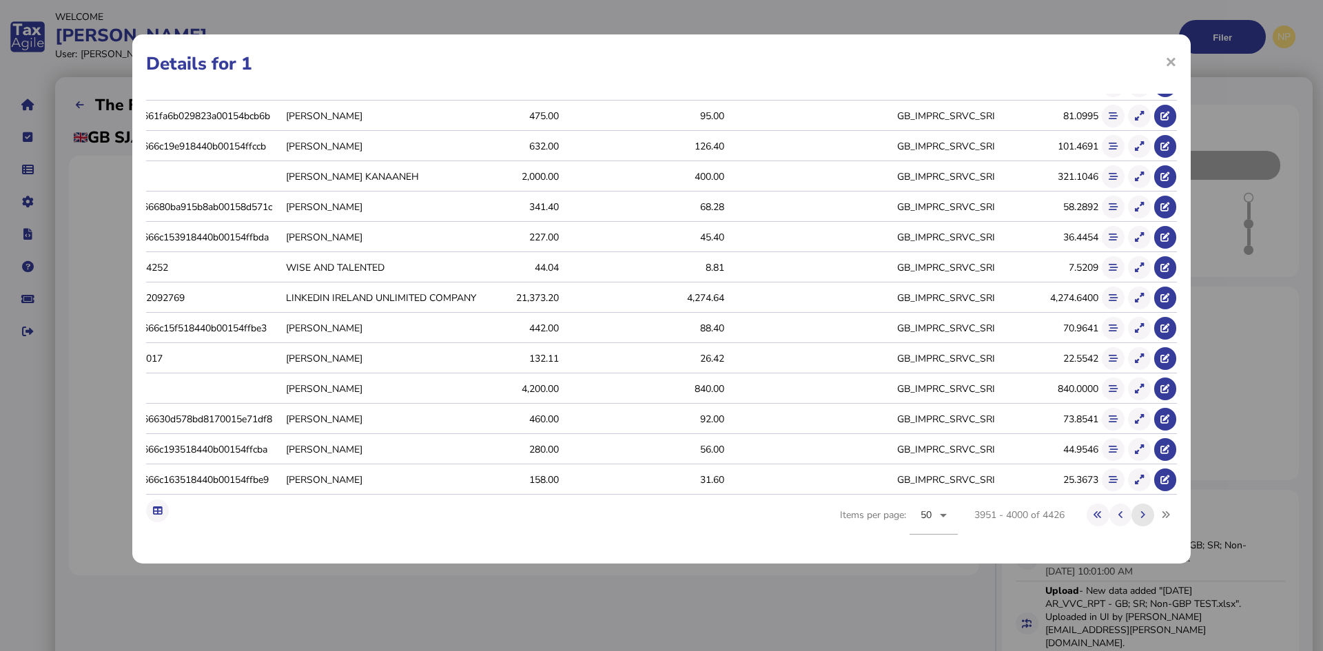
scroll to position [0, 205]
click at [1141, 515] on icon at bounding box center [1143, 515] width 5 height 9
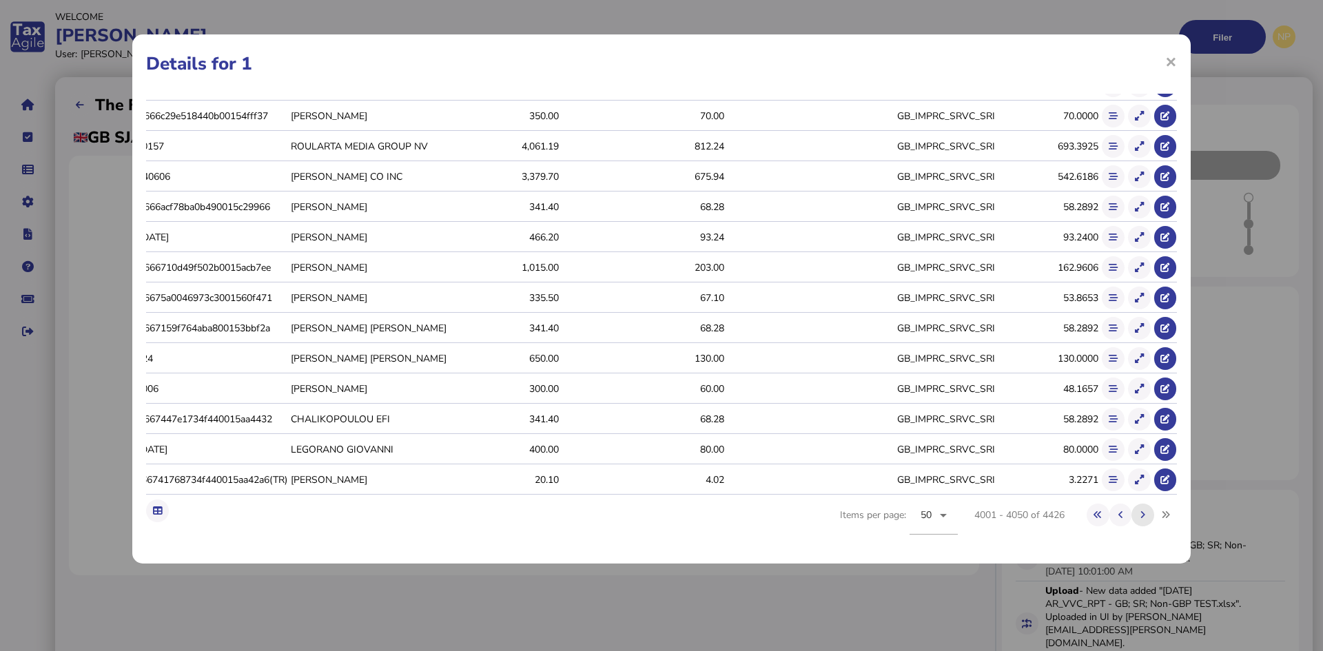
click at [1141, 515] on icon at bounding box center [1143, 515] width 5 height 9
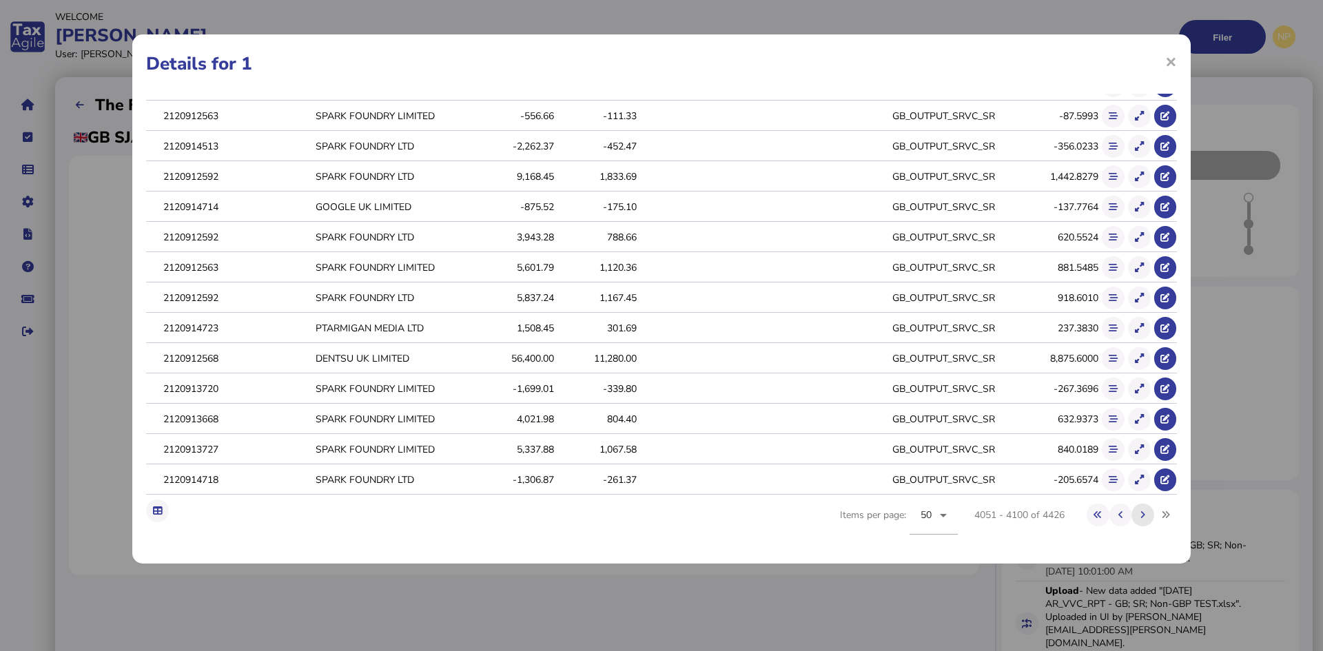
scroll to position [0, 172]
click at [1141, 515] on icon at bounding box center [1143, 515] width 5 height 9
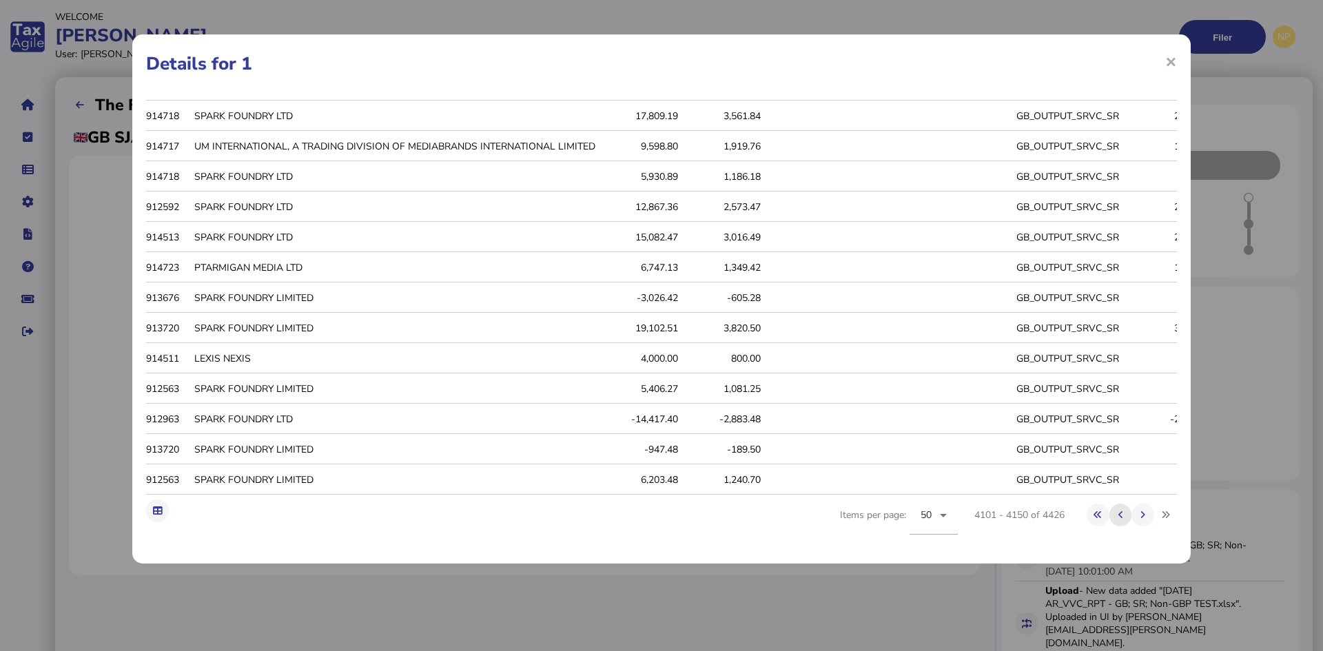
click at [1119, 513] on icon at bounding box center [1121, 515] width 5 height 9
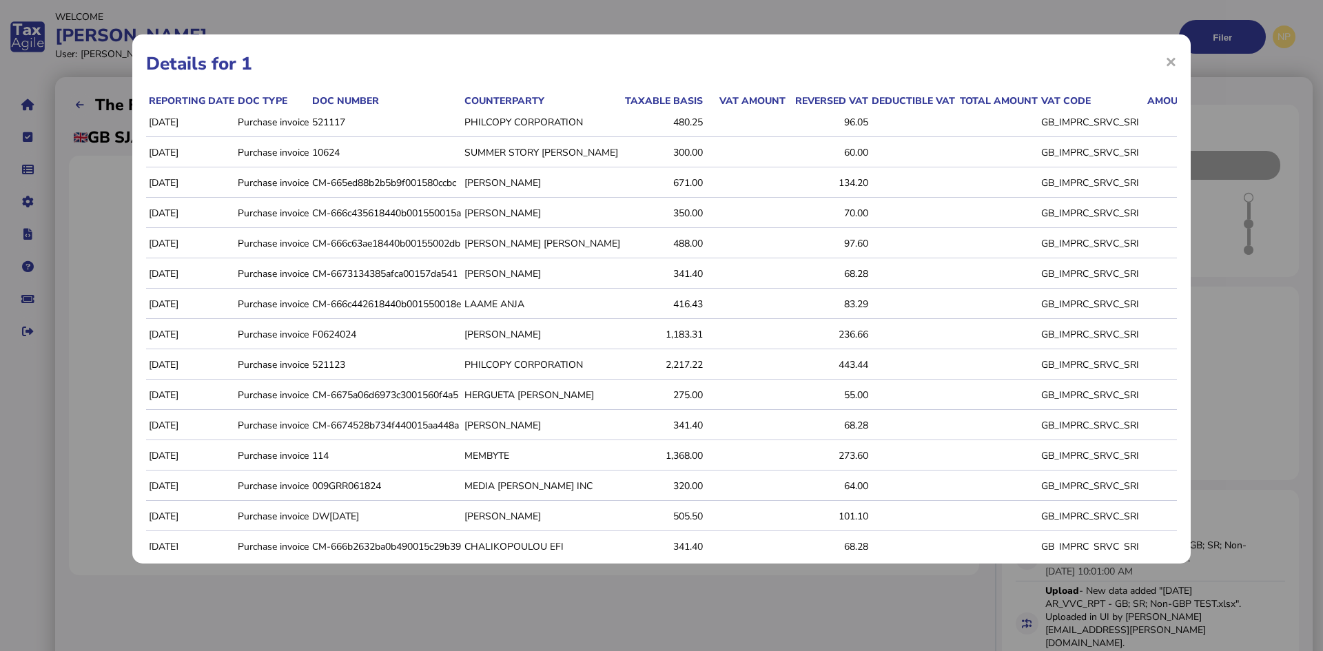
scroll to position [0, 172]
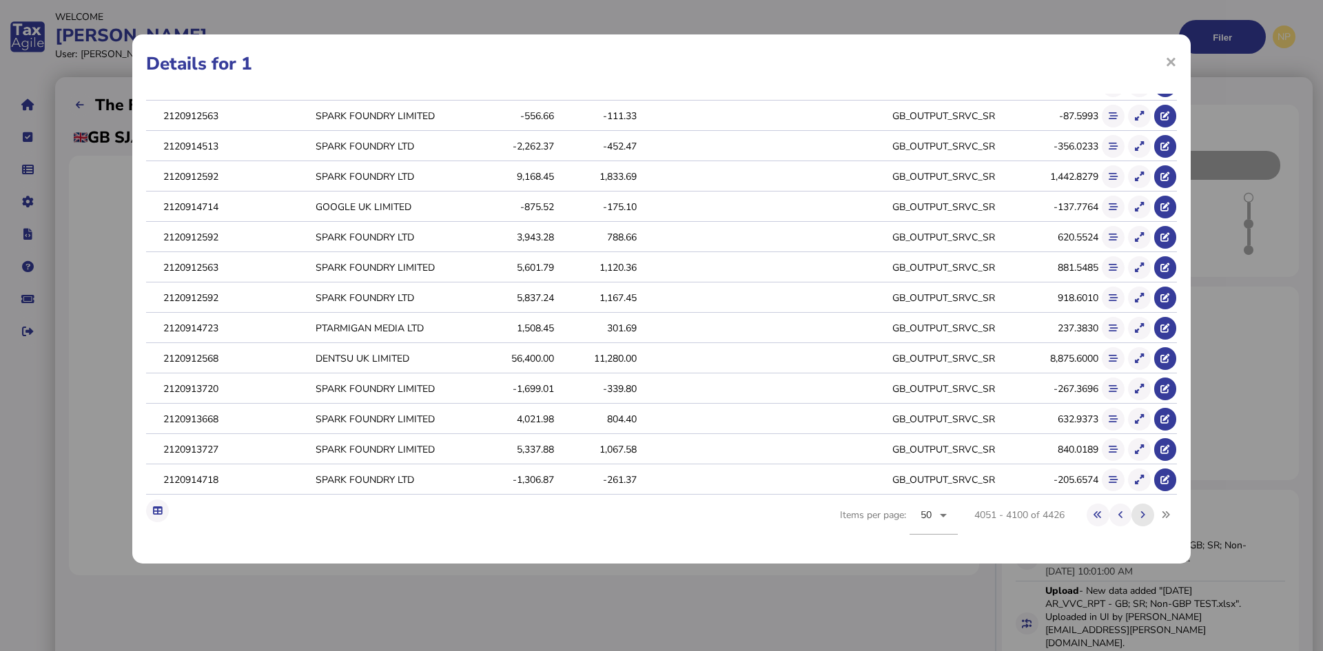
click at [1141, 513] on icon at bounding box center [1143, 515] width 5 height 9
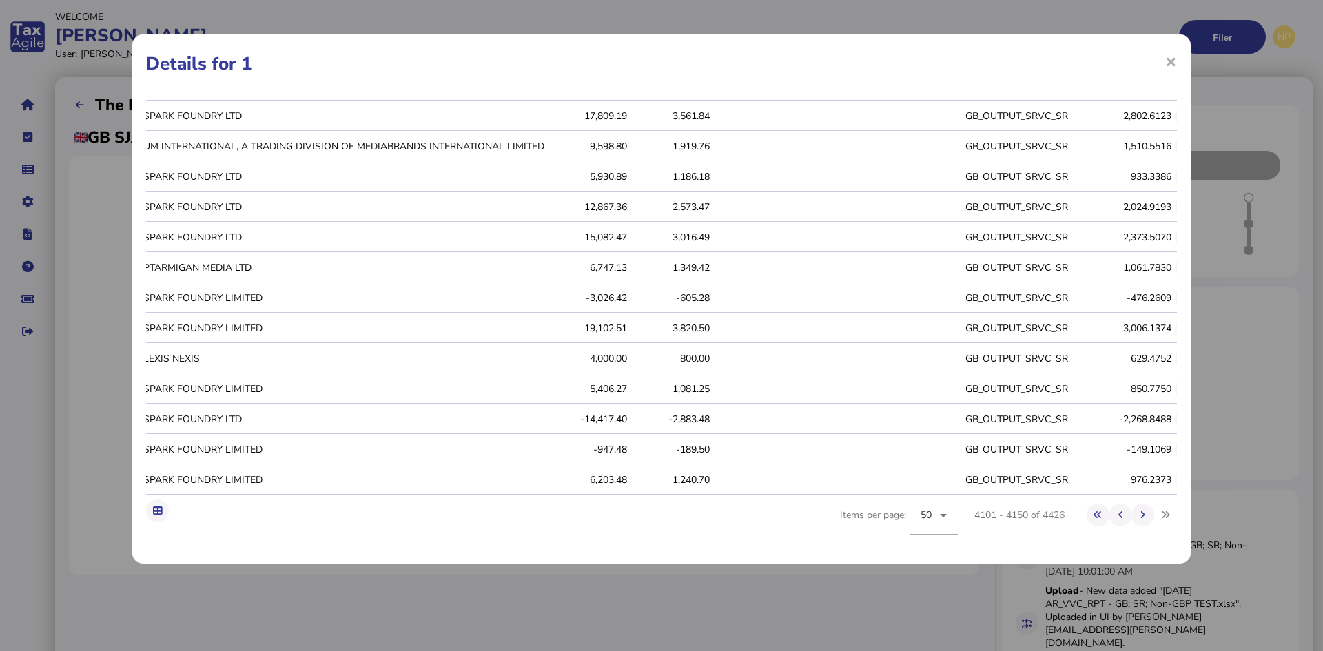
scroll to position [0, 307]
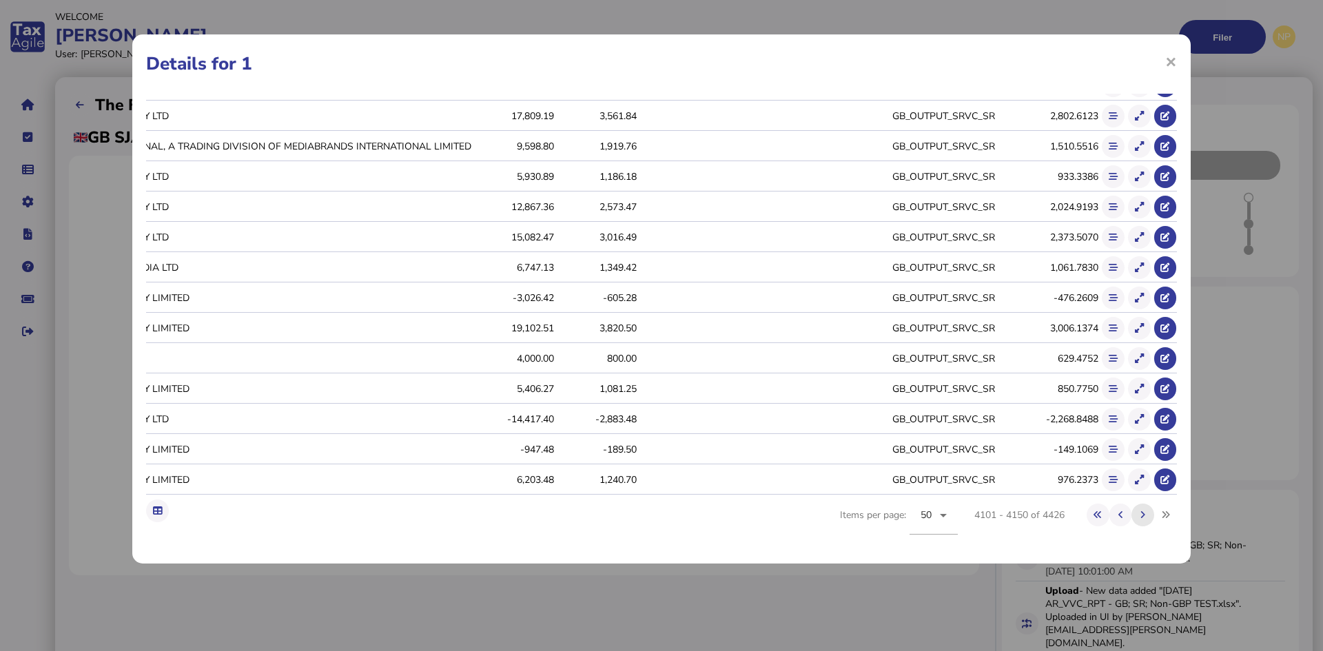
click at [1134, 509] on button at bounding box center [1143, 515] width 23 height 23
click at [1141, 511] on icon at bounding box center [1143, 515] width 5 height 9
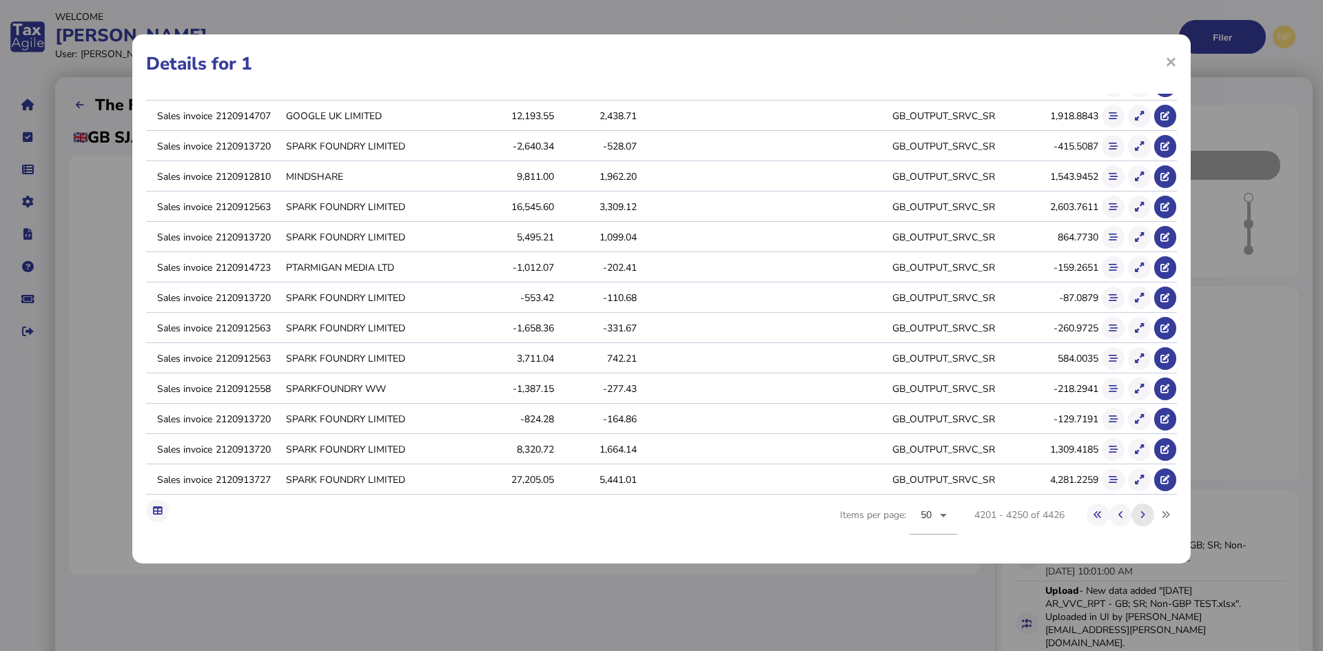
click at [1141, 515] on icon at bounding box center [1143, 515] width 5 height 9
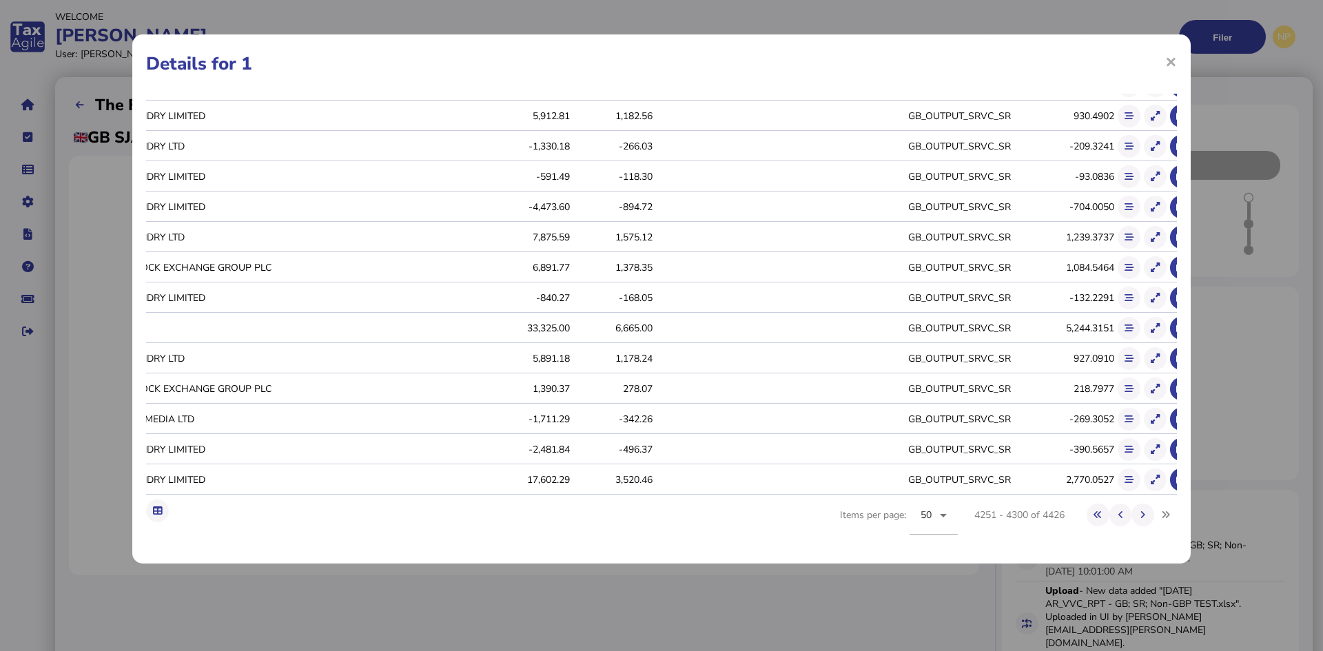
scroll to position [0, 307]
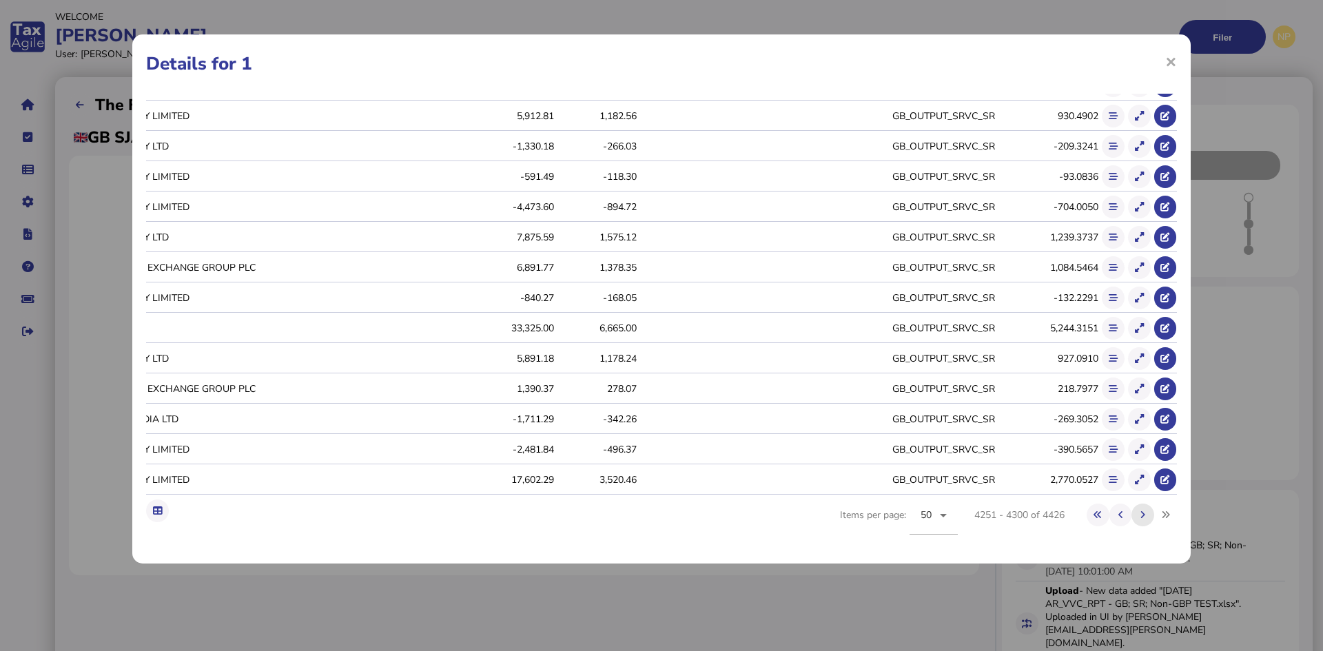
click at [1141, 513] on icon at bounding box center [1143, 515] width 5 height 9
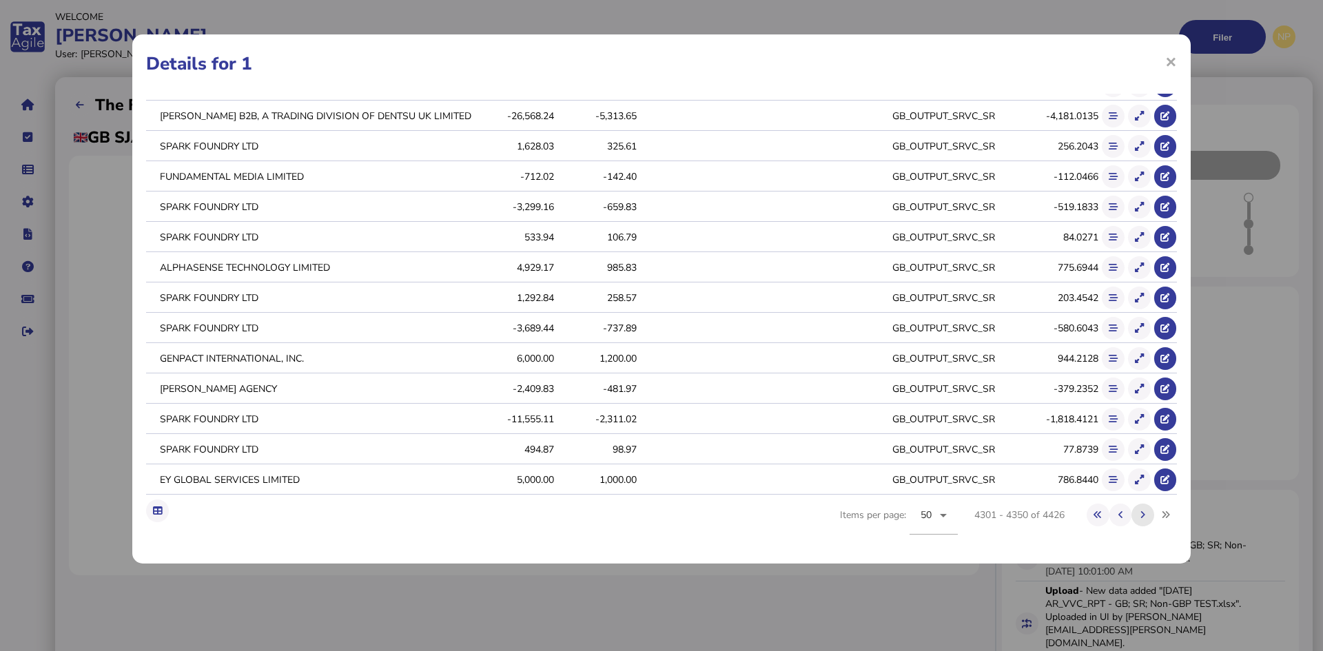
scroll to position [0, 176]
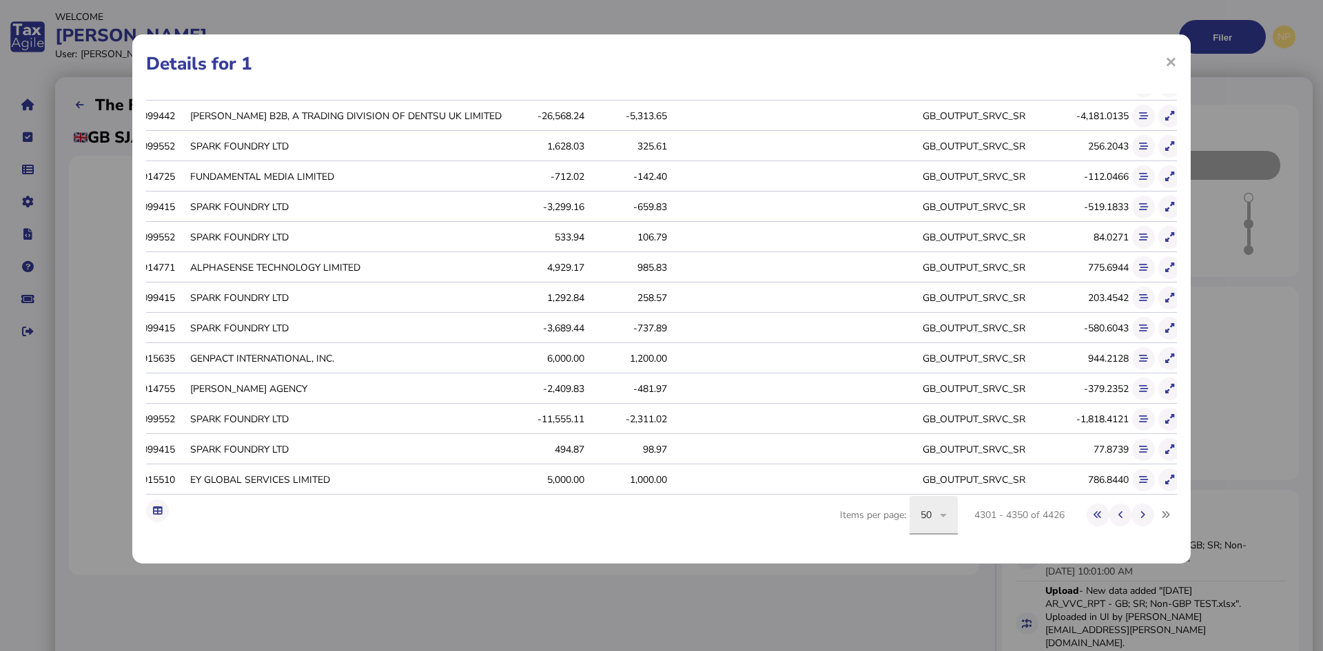
click at [935, 516] on icon at bounding box center [943, 515] width 17 height 17
click at [917, 373] on span "10" at bounding box center [915, 375] width 12 height 17
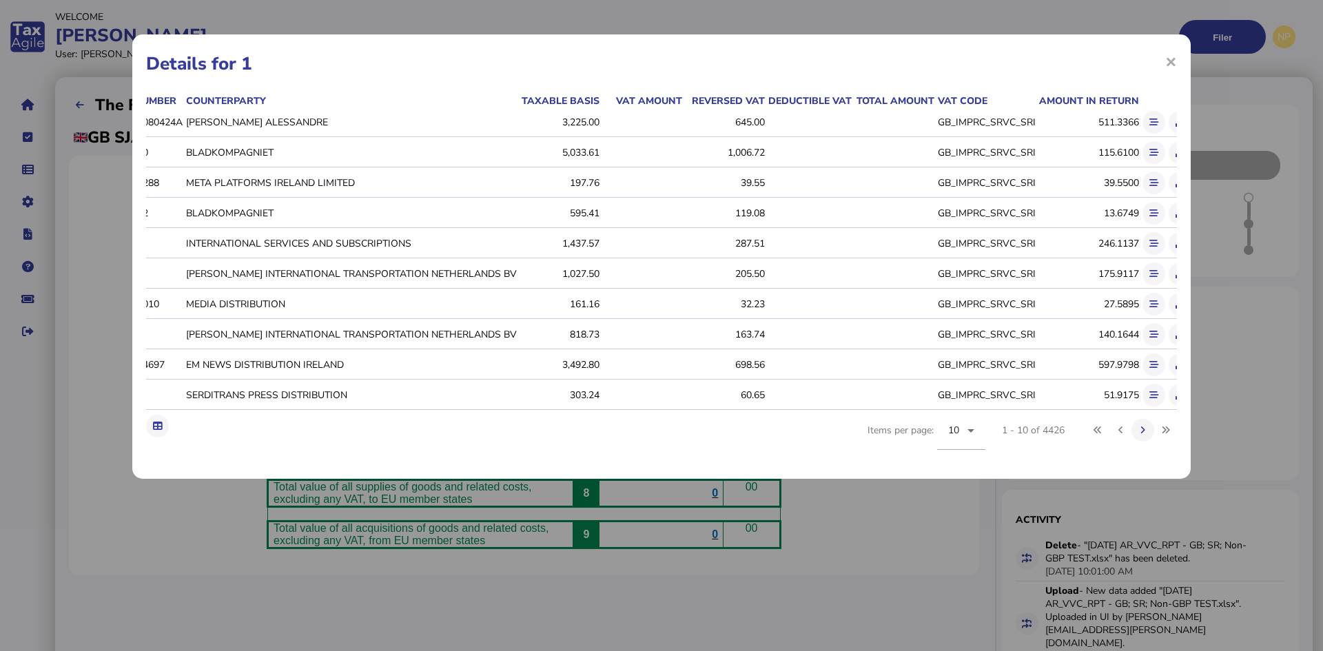
scroll to position [0, 210]
click at [157, 431] on icon at bounding box center [157, 426] width 9 height 9
click at [1174, 58] on span "×" at bounding box center [1171, 61] width 12 height 26
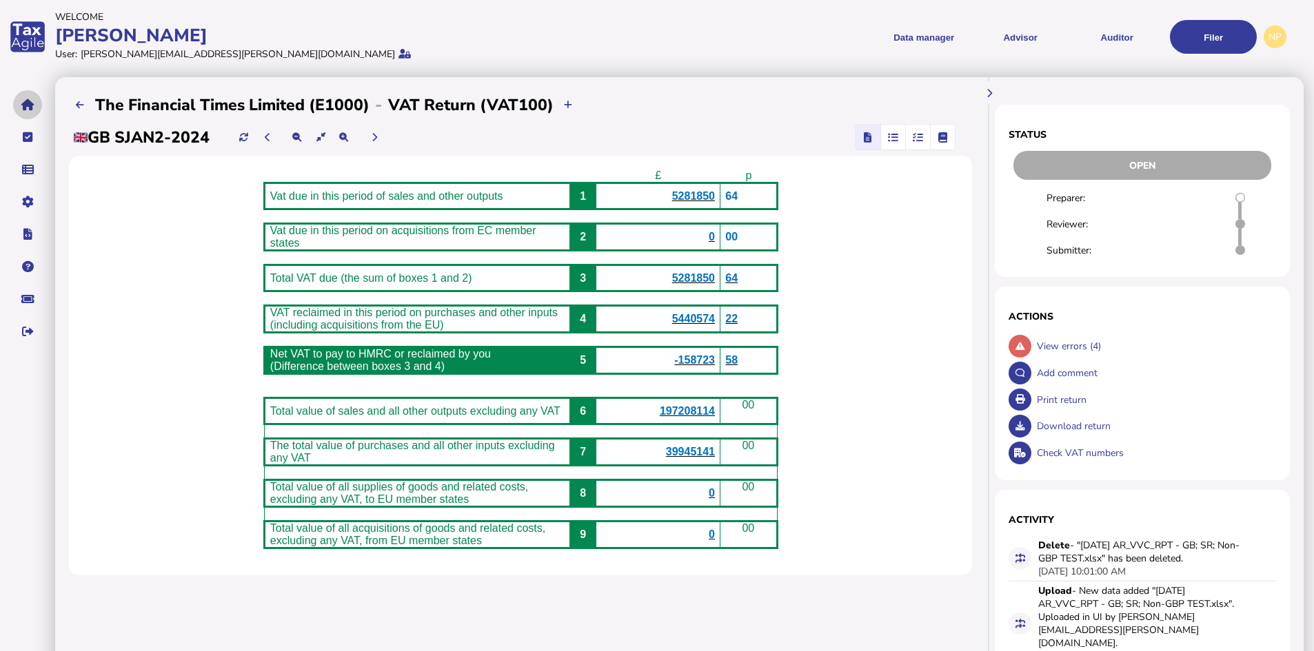
click at [26, 105] on icon "navigate application pages" at bounding box center [27, 105] width 13 height 1
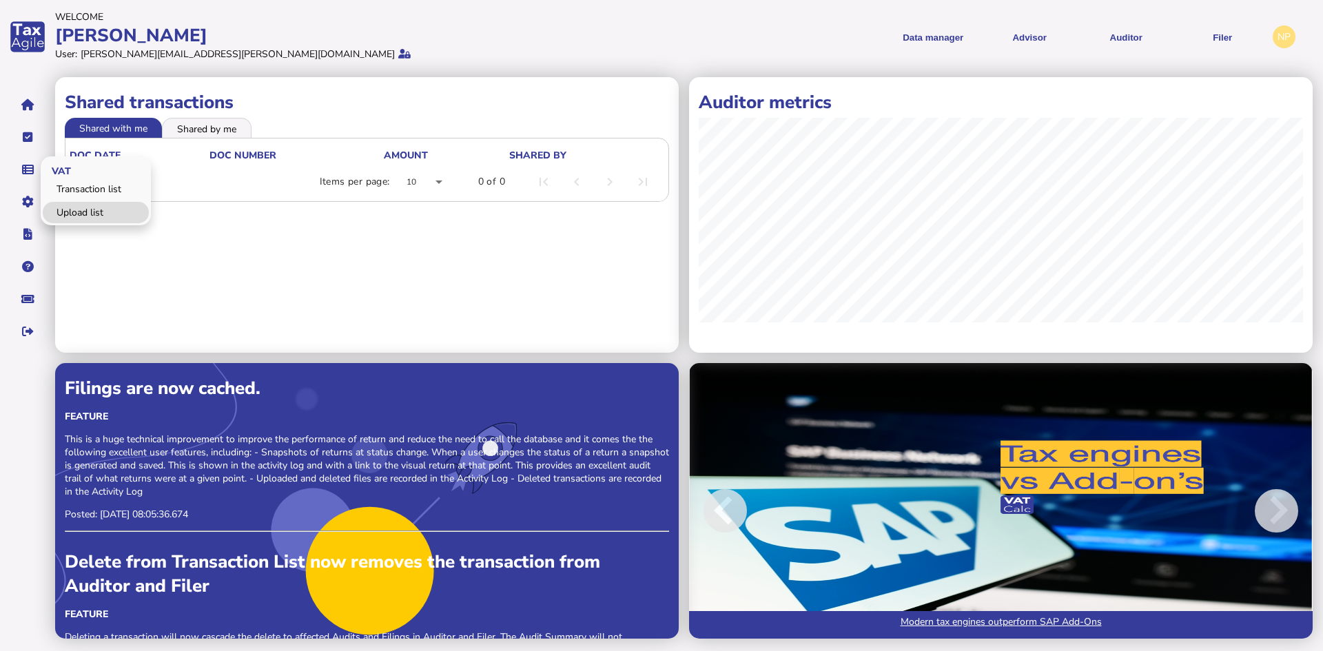
click at [71, 212] on link "Upload list" at bounding box center [96, 212] width 106 height 21
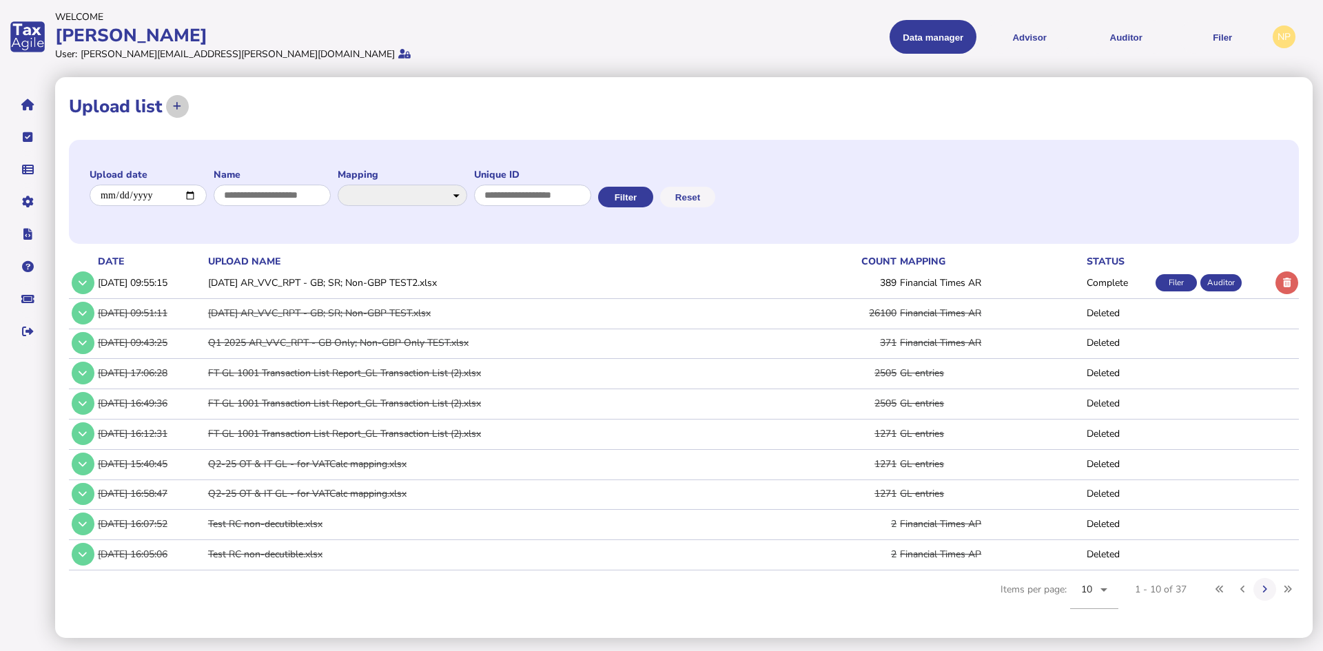
click at [176, 103] on icon at bounding box center [177, 106] width 8 height 9
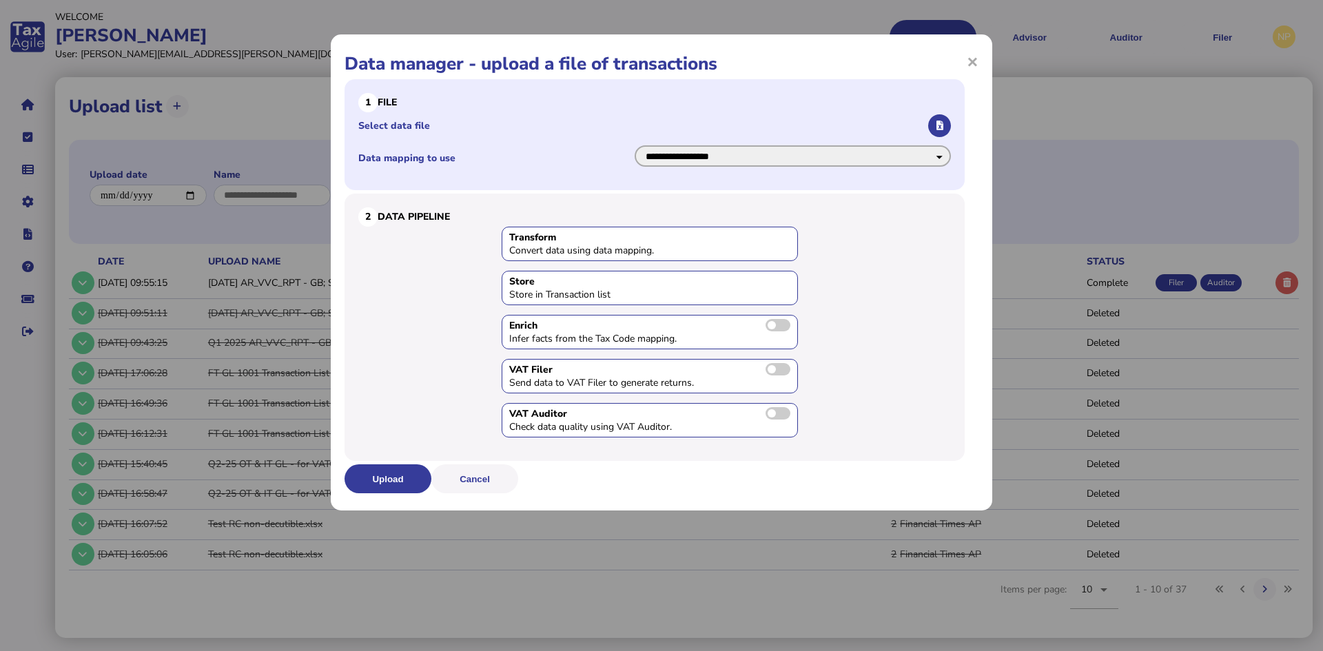
click at [943, 154] on select "**********" at bounding box center [793, 155] width 316 height 21
click at [635, 145] on select "**********" at bounding box center [793, 155] width 316 height 21
click at [939, 126] on icon "button" at bounding box center [940, 125] width 7 height 9
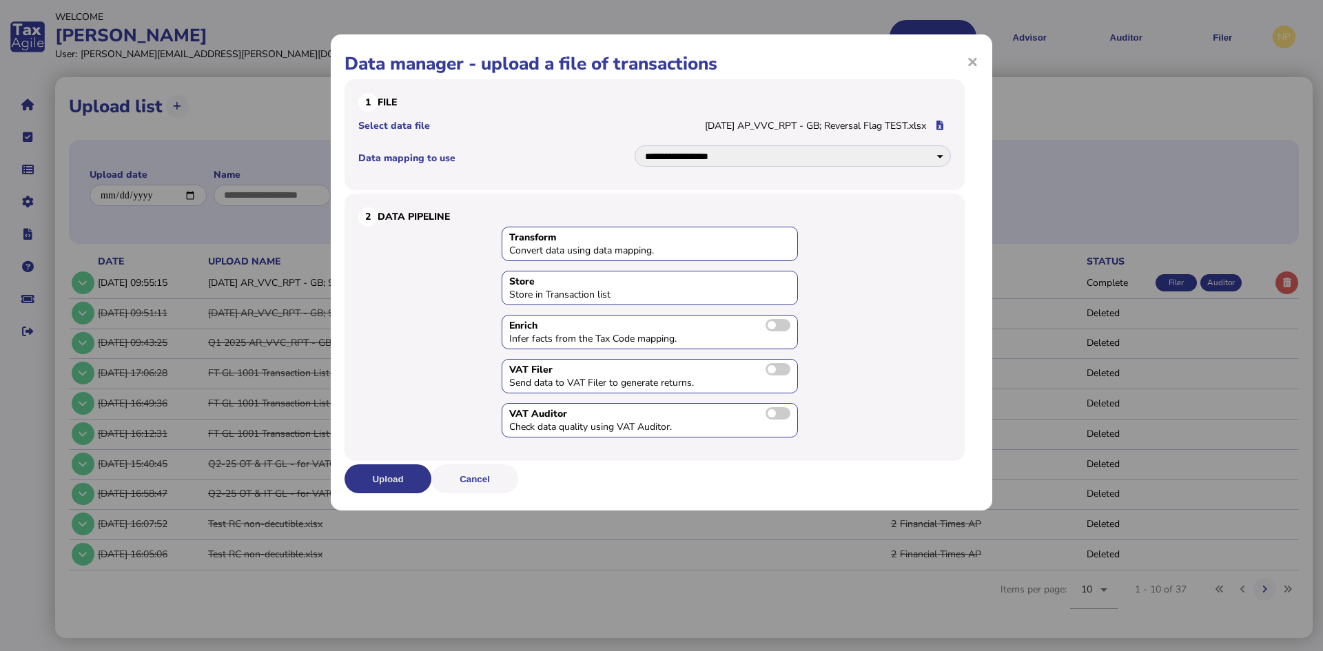
click at [392, 478] on button "Upload" at bounding box center [388, 479] width 87 height 29
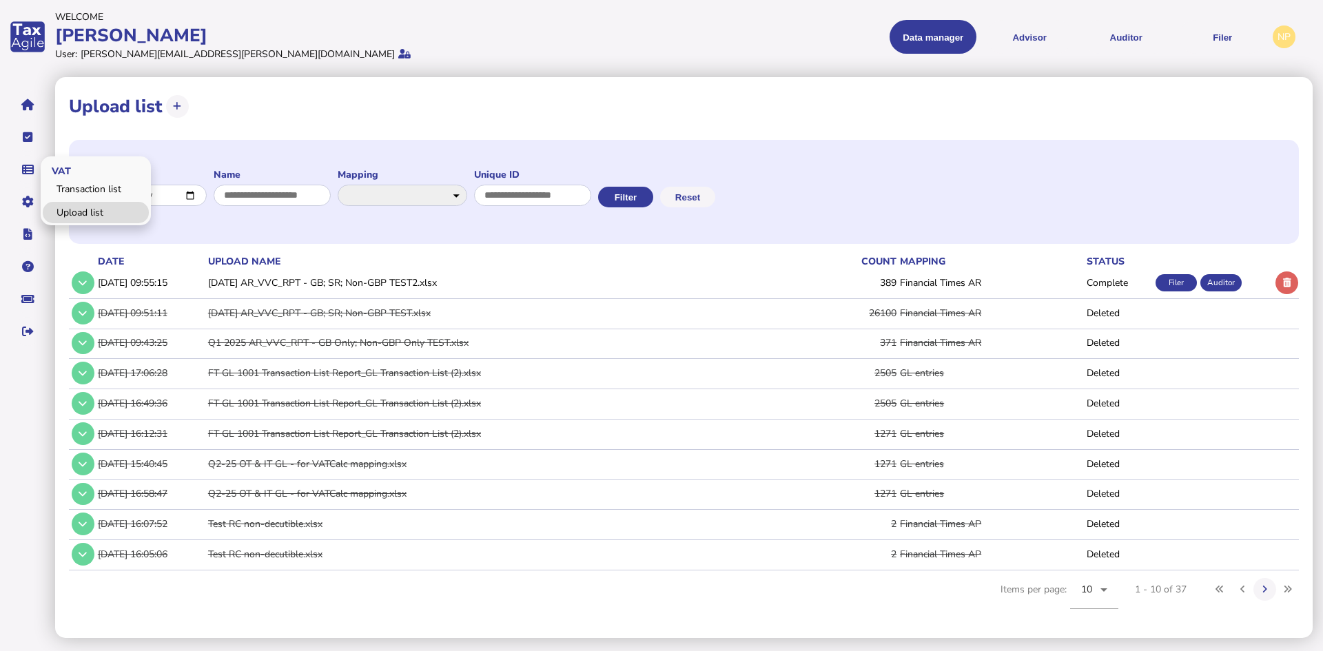
click at [84, 210] on link "Upload list" at bounding box center [96, 212] width 106 height 21
click at [178, 105] on icon at bounding box center [177, 106] width 8 height 9
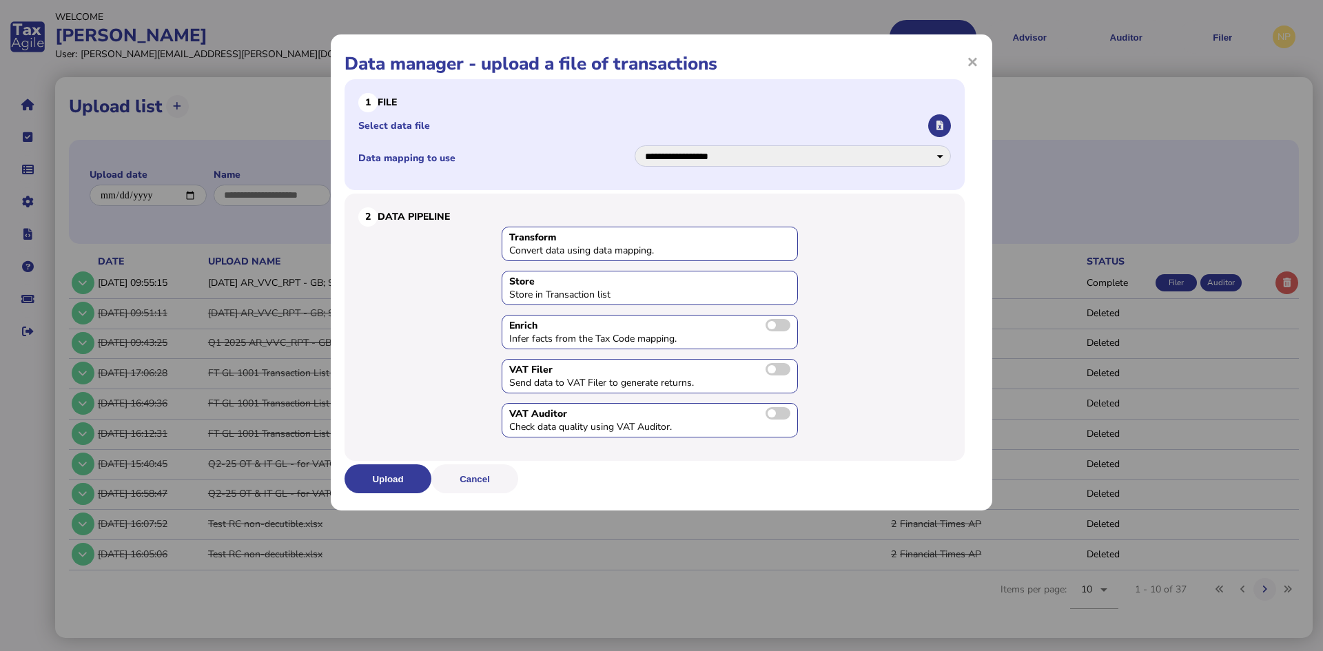
click at [942, 123] on icon "button" at bounding box center [940, 125] width 7 height 9
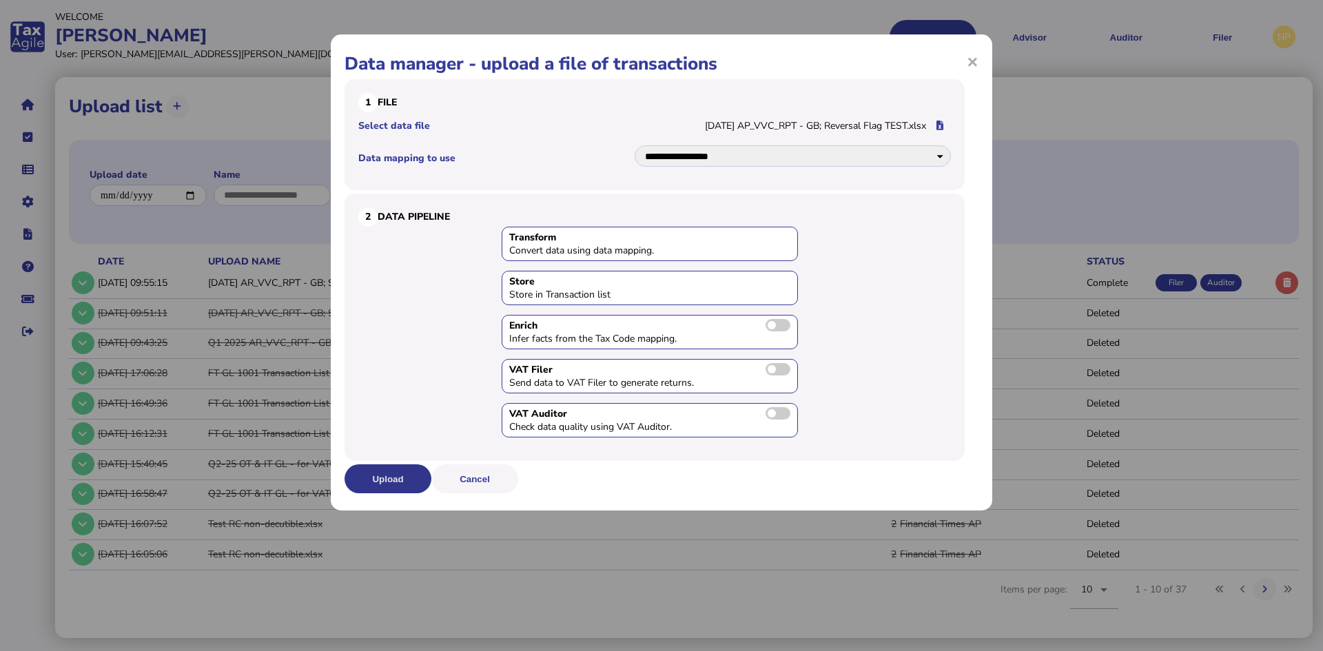
click at [385, 475] on button "Upload" at bounding box center [388, 479] width 87 height 29
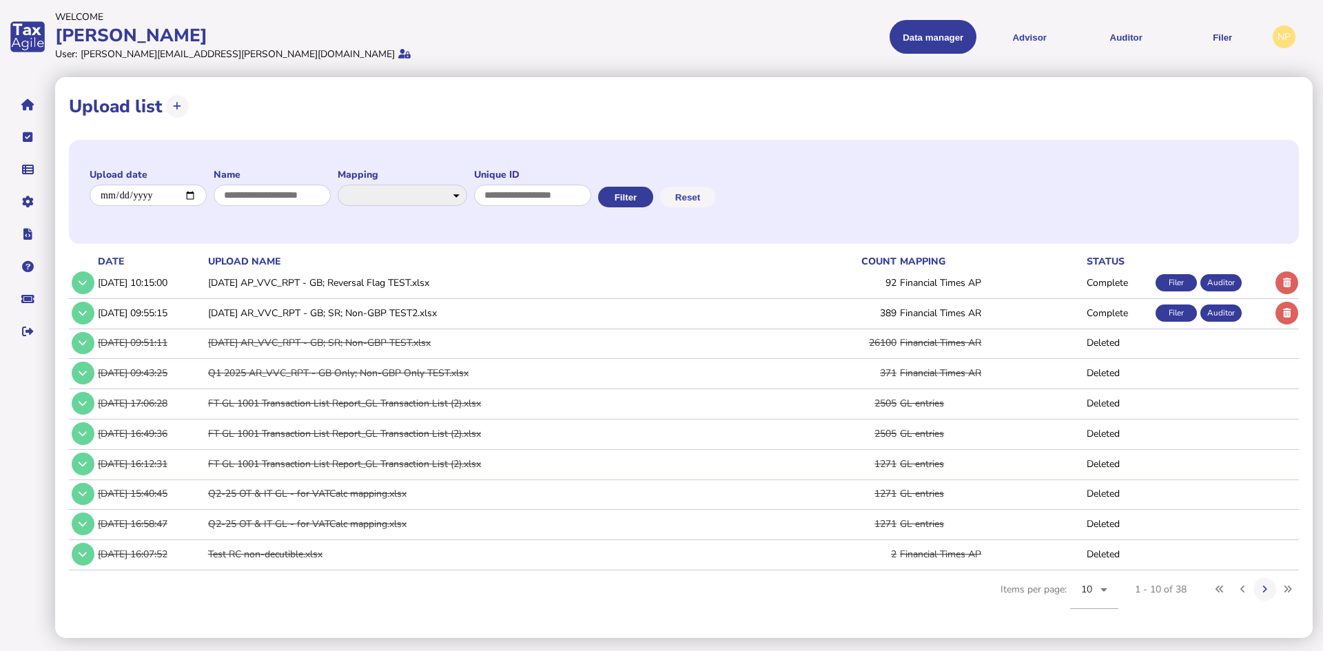
click at [1284, 276] on button at bounding box center [1287, 283] width 23 height 23
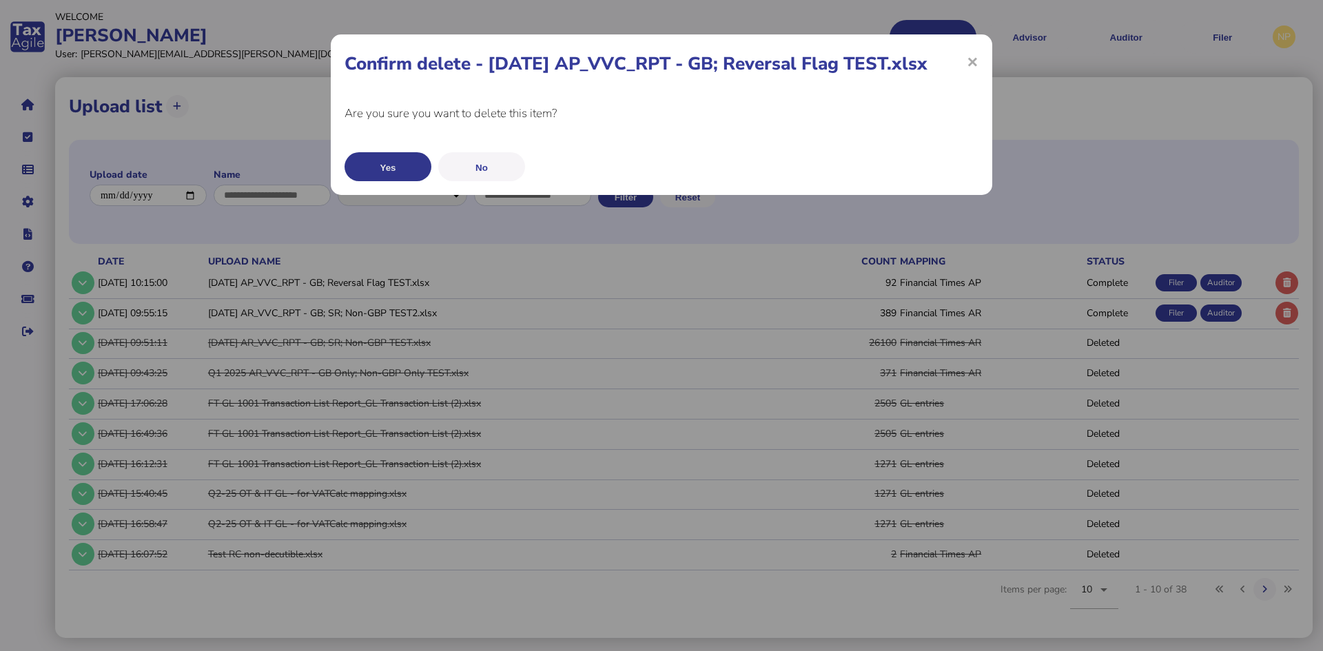
click at [387, 162] on button "Yes" at bounding box center [388, 166] width 87 height 29
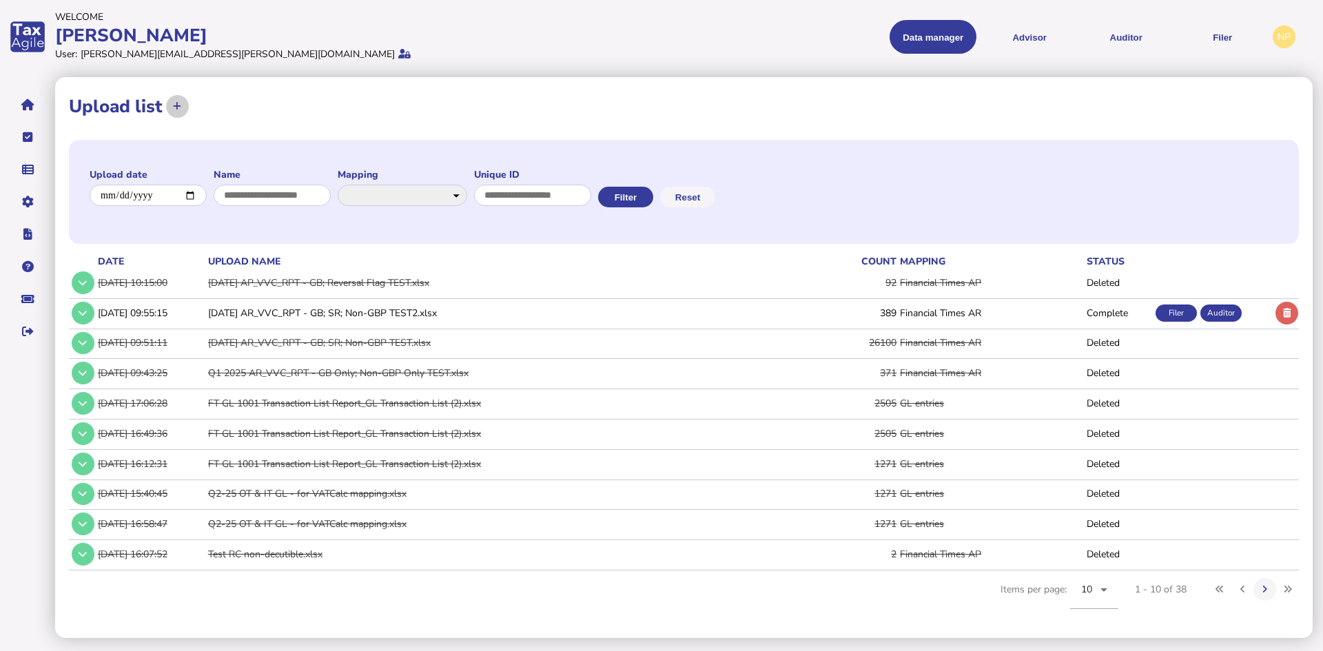
click at [176, 108] on icon at bounding box center [177, 106] width 8 height 9
select select "**********"
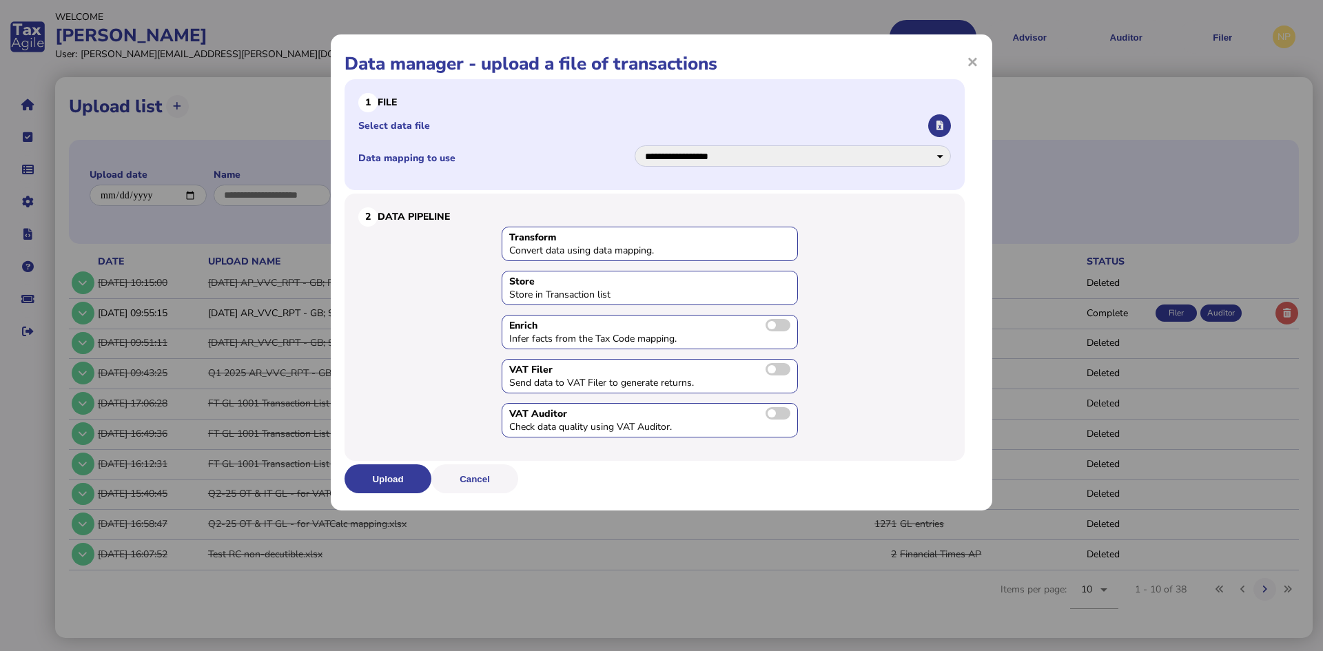
click at [942, 125] on icon "button" at bounding box center [940, 125] width 7 height 9
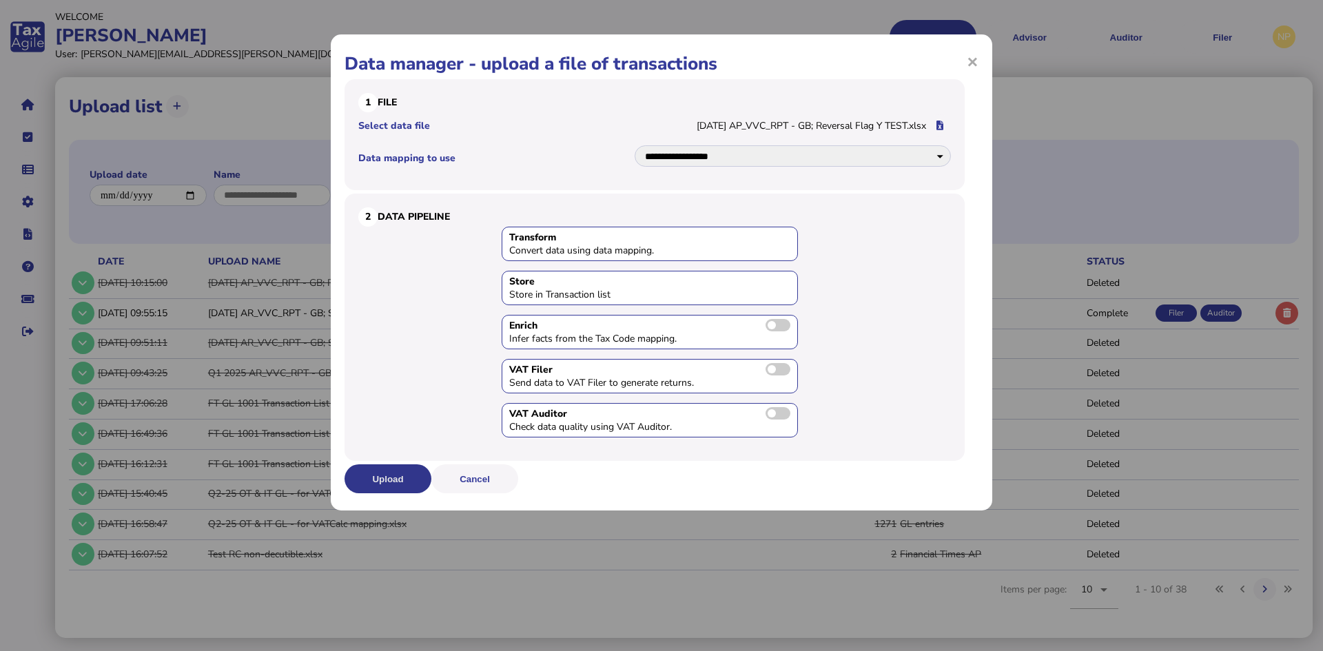
click at [371, 476] on button "Upload" at bounding box center [388, 479] width 87 height 29
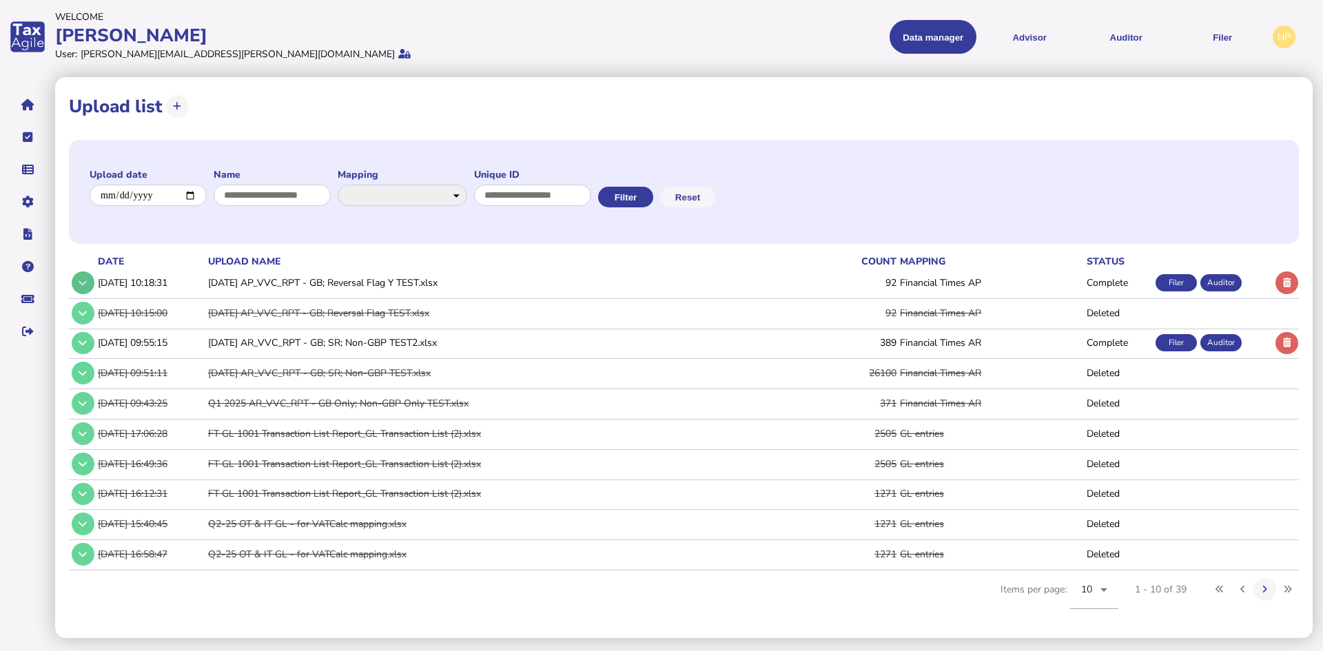
click at [81, 283] on icon at bounding box center [83, 282] width 8 height 9
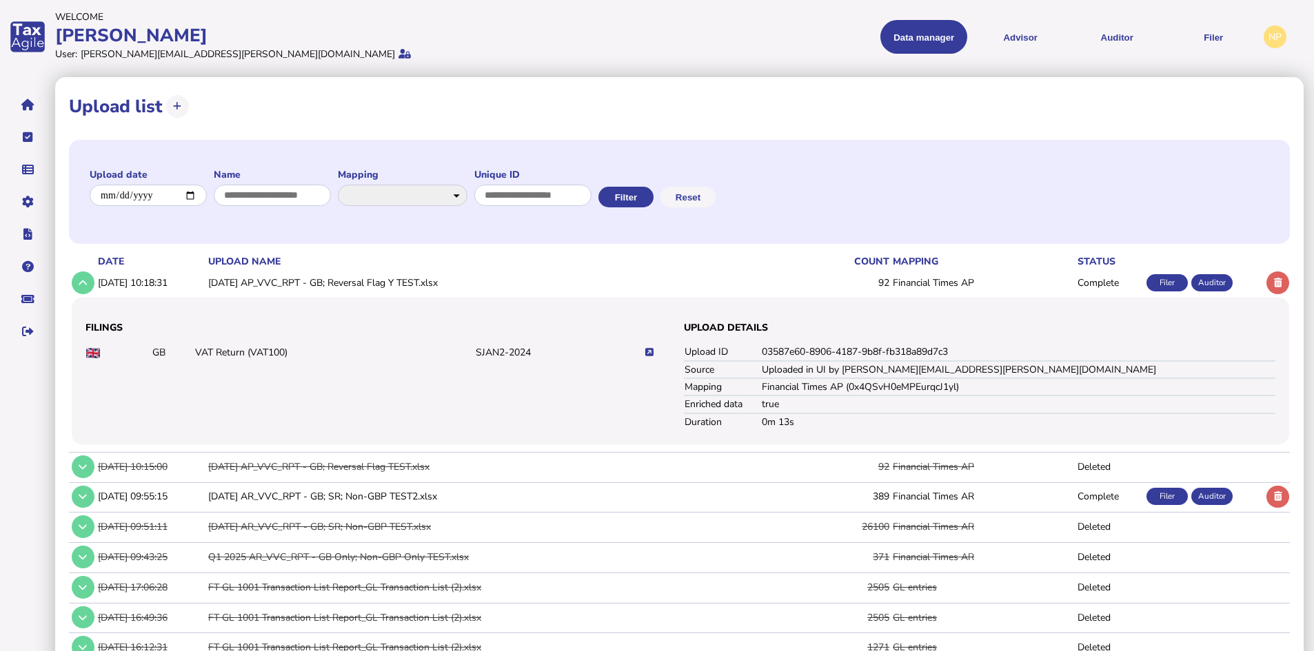
click at [651, 351] on icon at bounding box center [649, 352] width 8 height 9
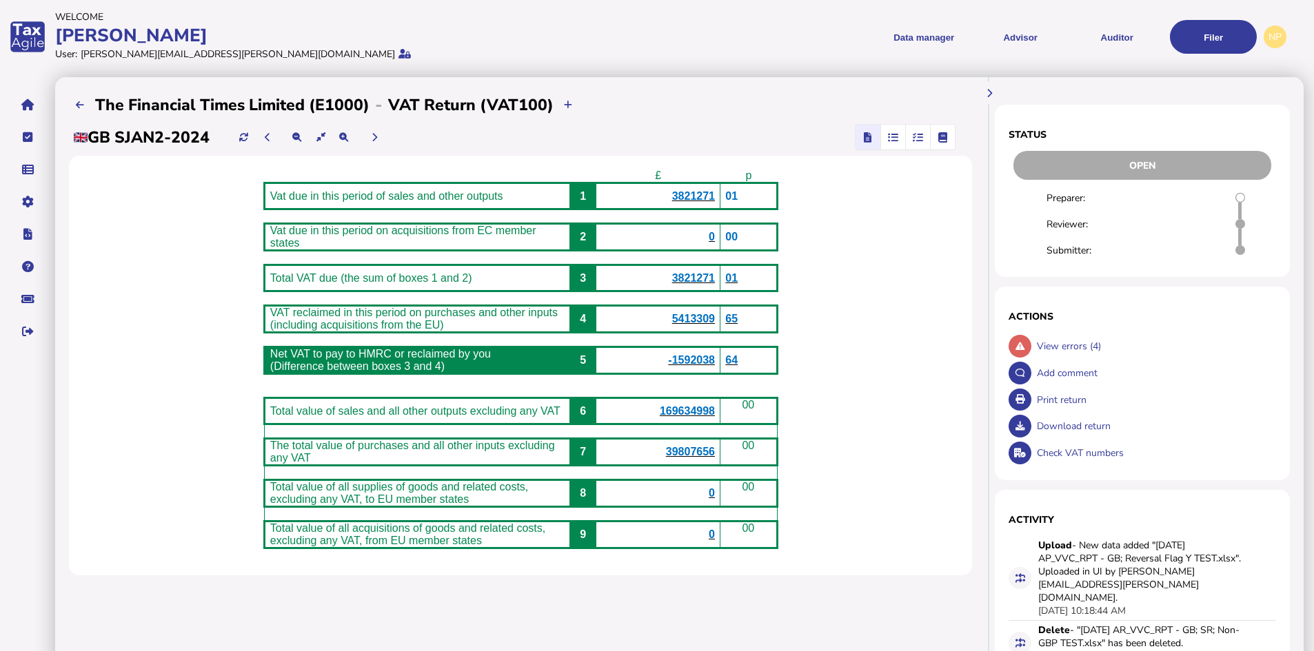
click at [713, 325] on span "5413309" at bounding box center [693, 319] width 43 height 12
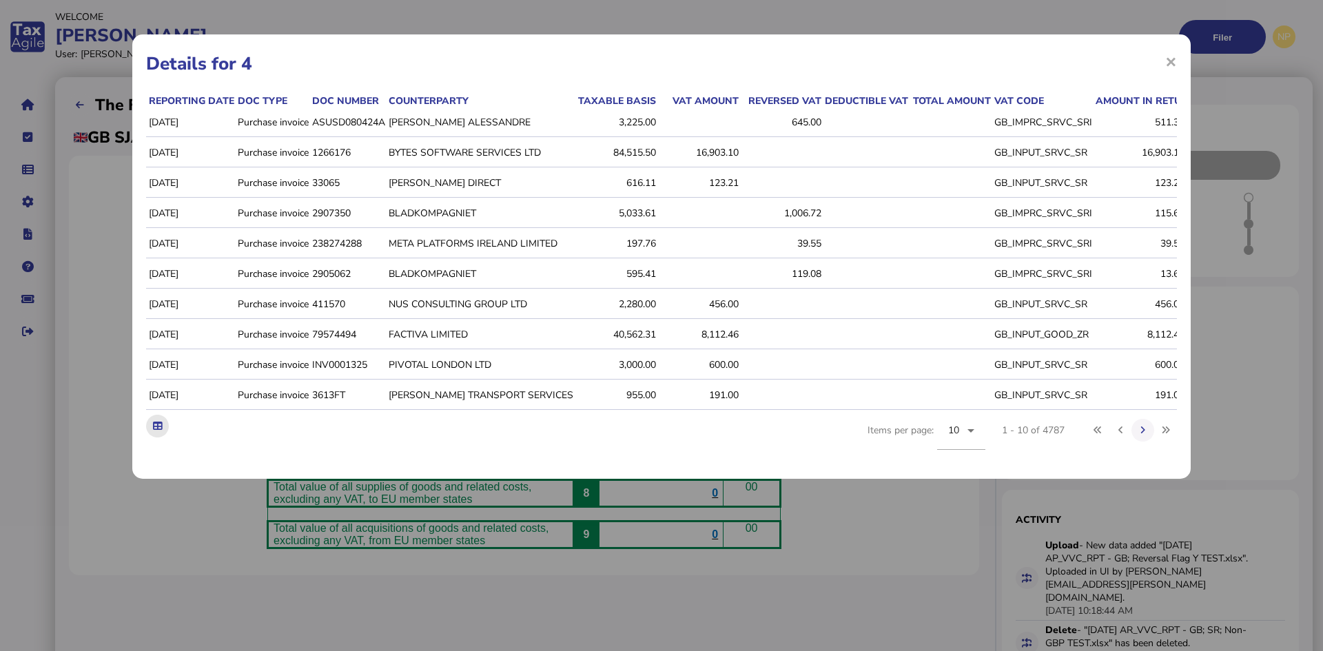
click at [157, 431] on icon at bounding box center [157, 426] width 9 height 9
